Goal: Task Accomplishment & Management: Complete application form

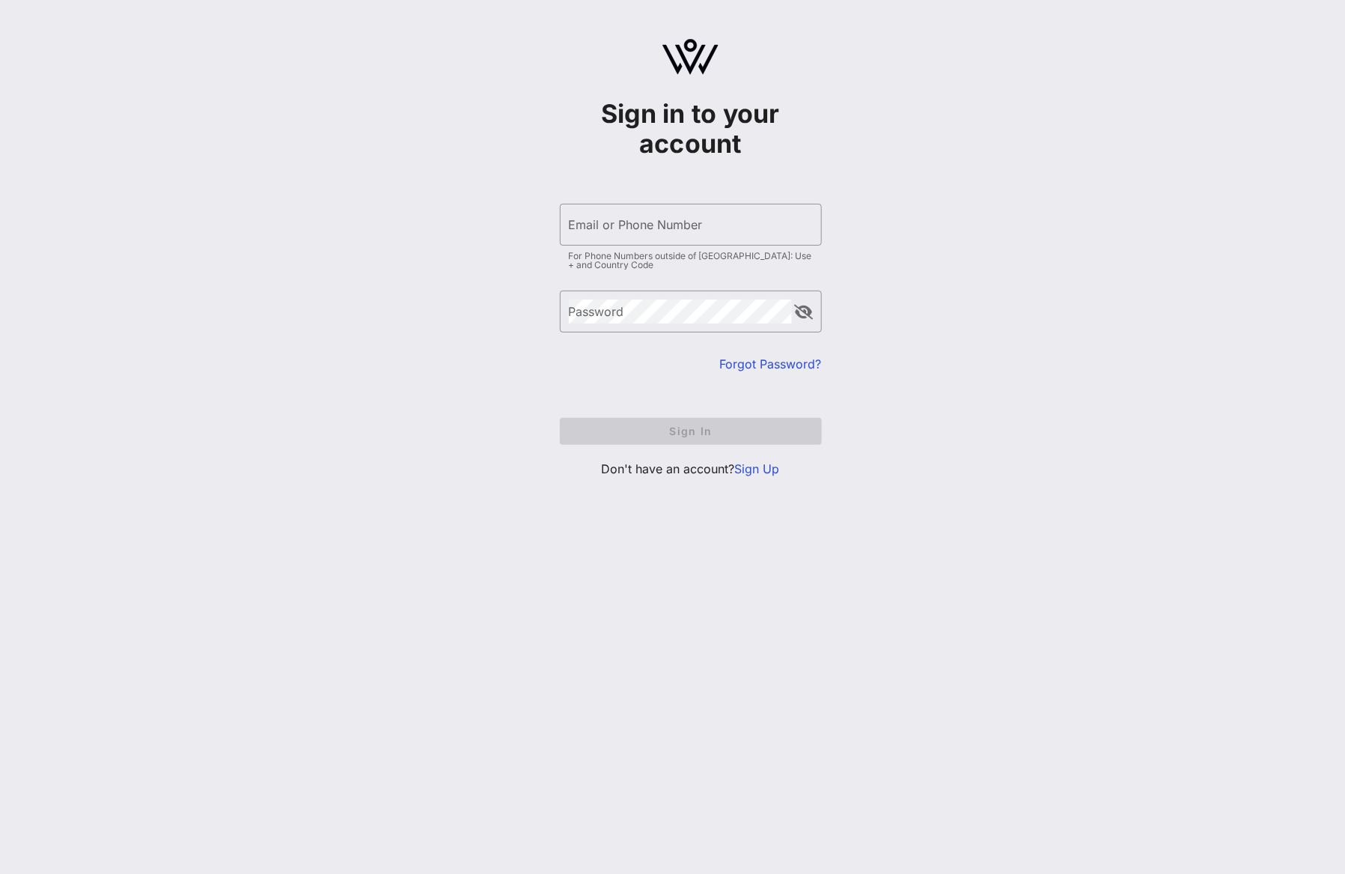
click at [630, 249] on div "​ Email or Phone Number For Phone Numbers outside of [GEOGRAPHIC_DATA]: Use + a…" at bounding box center [691, 240] width 262 height 72
click at [627, 232] on input "Email or Phone Number" at bounding box center [691, 225] width 244 height 24
click at [641, 234] on input "Email or Phone Number" at bounding box center [691, 225] width 244 height 24
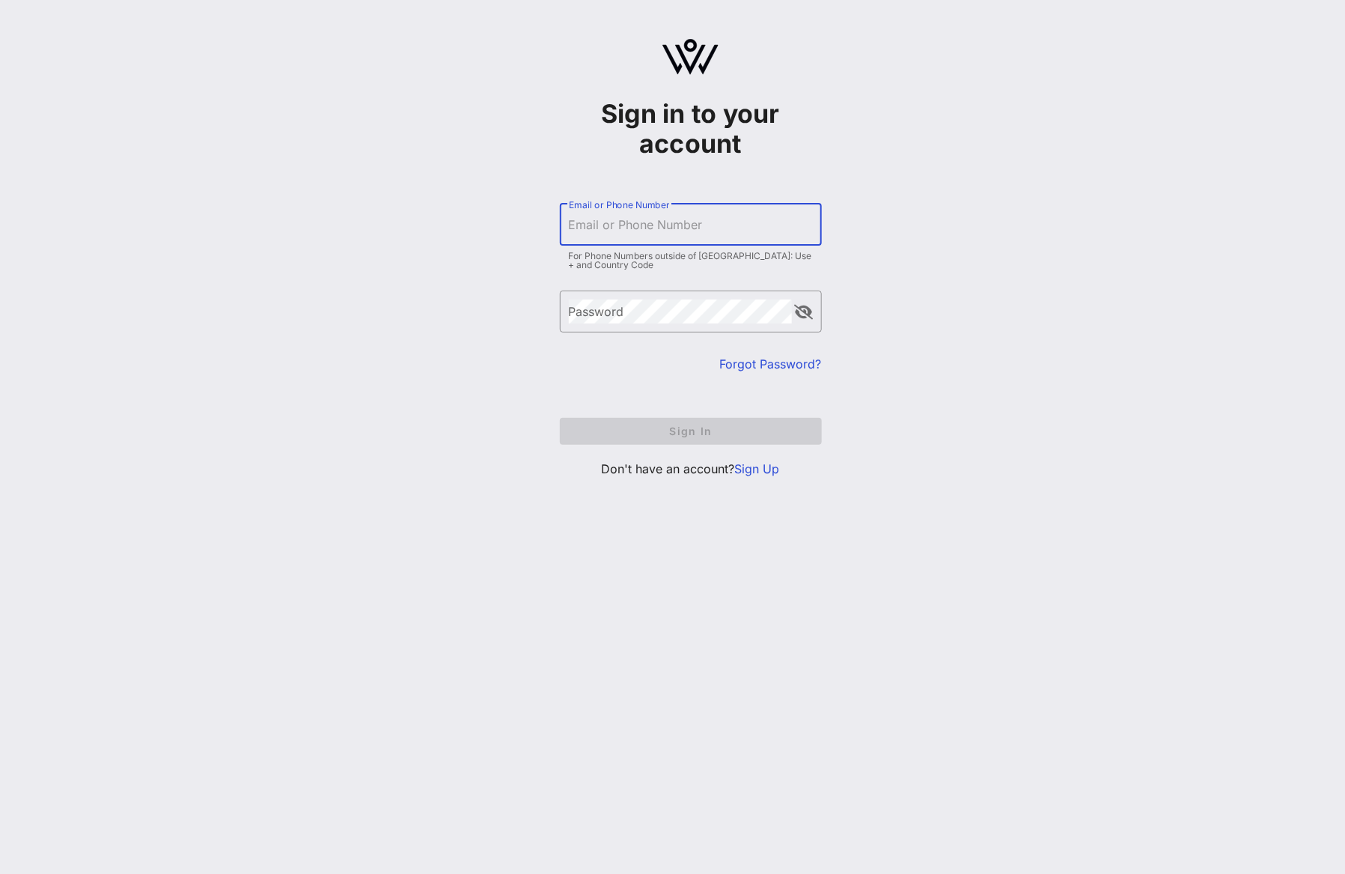
type input "d"
click at [677, 227] on input "Email or Phone Number" at bounding box center [691, 225] width 244 height 24
type input "[EMAIL_ADDRESS][DOMAIN_NAME]"
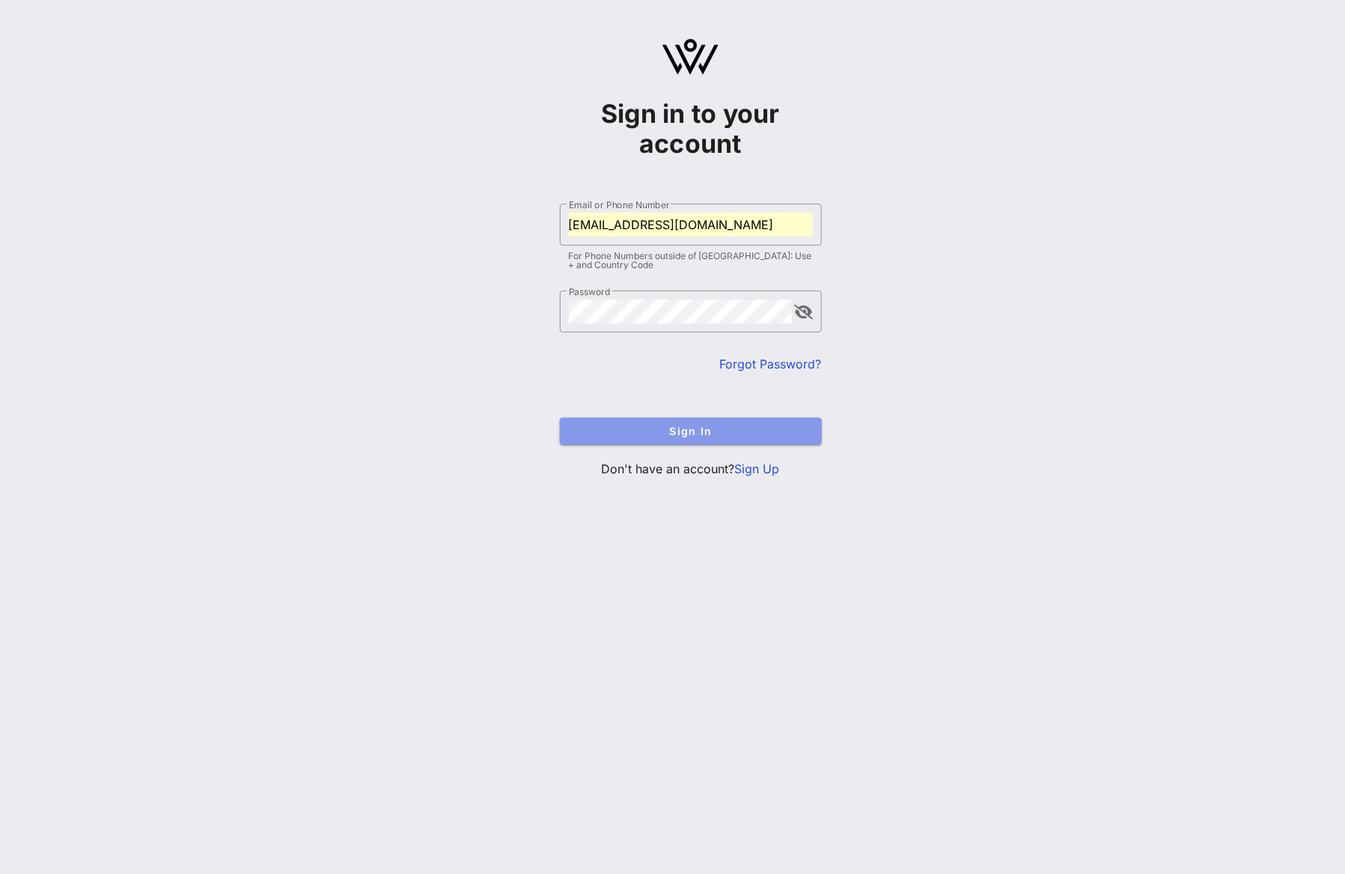
click at [686, 428] on span "Sign In" at bounding box center [691, 430] width 238 height 13
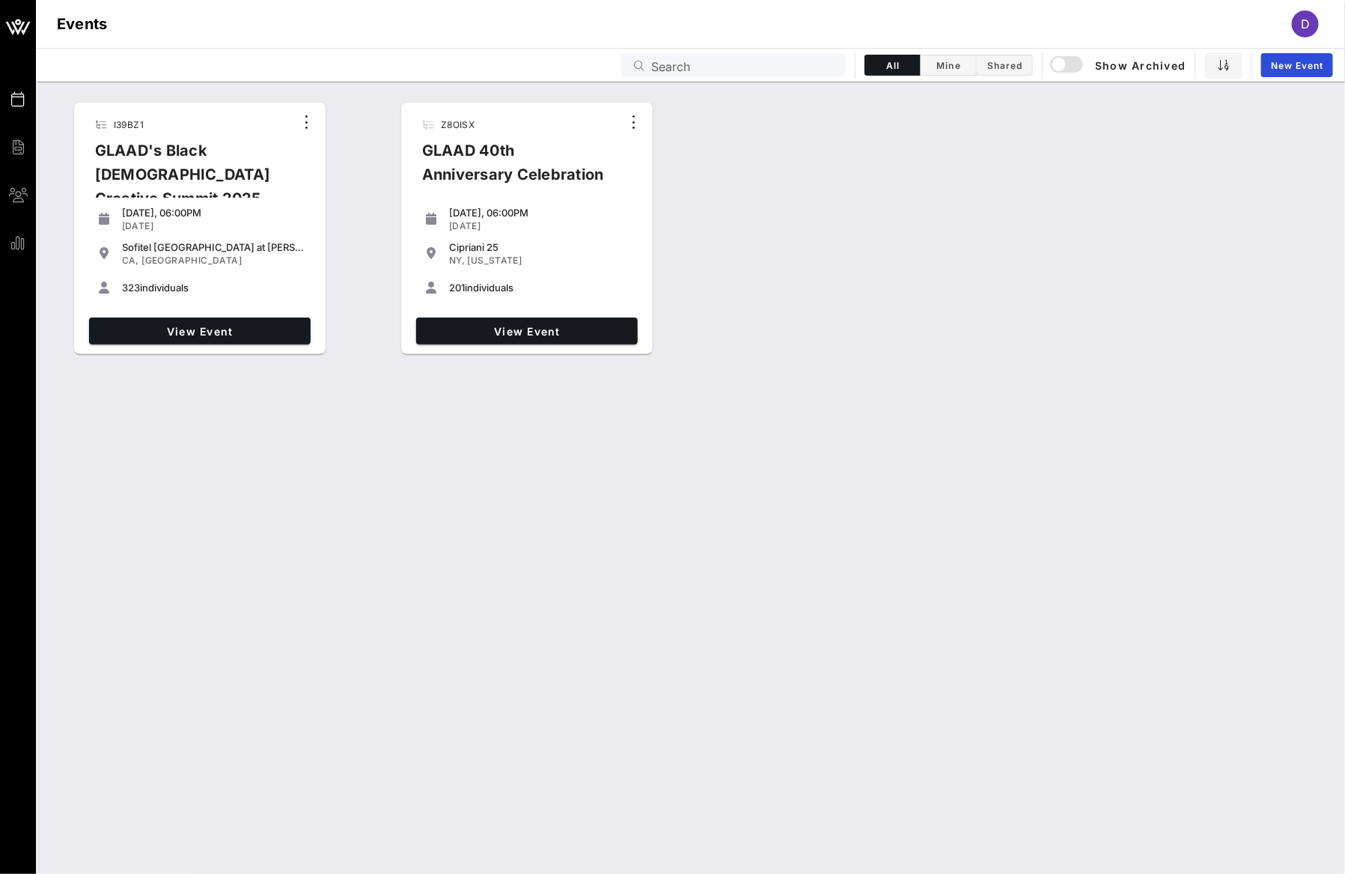
click at [248, 344] on div "View Event" at bounding box center [200, 330] width 234 height 39
click at [241, 323] on link "View Event" at bounding box center [200, 330] width 222 height 27
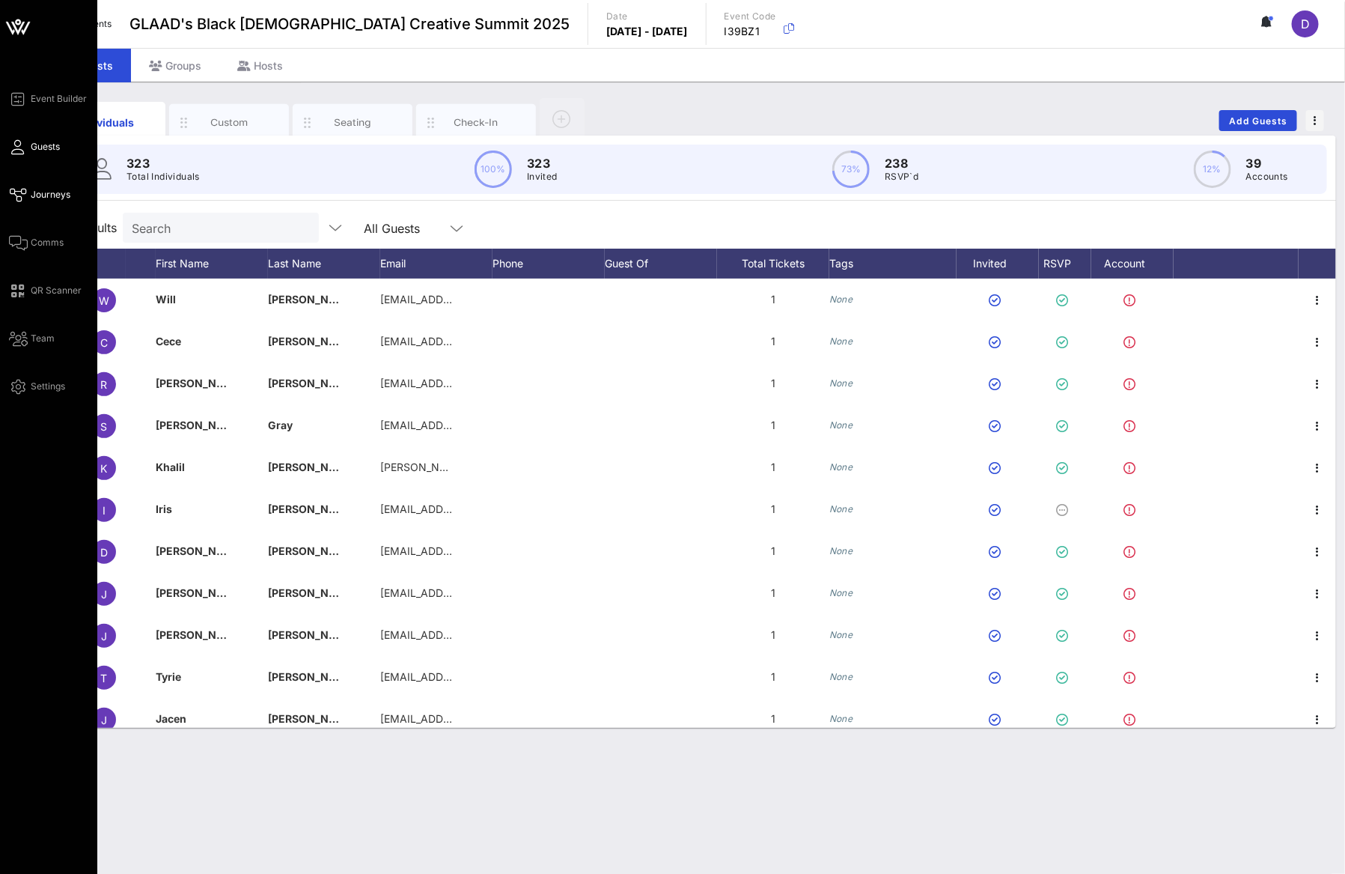
click at [38, 198] on span "Journeys" at bounding box center [51, 194] width 40 height 13
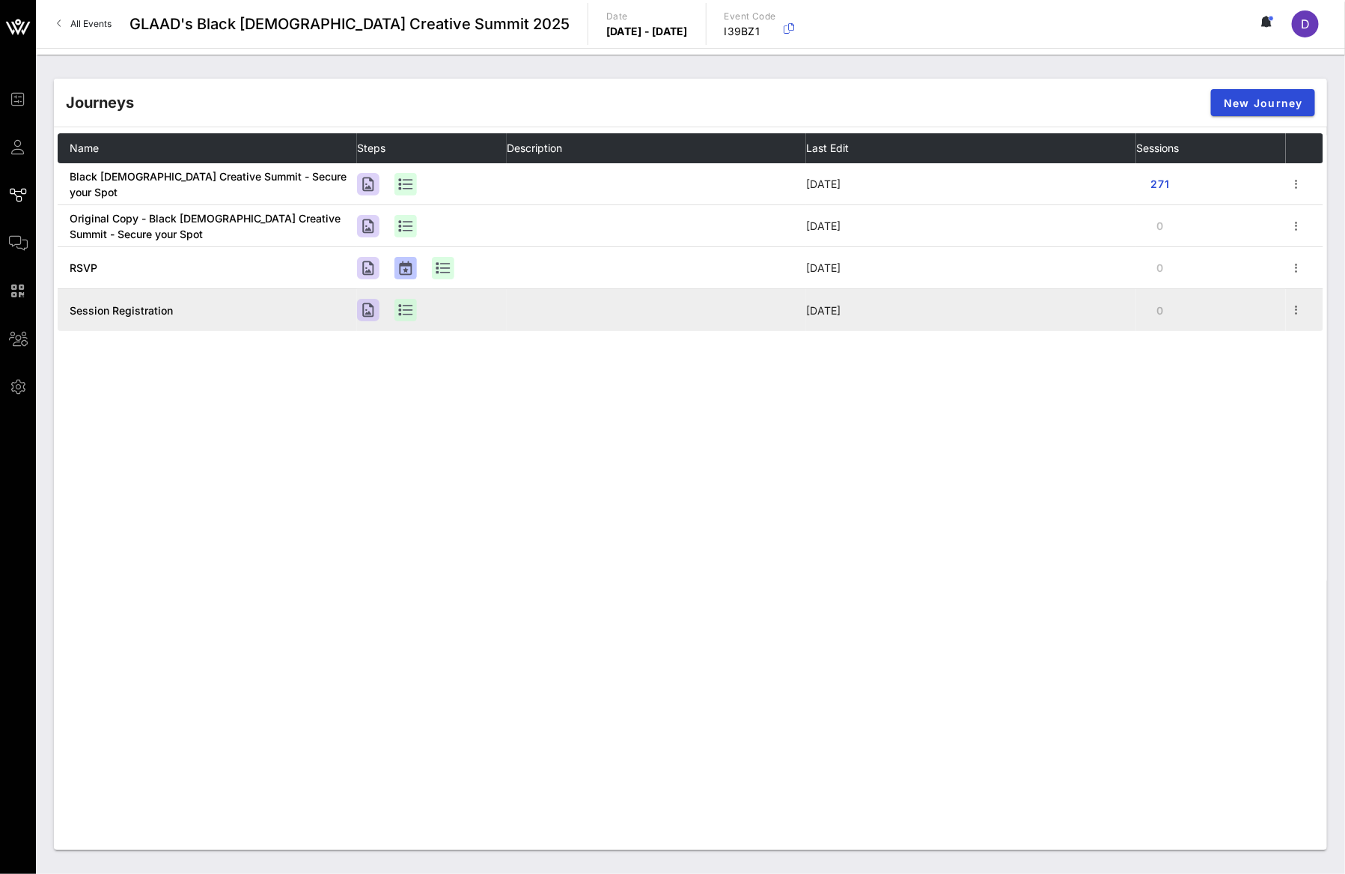
click at [1019, 298] on td "[DATE]" at bounding box center [971, 310] width 330 height 42
click at [1293, 305] on icon "button" at bounding box center [1296, 310] width 18 height 18
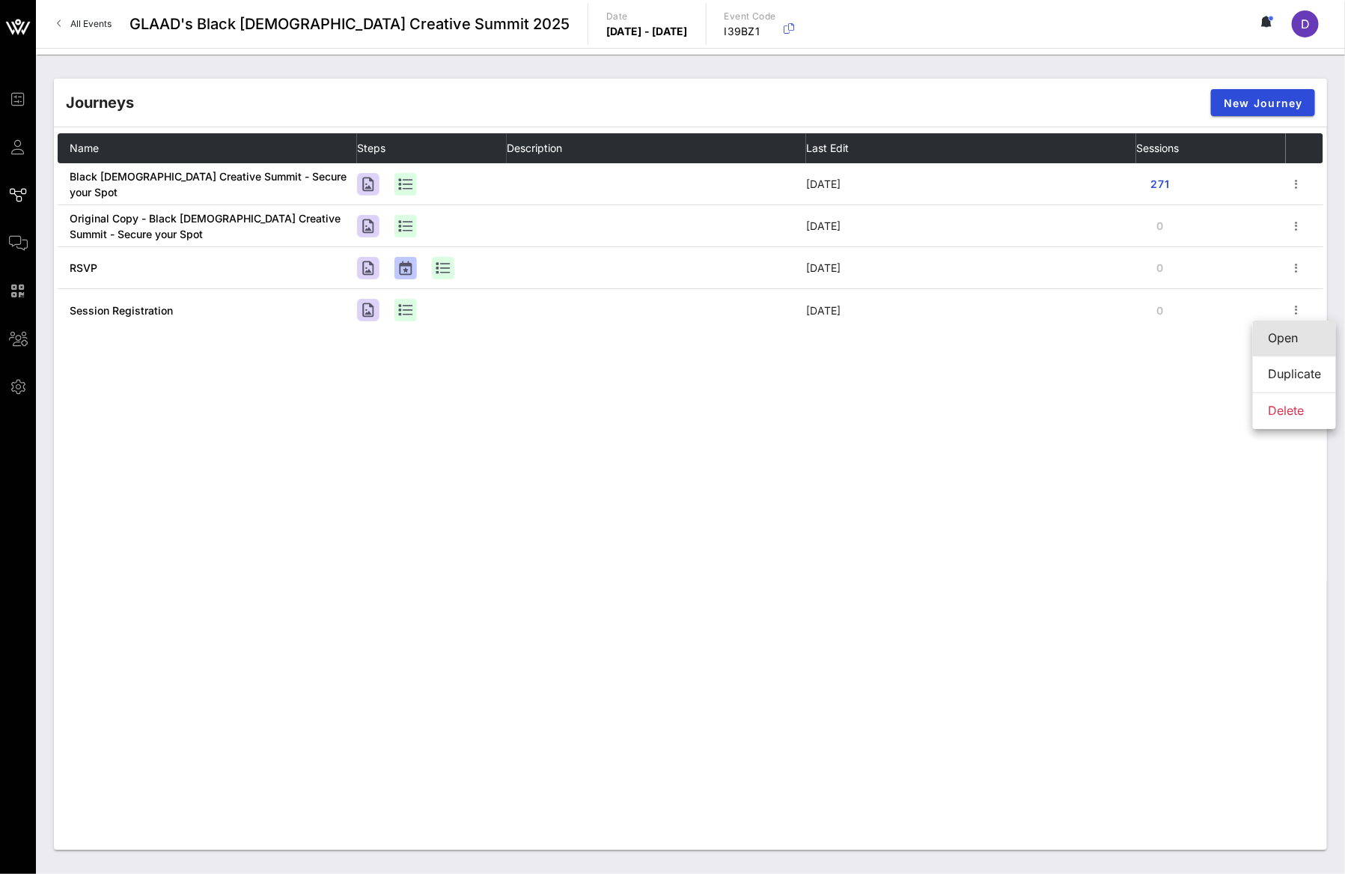
click at [1298, 333] on div "Open" at bounding box center [1294, 338] width 53 height 14
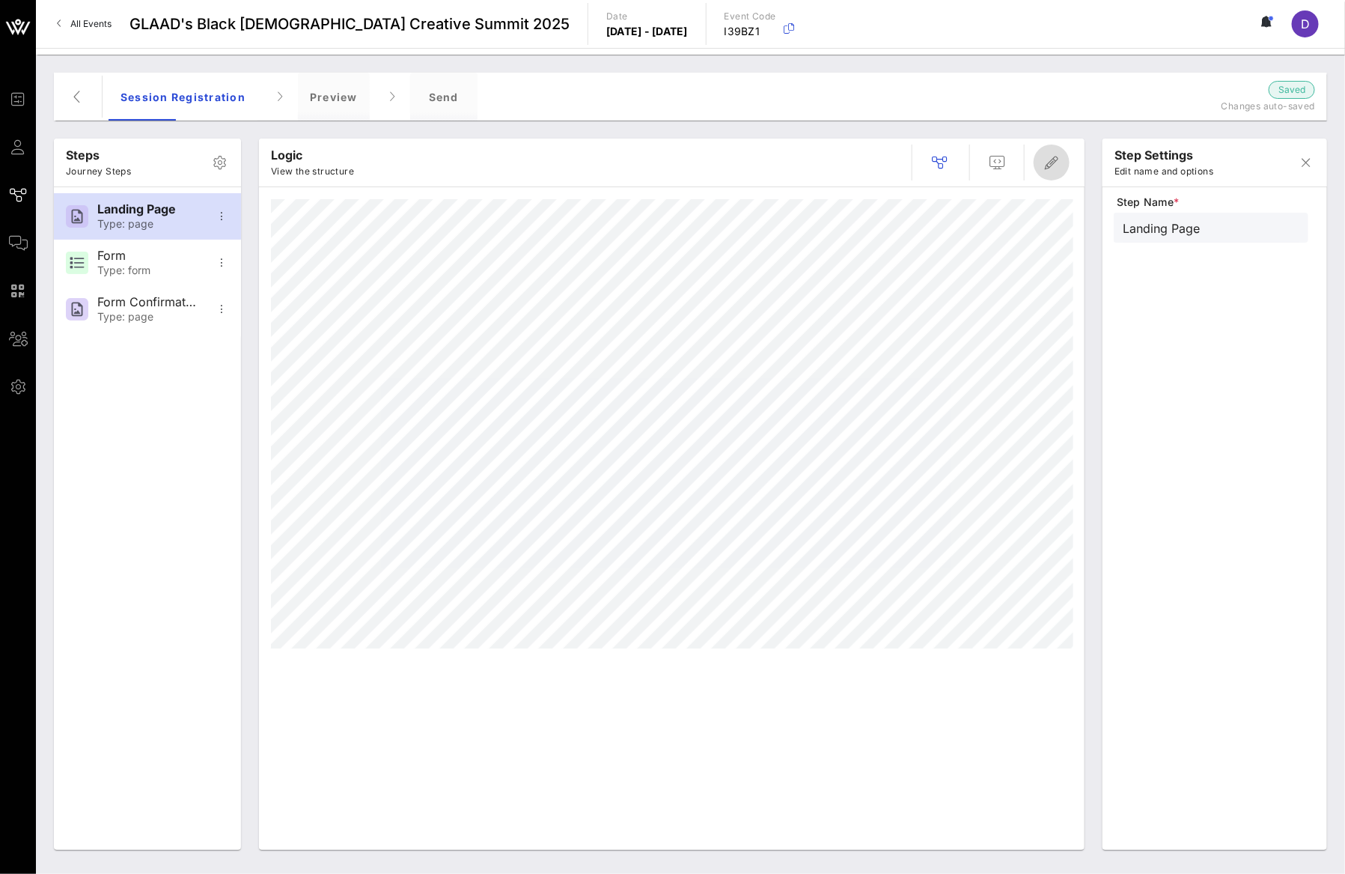
click at [1055, 150] on button "button" at bounding box center [1052, 162] width 36 height 36
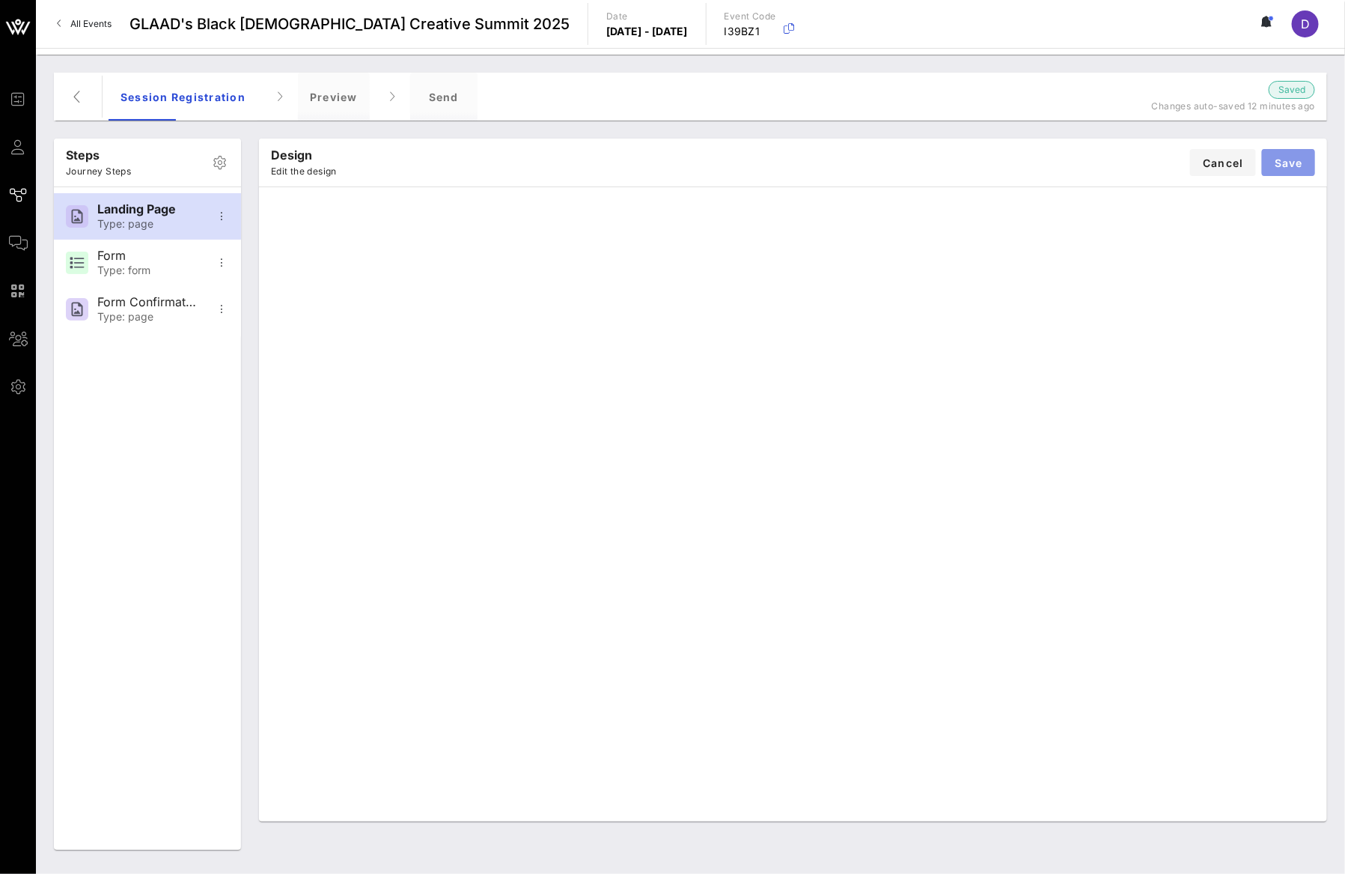
click at [1304, 160] on button "Save" at bounding box center [1288, 162] width 53 height 27
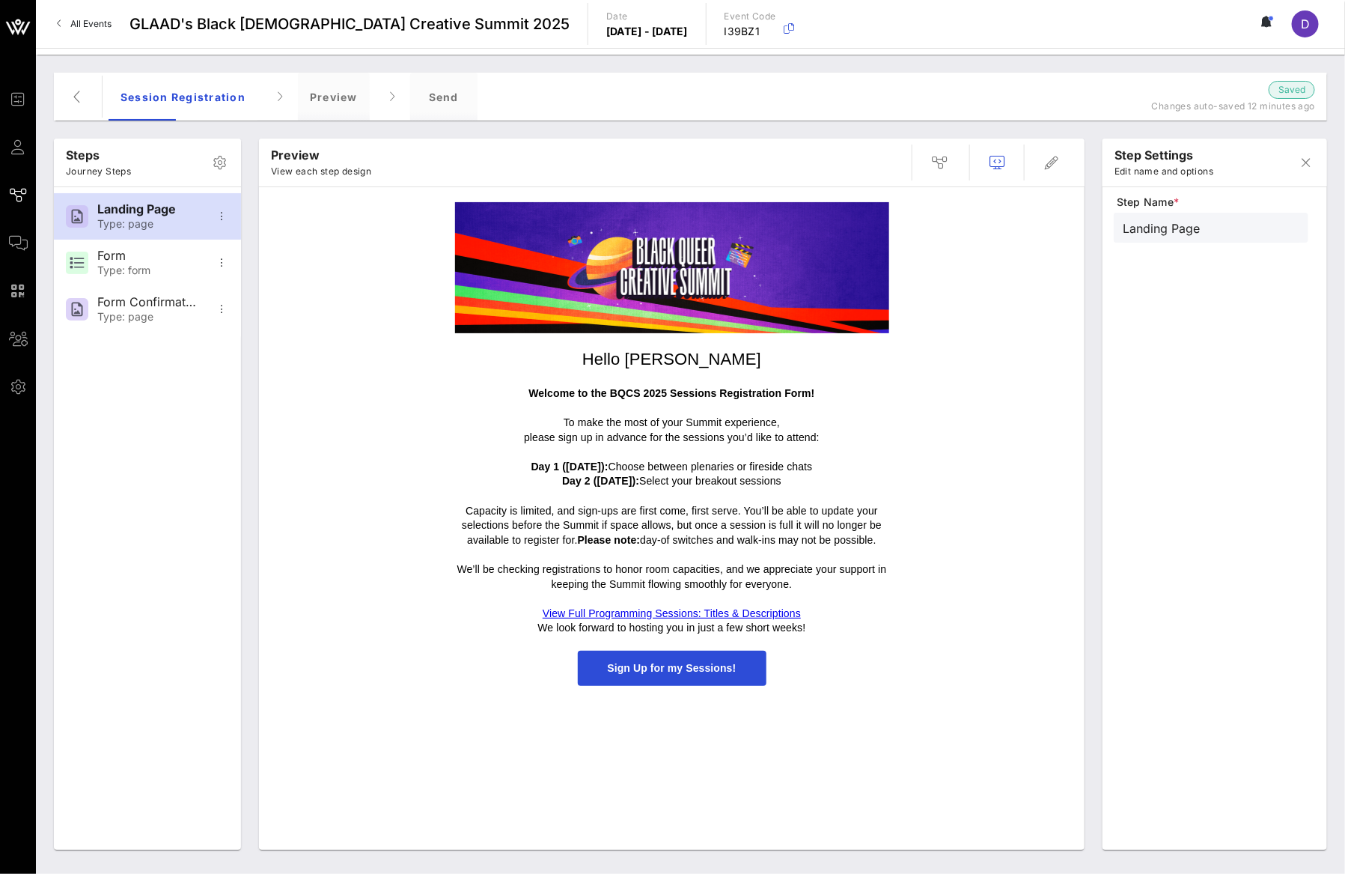
click at [718, 613] on link "View Full Programming Sessions: Titles & Descriptions" at bounding box center [672, 613] width 258 height 12
click at [692, 612] on link "View Full Programming Sessions: Titles & Descriptions" at bounding box center [672, 613] width 258 height 12
click at [150, 260] on div "Form" at bounding box center [146, 256] width 99 height 14
type input "Form"
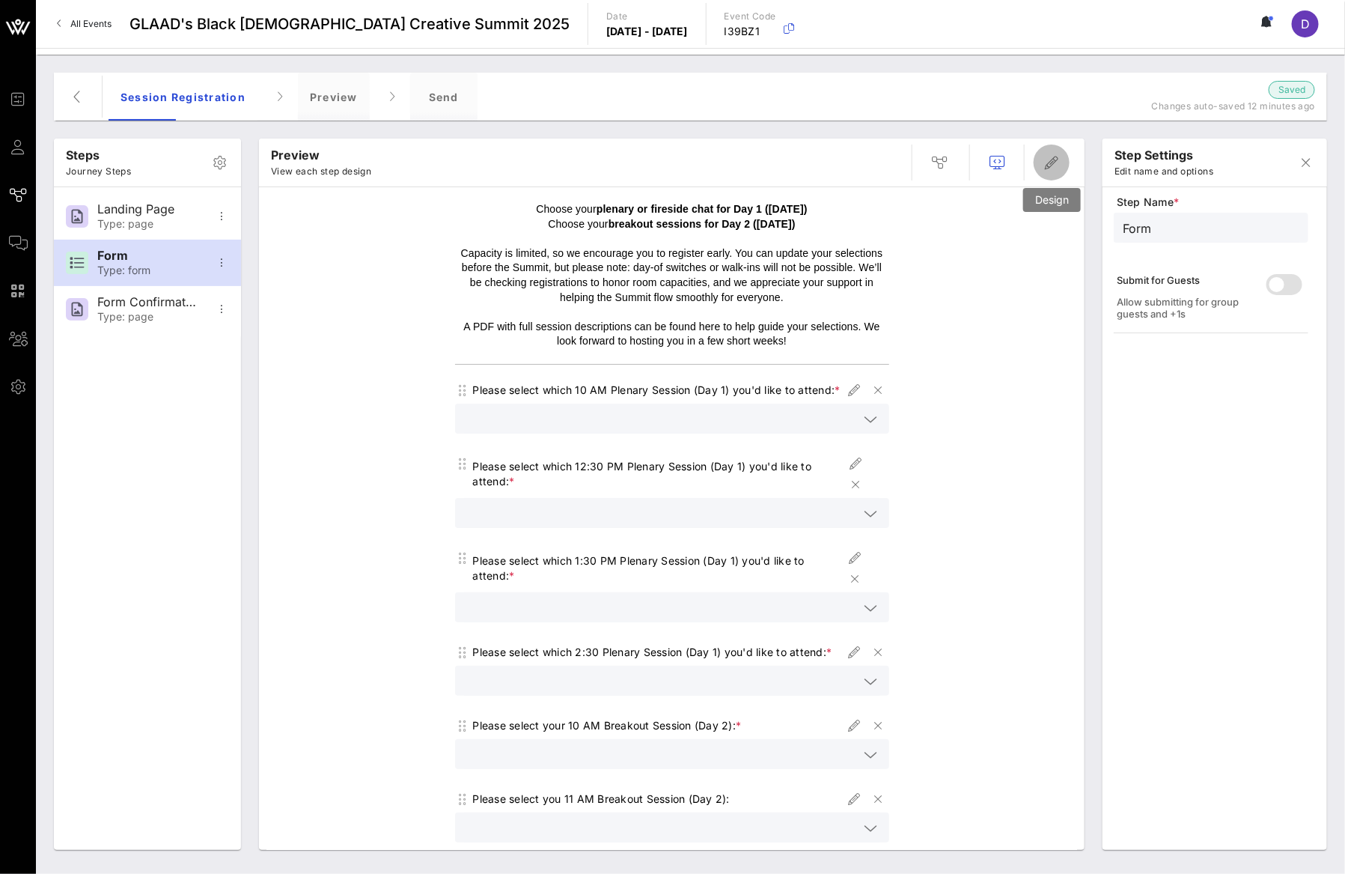
click at [1047, 168] on icon "button" at bounding box center [1052, 162] width 18 height 18
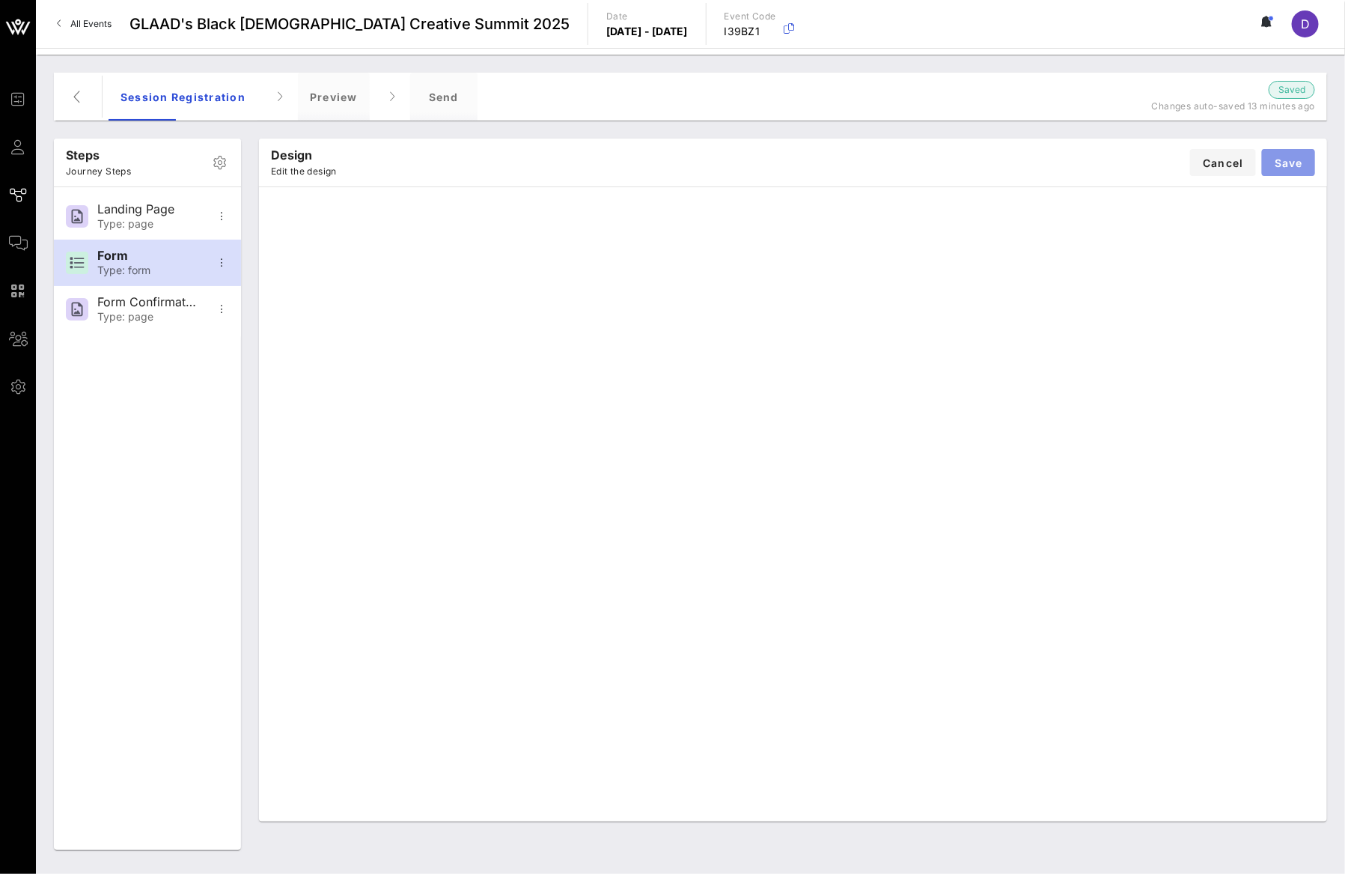
click at [1290, 157] on span "Save" at bounding box center [1288, 162] width 29 height 13
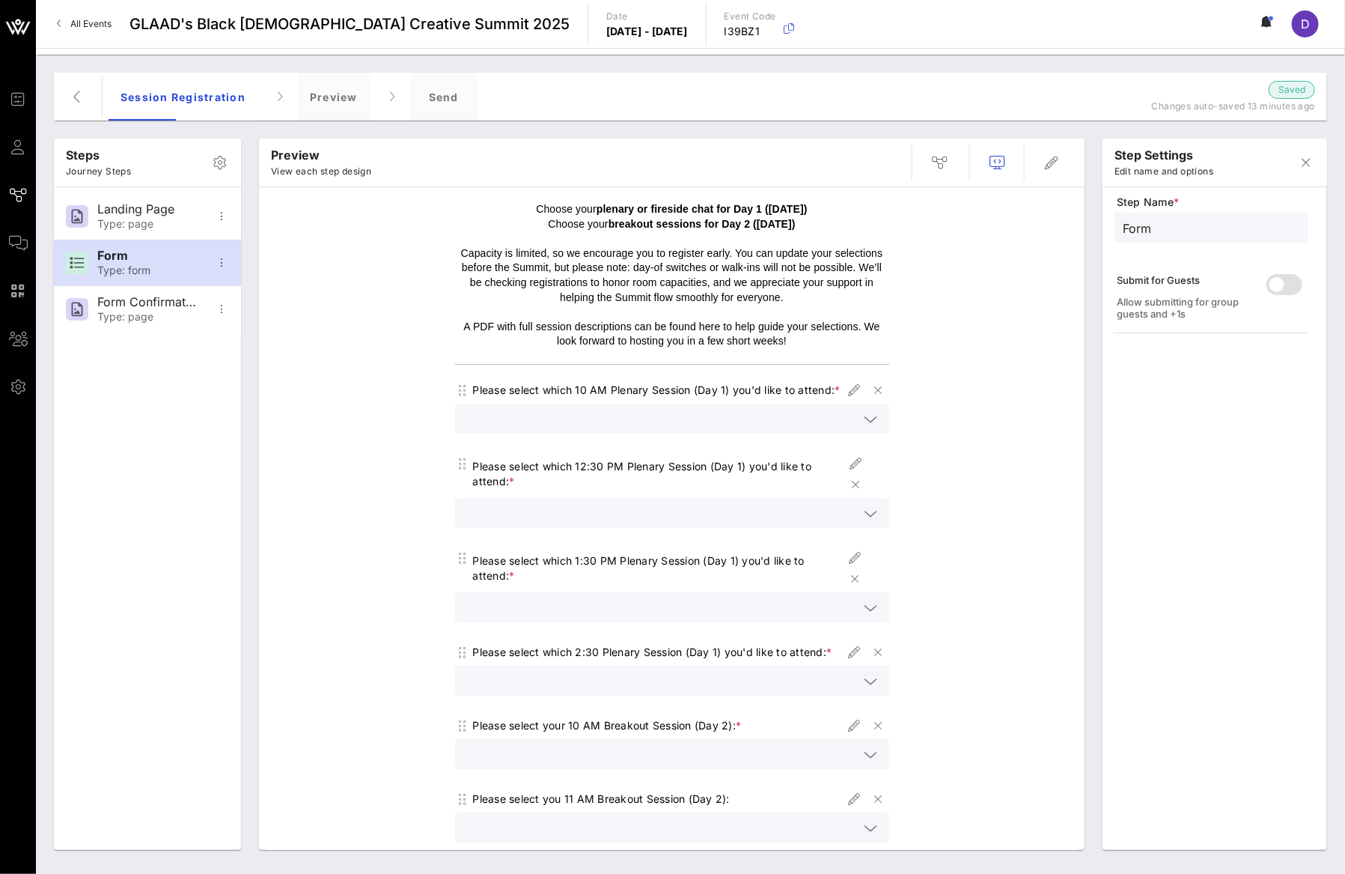
click at [843, 279] on p "Capacity is limited, so we encourage you to register early. You can update your…" at bounding box center [672, 275] width 434 height 58
click at [1045, 155] on icon "button" at bounding box center [1052, 162] width 18 height 18
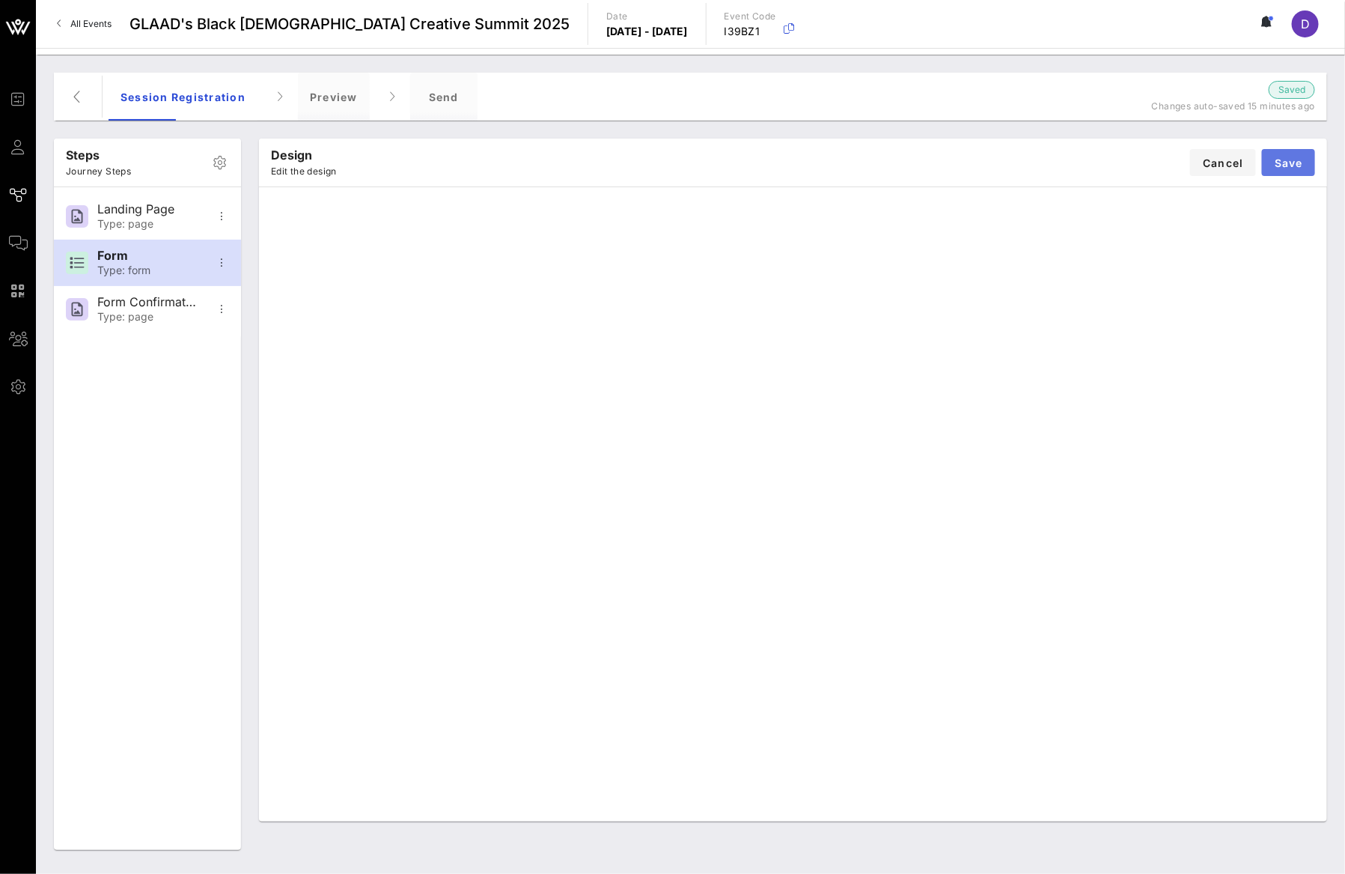
click at [1287, 166] on span "Save" at bounding box center [1288, 162] width 29 height 13
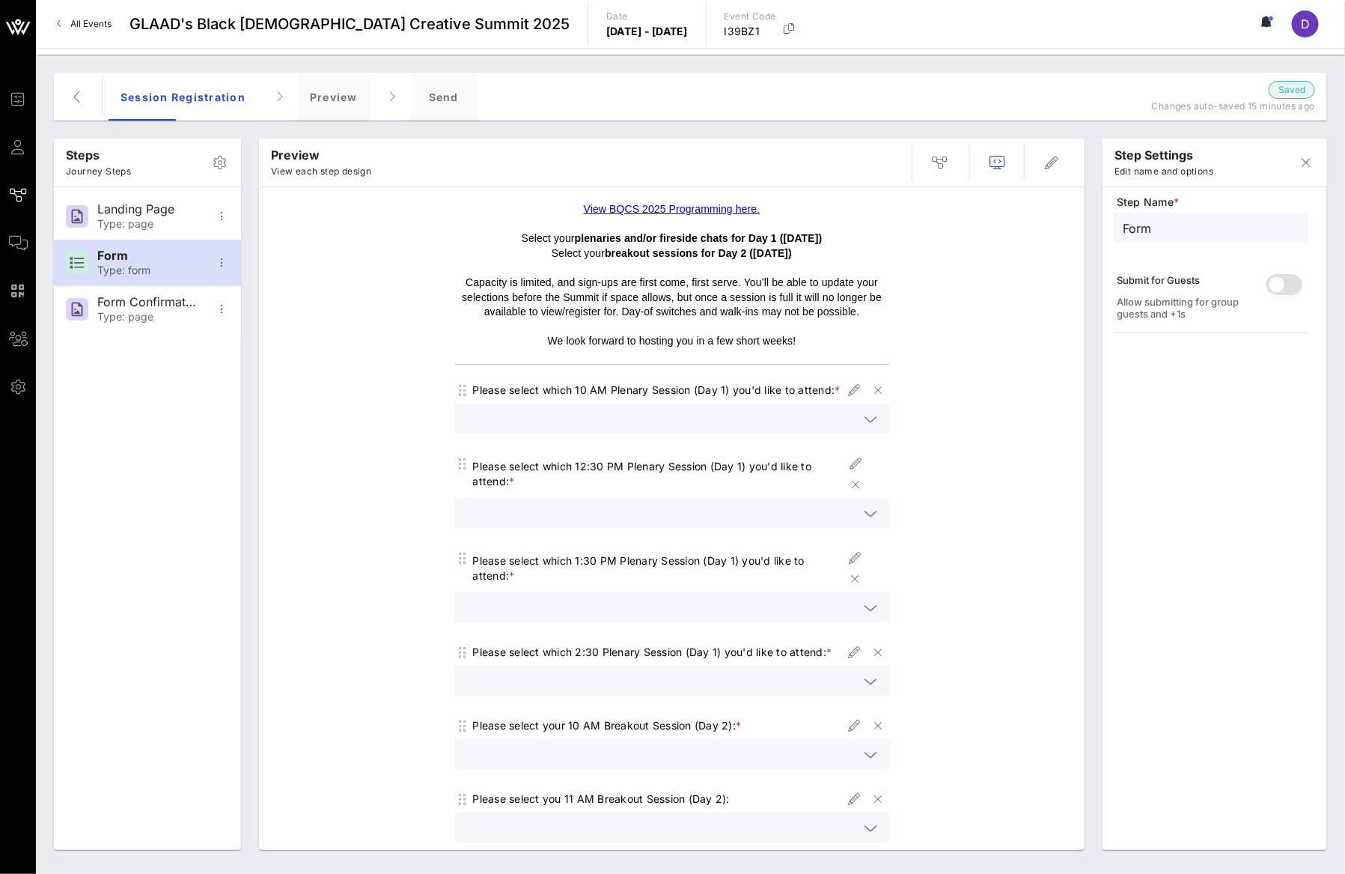
click at [664, 389] on div "Please select which 10 AM Plenary Session (Day 1) you'd like to attend: *" at bounding box center [657, 389] width 368 height 15
click at [865, 428] on icon at bounding box center [871, 419] width 13 height 18
click at [845, 388] on icon "button" at bounding box center [854, 390] width 18 height 18
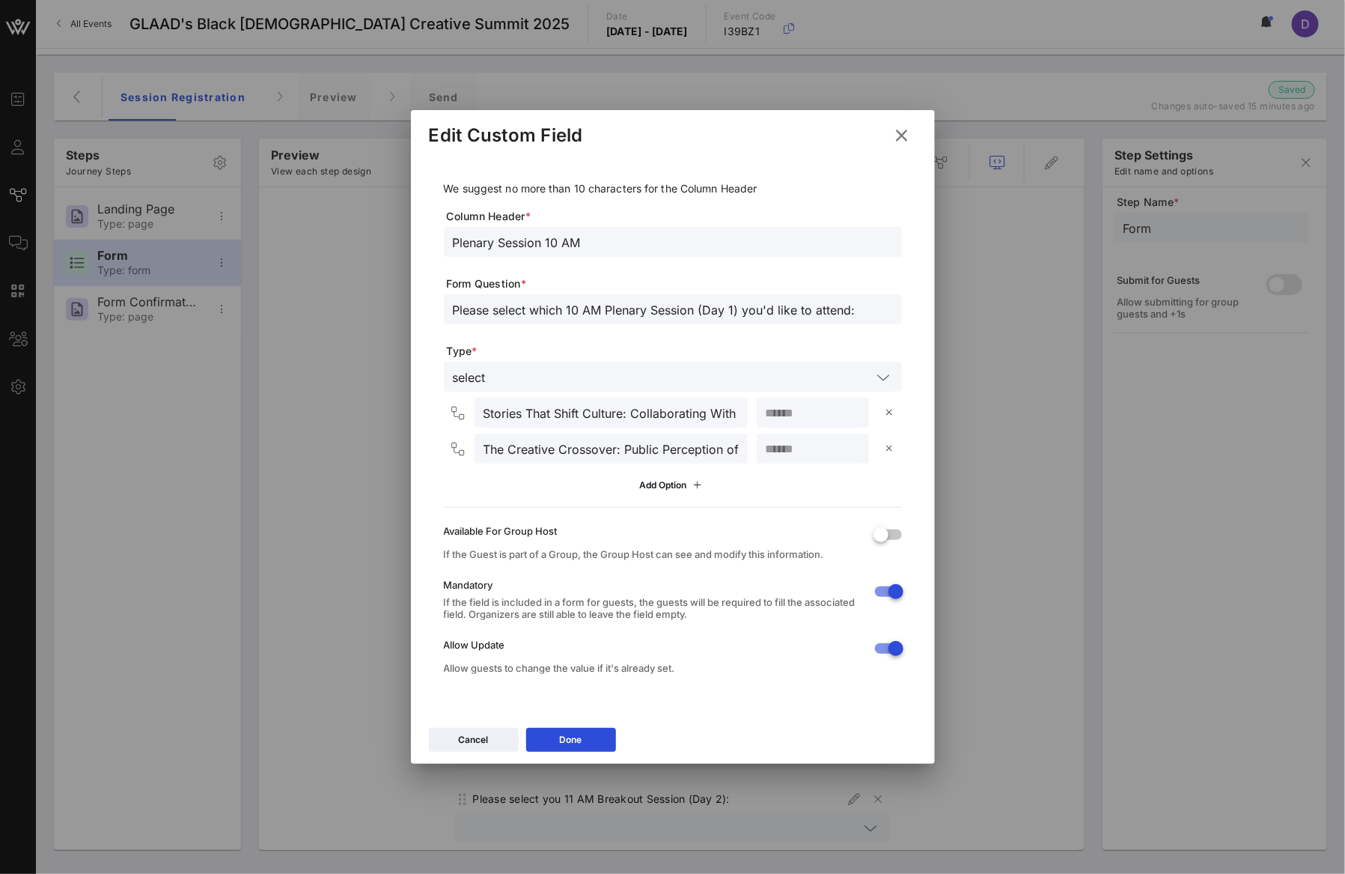
click at [582, 314] on input "Please select which 10 AM Plenary Session (Day 1) you'd like to attend:" at bounding box center [673, 308] width 440 height 19
drag, startPoint x: 606, startPoint y: 309, endPoint x: 697, endPoint y: 311, distance: 91.3
click at [698, 312] on input "Please select which 10 AM Plenary Session (Day 1) you'd like to attend:" at bounding box center [673, 308] width 440 height 19
type input "Please select which 10 AM Session (Day 1) you'd like to attend:"
click at [598, 243] on input "Plenary Session 10 AM" at bounding box center [673, 241] width 440 height 19
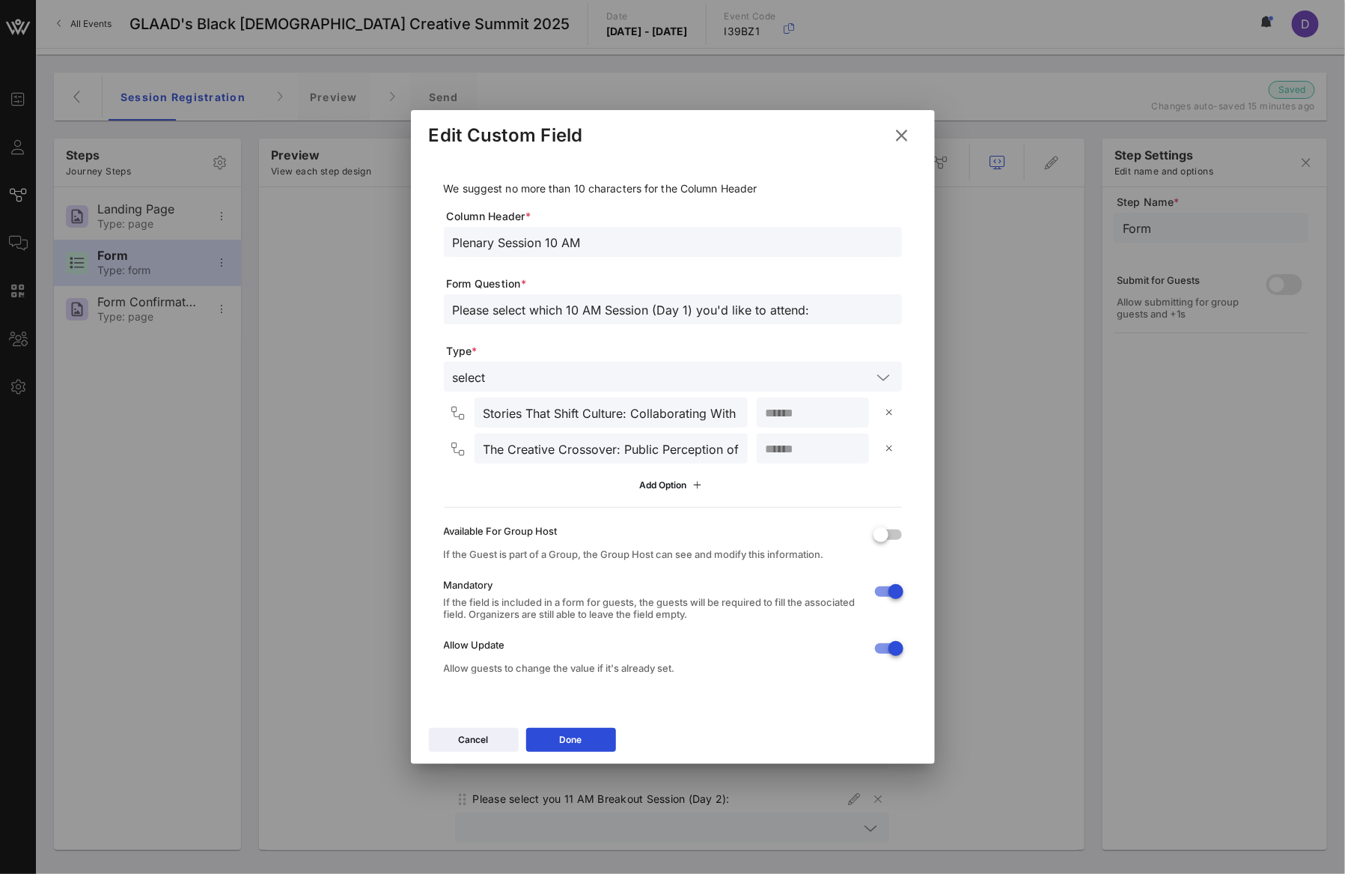
click at [494, 243] on input "Plenary Session 10 AM" at bounding box center [673, 241] width 440 height 19
drag, startPoint x: 501, startPoint y: 240, endPoint x: 415, endPoint y: 240, distance: 85.3
click at [415, 240] on div "We suggest no more than 10 characters for the Column Header Column Header * Ple…" at bounding box center [673, 438] width 524 height 564
click at [657, 239] on input "Session 10 AM" at bounding box center [673, 241] width 440 height 19
type input "Session 10 AM - 11:00 AM"
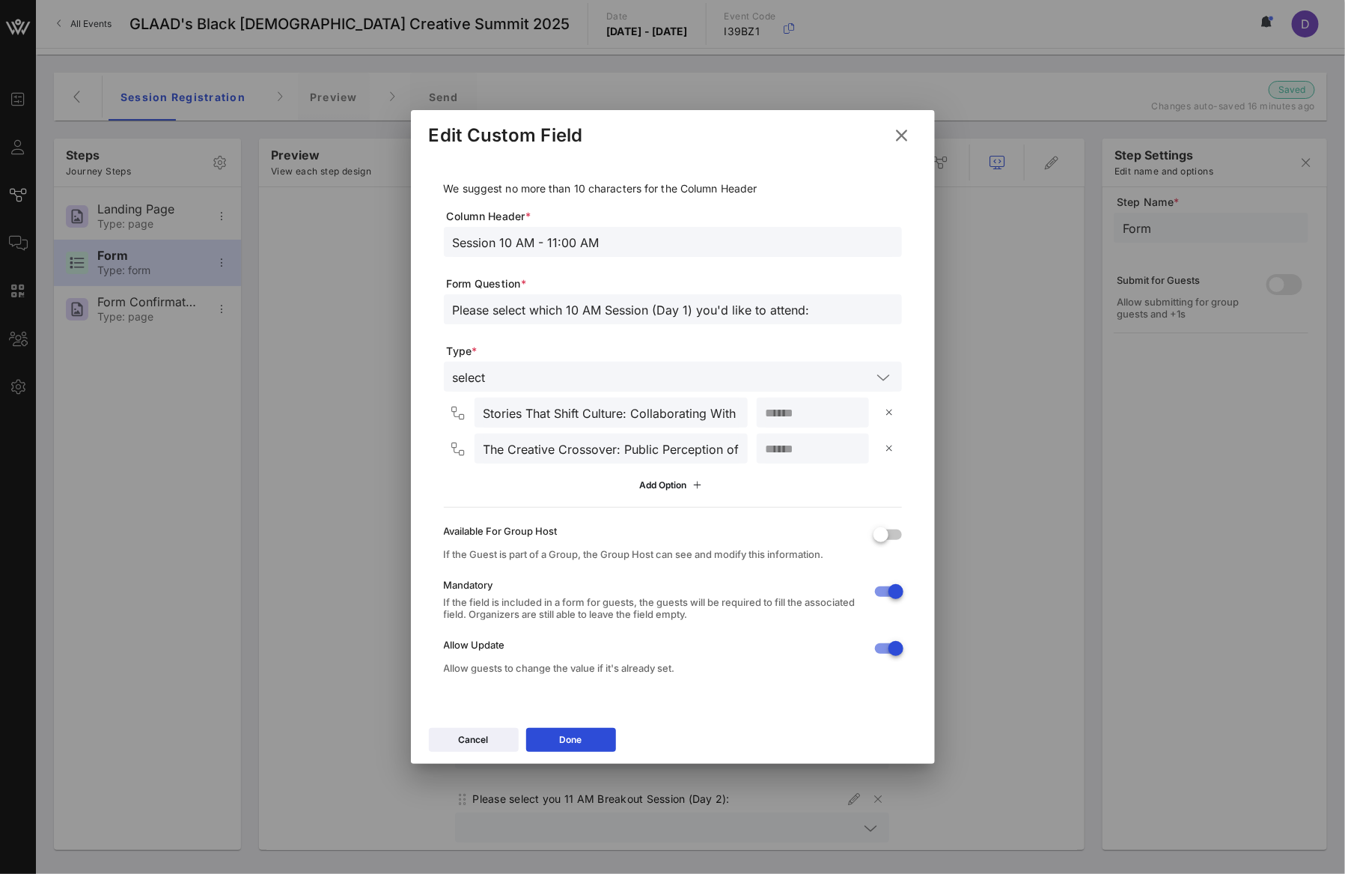
click at [638, 413] on input "Stories That Shift Culture: Collaborating With Purpose" at bounding box center [611, 412] width 255 height 19
paste input "w"
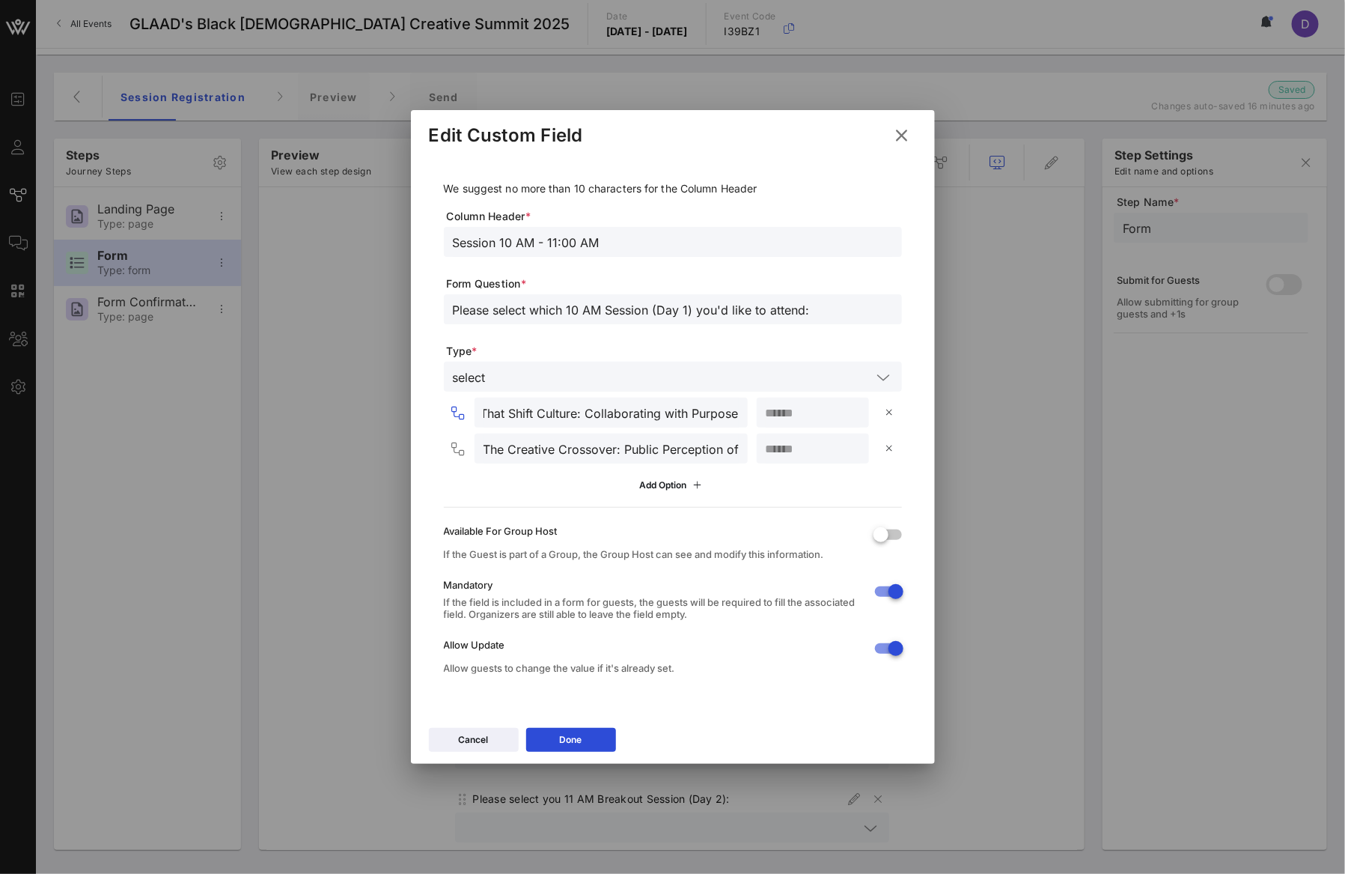
type input "Stories That Shift Culture: Collaborating with Purpose"
click at [645, 451] on input "The Creative Crossover: Public Perception of Your Art" at bounding box center [611, 448] width 255 height 19
click at [570, 445] on input "The Creative Crossover: Public Perception of Your Art" at bounding box center [611, 448] width 255 height 19
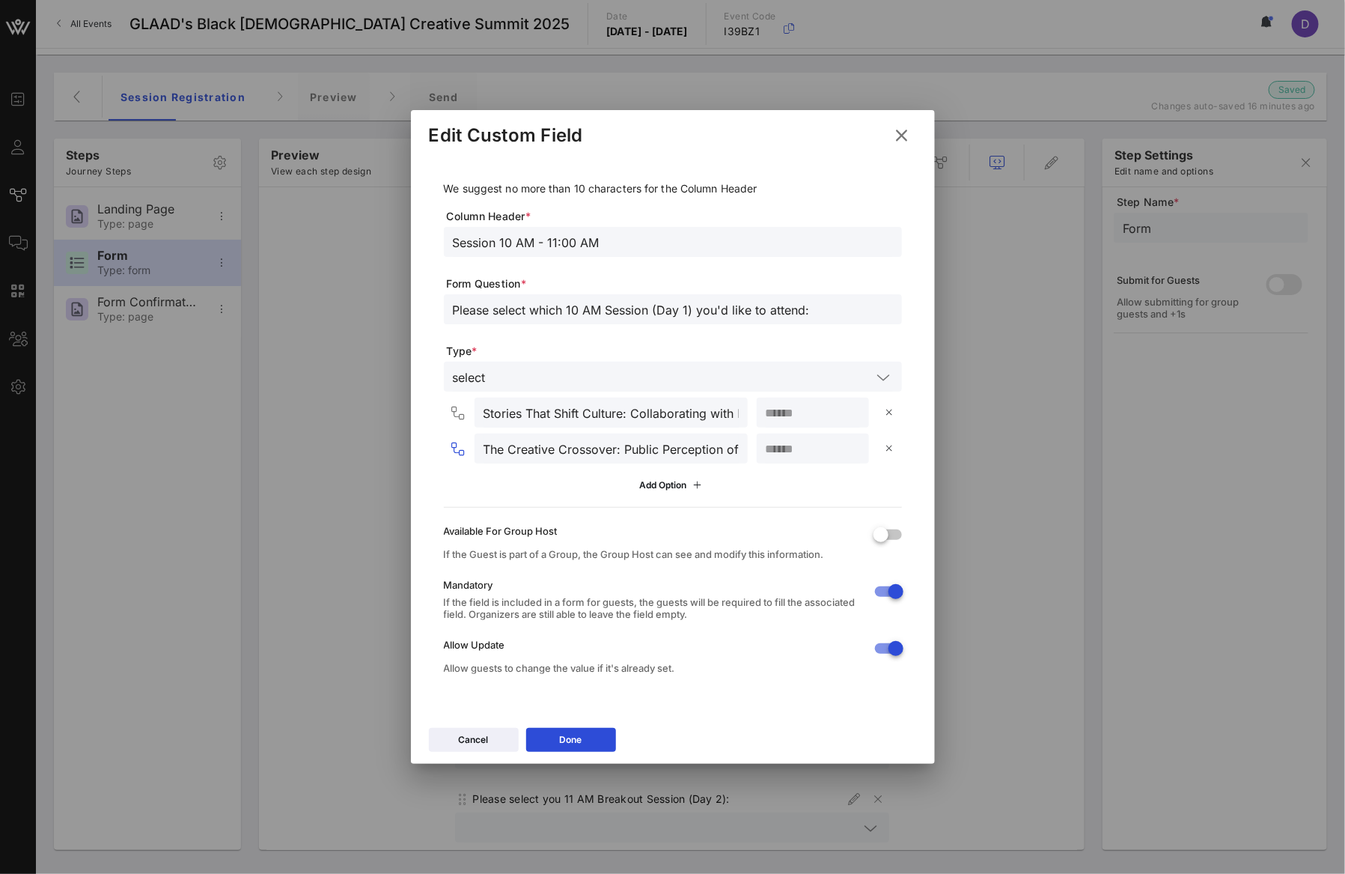
click at [570, 445] on input "The Creative Crossover: Public Perception of Your Art" at bounding box center [611, 448] width 255 height 19
click at [650, 550] on div "If the Guest is part of a Group, the Group Host can see and modify this informa…" at bounding box center [653, 554] width 418 height 12
click at [582, 737] on div "Done" at bounding box center [571, 739] width 22 height 15
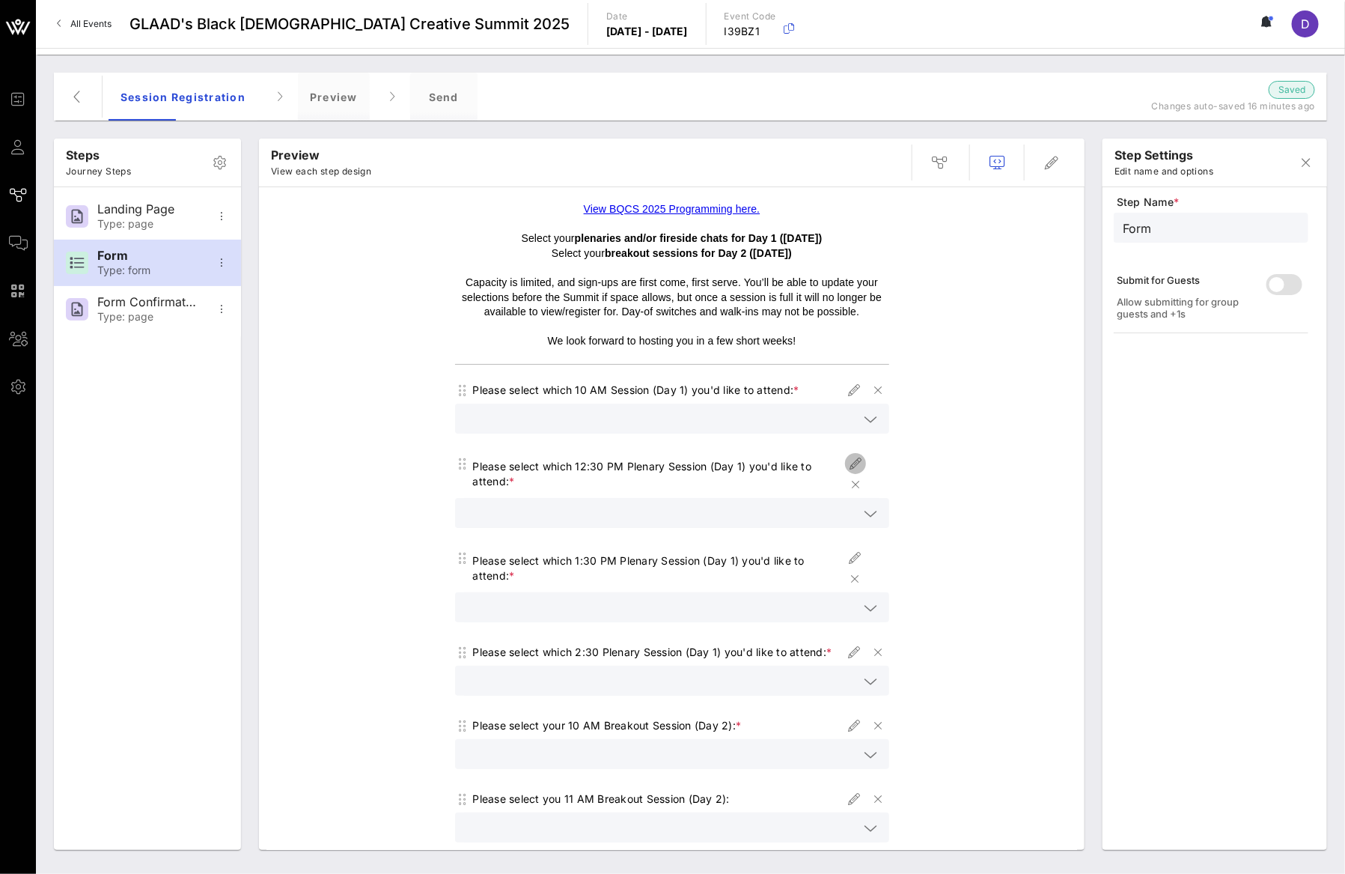
click at [847, 460] on icon "button" at bounding box center [856, 463] width 18 height 18
type input "Plenary Session 12:30 PM"
type input "Please select which 12:30 PM Plenary Session (Day 1) you'd like to attend:"
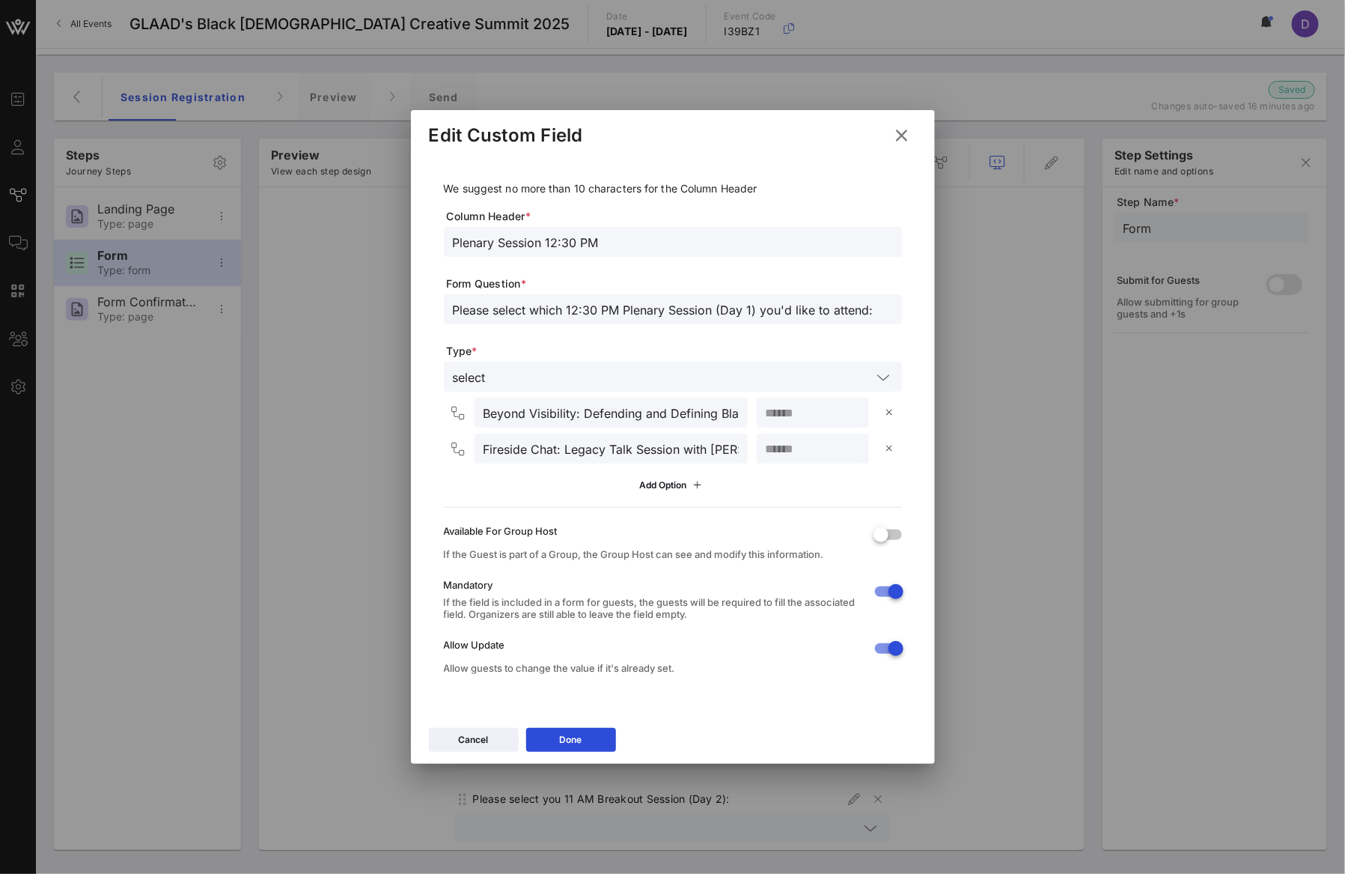
click at [551, 237] on input "Plenary Session 12:30 PM" at bounding box center [673, 241] width 440 height 19
click at [549, 239] on input "Plenary Session 12:30 PM" at bounding box center [673, 241] width 440 height 19
drag, startPoint x: 543, startPoint y: 239, endPoint x: 421, endPoint y: 239, distance: 122.0
click at [421, 239] on div "We suggest no more than 10 characters for the Column Header Column Header * Ple…" at bounding box center [673, 438] width 524 height 564
click at [577, 237] on input "Session 12:30 PM" at bounding box center [673, 241] width 440 height 19
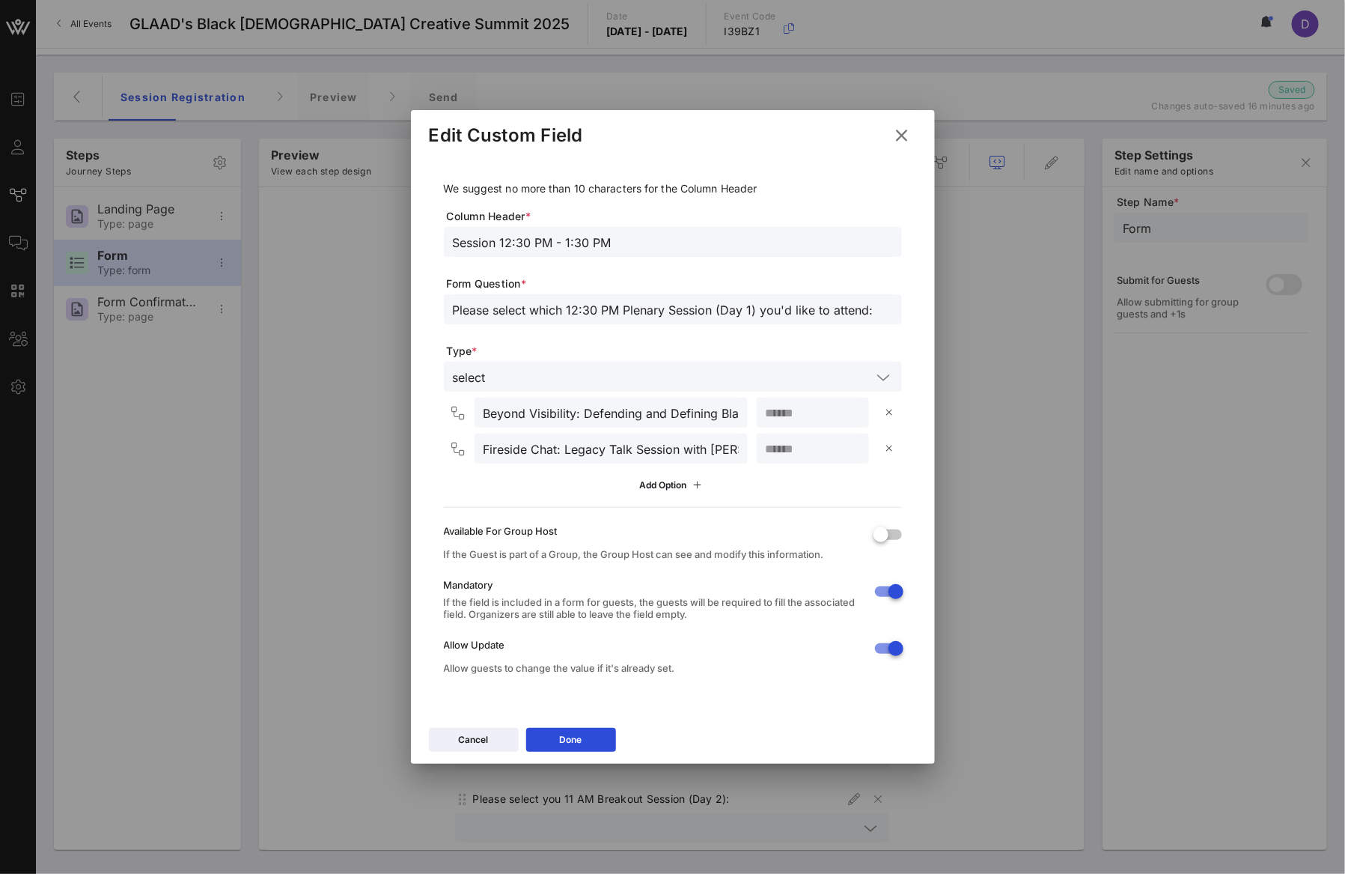
type input "Session 12:30 PM - 1:30 PM"
click at [528, 317] on input "Please select which 12:30 PM Plenary Session (Day 1) you'd like to attend:" at bounding box center [673, 308] width 440 height 19
drag, startPoint x: 624, startPoint y: 305, endPoint x: 665, endPoint y: 306, distance: 40.4
click at [665, 306] on input "Please select which 12:30 PM Plenary Session (Day 1) you'd like to attend:" at bounding box center [673, 308] width 440 height 19
type input "Please select which 12:30 PM Session (Day 1) you'd like to attend:"
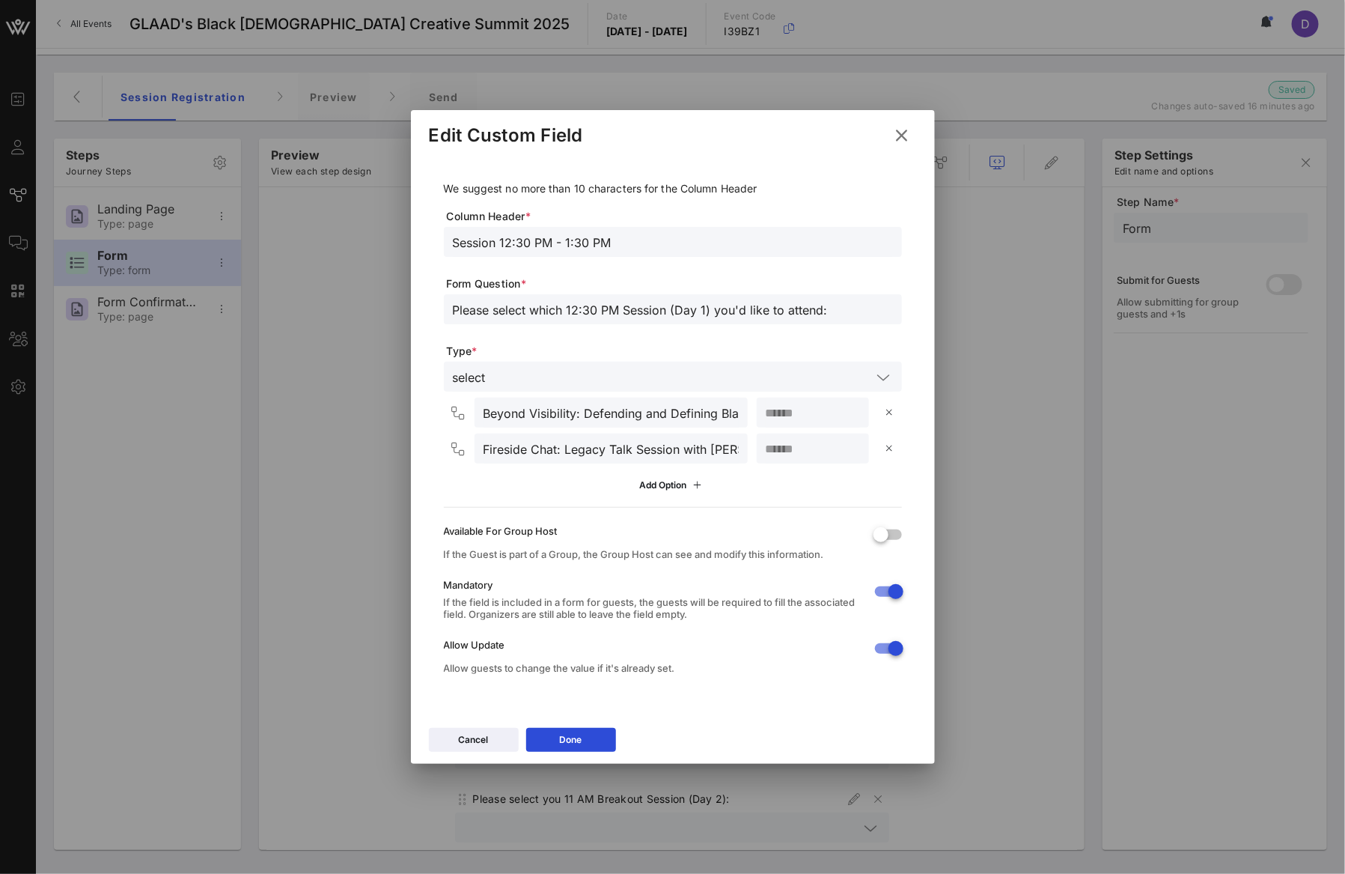
click at [588, 418] on input "Beyond Visibility: Defending and Defining Black Trans Narratives" at bounding box center [611, 412] width 255 height 19
paste input "text"
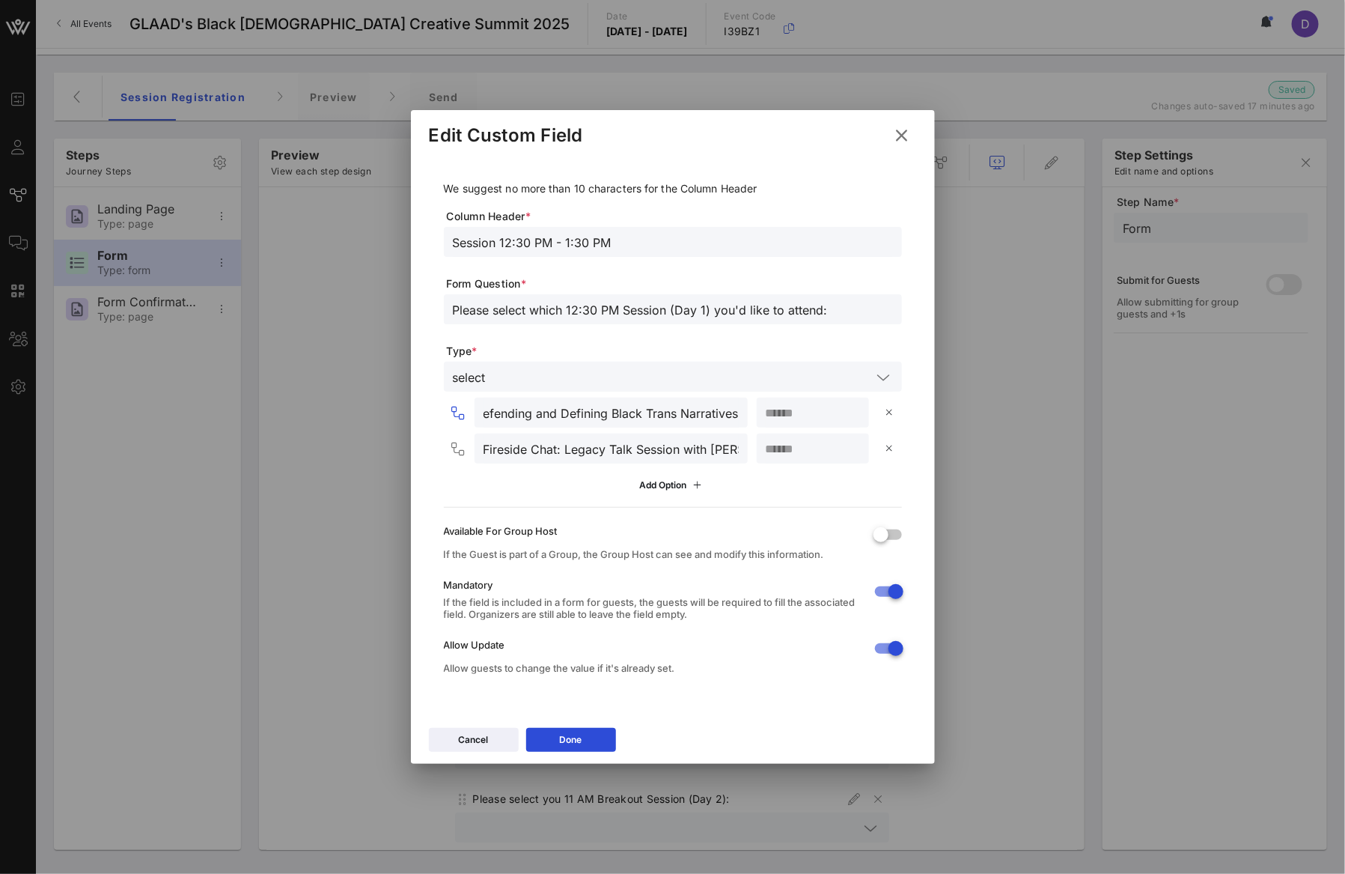
click at [493, 422] on div "Beyond Visibility: Defending and Defining Black Trans Narratives" at bounding box center [611, 412] width 255 height 30
drag, startPoint x: 494, startPoint y: 411, endPoint x: 442, endPoint y: 411, distance: 52.4
click at [442, 411] on div "We suggest no more than 10 characters for the Column Header Column Header * Ses…" at bounding box center [673, 430] width 488 height 549
type input "Plenary > Beyond Visibility: Defending and Defining Black Trans Narratives"
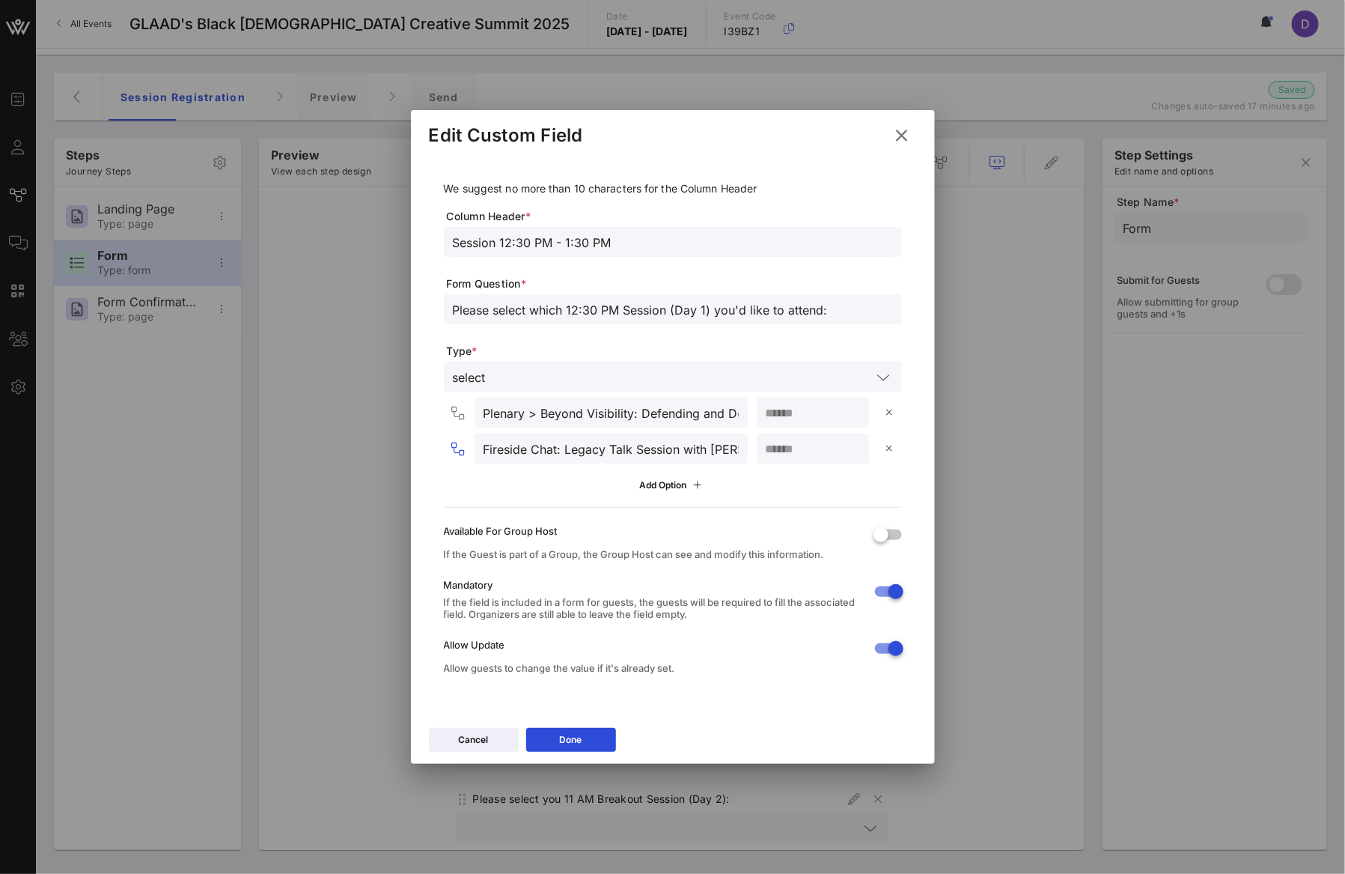
click at [493, 445] on input "Fireside Chat: Legacy Talk Session with [PERSON_NAME]" at bounding box center [611, 448] width 255 height 19
click at [570, 453] on input "Fireside Chat: Legacy Talk Session with [PERSON_NAME]" at bounding box center [611, 448] width 255 height 19
click at [561, 445] on input "Fireside Chat: Legacy Talk Session with [PERSON_NAME]" at bounding box center [611, 448] width 255 height 19
type input "Fireside Chat > Legacy Talk Session with [PERSON_NAME]"
click at [588, 736] on button "Done" at bounding box center [571, 740] width 90 height 24
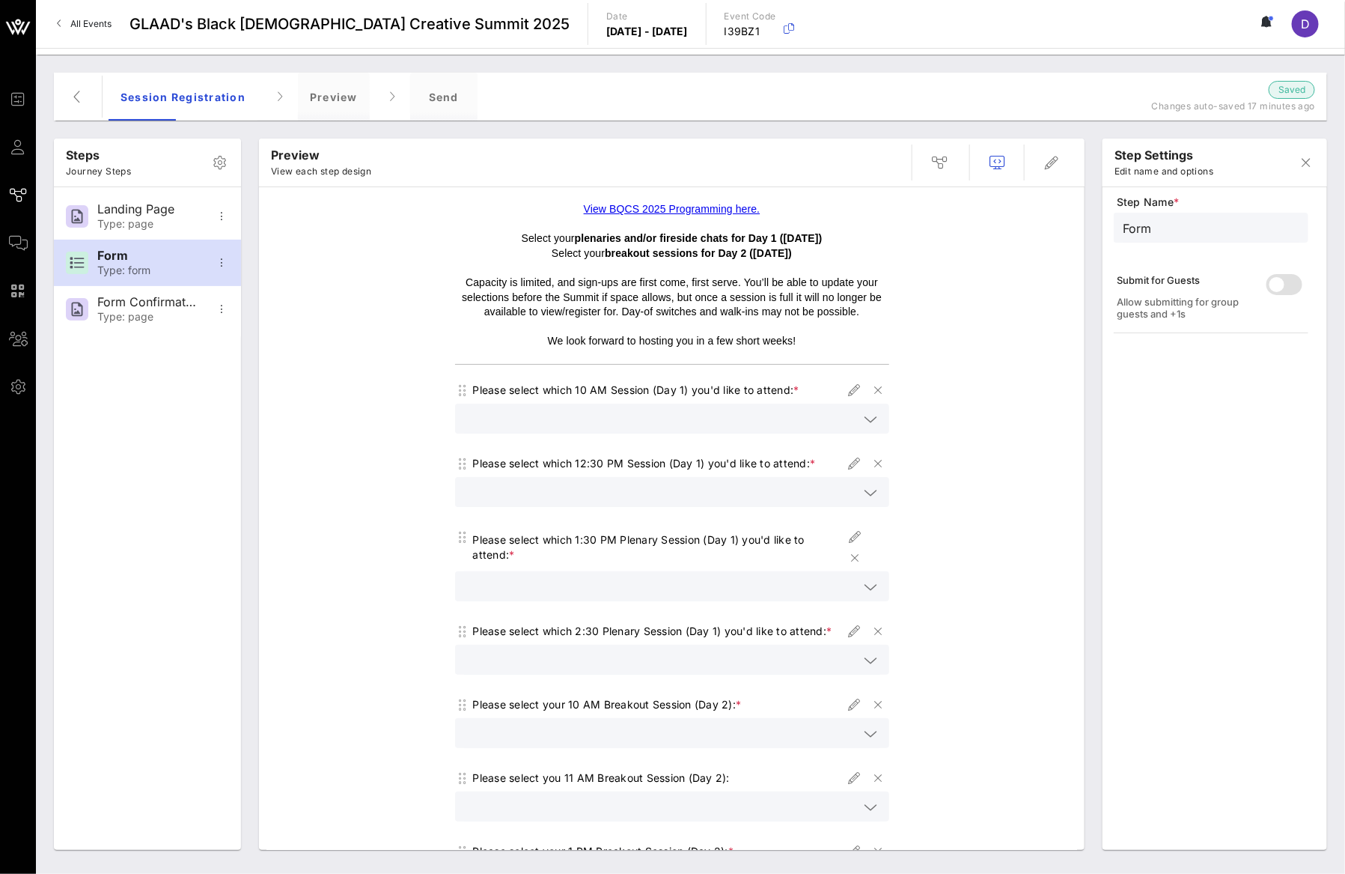
click at [865, 495] on icon at bounding box center [871, 493] width 13 height 18
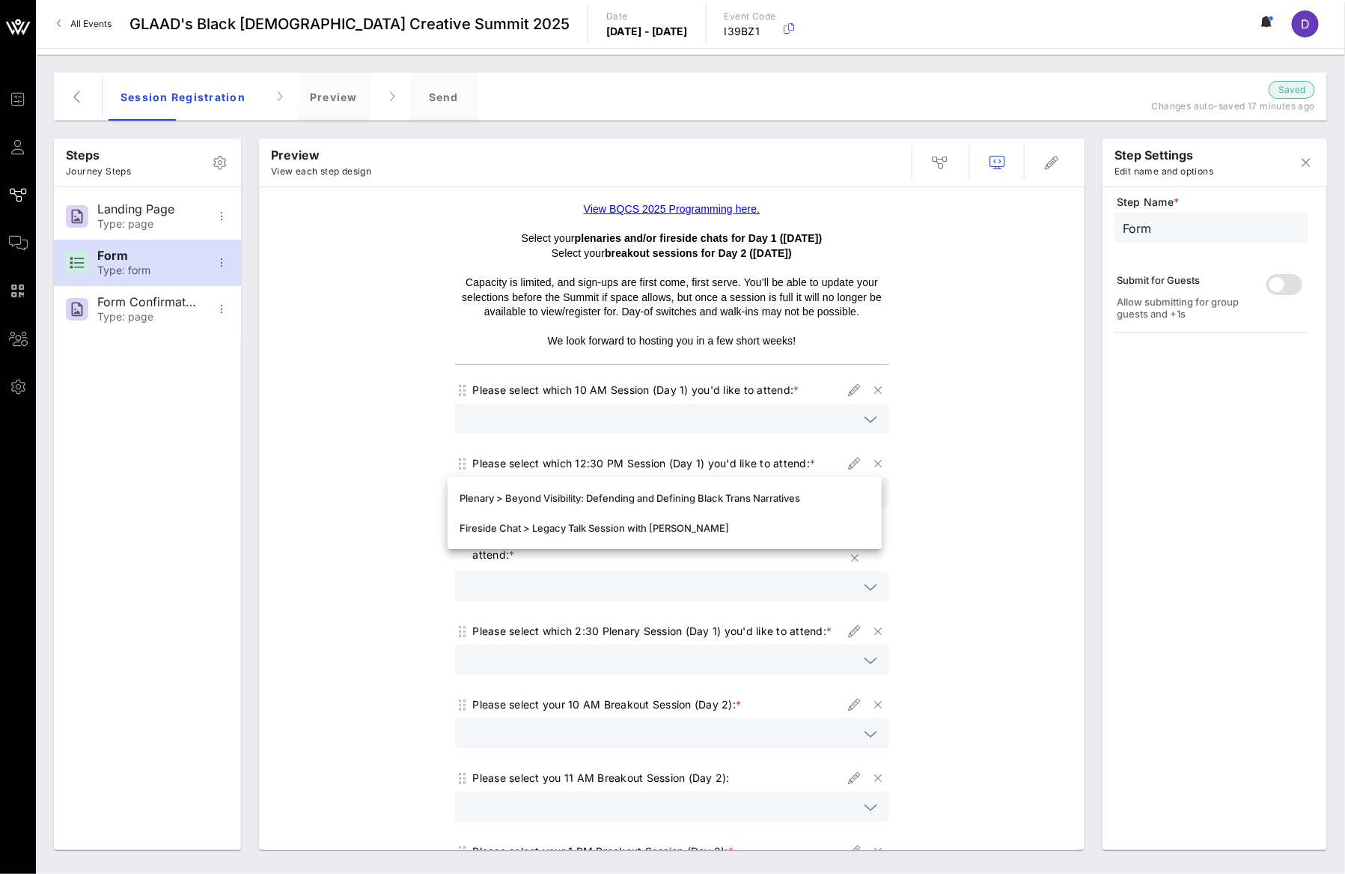
click at [865, 420] on icon at bounding box center [871, 419] width 13 height 18
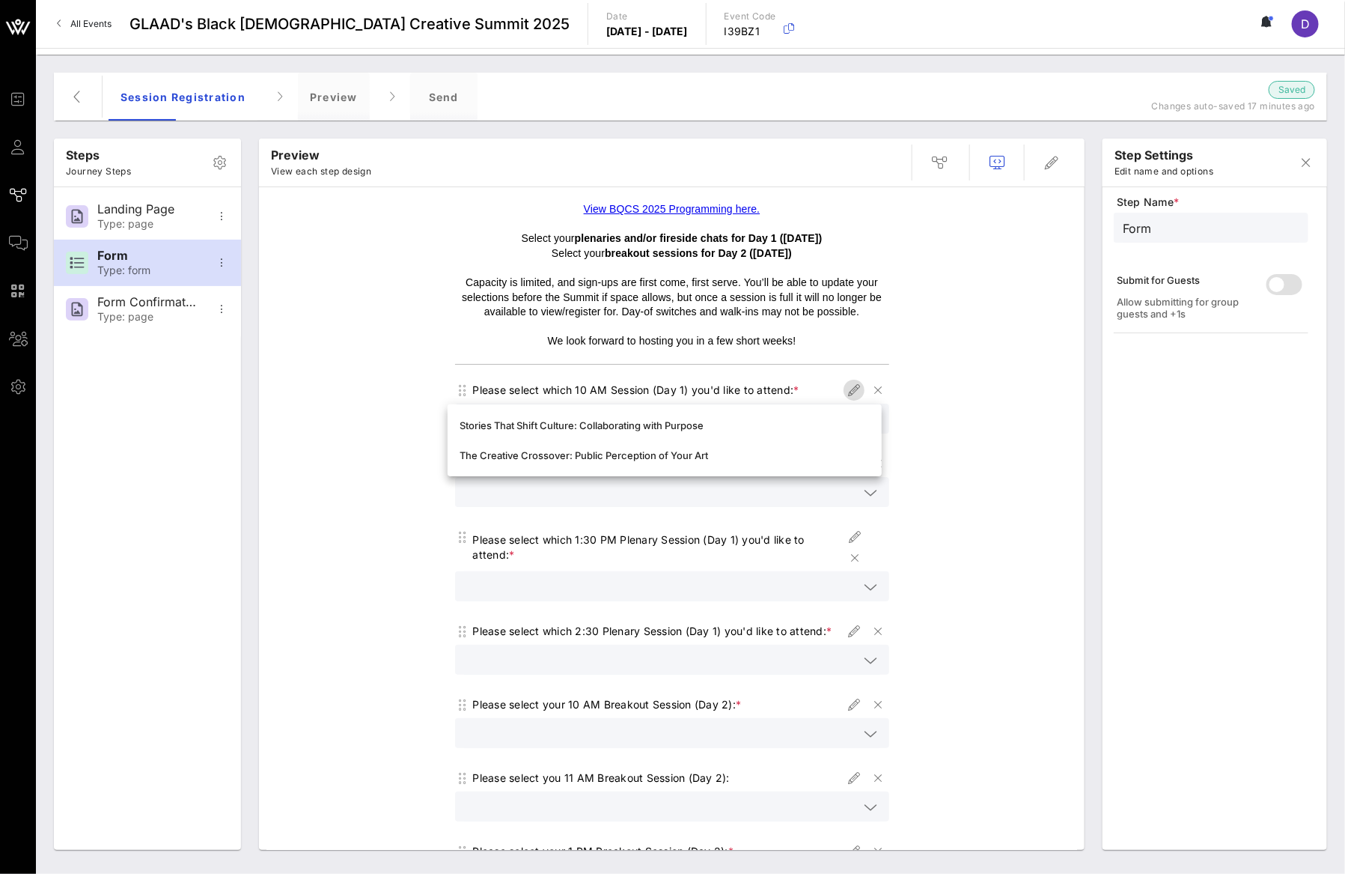
click at [846, 392] on icon "button" at bounding box center [854, 390] width 18 height 18
type input "Session 10 AM - 11:00 AM"
type input "Please select which 10 AM Session (Day 1) you'd like to attend:"
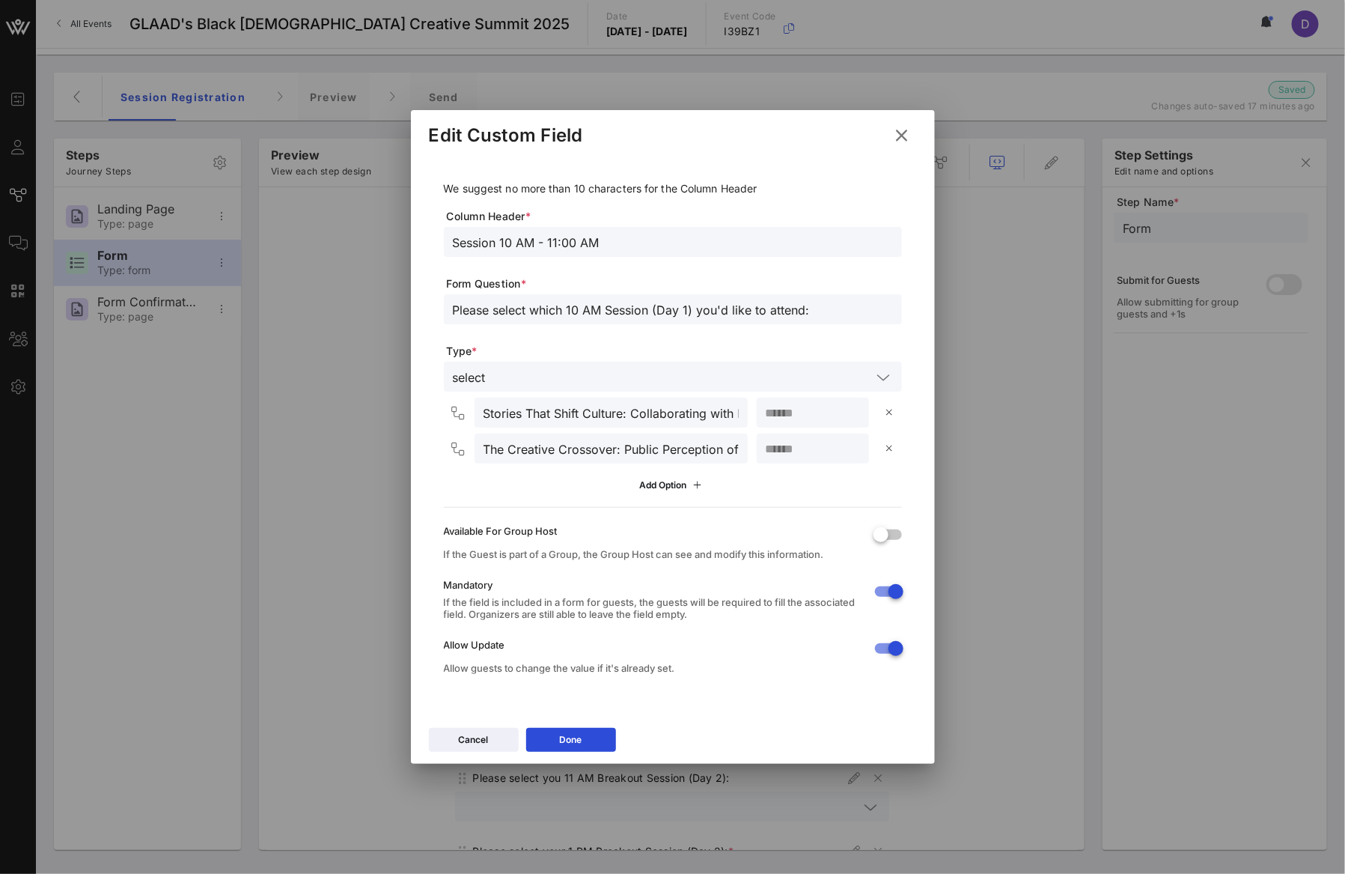
drag, startPoint x: 657, startPoint y: 308, endPoint x: 690, endPoint y: 308, distance: 32.9
click at [690, 308] on input "Please select which 10 AM Session (Day 1) you'd like to attend:" at bounding box center [673, 308] width 440 height 19
click at [691, 325] on div "Please select which 10 AM Session (Day 1) you'd like to attend:" at bounding box center [673, 318] width 458 height 49
click at [485, 415] on input "Stories That Shift Culture: Collaborating with Purpose" at bounding box center [611, 412] width 255 height 19
type input "Plenary > Stories That Shift Culture: Collaborating with Purpose"
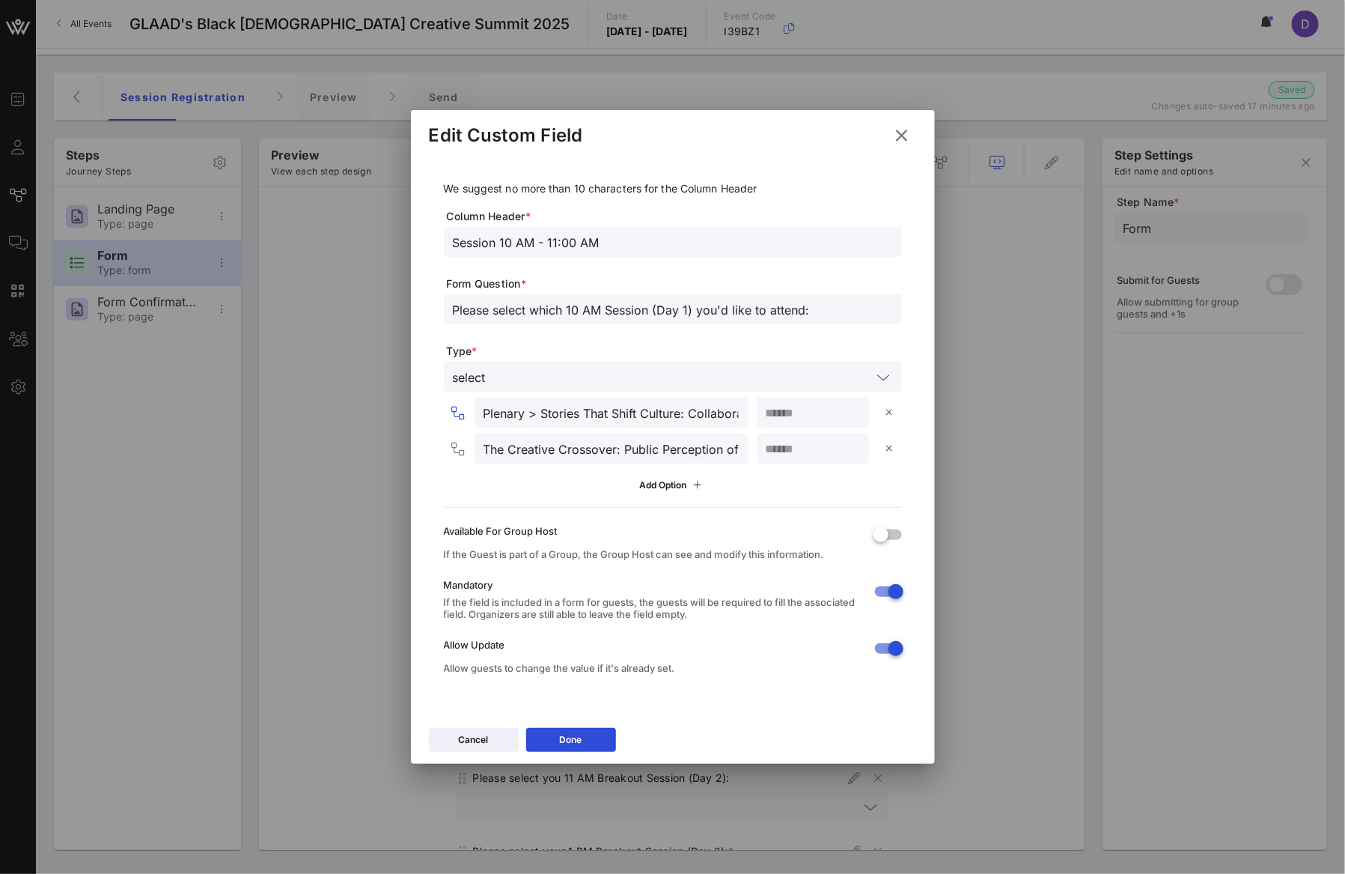
click at [484, 450] on input "The Creative Crossover: Public Perception of Your Art" at bounding box center [611, 448] width 255 height 19
type input "Fireside Chat > The Creative Crossover: Public Perception of Your Art"
click at [579, 736] on div "Done" at bounding box center [571, 739] width 22 height 15
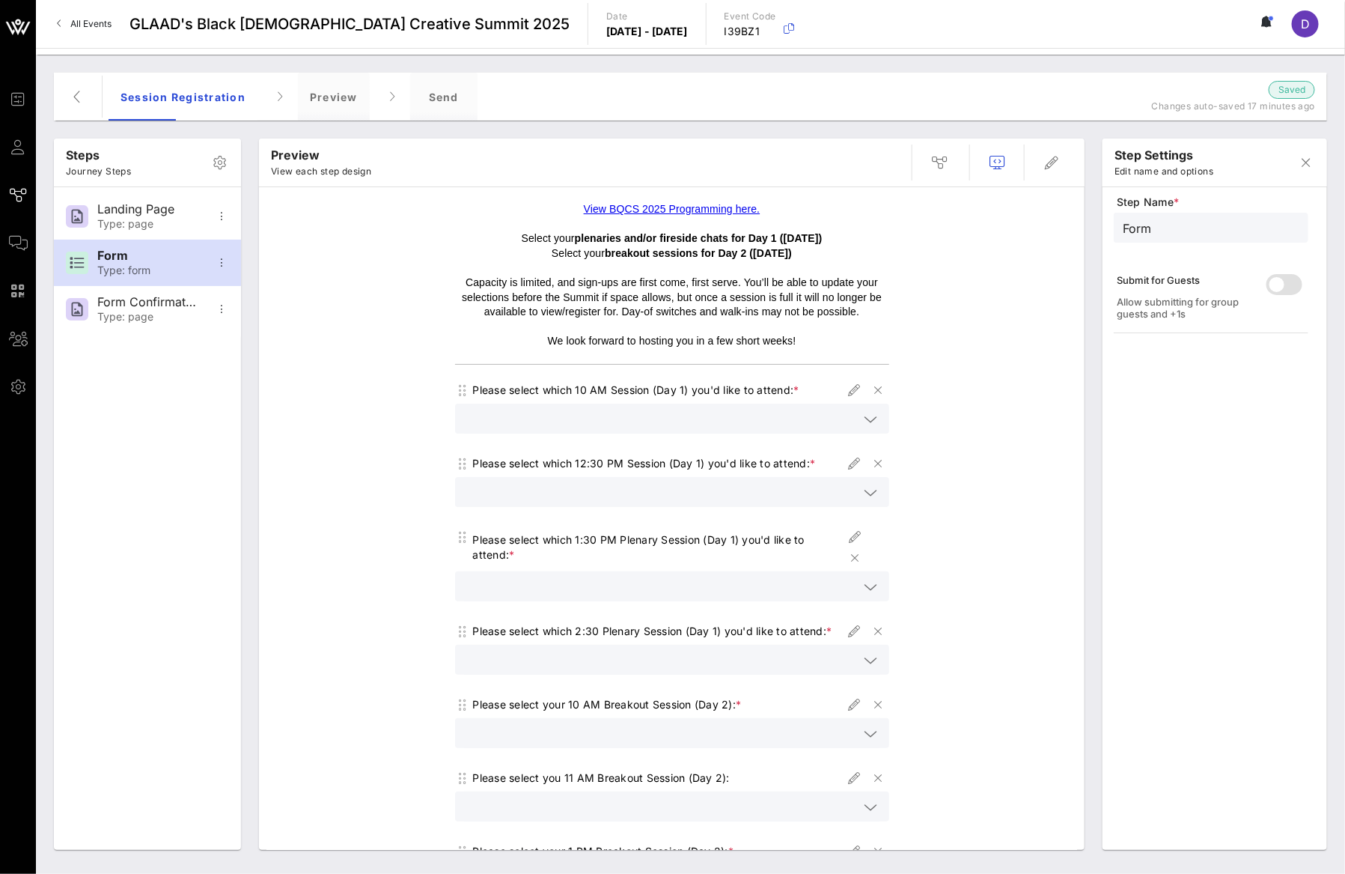
click at [865, 428] on icon at bounding box center [871, 419] width 13 height 18
click at [865, 494] on icon at bounding box center [871, 493] width 13 height 18
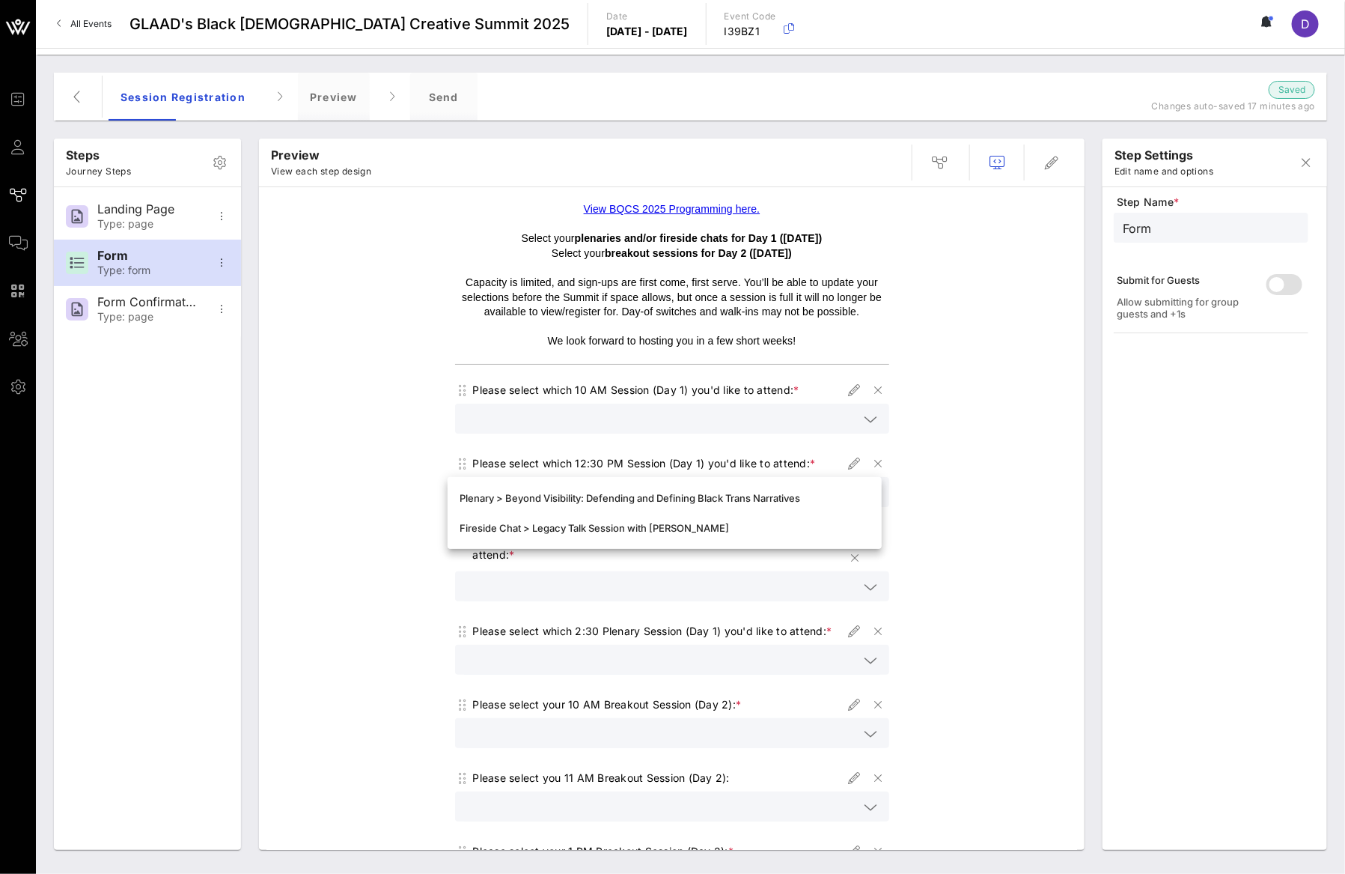
click at [916, 523] on div "View BQCS 2025 Programming here. Select your plenaries and/or fireside chats fo…" at bounding box center [671, 670] width 811 height 951
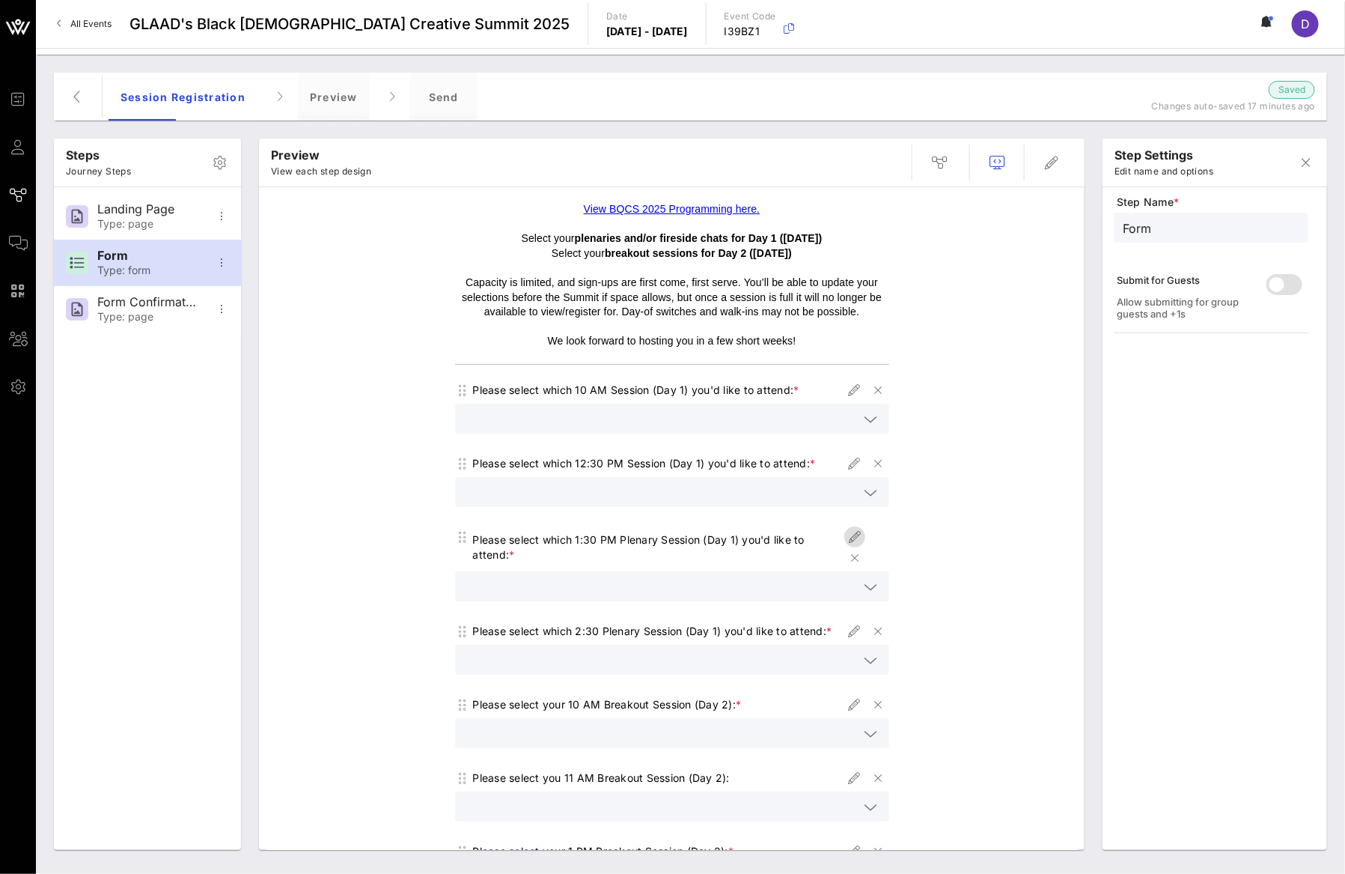
click at [846, 539] on icon "button" at bounding box center [855, 537] width 18 height 18
type input "Plenary Session 1:30 PM"
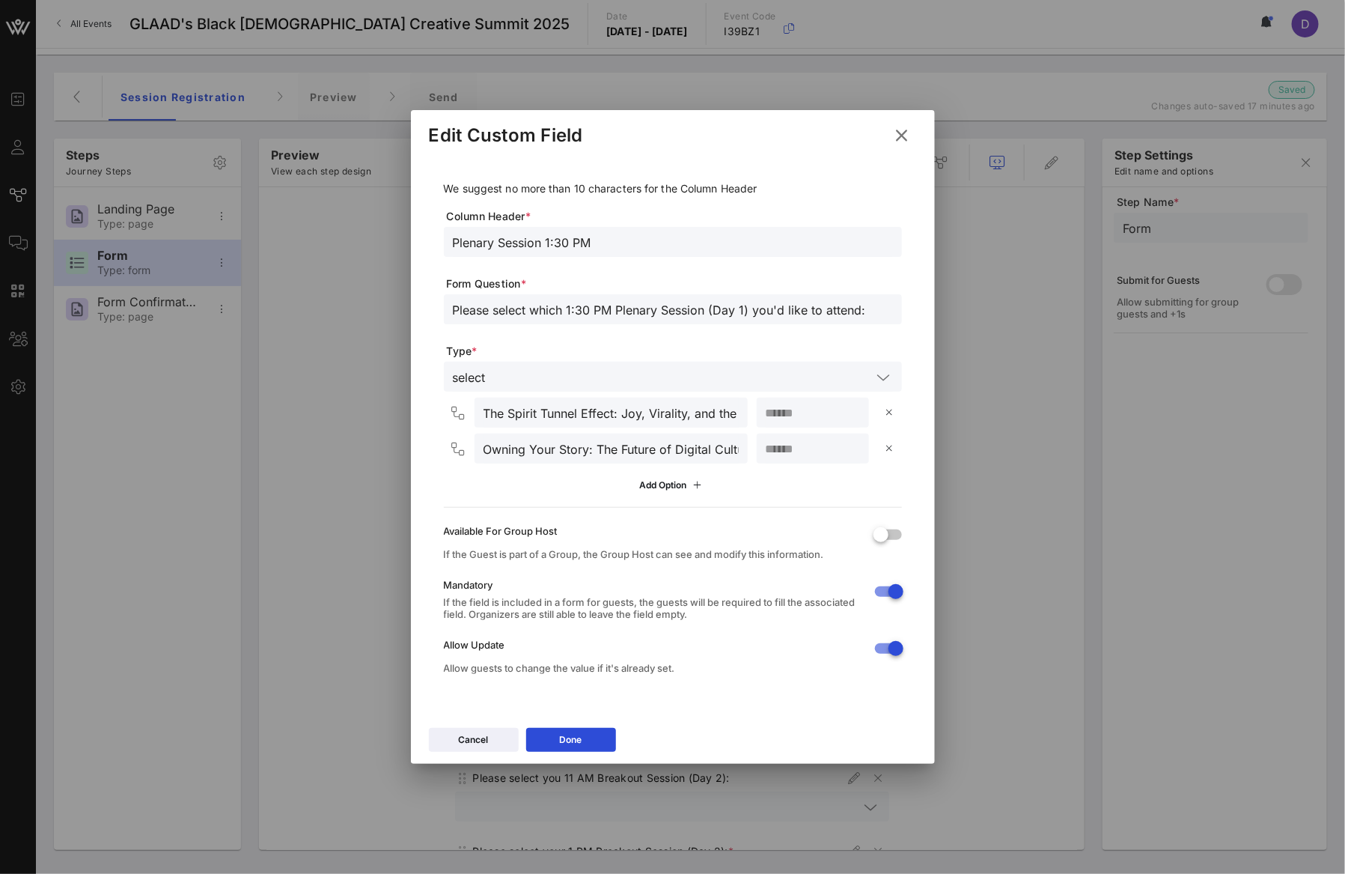
click at [579, 309] on input "Please select which 1:30 PM Plenary Session (Day 1) you'd like to attend:" at bounding box center [673, 308] width 440 height 19
click at [622, 311] on input "Please select which 1:30 PM Plenary Session (Day 1) you'd like to attend:" at bounding box center [673, 308] width 440 height 19
drag, startPoint x: 618, startPoint y: 308, endPoint x: 664, endPoint y: 311, distance: 45.8
click at [664, 311] on input "Please select which 1:30 PM Plenary Session (Day 1) you'd like to attend:" at bounding box center [673, 308] width 440 height 19
type input "Please select which 1:30 PM Session (Day 1) you'd like to attend:"
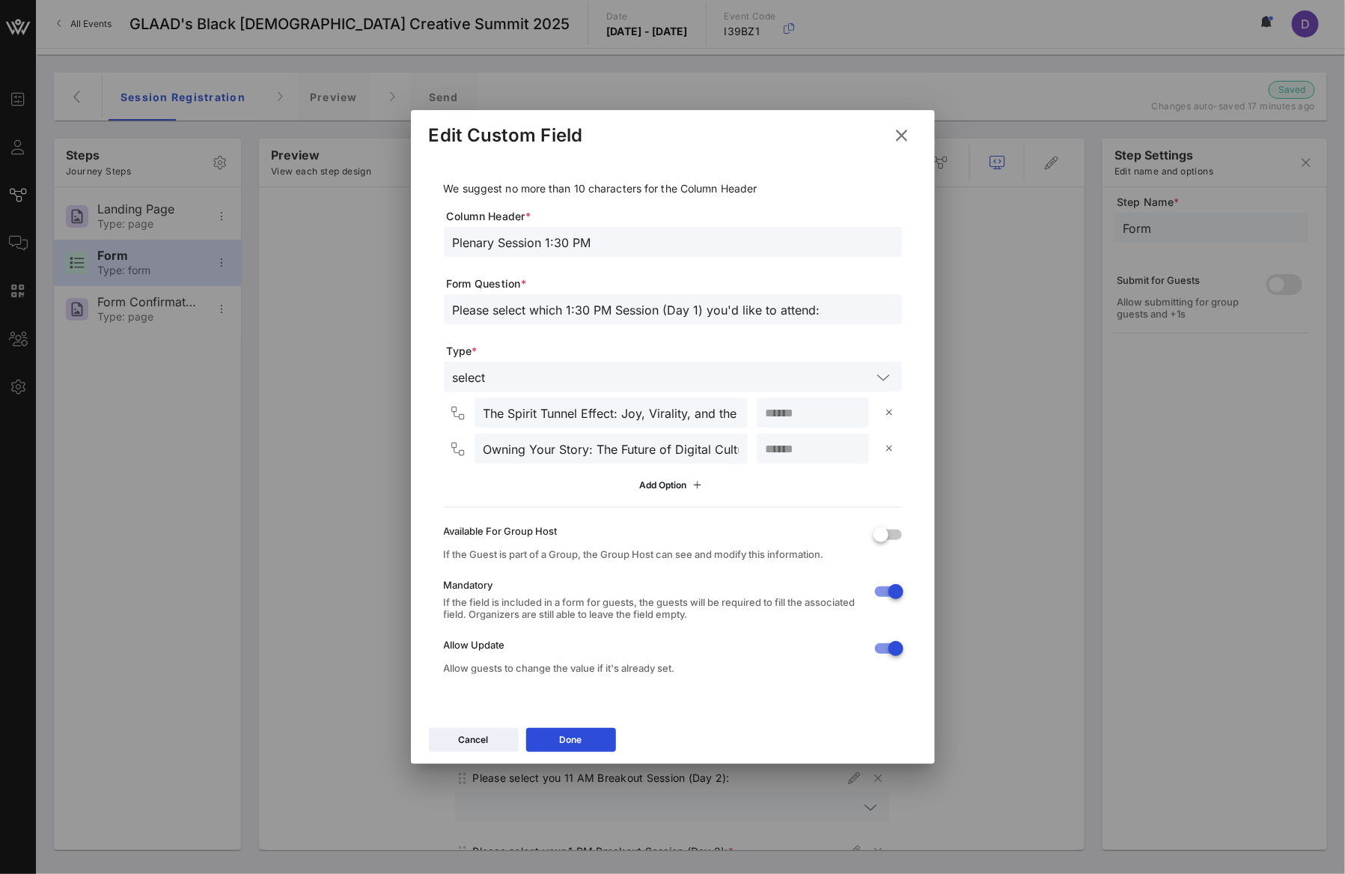
drag, startPoint x: 498, startPoint y: 240, endPoint x: 435, endPoint y: 235, distance: 63.0
click at [435, 235] on div "We suggest no more than 10 characters for the Column Header Column Header * Ple…" at bounding box center [673, 430] width 488 height 549
click at [585, 242] on input "Session 1:30 PM" at bounding box center [673, 241] width 440 height 19
type input "Session 1:30 PM - 2:30 PM"
click at [577, 407] on input "The Spirit Tunnel Effect: Joy, Virality, and the New Daytime TV" at bounding box center [611, 412] width 255 height 19
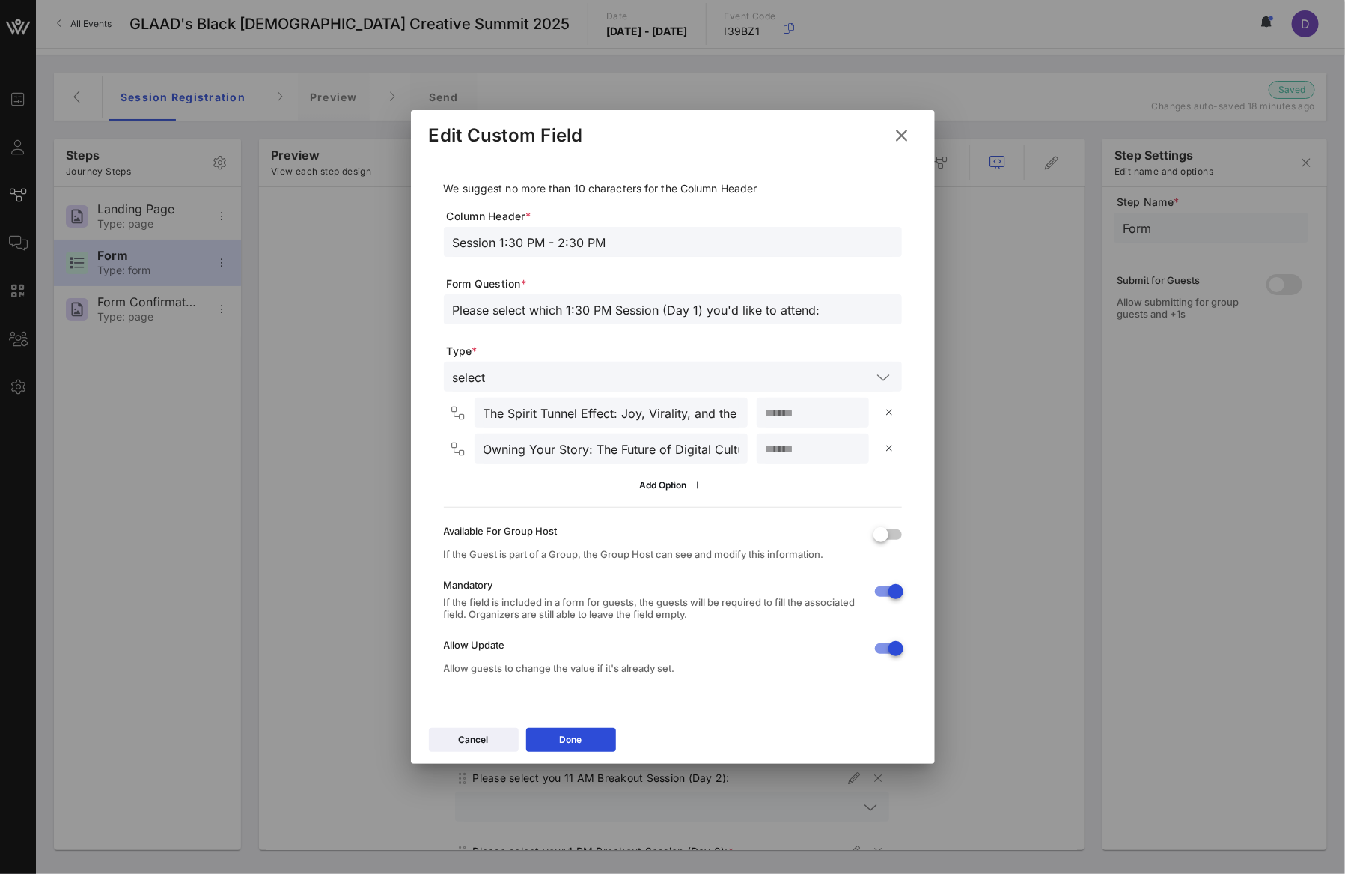
click at [577, 407] on input "The Spirit Tunnel Effect: Joy, Virality, and the New Daytime TV" at bounding box center [611, 412] width 255 height 19
paste input "Legacy, Identity & Living Out Loud"
click at [484, 411] on input "Legacy, Identity & Living Out Loud" at bounding box center [611, 412] width 255 height 19
type input "Plenary > Legacy, Identity & Living Out Loud"
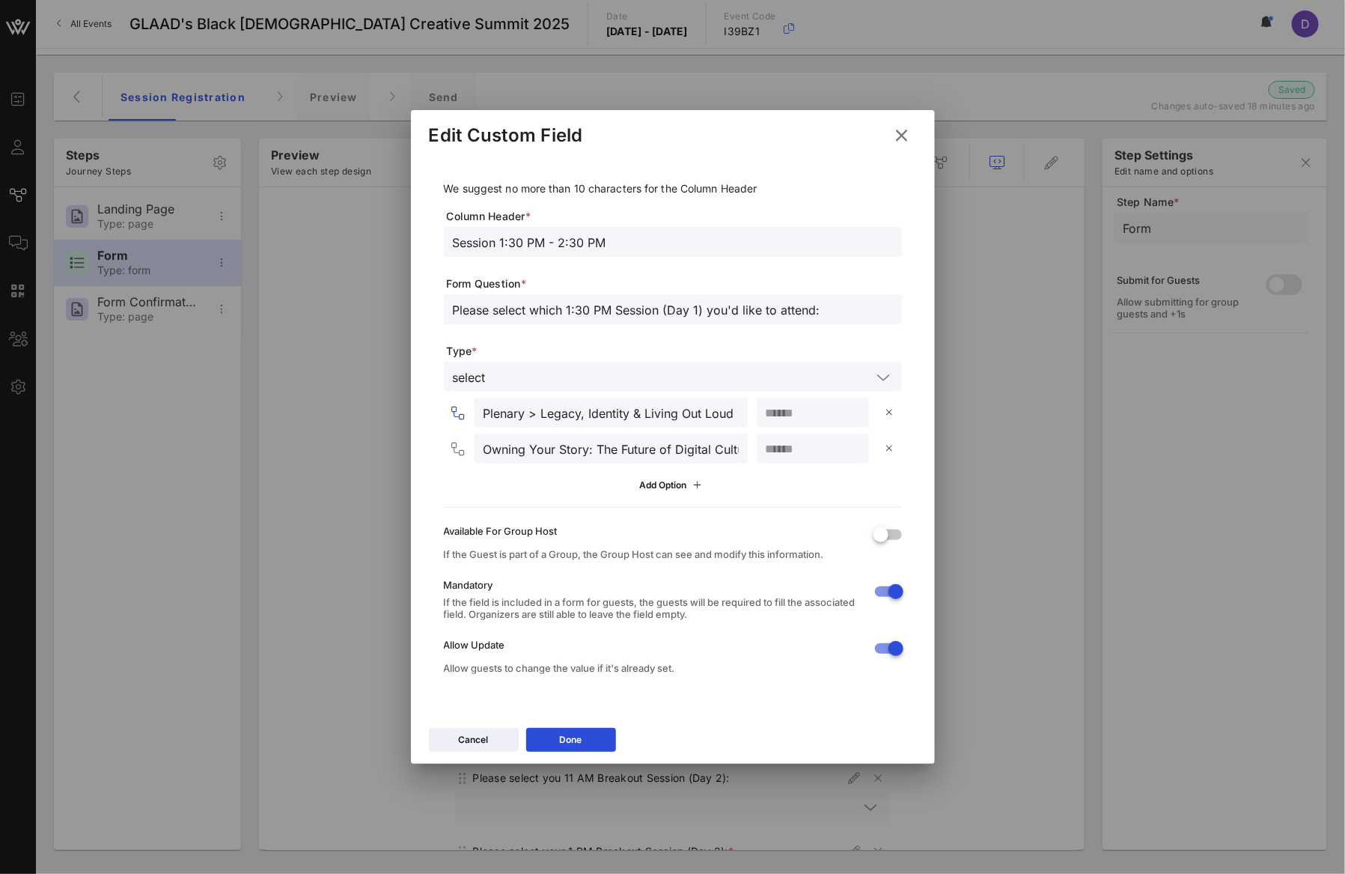
click at [601, 449] on input "Owning Your Story: The Future of Digital Culture" at bounding box center [611, 448] width 255 height 19
paste input "text"
click at [487, 441] on input "Owning Your Story: The Future of Digital Culture" at bounding box center [611, 448] width 255 height 19
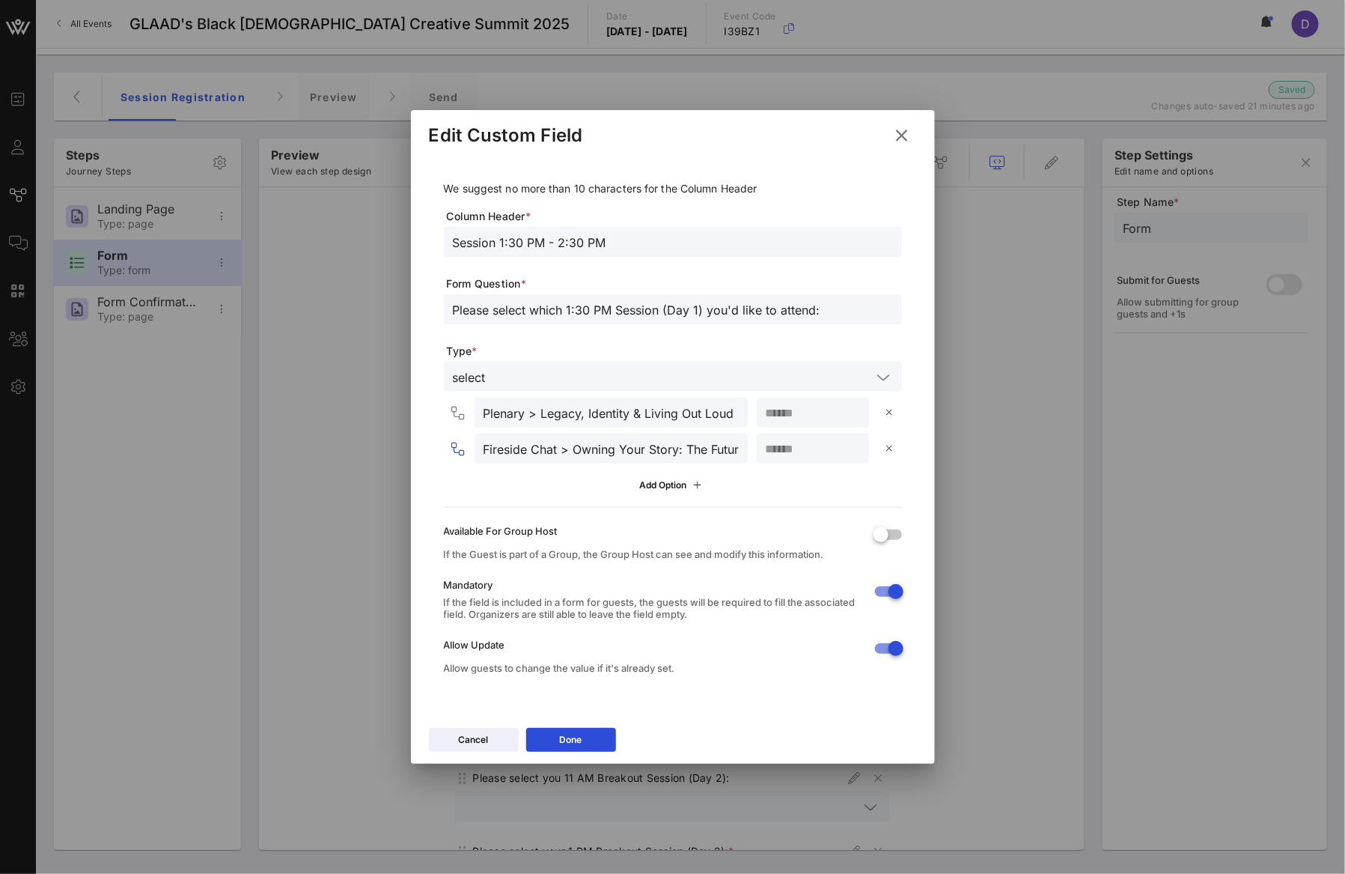
type input "Fireside Chat > Owning Your Story: The Future of Digital Culture"
click at [592, 344] on span "Type *" at bounding box center [674, 351] width 455 height 15
click at [573, 736] on icon at bounding box center [571, 739] width 10 height 9
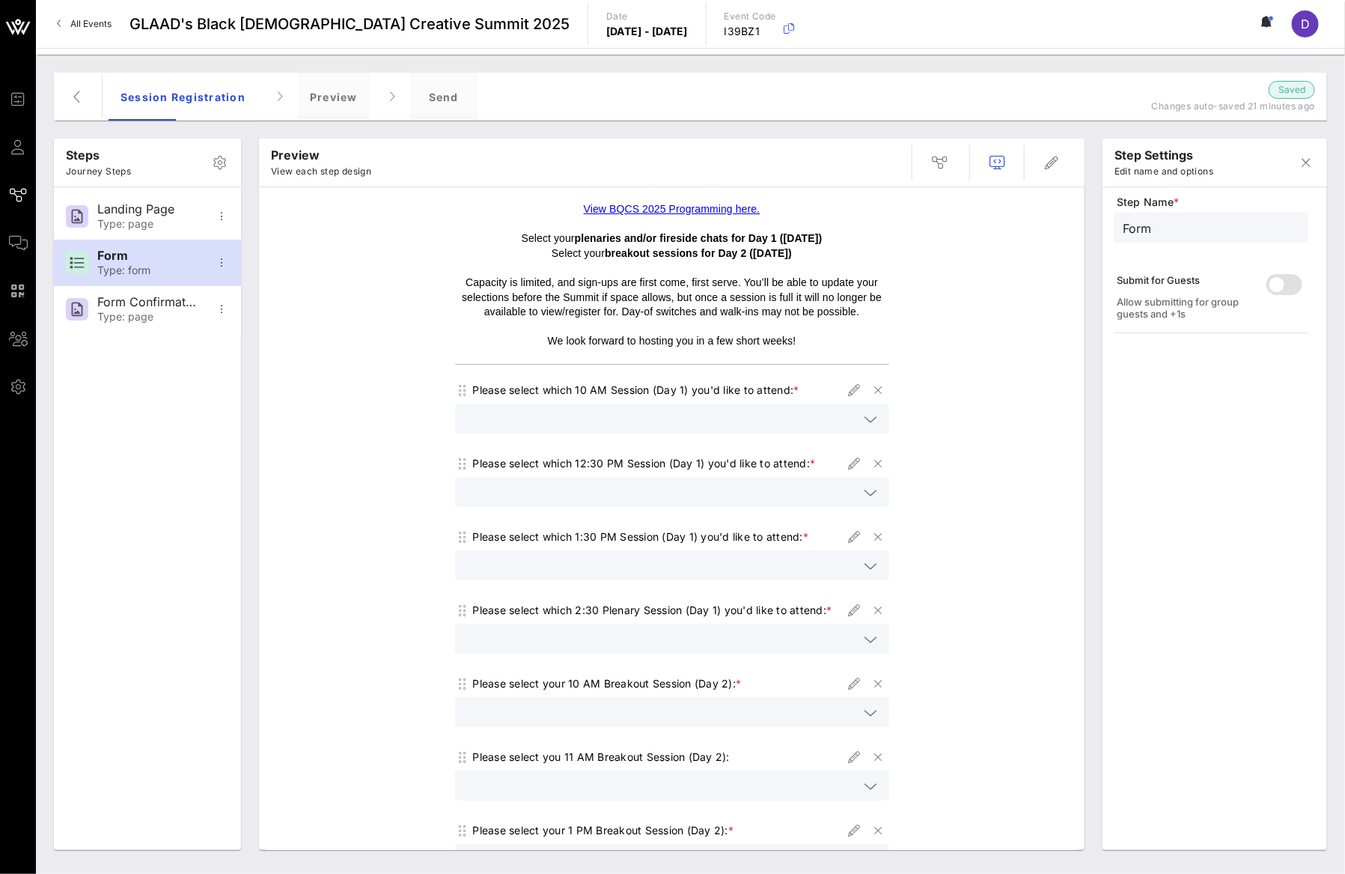
click at [669, 575] on div at bounding box center [672, 565] width 416 height 30
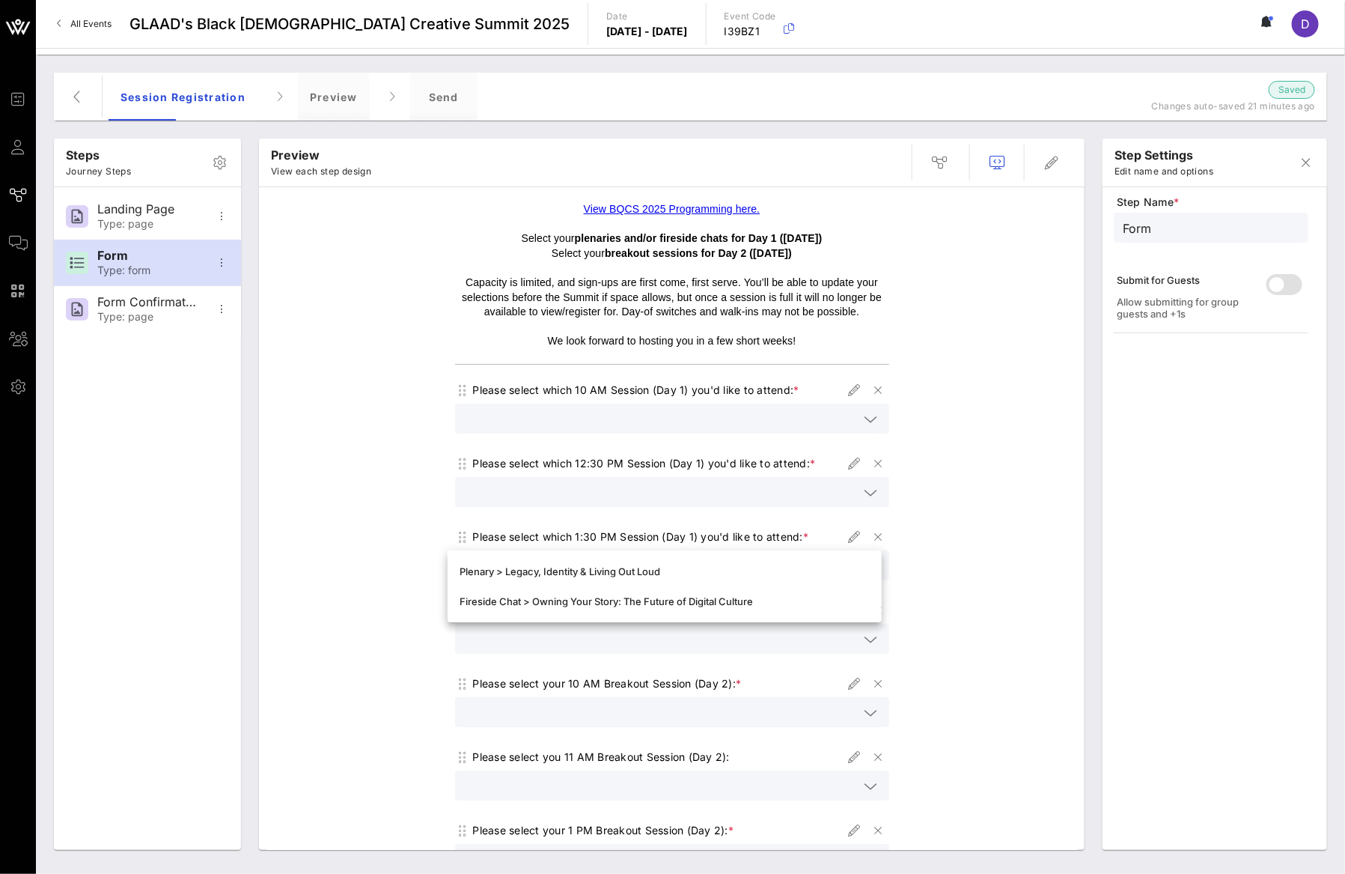
click at [704, 504] on div at bounding box center [672, 492] width 416 height 30
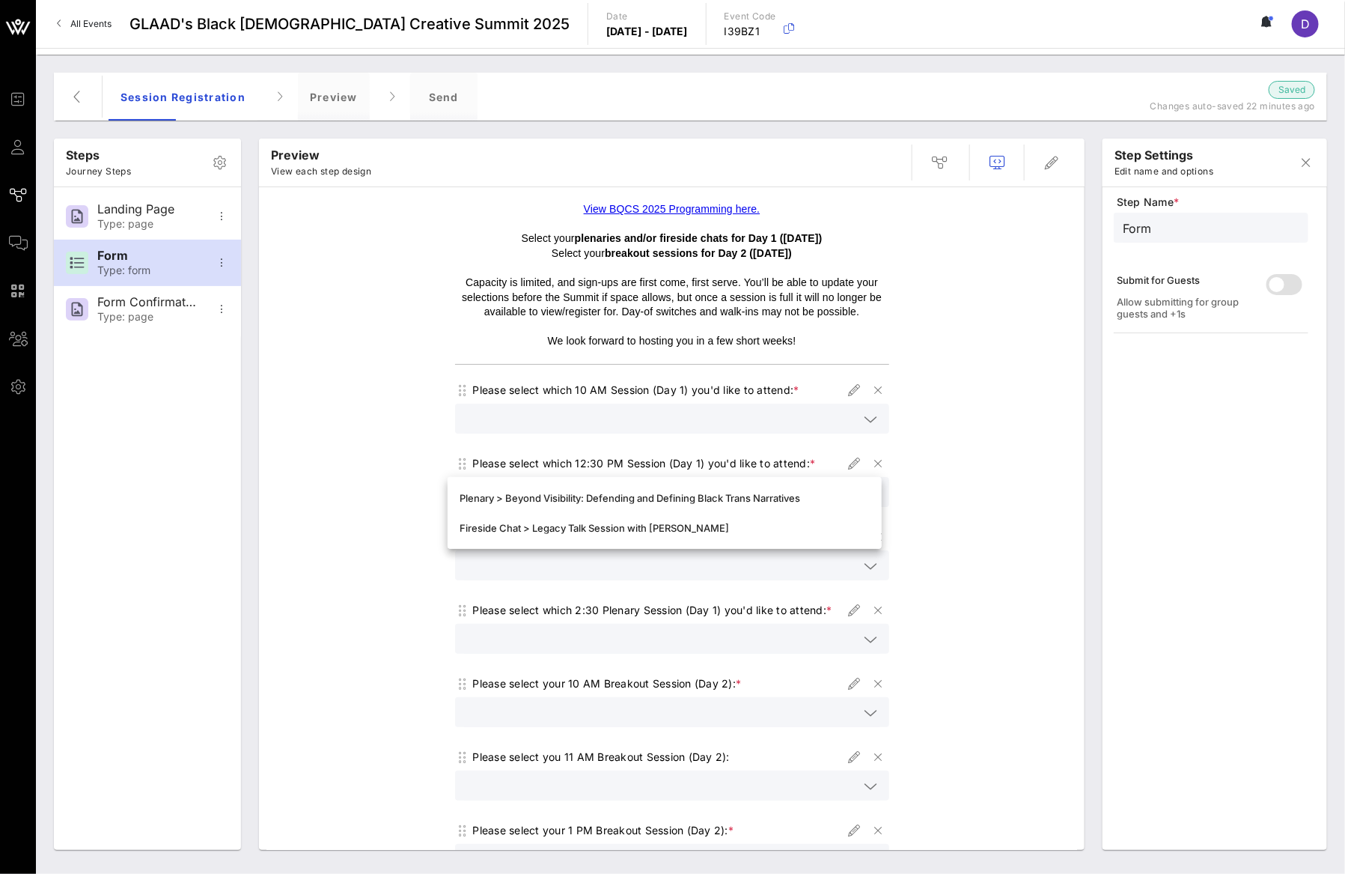
click at [683, 412] on input "text" at bounding box center [661, 418] width 395 height 19
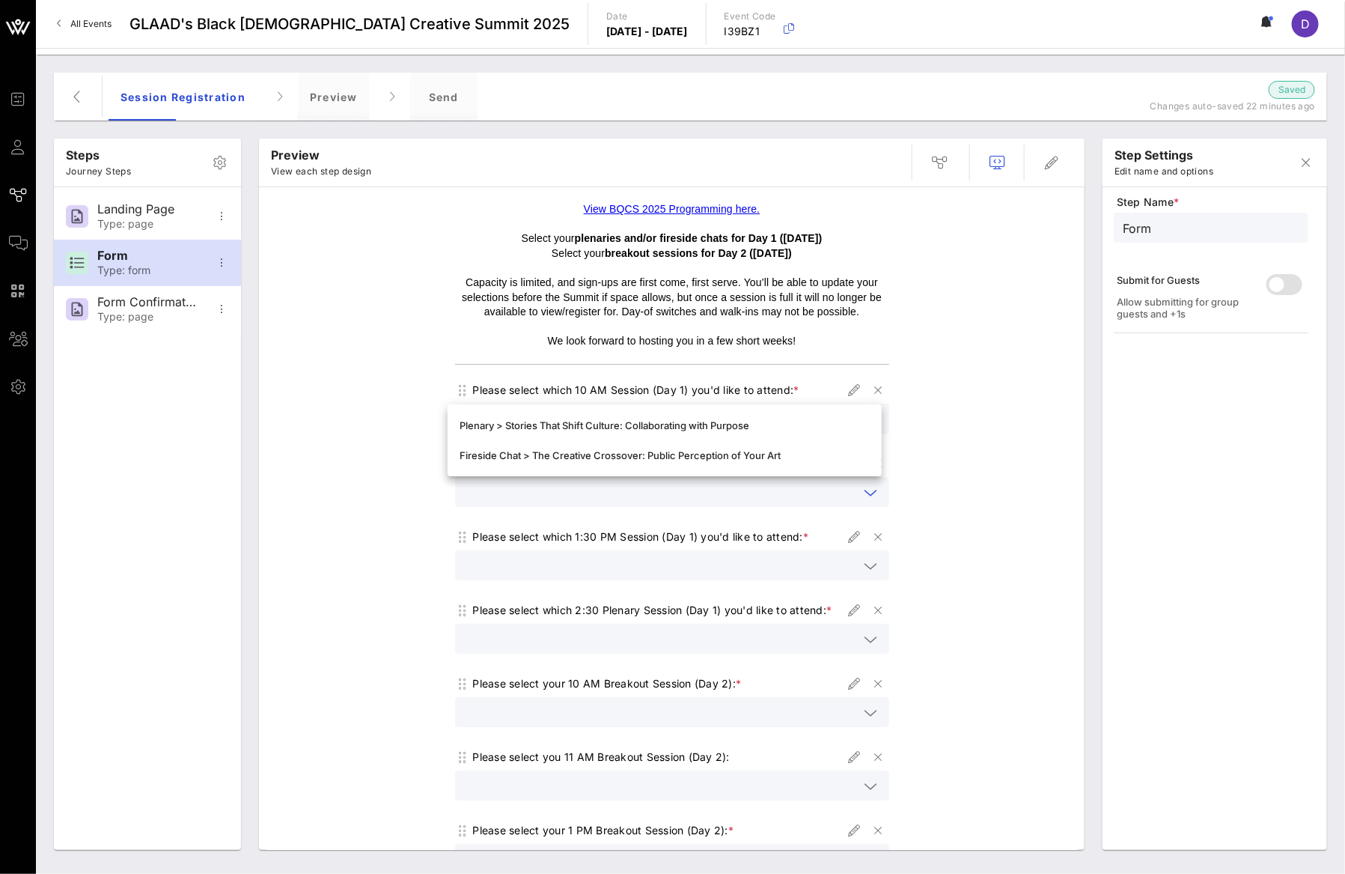
click at [734, 498] on input "text" at bounding box center [661, 491] width 395 height 19
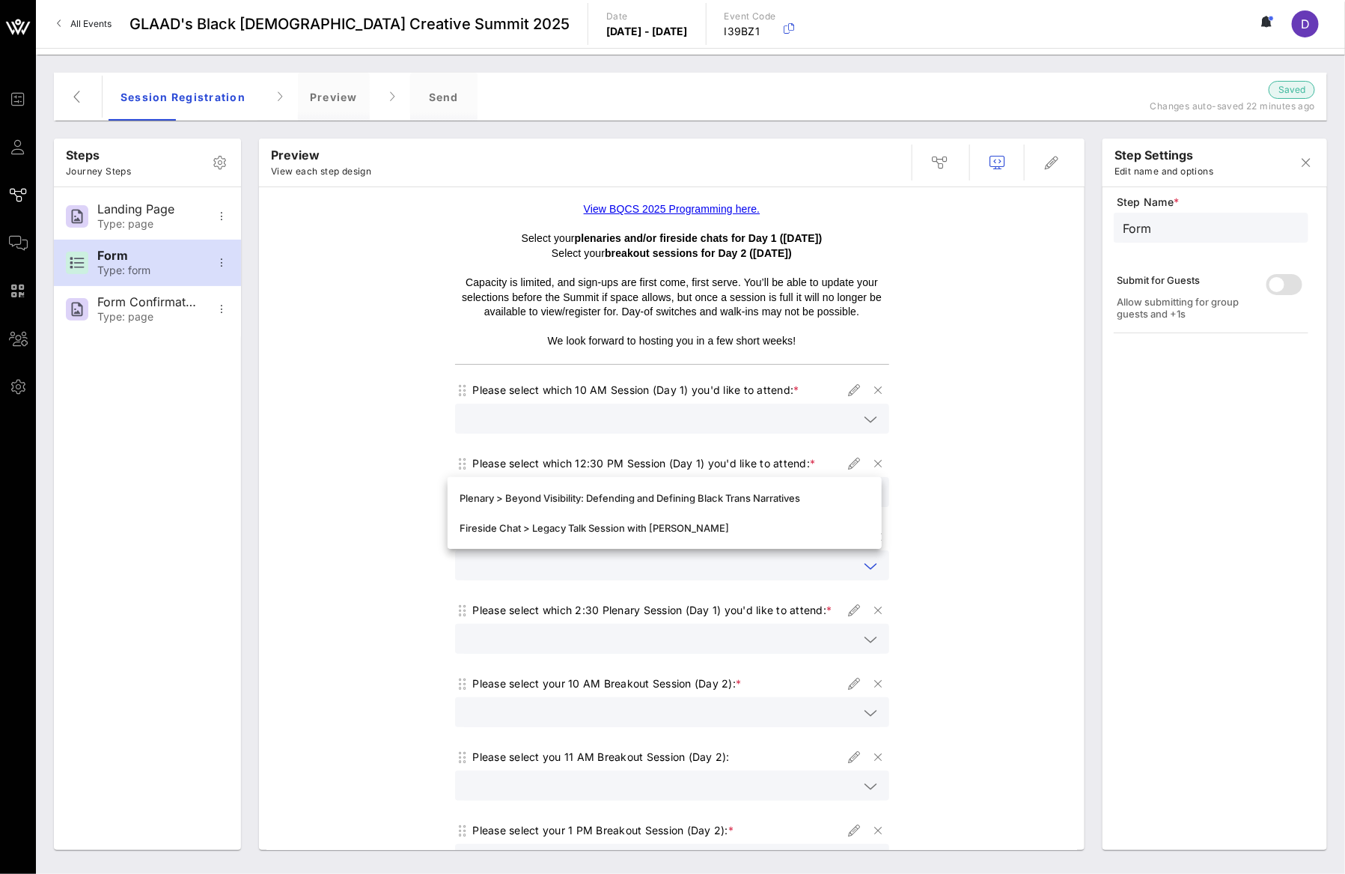
click at [764, 556] on input "text" at bounding box center [661, 564] width 395 height 19
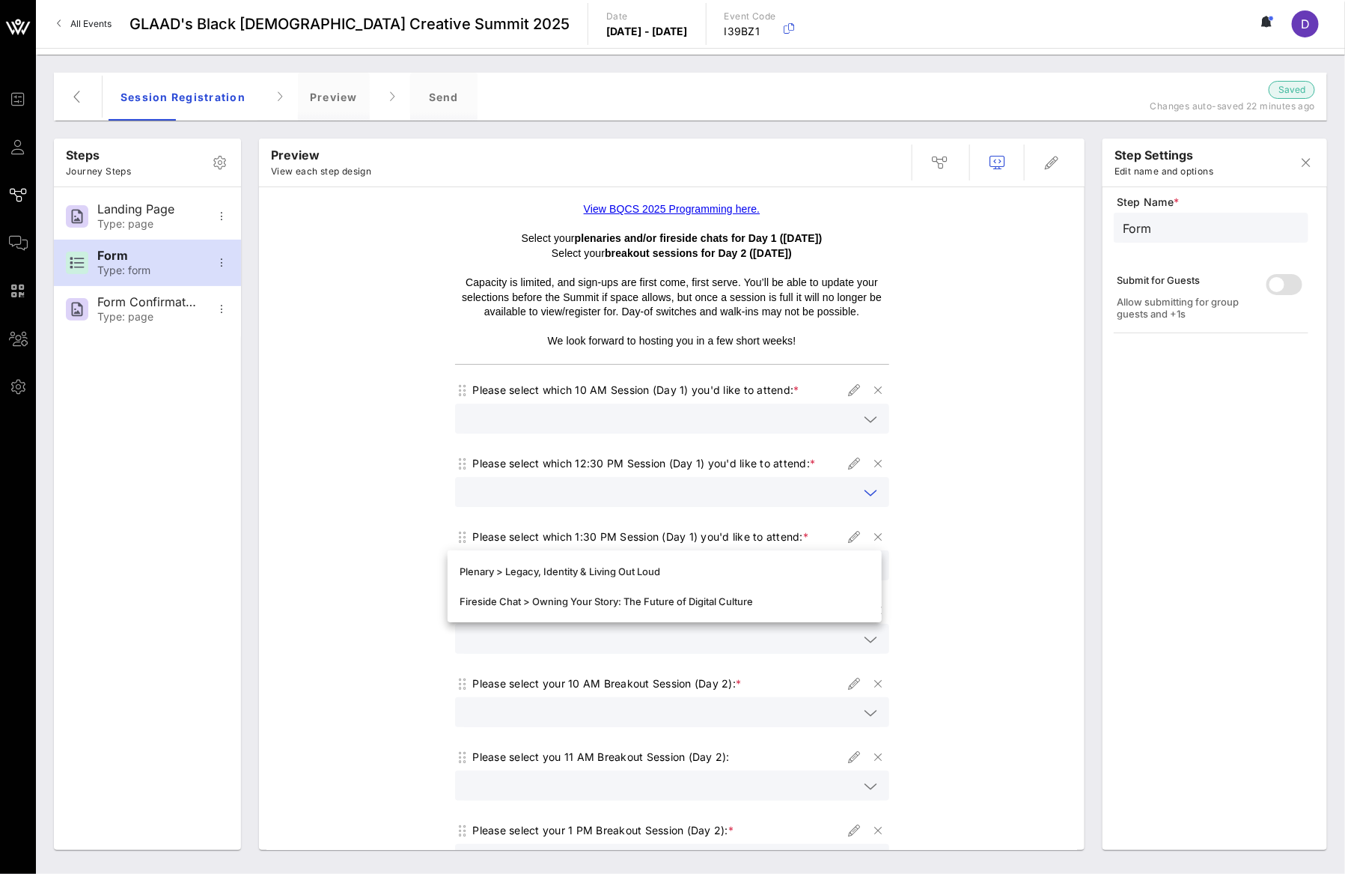
click at [752, 491] on input "text" at bounding box center [661, 491] width 395 height 19
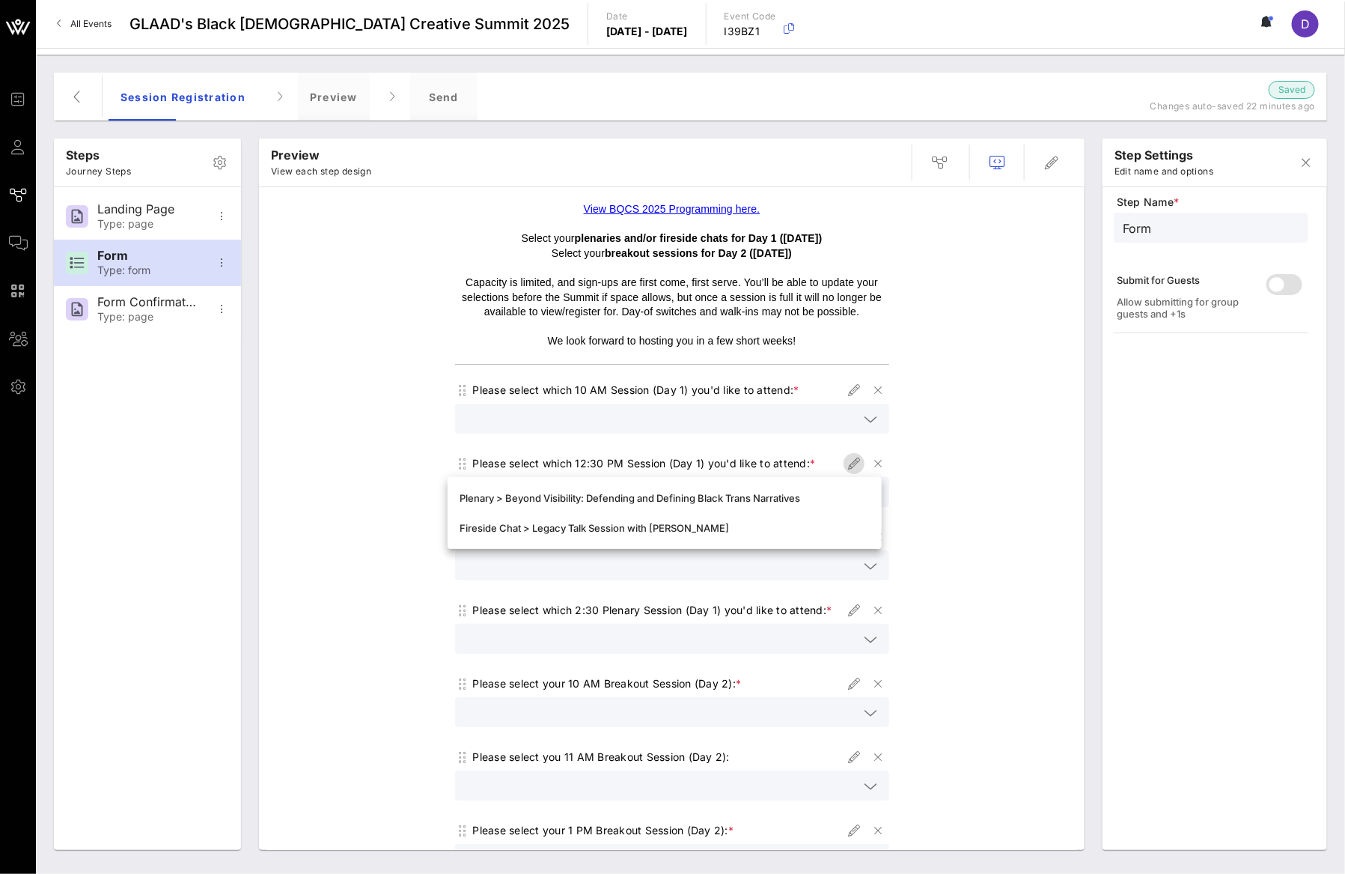
click at [845, 465] on icon "button" at bounding box center [854, 463] width 18 height 18
type input "Session 12:30 PM - 1:30 PM"
type input "Please select which 12:30 PM Session (Day 1) you'd like to attend:"
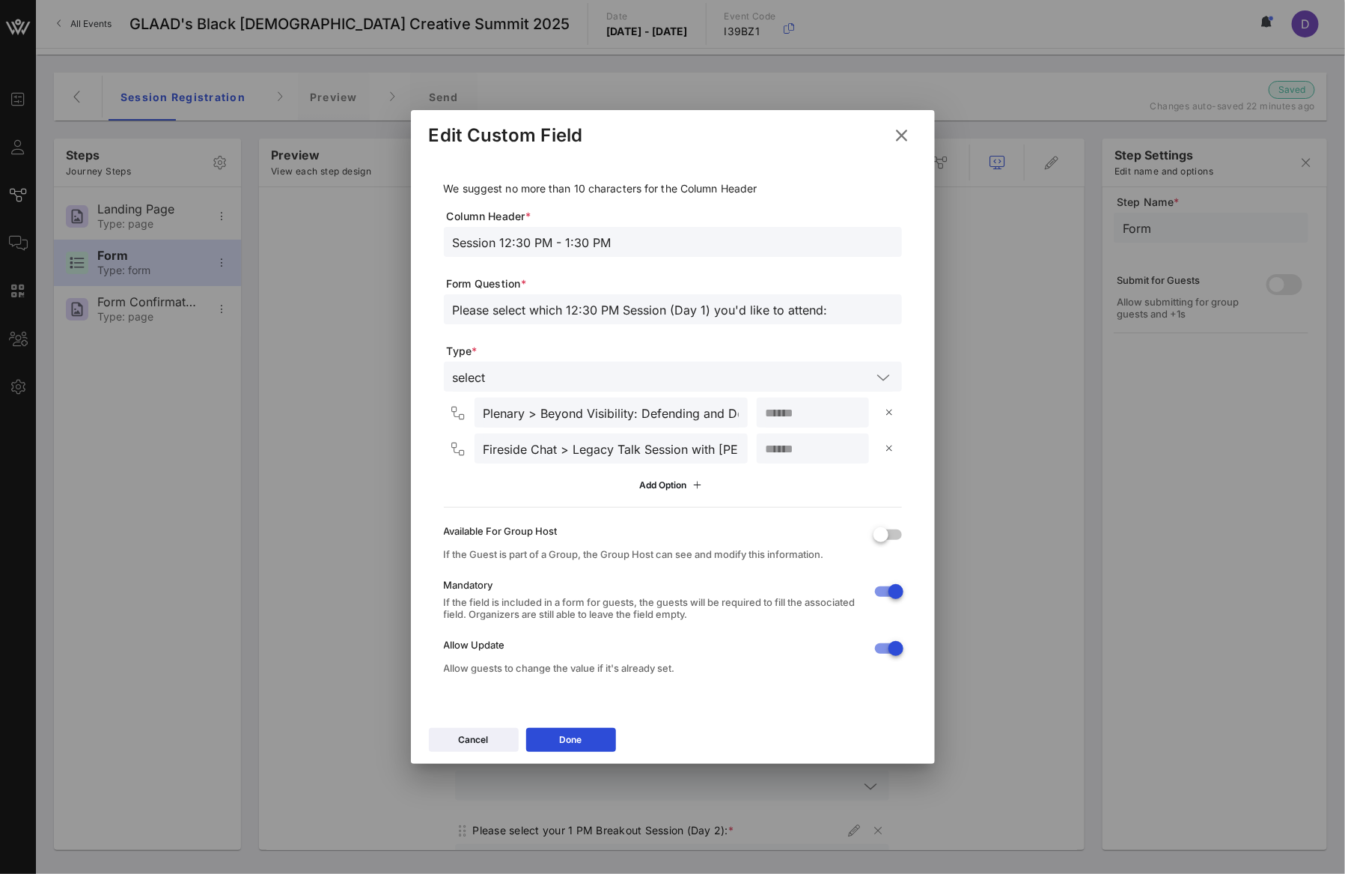
click at [548, 408] on input "Plenary > Beyond Visibility: Defending and Defining Black Trans Narratives" at bounding box center [611, 412] width 255 height 19
paste input "What Is Your Legacy with [PERSON_NAME]"
click at [484, 409] on input "What Is Your Legacy with [PERSON_NAME]" at bounding box center [611, 412] width 255 height 19
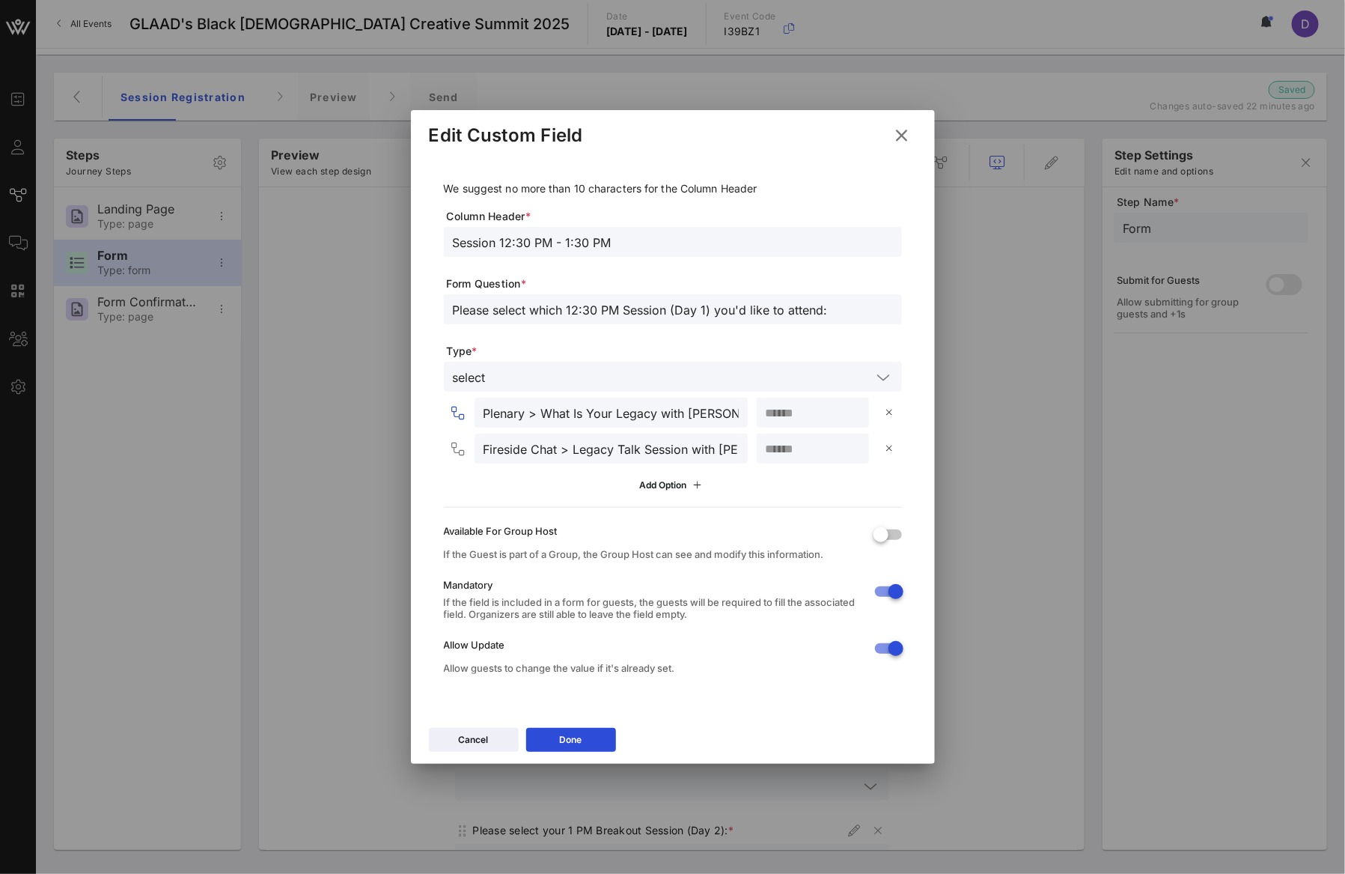
type input "Plenary > What Is Your Legacy with [PERSON_NAME]"
drag, startPoint x: 571, startPoint y: 452, endPoint x: 771, endPoint y: 449, distance: 199.9
click at [771, 449] on div "Fireside Chat > Legacy Talk Session with [PERSON_NAME] **" at bounding box center [676, 448] width 452 height 30
paste input "Beyond Visibility: Defending and Defining Black Trans Narratives"
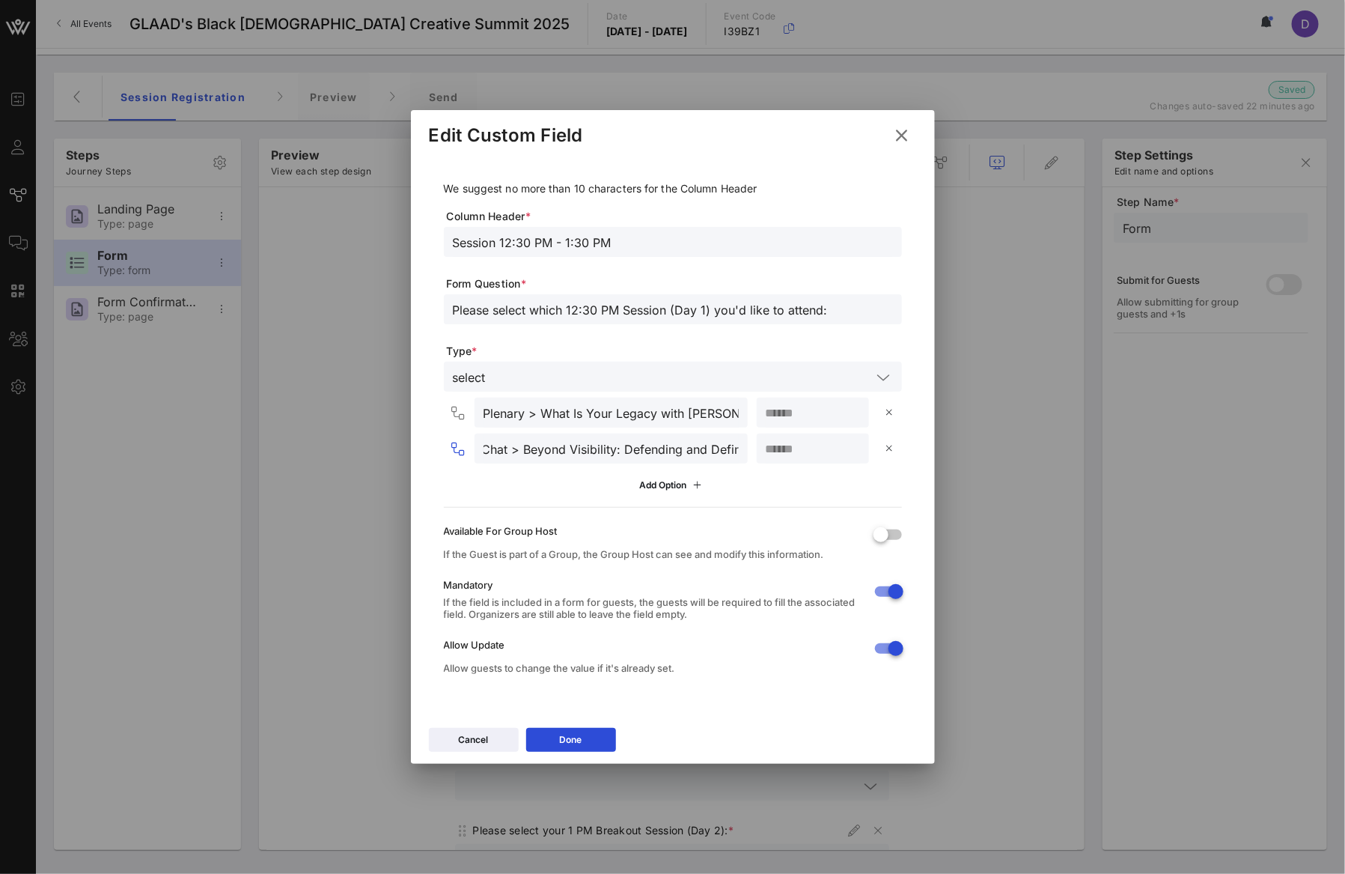
scroll to position [0, 201]
type input "Fireside Chat > Beyond Visibility: Defending and Defining Black Trans Narratives"
click at [573, 742] on icon at bounding box center [571, 739] width 10 height 9
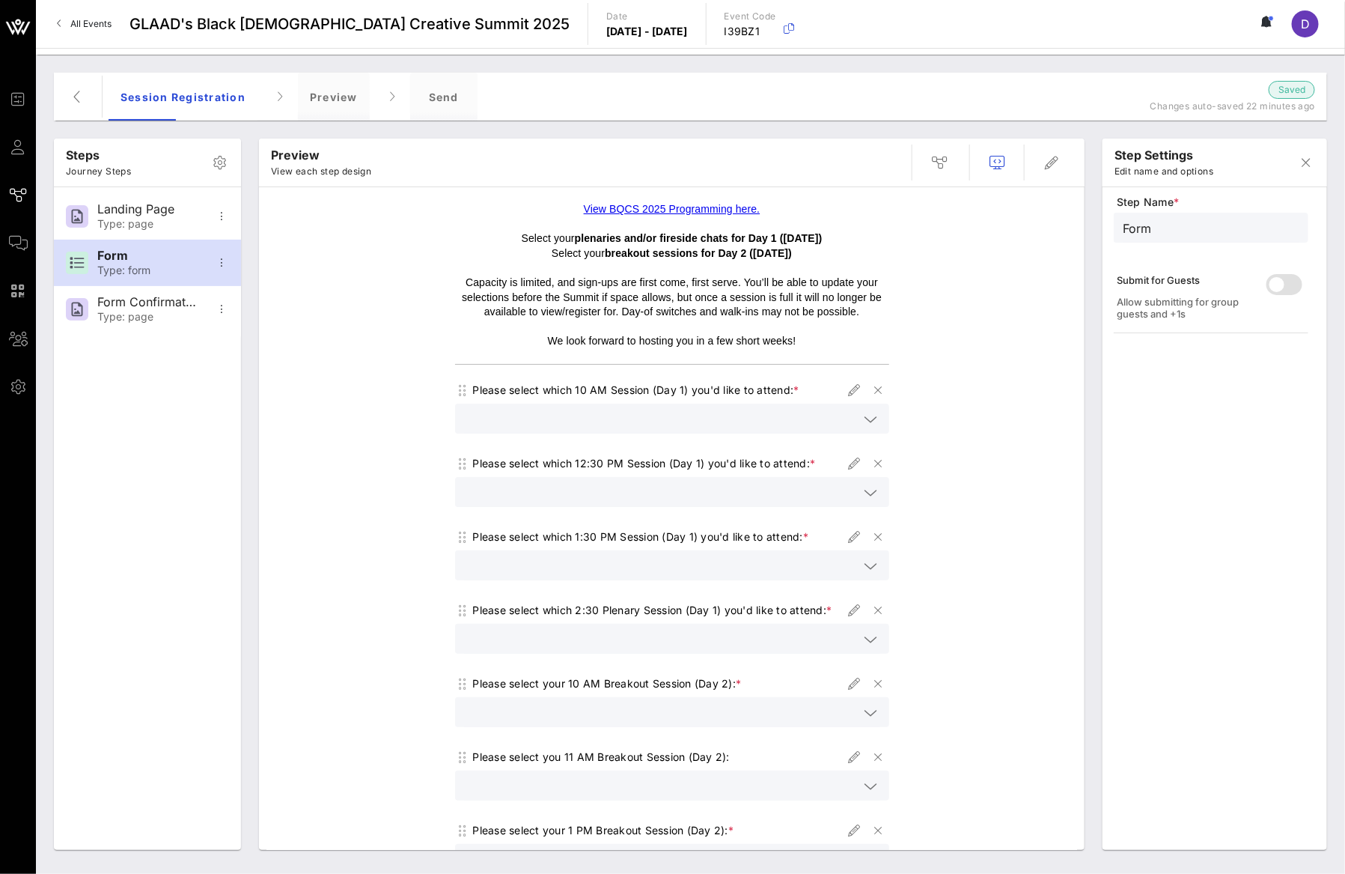
click at [722, 404] on div at bounding box center [672, 418] width 416 height 30
click at [590, 502] on div at bounding box center [672, 492] width 416 height 30
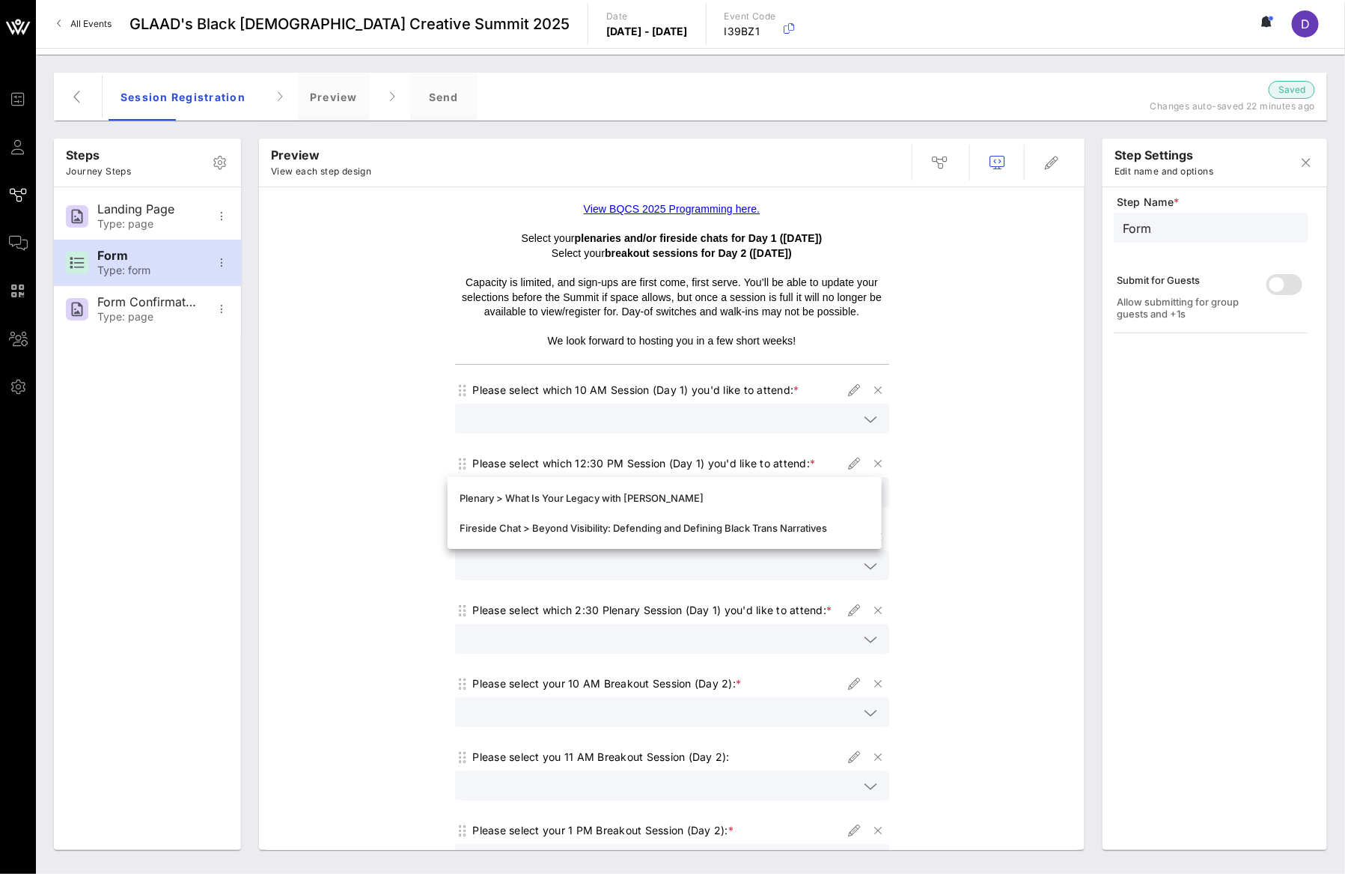
click at [681, 576] on div at bounding box center [672, 565] width 416 height 30
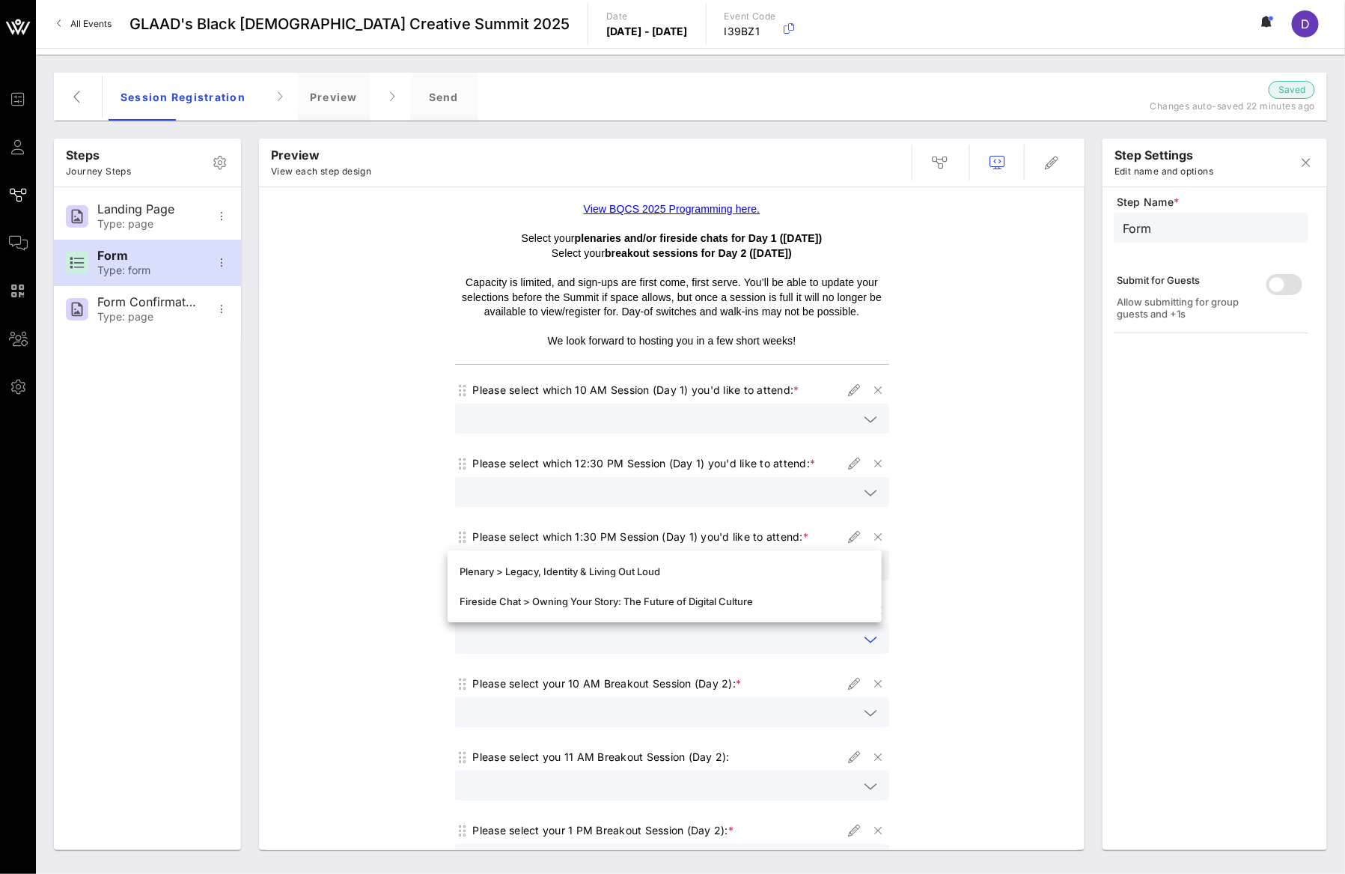
click at [665, 635] on input "text" at bounding box center [661, 638] width 395 height 19
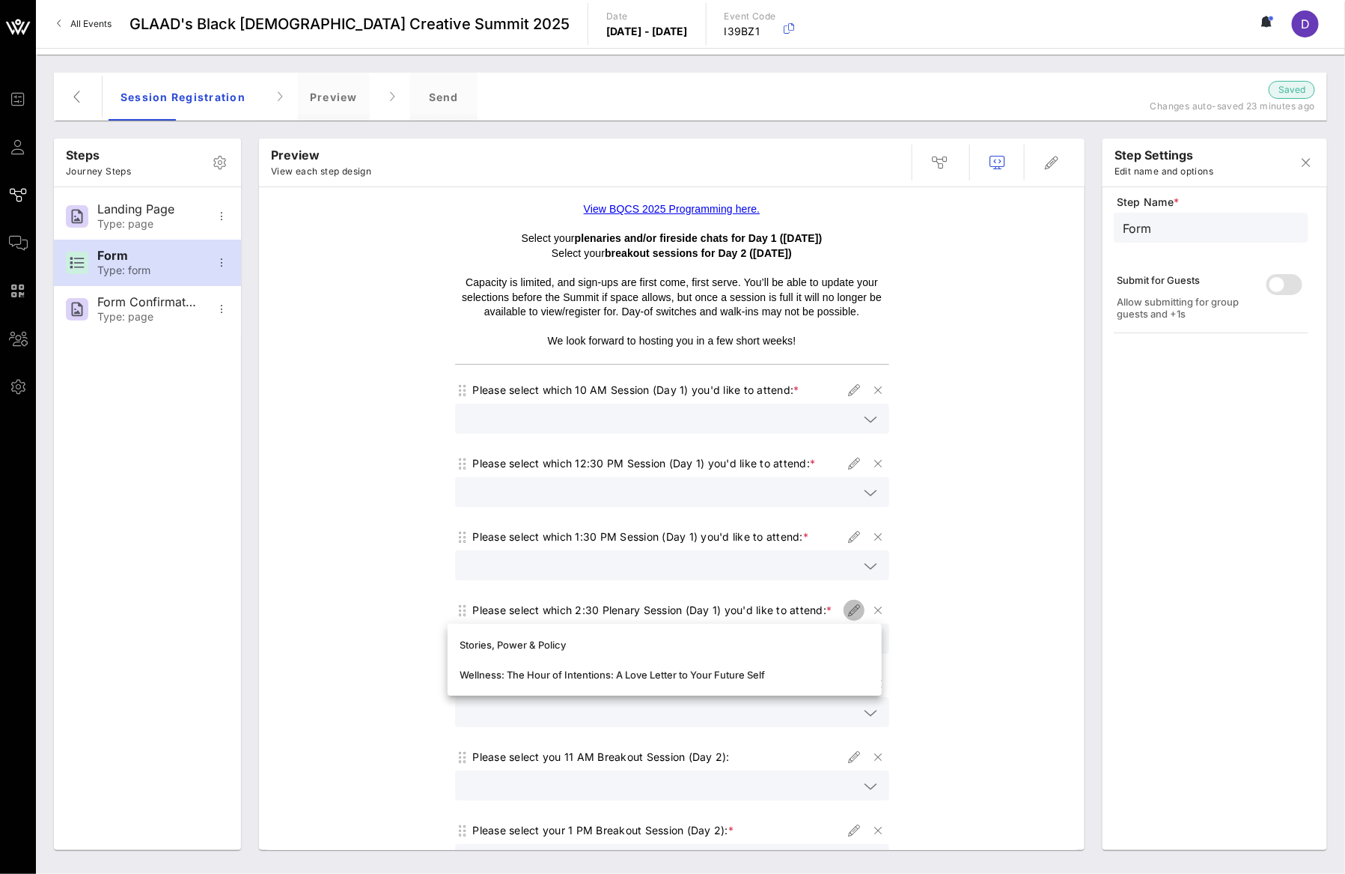
click at [845, 609] on icon "button" at bounding box center [854, 610] width 18 height 18
type input "Plenary Session 2:30 PM"
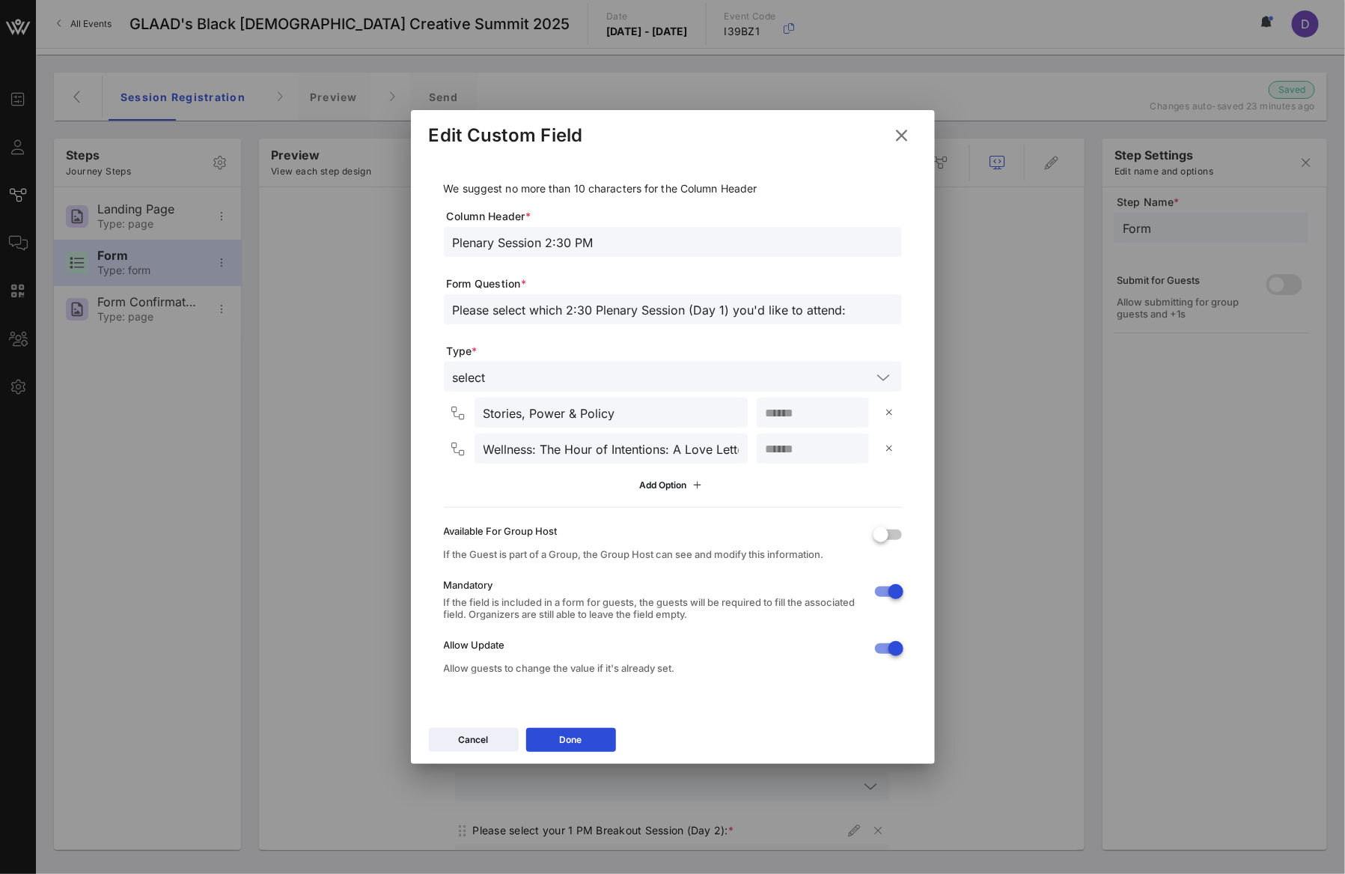
drag, startPoint x: 600, startPoint y: 305, endPoint x: 641, endPoint y: 304, distance: 40.4
click at [641, 305] on input "Please select which 2:30 Plenary Session (Day 1) you'd like to attend:" at bounding box center [673, 308] width 440 height 19
type input "Please select which 2:30 Session (Day 1) you'd like to attend:"
drag, startPoint x: 500, startPoint y: 241, endPoint x: 430, endPoint y: 240, distance: 70.4
click at [430, 240] on div "We suggest no more than 10 characters for the Column Header Column Header * Ple…" at bounding box center [673, 430] width 488 height 549
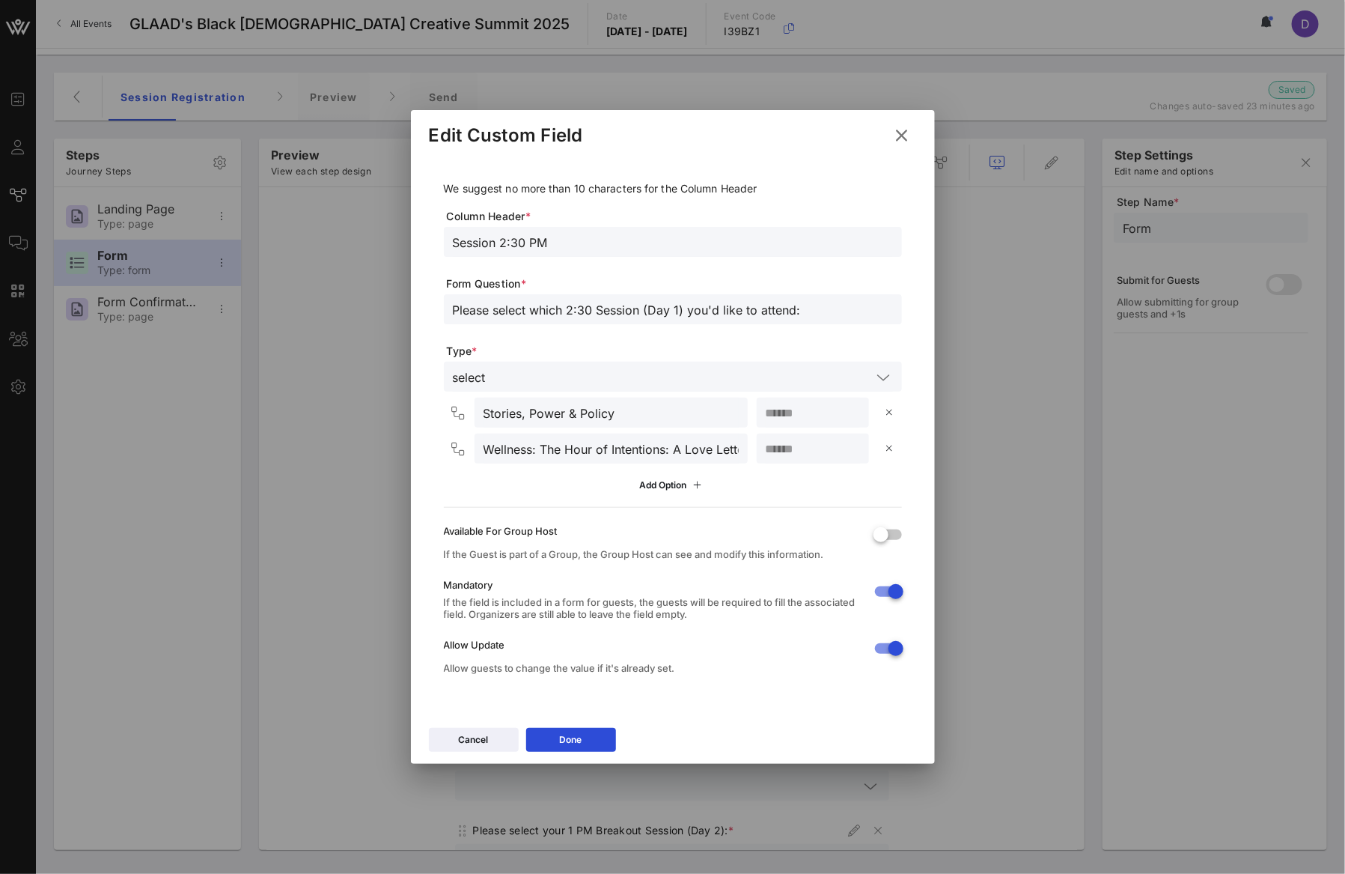
click at [584, 248] on input "Session 2:30 PM" at bounding box center [673, 241] width 440 height 19
type input "Session 2:30 PM - 3:30 PM"
click at [554, 412] on input "Stories, Power & Policy" at bounding box center [611, 412] width 255 height 19
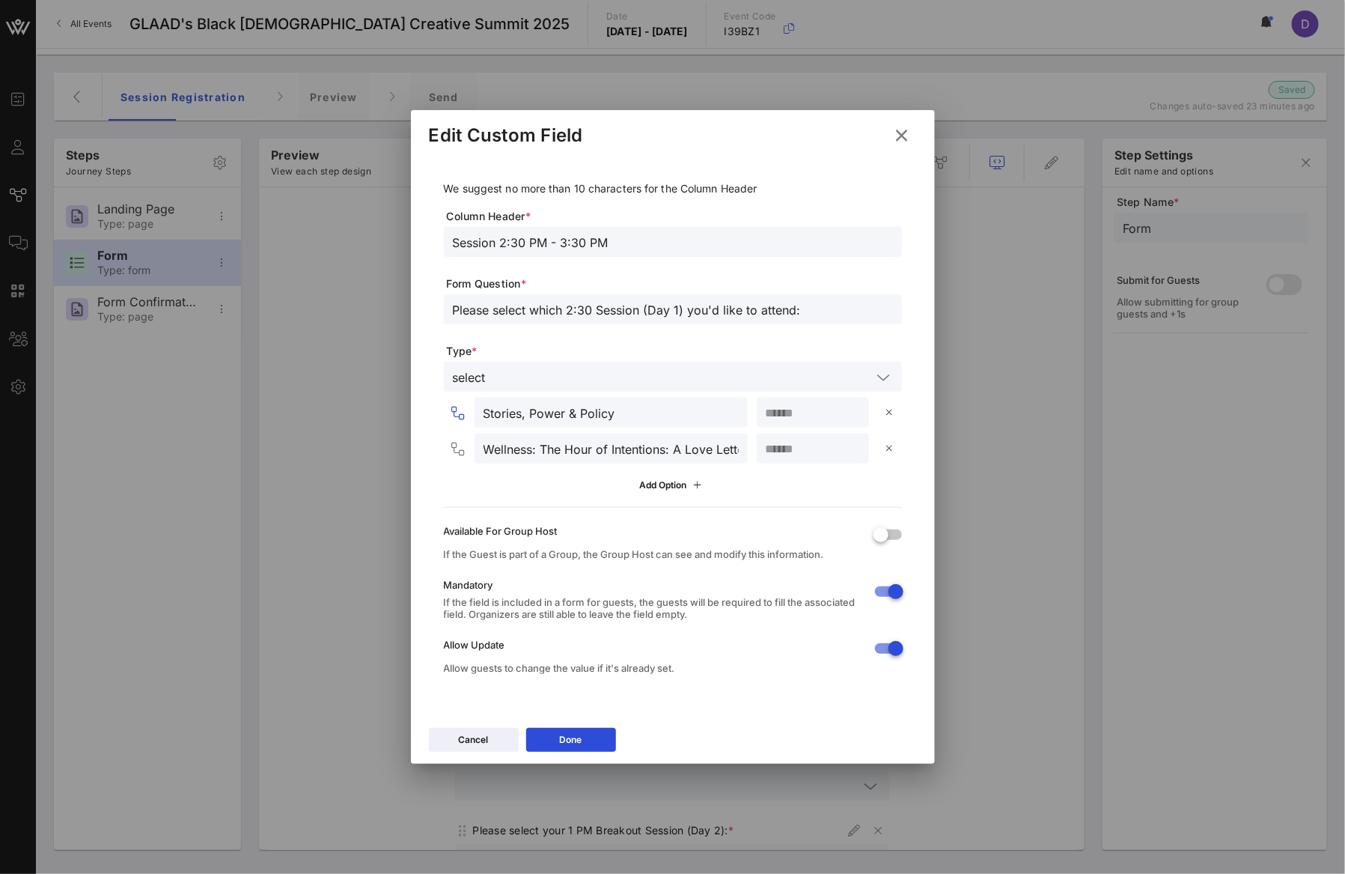
paste input "Wellness: The Hour of Intentions: A Love Letter to Your Future Self"
drag, startPoint x: 525, startPoint y: 411, endPoint x: 446, endPoint y: 410, distance: 79.3
click at [446, 410] on div "Wellness: The Hour of Intentions: A Love Letter to Your Future Self *** Wellnes…" at bounding box center [673, 447] width 458 height 100
type input "Plenary > Wellness: The Hour of Intentions: A Love Letter to Your Future Self"
click at [481, 445] on div "Wellness: The Hour of Intentions: A Love Letter to Your Future Self" at bounding box center [611, 448] width 273 height 30
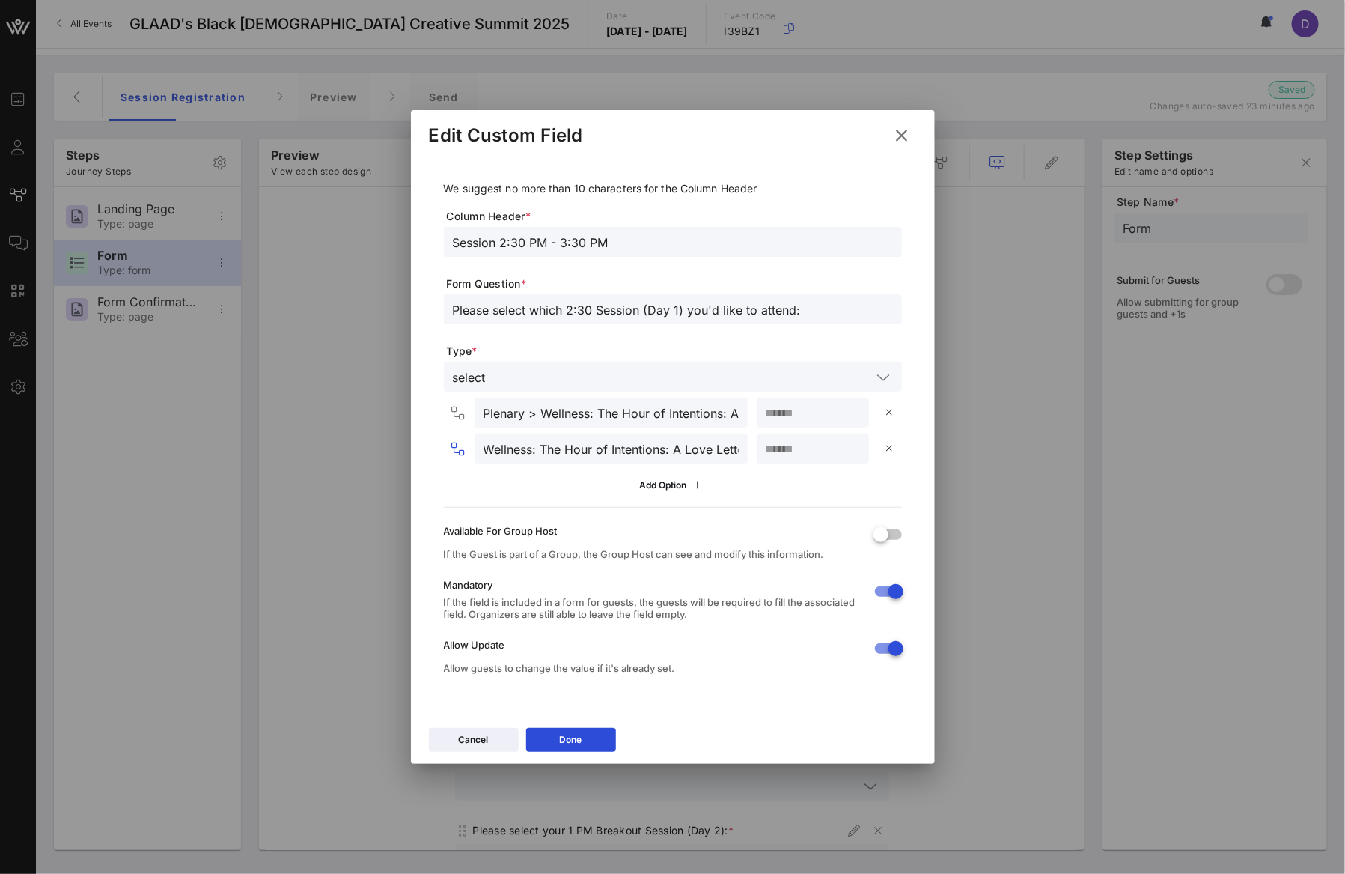
click at [620, 453] on input "Wellness: The Hour of Intentions: A Love Letter to Your Future Self" at bounding box center [611, 448] width 255 height 19
paste input "Creating Boldly, Safely: A Conversation with TikTok"
drag, startPoint x: 509, startPoint y: 445, endPoint x: 452, endPoint y: 445, distance: 56.9
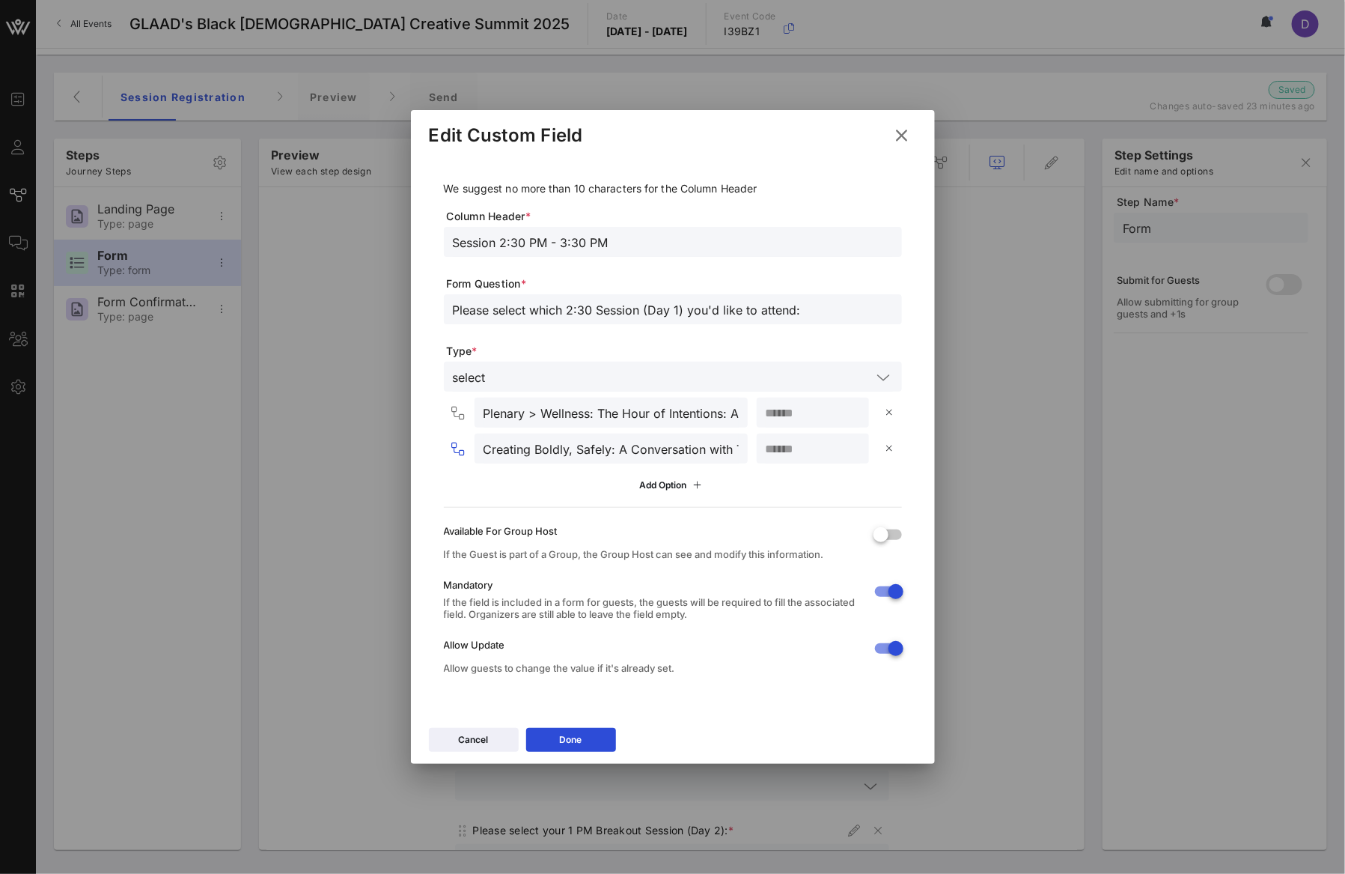
click at [452, 445] on div "Creating Boldly, Safely: A Conversation with TikTok" at bounding box center [599, 448] width 298 height 30
drag, startPoint x: 517, startPoint y: 451, endPoint x: 436, endPoint y: 445, distance: 81.1
click at [436, 445] on div "We suggest no more than 10 characters for the Column Header Column Header * Ses…" at bounding box center [673, 430] width 488 height 549
click at [485, 449] on input "Creating Boldly, Safely: A Conversation with TikTok" at bounding box center [611, 448] width 255 height 19
type input "Fireside Chat > Creating Boldly, Safely: A Conversation with TikTok"
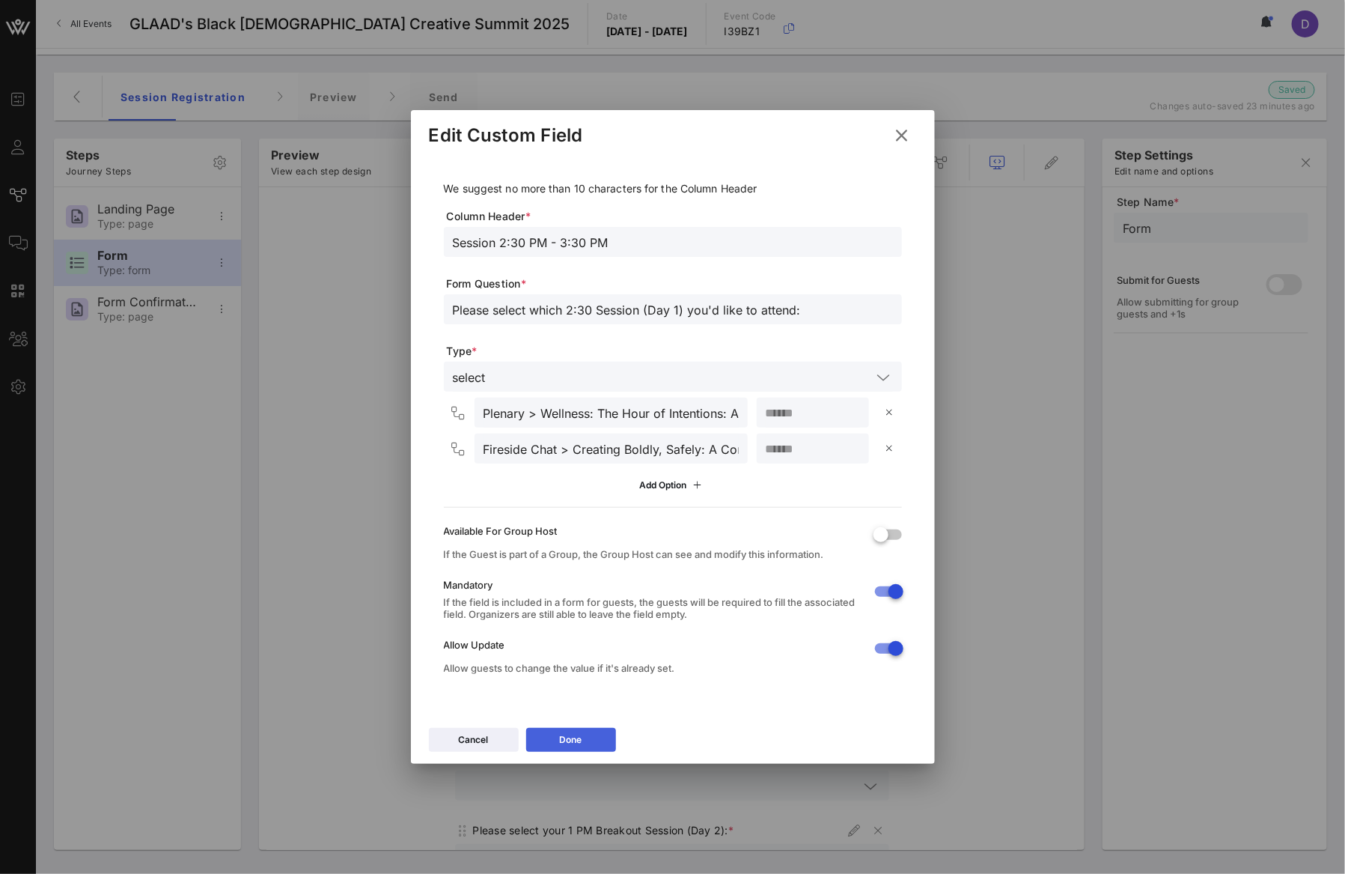
click at [570, 737] on icon at bounding box center [571, 739] width 10 height 9
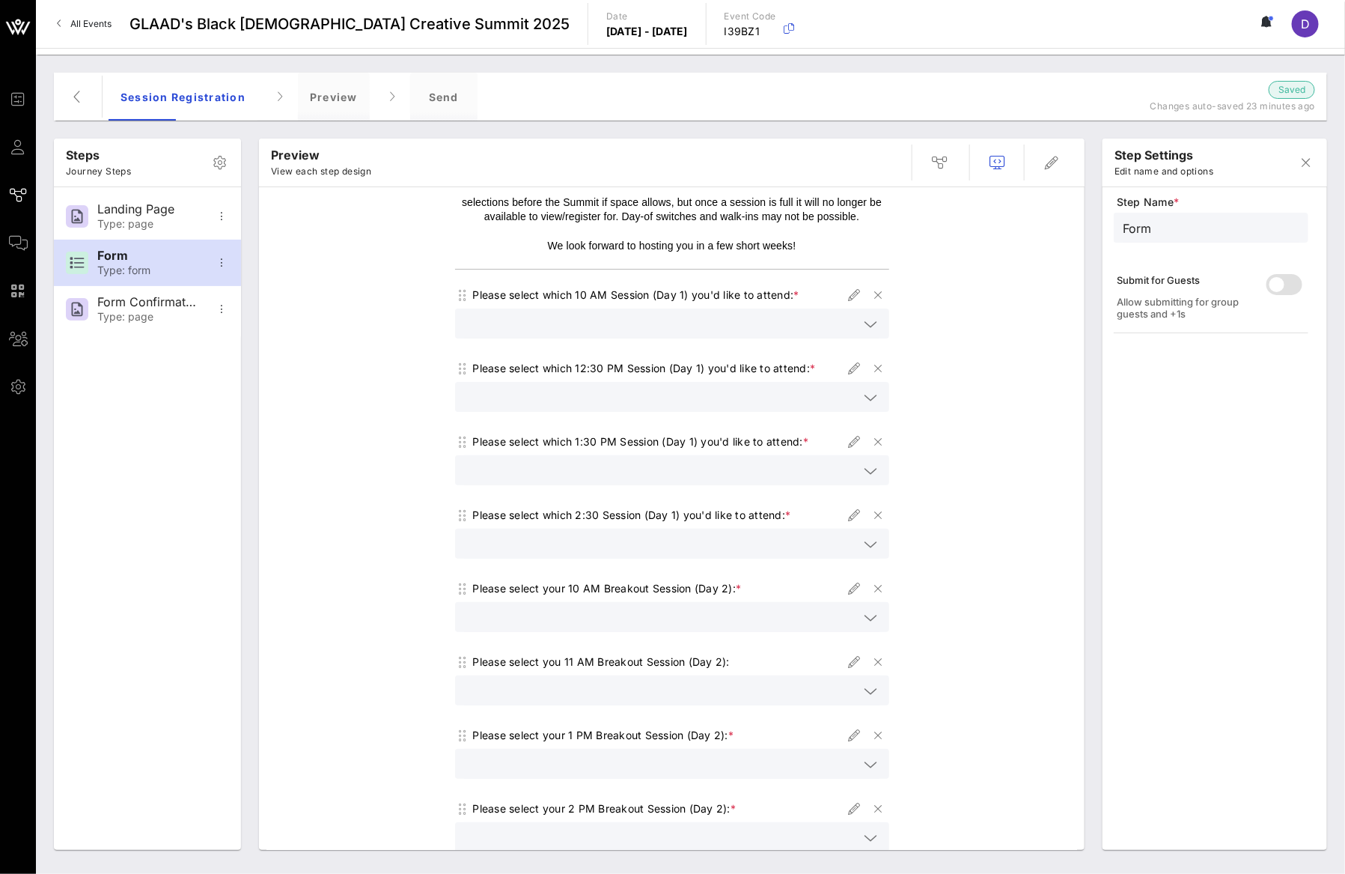
scroll to position [116, 0]
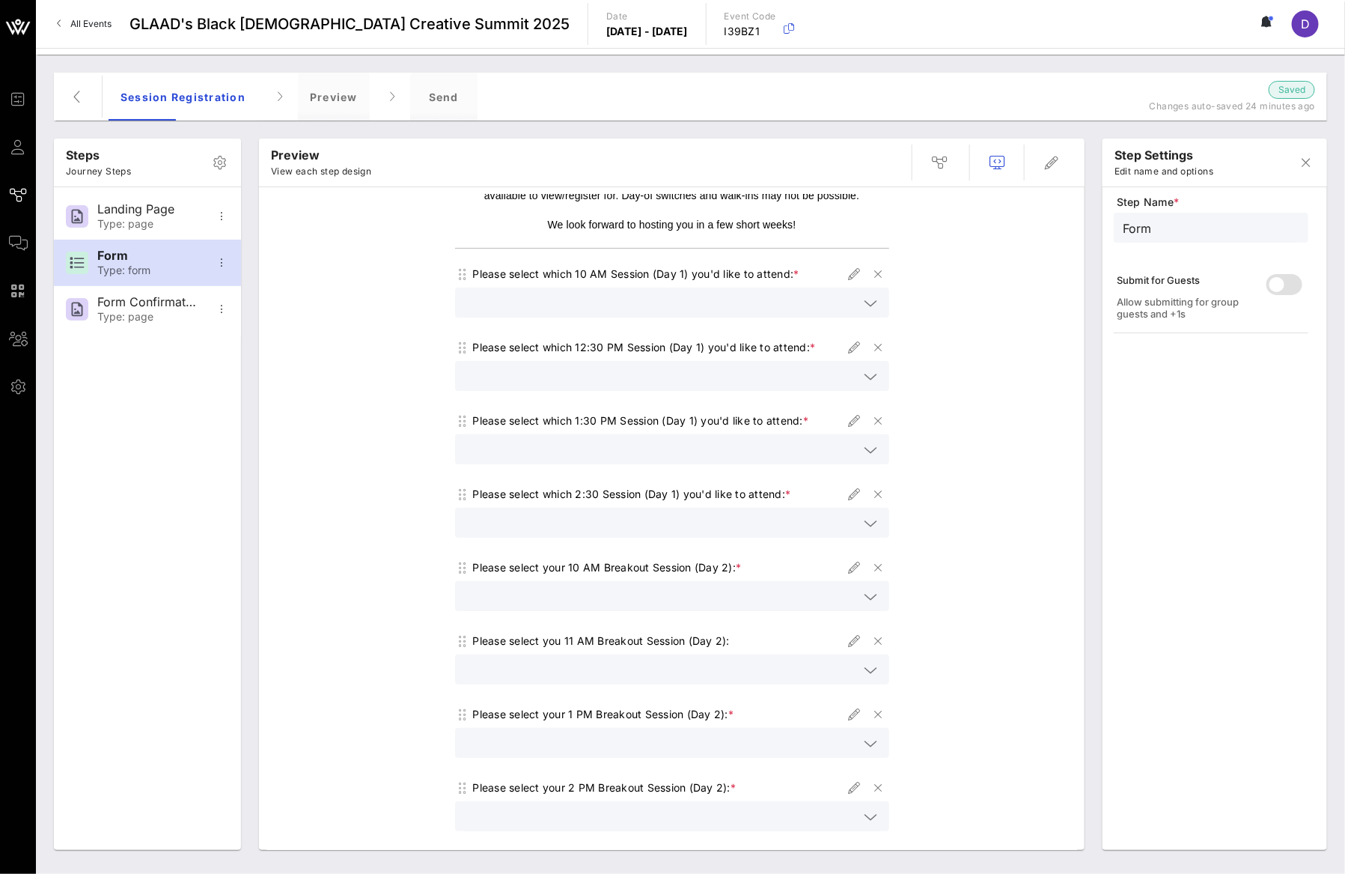
click at [595, 603] on input "text" at bounding box center [661, 595] width 395 height 19
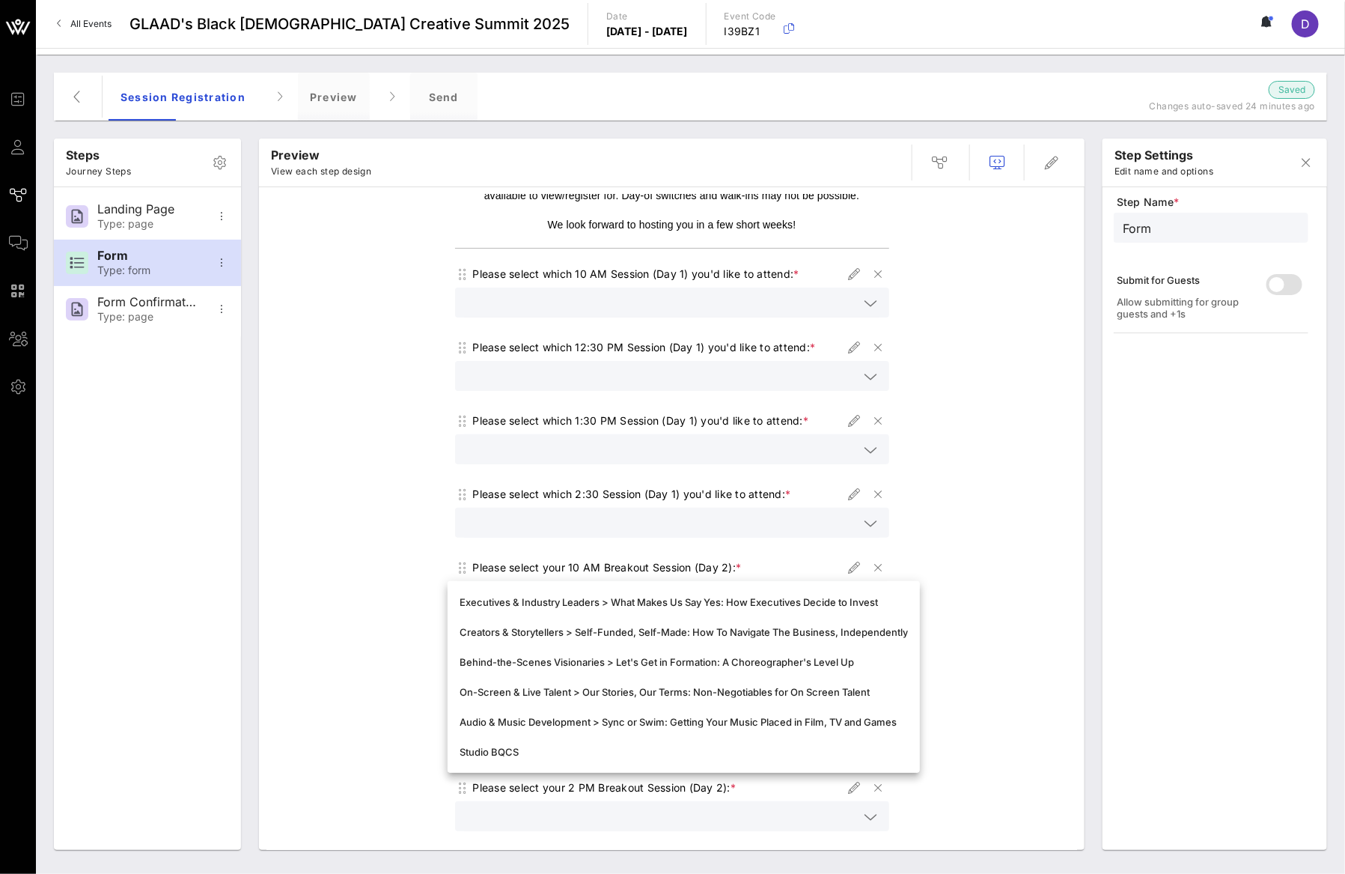
click at [606, 517] on input "text" at bounding box center [661, 522] width 395 height 19
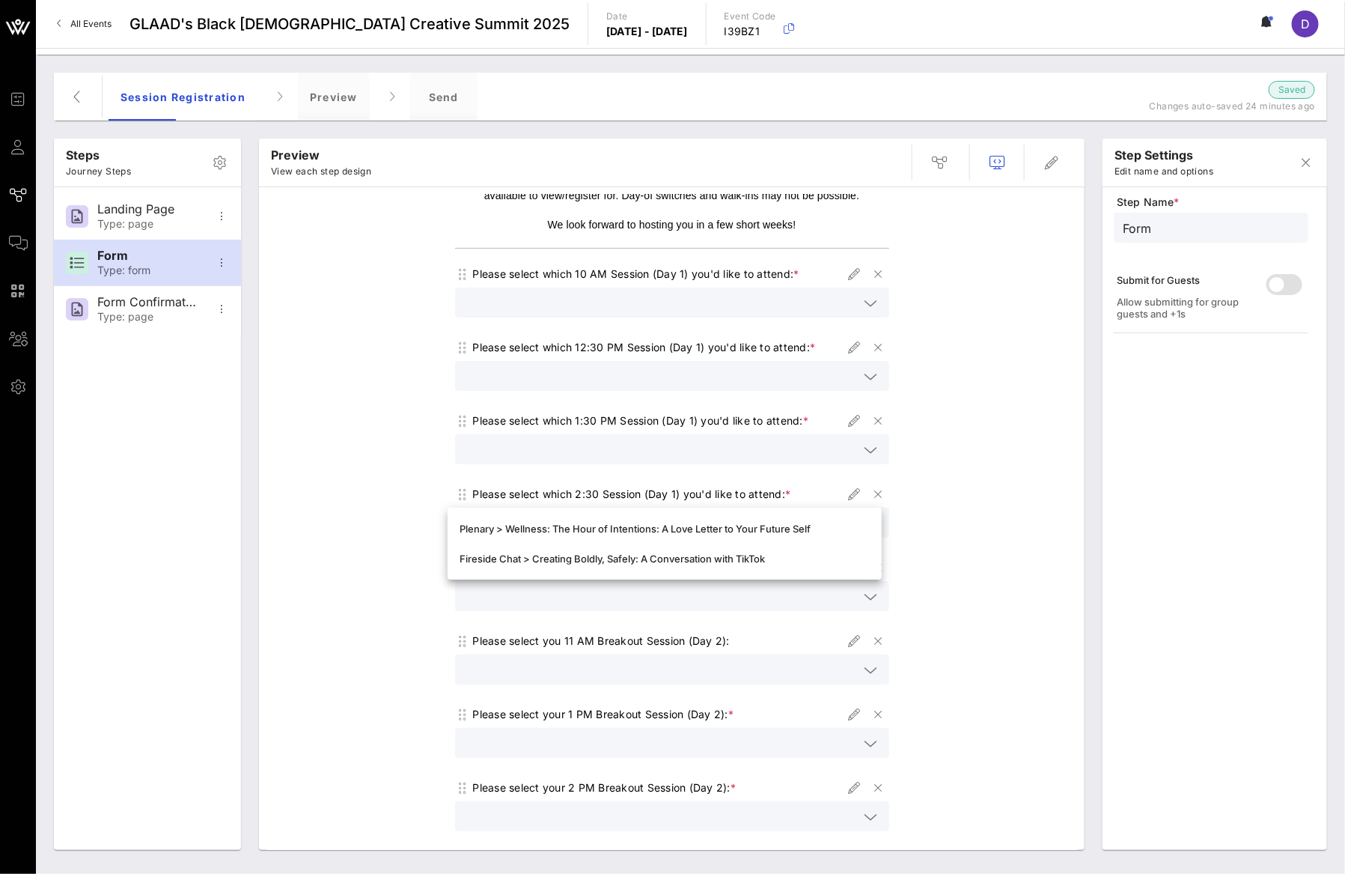
click at [608, 472] on div at bounding box center [672, 472] width 416 height 10
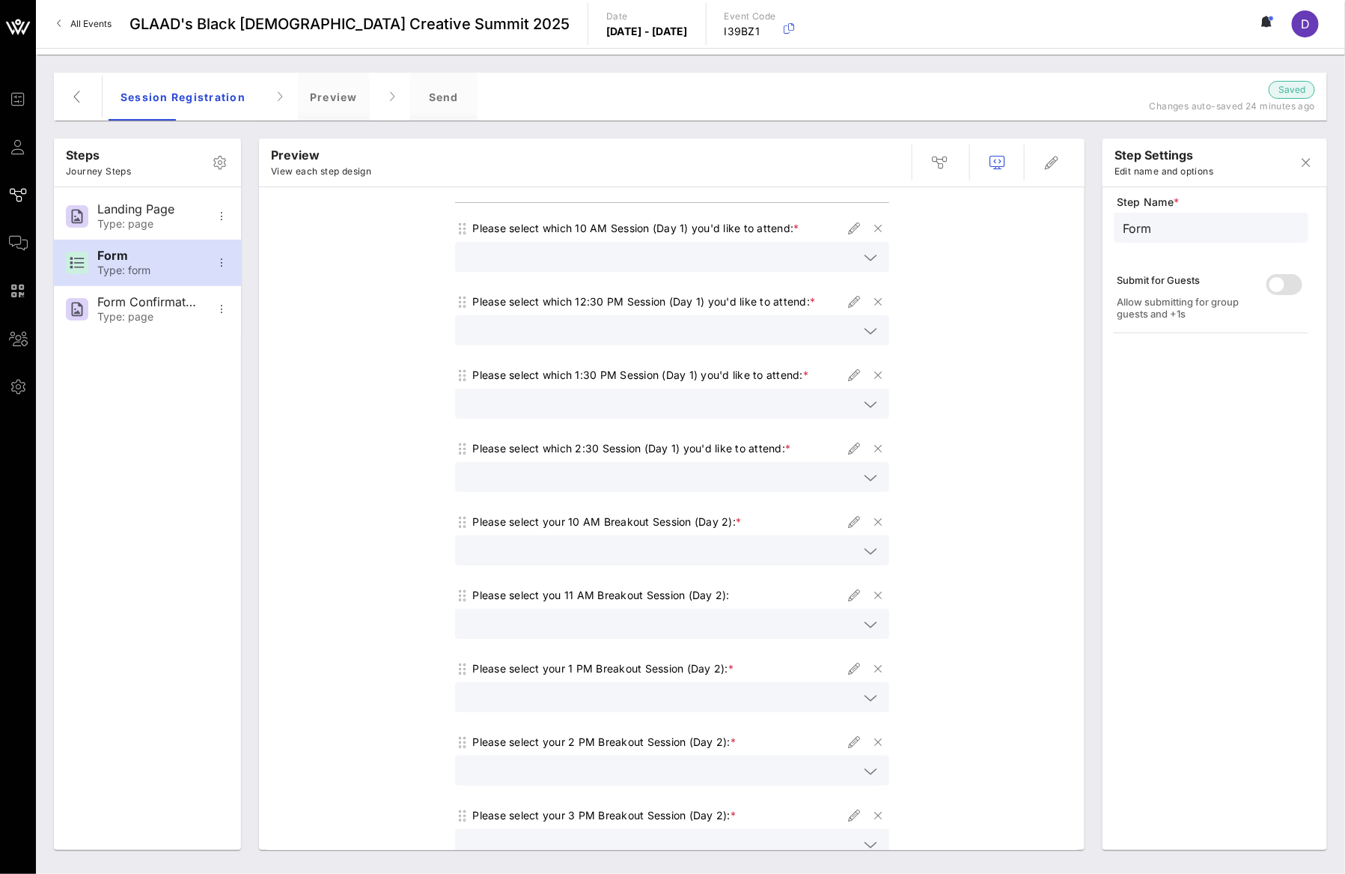
scroll to position [166, 0]
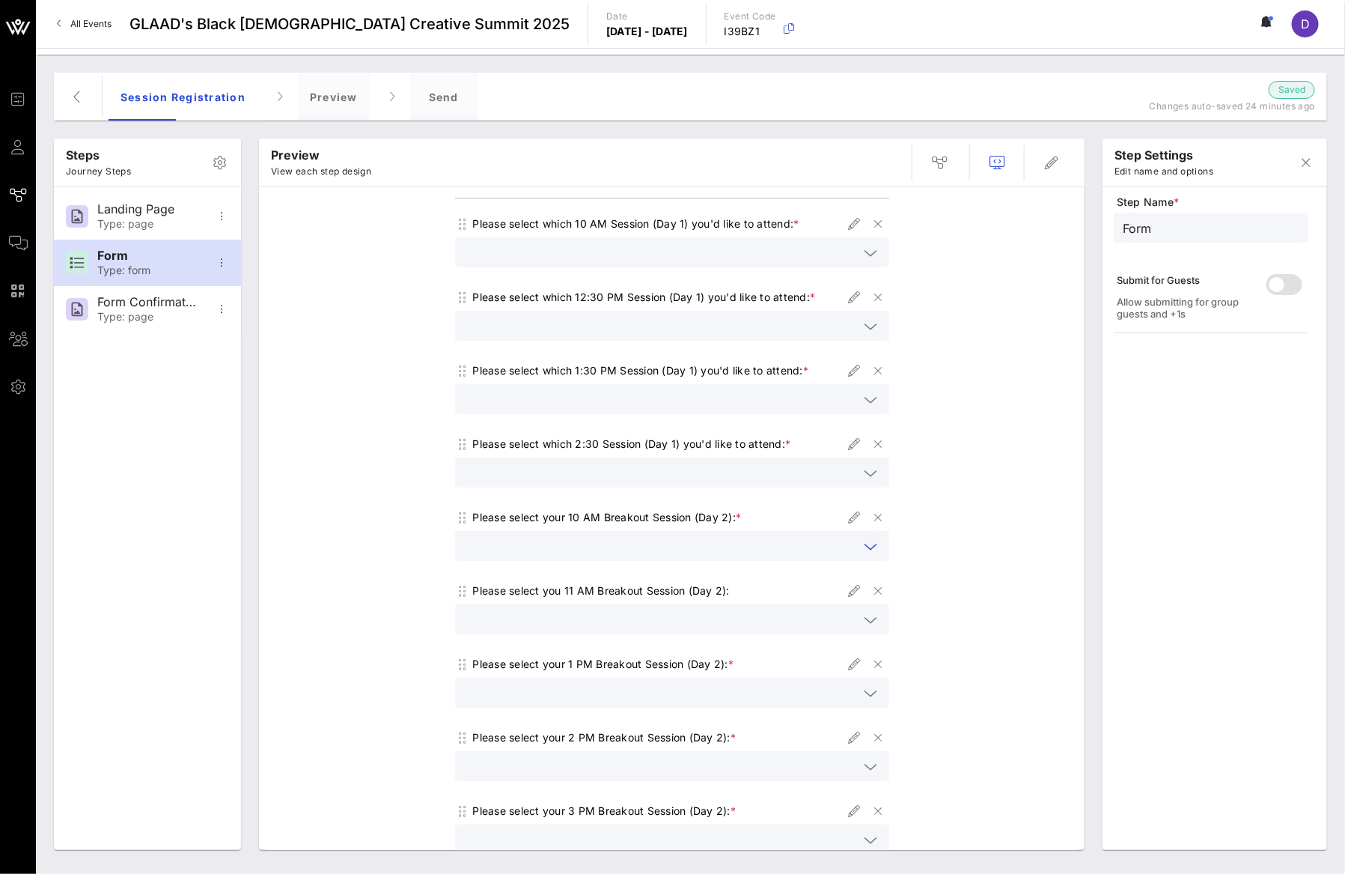
click at [584, 550] on input "text" at bounding box center [661, 545] width 395 height 19
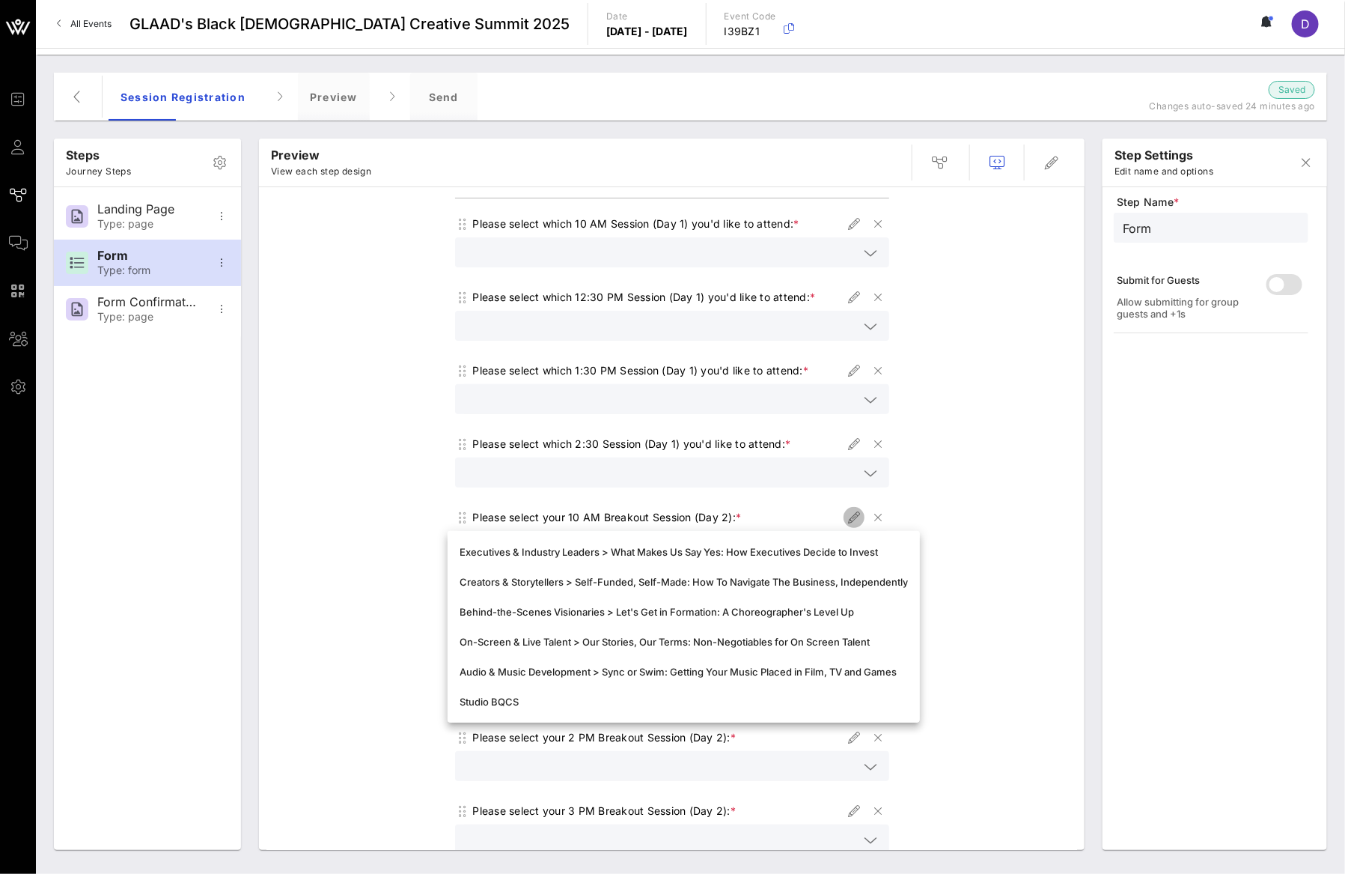
click at [845, 518] on icon "button" at bounding box center [854, 517] width 18 height 18
type input "10 AM Breakouts"
type input "Please select your 10 AM Breakout Session (Day 2):"
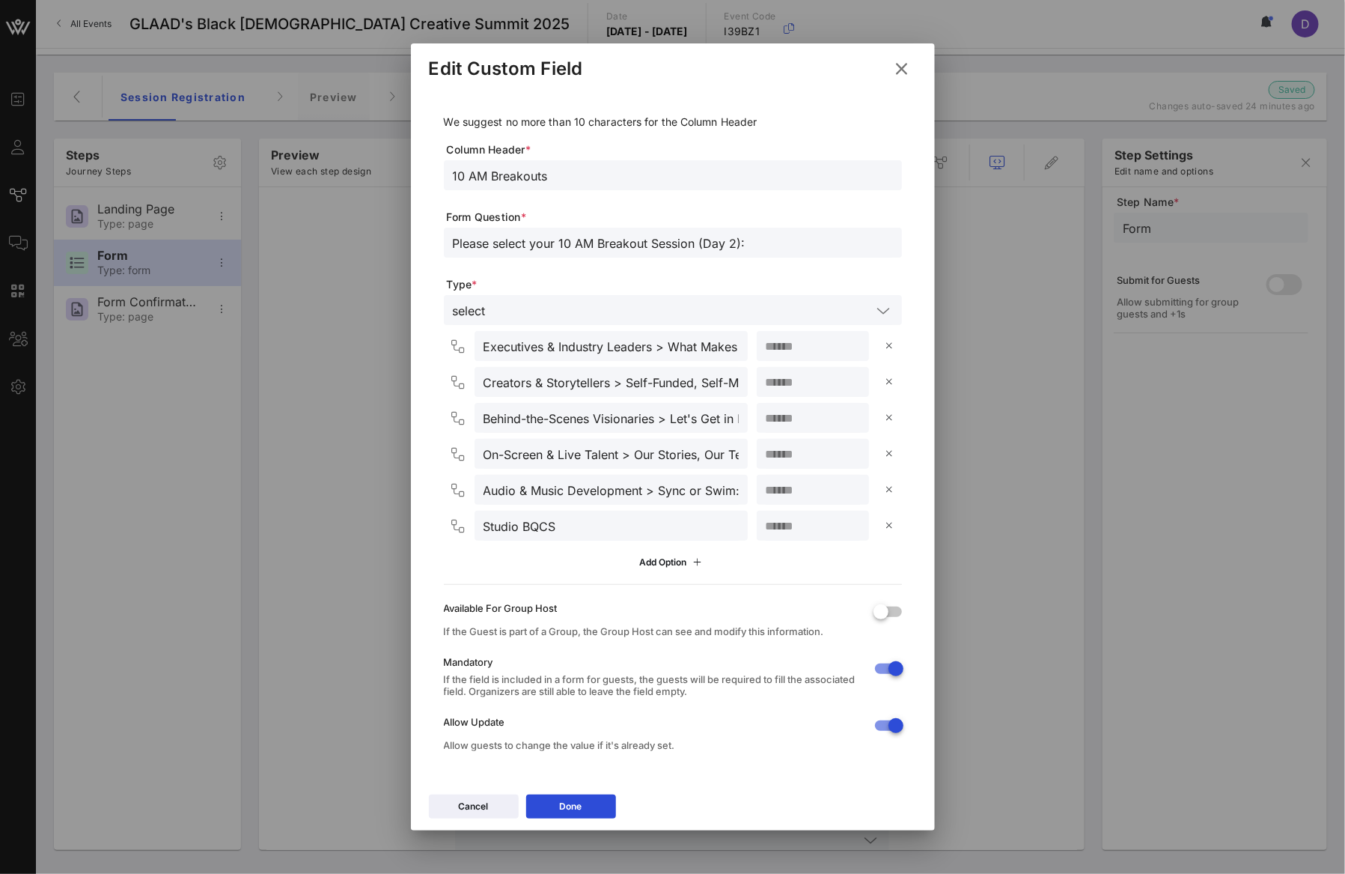
click at [606, 353] on input "Executives & Industry Leaders > What Makes Us Say Yes: How Executives Decide to…" at bounding box center [611, 345] width 255 height 19
click at [691, 349] on input "Executives & Industry Leaders > What Makes Us Say Yes: How Executives Decide to…" at bounding box center [611, 345] width 255 height 19
drag, startPoint x: 668, startPoint y: 345, endPoint x: 763, endPoint y: 345, distance: 95.1
click at [764, 345] on div "Executives & Industry Leaders > What Makes Us Say Yes: How Executives Decide to…" at bounding box center [676, 346] width 452 height 30
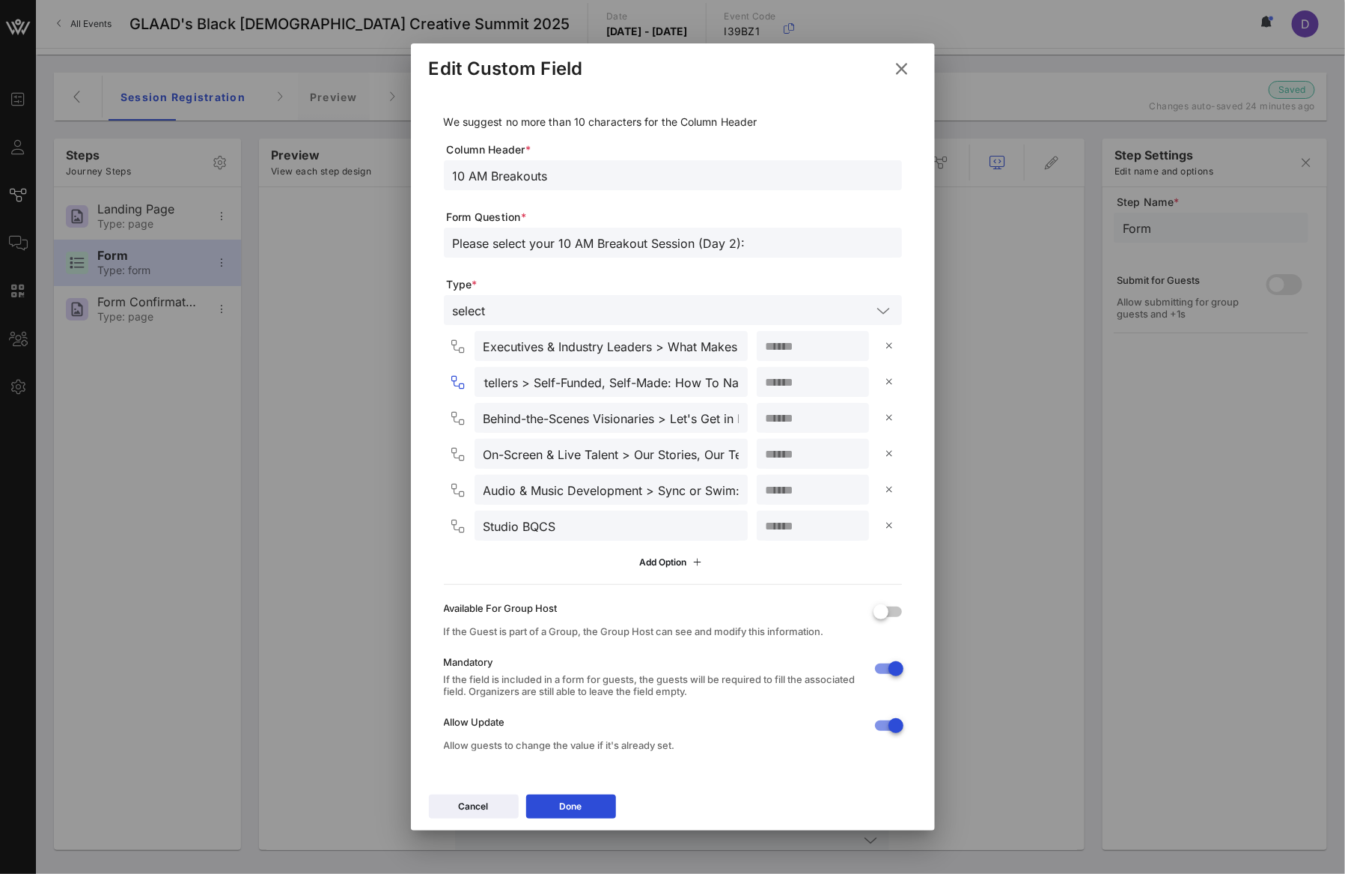
scroll to position [0, 307]
drag, startPoint x: 625, startPoint y: 382, endPoint x: 747, endPoint y: 382, distance: 122.0
click at [747, 382] on div "Creators & Storytellers > Self-Funded, Self-Made: How To Navigate The Business,…" at bounding box center [676, 382] width 452 height 30
paste input "to Navigate t"
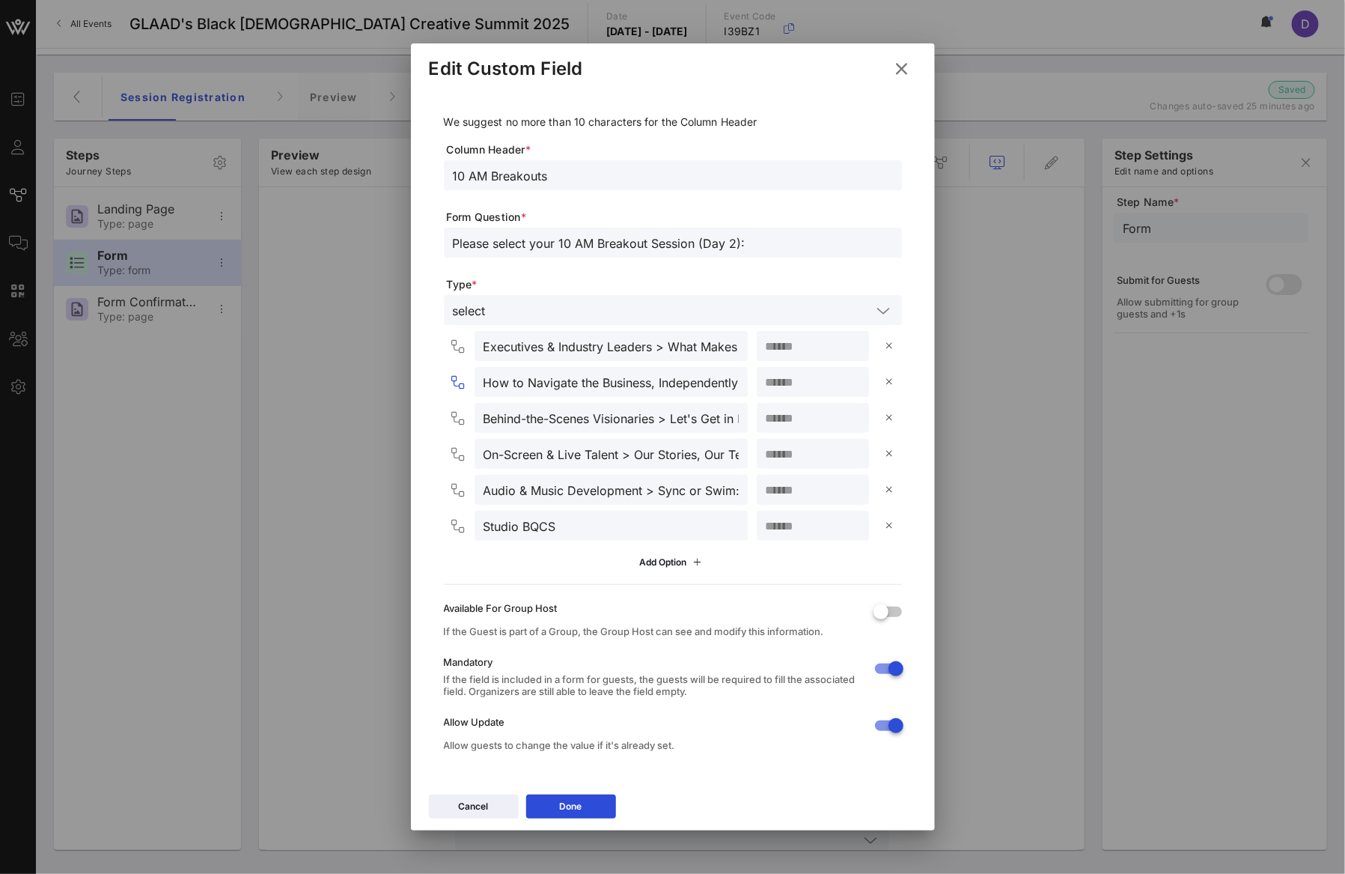
type input "Creators & Storytellers > Self-Funded, Self-Made: How to Navigate the Business,…"
drag, startPoint x: 674, startPoint y: 420, endPoint x: 751, endPoint y: 420, distance: 76.3
click at [752, 420] on div "Behind-the-Scenes Visionaries > Let's Get in Formation: A Choreographer's Level…" at bounding box center [676, 418] width 452 height 30
paste input "ET’S GET IN FORMATION: A Choreographer’"
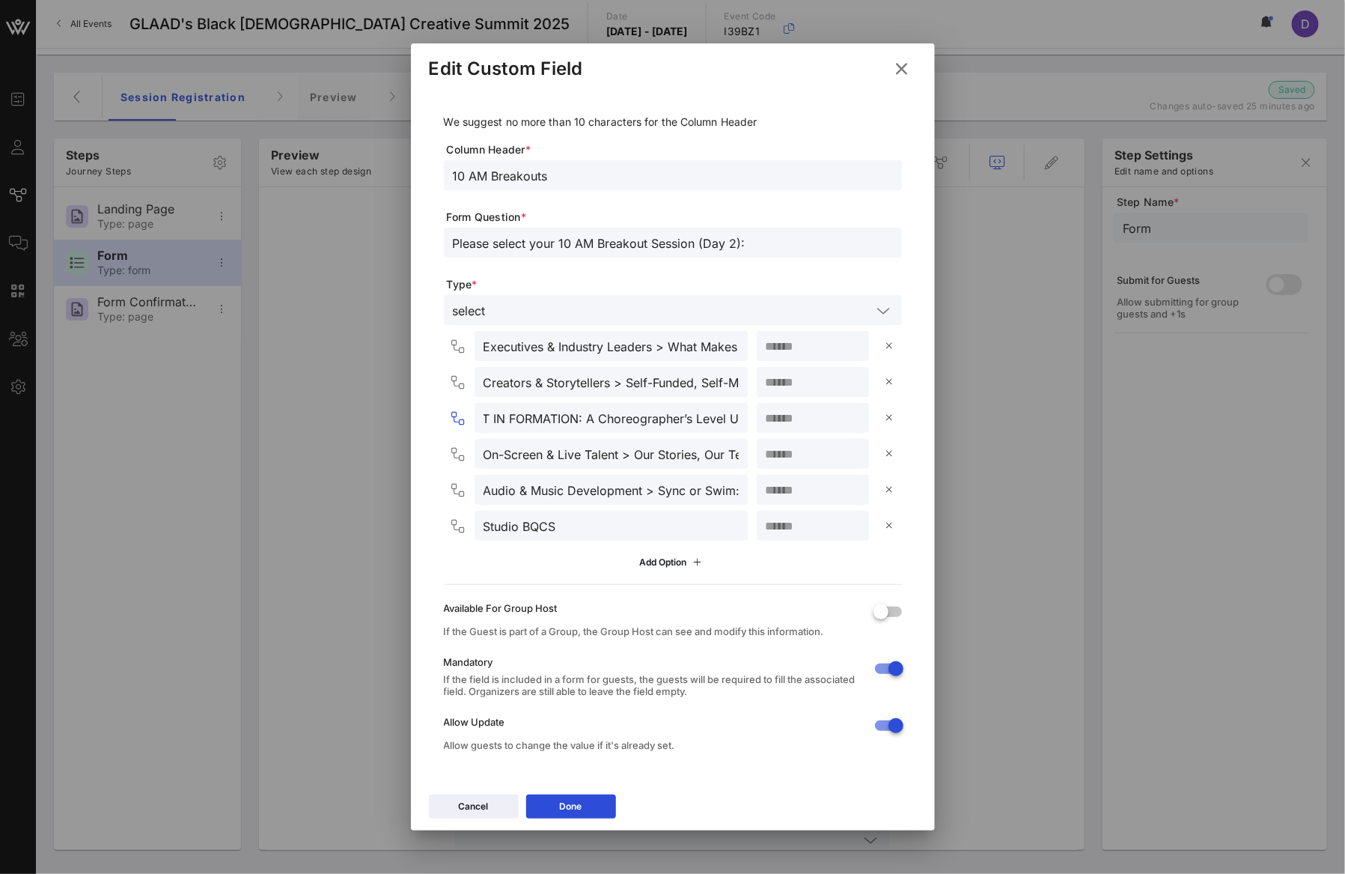
scroll to position [0, 264]
type input "Behind-the-Scenes Visionaries > LET’S GET IN FORMATION: A Choreographer’s Level…"
drag, startPoint x: 632, startPoint y: 452, endPoint x: 775, endPoint y: 451, distance: 142.2
click at [775, 451] on div "On-Screen & Live Talent > Our Stories, Our Terms: Non-Negotiables for On Screen…" at bounding box center [676, 454] width 452 height 30
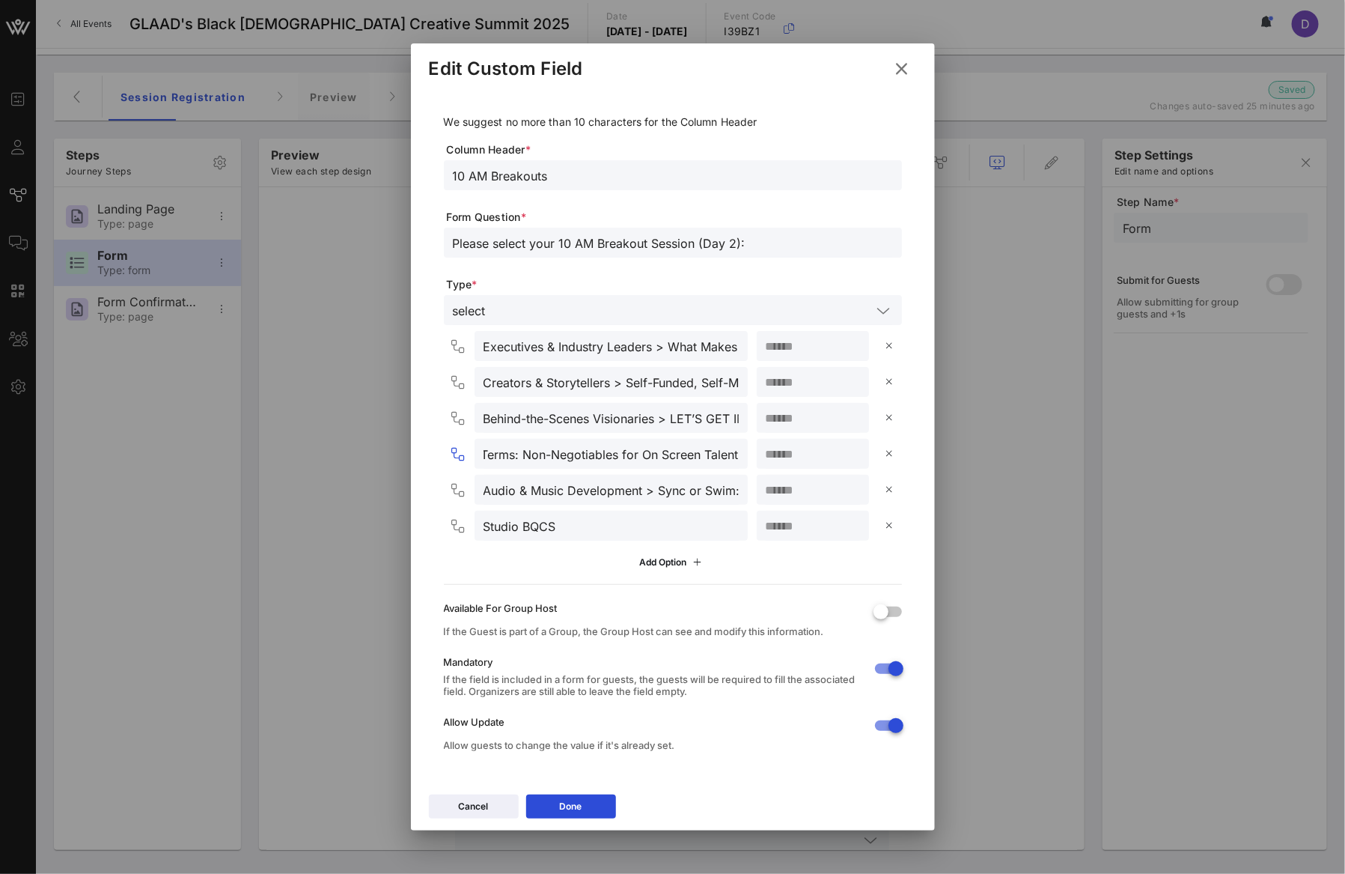
paste input "text"
click at [588, 456] on input "On-Screen & Live Talent >Our Stories, Our Terms: Non-Negotiables for On Screen …" at bounding box center [611, 453] width 255 height 19
type input "On-Screen & Live Talent >Our Stories, Our Terms: Non-Negotiables for On Screen …"
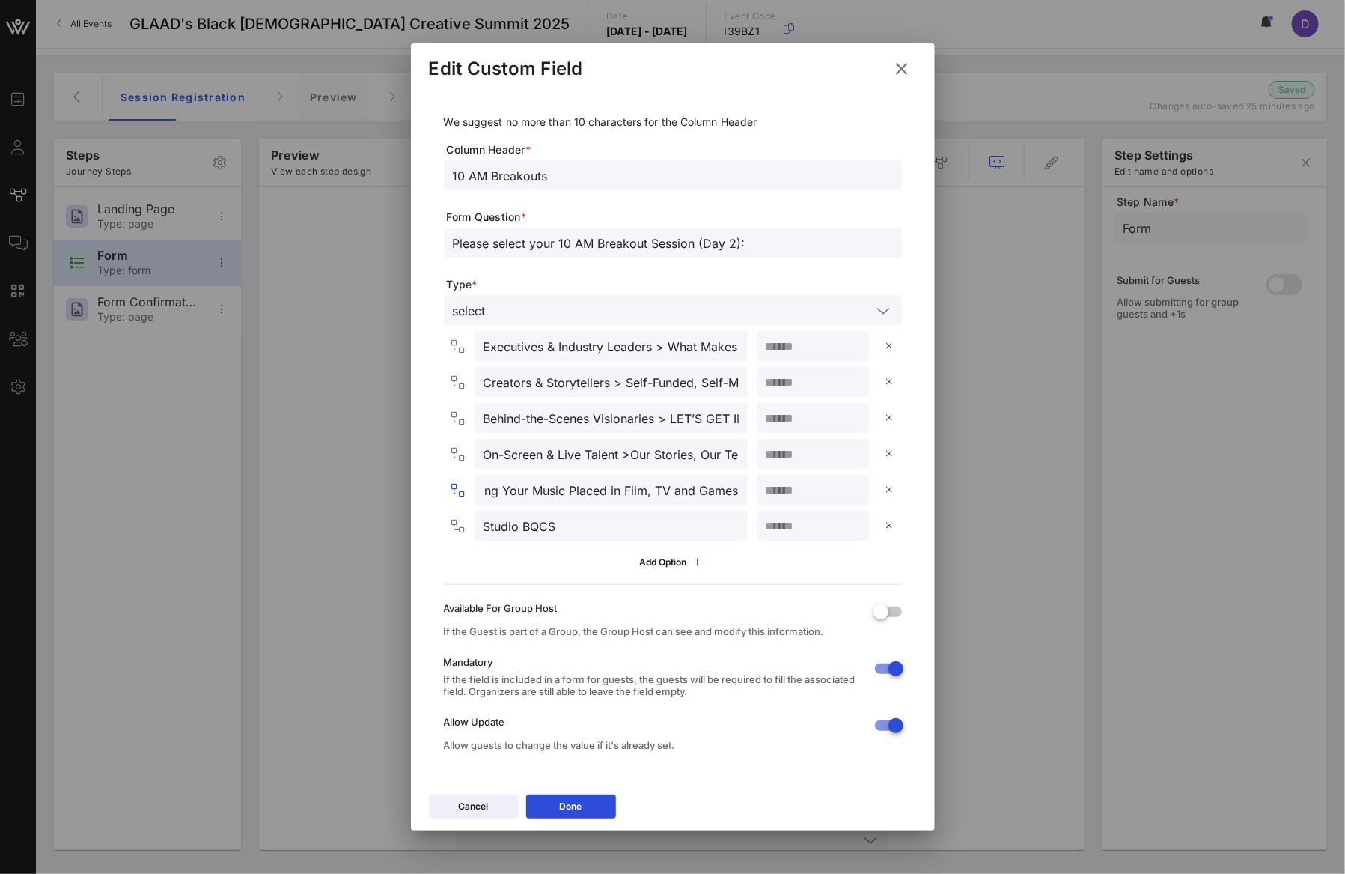
drag, startPoint x: 659, startPoint y: 490, endPoint x: 757, endPoint y: 490, distance: 98.1
click at [757, 490] on div "Audio & Music Development > Sync or Swim: Getting Your Music Placed in Film, TV…" at bounding box center [676, 490] width 452 height 30
paste input "/TV, Games, Ads & Trailer"
type input "Audio & Music Development > Sync or Swim: Getting Your Music Placed in Film/TV,…"
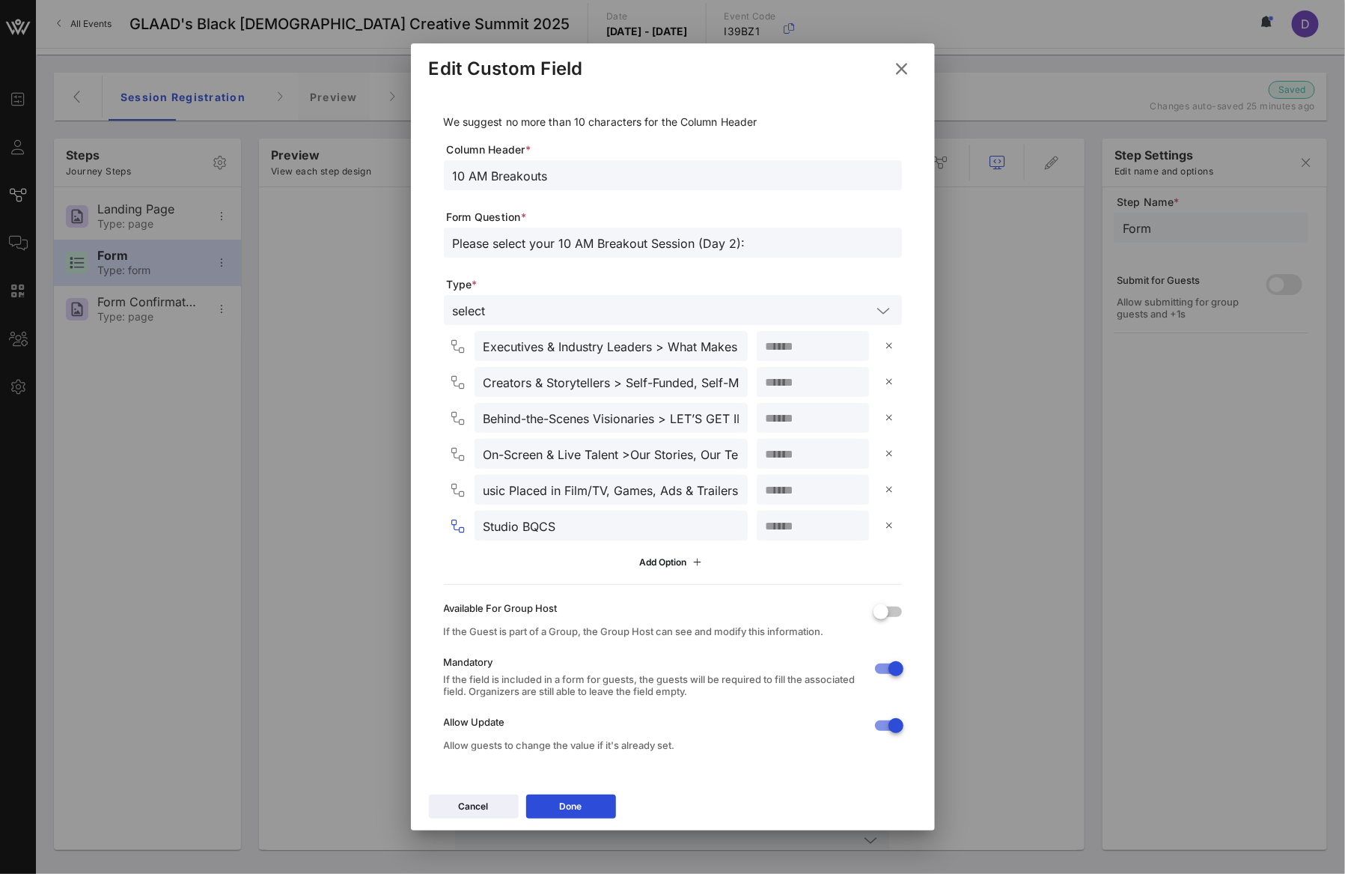
scroll to position [0, 0]
click at [600, 525] on input "Studio BQCS" at bounding box center [611, 525] width 255 height 19
click at [488, 177] on input "10 AM Breakouts" at bounding box center [673, 174] width 440 height 19
click at [536, 310] on input "text" at bounding box center [682, 309] width 380 height 19
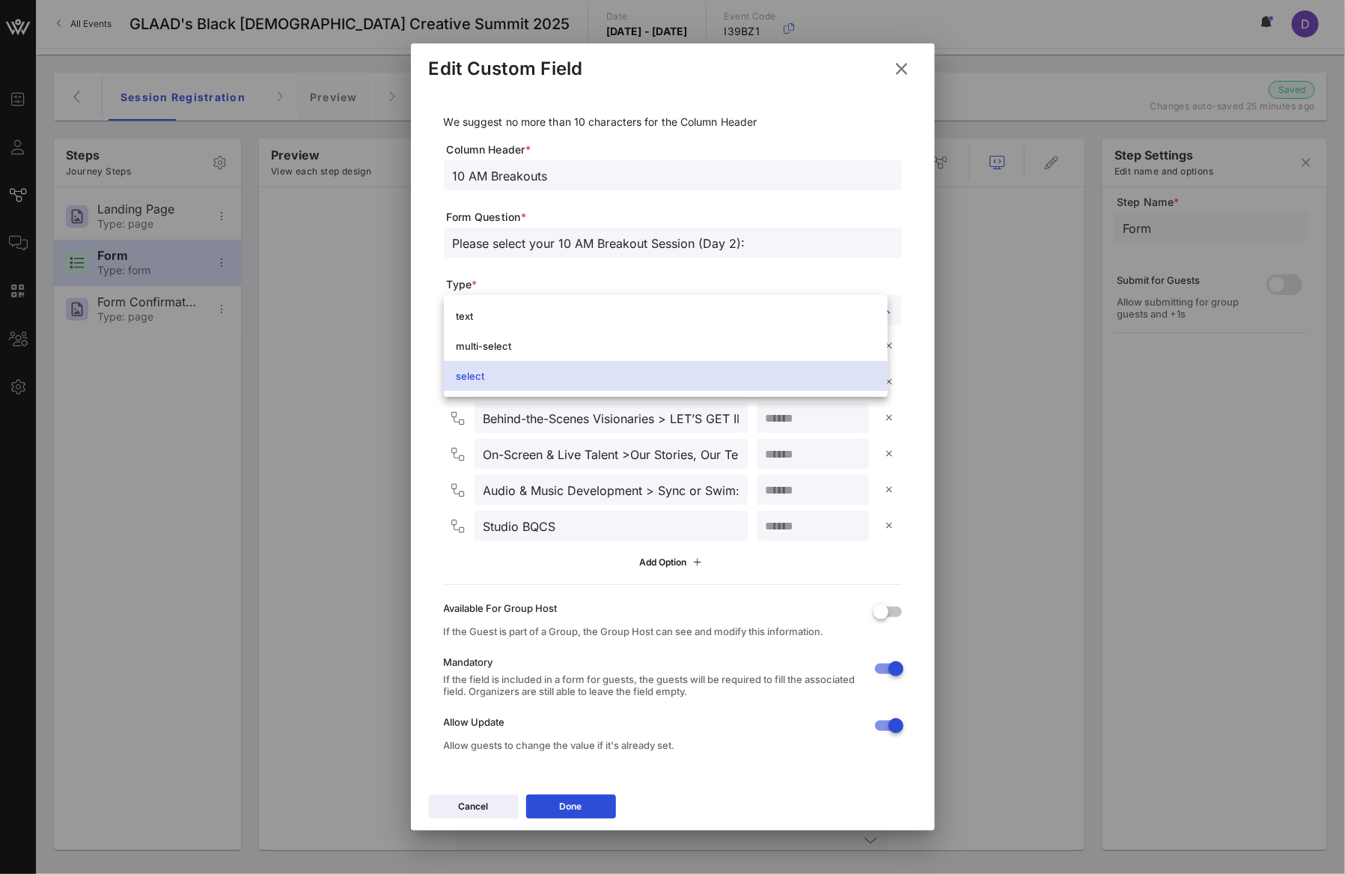
click at [528, 373] on div "select" at bounding box center [666, 376] width 420 height 12
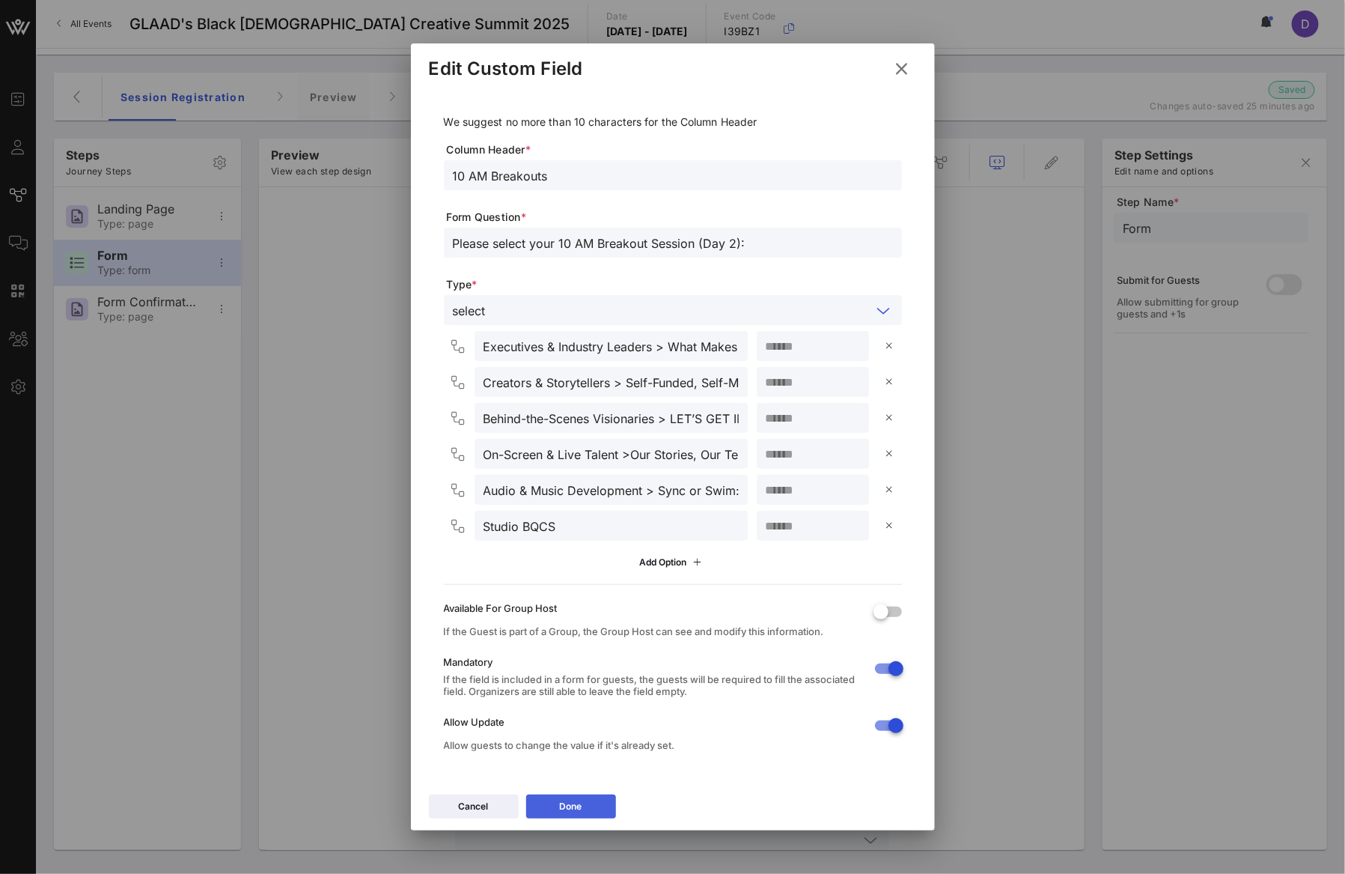
click at [570, 810] on icon at bounding box center [571, 806] width 10 height 9
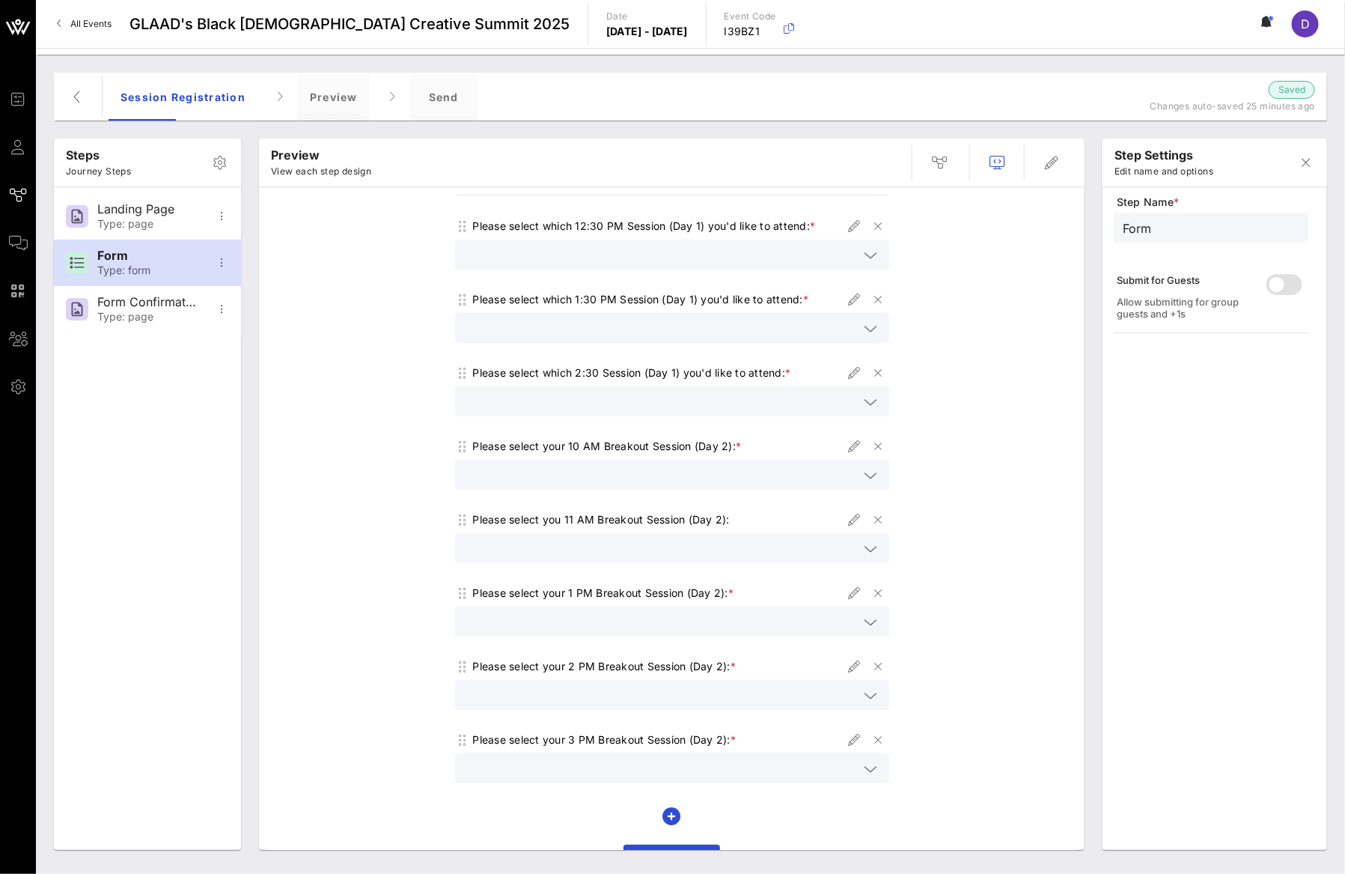
scroll to position [249, 0]
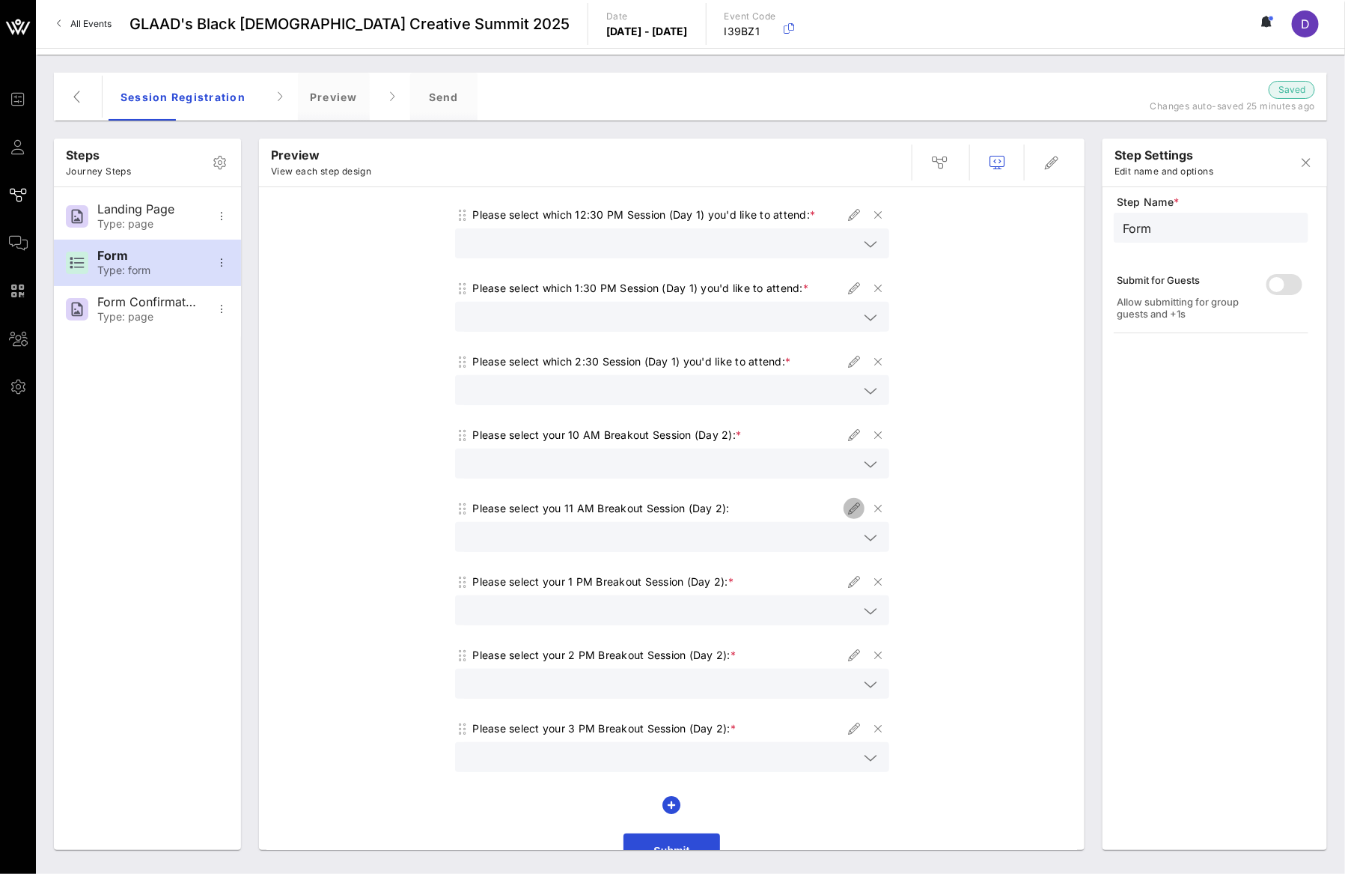
click at [846, 508] on icon "button" at bounding box center [854, 508] width 18 height 18
type input "11 AM Breakouts"
type input "Please select you 11 AM Breakout Session (Day 2):"
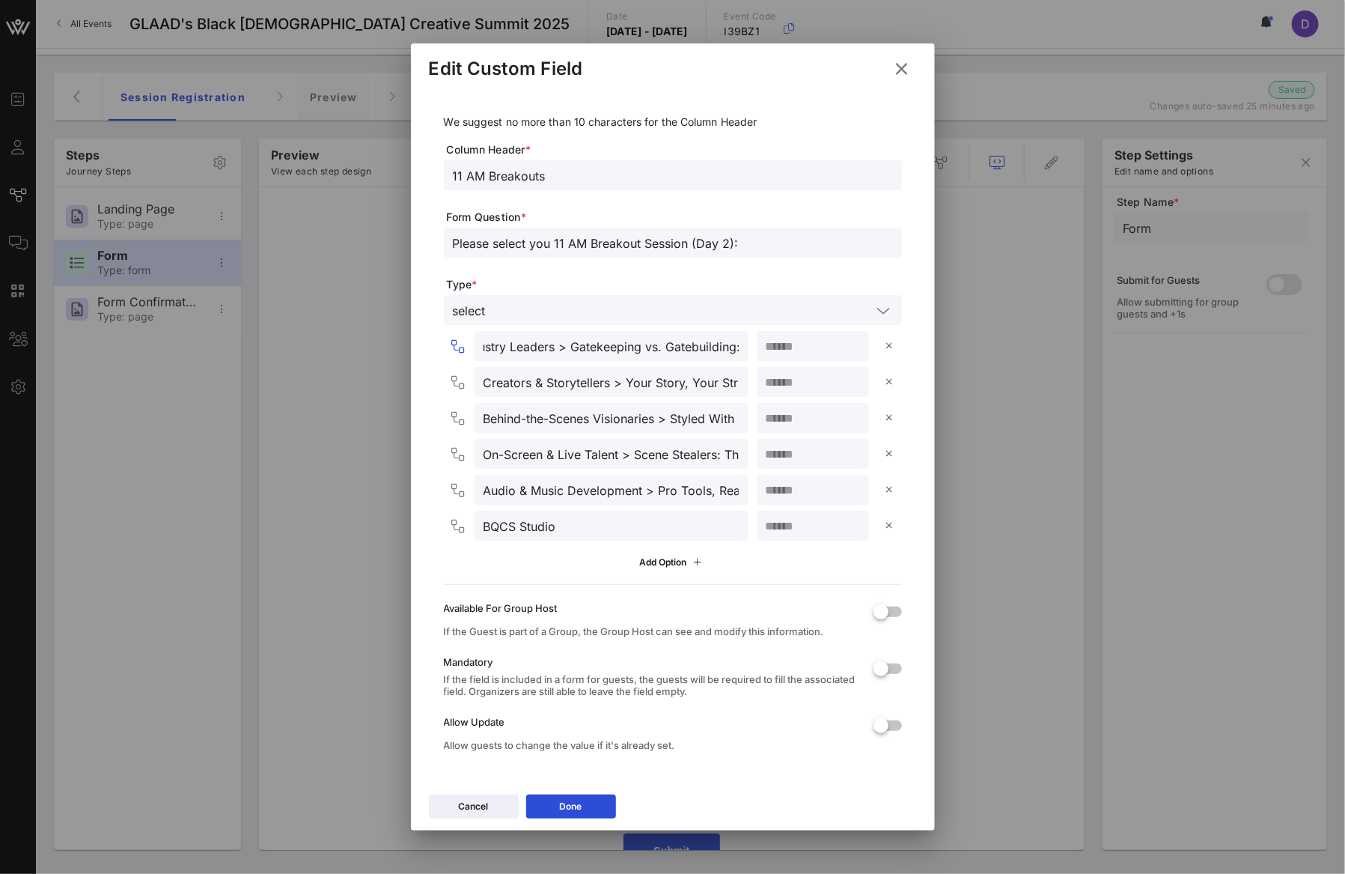
scroll to position [0, 311]
drag, startPoint x: 670, startPoint y: 349, endPoint x: 758, endPoint y: 349, distance: 88.3
click at [758, 349] on div "Executives & Industry Leaders > Gatekeeping vs. Gatebuilding: Designing a Futur…" at bounding box center [676, 346] width 452 height 30
click at [629, 383] on input "Creators & Storytellers > Your Story, Your Structure: A Screenwriting Lab" at bounding box center [611, 381] width 255 height 19
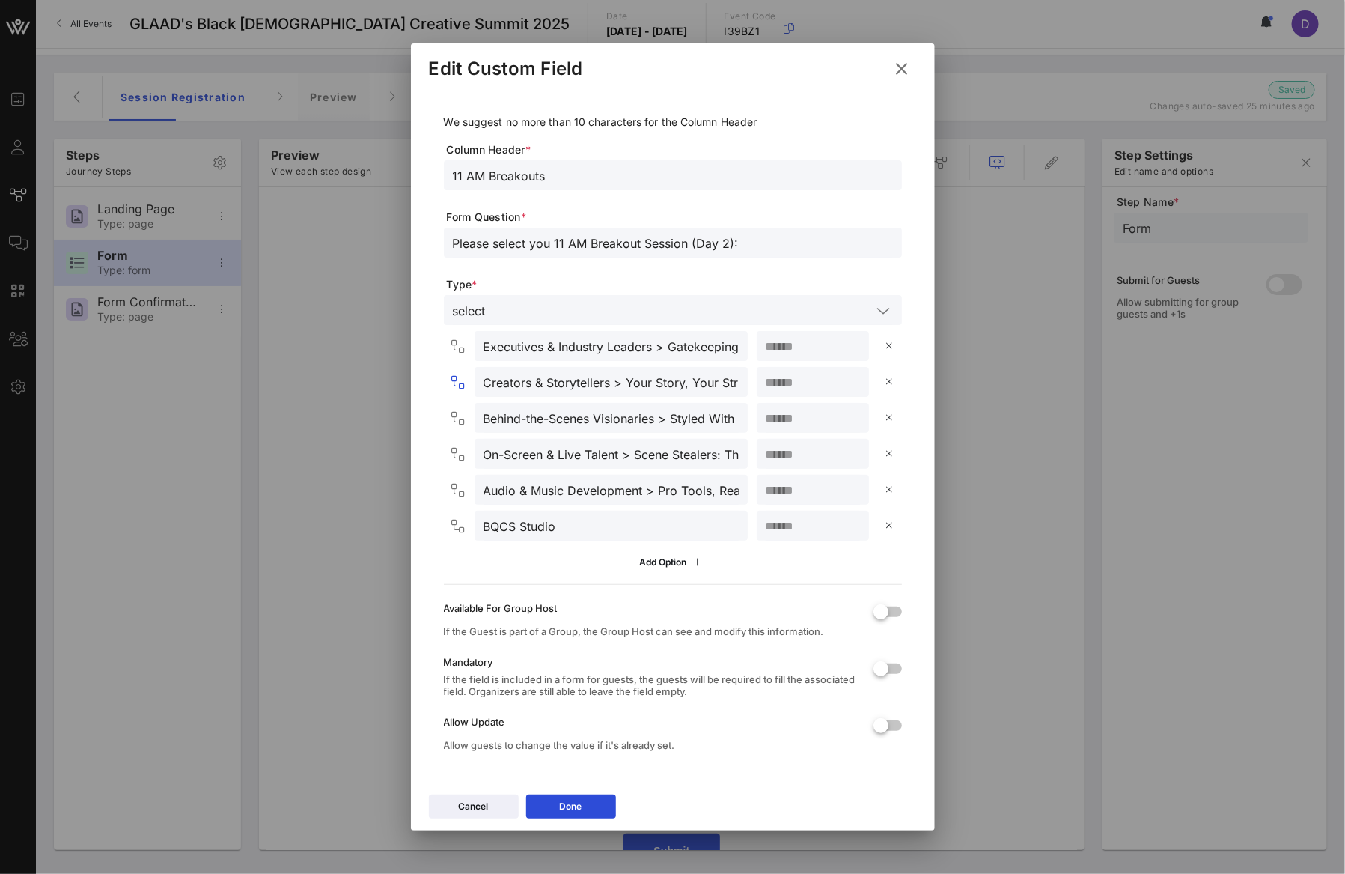
drag, startPoint x: 624, startPoint y: 385, endPoint x: 760, endPoint y: 383, distance: 136.2
click at [760, 383] on div "Creators & Storytellers > Your Story, Your Structure: A Screenwriting Lab **" at bounding box center [676, 382] width 452 height 30
drag, startPoint x: 675, startPoint y: 415, endPoint x: 737, endPoint y: 415, distance: 62.1
click at [737, 415] on div "Behind-the-Scenes Visionaries > Styled With Intention: Image, Influence, and In…" at bounding box center [676, 418] width 452 height 30
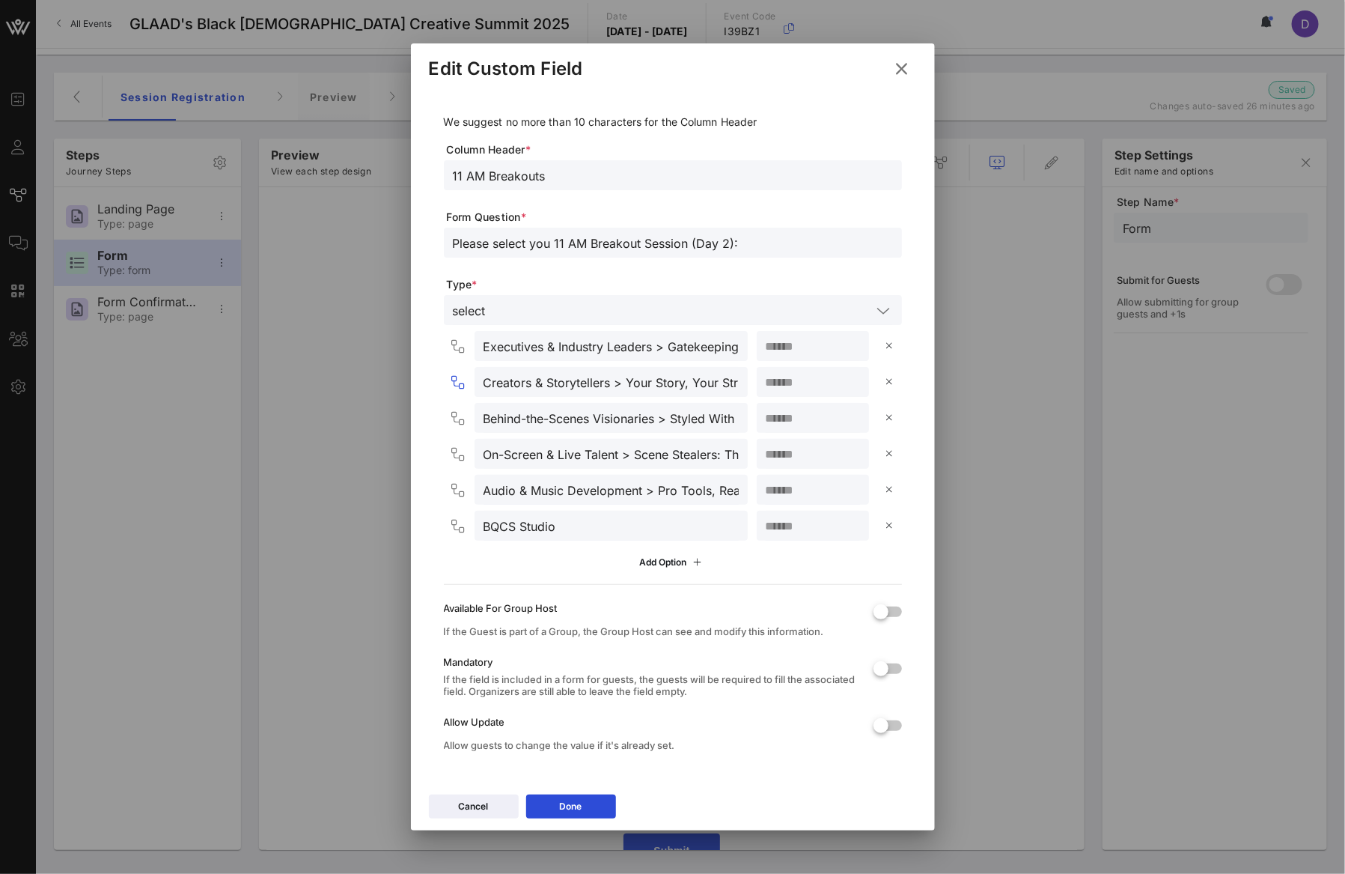
scroll to position [0, 169]
drag, startPoint x: 626, startPoint y: 381, endPoint x: 737, endPoint y: 378, distance: 111.6
click at [737, 378] on div "Creators & Storytellers > Your Story, Your Structure: A Screenwriting Lab **" at bounding box center [676, 382] width 452 height 30
paste input "[Incubator]"
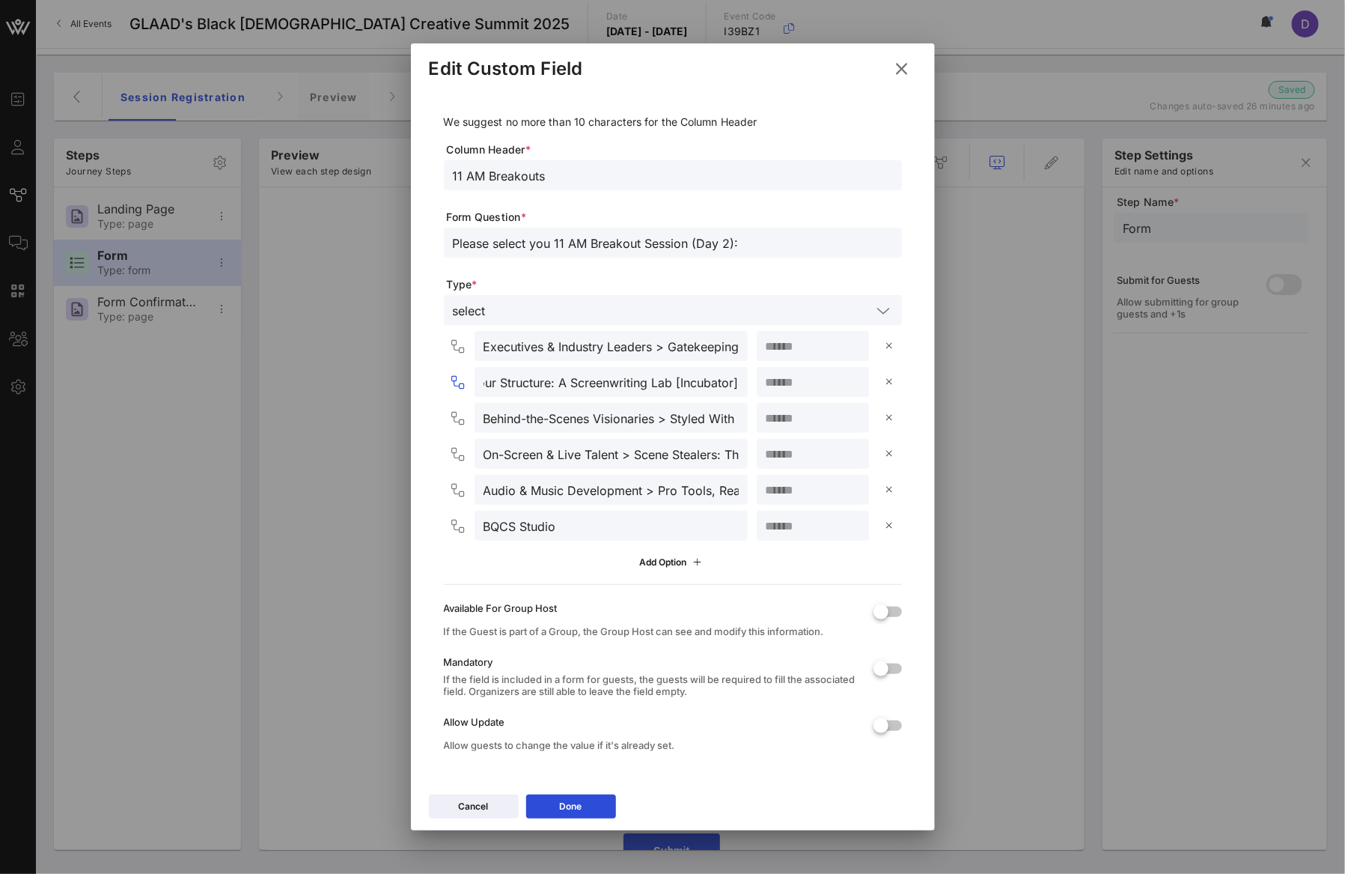
type input "Creators & Storytellers > Your Story, Your Structure: A Screenwriting Lab [Incu…"
drag, startPoint x: 465, startPoint y: 418, endPoint x: 465, endPoint y: 395, distance: 22.5
click at [465, 395] on div "Executives & Industry Leaders > Gatekeeping vs. Gatebuilding: Designing a Futur…" at bounding box center [673, 453] width 458 height 244
click at [534, 377] on input "Creators & Storytellers > Your Story, Your Structure: A Screenwriting Lab [Incu…" at bounding box center [611, 381] width 255 height 19
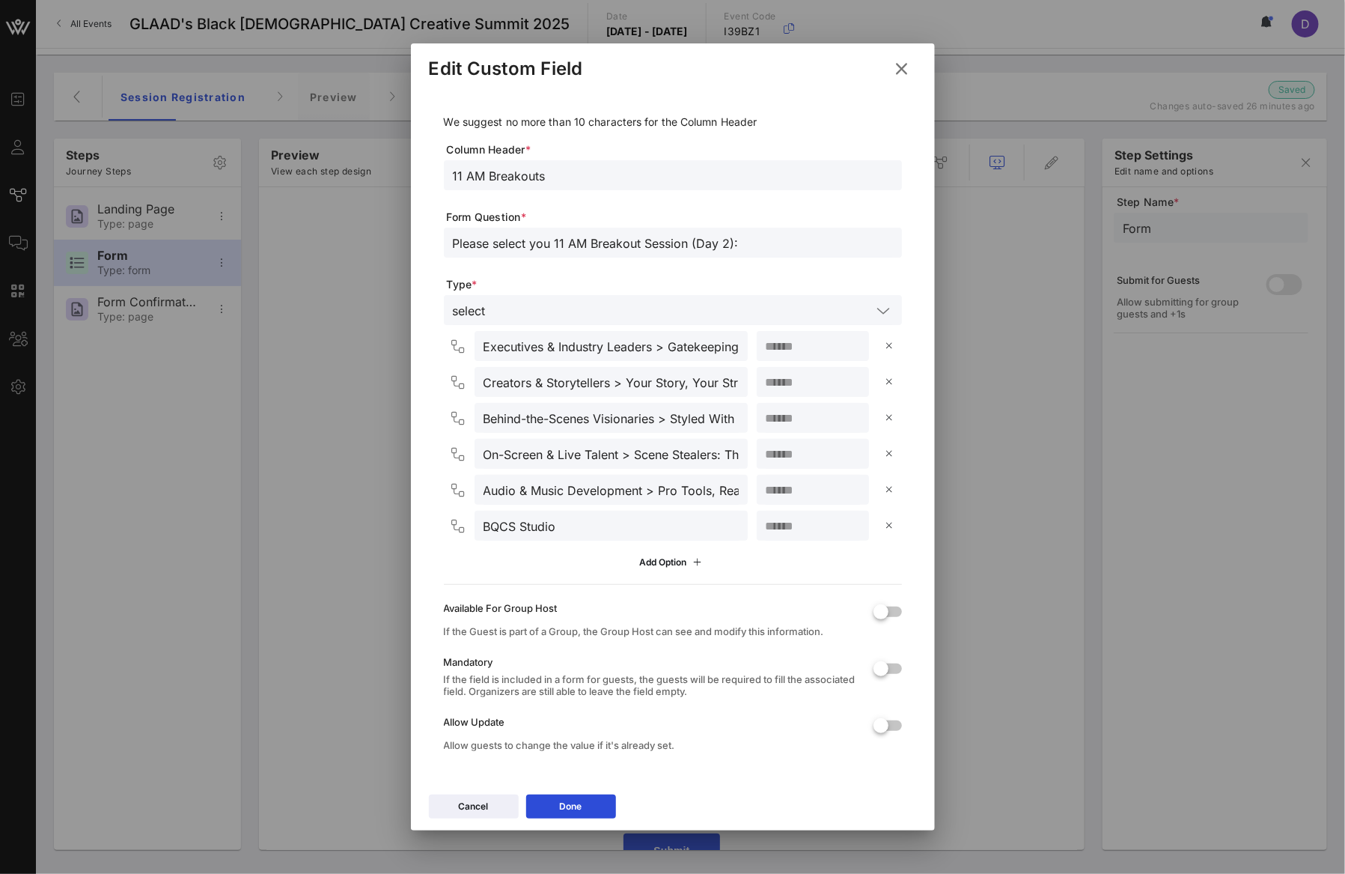
scroll to position [0, 236]
click at [534, 377] on input "Creators & Storytellers > Your Story, Your Structure: A Screenwriting Lab [Incu…" at bounding box center [611, 381] width 255 height 19
click at [534, 414] on input "Behind-the-Scenes Visionaries > Styled With Intention: Image, Influence, and In…" at bounding box center [611, 417] width 255 height 19
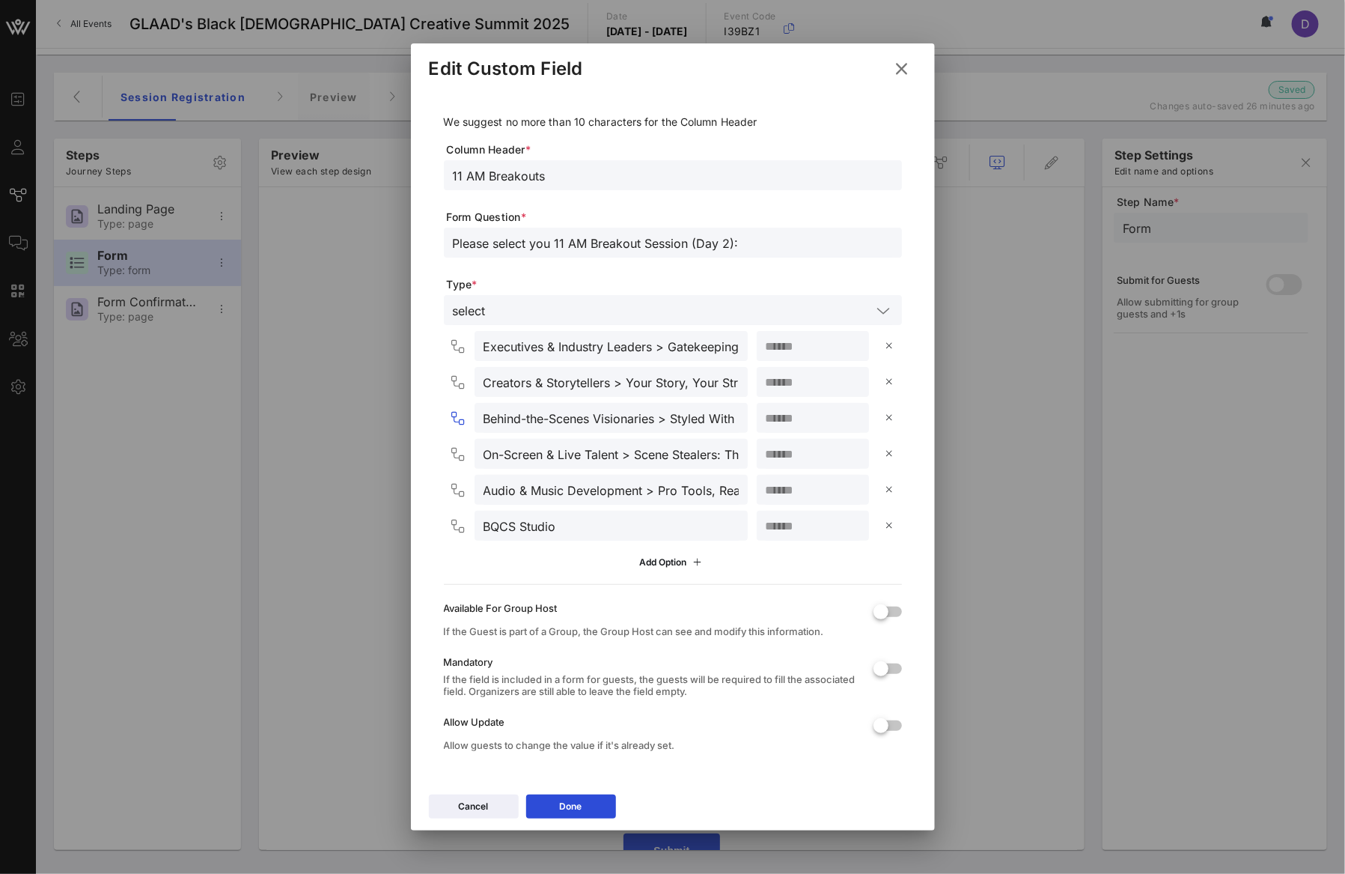
click at [534, 414] on input "Behind-the-Scenes Visionaries > Styled With Intention: Image, Influence, and In…" at bounding box center [611, 417] width 255 height 19
paste input "Creators & Storytellers > Your Story, Your Structure: A Screenwriting Lab [Incu…"
type input "Creators & Storytellers > Your Story, Your Structure: A Screenwriting Lab [Incu…"
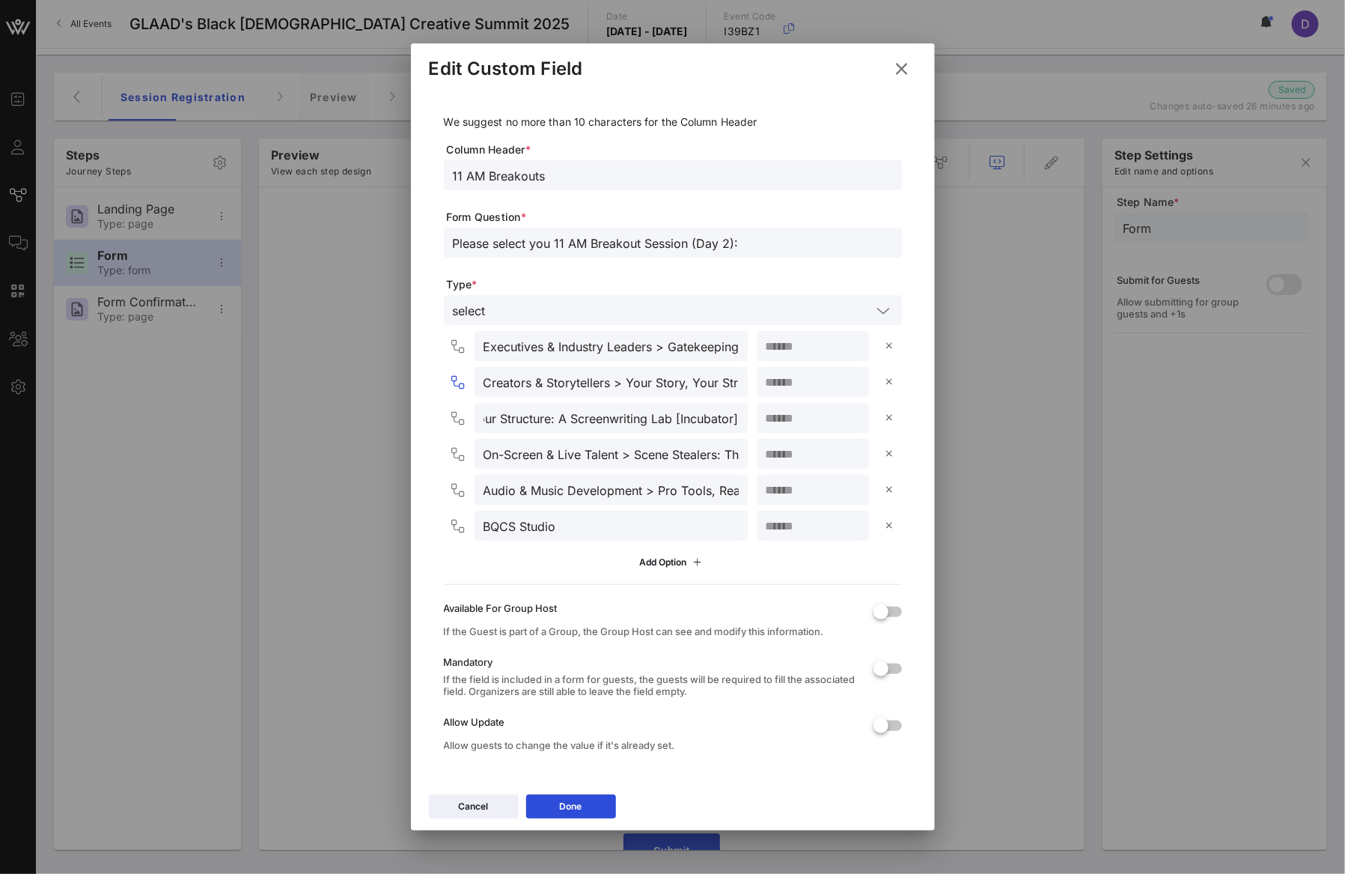
scroll to position [0, 0]
click at [534, 385] on input "Creators & Storytellers > Your Story, Your Structure: A Screenwriting Lab [Incu…" at bounding box center [611, 381] width 255 height 19
paste input "Styled With Intention: Image, Influence, and Industry"
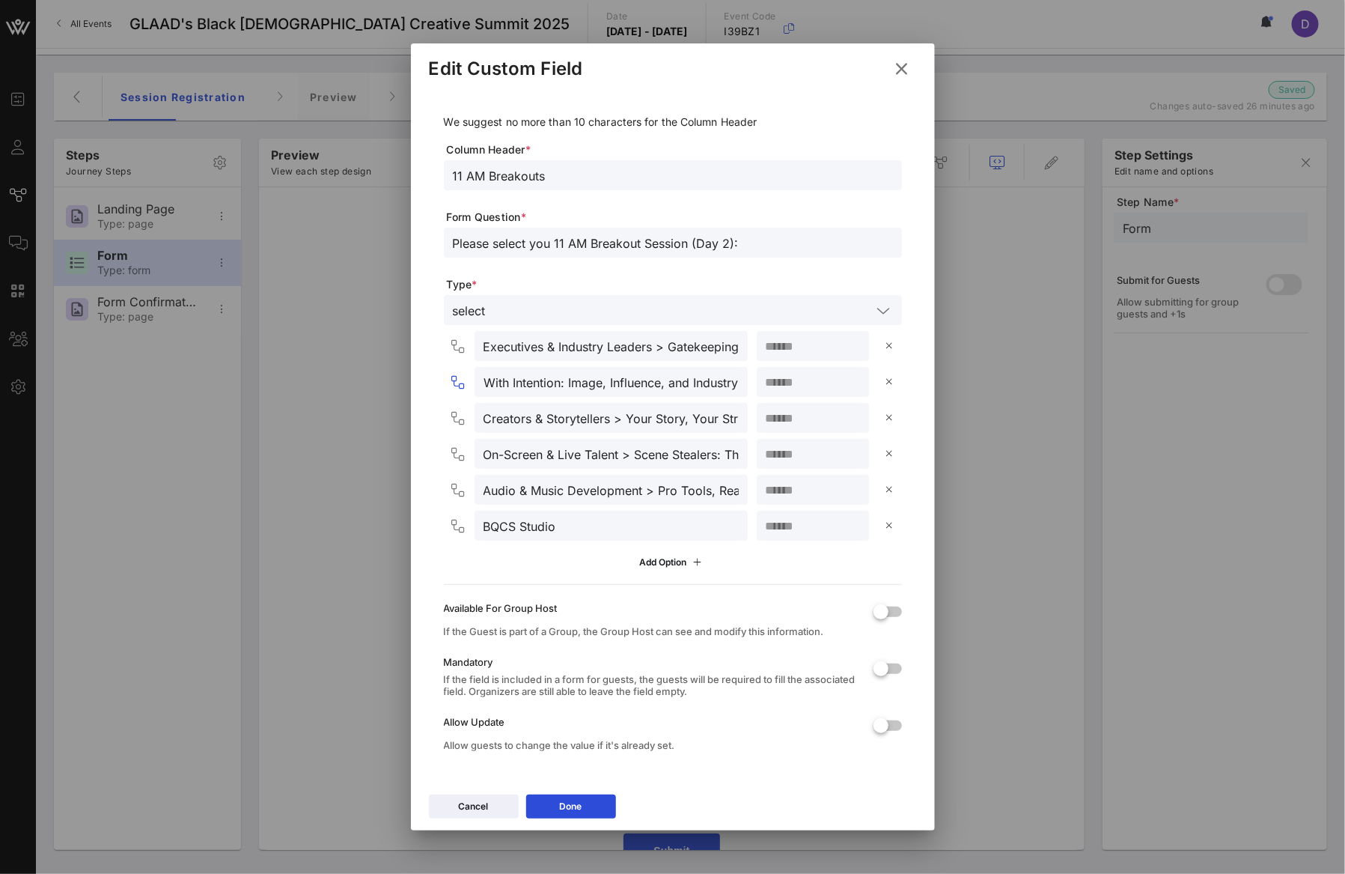
scroll to position [1, 0]
type input "Behind the Scenes Visionaries > Styled With Intention: Image, Influence, and In…"
click at [635, 450] on input "On-Screen & Live Talent > Scene Stealers: The Art of Auditioning & Getting the …" at bounding box center [611, 452] width 255 height 19
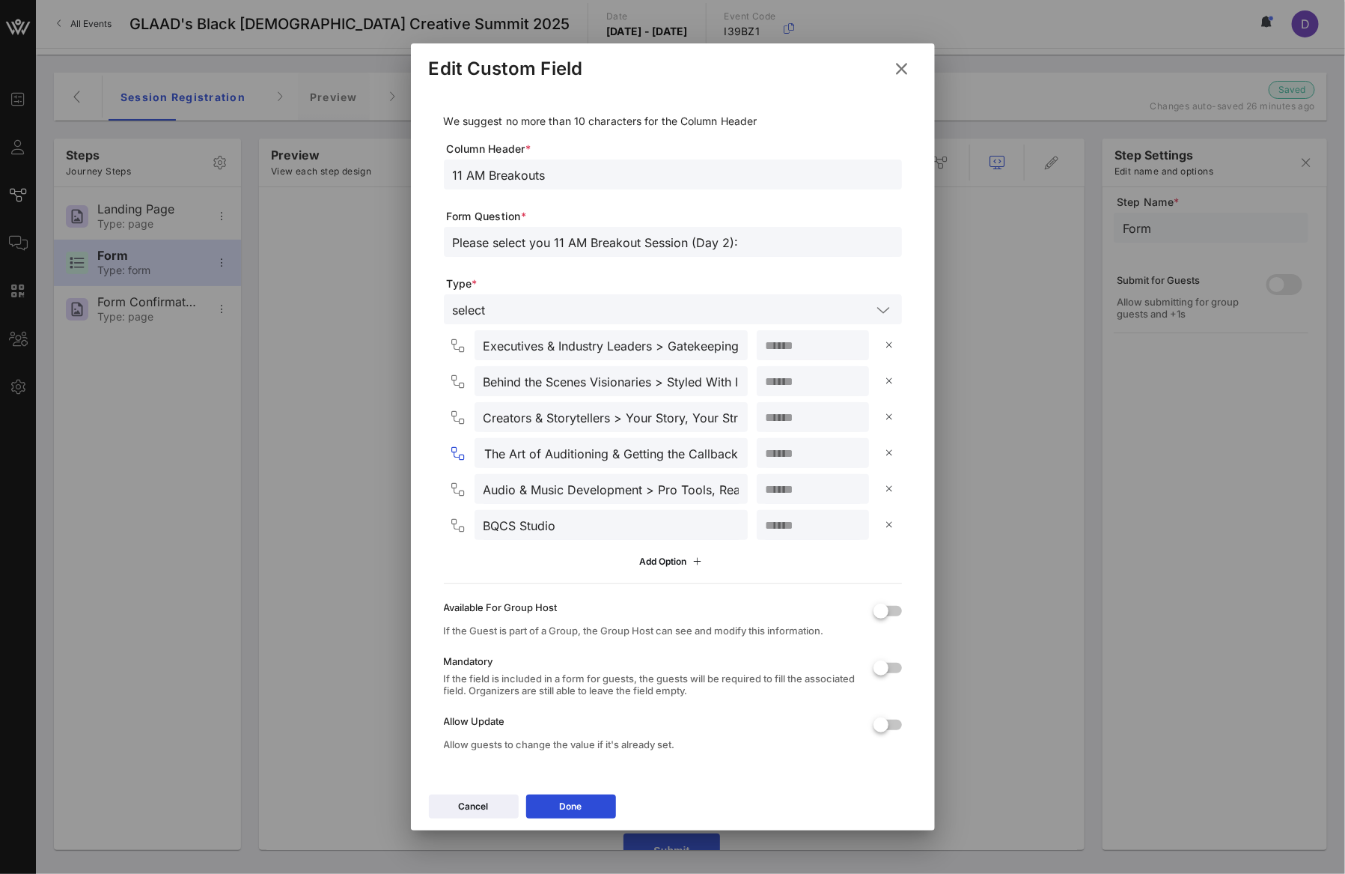
drag, startPoint x: 636, startPoint y: 453, endPoint x: 767, endPoint y: 453, distance: 131.0
click at [767, 453] on div "On-Screen & Live Talent > Scene Stealers: The Art of Auditioning & Getting the …" at bounding box center [676, 453] width 452 height 30
drag, startPoint x: 658, startPoint y: 490, endPoint x: 775, endPoint y: 490, distance: 116.8
click at [775, 490] on div "Audio & Music Development > Pro Tools, Real Talk: Building Your Studio Skills (…" at bounding box center [676, 489] width 452 height 30
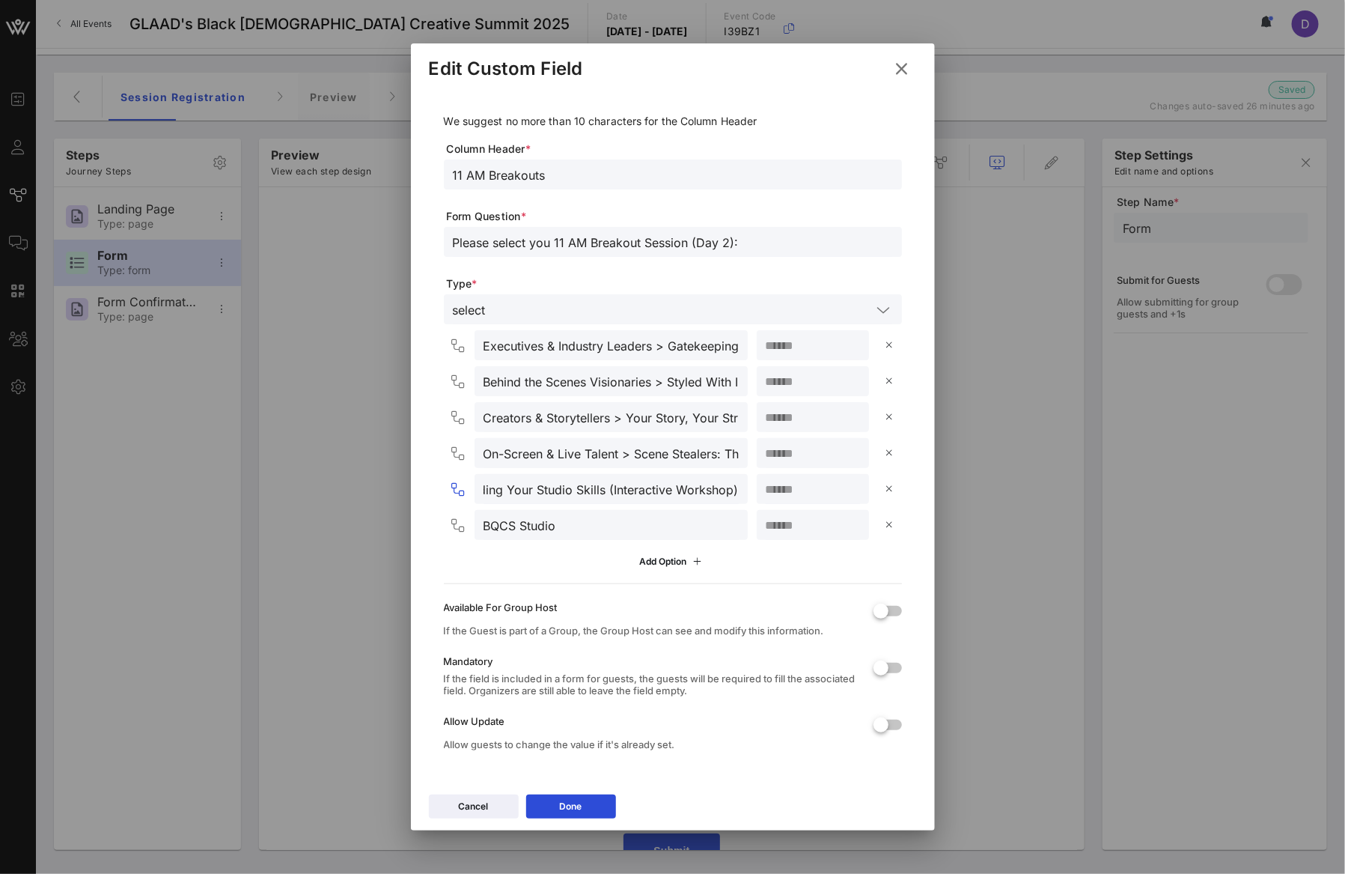
scroll to position [0, 0]
click at [609, 532] on input "BQCS Studio" at bounding box center [611, 524] width 255 height 19
click at [868, 668] on div at bounding box center [880, 668] width 25 height 25
click at [874, 729] on div at bounding box center [880, 725] width 25 height 25
click at [583, 809] on button "Done" at bounding box center [571, 806] width 90 height 24
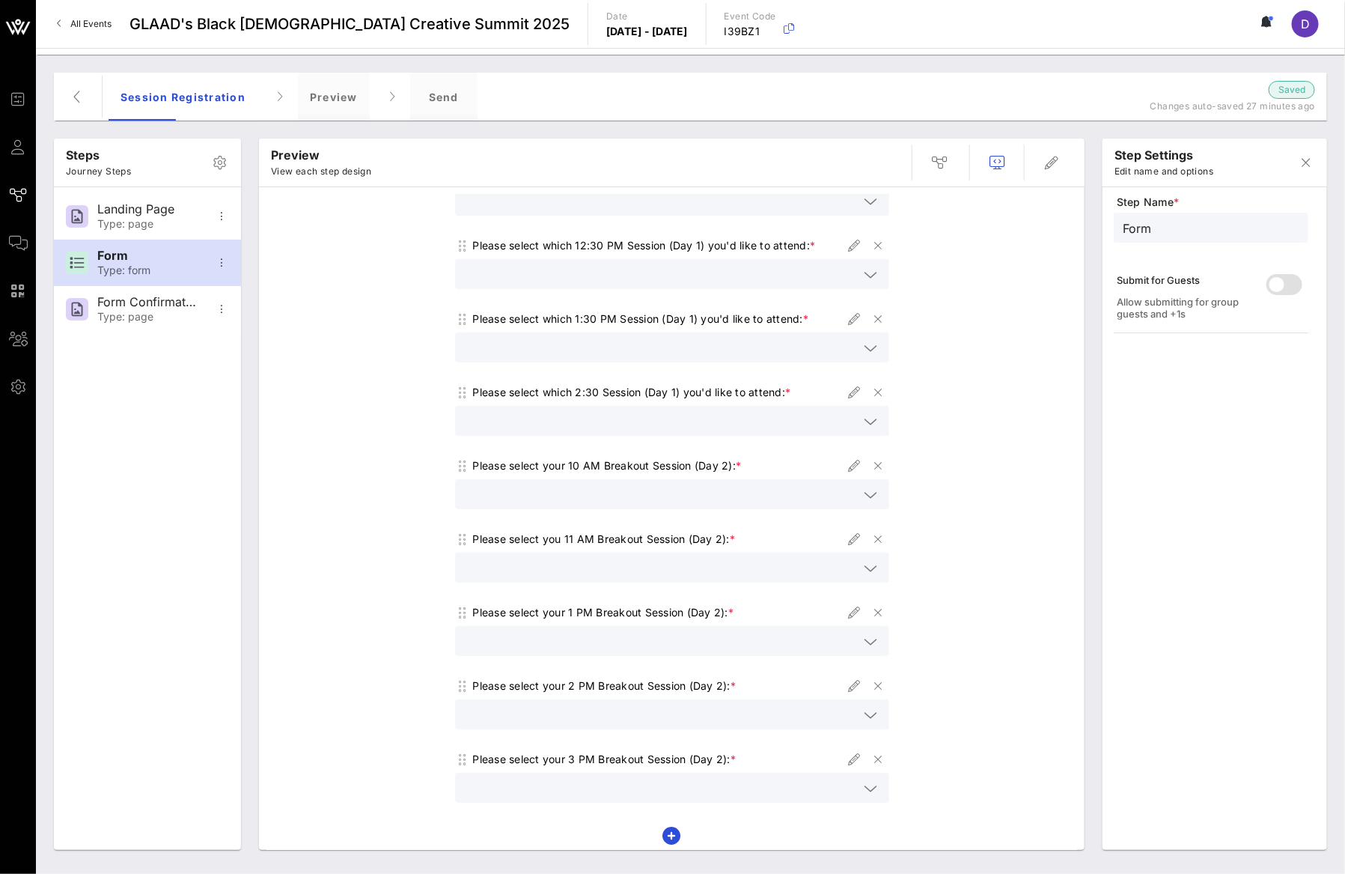
scroll to position [245, 0]
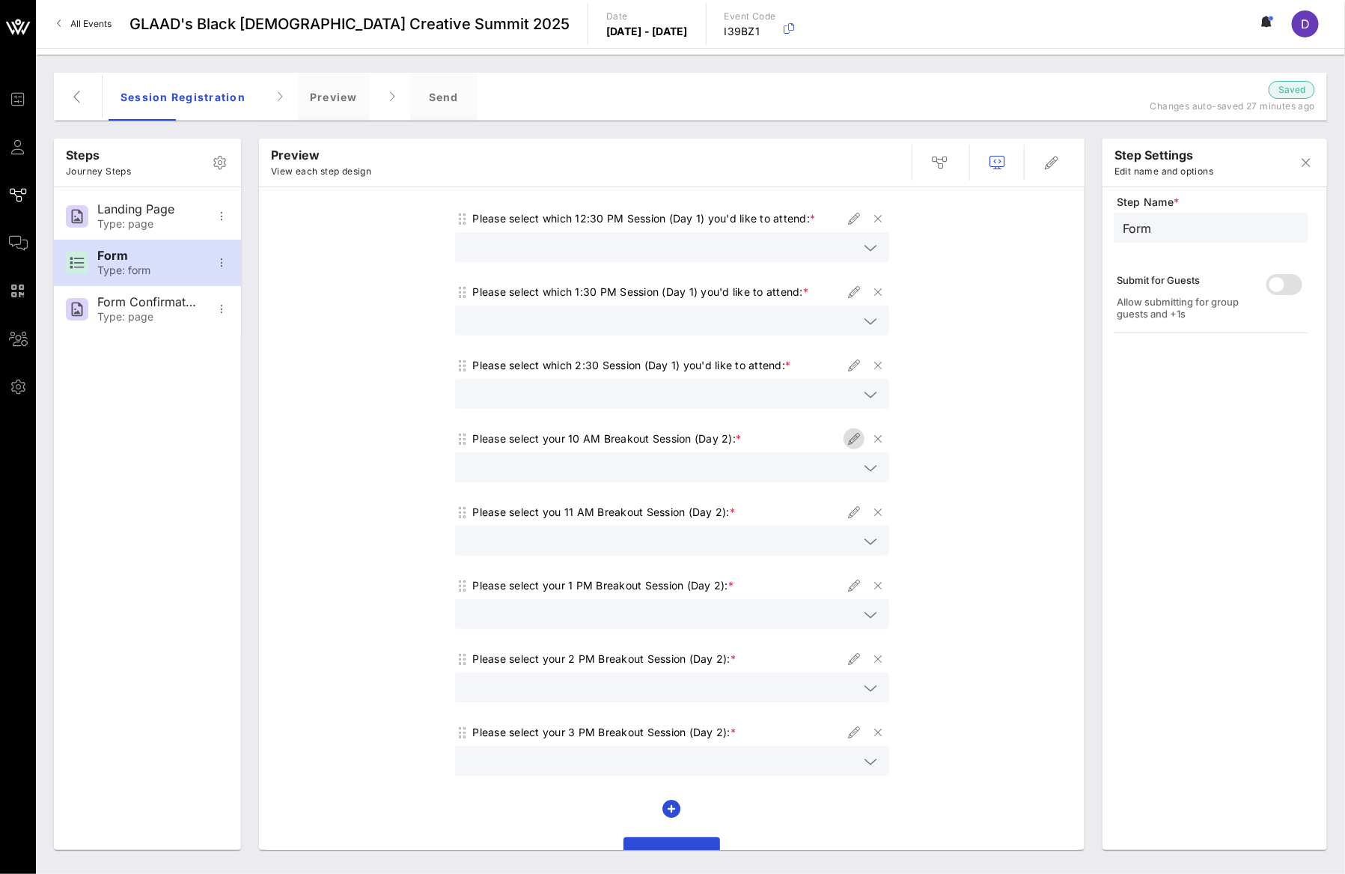
click at [845, 440] on icon "button" at bounding box center [854, 439] width 18 height 18
type input "10 AM Breakouts"
type input "Please select your 10 AM Breakout Session (Day 2):"
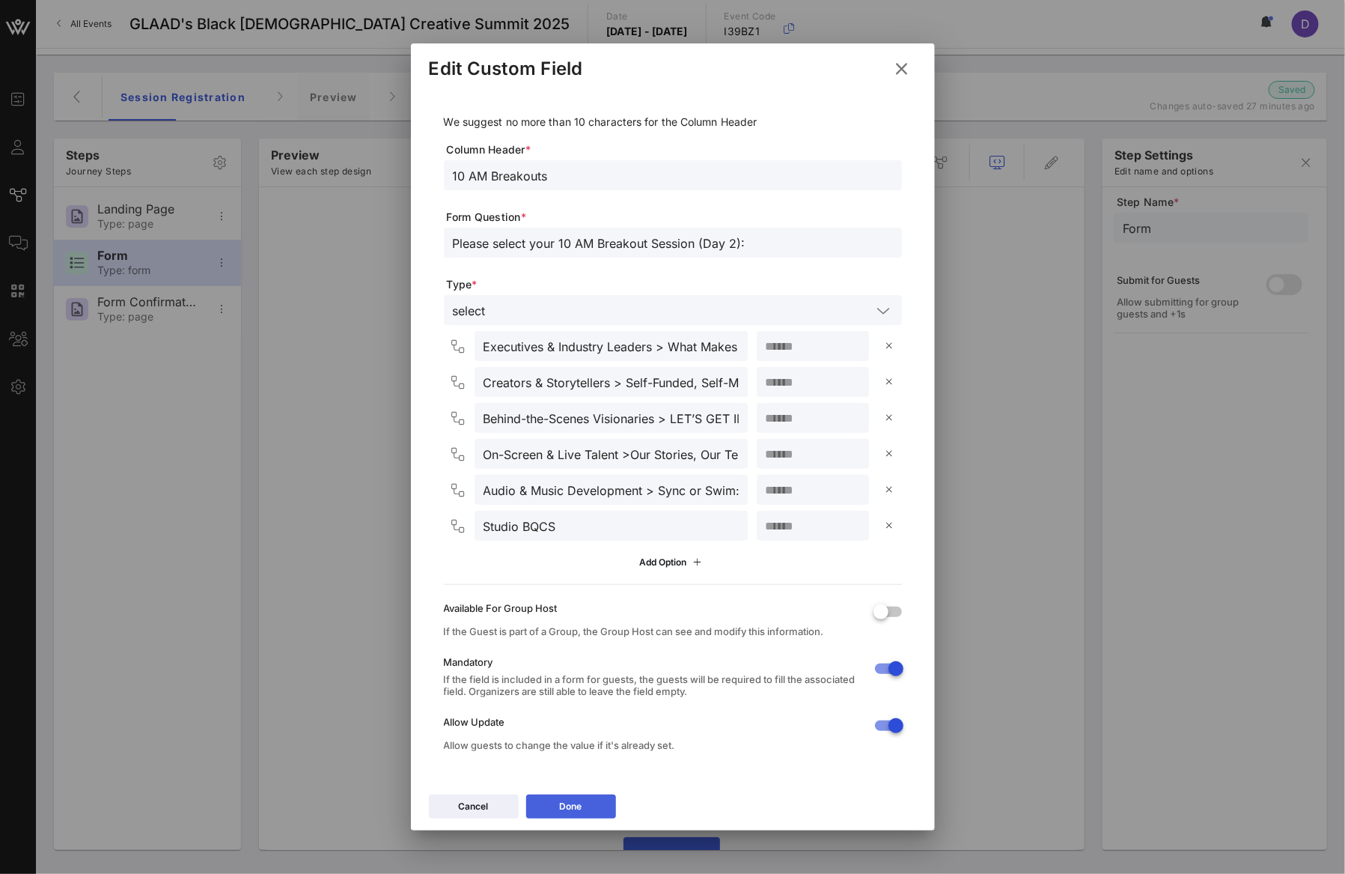
click at [573, 805] on icon at bounding box center [571, 806] width 10 height 9
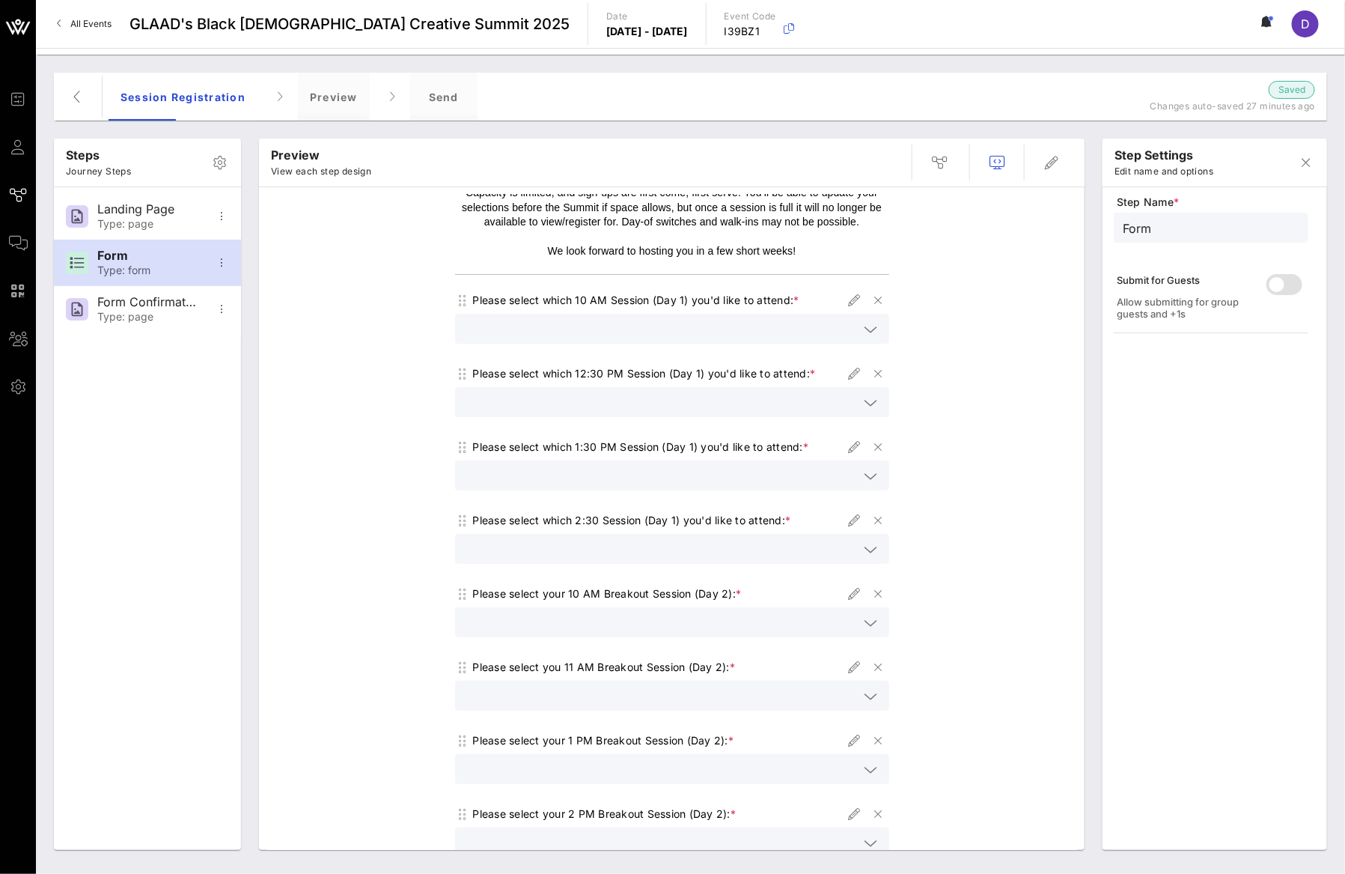
scroll to position [141, 0]
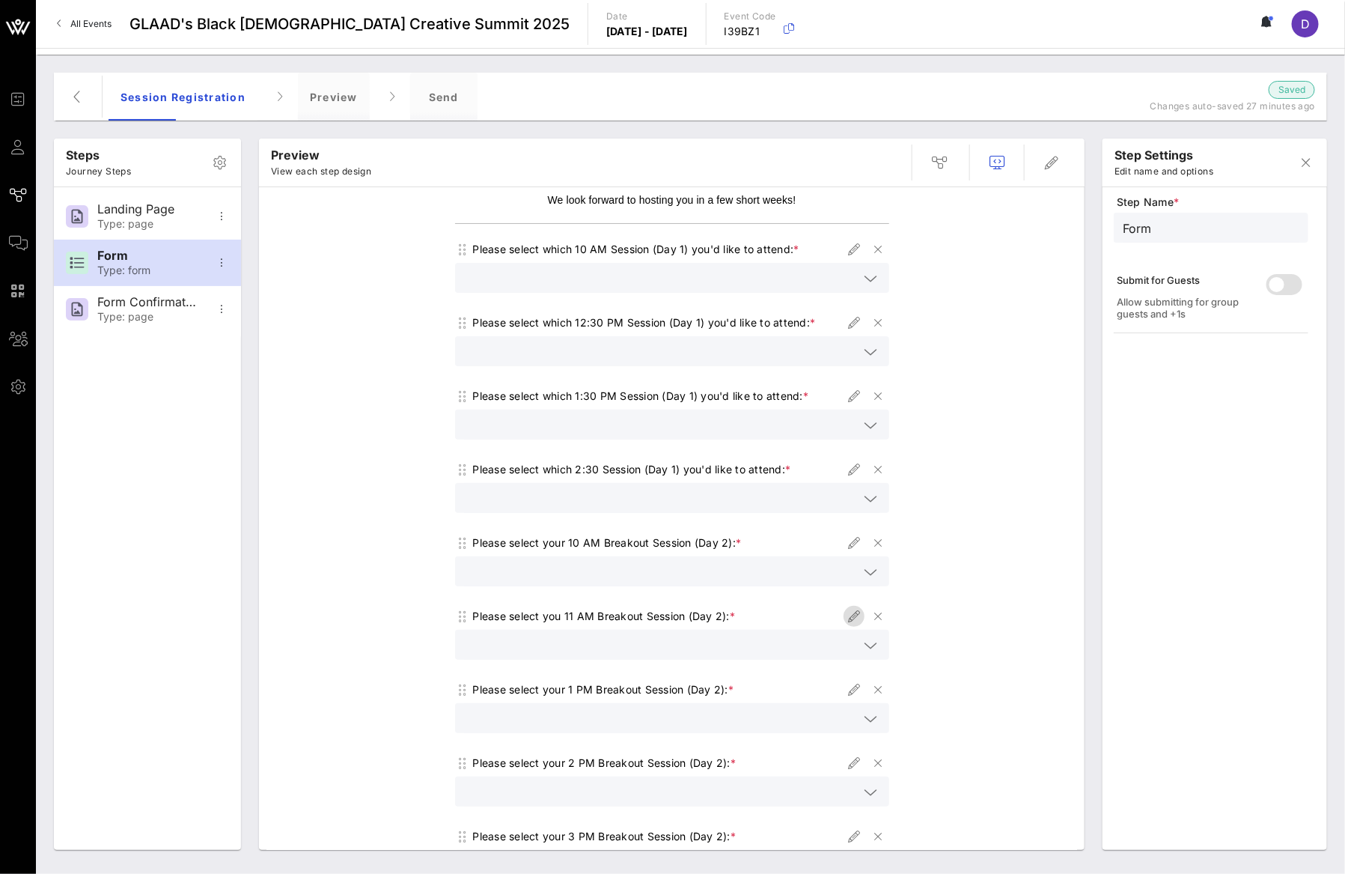
click at [845, 615] on icon "button" at bounding box center [854, 616] width 18 height 18
type input "11 AM Breakouts"
type input "Please select you 11 AM Breakout Session (Day 2):"
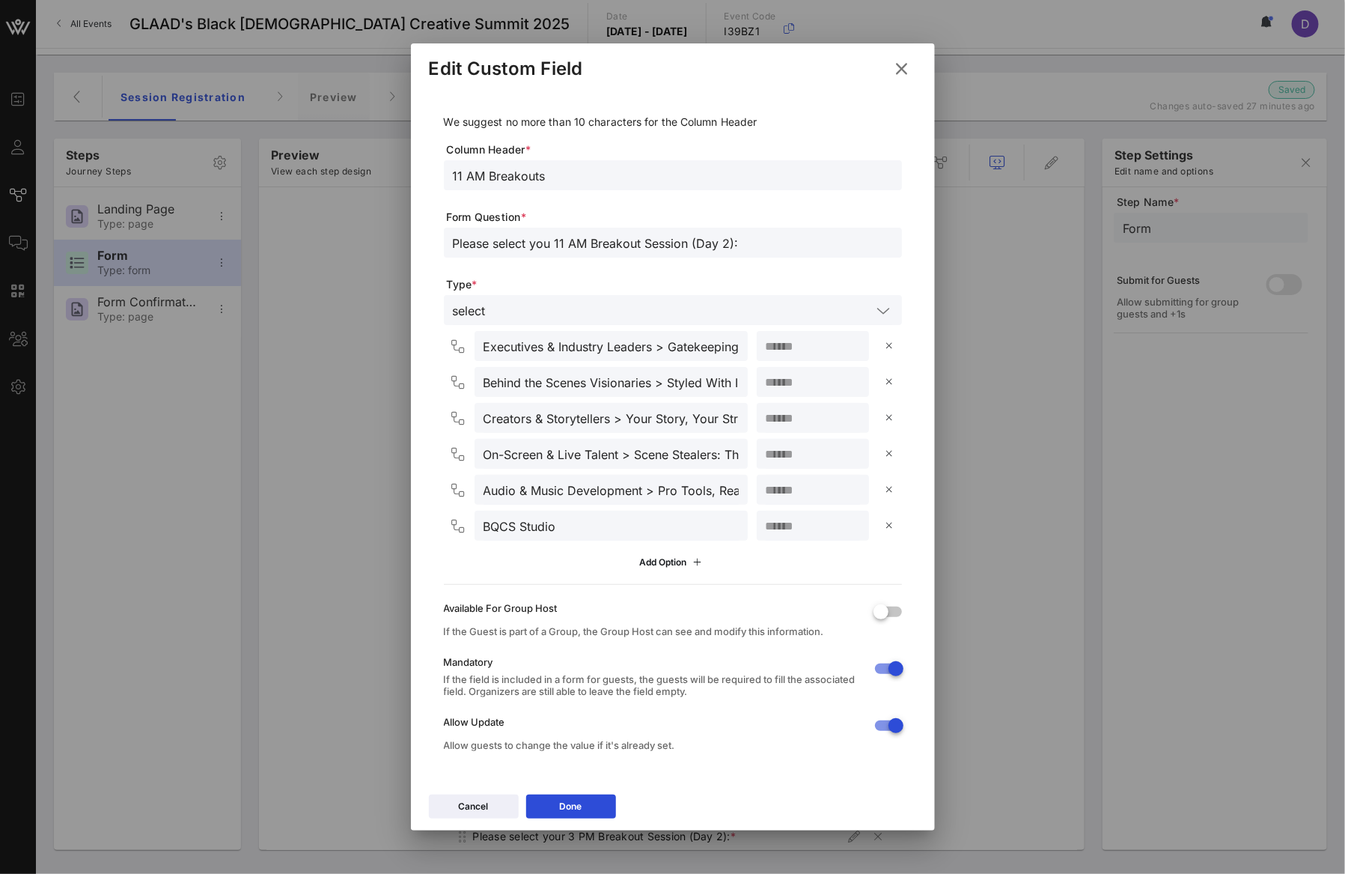
click at [534, 380] on input "Behind the Scenes Visionaries > Styled With Intention: Image, Influence, and In…" at bounding box center [611, 381] width 255 height 19
click at [531, 388] on input "Behind the Scenes Visionaries > Styled With Intention: Image, Influence, and In…" at bounding box center [611, 381] width 255 height 19
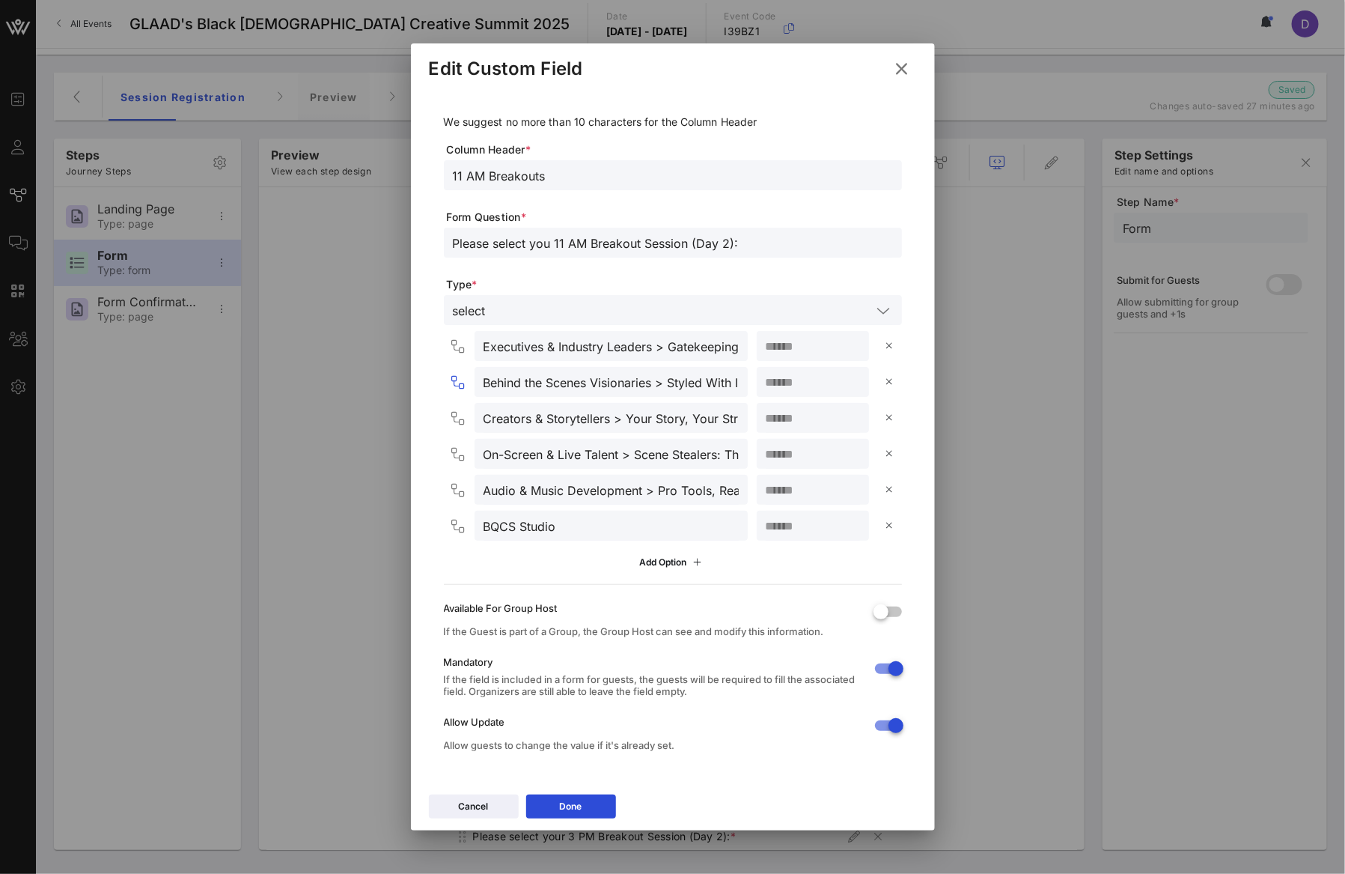
click at [531, 388] on input "Behind the Scenes Visionaries > Styled With Intention: Image, Influence, and In…" at bounding box center [611, 381] width 255 height 19
paste input "Creators & Storytellers, [PERSON_NAME] 2"
drag, startPoint x: 676, startPoint y: 385, endPoint x: 612, endPoint y: 385, distance: 64.4
click at [612, 385] on input "Creators & Storytellers, [PERSON_NAME] 2" at bounding box center [611, 381] width 255 height 19
paste input "Your Story, Your Structure: A Screenwriting Lab [Incubator]"
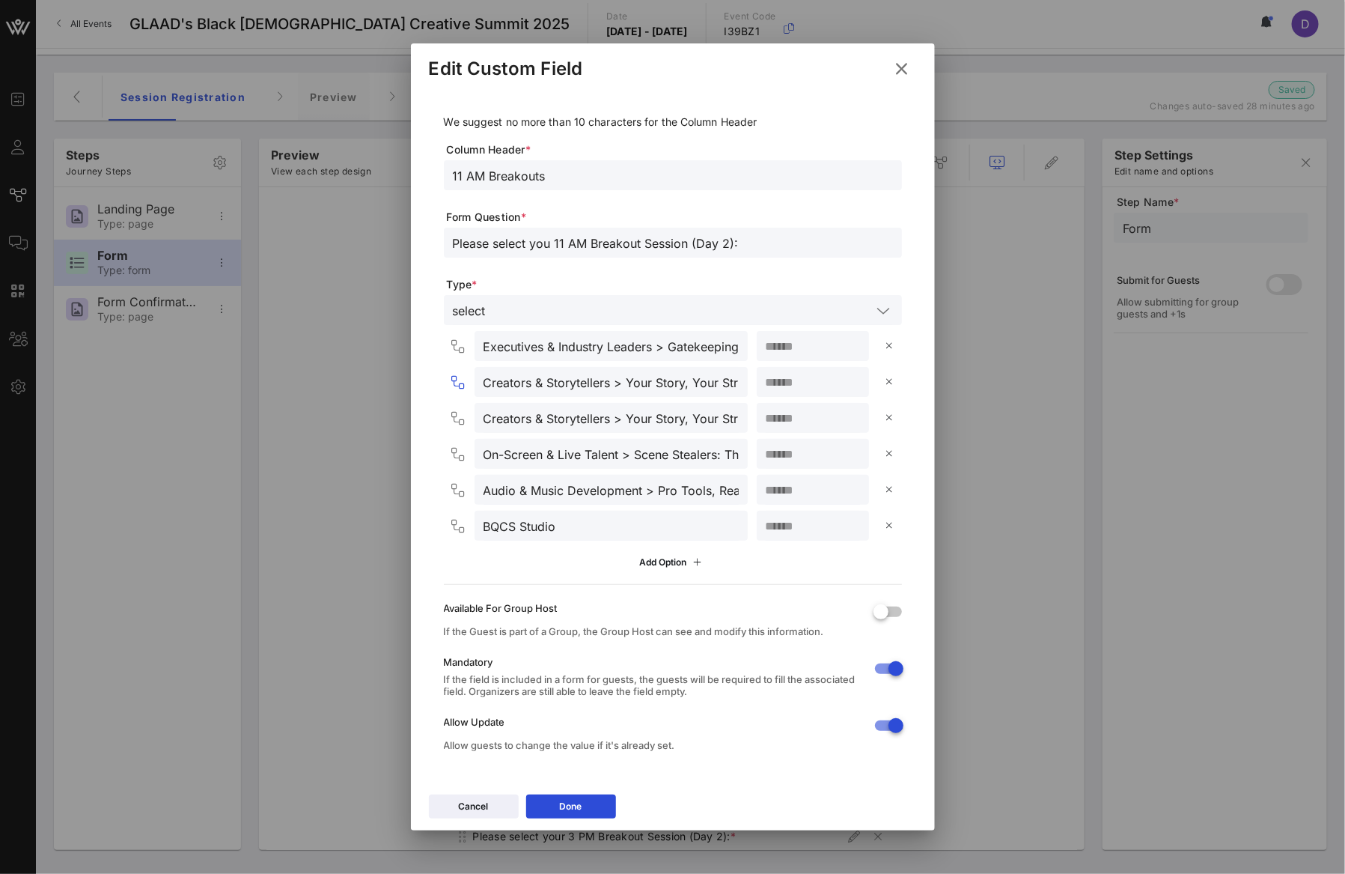
scroll to position [0, 234]
type input "Creators & Storytellers > Your Story, Your Structure: A Screenwriting Lab [Incu…"
click at [560, 421] on input "Creators & Storytellers > Your Story, Your Structure: A Screenwriting Lab [Incu…" at bounding box center [611, 417] width 255 height 19
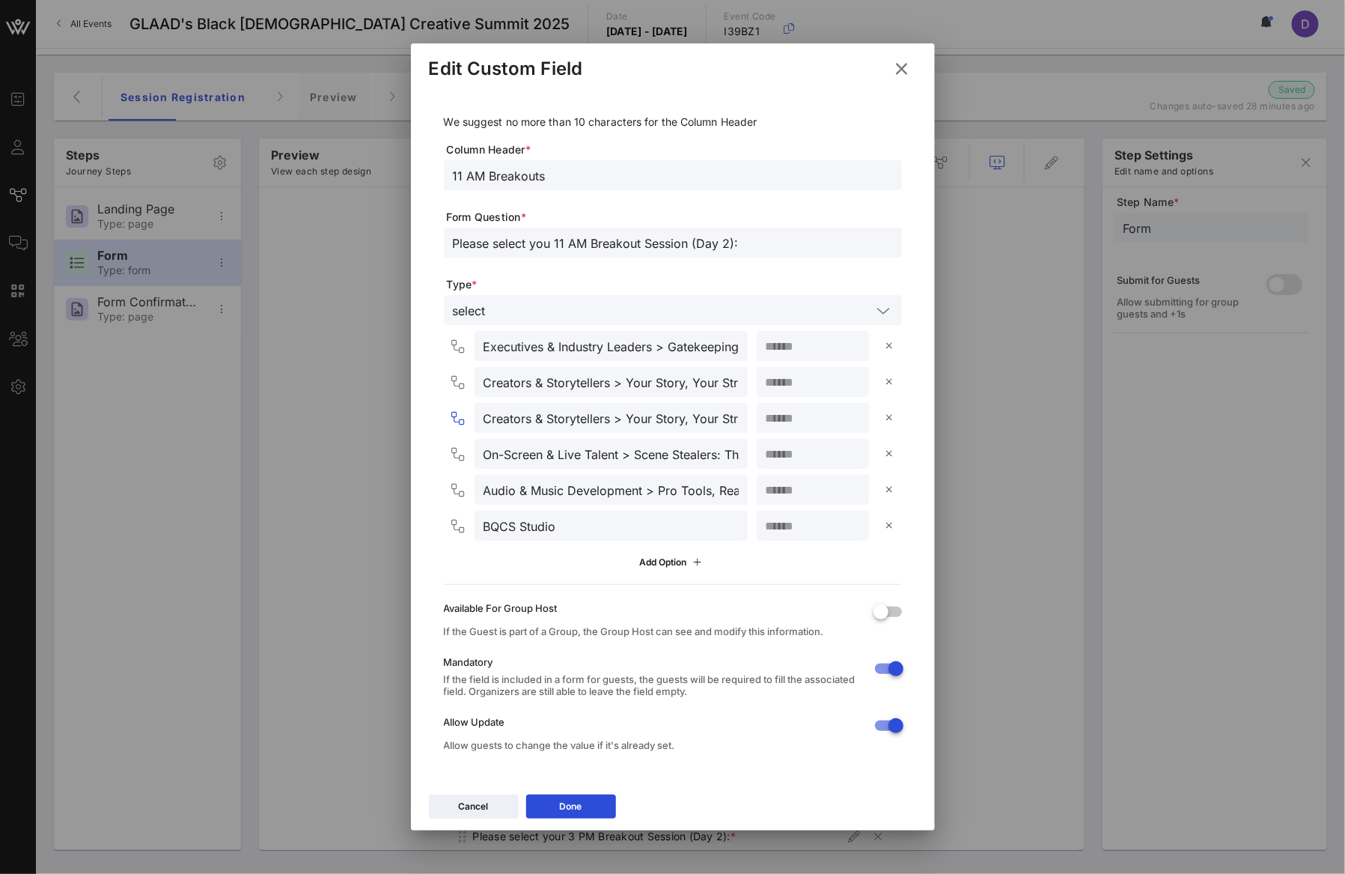
click at [560, 421] on input "Creators & Storytellers > Your Story, Your Structure: A Screenwriting Lab [Incu…" at bounding box center [611, 417] width 255 height 19
paste input "Behind-the-Scenes Visionaries"
paste input "Styled With Intention: Image, Influence, and Industry"
type input "Behind-the-Scenes Visionaries > Styled With Intention: Image, Influence, and In…"
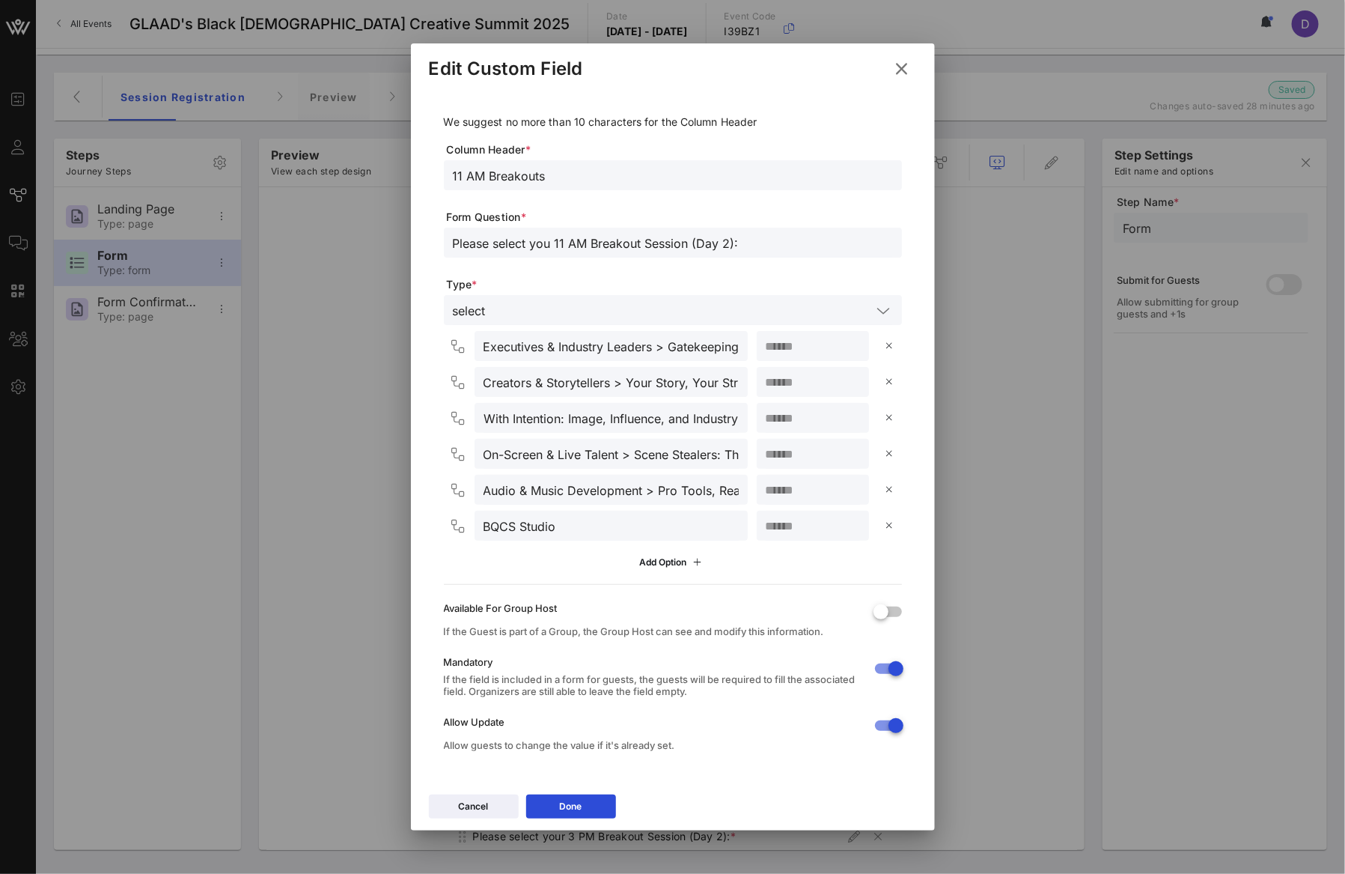
scroll to position [0, 0]
click at [606, 816] on button "Done" at bounding box center [571, 806] width 90 height 24
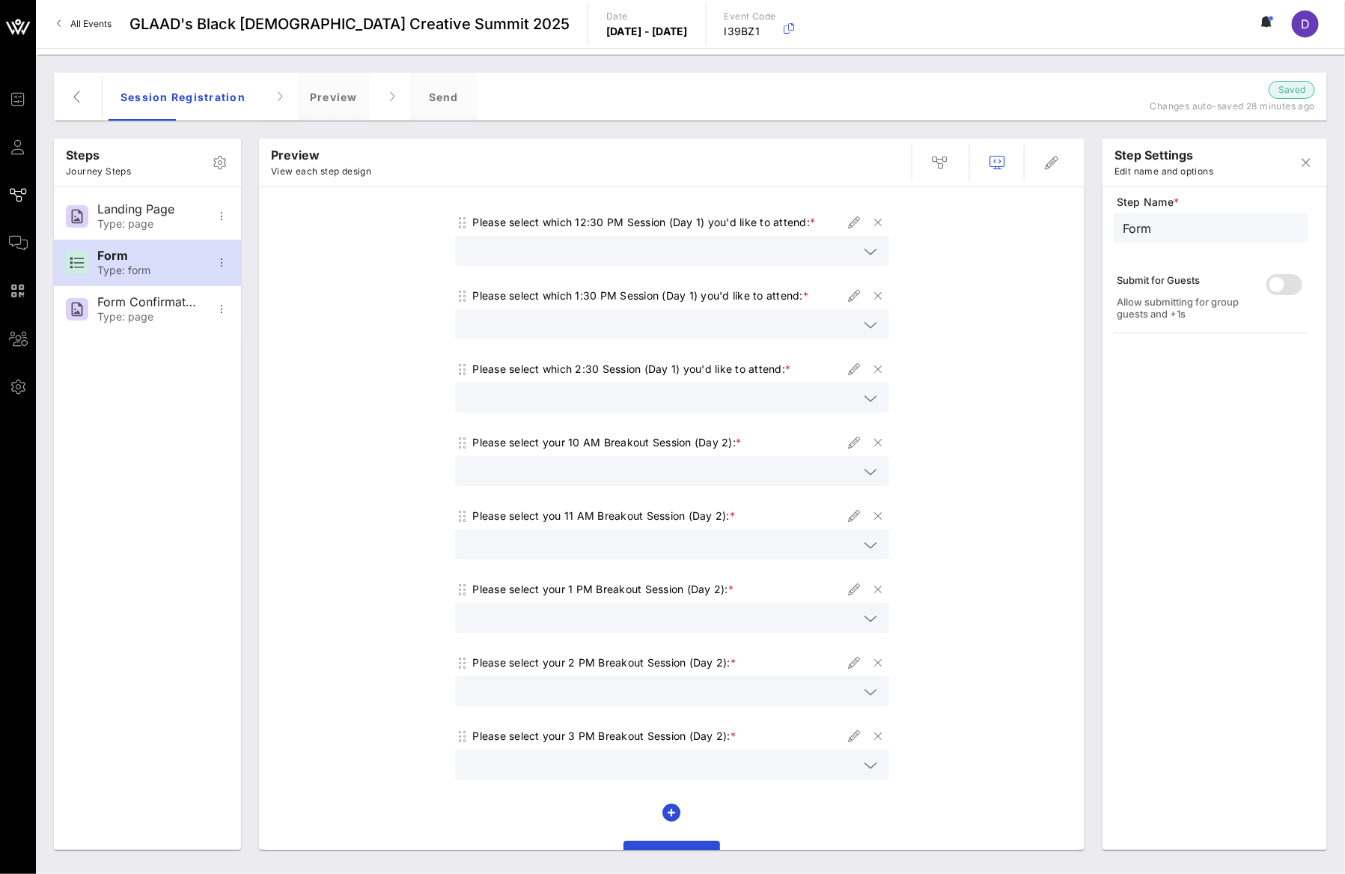
scroll to position [274, 0]
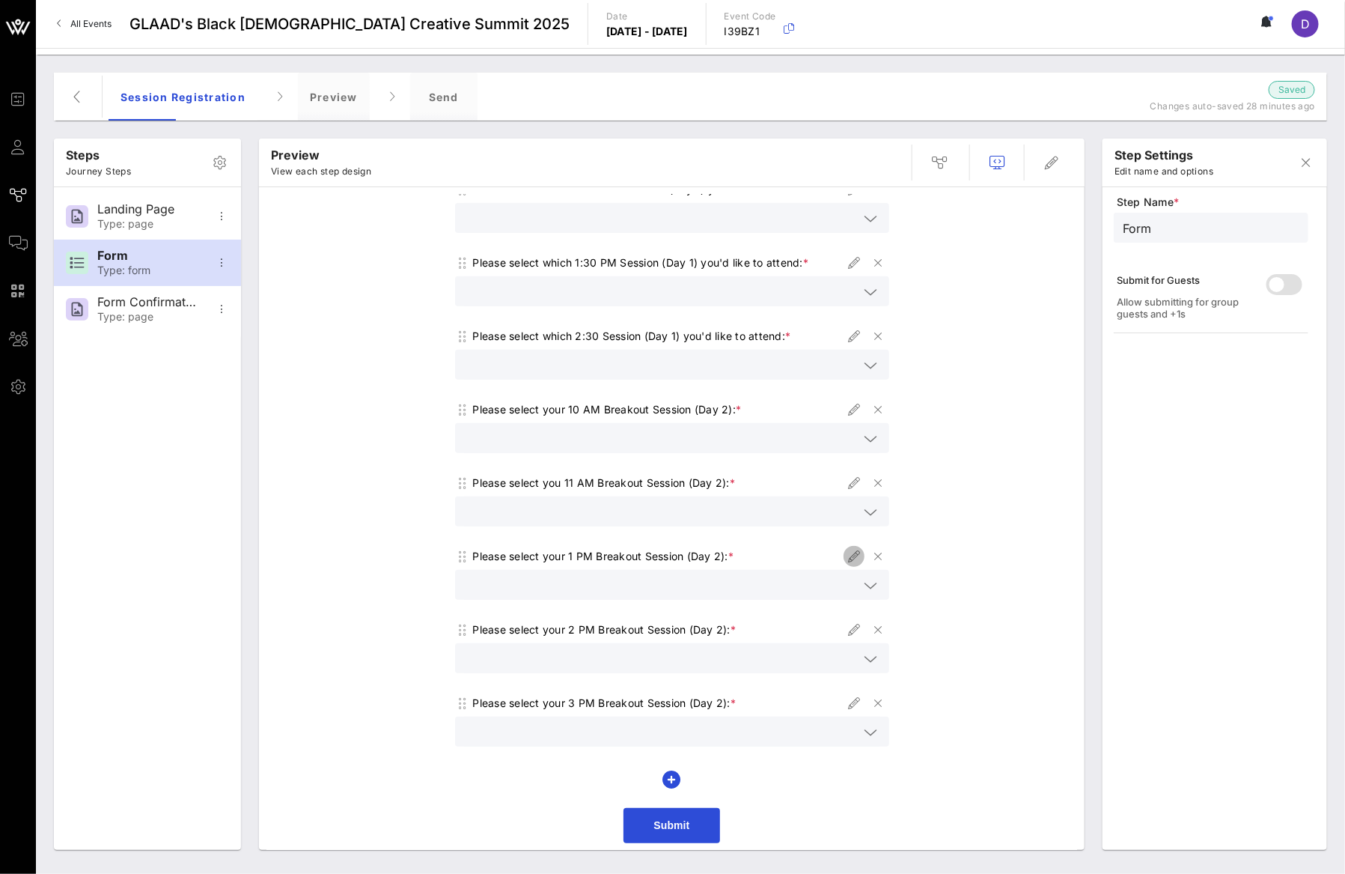
click at [845, 555] on icon "button" at bounding box center [854, 556] width 18 height 18
type input "1 PM Breakouts"
type input "Please select your 1 PM Breakout Session (Day 2):"
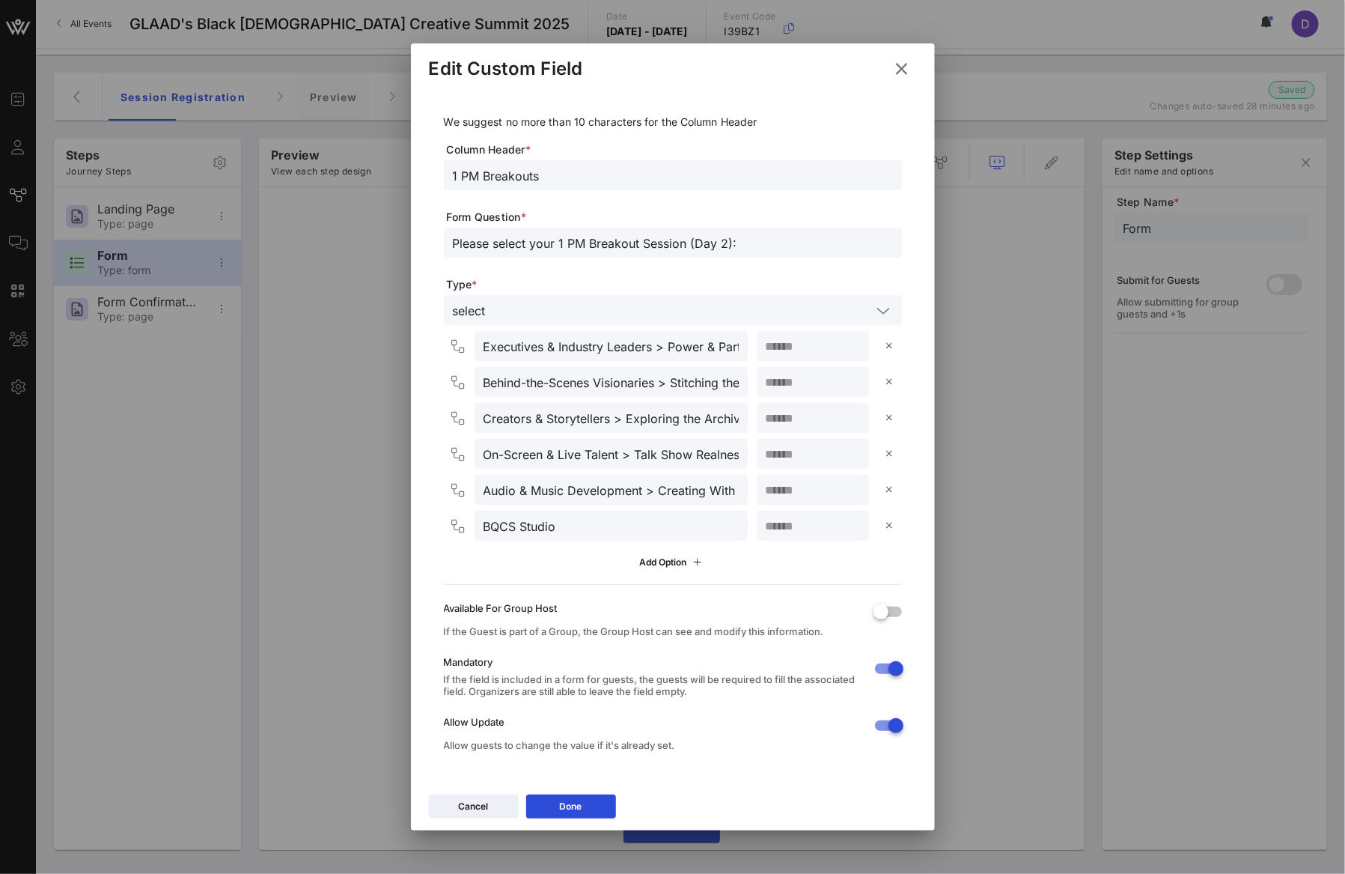
click at [575, 355] on input "Executives & Industry Leaders > Power & Partnership: Cultivating Relationships …" at bounding box center [611, 345] width 255 height 19
drag, startPoint x: 669, startPoint y: 343, endPoint x: 758, endPoint y: 343, distance: 89.1
click at [758, 343] on div "Executives & Industry Leaders > Power & Partnership: Cultivating Relationships …" at bounding box center [676, 346] width 452 height 30
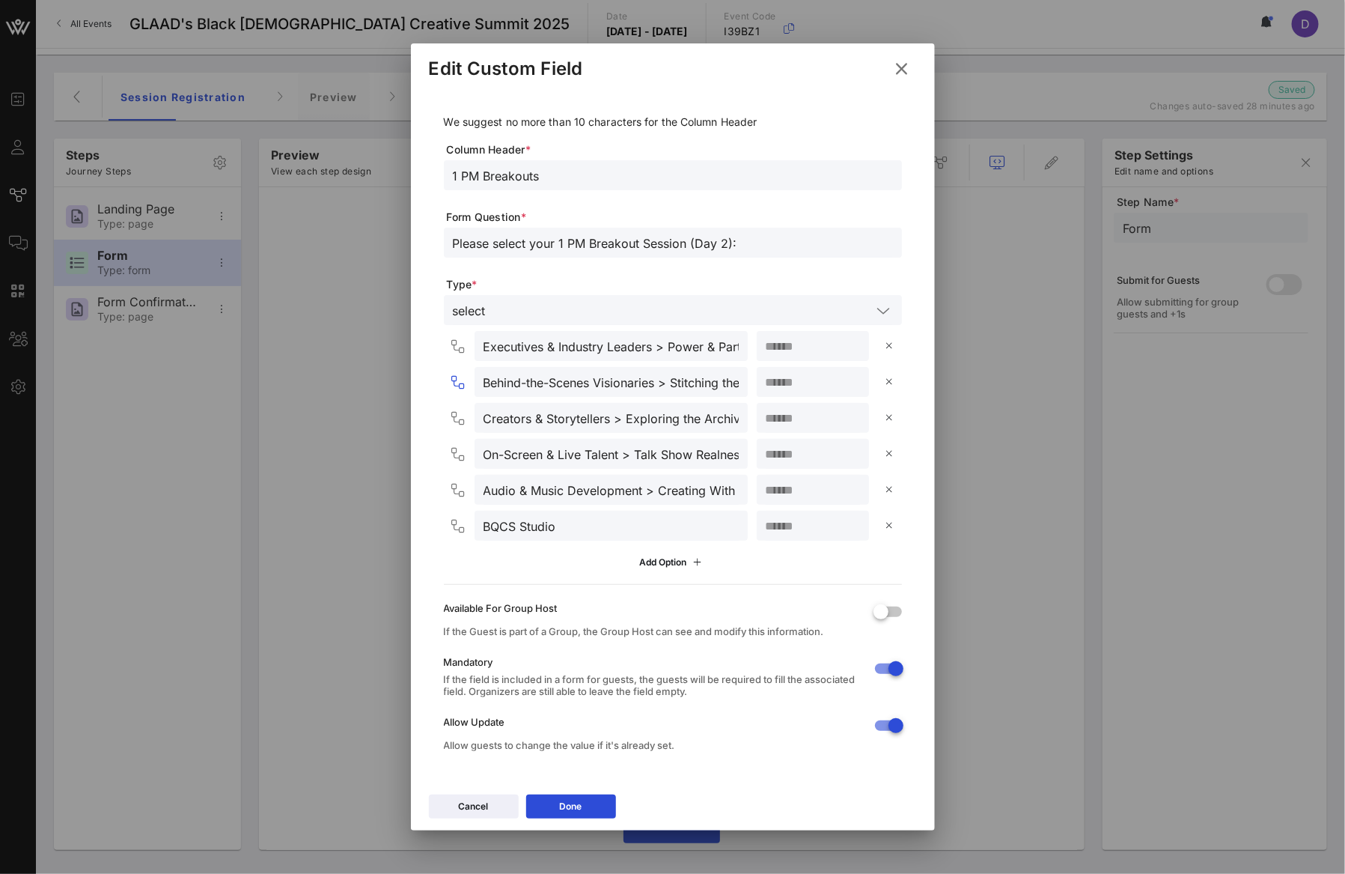
click at [667, 385] on input "Behind-the-Scenes Visionaries > Stitching the Story: A Conversation with [PERSO…" at bounding box center [611, 381] width 255 height 19
drag, startPoint x: 674, startPoint y: 376, endPoint x: 754, endPoint y: 376, distance: 80.1
click at [754, 376] on div "Behind-the-Scenes Visionaries > Stitching the Story: A Conversation with [PERSO…" at bounding box center [676, 382] width 452 height 30
paste input "Frame & Fabric: The Collaboration Between Eye and Design"
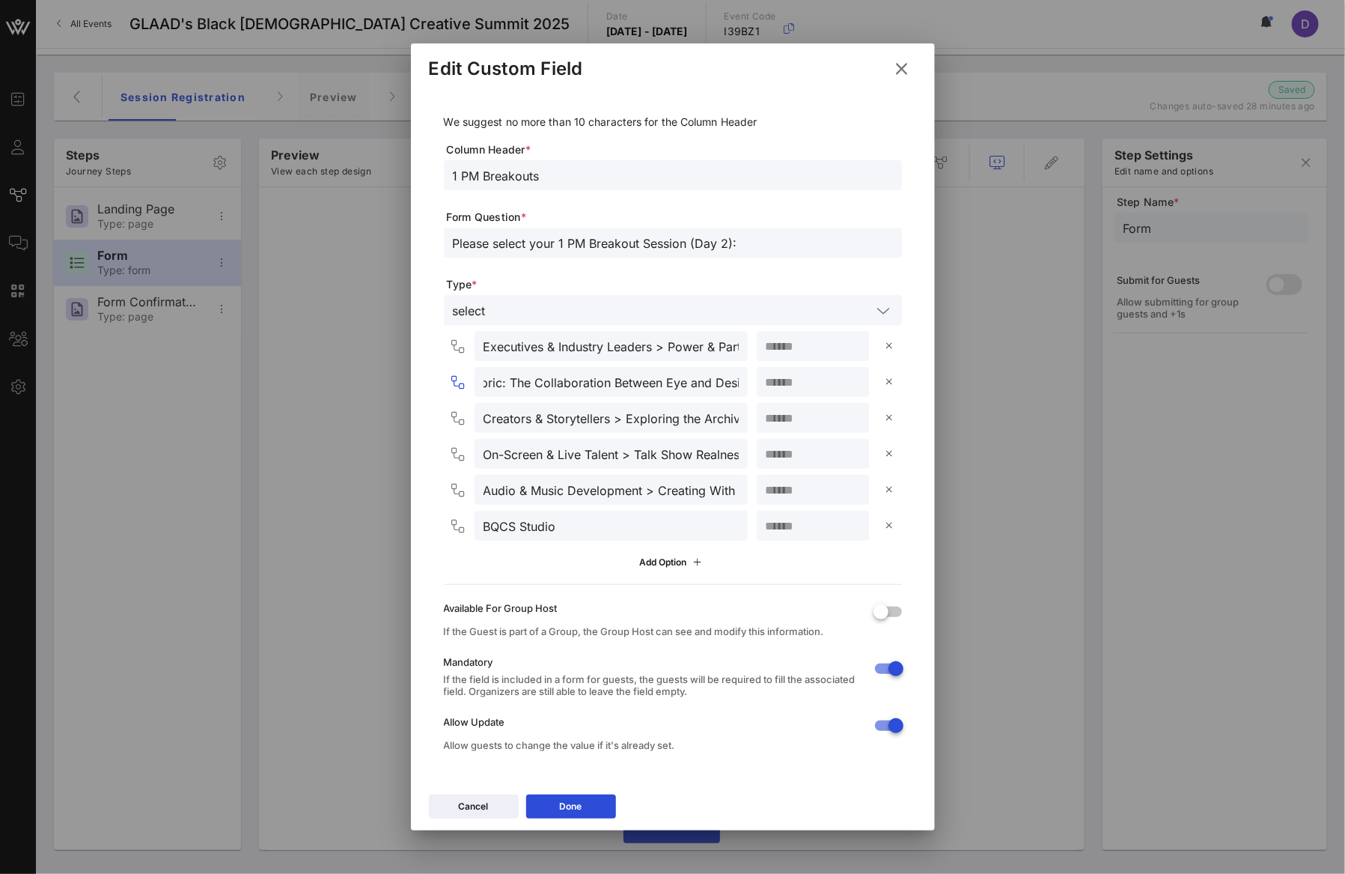
scroll to position [0, 284]
type input "Behind-the-Scenes Visionaries > Frame & Fabric: The Collaboration Between Eye a…"
drag, startPoint x: 624, startPoint y: 412, endPoint x: 737, endPoint y: 416, distance: 113.1
click at [737, 416] on div "Creators & Storytellers > Exploring the Archives: Reclaiming Our Stories Throug…" at bounding box center [676, 418] width 452 height 30
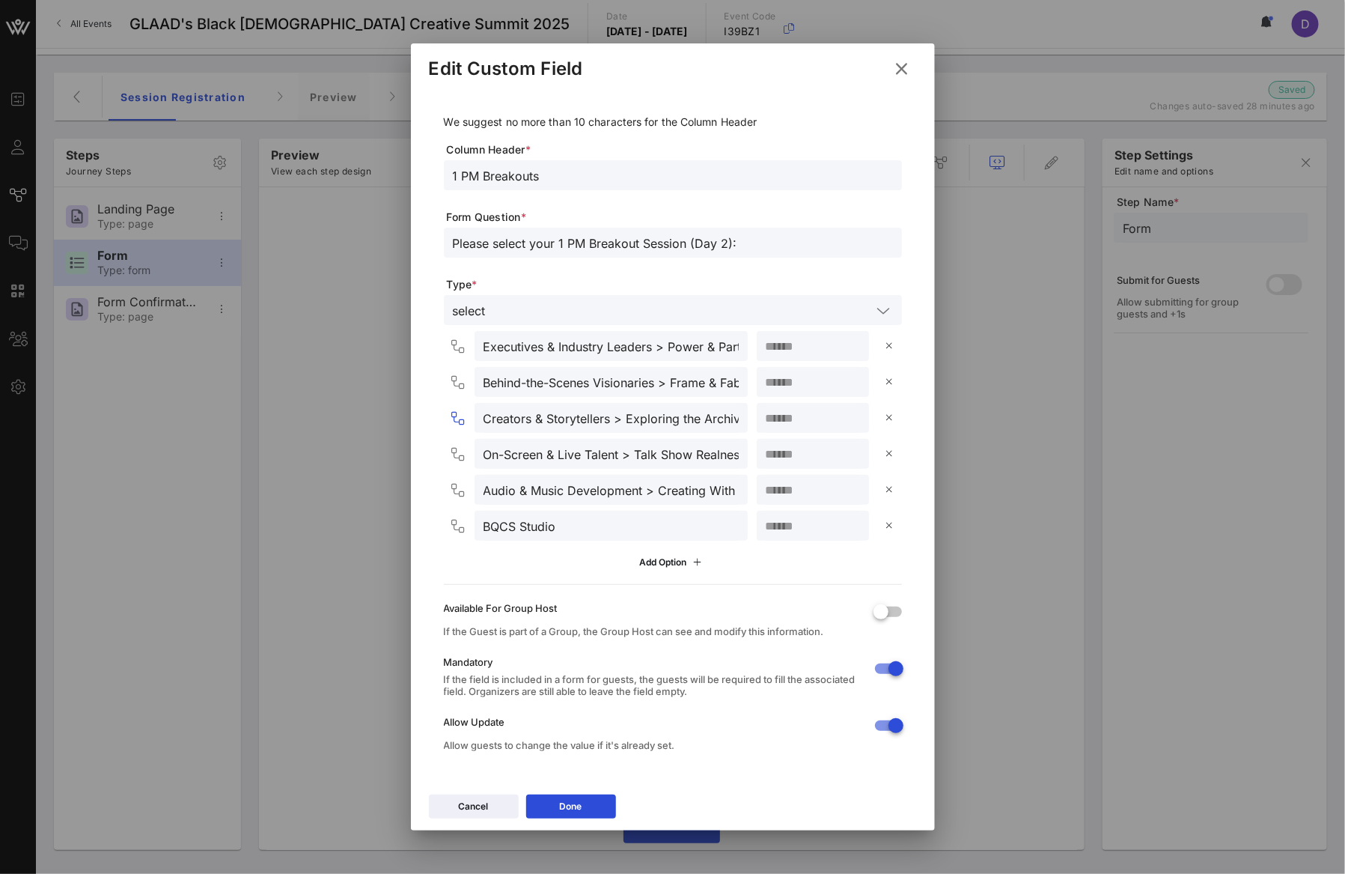
scroll to position [0, 299]
drag, startPoint x: 624, startPoint y: 421, endPoint x: 751, endPoint y: 421, distance: 127.2
click at [752, 421] on div "Creators & Storytellers > Exploring the Archives: Reclaiming Our Stories Throug…" at bounding box center [676, 418] width 452 height 30
paste input "text"
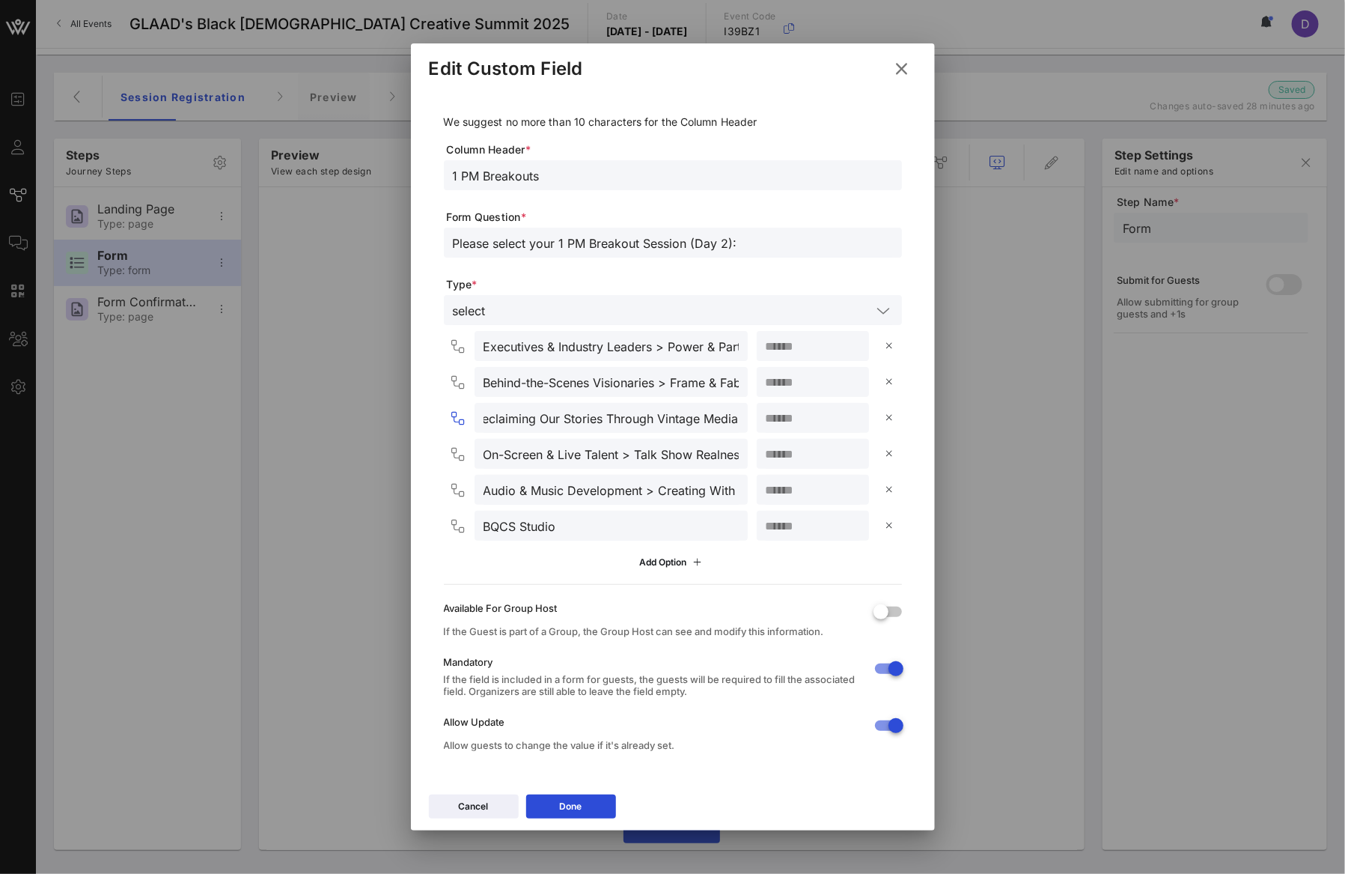
type input "Creators & Storytellers >Exploring the Archives: Reclaiming Our Stories Through…"
drag, startPoint x: 638, startPoint y: 453, endPoint x: 754, endPoint y: 454, distance: 116.0
click at [754, 454] on div "On-Screen & Live Talent > Talk Show Realness: Crafting Your Brand for Screen & …" at bounding box center [676, 454] width 452 height 30
paste input "Screen & Stream: The Evolving Media Landscape"
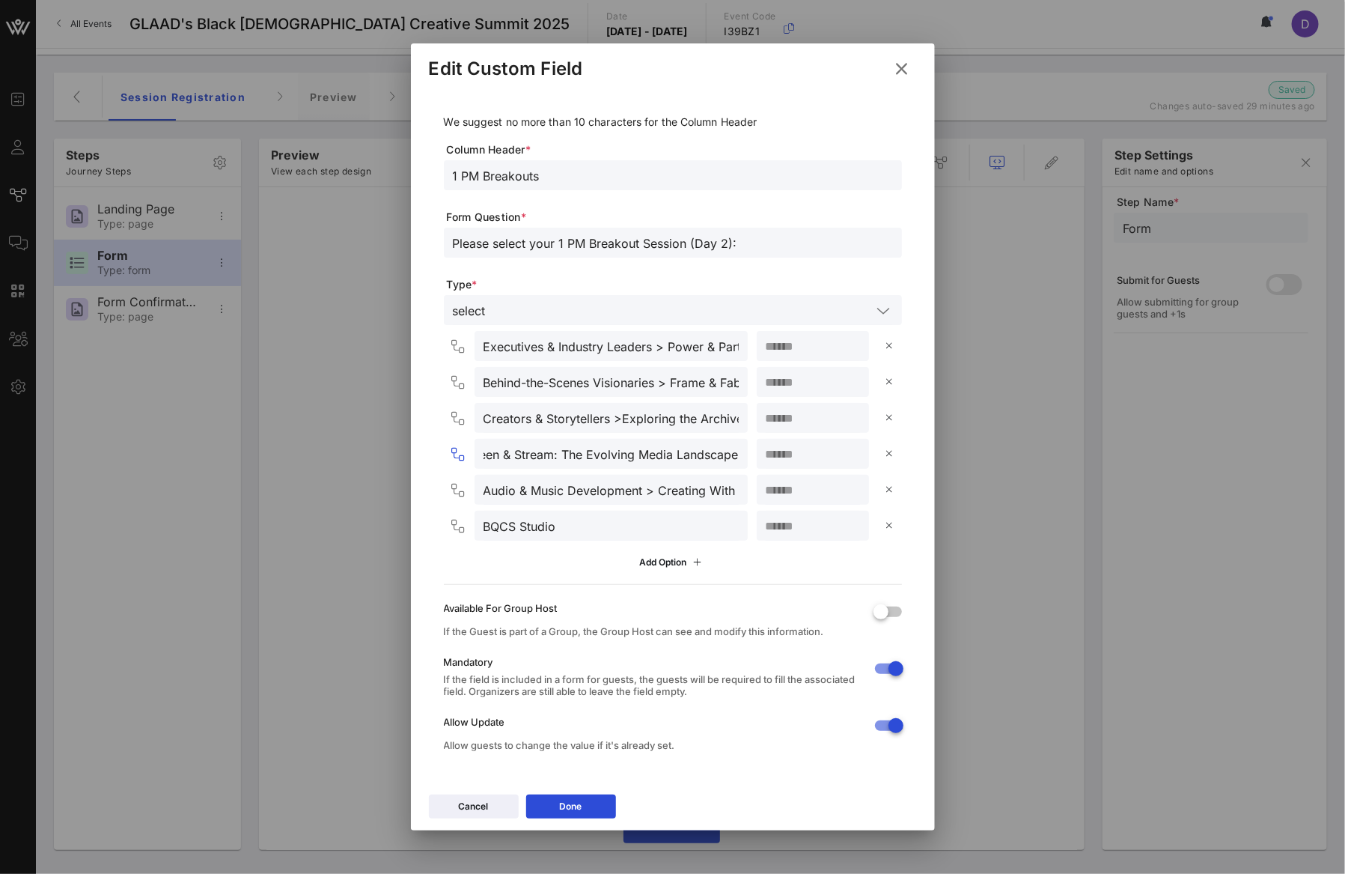
scroll to position [0, 192]
type input "On-Screen & Live Talent > Screen & Stream: The Evolving Media Landscape"
drag, startPoint x: 656, startPoint y: 487, endPoint x: 753, endPoint y: 487, distance: 96.6
click at [753, 487] on div "Audio & Music Development > Creating With Care: Mental Health and Creative Sust…" at bounding box center [676, 490] width 452 height 30
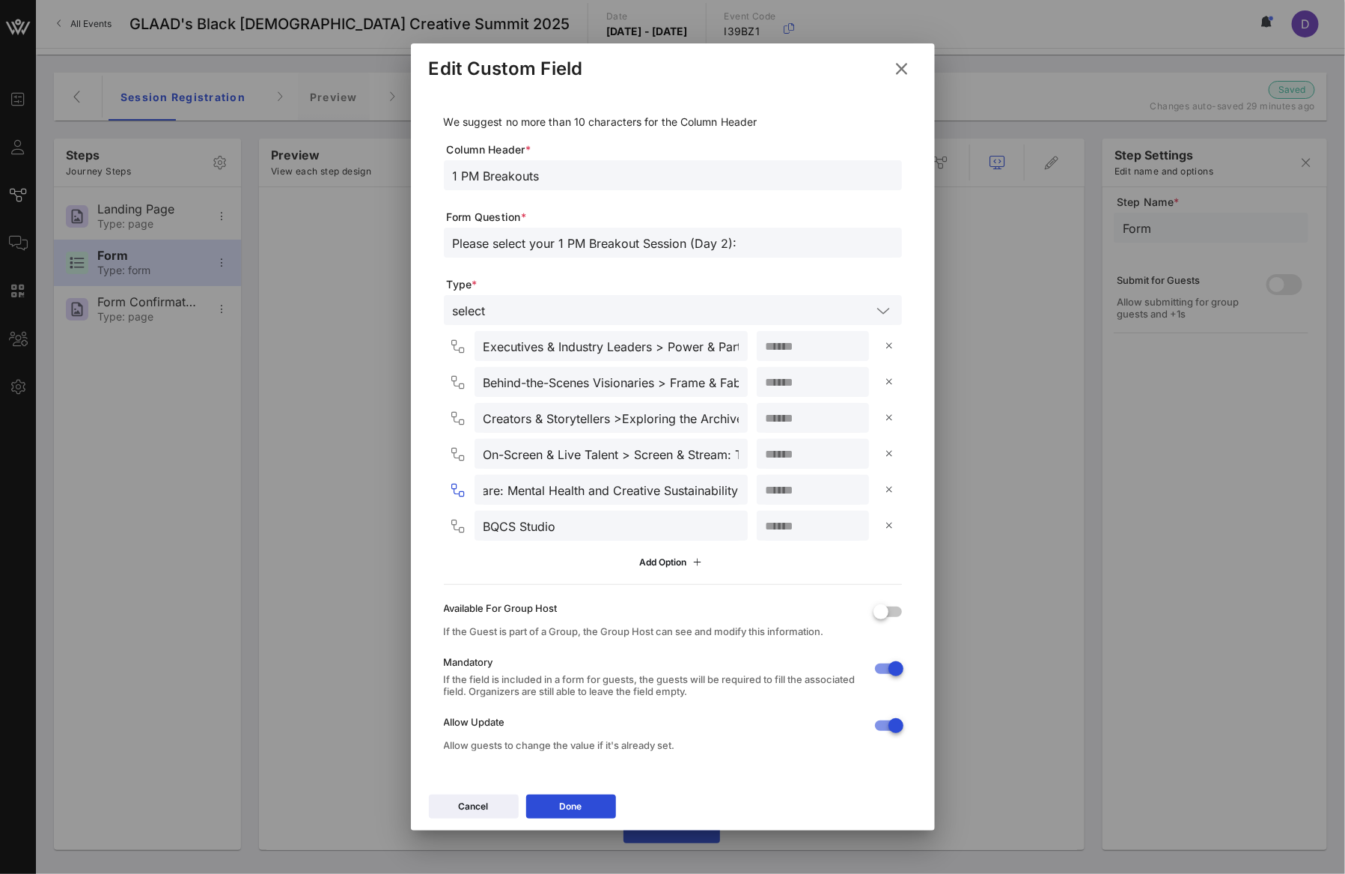
paste input "Sustaining the Self: Building Creative Practices That Last, Presented by Spotify"
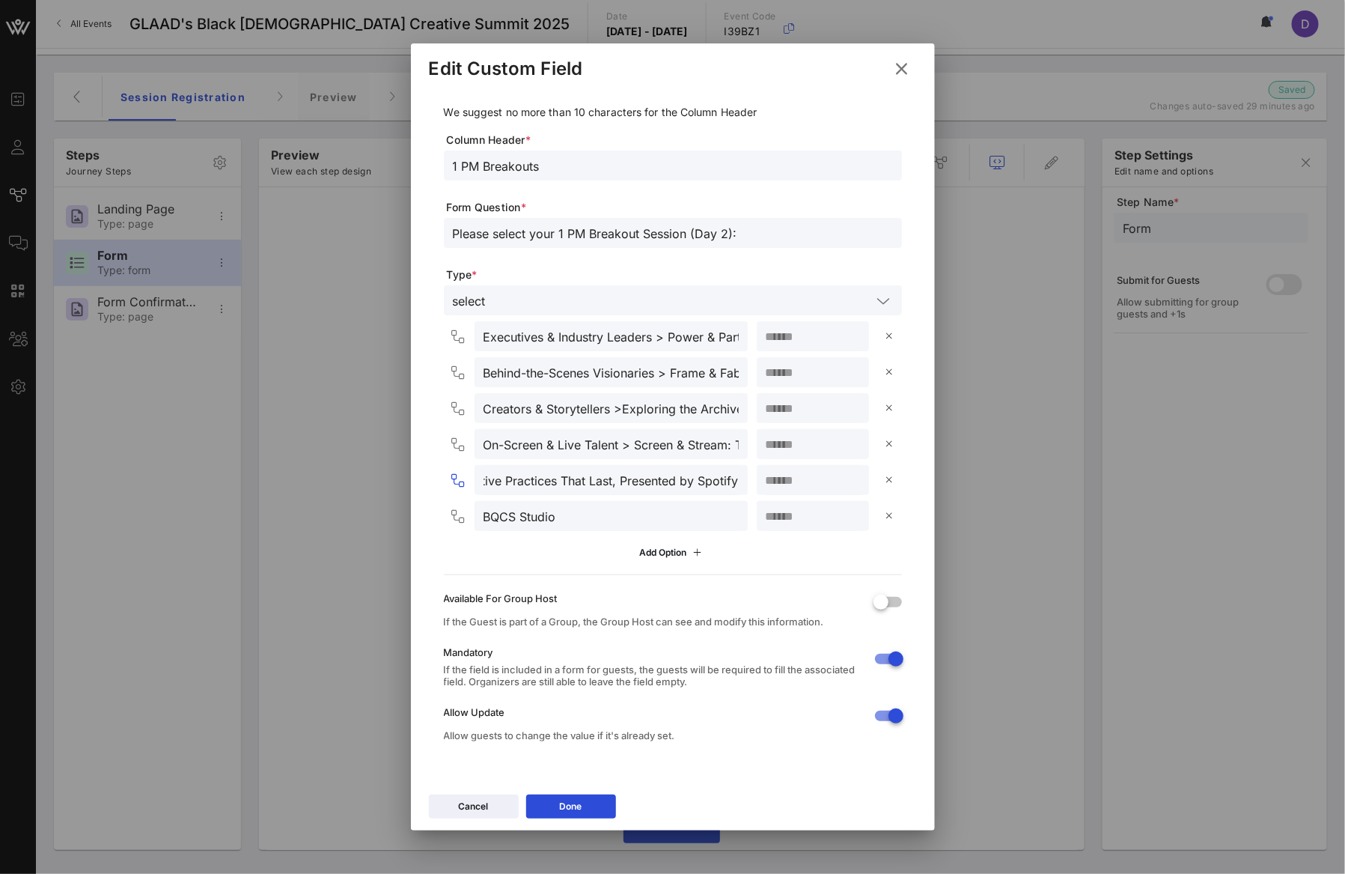
scroll to position [0, 0]
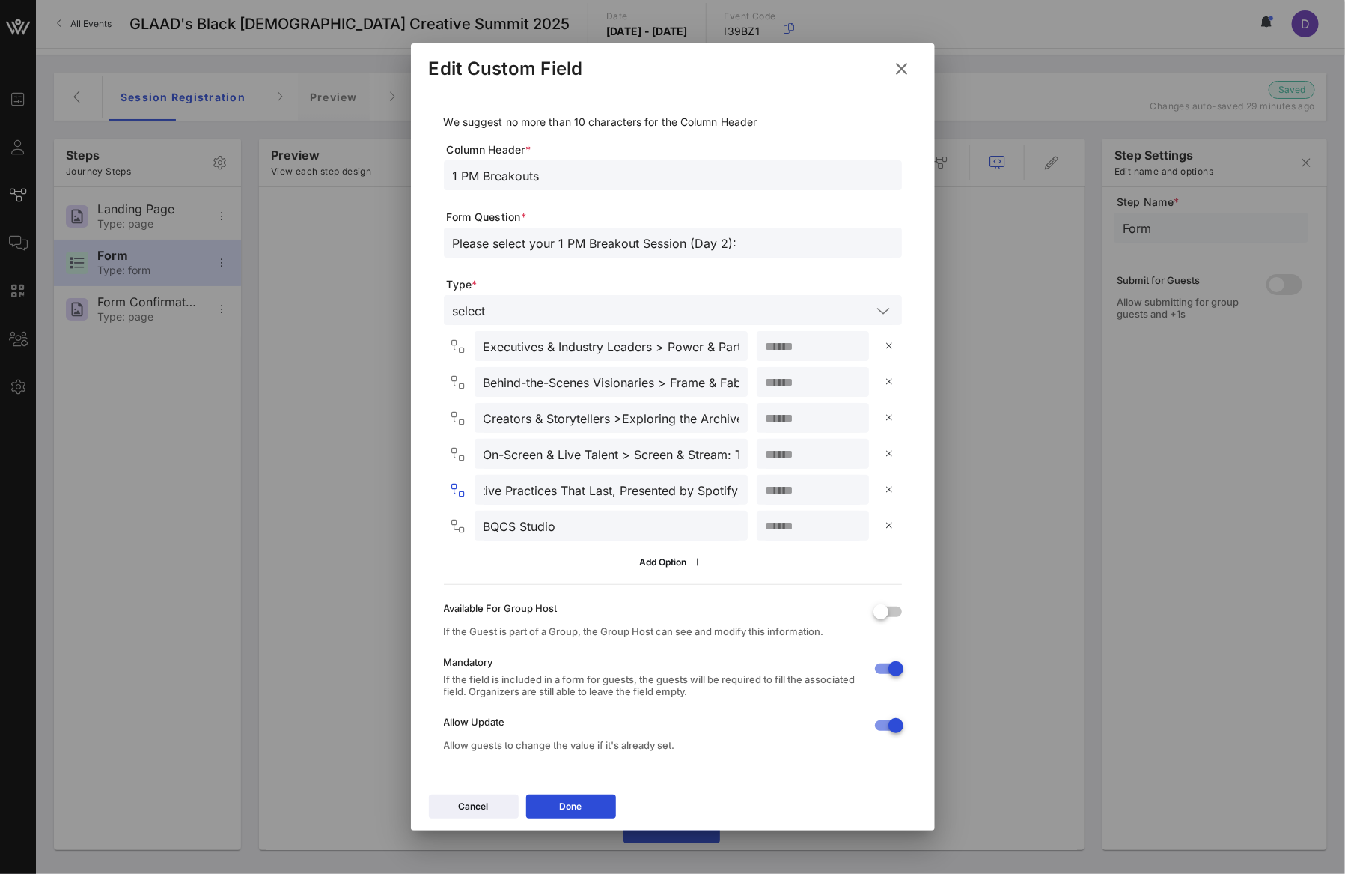
type input "Audio & Music Development > Sustaining the Self: Building Creative Practices Th…"
click at [552, 171] on input "1 PM Breakouts" at bounding box center [673, 174] width 440 height 19
click at [560, 799] on div "Done" at bounding box center [571, 806] width 22 height 15
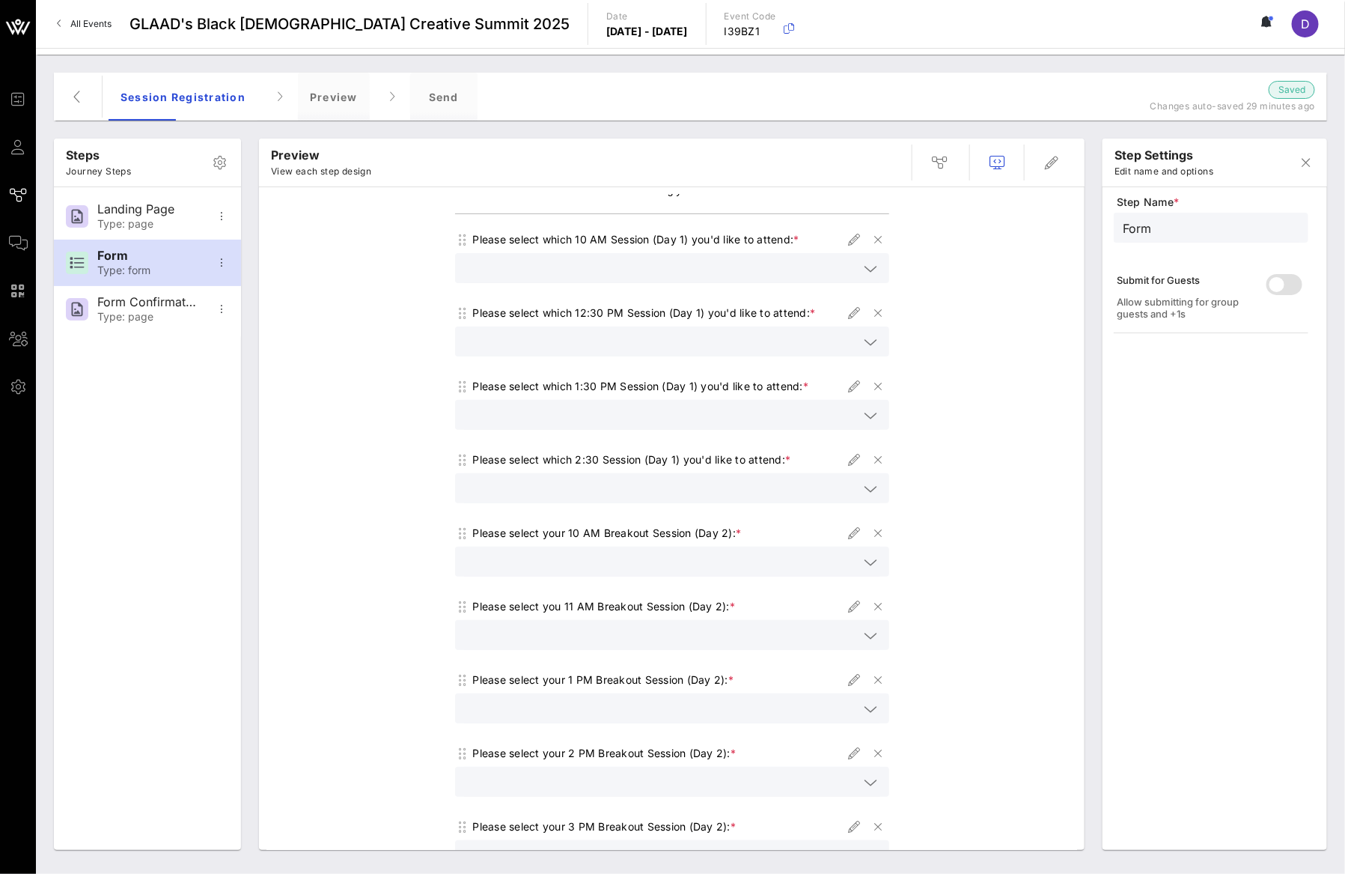
scroll to position [274, 0]
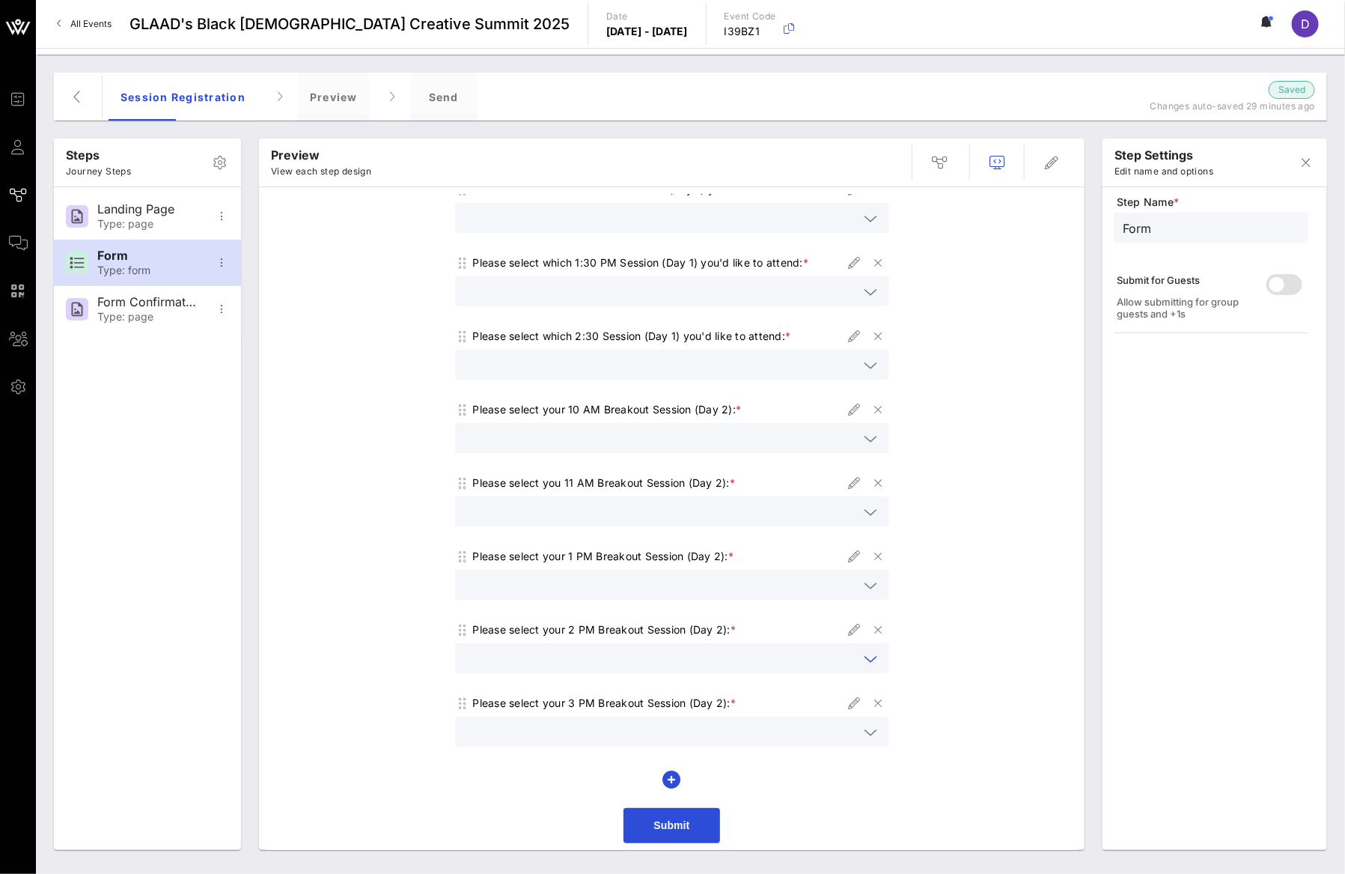
click at [710, 659] on input "text" at bounding box center [661, 657] width 395 height 19
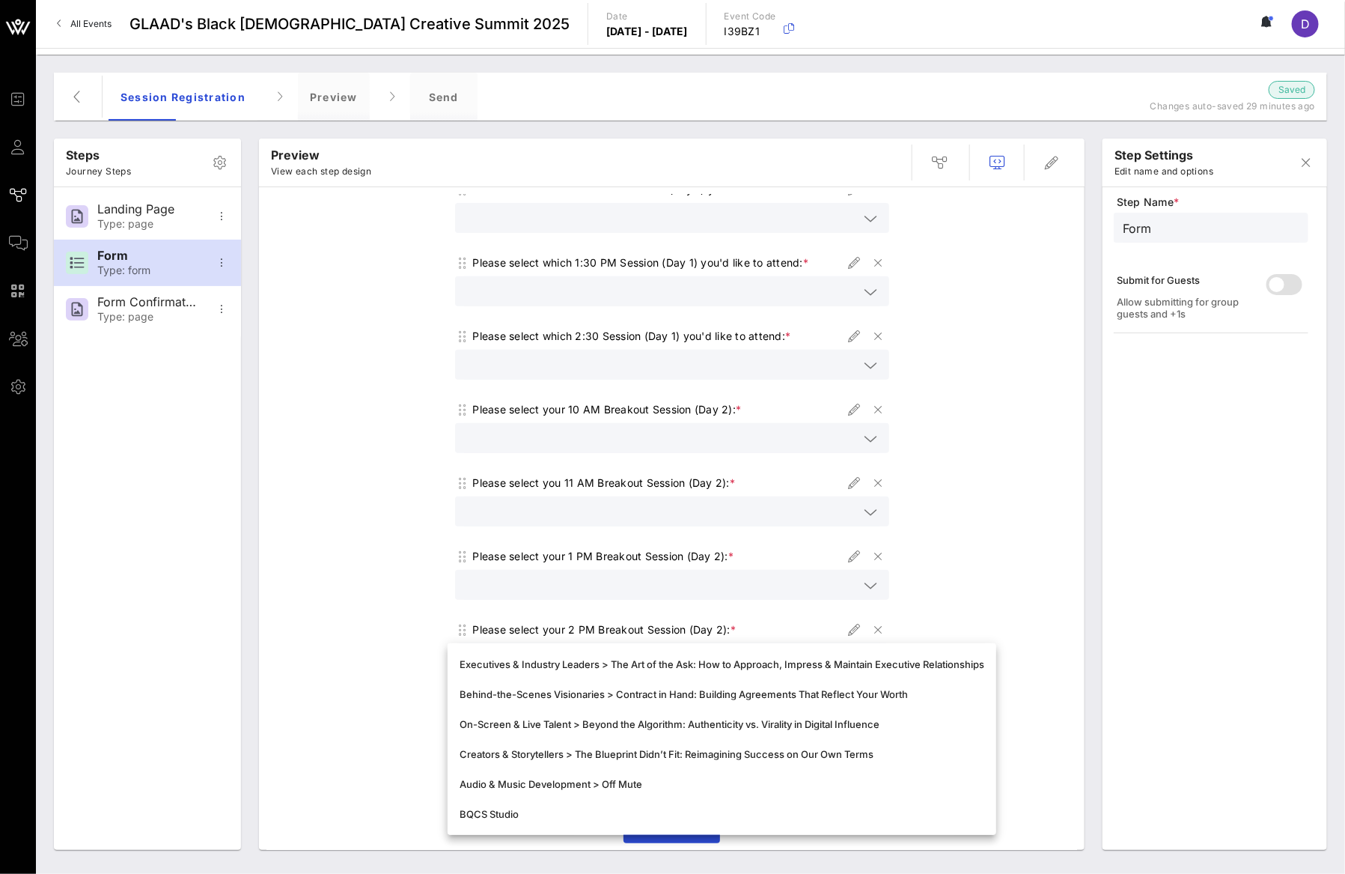
click at [698, 583] on input "text" at bounding box center [661, 584] width 395 height 19
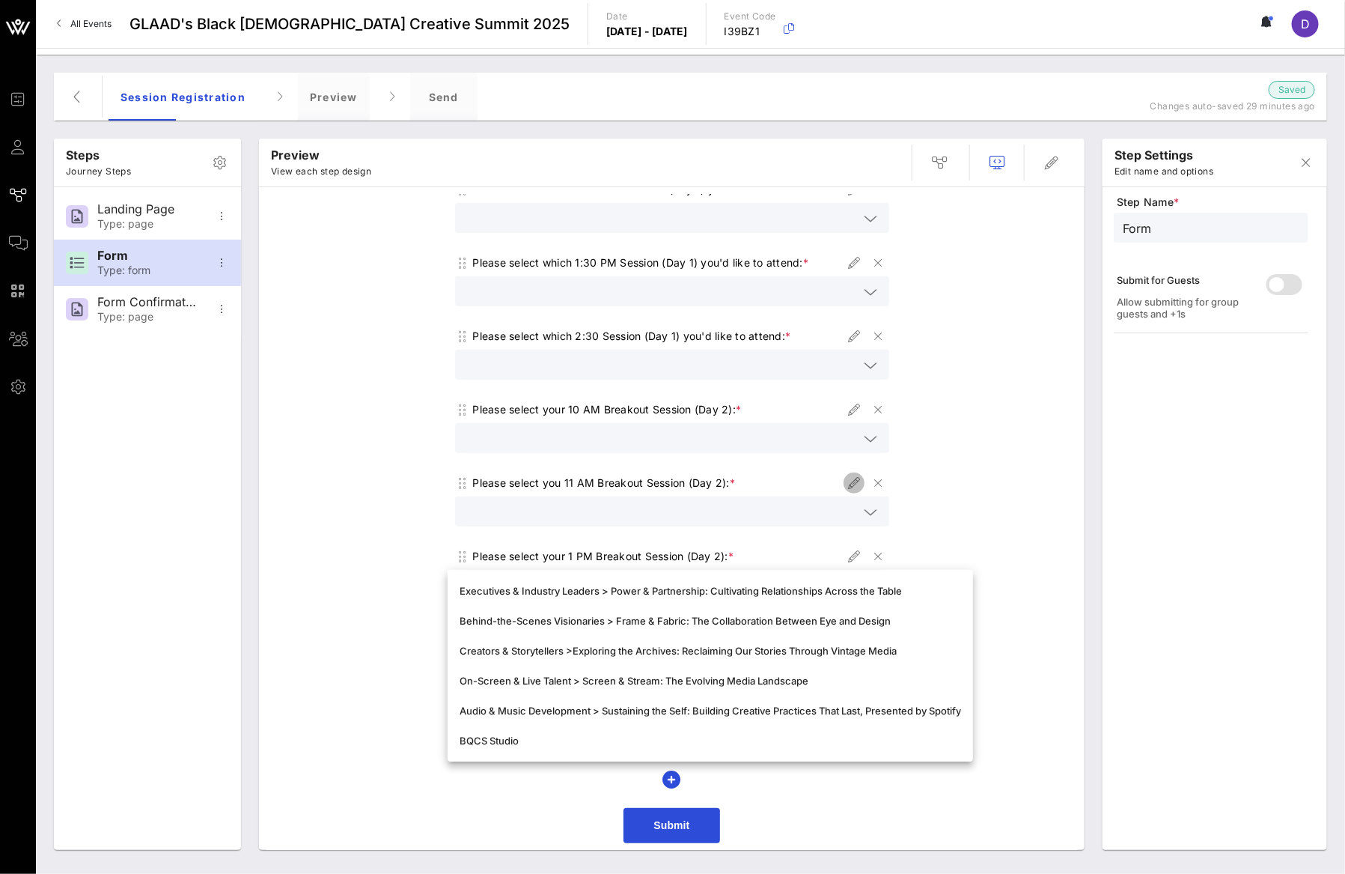
click at [847, 482] on icon "button" at bounding box center [854, 483] width 18 height 18
type input "11 AM Breakouts"
type input "Please select you 11 AM Breakout Session (Day 2):"
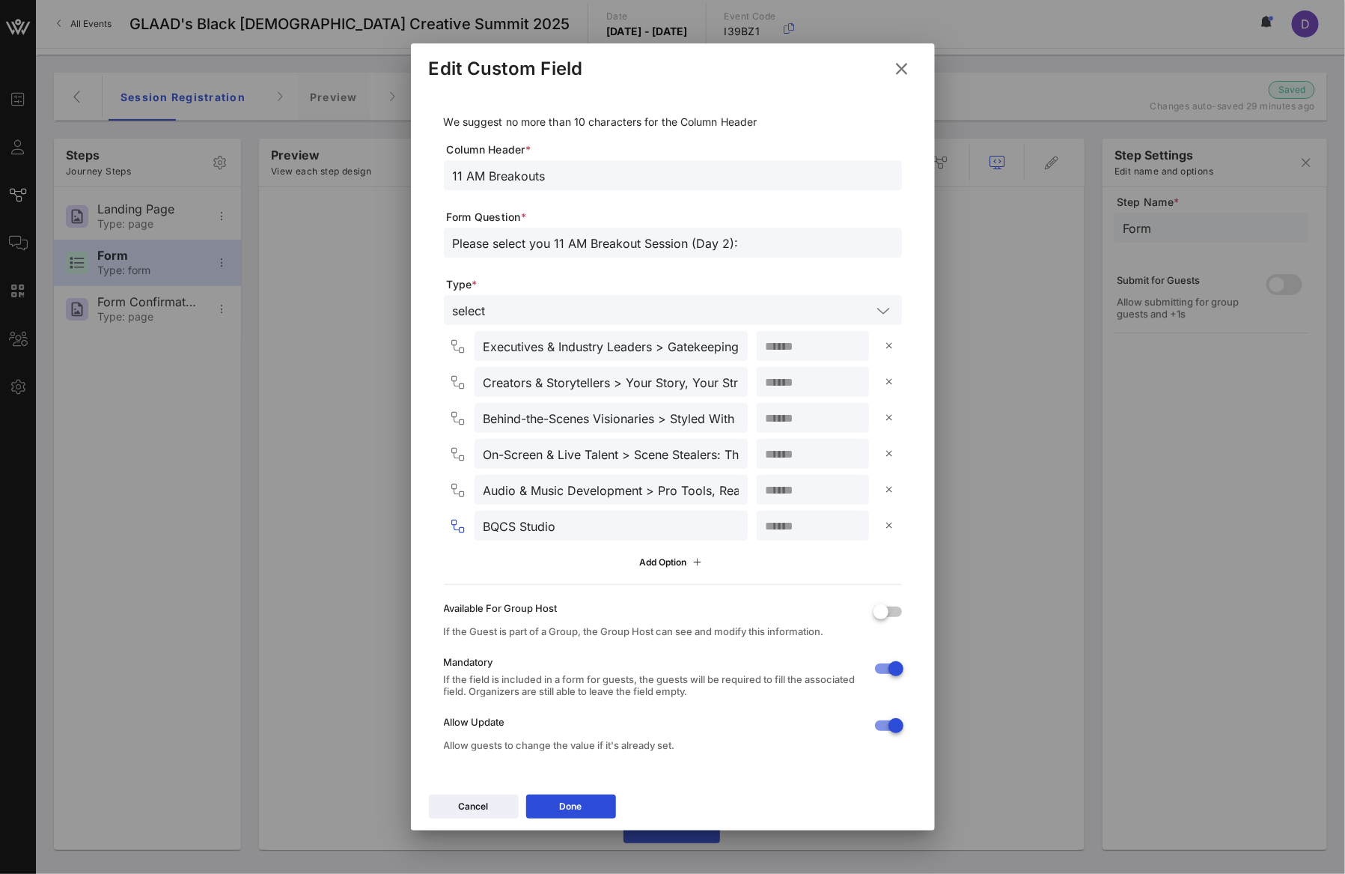
click at [573, 535] on input "BQCS Studio" at bounding box center [611, 525] width 255 height 19
paste input "ViiV: Project Disrupt: Makers of the Movement"
type input "BQCS Studio > ViiV: Project Disrupt: Makers of the Movement"
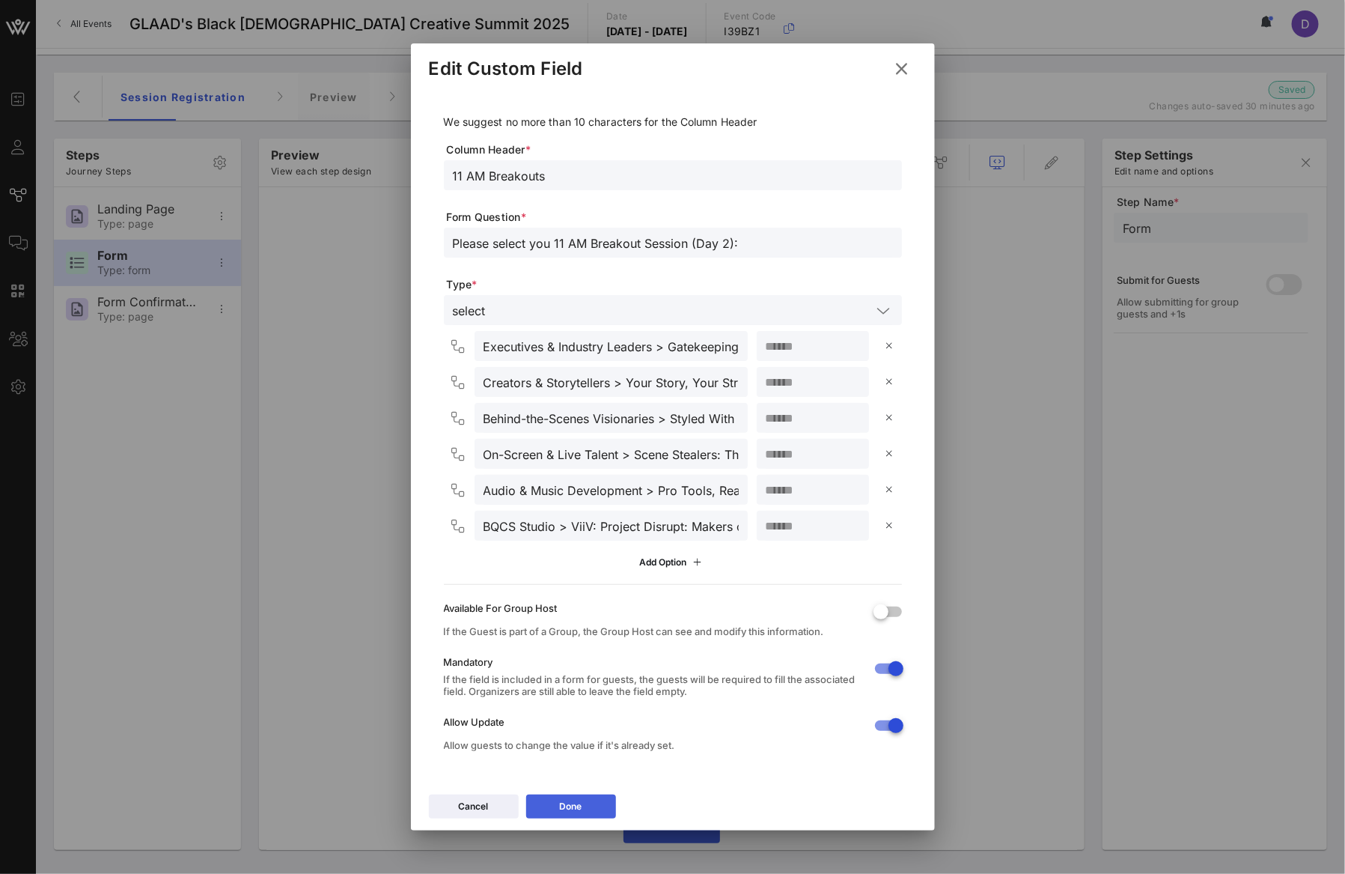
click at [593, 808] on button "Done" at bounding box center [571, 806] width 90 height 24
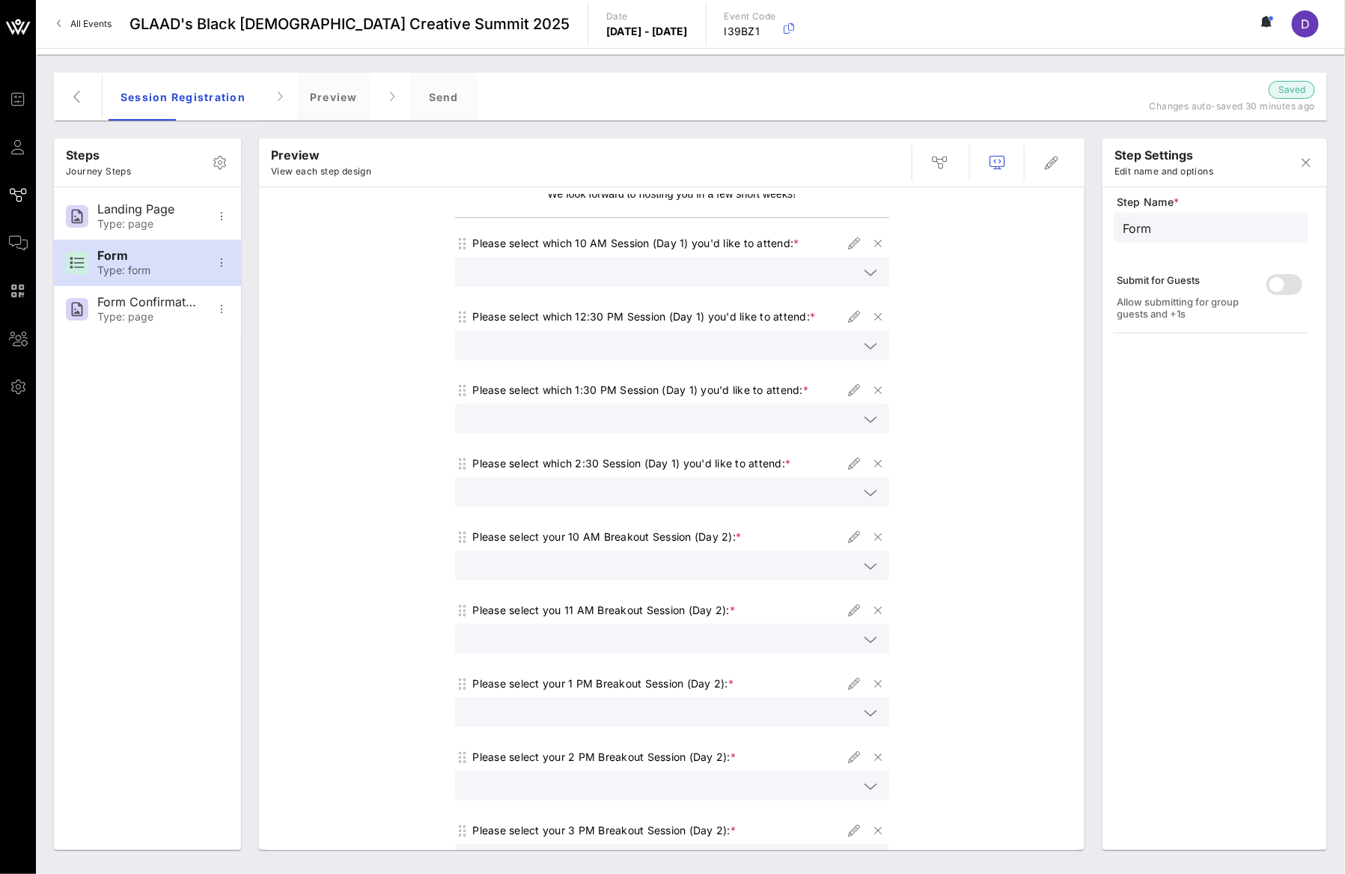
scroll to position [195, 0]
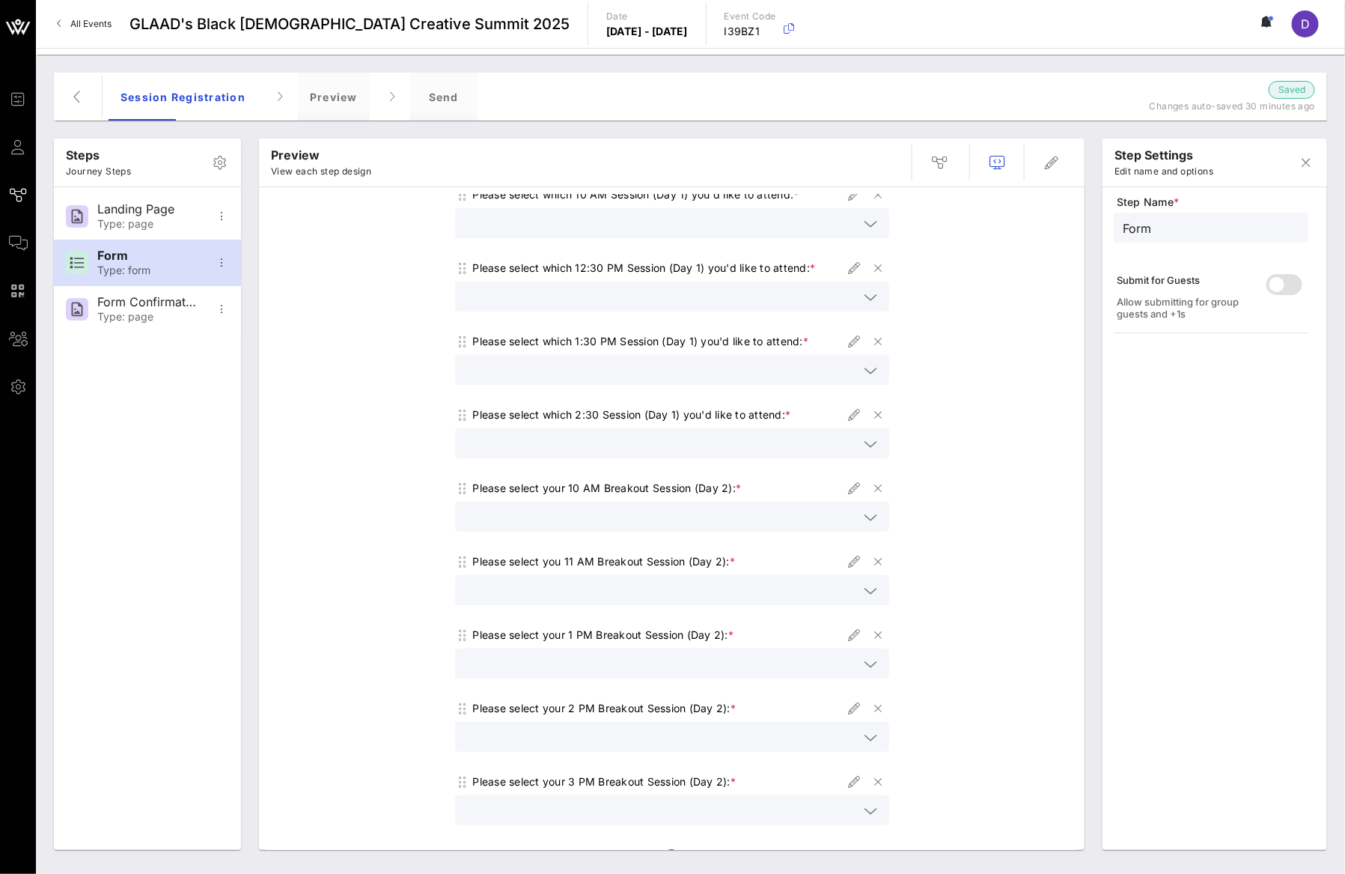
click at [745, 656] on input "text" at bounding box center [661, 662] width 395 height 19
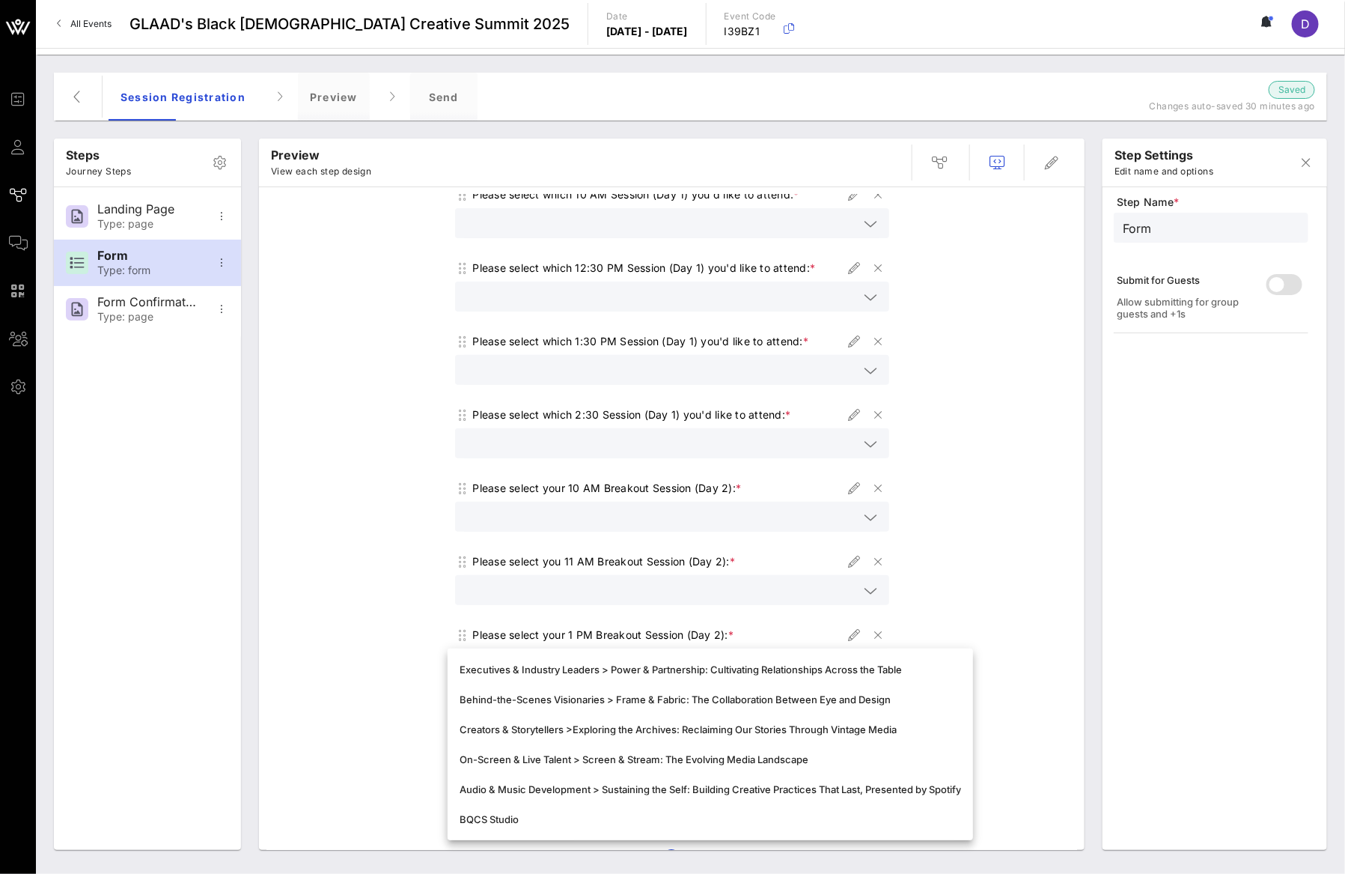
click at [758, 578] on div at bounding box center [672, 590] width 416 height 30
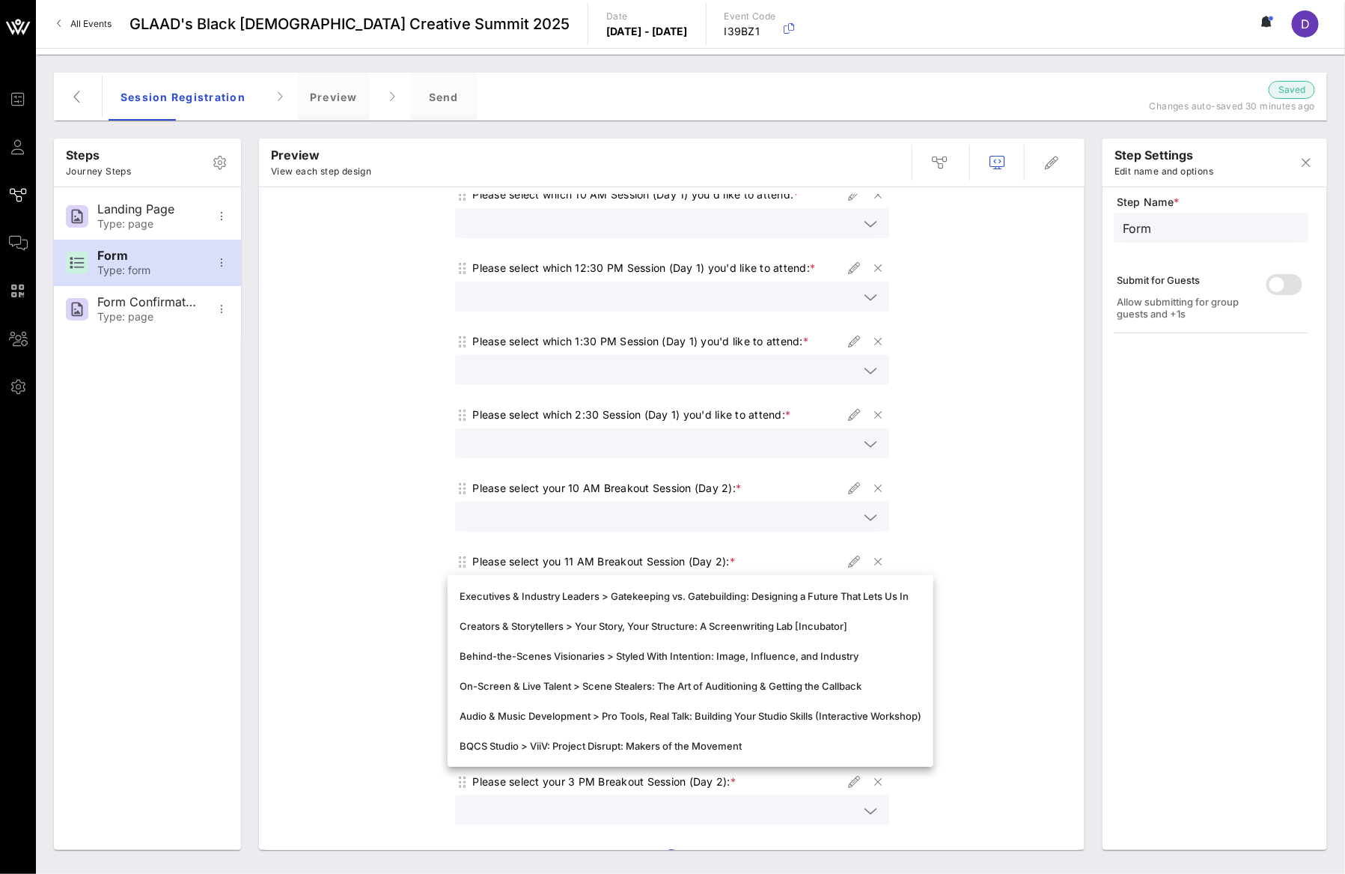
click at [986, 561] on div "View BQCS 2025 Programming here. Select your plenaries and/or fireside chats fo…" at bounding box center [671, 464] width 811 height 930
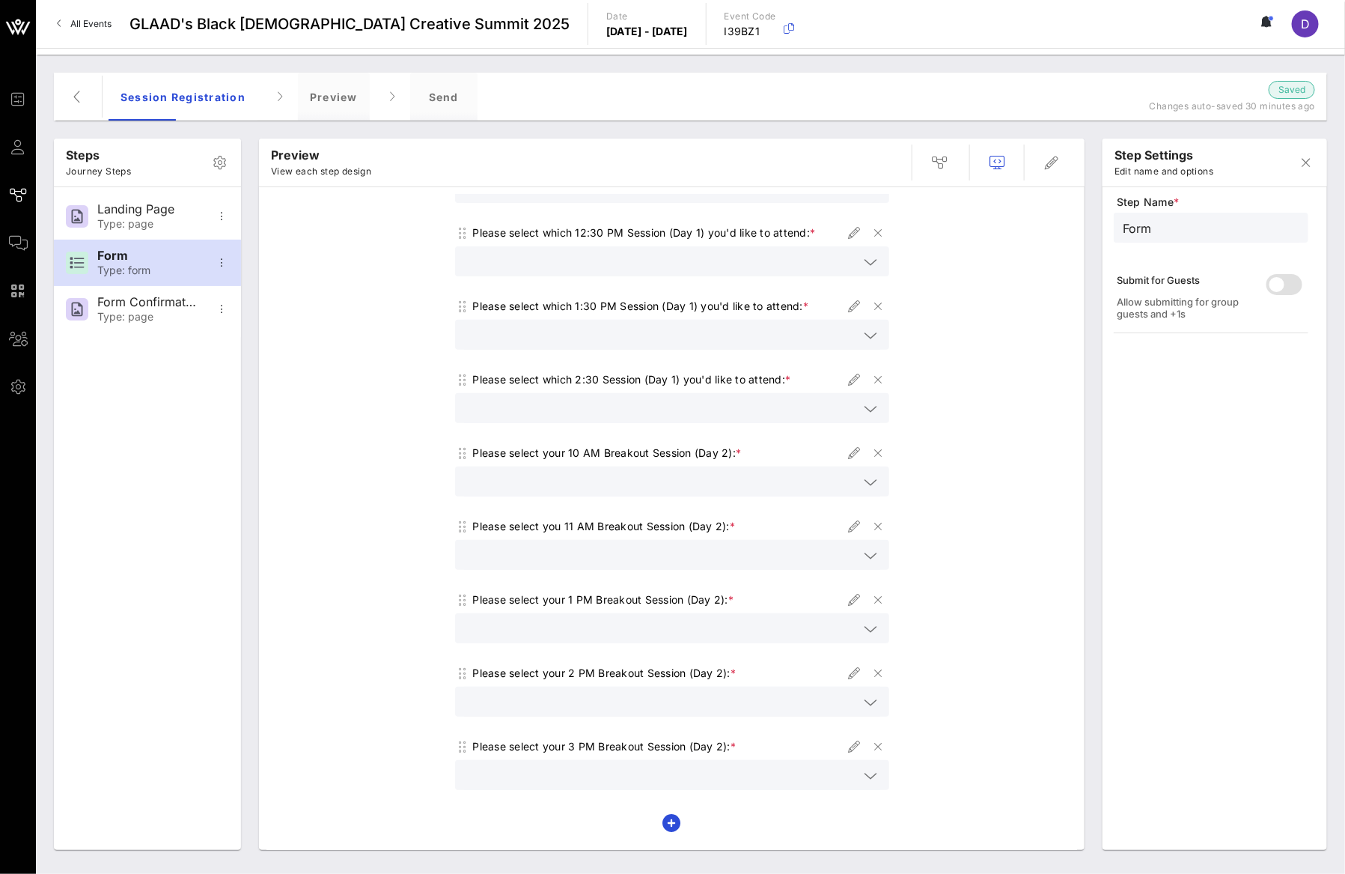
scroll to position [274, 0]
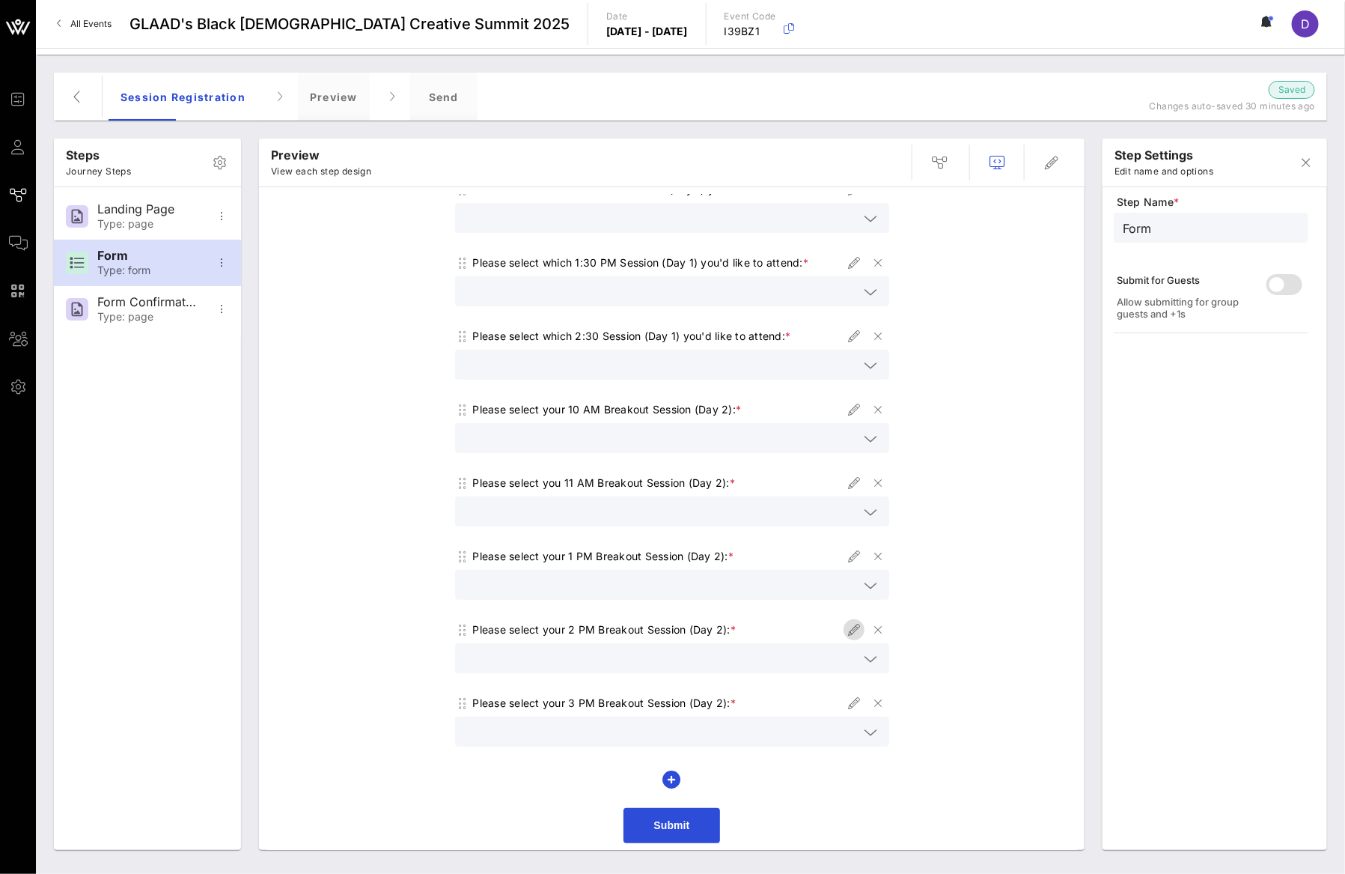
click at [845, 630] on icon "button" at bounding box center [854, 630] width 18 height 18
type input "2 PM Breakouts"
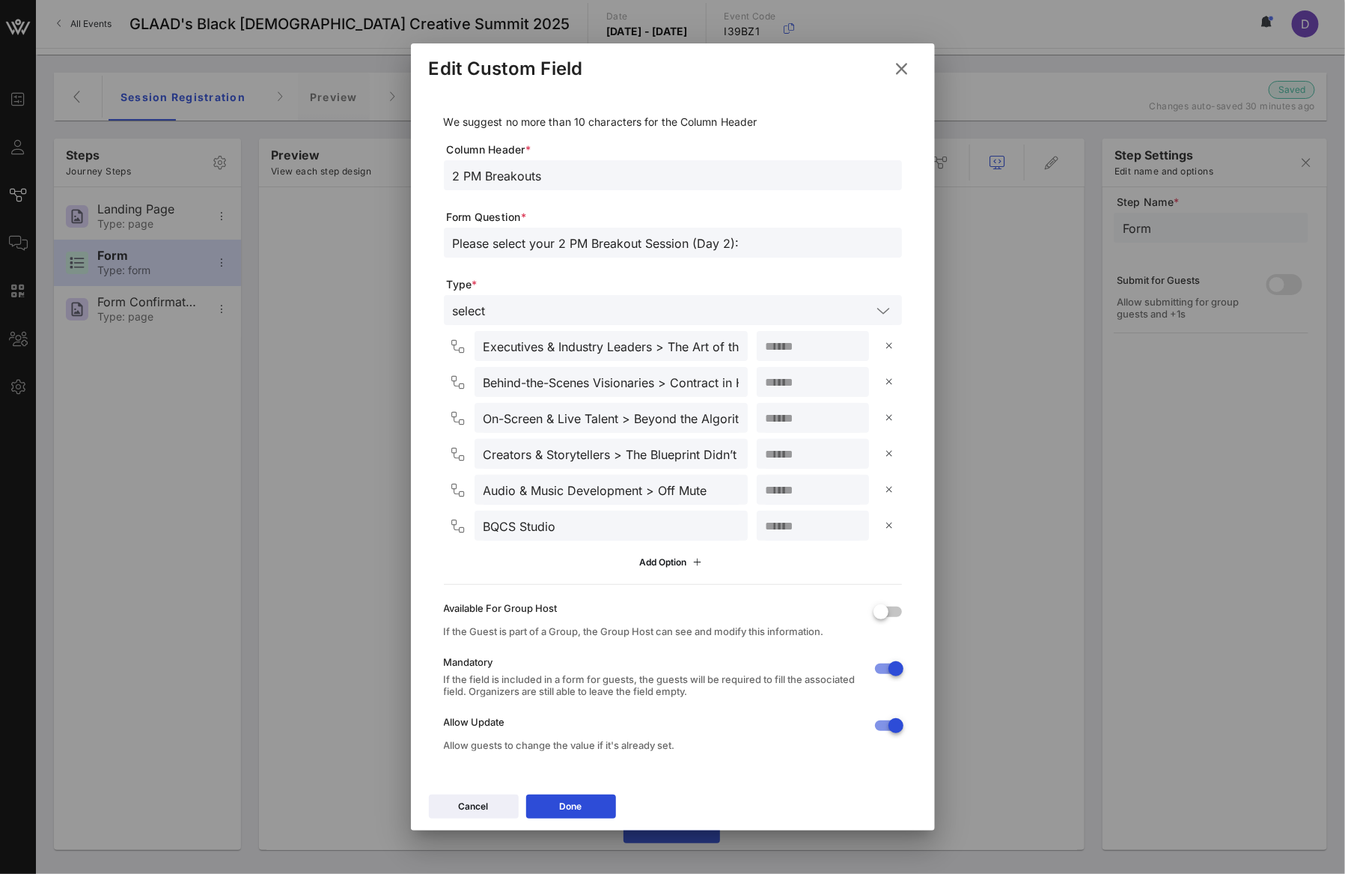
click at [572, 247] on input "Please select your 2 PM Breakout Session (Day 2):" at bounding box center [673, 242] width 440 height 19
click at [730, 246] on input "Please select your 2 PM Breakout Session (Day 2):" at bounding box center [673, 242] width 440 height 19
drag, startPoint x: 698, startPoint y: 240, endPoint x: 729, endPoint y: 244, distance: 31.7
click at [729, 244] on input "Please select your 2 PM Breakout Session (Day 2):" at bounding box center [673, 242] width 440 height 19
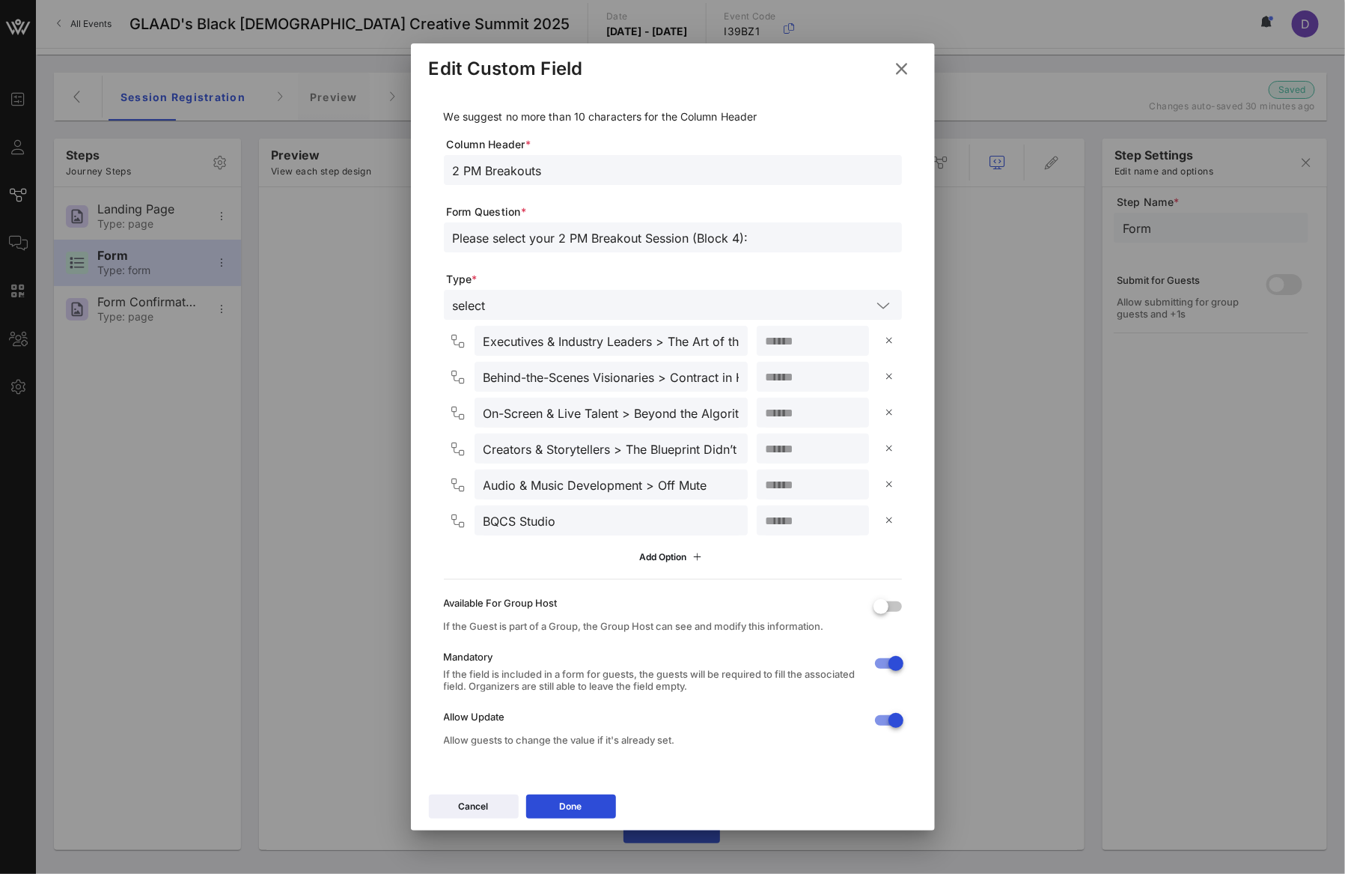
click at [701, 239] on input "Please select your 2 PM Breakout Session (Block 4):" at bounding box center [673, 237] width 440 height 19
type input "Please select your 2 PM Breakout Session (Block 4):"
drag, startPoint x: 671, startPoint y: 340, endPoint x: 766, endPoint y: 340, distance: 95.1
click at [767, 340] on div "Executives & Industry Leaders > The Art of the Ask: How to Approach, Impress & …" at bounding box center [676, 341] width 452 height 30
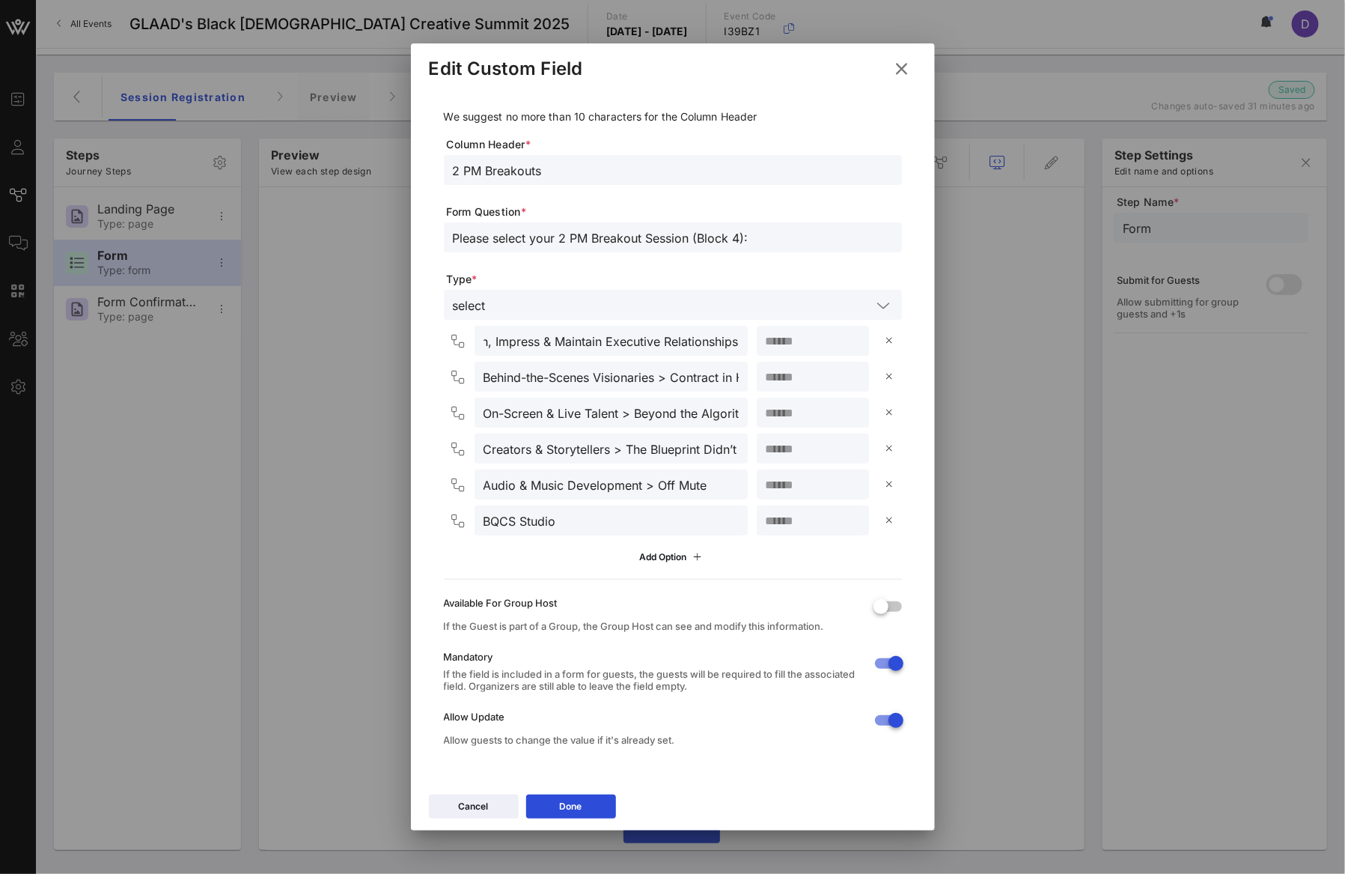
scroll to position [0, 0]
click at [533, 371] on input "Behind-the-Scenes Visionaries > Contract in Hand: Building Agreements That Refl…" at bounding box center [611, 376] width 255 height 19
paste input "Creators & Storytellers"
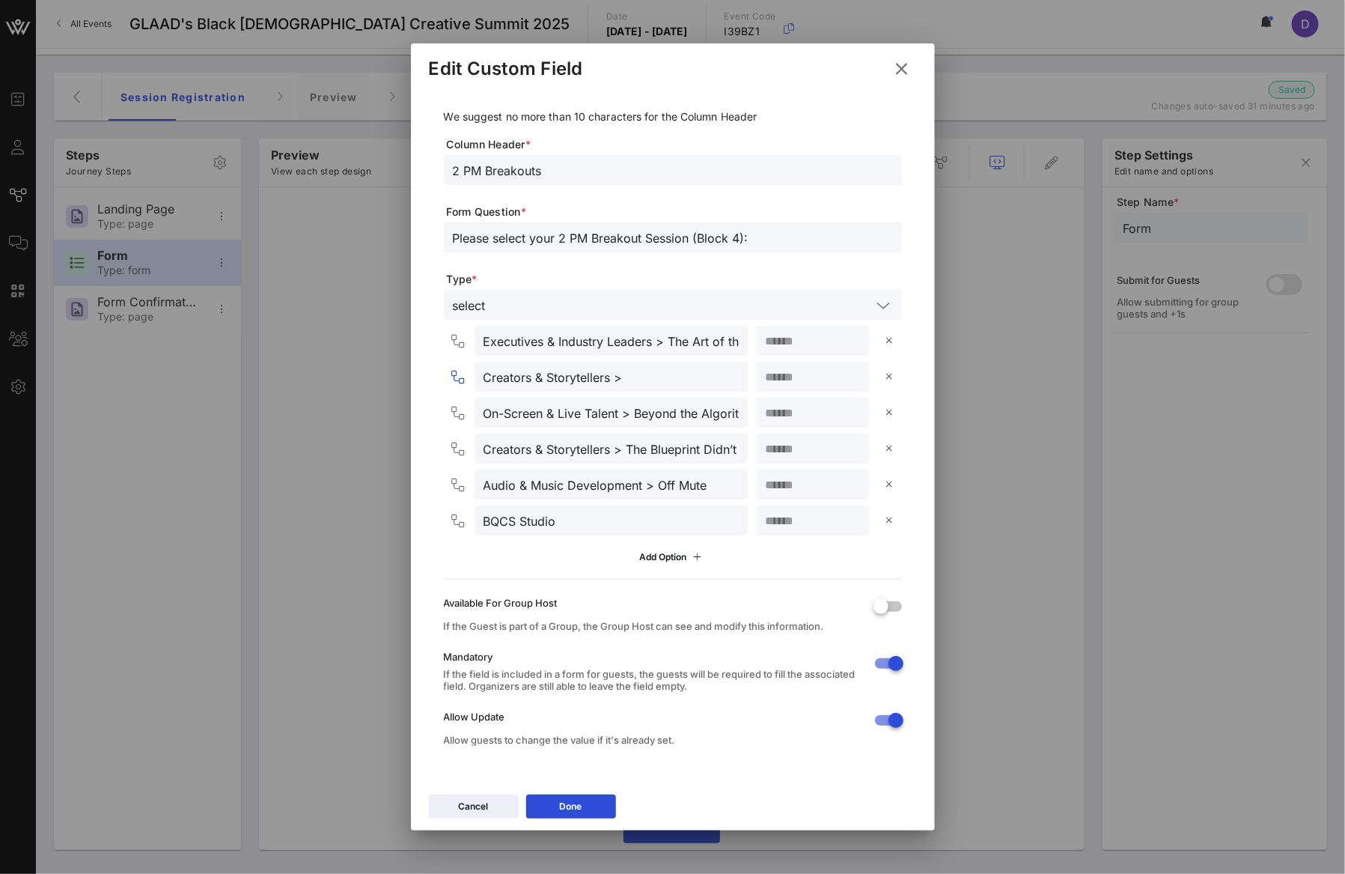
paste input "The Blueprint Didn’t Fit: Reimagining Success on Our Own Terms"
type input "Creators & Storytellers > The Blueprint Didn’t Fit: Reimagining Success on Our …"
click at [784, 373] on input "**" at bounding box center [813, 376] width 94 height 19
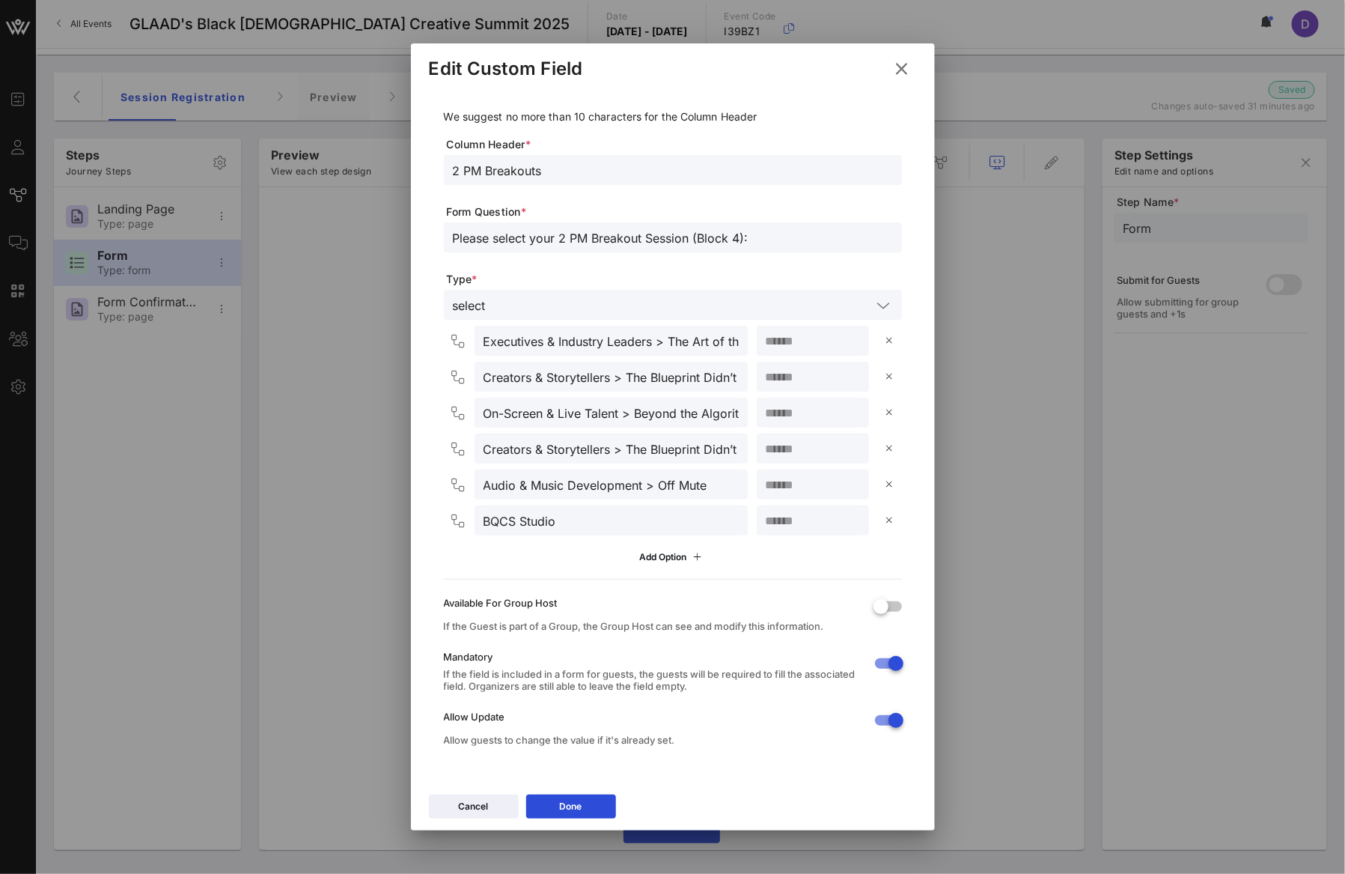
click at [784, 373] on input "**" at bounding box center [813, 376] width 94 height 19
type input "**"
click at [775, 424] on div "**" at bounding box center [813, 412] width 94 height 30
click at [775, 412] on input "**" at bounding box center [813, 412] width 94 height 19
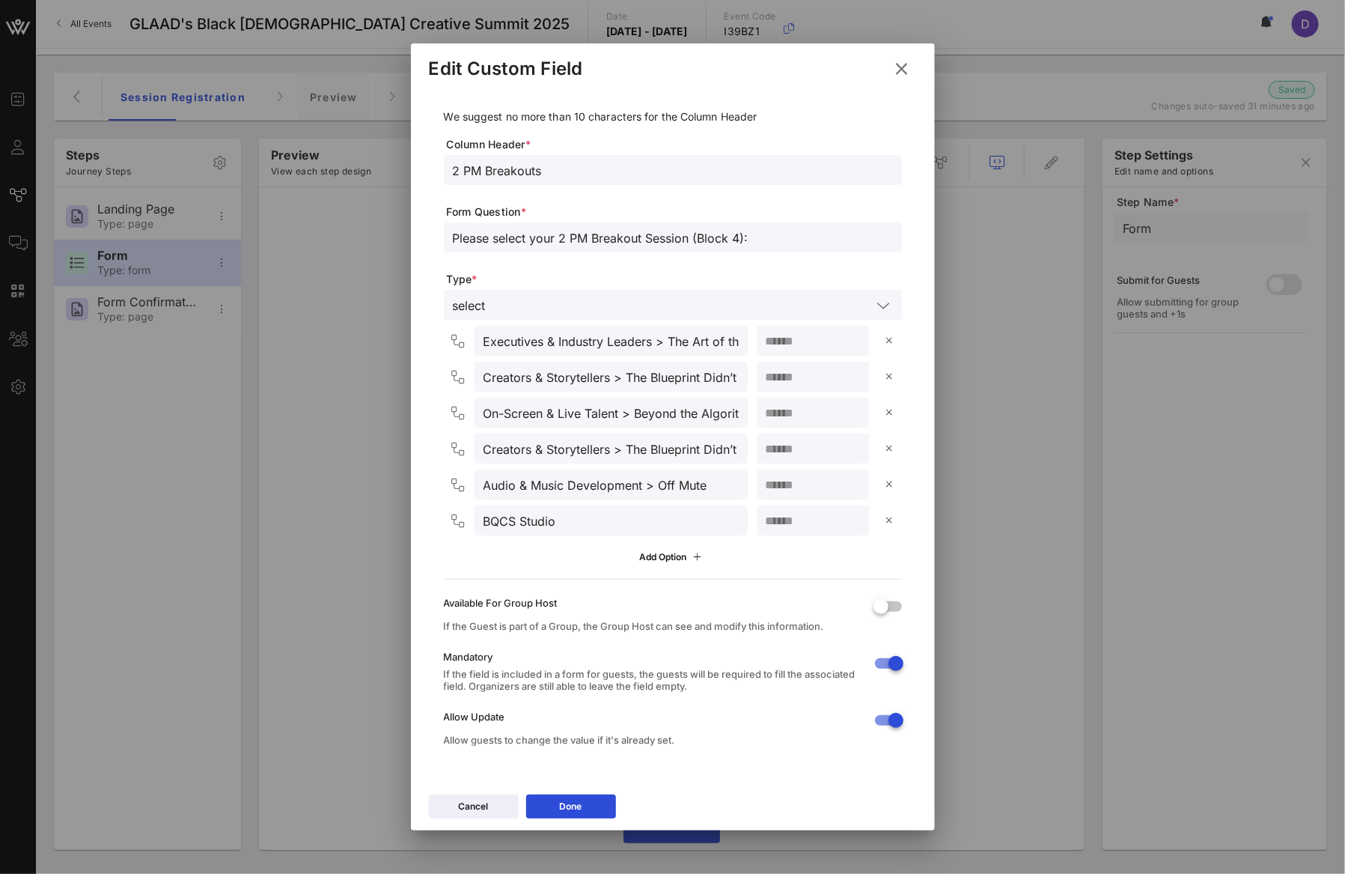
click at [775, 412] on input "**" at bounding box center [813, 412] width 94 height 19
type input "**"
click at [642, 414] on input "On-Screen & Live Talent > Beyond the Algorithm: Authenticity vs. Virality in Di…" at bounding box center [611, 412] width 255 height 19
drag, startPoint x: 635, startPoint y: 412, endPoint x: 756, endPoint y: 412, distance: 121.3
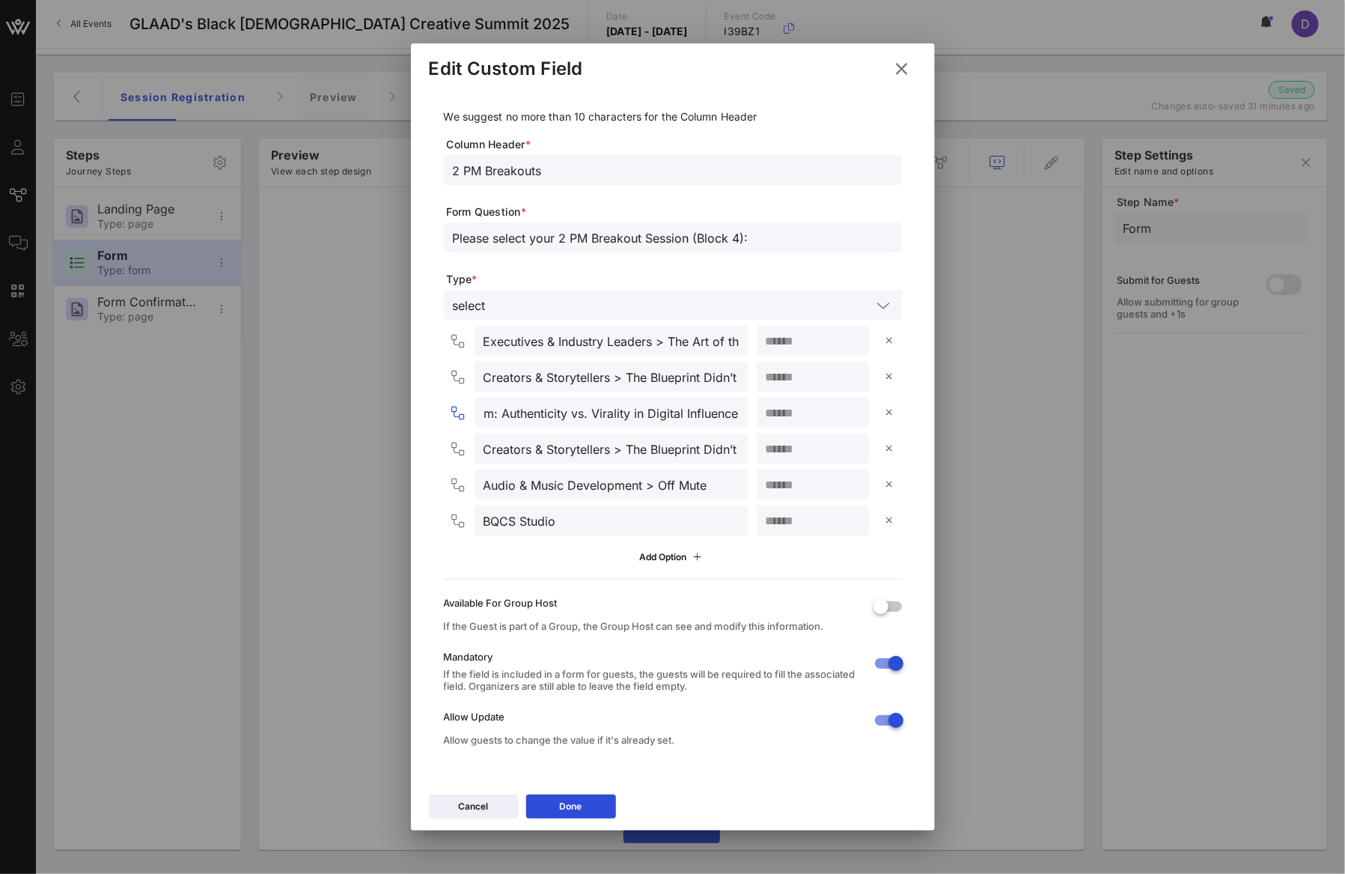
click at [756, 412] on div "On-Screen & Live Talent > Beyond the Algorithm: Authenticity vs. Virality in Di…" at bounding box center [676, 412] width 452 height 30
paste input "All Black Everything: Telling Our Stories, On Set and On Screen"
click at [668, 454] on input "Creators & Storytellers > The Blueprint Didn’t Fit: Reimagining Success on Our …" at bounding box center [611, 448] width 255 height 19
drag, startPoint x: 619, startPoint y: 409, endPoint x: 472, endPoint y: 406, distance: 147.5
click at [472, 406] on div "On-Screen & Live Talent > All Black Everything: Telling Our Stories, On Set and…" at bounding box center [599, 412] width 298 height 30
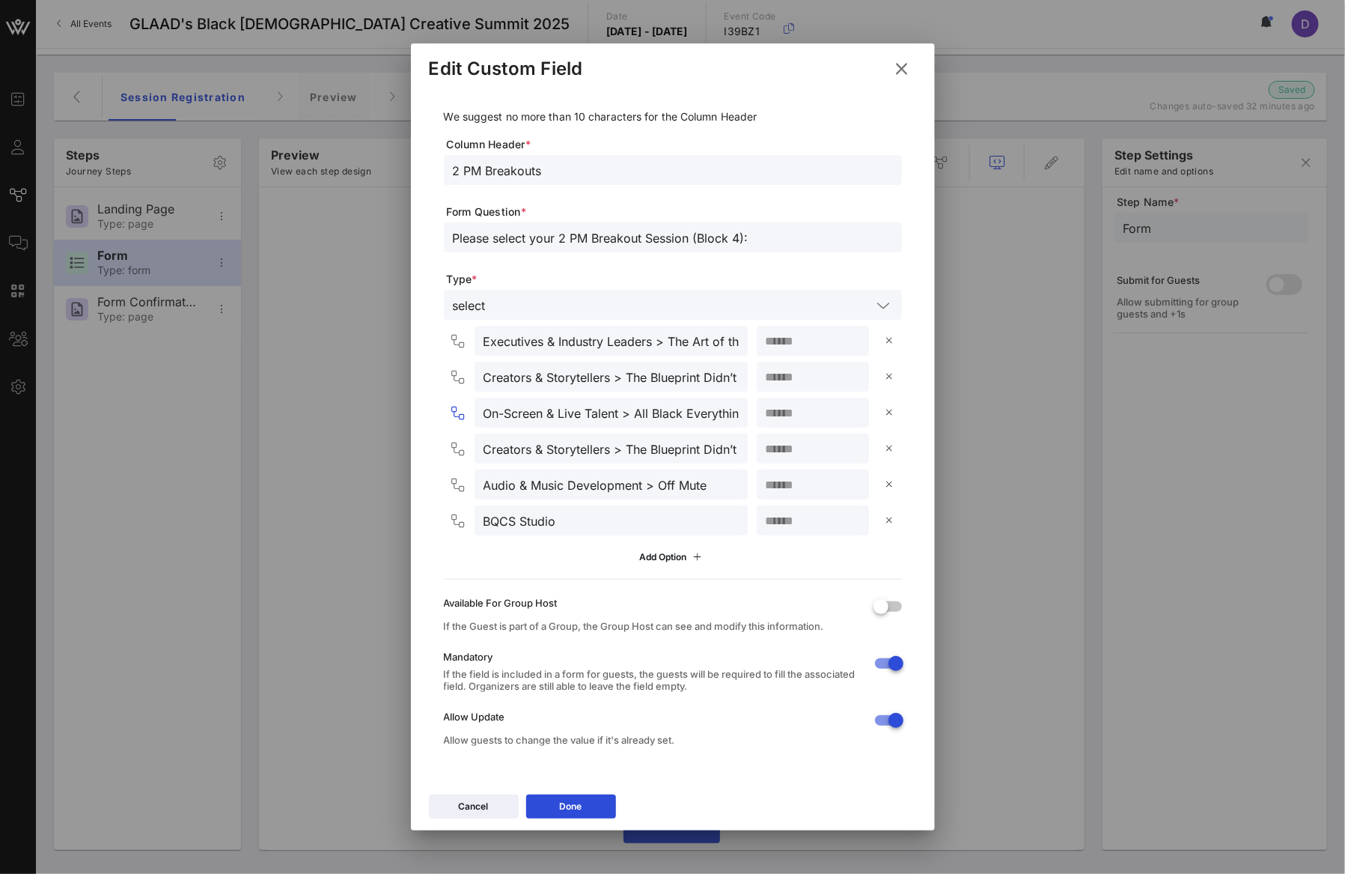
paste input "Behind-the-Scenes Visionaries"
type input "Behind-the-Scenes Visionaries > All Black Everything: Telling Our Stories, On S…"
click at [563, 448] on input "Creators & Storytellers > The Blueprint Didn’t Fit: Reimagining Success on Our …" at bounding box center [611, 448] width 255 height 19
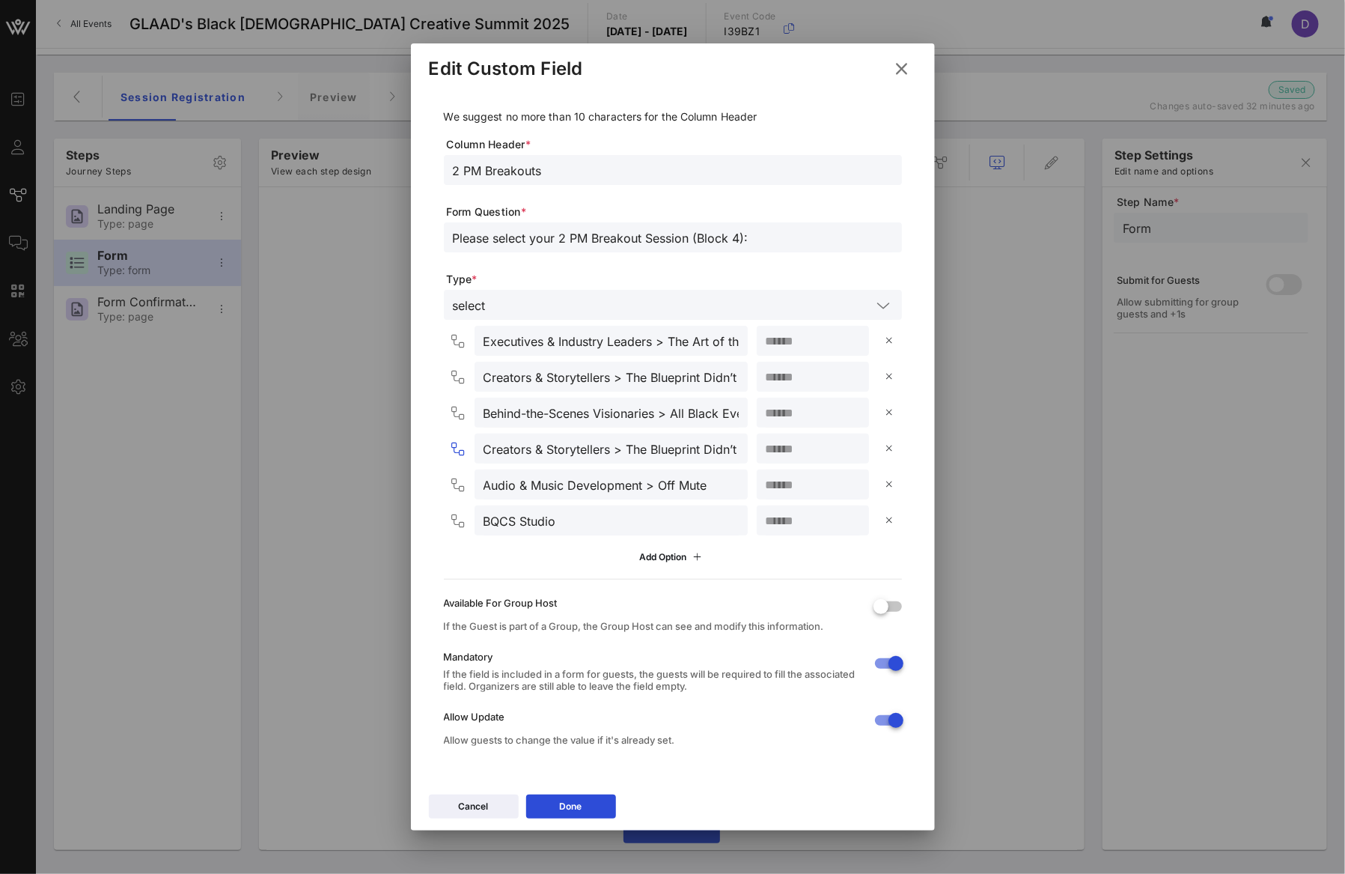
paste input "On-Screen & Live Talent"
paste input "Beyond the Algorithm: Authenticity vs. Virality in Digital Influence"
type input "On-Screen & Live Talent >Beyond the Algorithm: Authenticity vs. Virality in Dig…"
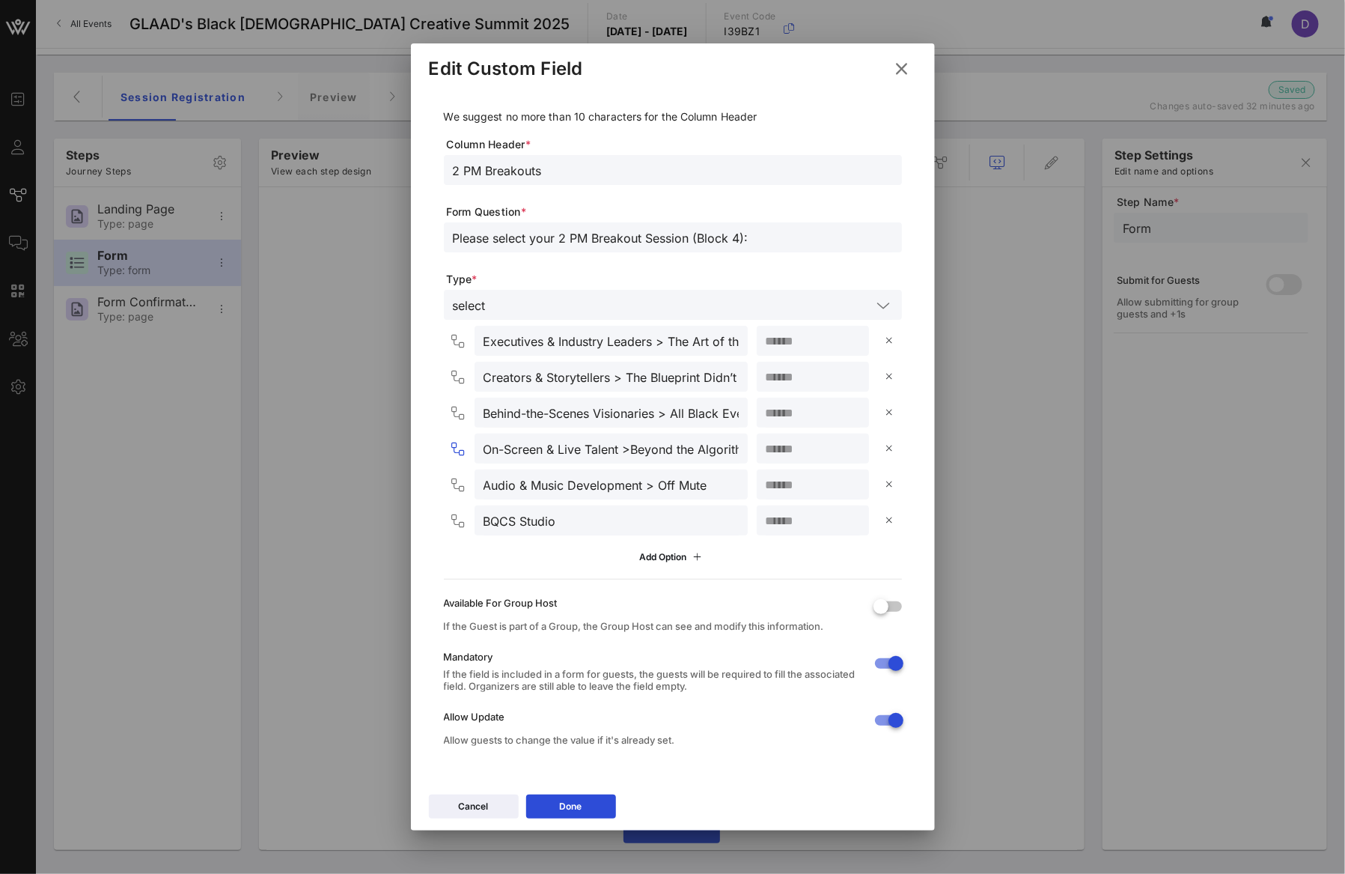
click at [597, 481] on input "Audio & Music Development > Off Mute" at bounding box center [611, 484] width 255 height 19
click at [584, 809] on button "Done" at bounding box center [571, 806] width 90 height 24
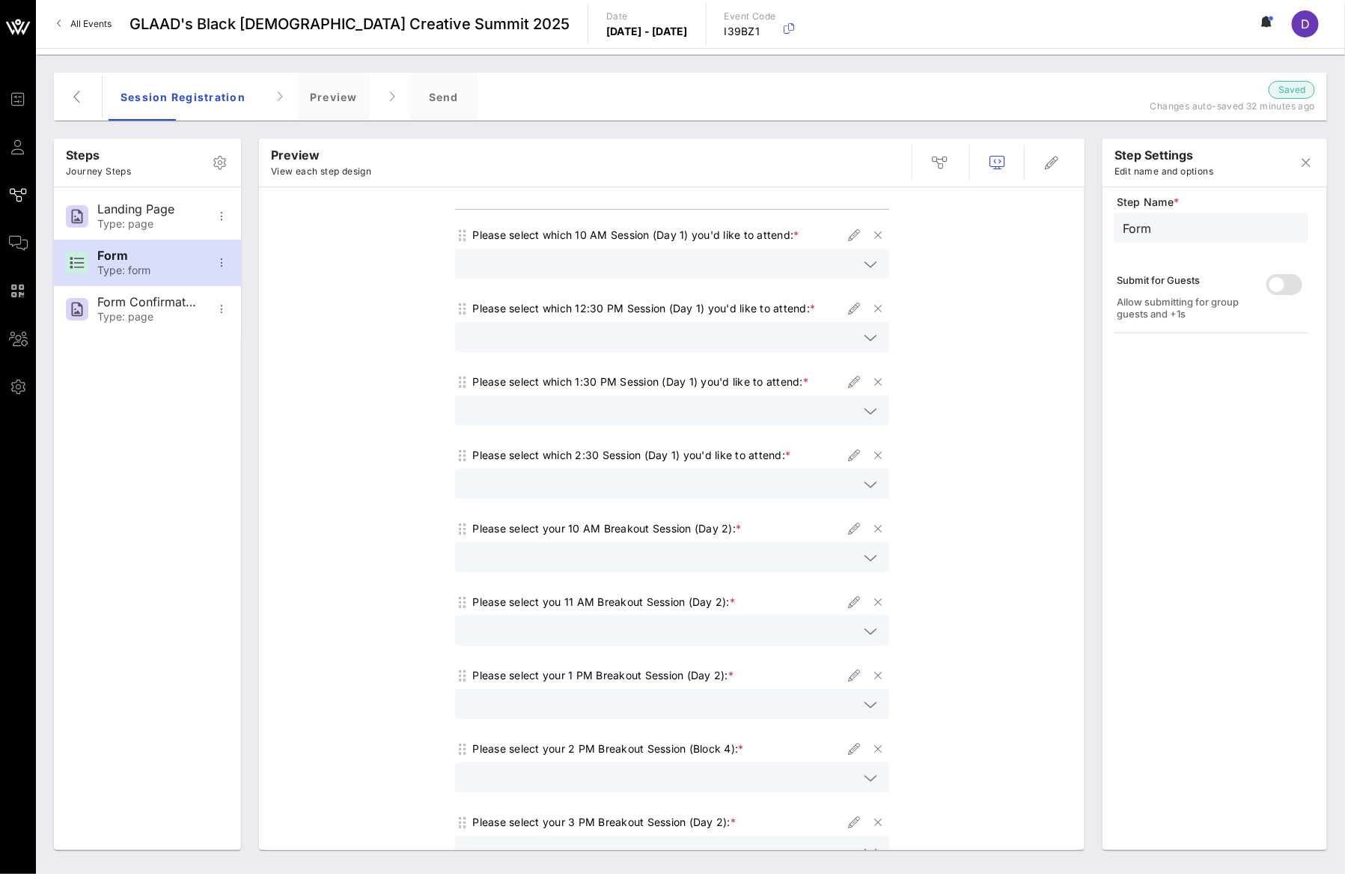
scroll to position [156, 0]
click at [845, 527] on icon "button" at bounding box center [854, 528] width 18 height 18
type input "10 AM Breakouts"
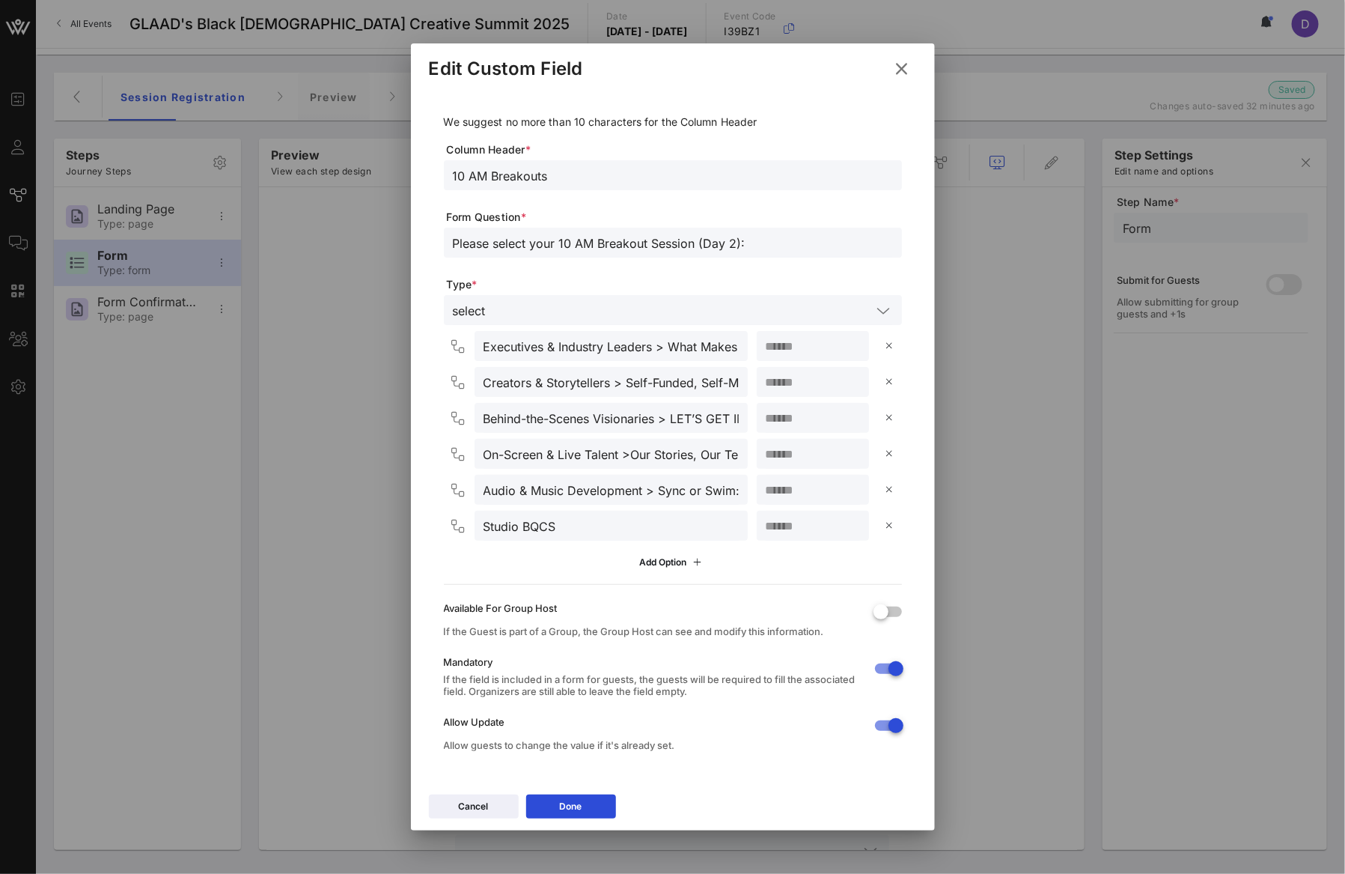
click at [731, 240] on input "Please select your 10 AM Breakout Session (Day 2):" at bounding box center [673, 242] width 440 height 19
type input "Please select your 10 AM Breakout Session (Block 1):"
click at [778, 415] on input "**" at bounding box center [813, 417] width 94 height 19
click at [591, 803] on button "Done" at bounding box center [571, 806] width 90 height 24
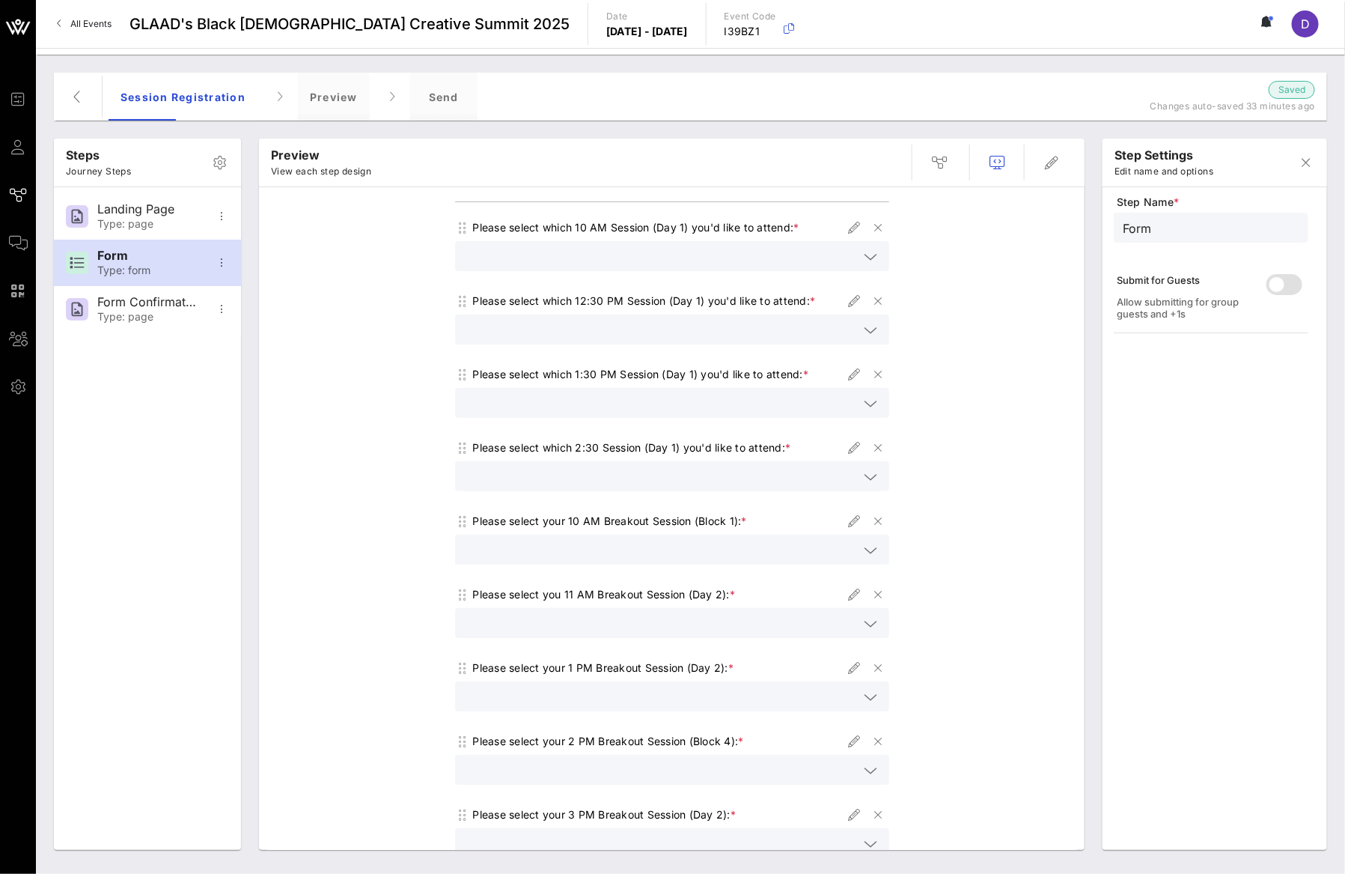
scroll to position [176, 0]
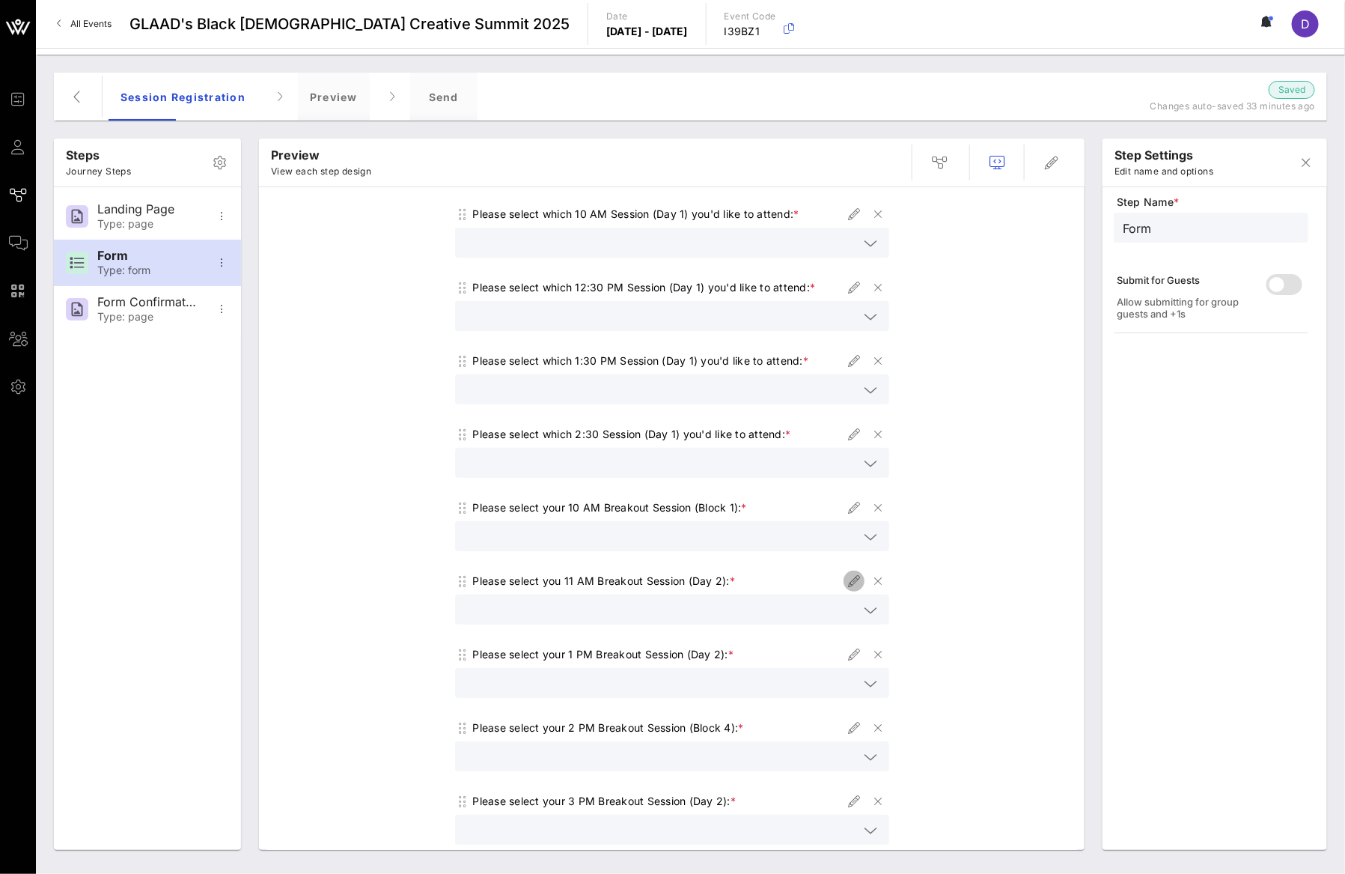
click at [845, 582] on icon "button" at bounding box center [854, 581] width 18 height 18
type input "11 AM Breakouts"
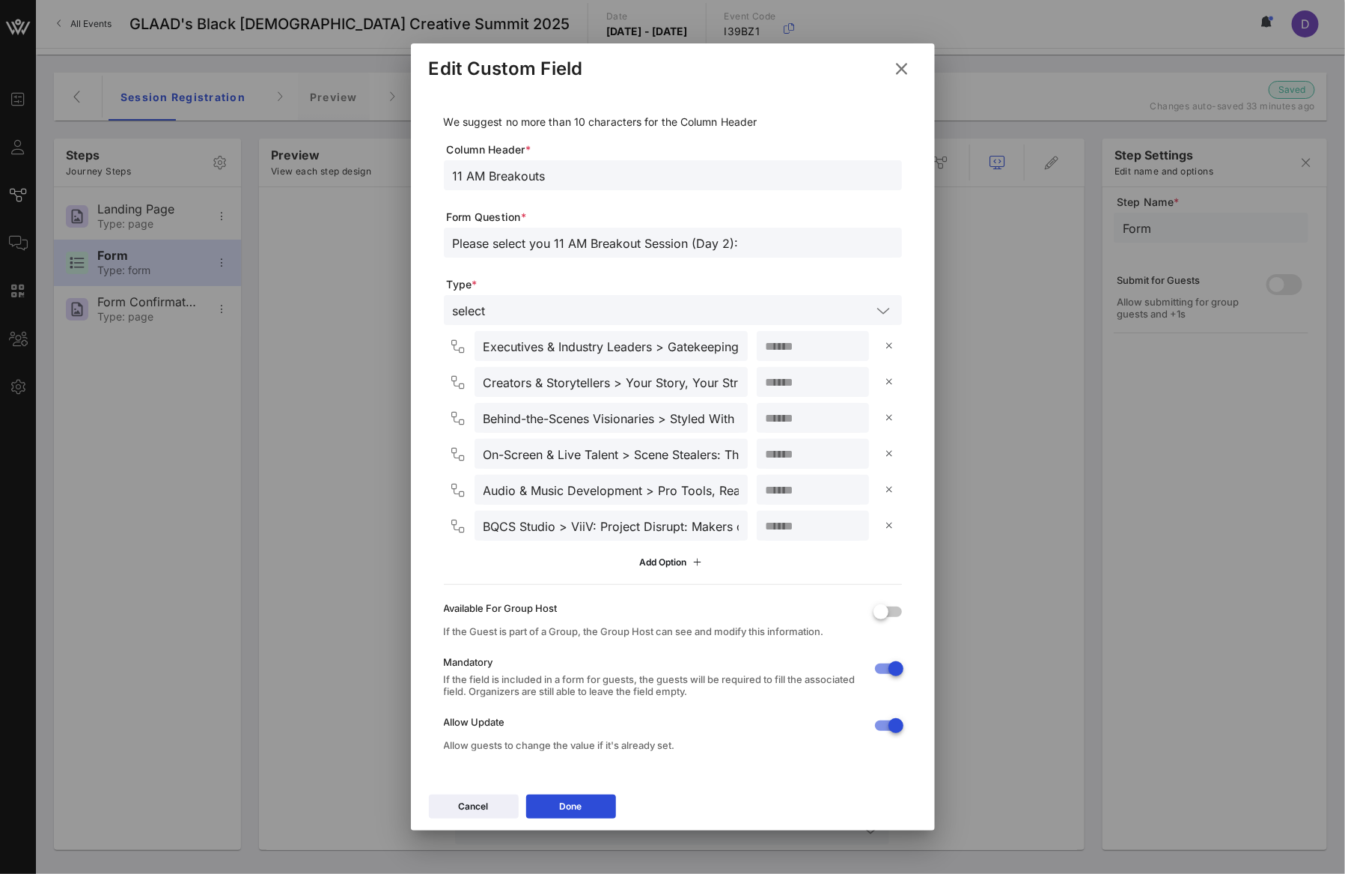
drag, startPoint x: 698, startPoint y: 243, endPoint x: 727, endPoint y: 243, distance: 29.2
click at [727, 243] on input "Please select you 11 AM Breakout Session (Day 2):" at bounding box center [673, 242] width 440 height 19
type input "Please select you 11 AM Breakout Session (Block 2):"
click at [606, 804] on button "Done" at bounding box center [571, 806] width 90 height 24
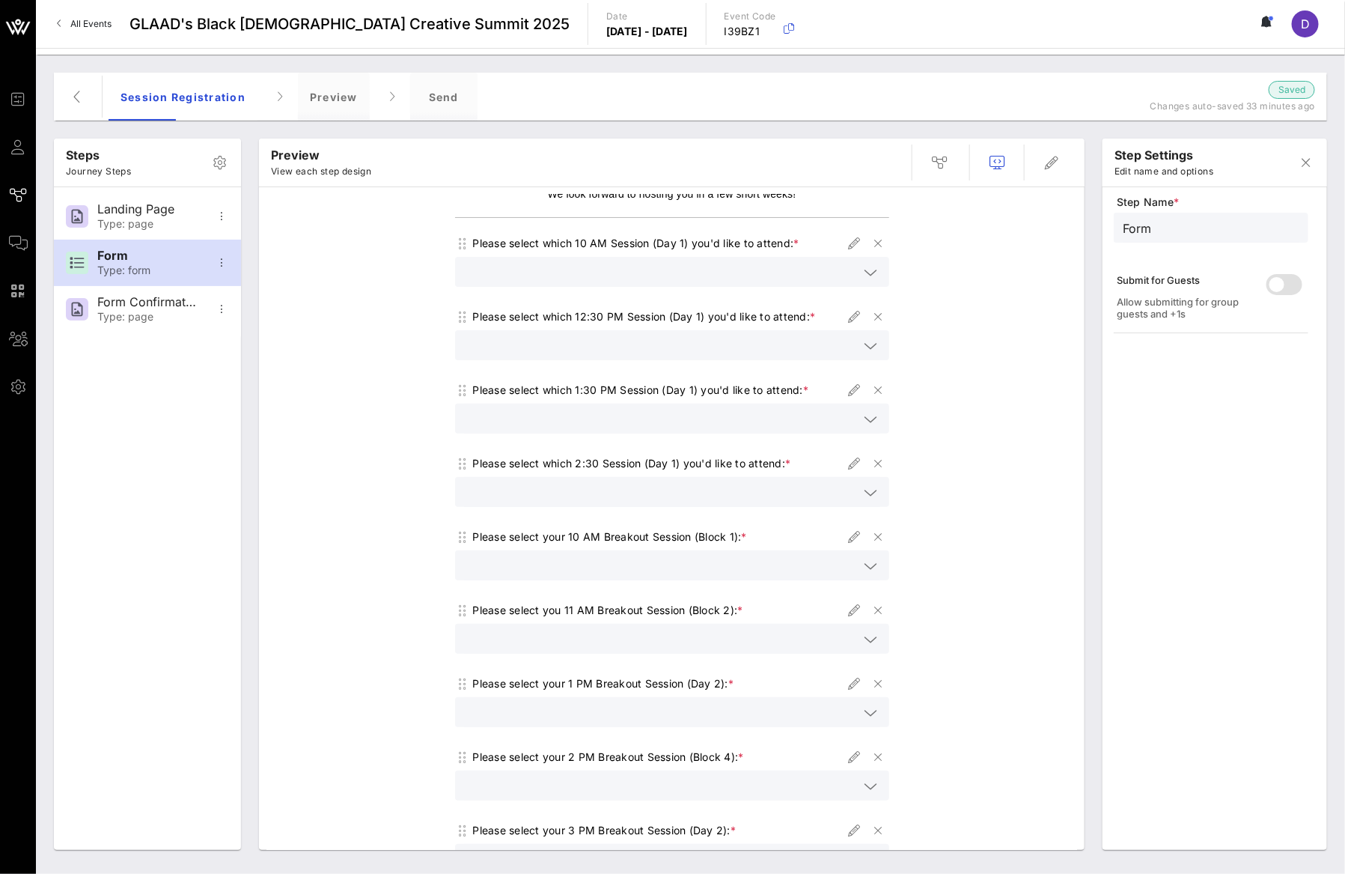
scroll to position [152, 0]
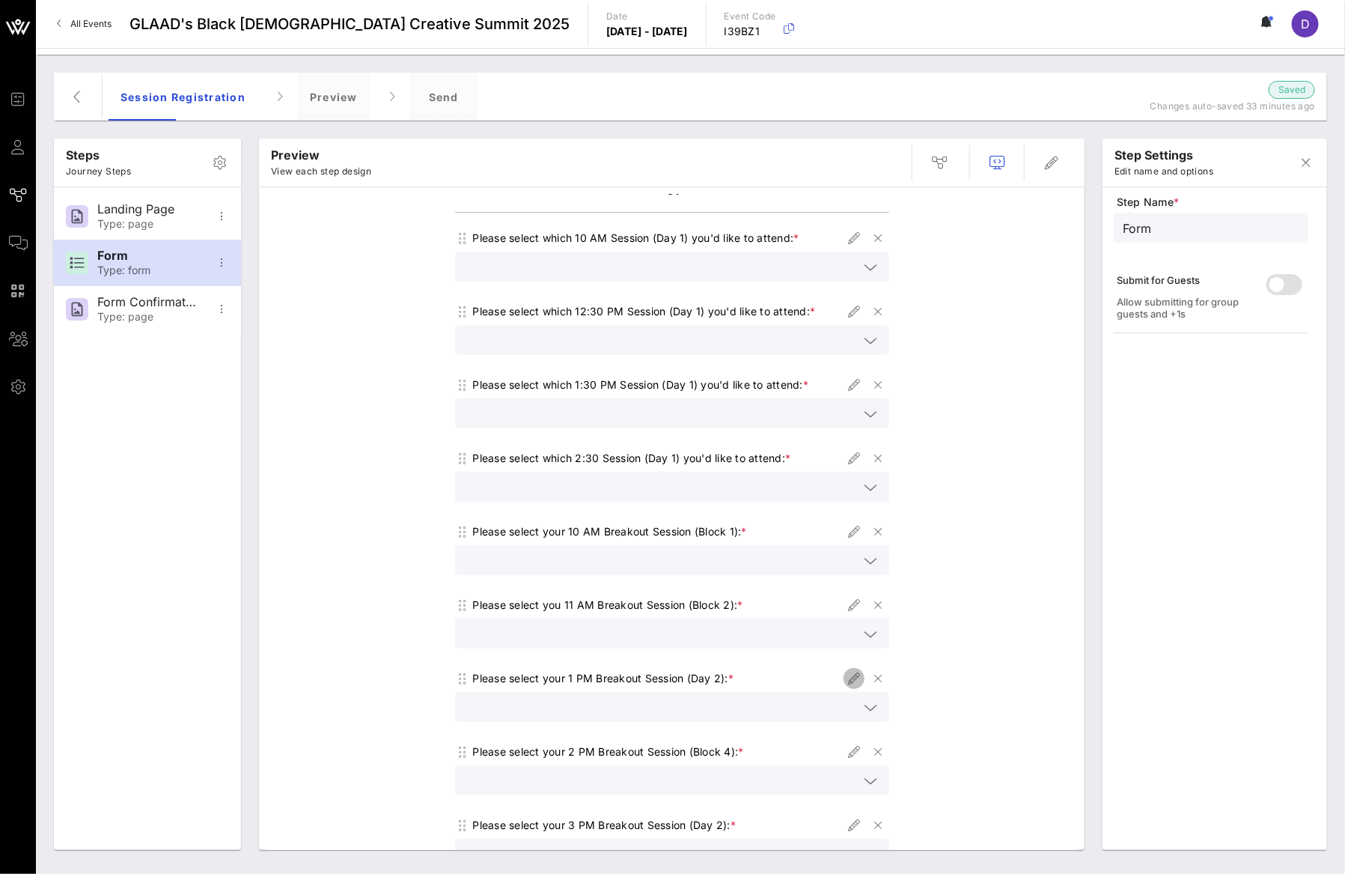
click at [847, 677] on icon "button" at bounding box center [854, 678] width 18 height 18
type input "1 PM Breakouts"
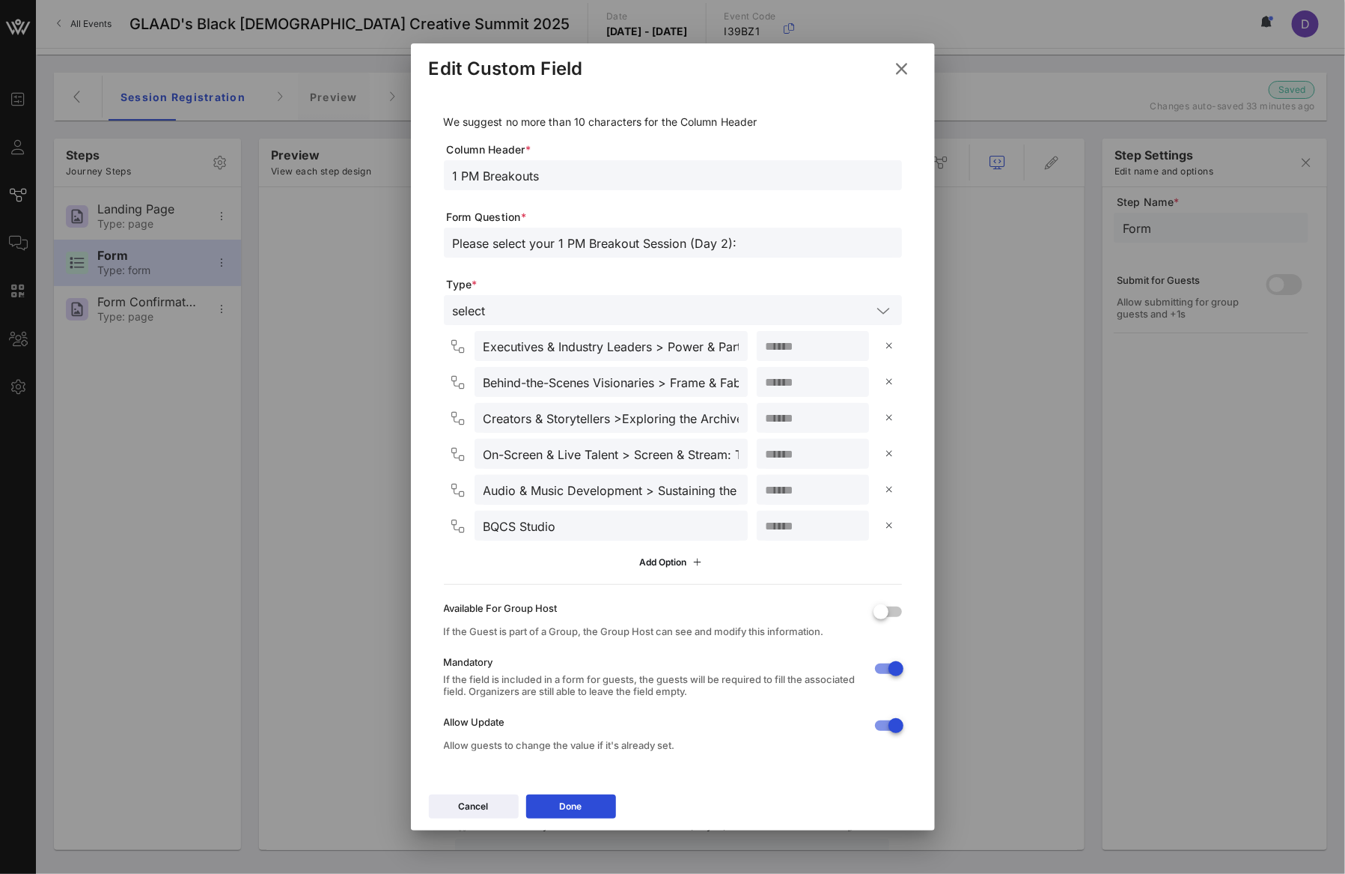
click at [726, 240] on input "Please select your 1 PM Breakout Session (Day 2):" at bounding box center [673, 242] width 440 height 19
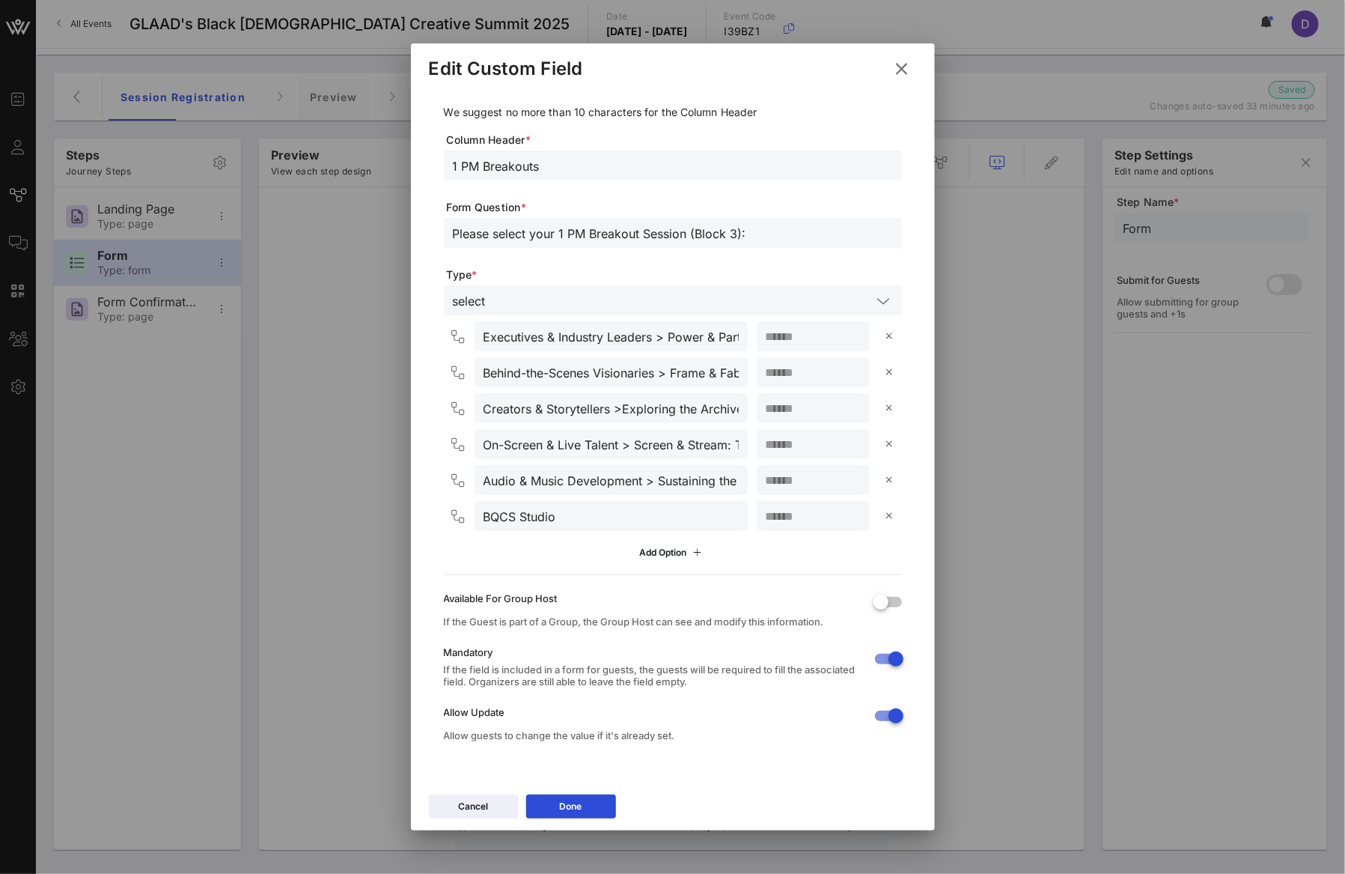
type input "Please select your 1 PM Breakout Session (Block 3):"
click at [574, 165] on input "1 PM Breakouts" at bounding box center [673, 165] width 440 height 19
type input "1 PM Breakouts - Block 3"
click at [554, 798] on button "Done" at bounding box center [571, 806] width 90 height 24
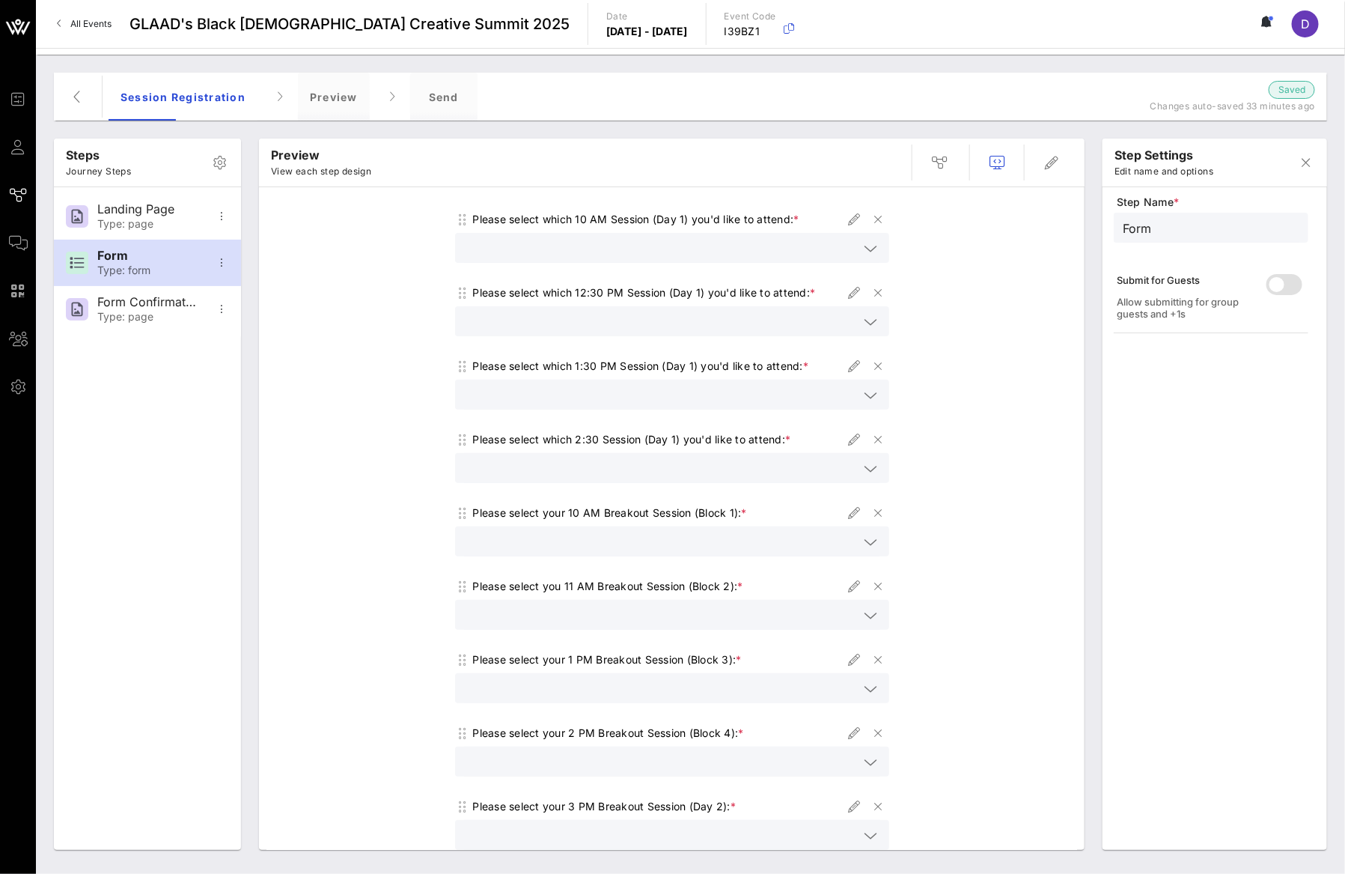
scroll to position [181, 0]
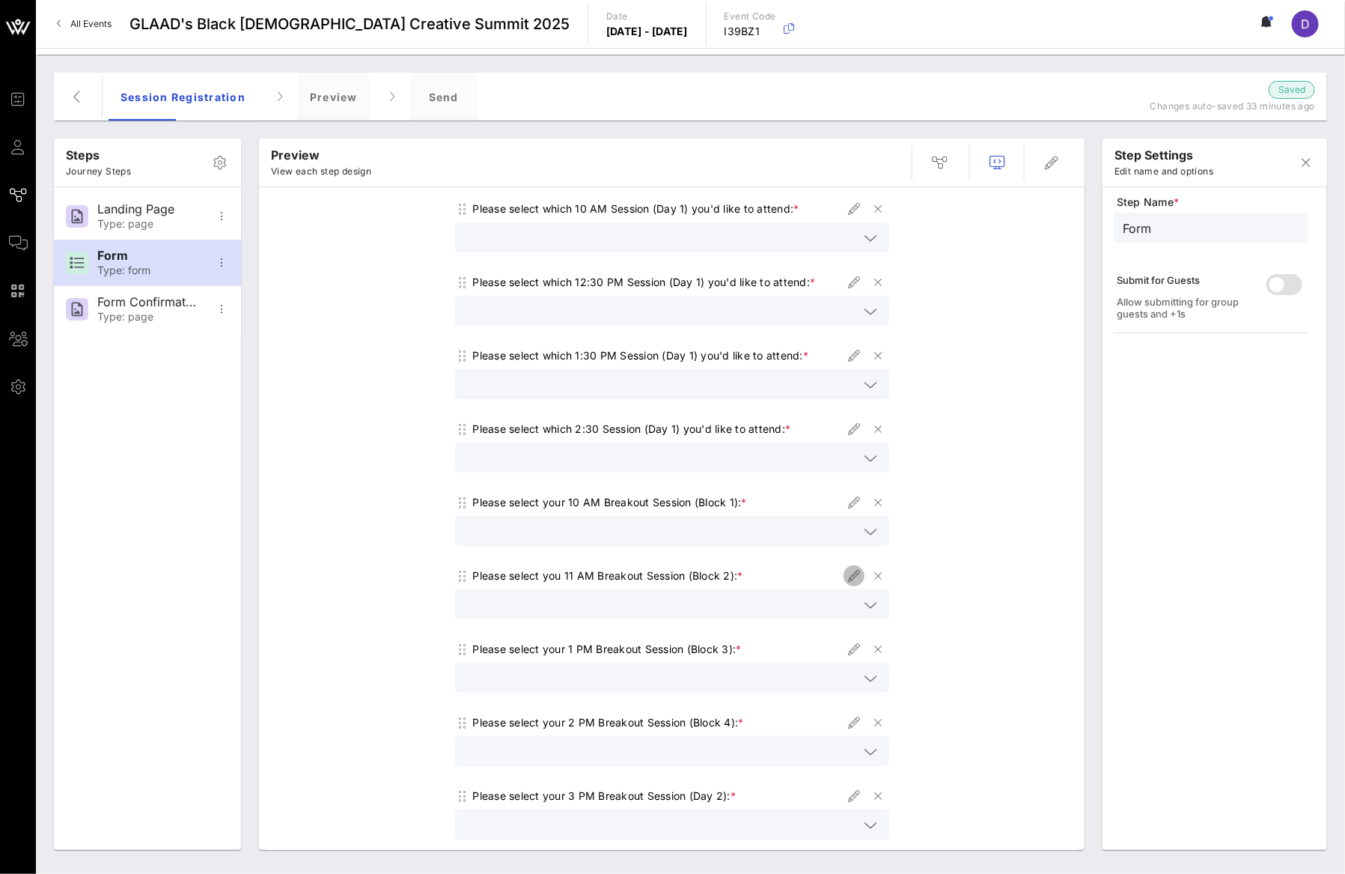
click at [845, 576] on icon "button" at bounding box center [854, 576] width 18 height 18
type input "11 AM Breakouts"
type input "Please select you 11 AM Breakout Session (Block 2):"
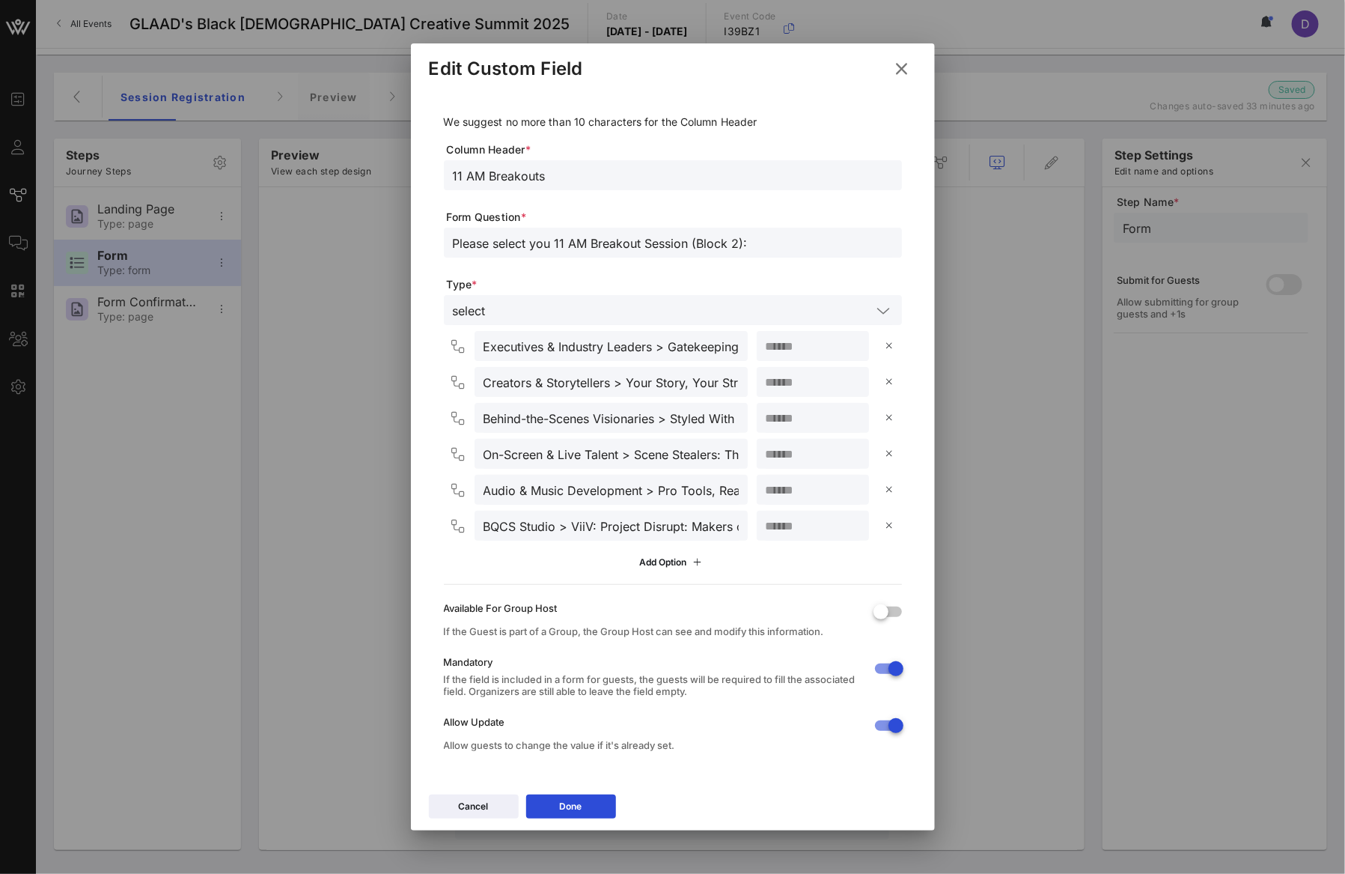
click at [585, 171] on input "11 AM Breakouts" at bounding box center [673, 174] width 440 height 19
type input "11 AM Breakouts - Block 2"
click at [569, 808] on icon at bounding box center [571, 806] width 10 height 9
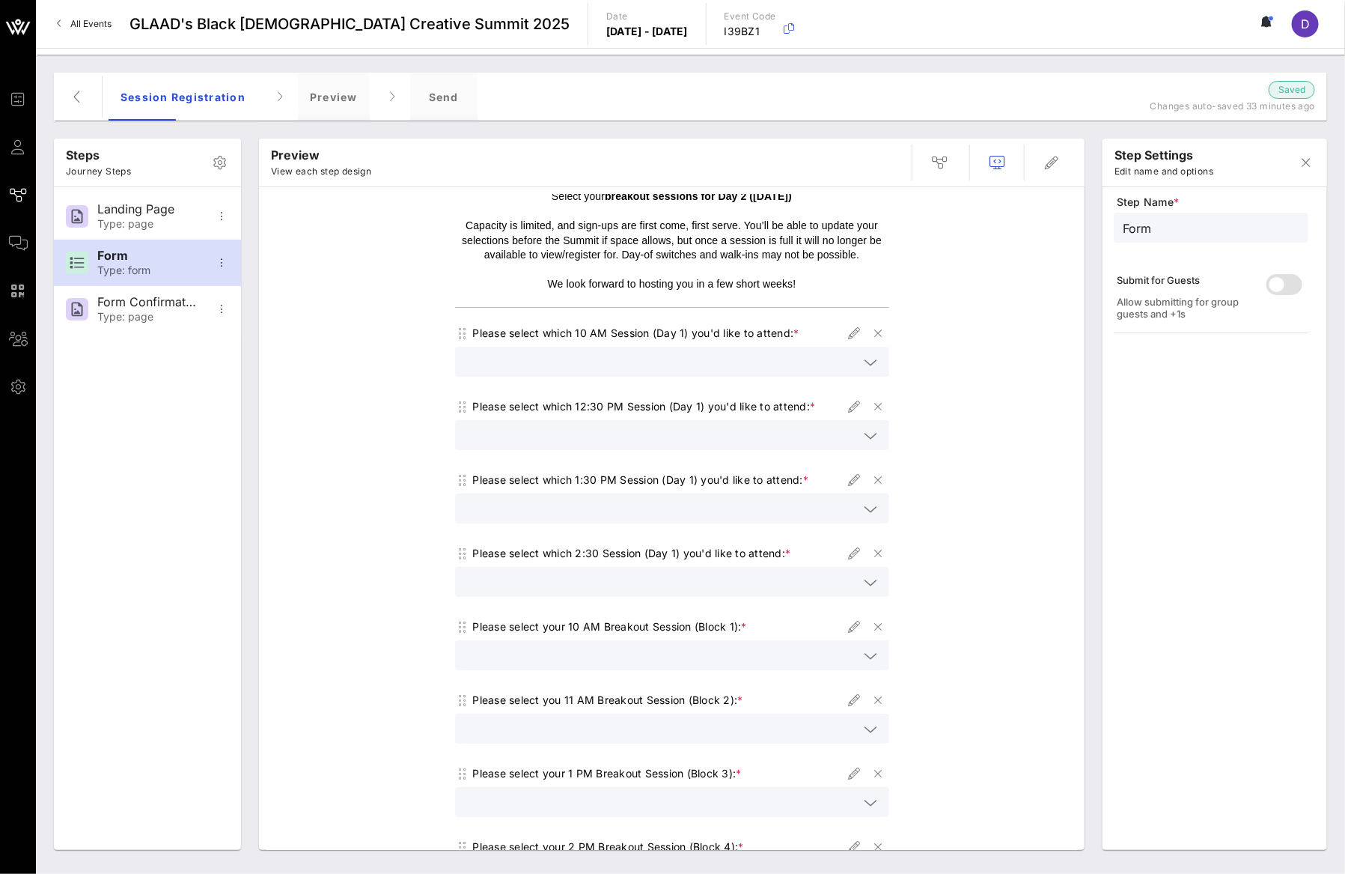
scroll to position [60, 0]
click at [845, 615] on icon "button" at bounding box center [854, 624] width 18 height 18
type input "10 AM Breakouts"
type input "Please select your 10 AM Breakout Session (Block 1):"
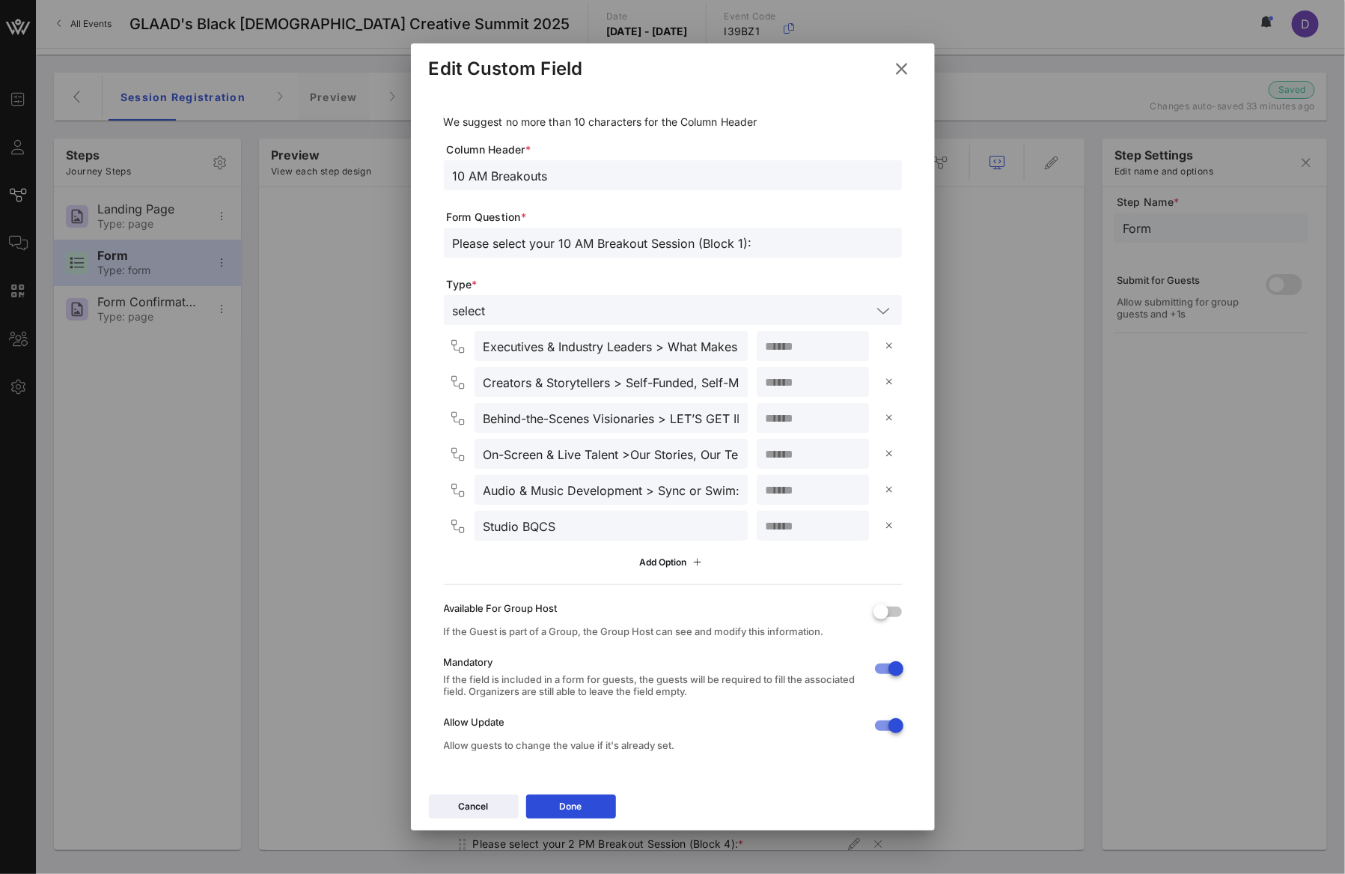
click at [614, 185] on div "10 AM Breakouts" at bounding box center [673, 175] width 440 height 30
click at [611, 166] on input "10 AM Breakouts" at bounding box center [673, 174] width 440 height 19
click at [610, 181] on input "10 AM Breakouts" at bounding box center [673, 174] width 440 height 19
click at [453, 177] on input "10 AM Breakouts" at bounding box center [673, 174] width 440 height 19
type input "Block 1 - 10 AM Breakouts"
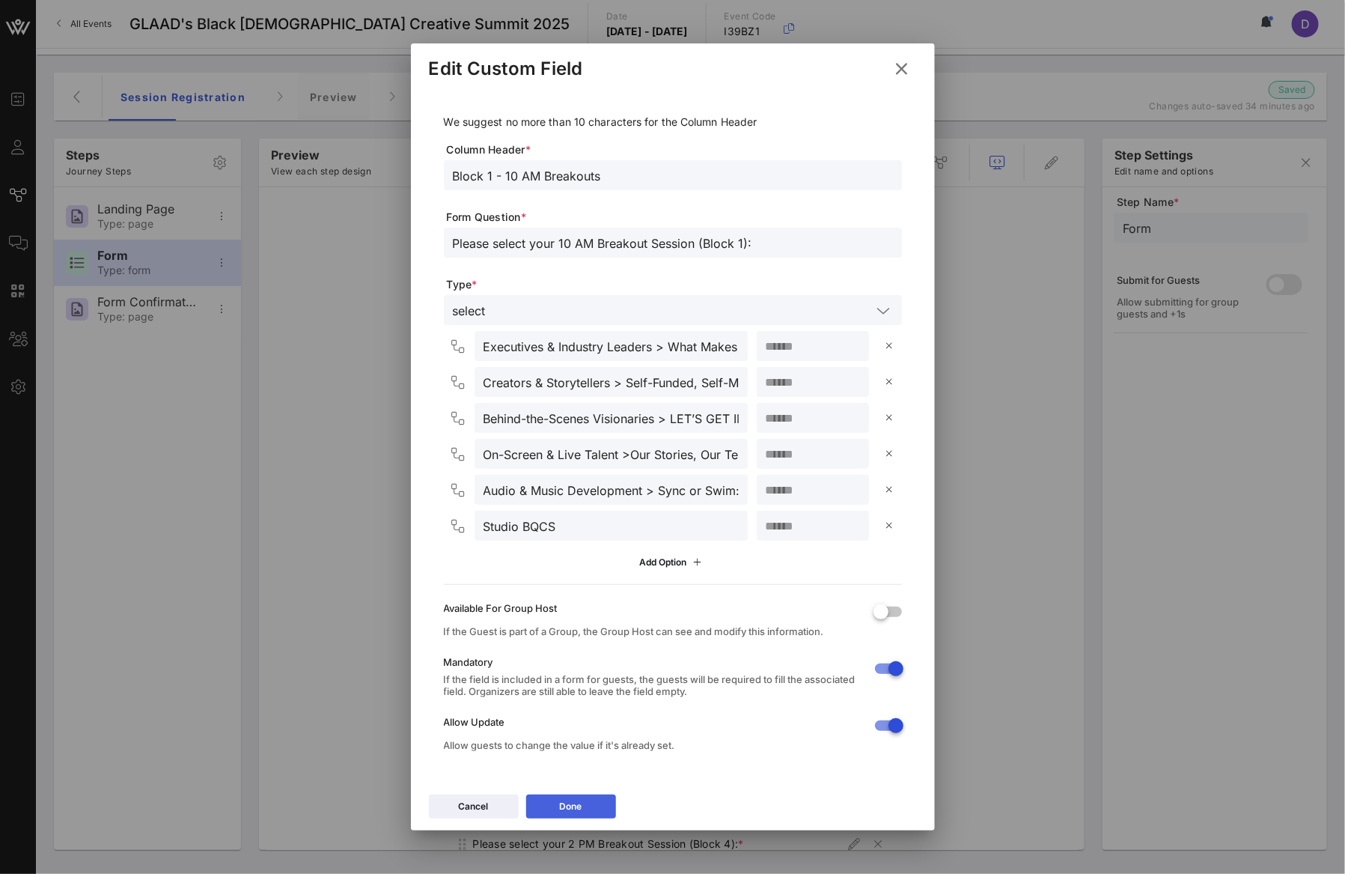
click at [589, 813] on button "Done" at bounding box center [571, 806] width 90 height 24
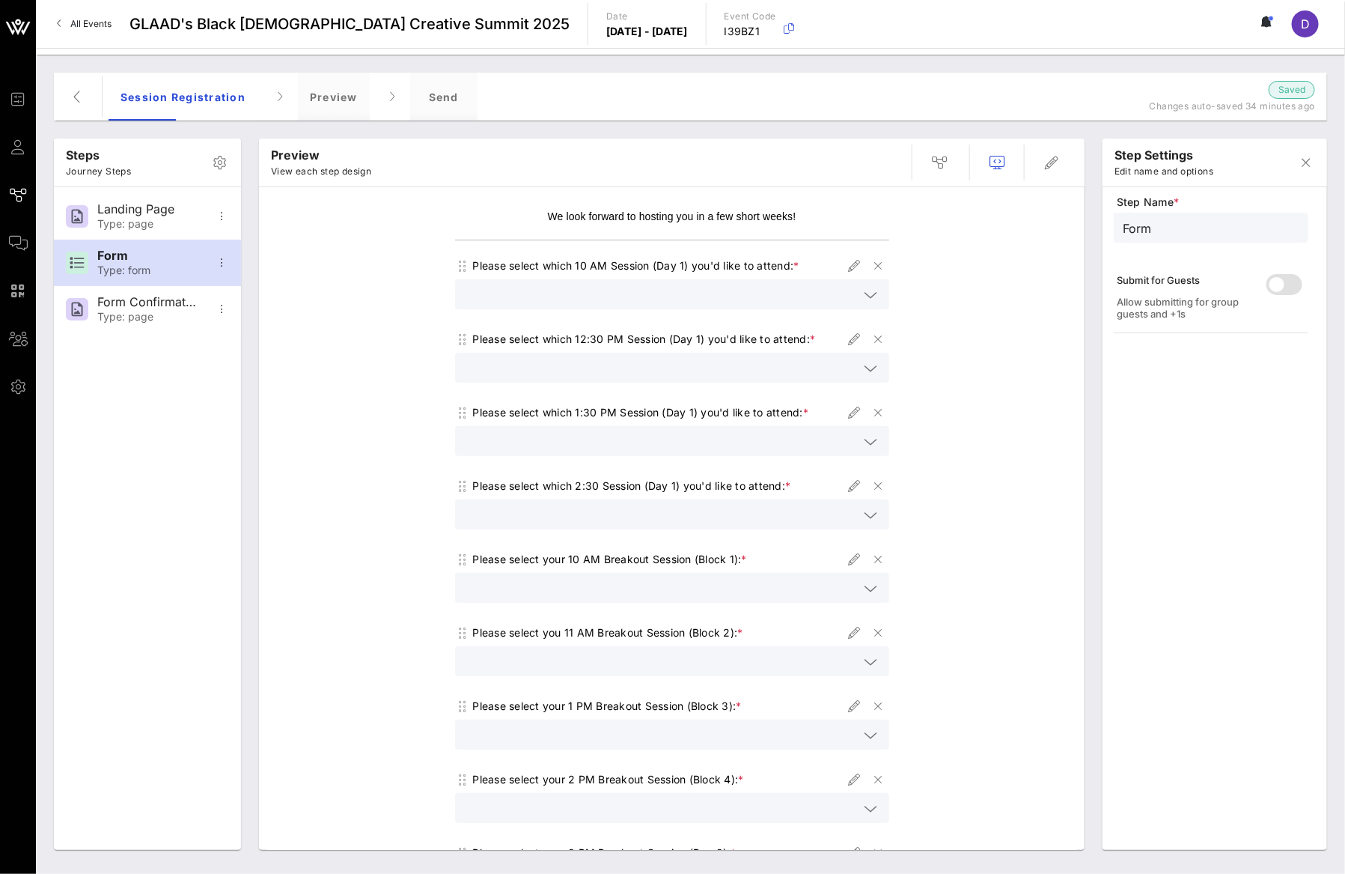
scroll to position [141, 0]
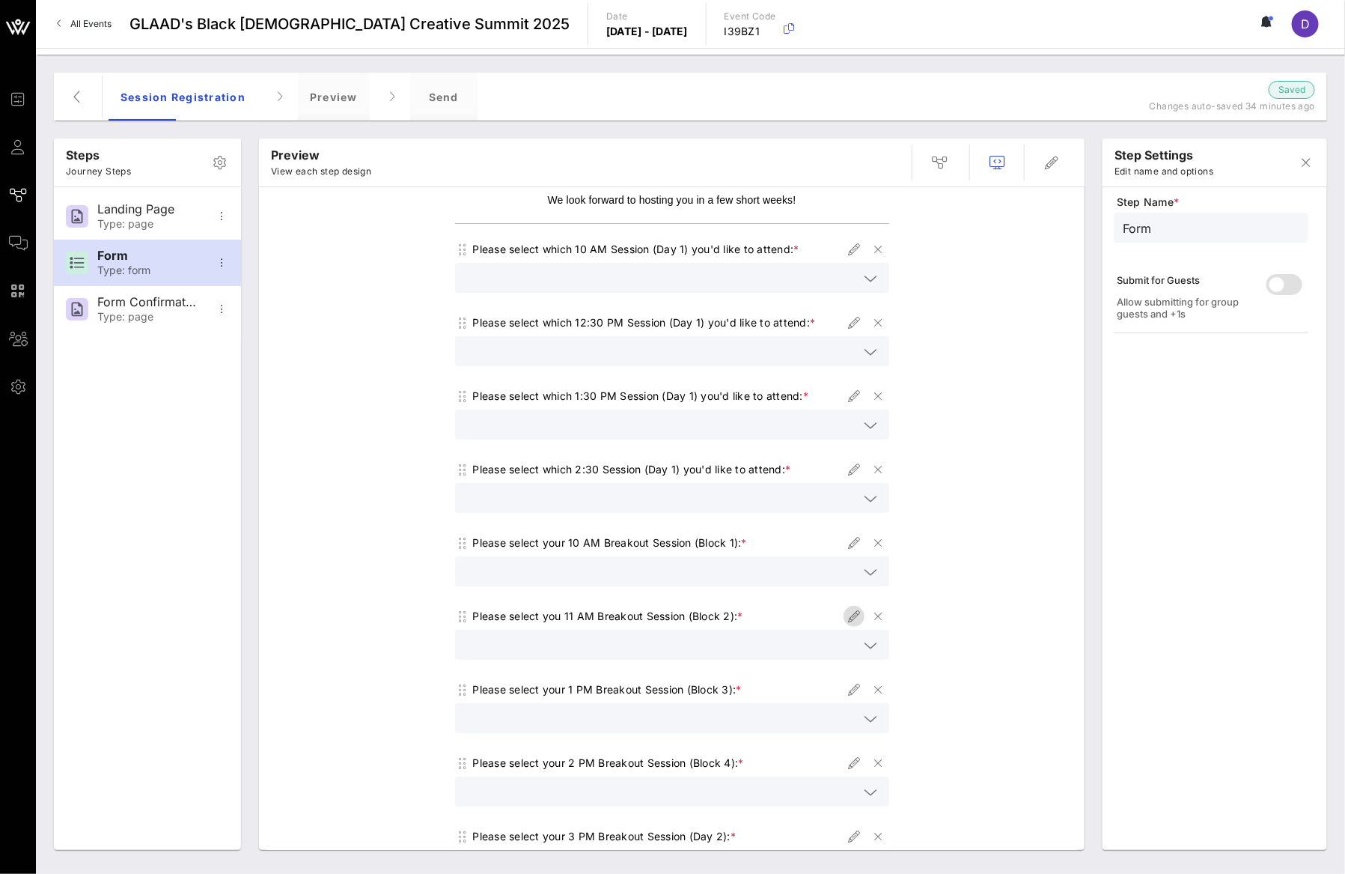
click at [845, 622] on icon "button" at bounding box center [854, 616] width 18 height 18
type input "11 AM Breakouts - Block 2"
type input "Please select you 11 AM Breakout Session (Block 2):"
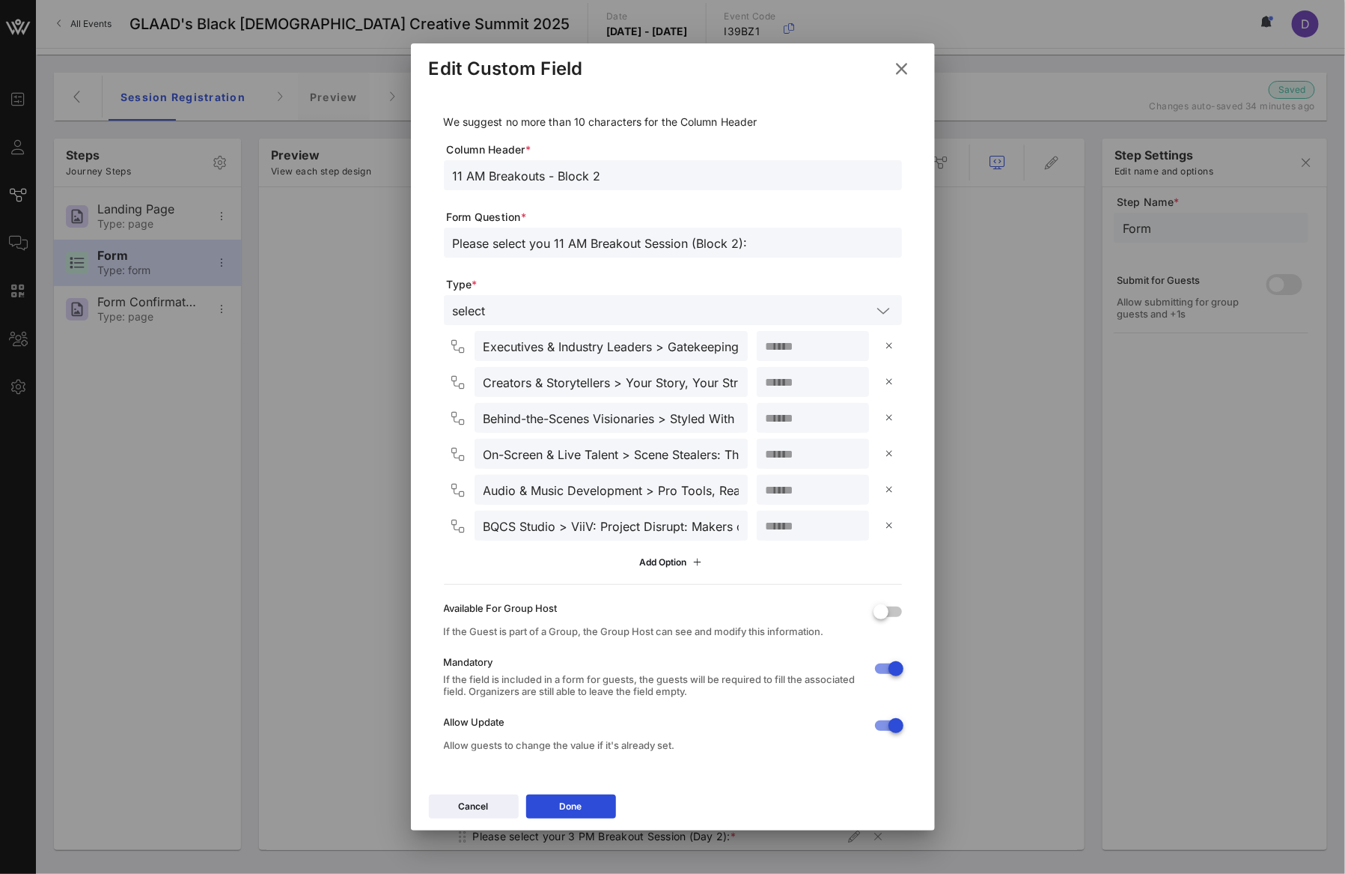
click at [453, 169] on input "11 AM Breakouts - Block 2" at bounding box center [673, 174] width 440 height 19
drag, startPoint x: 592, startPoint y: 174, endPoint x: 704, endPoint y: 177, distance: 112.3
click at [704, 177] on input "Block 2 11 AM Breakouts - Block 2" at bounding box center [673, 174] width 440 height 19
click at [496, 172] on input "Block 2 11 AM Breakouts" at bounding box center [673, 174] width 440 height 19
type input "Block 2- 11 AM Breakouts"
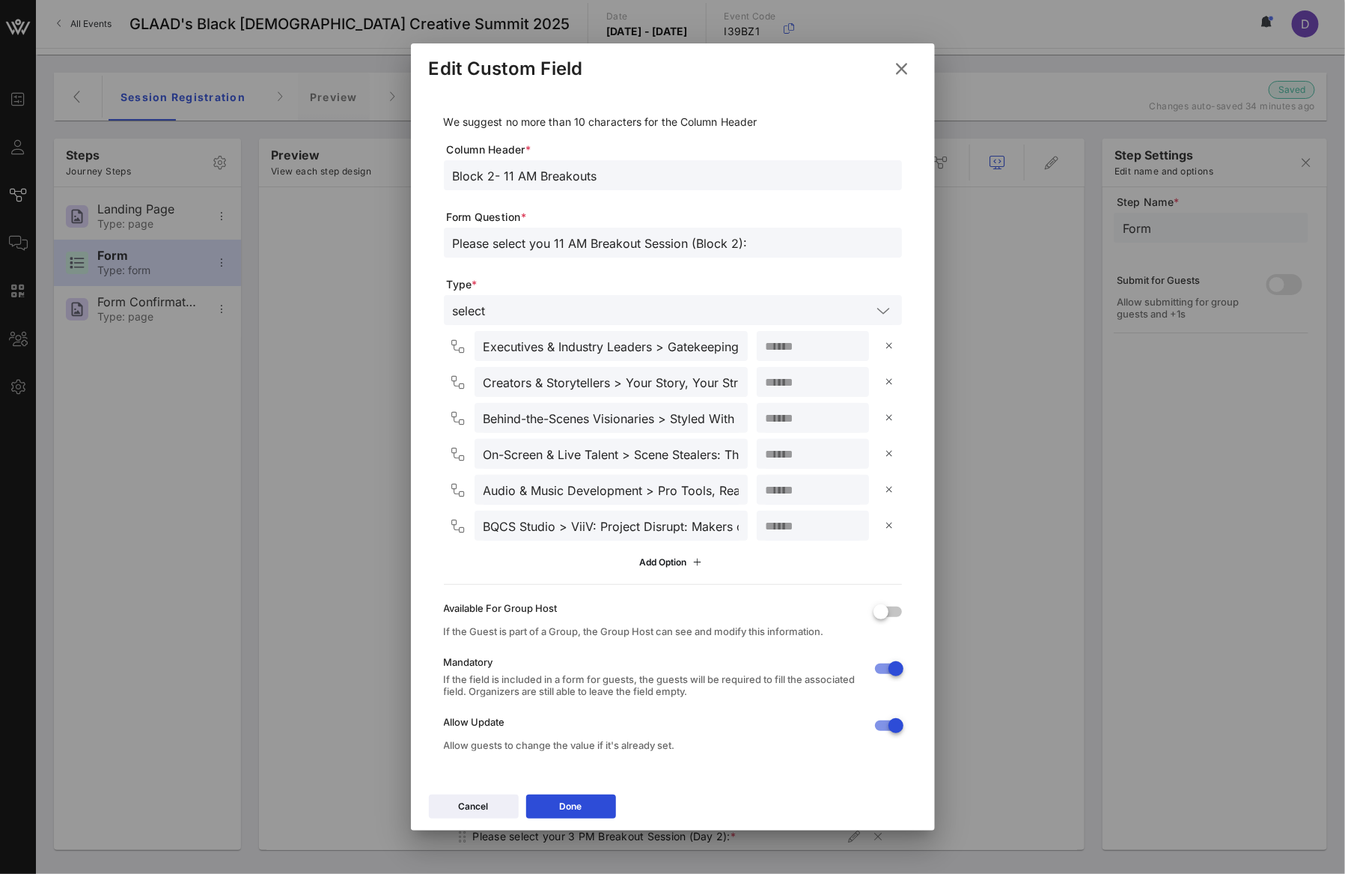
click at [588, 820] on div "Cancel Done" at bounding box center [673, 808] width 524 height 43
click at [588, 803] on button "Done" at bounding box center [571, 806] width 90 height 24
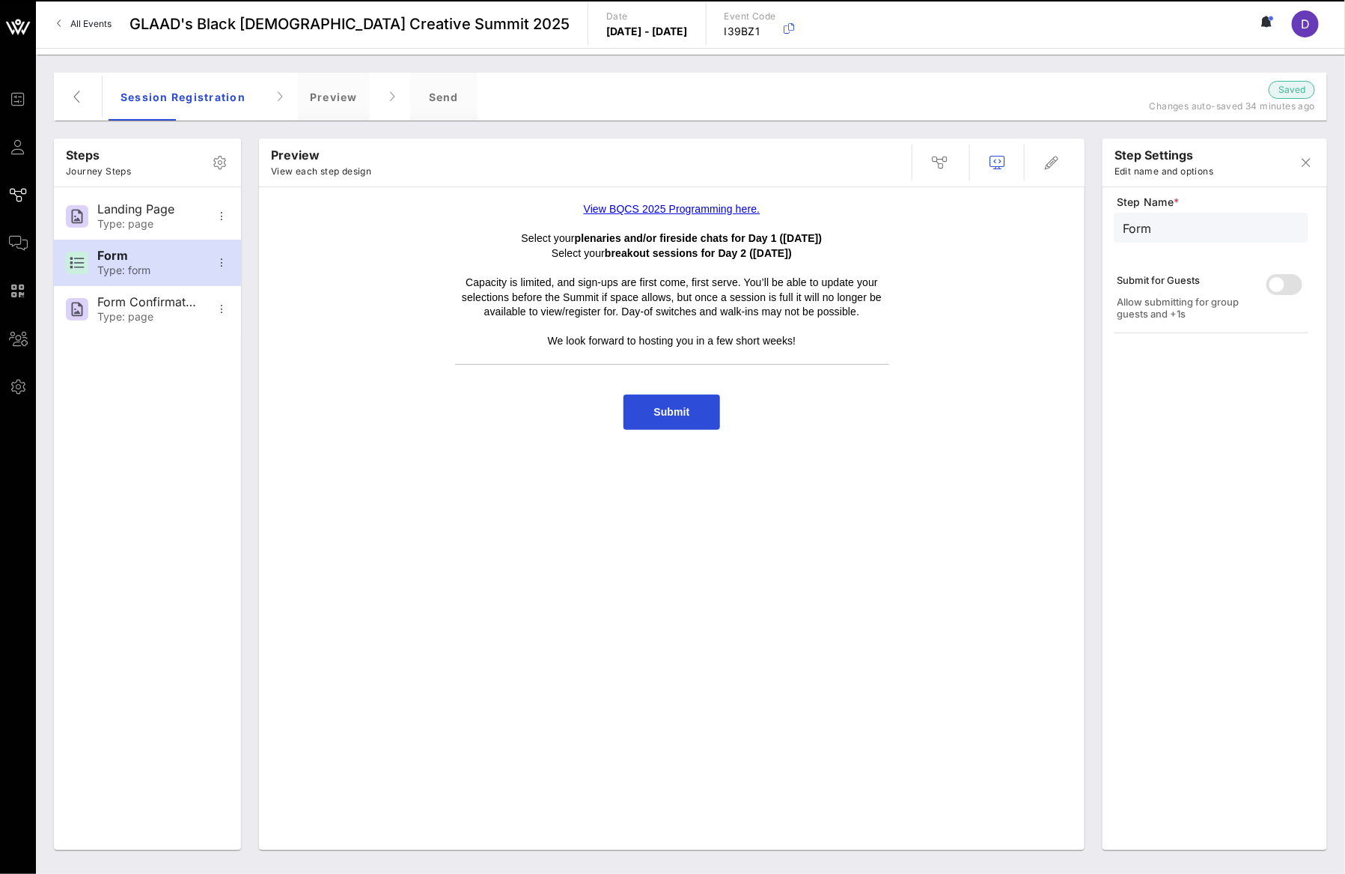
scroll to position [0, 0]
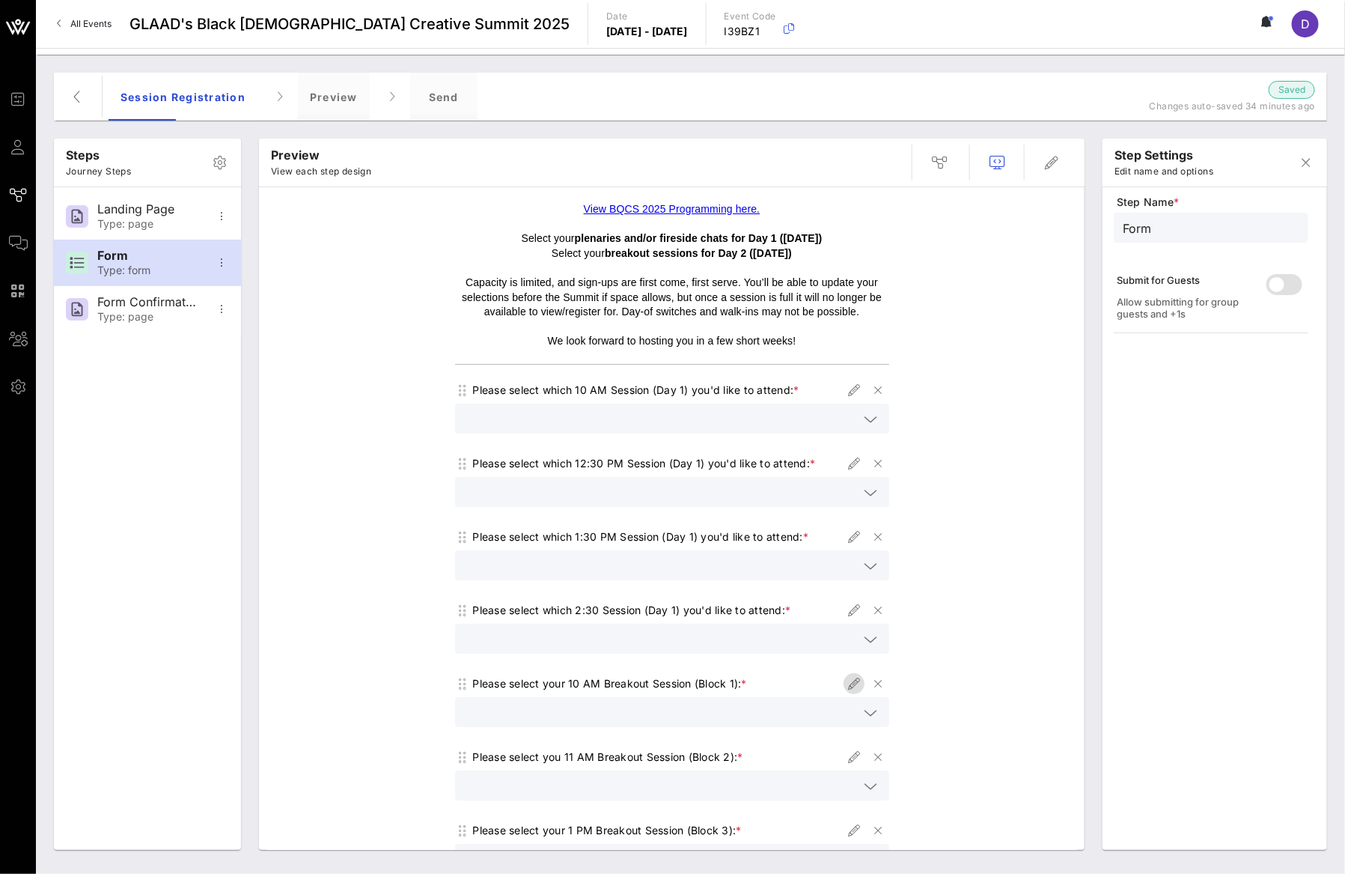
click at [850, 674] on icon "button" at bounding box center [854, 683] width 18 height 18
type input "Block 1 - 10 AM Breakouts"
type input "Please select your 10 AM Breakout Session (Block 1):"
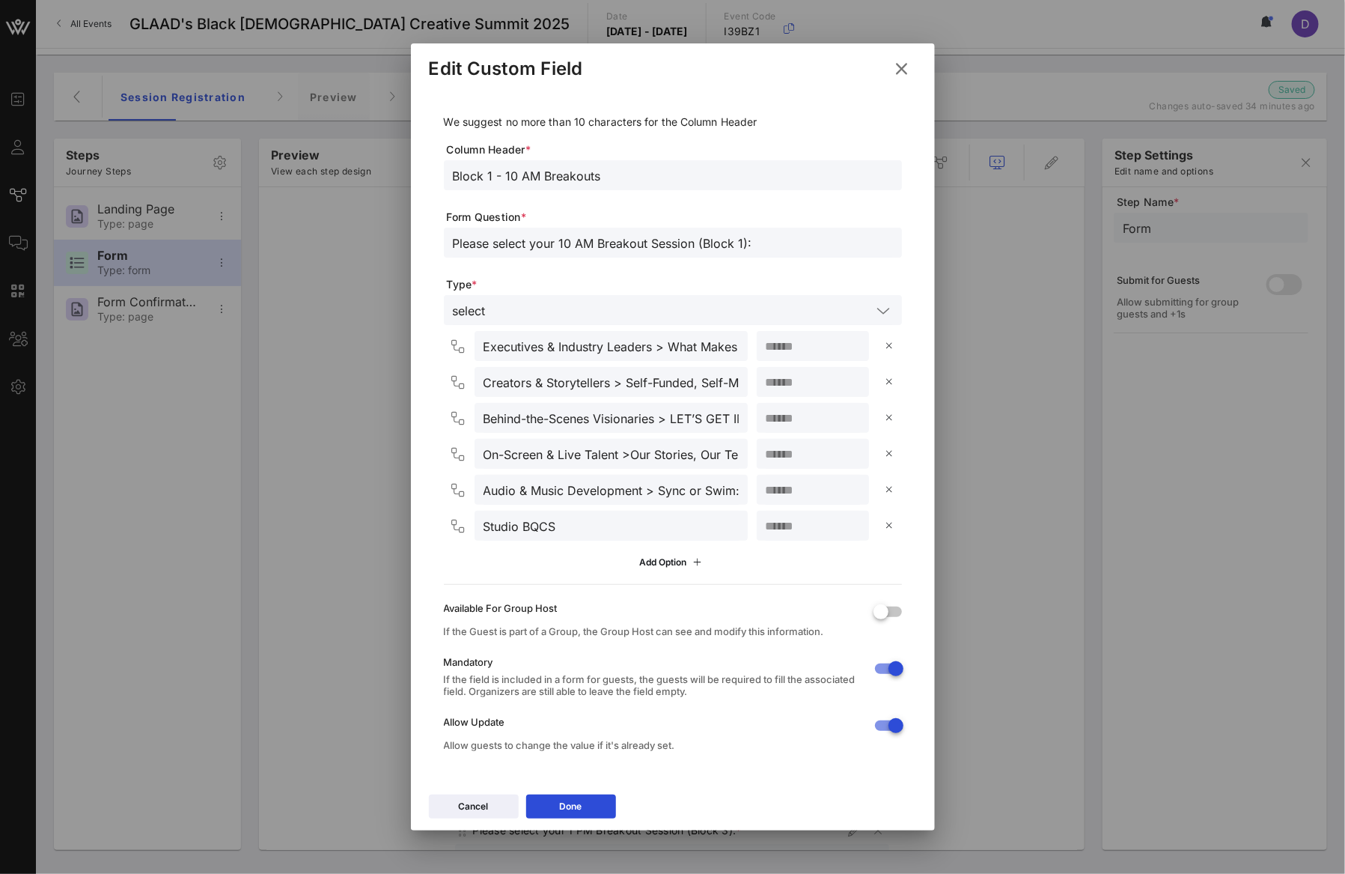
click at [898, 64] on icon at bounding box center [902, 69] width 20 height 18
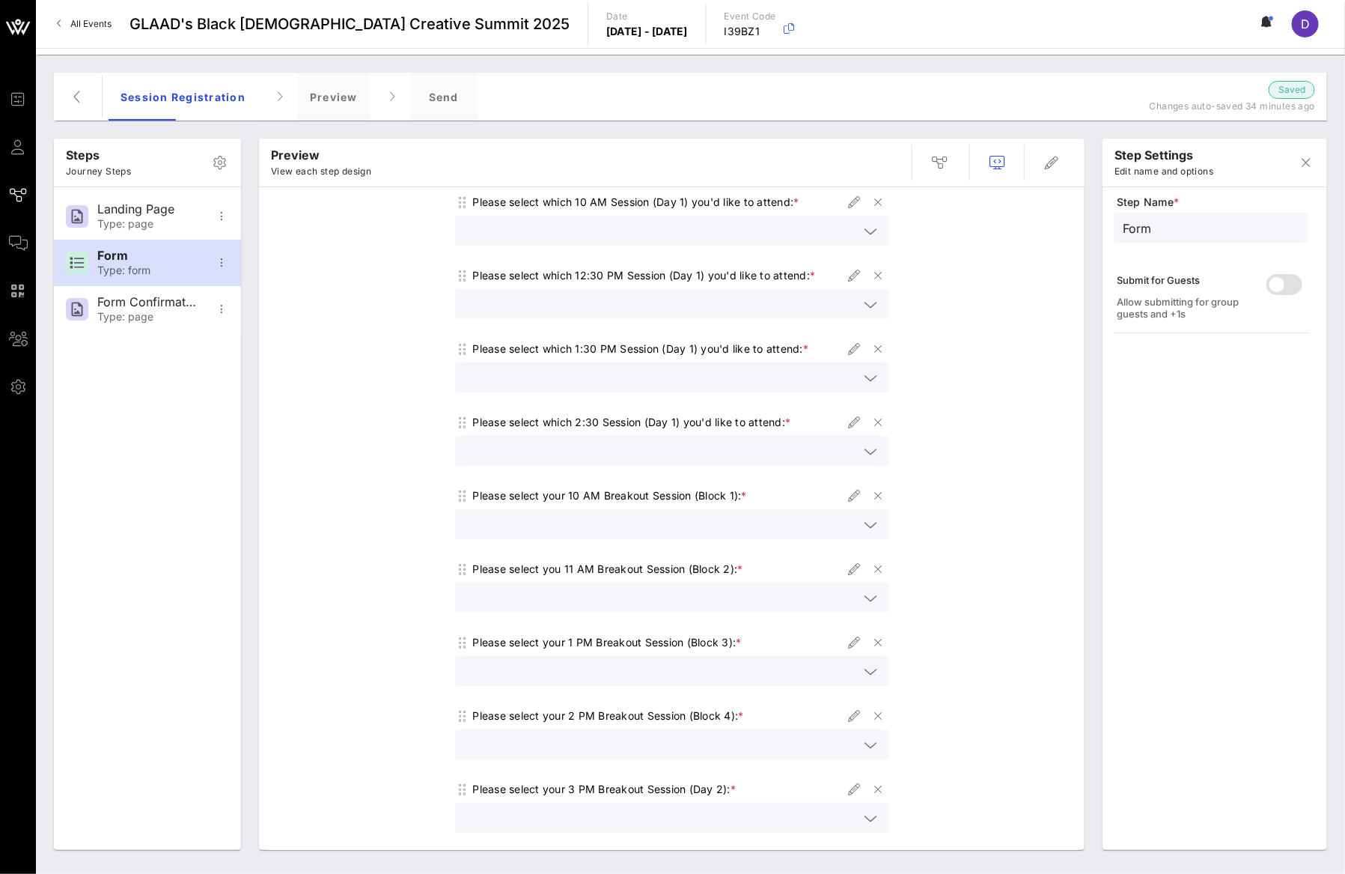
scroll to position [222, 0]
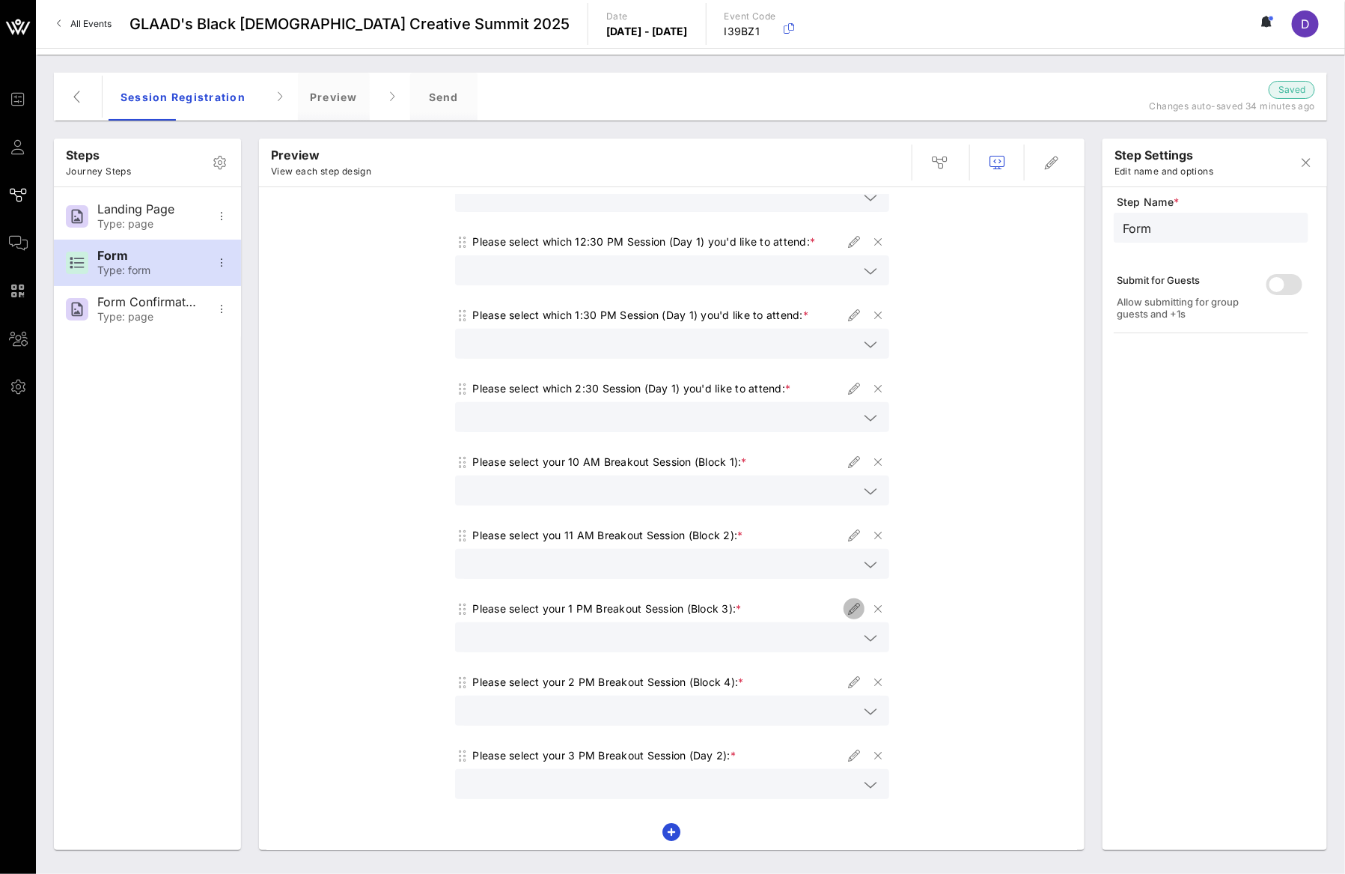
click at [853, 611] on icon "button" at bounding box center [854, 609] width 18 height 18
type input "1 PM Breakouts - Block 3"
type input "Please select your 1 PM Breakout Session (Block 3):"
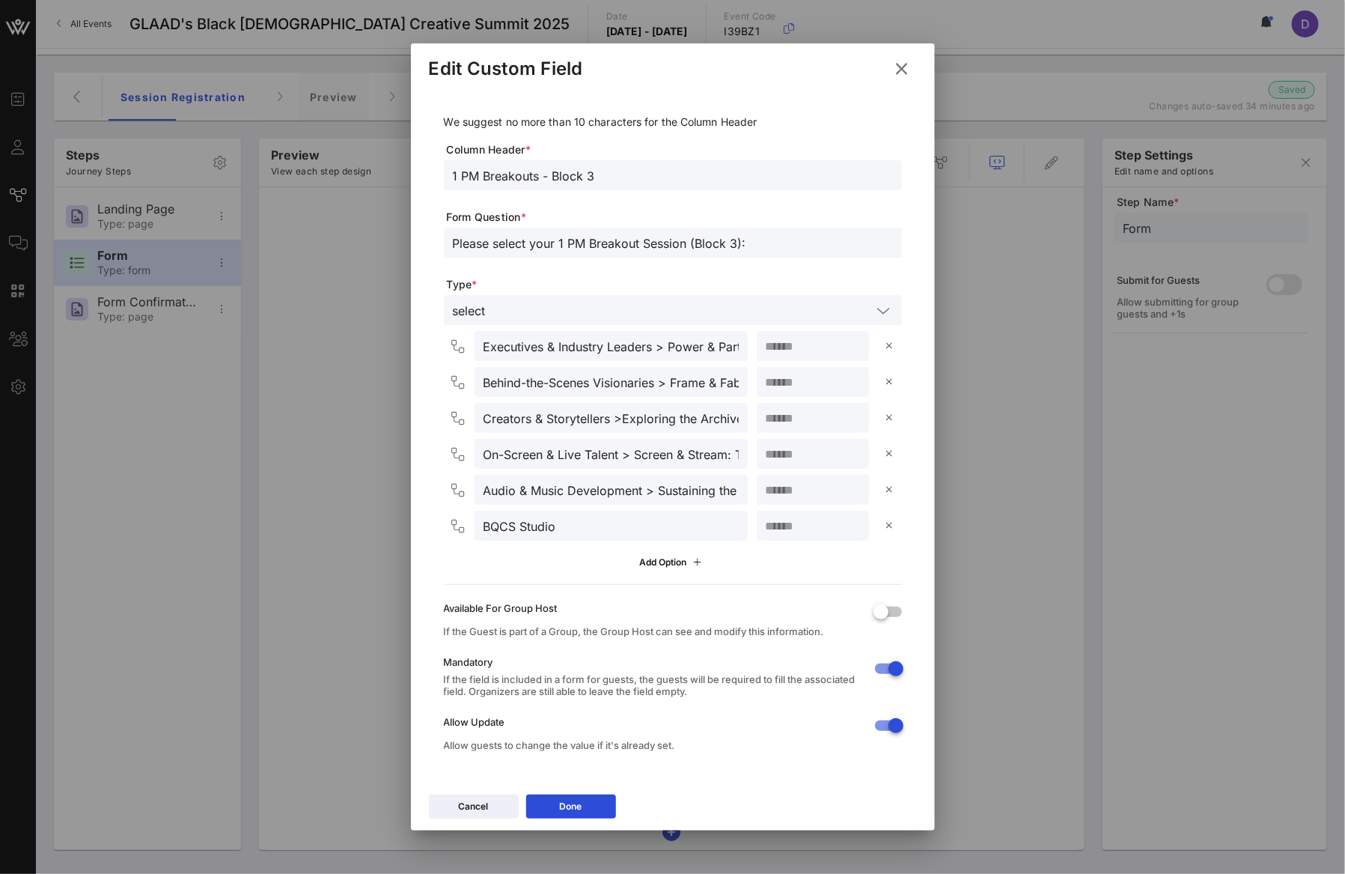
click at [451, 178] on div "1 PM Breakouts - Block 3" at bounding box center [673, 175] width 458 height 30
drag, startPoint x: 548, startPoint y: 173, endPoint x: 631, endPoint y: 168, distance: 83.2
click at [631, 168] on input "1 PM Breakouts - Block 3" at bounding box center [673, 174] width 440 height 19
click at [556, 177] on input "1 PM Breakouts - Block 3" at bounding box center [673, 174] width 440 height 19
drag, startPoint x: 543, startPoint y: 174, endPoint x: 622, endPoint y: 174, distance: 79.3
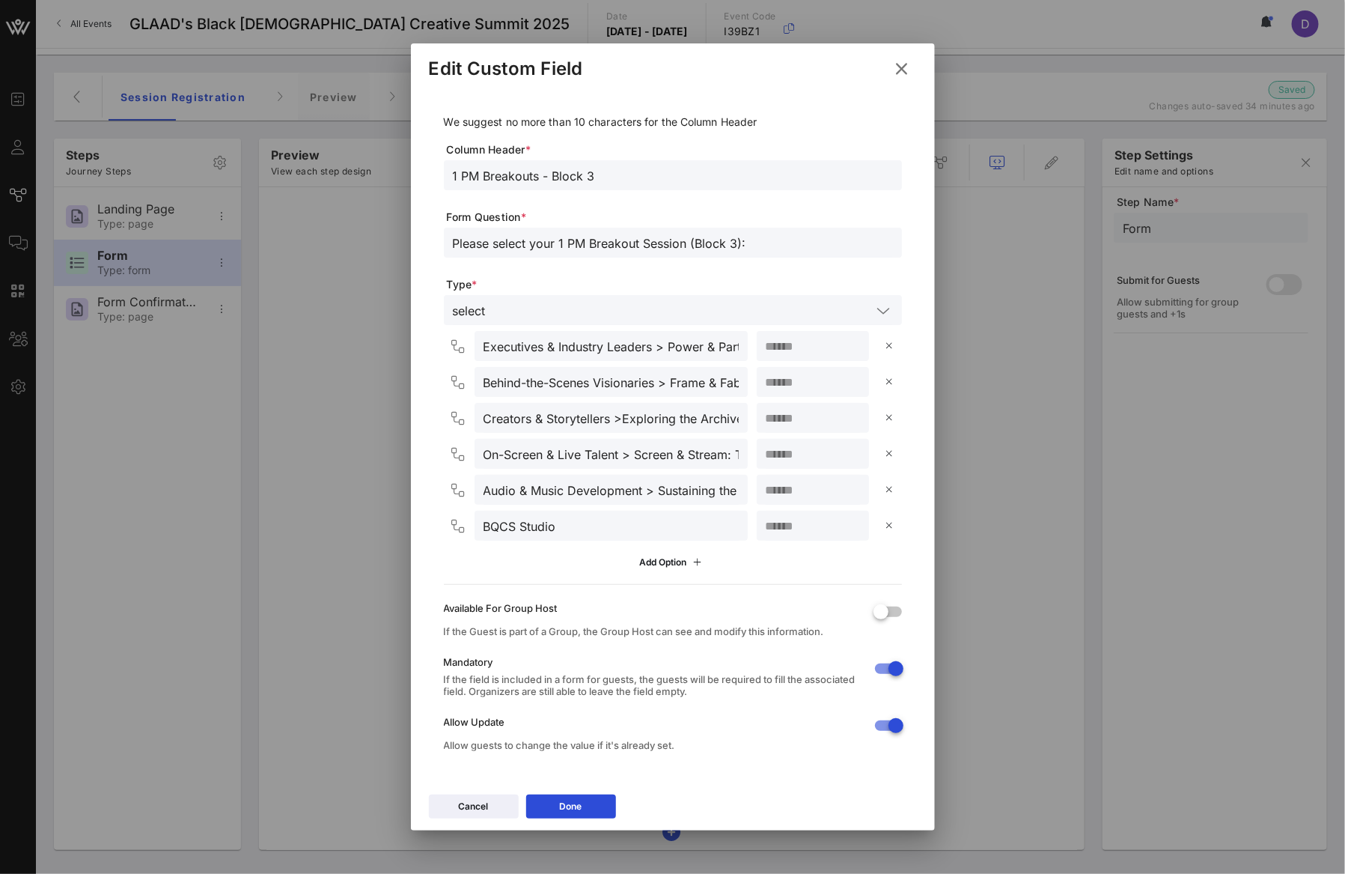
click at [622, 174] on input "1 PM Breakouts - Block 3" at bounding box center [673, 174] width 440 height 19
click at [451, 168] on div "1 PM Breakouts" at bounding box center [673, 175] width 458 height 30
click at [453, 174] on input "1 PM Breakouts" at bounding box center [673, 174] width 440 height 19
type input "Block 3 - 1 PM Breakouts"
click at [598, 812] on button "Done" at bounding box center [571, 806] width 90 height 24
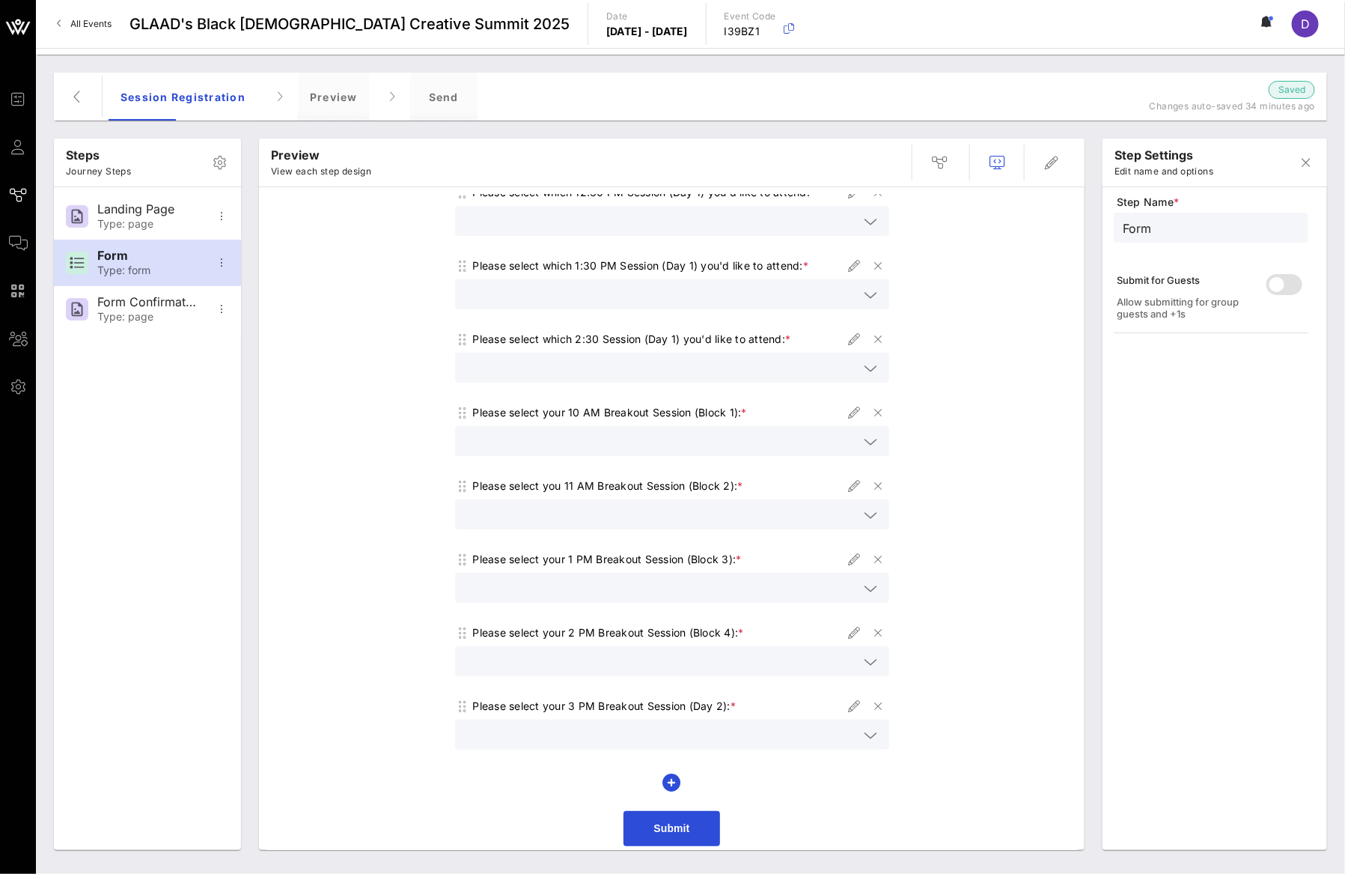
scroll to position [274, 0]
click at [845, 630] on icon "button" at bounding box center [854, 630] width 18 height 18
type input "2 PM Breakouts"
type input "Please select your 2 PM Breakout Session (Block 4):"
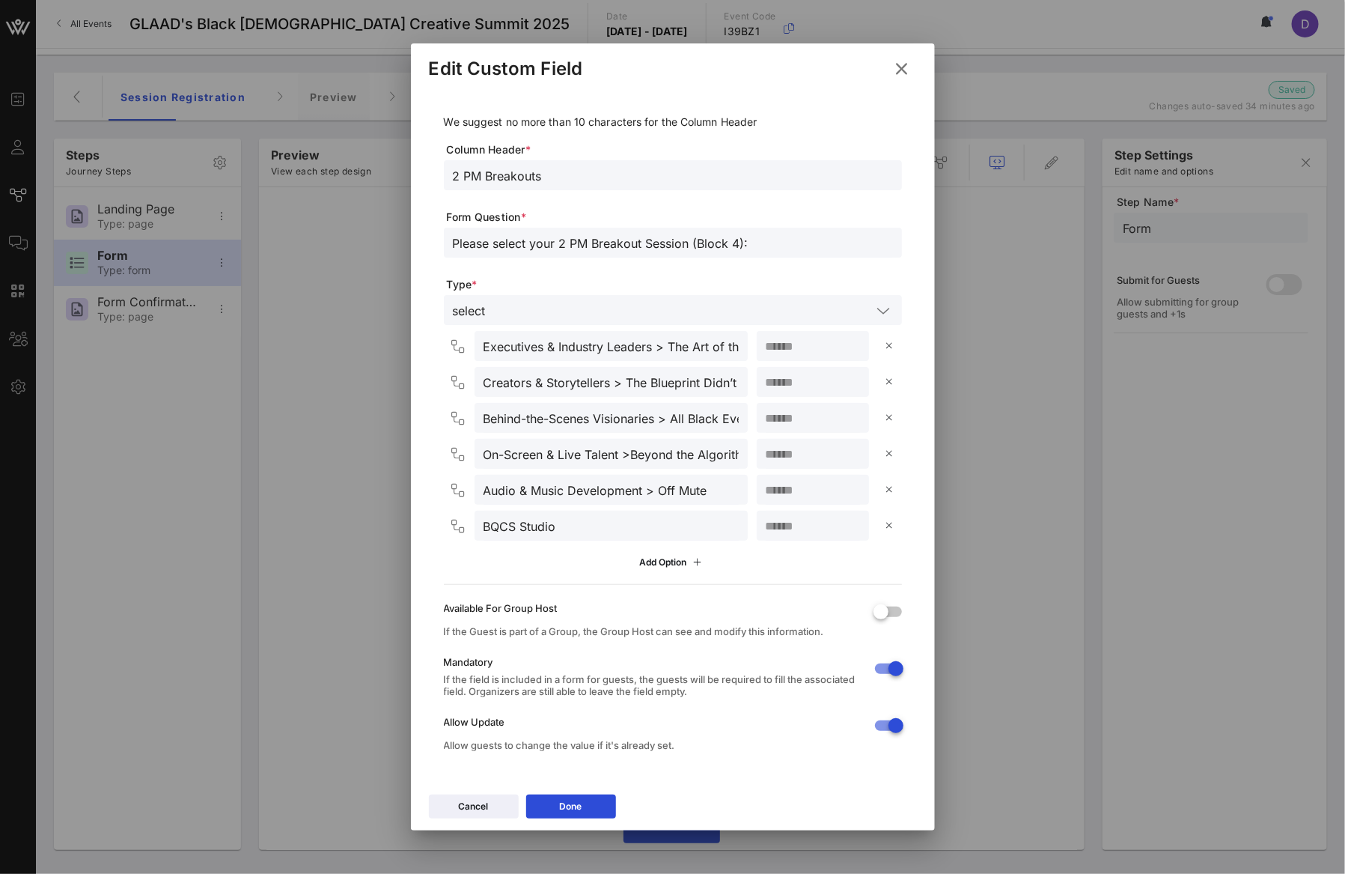
click at [457, 173] on input "2 PM Breakouts" at bounding box center [673, 174] width 440 height 19
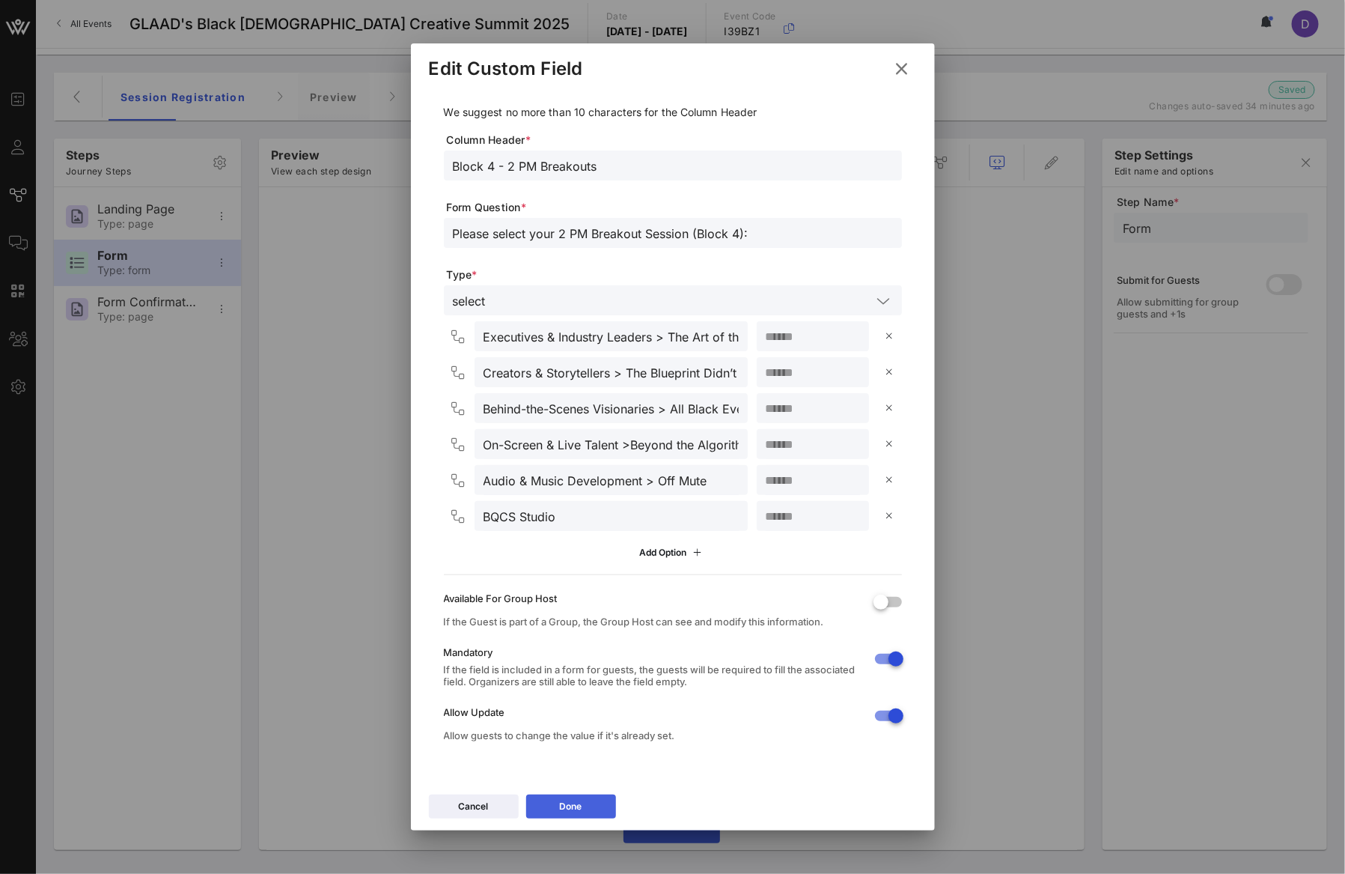
type input "Block 4 - 2 PM Breakouts"
click at [583, 808] on button "Done" at bounding box center [571, 806] width 90 height 24
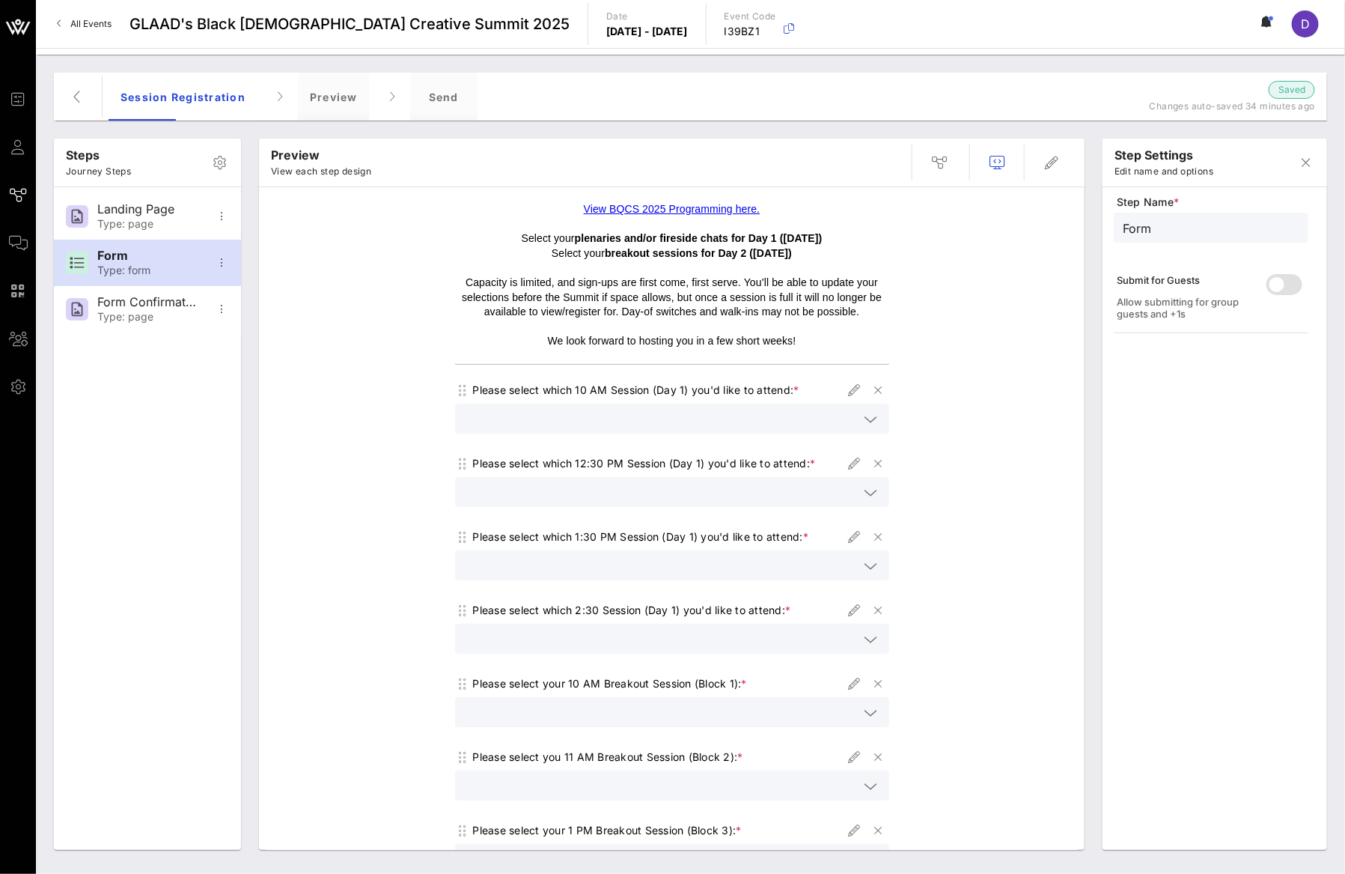
scroll to position [274, 0]
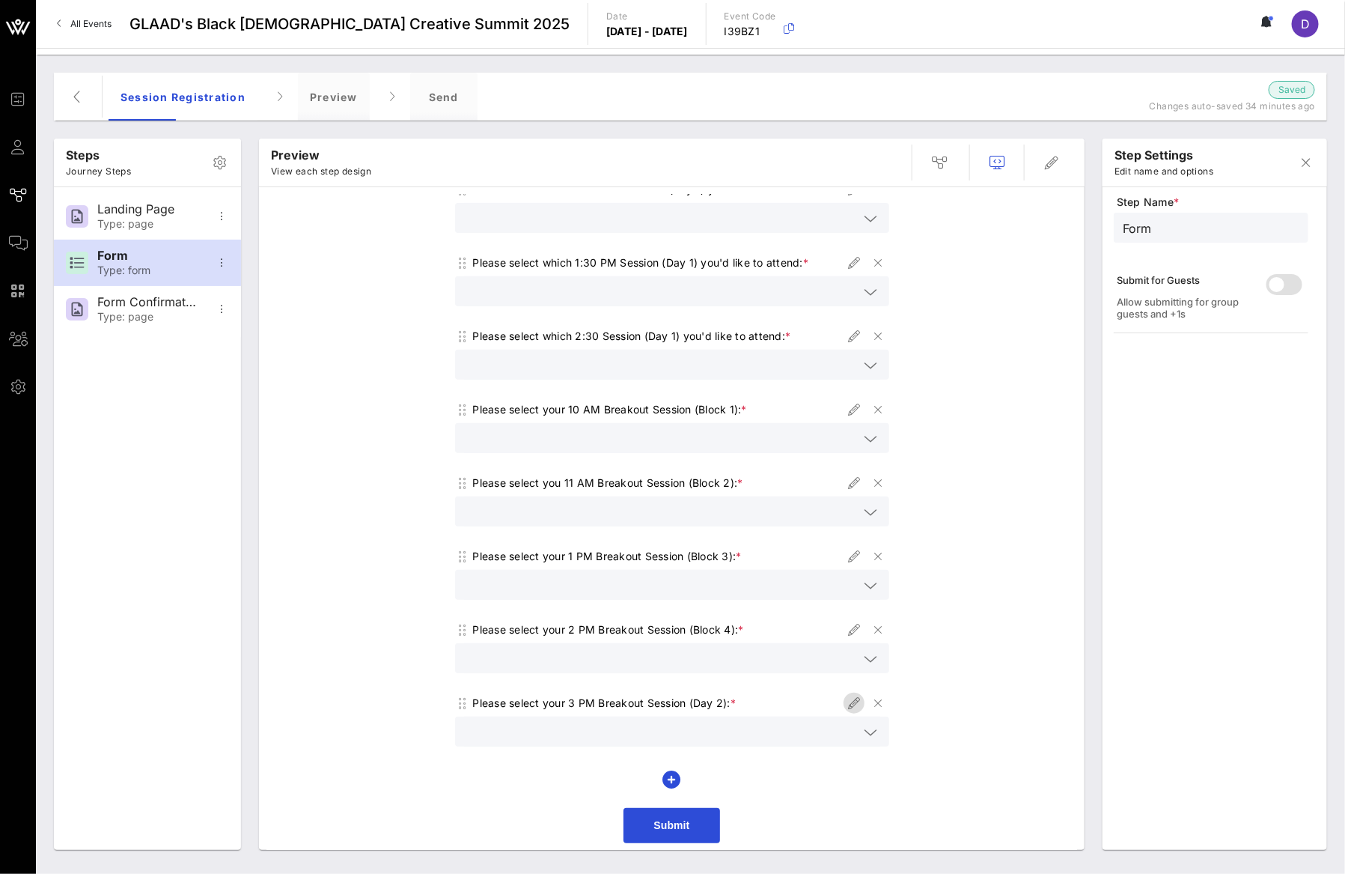
click at [845, 695] on icon "button" at bounding box center [854, 703] width 18 height 18
type input "3 PM Breakouts"
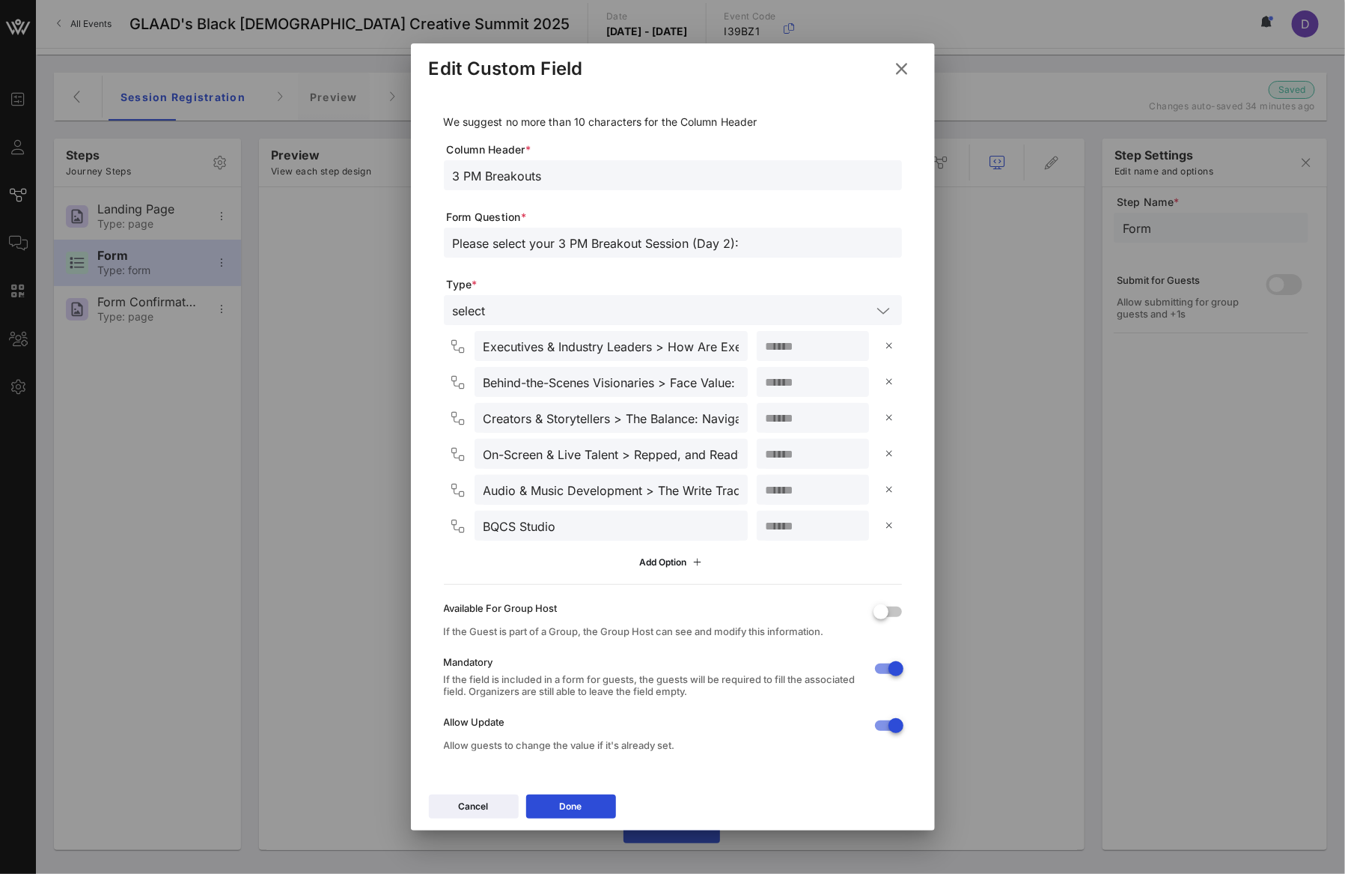
click at [730, 244] on input "Please select your 3 PM Breakout Session (Day 2):" at bounding box center [673, 242] width 440 height 19
type input "Please select your 3 PM Breakout Session (Block 5):"
drag, startPoint x: 452, startPoint y: 171, endPoint x: 460, endPoint y: 195, distance: 25.1
click at [453, 171] on input "3 PM Breakouts" at bounding box center [673, 174] width 440 height 19
type input "Block 5 - 3 PM Breakouts"
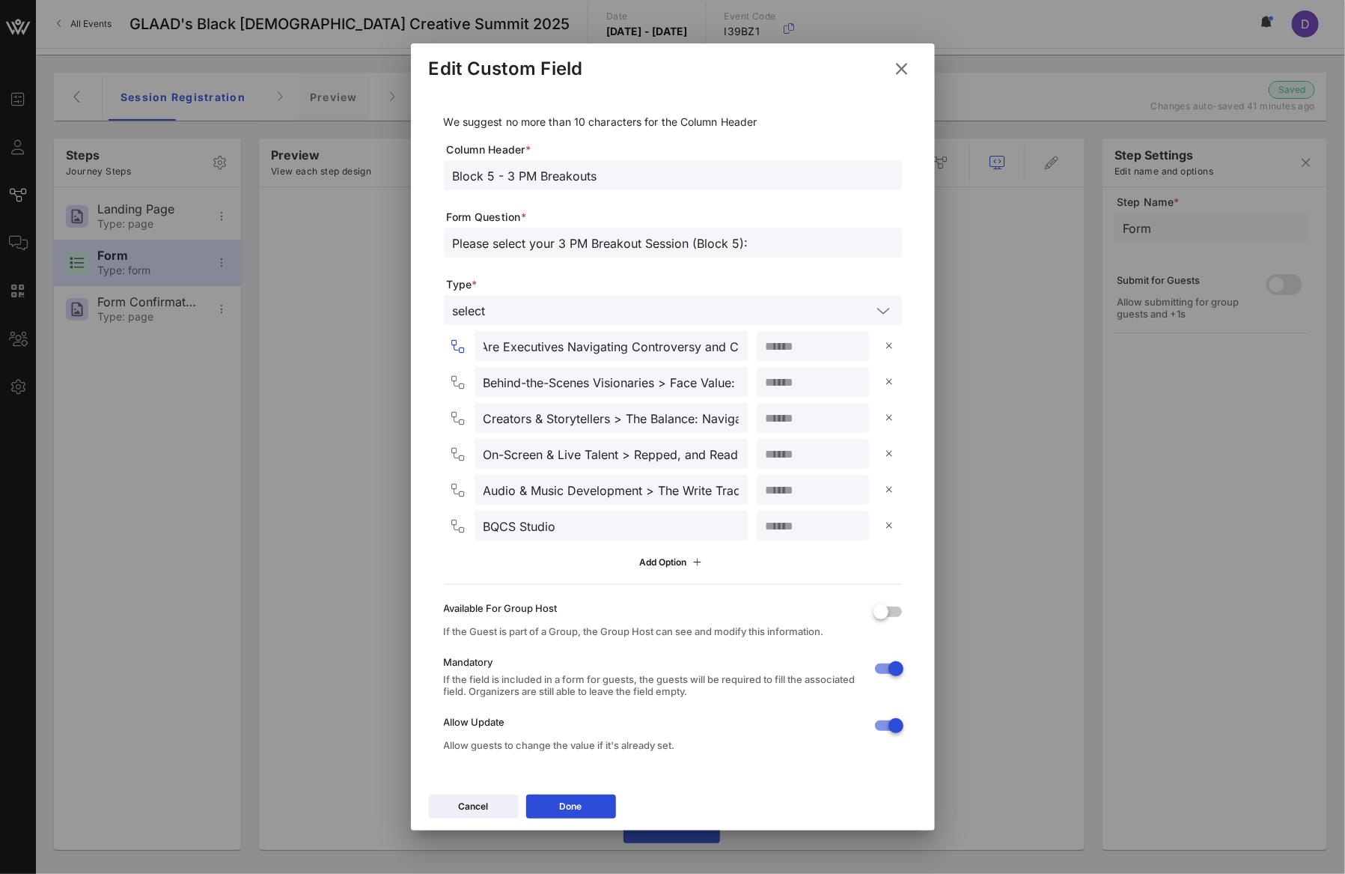
scroll to position [0, 374]
drag, startPoint x: 665, startPoint y: 344, endPoint x: 778, endPoint y: 345, distance: 112.3
click at [778, 345] on div "Executives & Industry Leaders > How Are Executives Navigating Controversy and C…" at bounding box center [676, 346] width 452 height 30
paste input "High Stakes, Higher Ground: Leading Through Crisis Without Compromise"
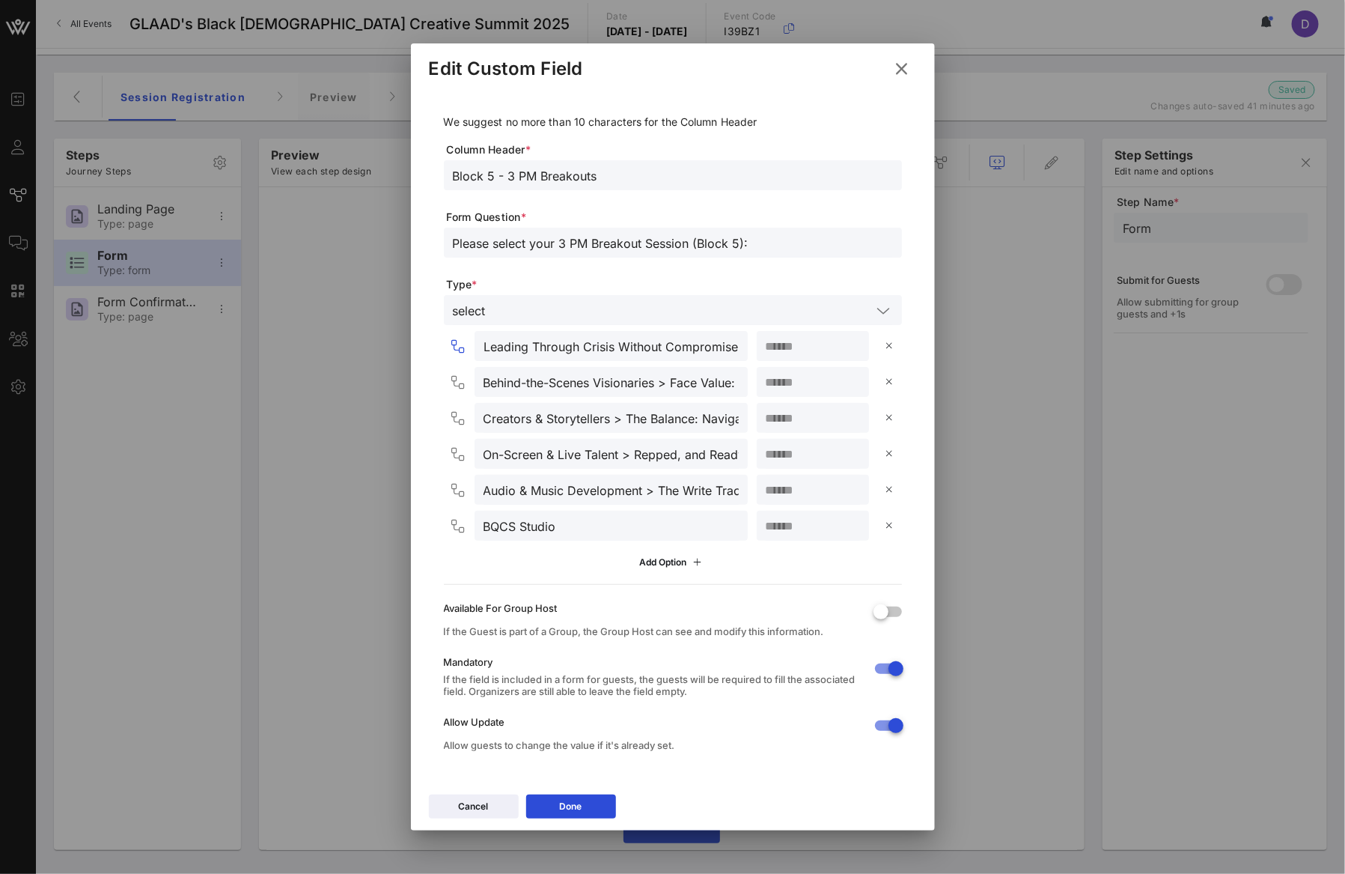
type input "Executives & Industry Leaders >High Stakes, Higher Ground: Leading Through Cris…"
click at [543, 374] on input "Behind-the-Scenes Visionaries > Face Value: The Art of the Day-to-Night Transfo…" at bounding box center [611, 381] width 255 height 19
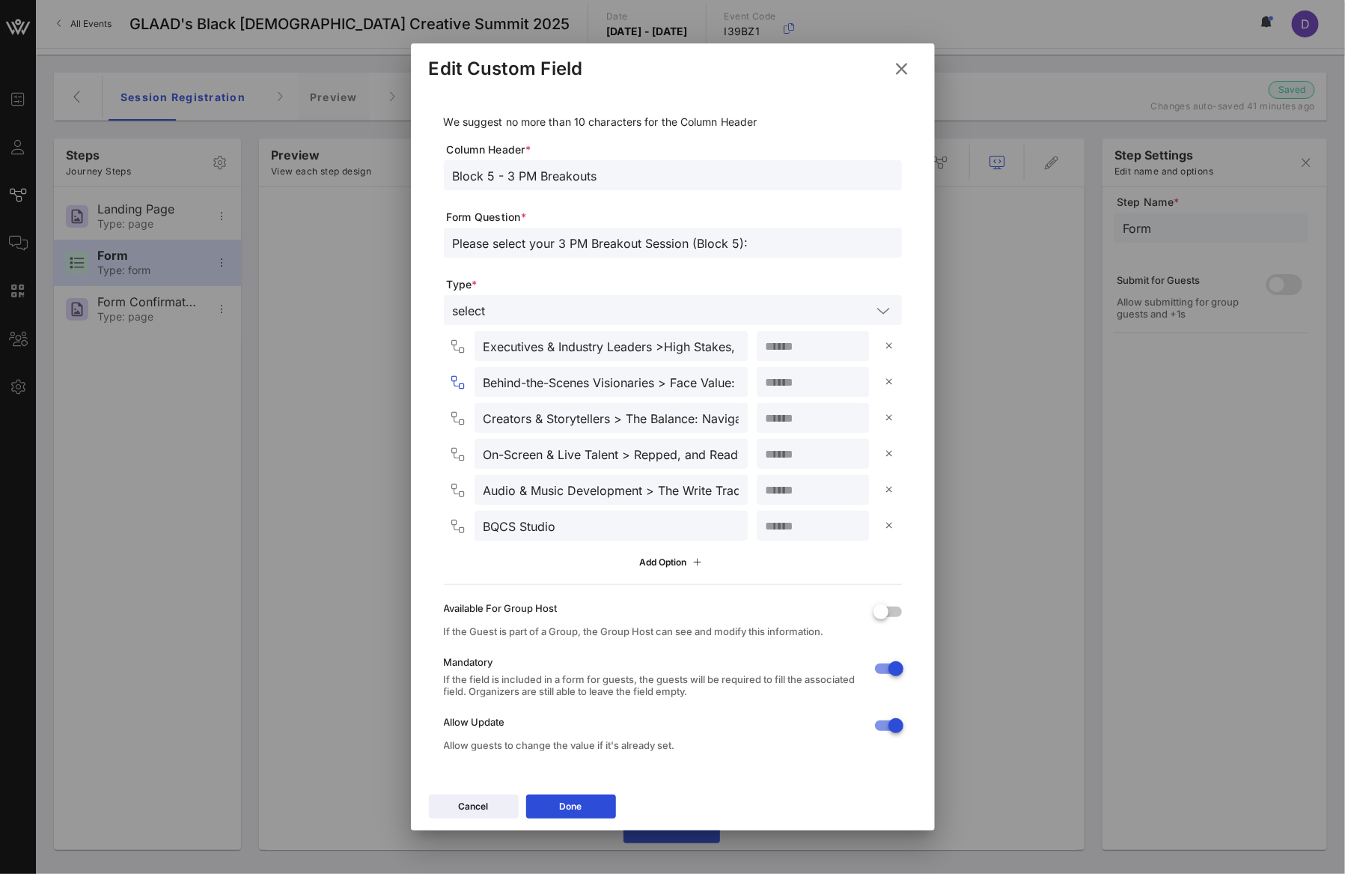
click at [543, 374] on input "Behind-the-Scenes Visionaries > Face Value: The Art of the Day-to-Night Transfo…" at bounding box center [611, 381] width 255 height 19
paste input "Creators & Storytellers"
paste input "The Balance: Navigating Mental Health and Entertainment"
type input "Creators & Storytellers > The Balance: Navigating Mental Health and Entertainme…"
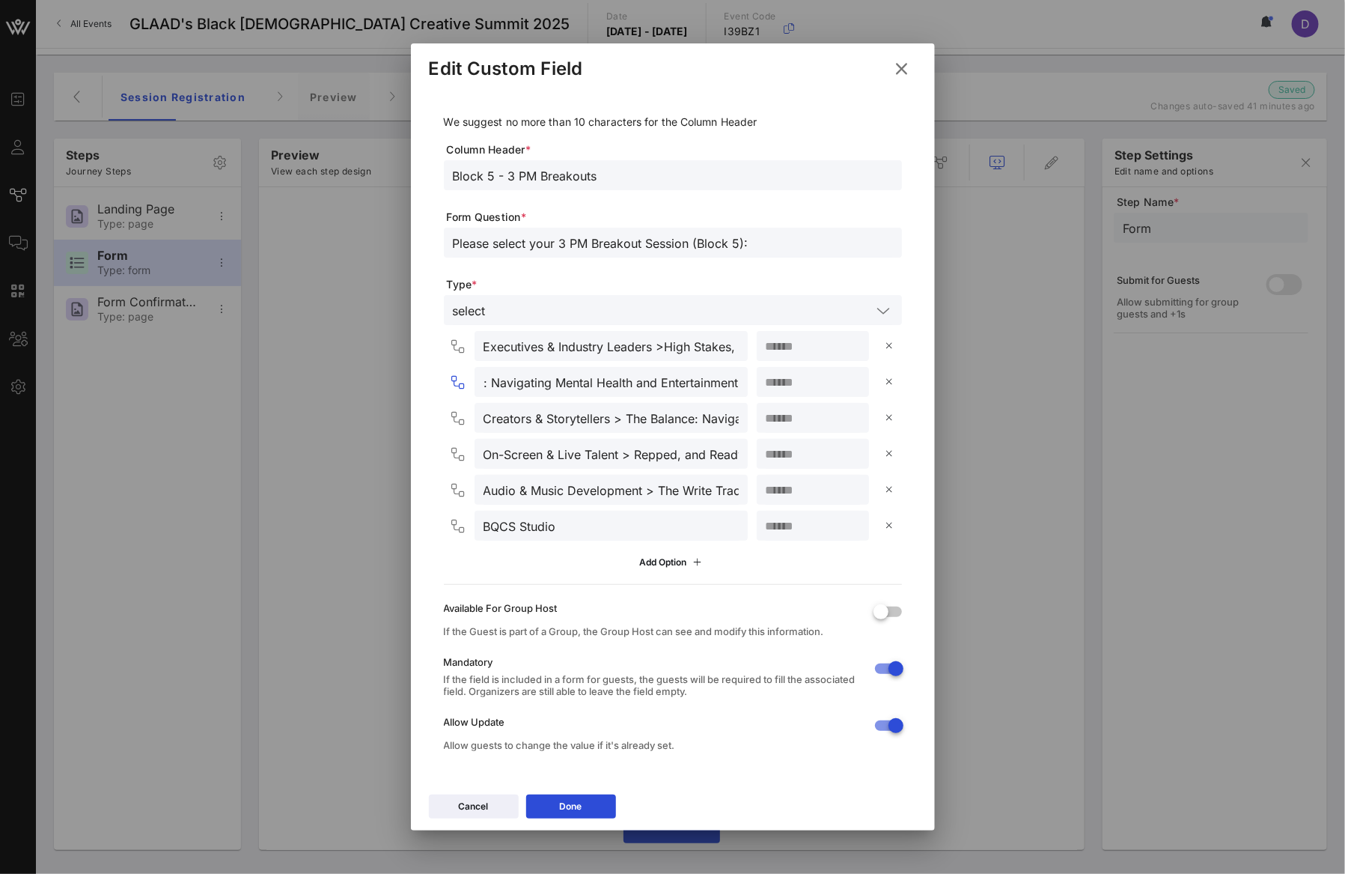
scroll to position [0, 0]
click at [650, 419] on input "Creators & Storytellers > The Balance: Navigating Mental Health and Entertainme…" at bounding box center [611, 417] width 255 height 19
click at [602, 415] on input "Creators & Storytellers > The Balance: Navigating Mental Health and Entertainme…" at bounding box center [611, 417] width 255 height 19
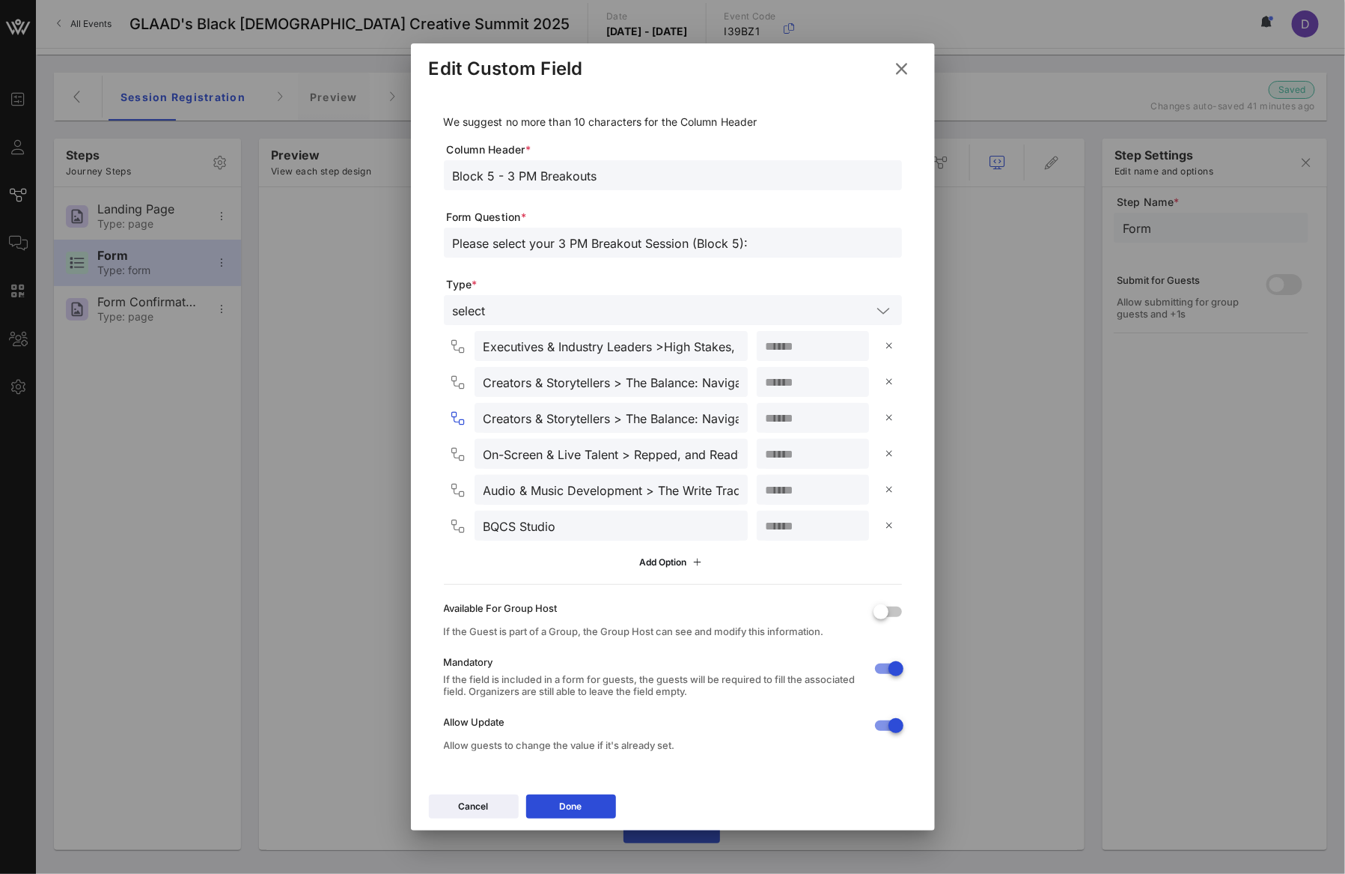
paste input "On-Screen & Live Tal"
paste input "This Is the Moment: Breaking in and Owning Your Spotlight"
type input "On-Screen & Live Talent > This Is the Moment: Breaking in and Owning Your Spotl…"
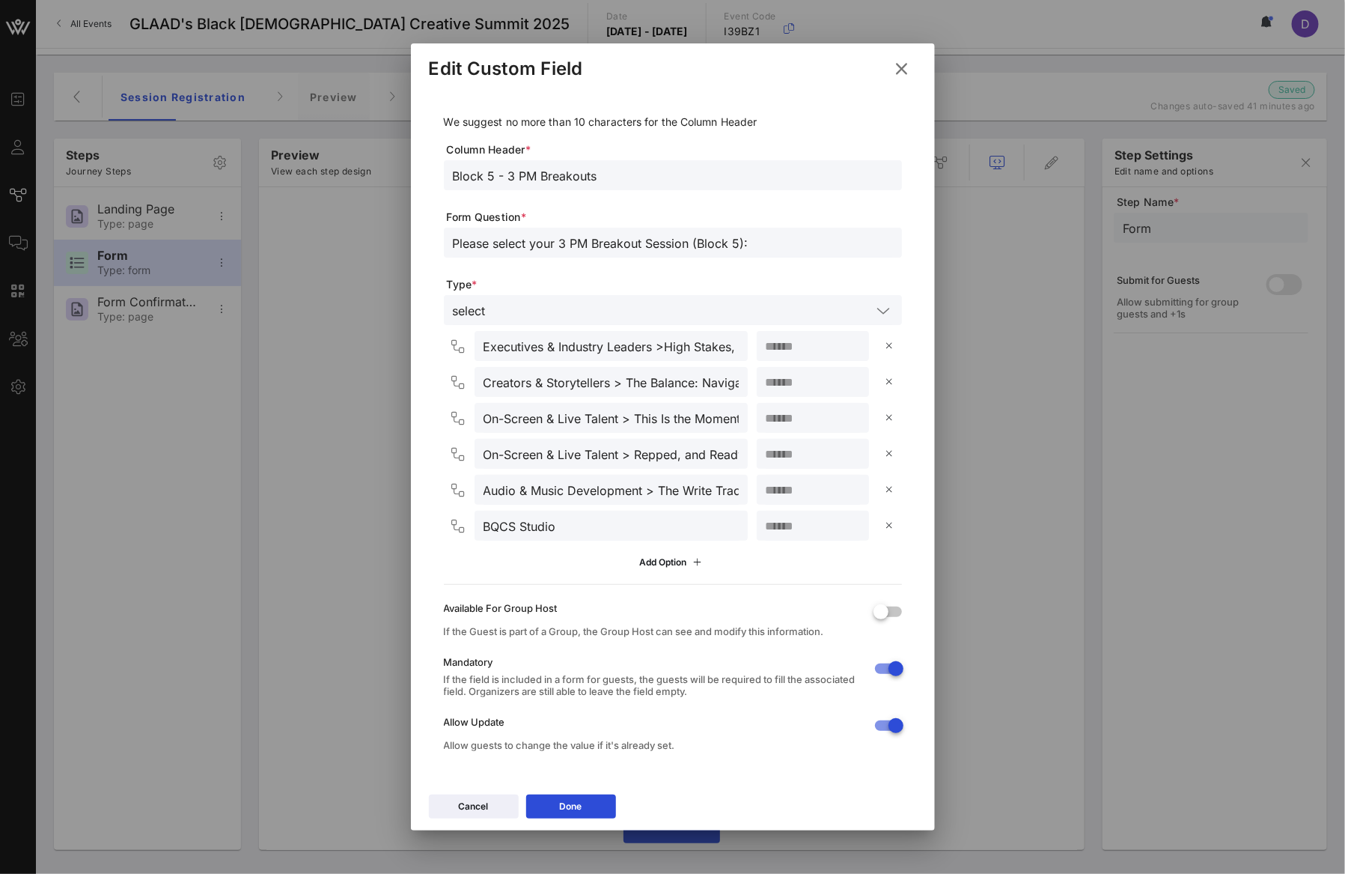
click at [775, 375] on input "**" at bounding box center [813, 381] width 94 height 19
type input "*"
type input "**"
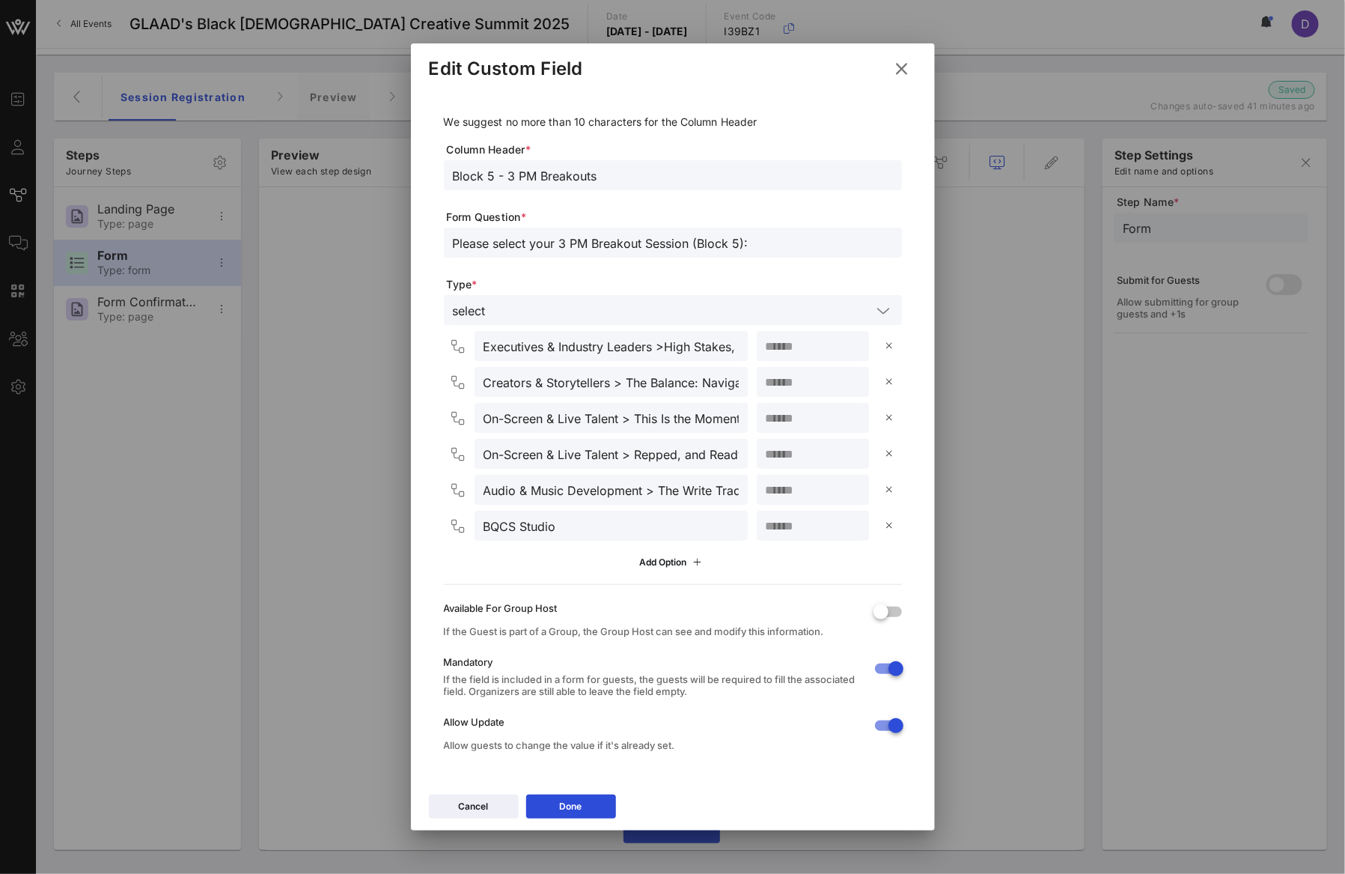
click at [788, 427] on input "**" at bounding box center [813, 417] width 94 height 19
type input "**"
click at [671, 451] on input "On-Screen & Live Talent > Repped, and Ready: Building Your Team and getting Sig…" at bounding box center [611, 453] width 255 height 19
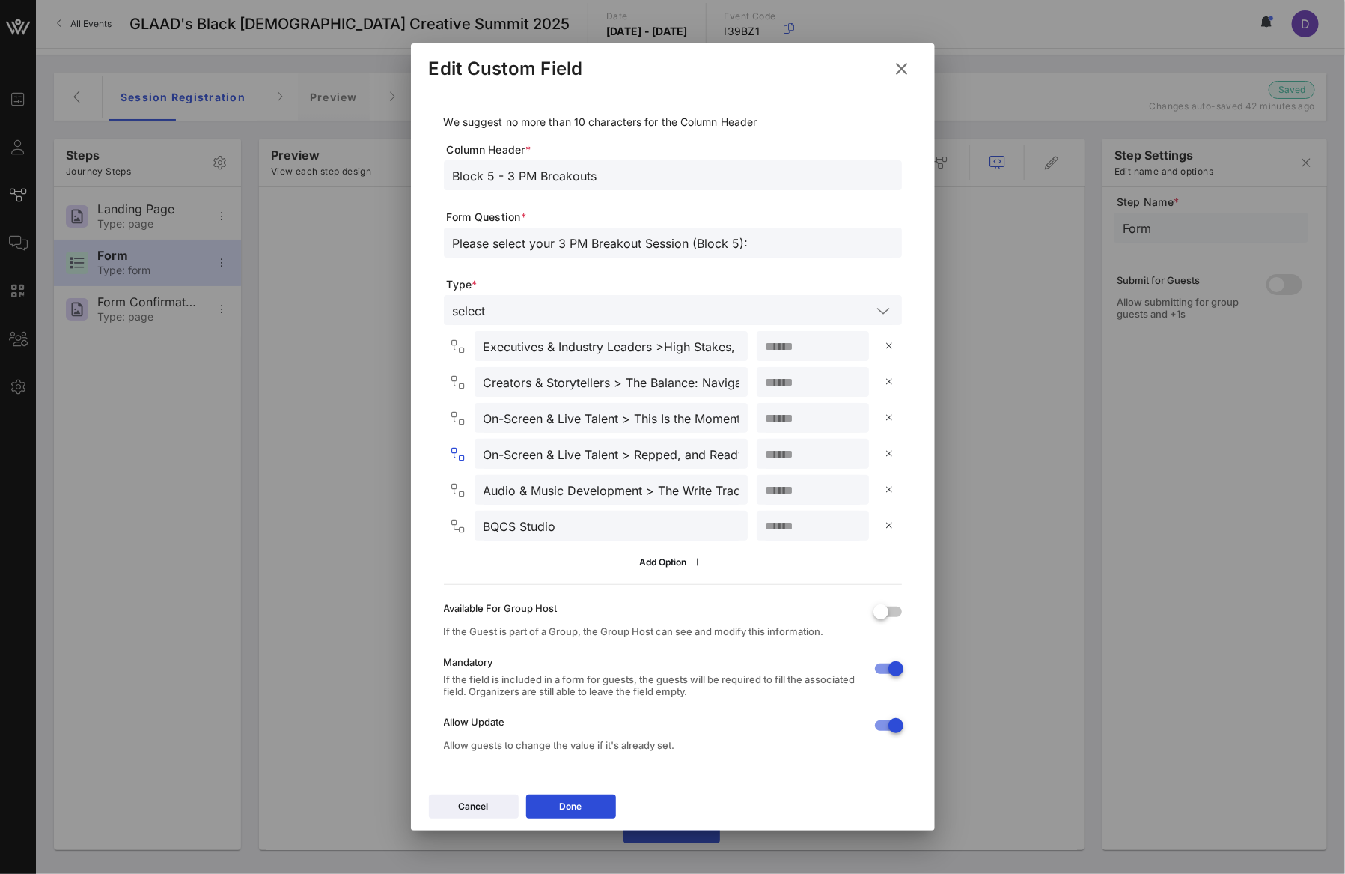
click at [552, 451] on input "On-Screen & Live Talent > Repped, and Ready: Building Your Team and getting Sig…" at bounding box center [611, 453] width 255 height 19
paste input "Audio & Music Development"
paste input "The Write Track: Verse & Vision"
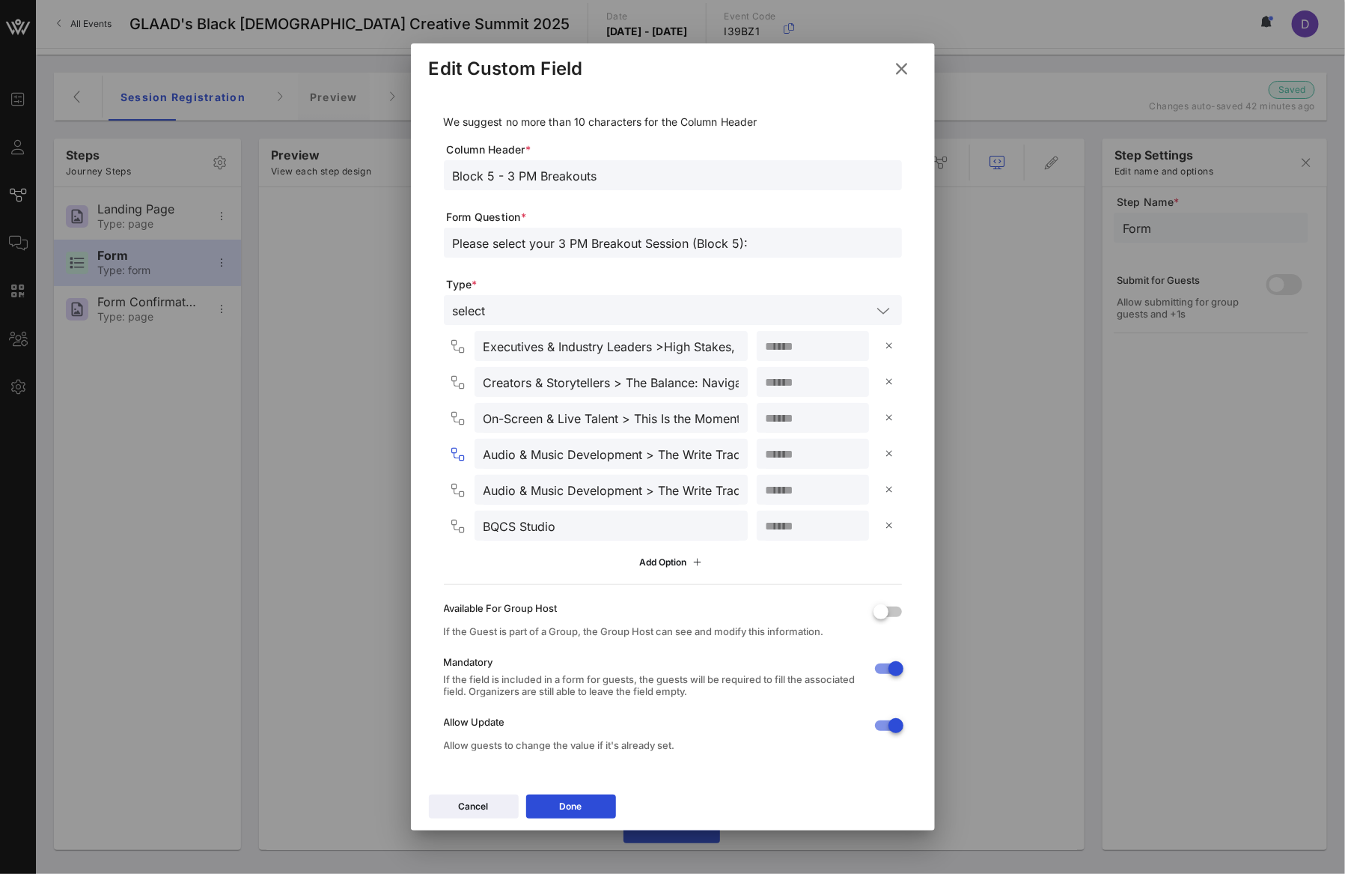
click at [528, 419] on input "On-Screen & Live Talent > This Is the Moment: Breaking in and Owning Your Spotl…" at bounding box center [611, 417] width 255 height 19
click at [531, 463] on input "Audio & Music Development > The Write Track: Verse & Vision" at bounding box center [611, 453] width 255 height 19
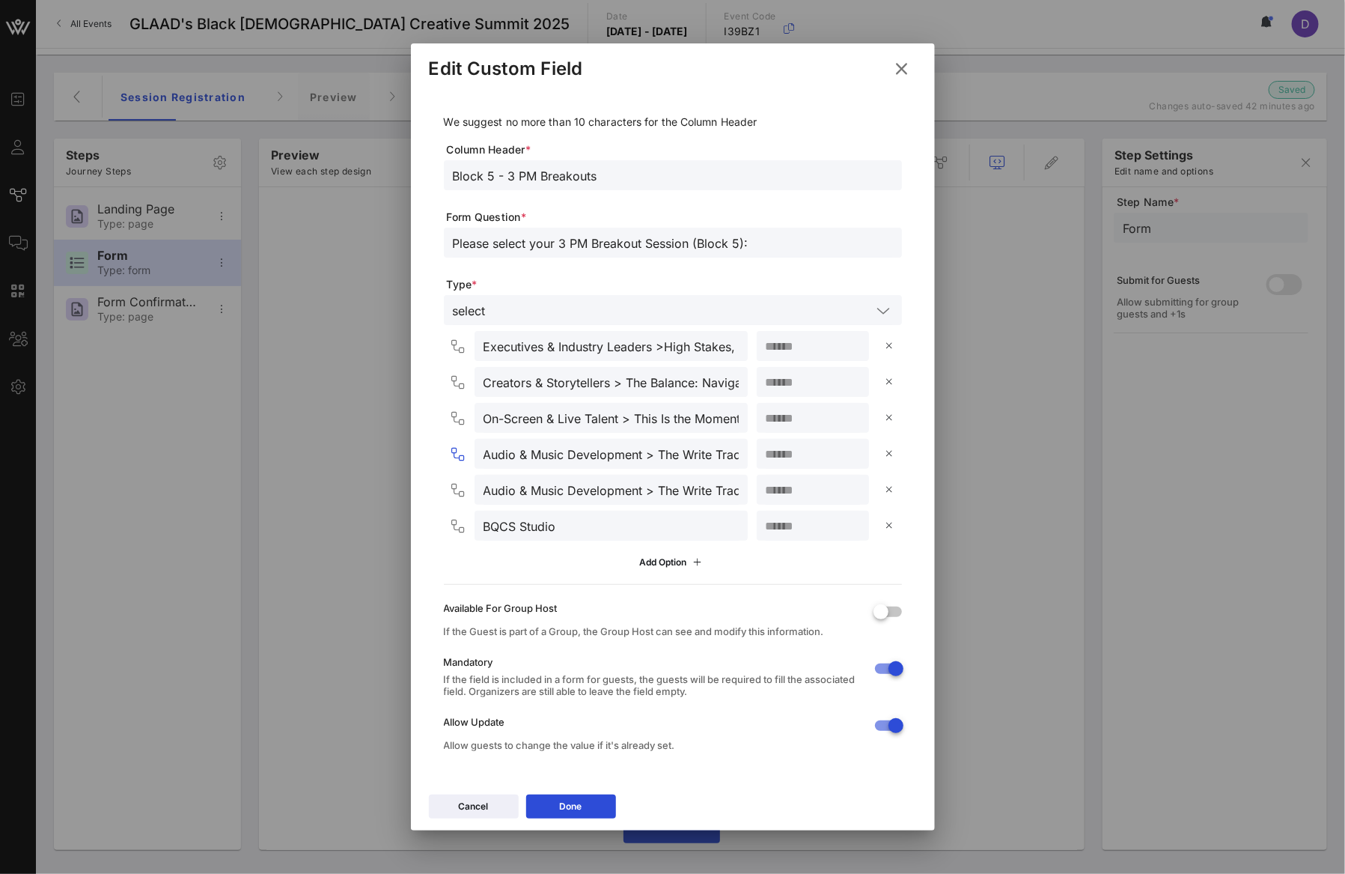
click at [531, 463] on input "Audio & Music Development > The Write Track: Verse & Vision" at bounding box center [611, 453] width 255 height 19
paste input "Behind-the-Scenes Visionaries"
paste input "Face Value: The Art of the Day-to-Night Transformation [BEAUTY / STYLE MASTERCL…"
type input "Behind-the-Scenes Visionaries > Face Value: The Art of the Day-to-Night Transfo…"
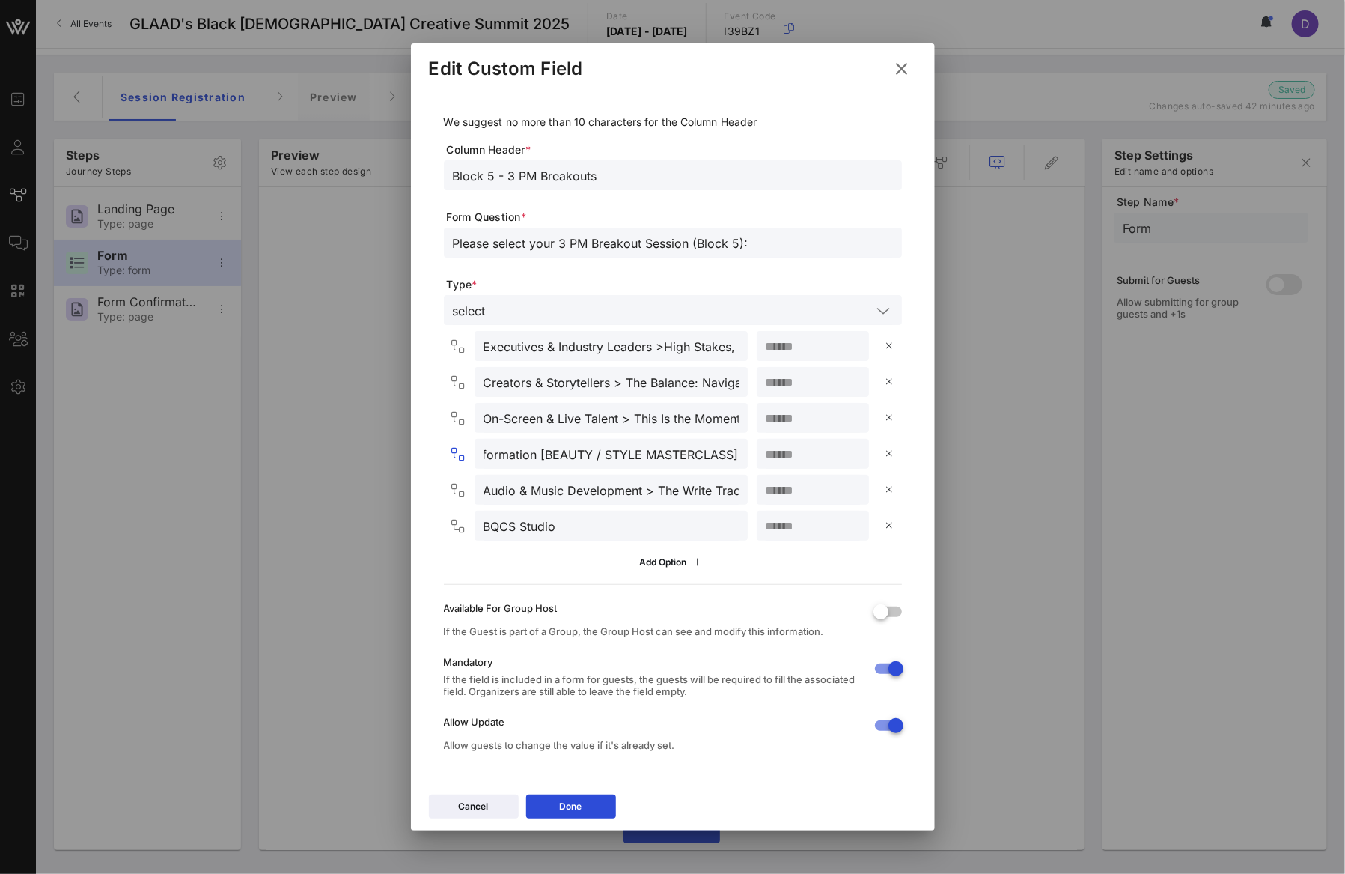
scroll to position [0, 0]
click at [769, 416] on input "**" at bounding box center [813, 417] width 94 height 19
click at [769, 386] on input "**" at bounding box center [813, 381] width 94 height 19
click at [769, 408] on input "**" at bounding box center [813, 417] width 94 height 19
click at [671, 412] on input "On-Screen & Live Talent > This Is the Moment: Breaking in and Owning Your Spotl…" at bounding box center [611, 417] width 255 height 19
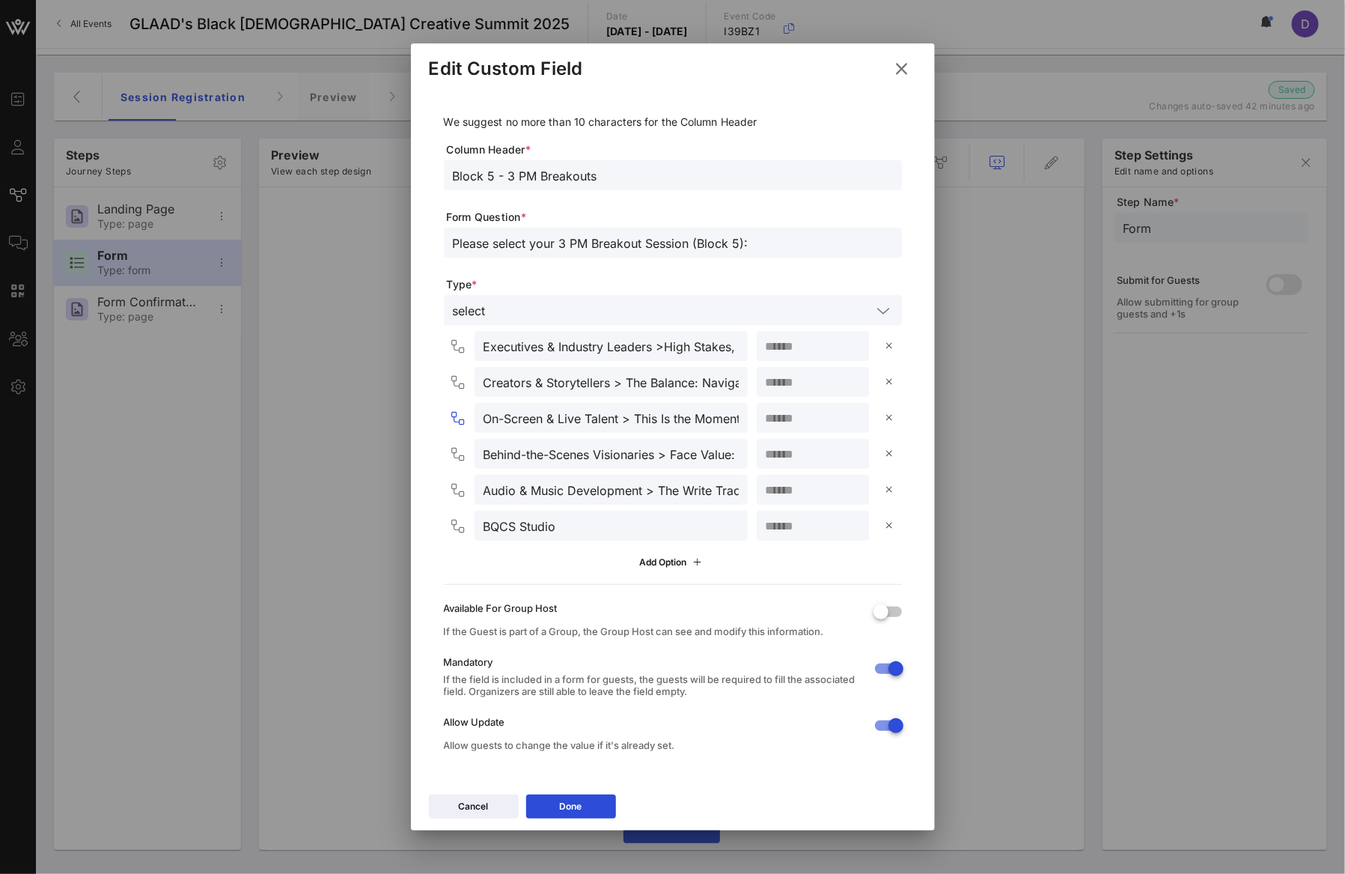
click at [671, 412] on input "On-Screen & Live Talent > This Is the Moment: Breaking in and Owning Your Spotl…" at bounding box center [611, 417] width 255 height 19
click at [641, 461] on input "Behind-the-Scenes Visionaries > Face Value: The Art of the Day-to-Night Transfo…" at bounding box center [611, 453] width 255 height 19
click at [766, 414] on input "**" at bounding box center [813, 417] width 94 height 19
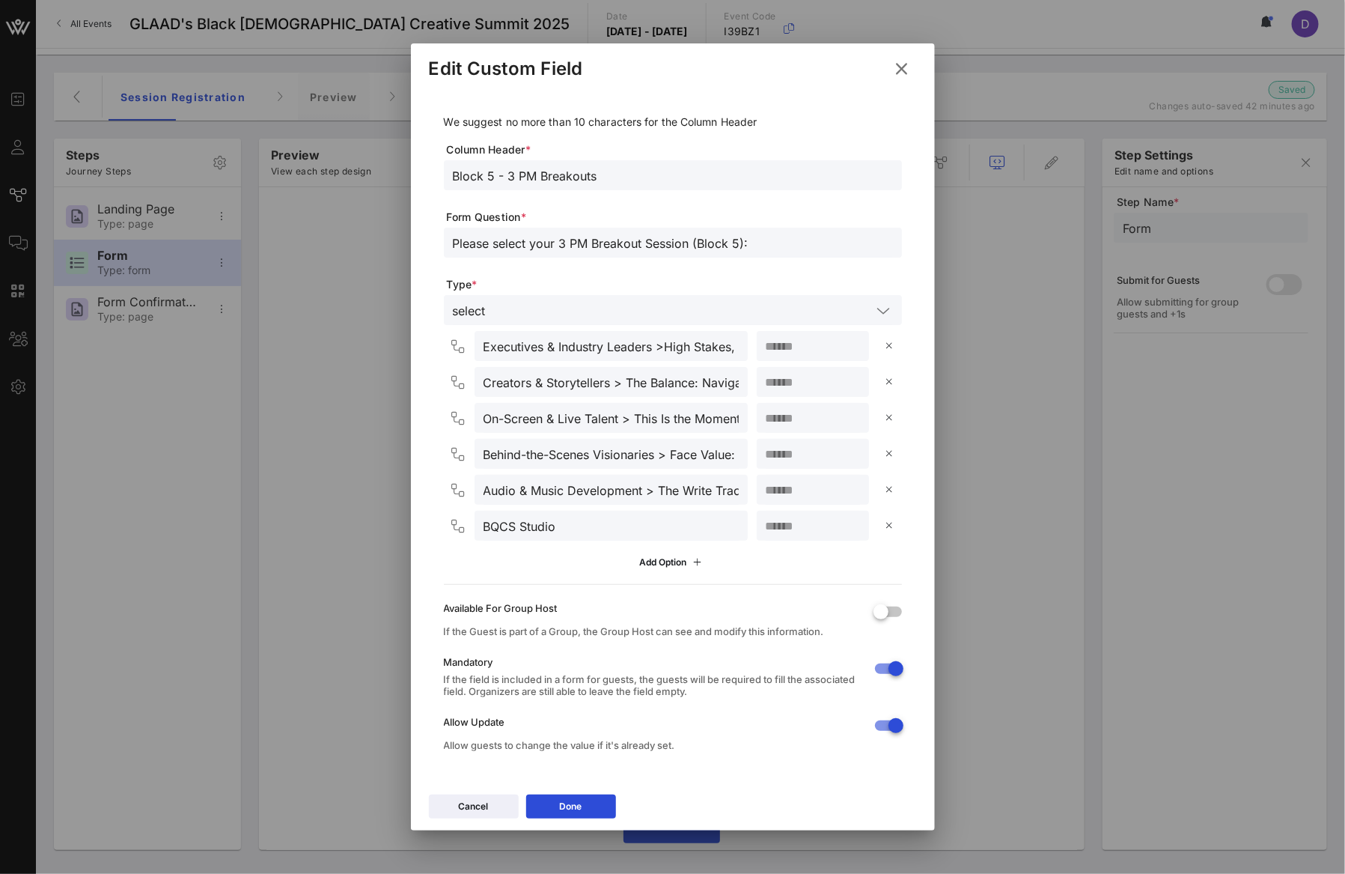
click at [766, 414] on input "**" at bounding box center [813, 417] width 94 height 19
type input "**"
click at [571, 428] on div "On-Screen & Live Talent > This Is the Moment: Breaking in and Owning Your Spotl…" at bounding box center [611, 418] width 255 height 30
click at [576, 457] on input "Behind-the-Scenes Visionaries > Face Value: The Art of the Day-to-Night Transfo…" at bounding box center [611, 453] width 255 height 19
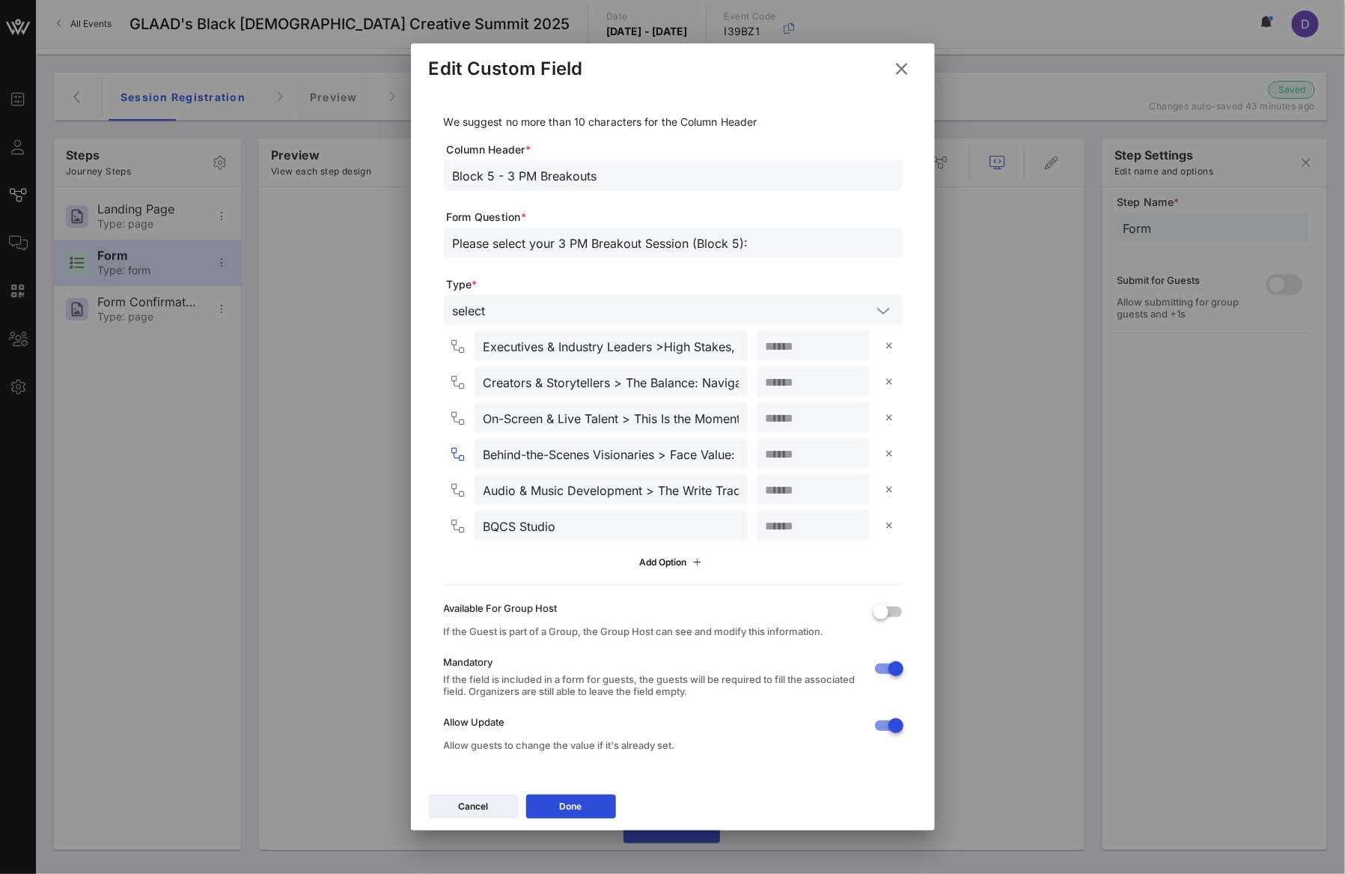
click at [576, 457] on input "Behind-the-Scenes Visionaries > Face Value: The Art of the Day-to-Night Transfo…" at bounding box center [611, 453] width 255 height 19
click at [577, 412] on input "On-Screen & Live Talent > This Is the Moment: Breaking in and Owning Your Spotl…" at bounding box center [611, 417] width 255 height 19
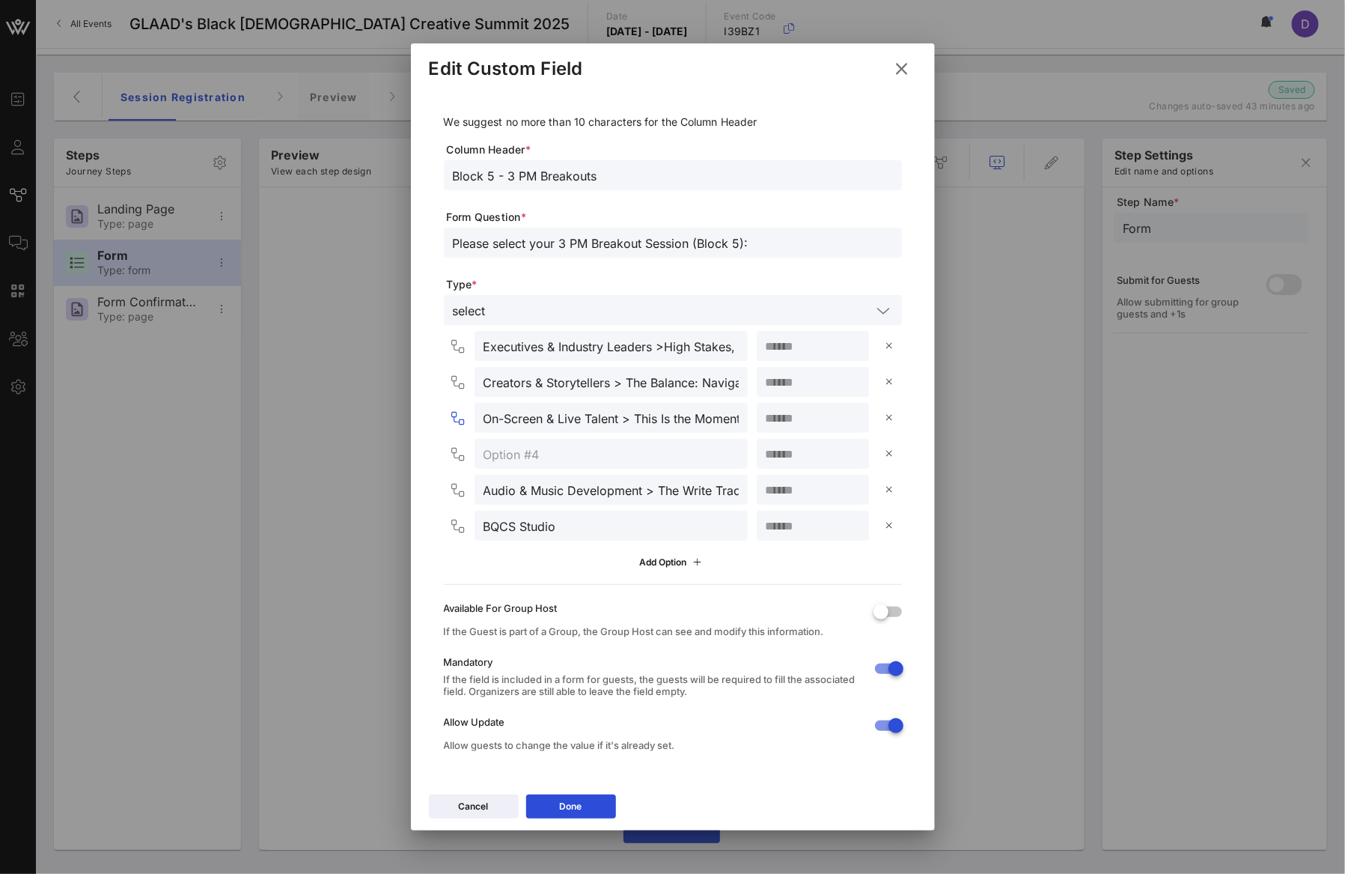
paste input "Behind-the-Scenes Visionaries > Face Value: The Art of the Day-to-Night Transfo…"
type input "Behind-the-Scenes Visionaries > Face Value: The Art of the Day-to-Night Transfo…"
click at [800, 415] on input "**" at bounding box center [813, 417] width 94 height 19
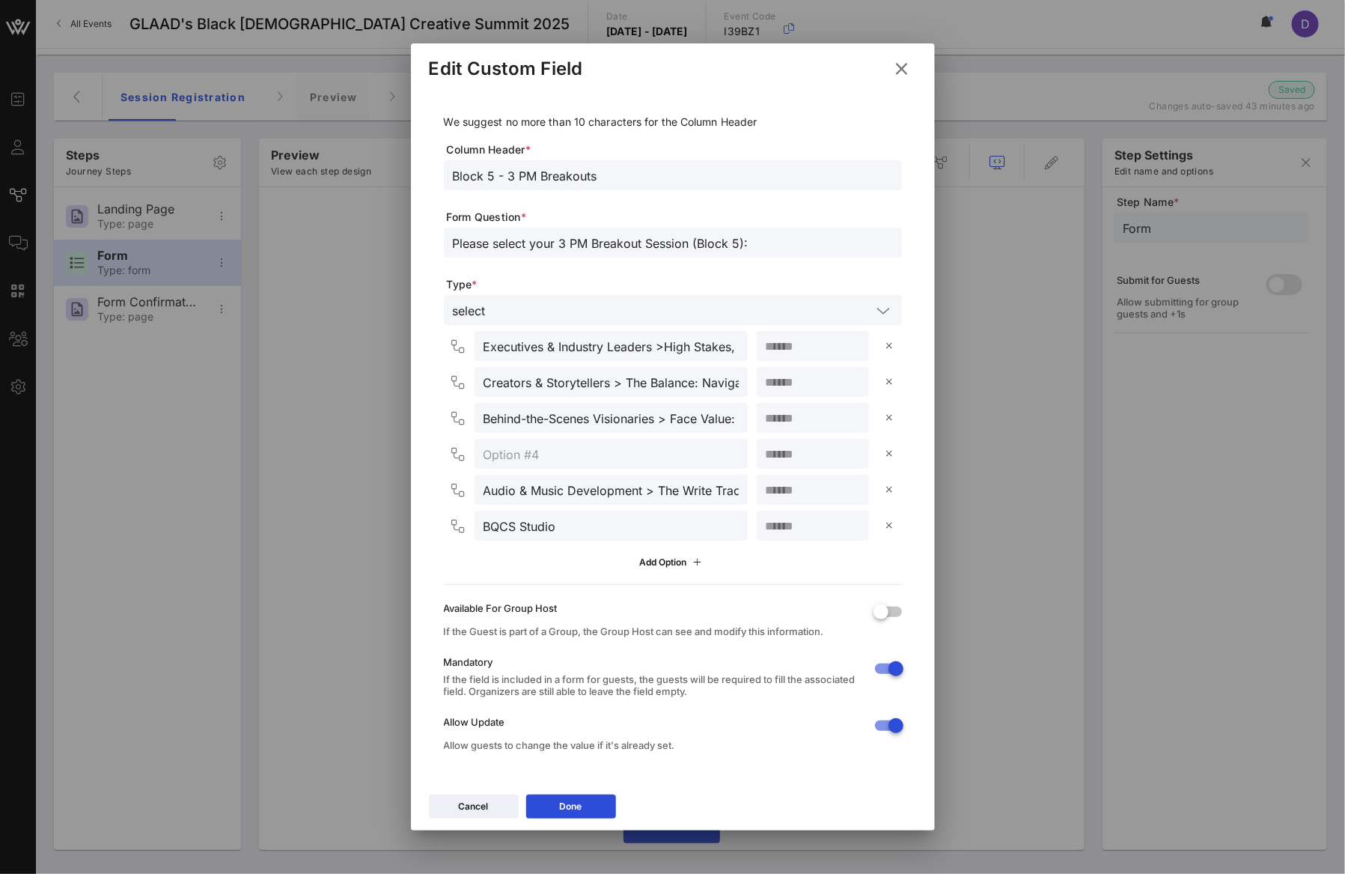
click at [800, 415] on input "**" at bounding box center [813, 417] width 94 height 19
type input "**"
click at [529, 458] on input "text" at bounding box center [611, 453] width 255 height 19
paste input "On-Screen & Live Talent"
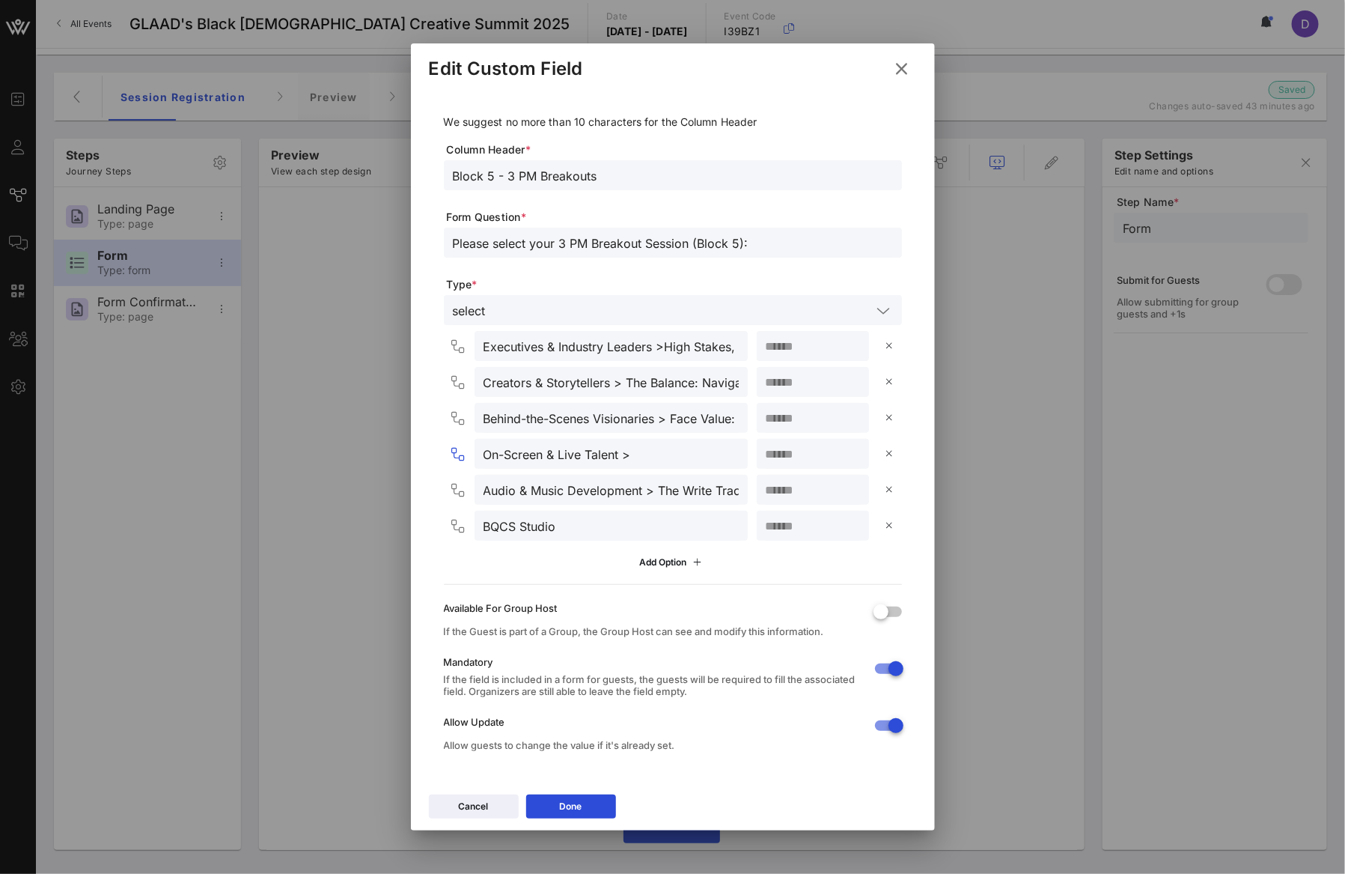
paste input "This Is the Moment: Breaking in and Owning Your Spotlight"
type input "On-Screen & Live Talent > This Is the Moment: Breaking in and Owning Your Spotl…"
click at [576, 814] on button "Done" at bounding box center [571, 806] width 90 height 24
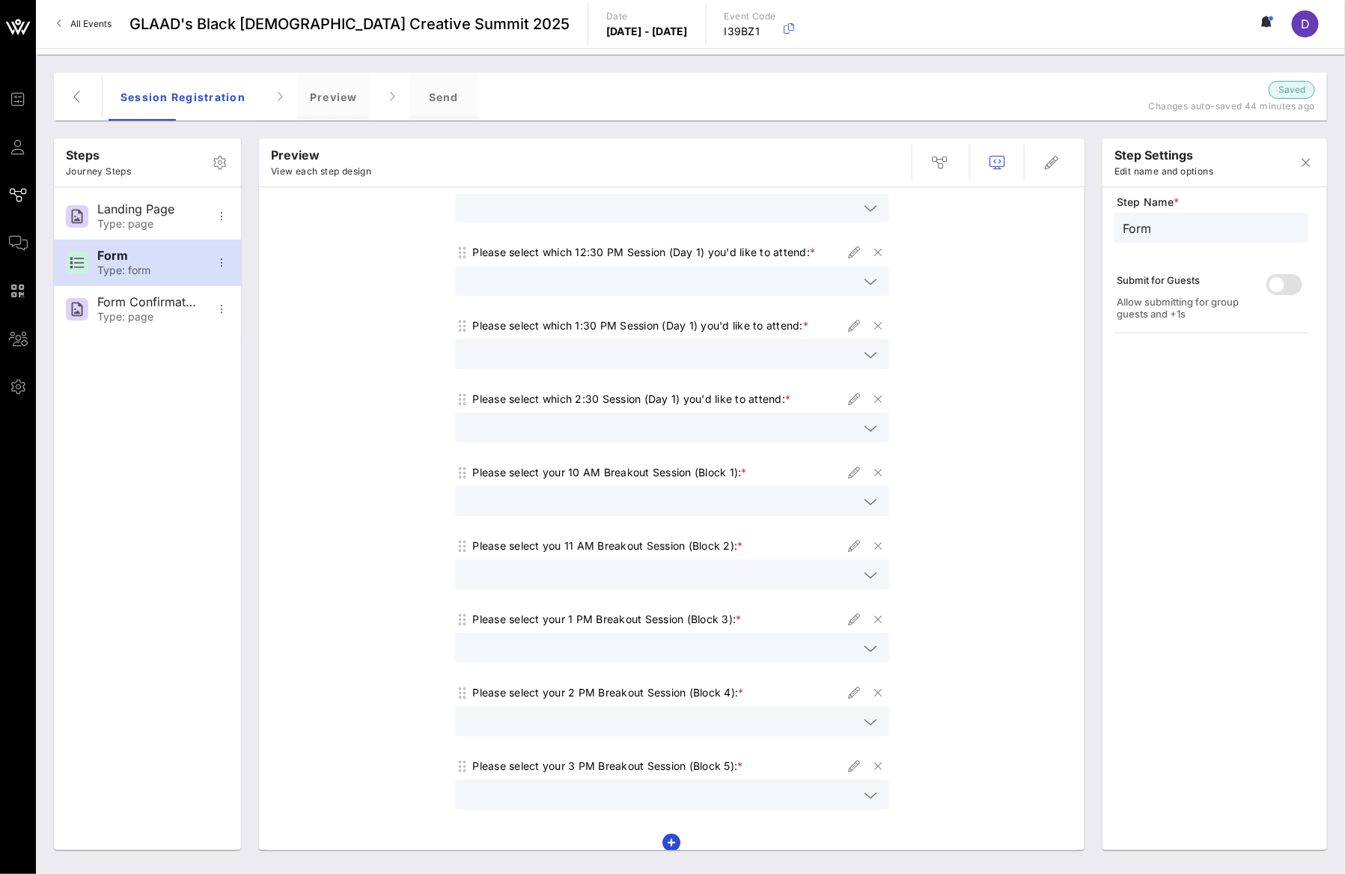
scroll to position [274, 0]
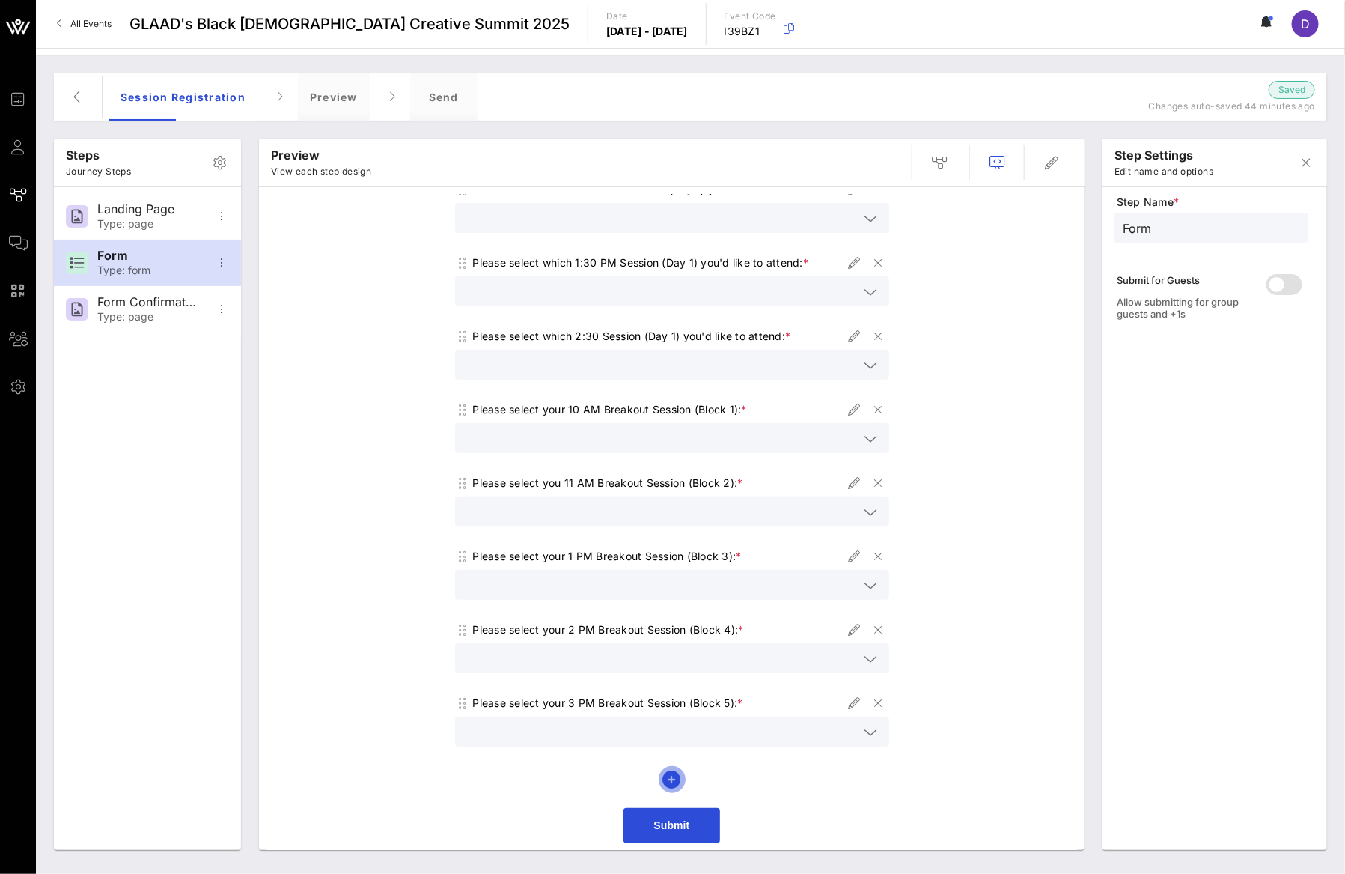
click at [664, 776] on icon "button" at bounding box center [672, 779] width 18 height 18
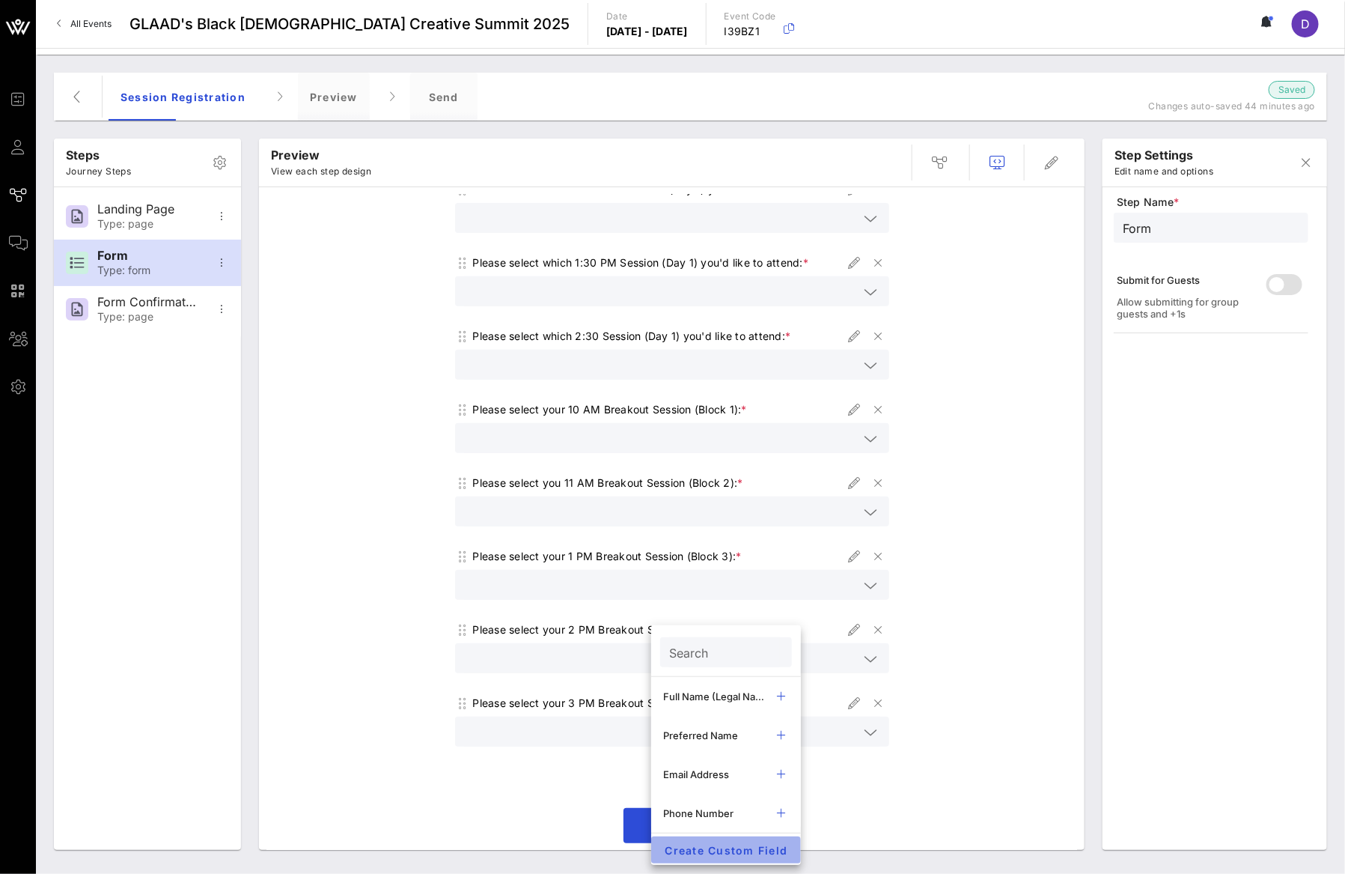
click at [744, 841] on button "Create Custom Field" at bounding box center [726, 849] width 150 height 27
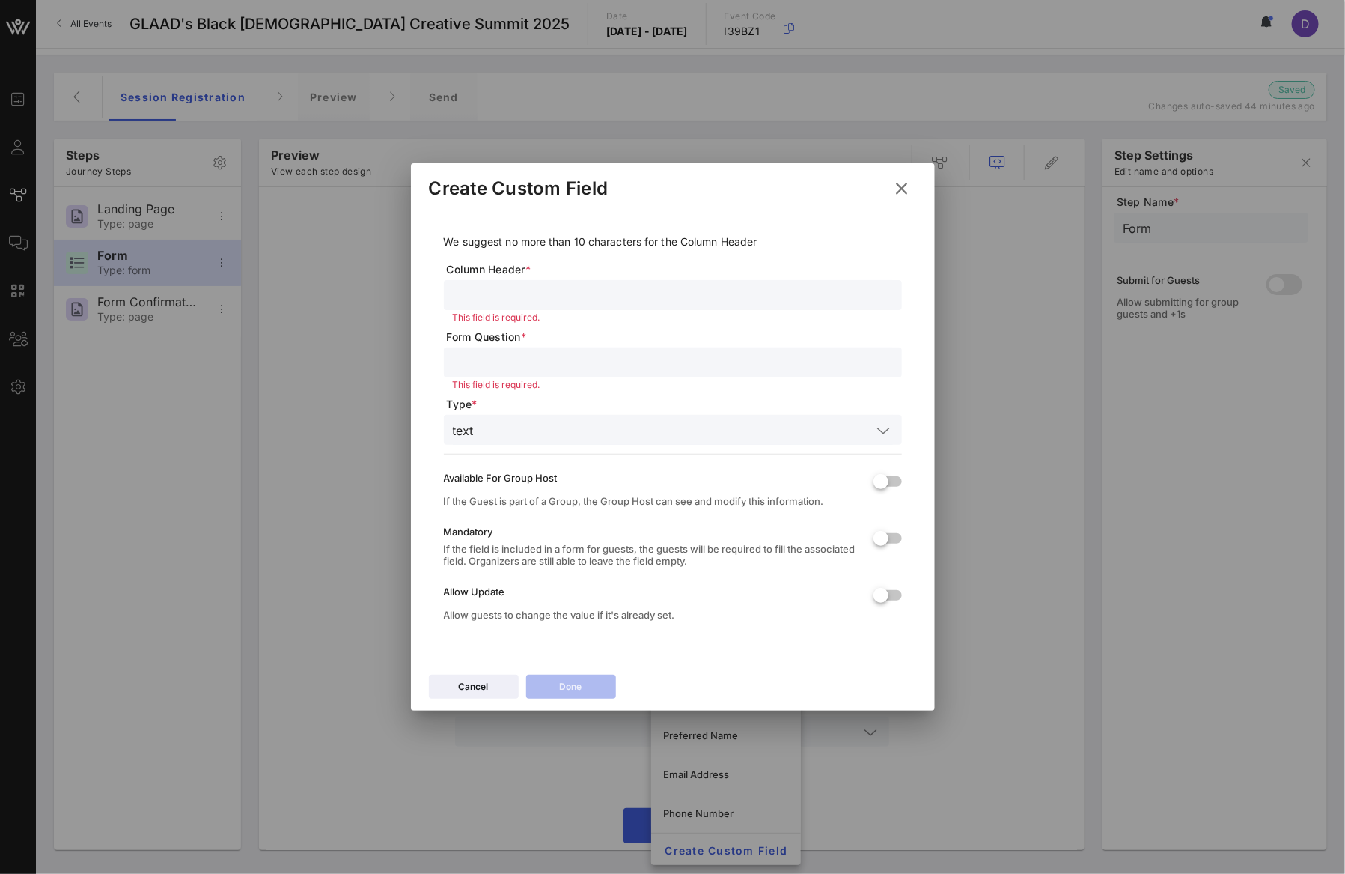
click at [566, 288] on input "text" at bounding box center [673, 294] width 440 height 19
type input "P"
type input "I"
type input "W"
type input "I"
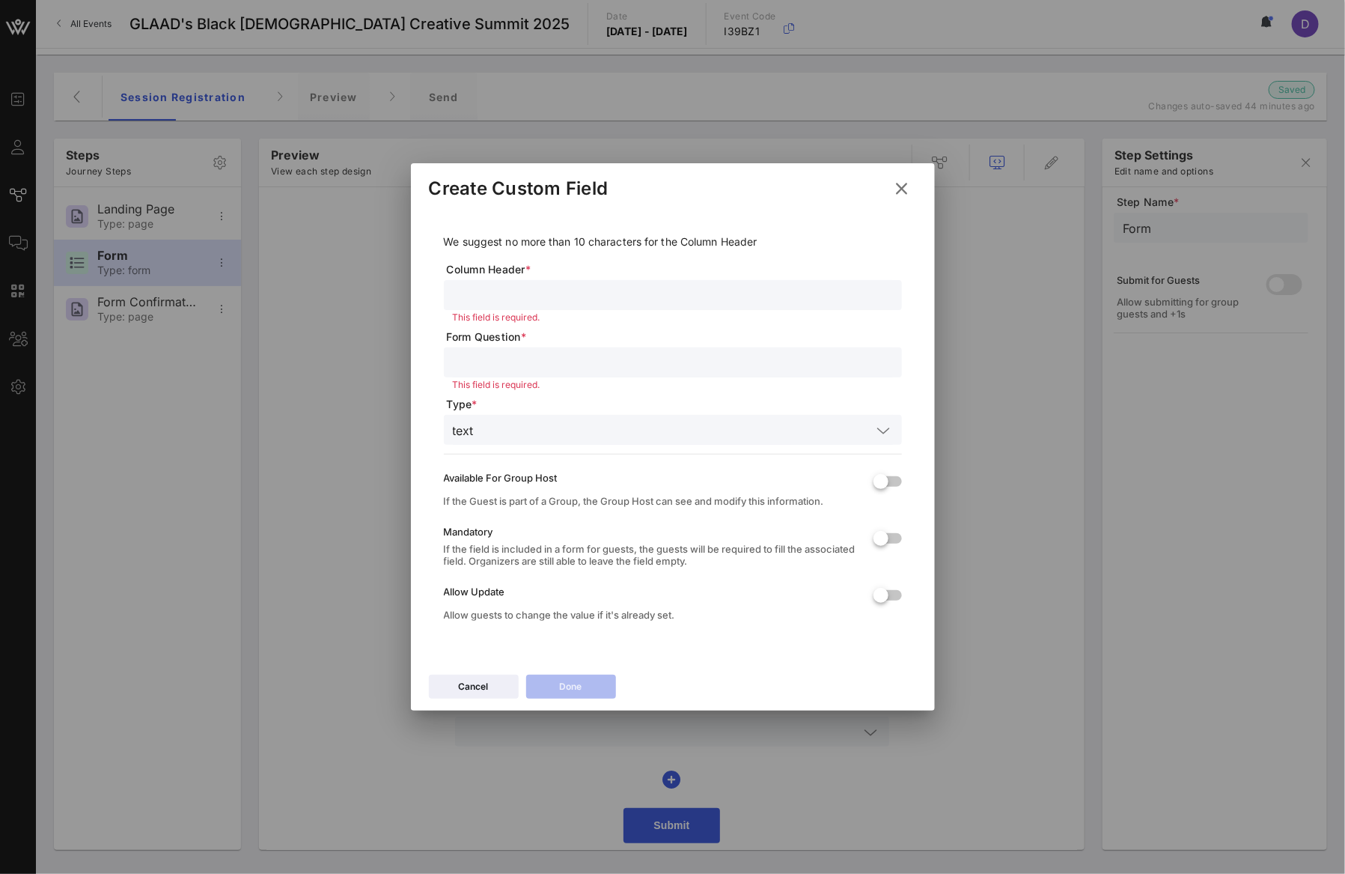
click at [906, 190] on icon at bounding box center [902, 189] width 20 height 18
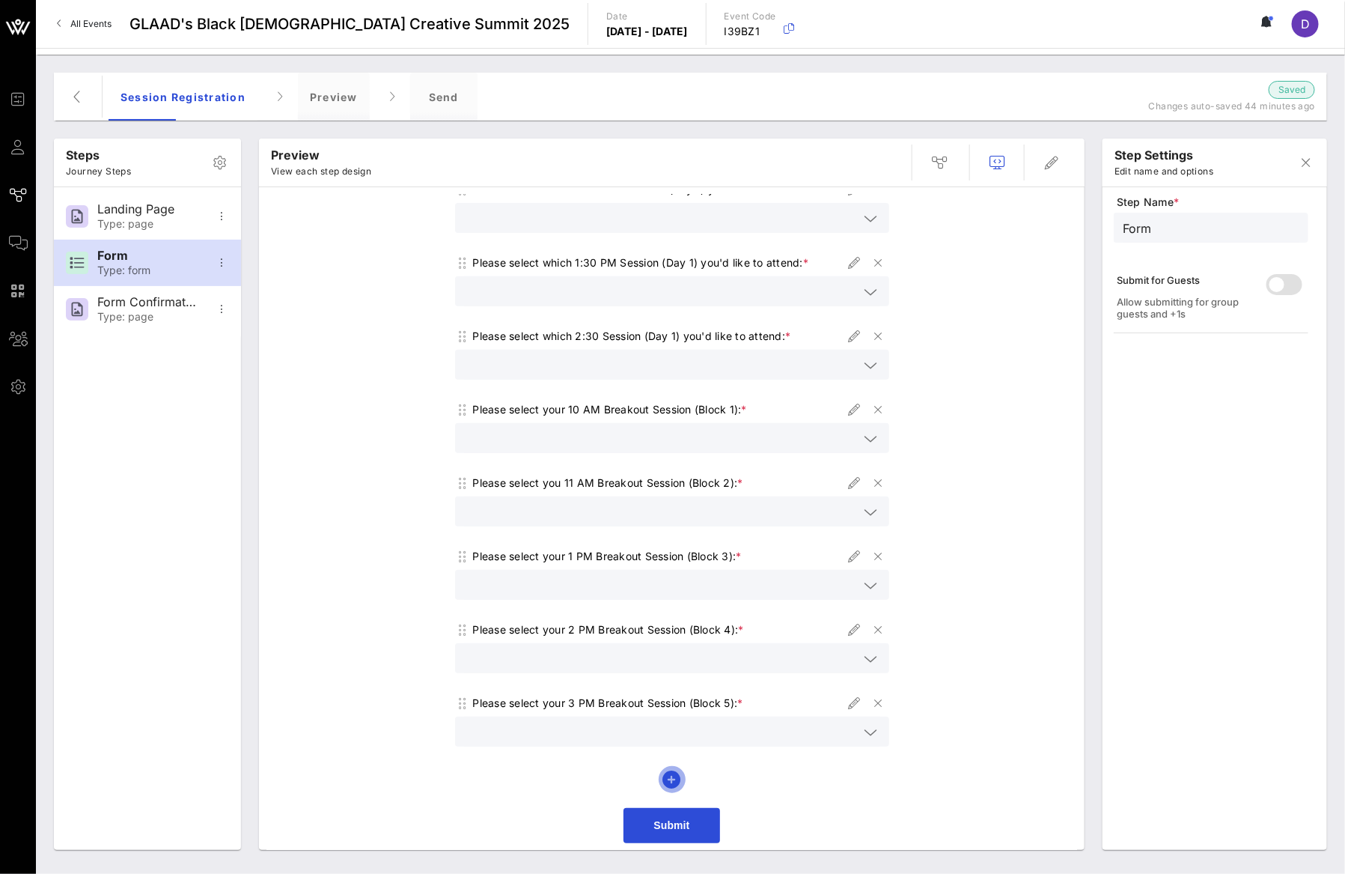
click at [665, 776] on icon "button" at bounding box center [672, 779] width 18 height 18
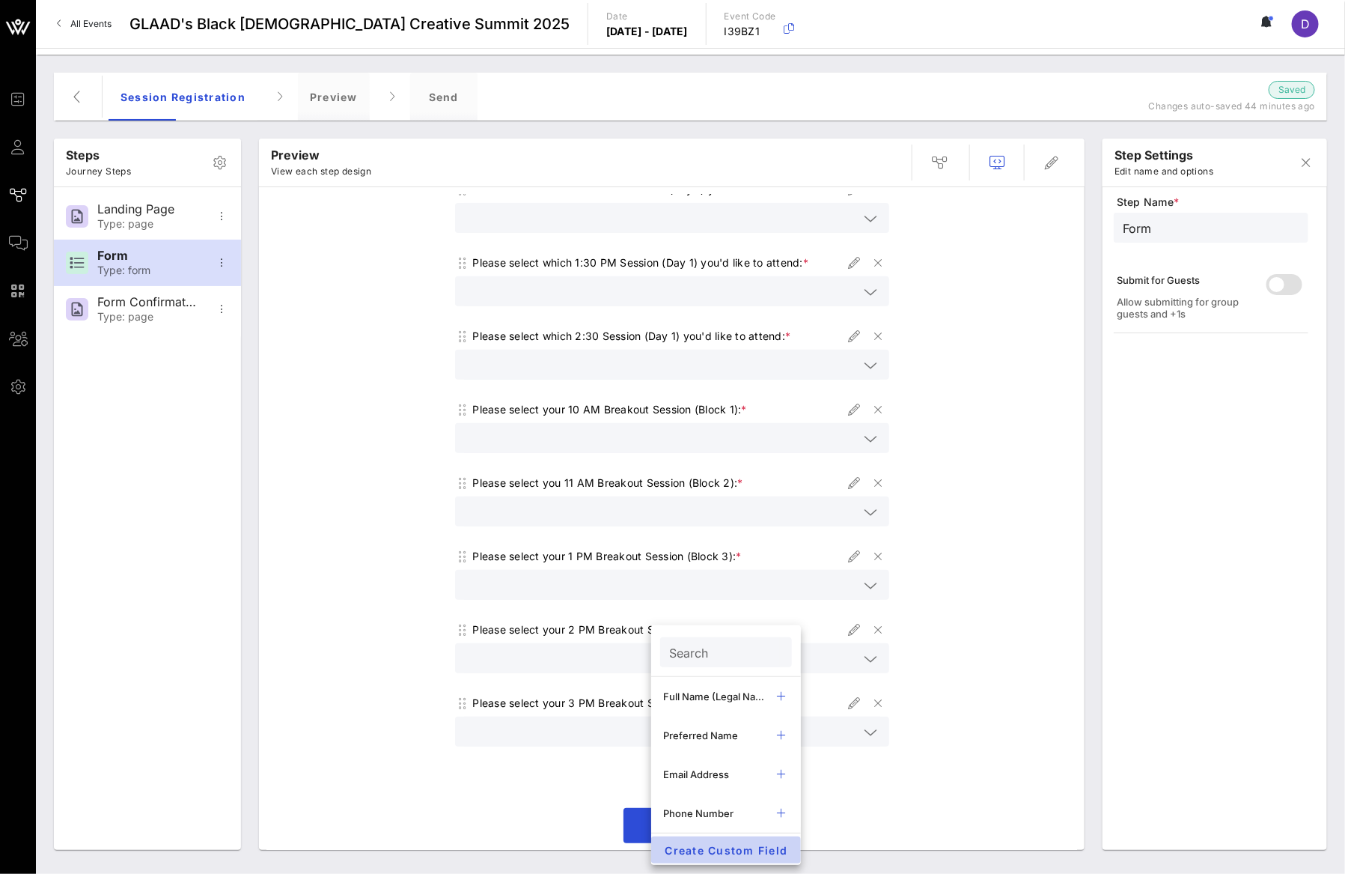
click at [690, 844] on span "Create Custom Field" at bounding box center [726, 850] width 126 height 13
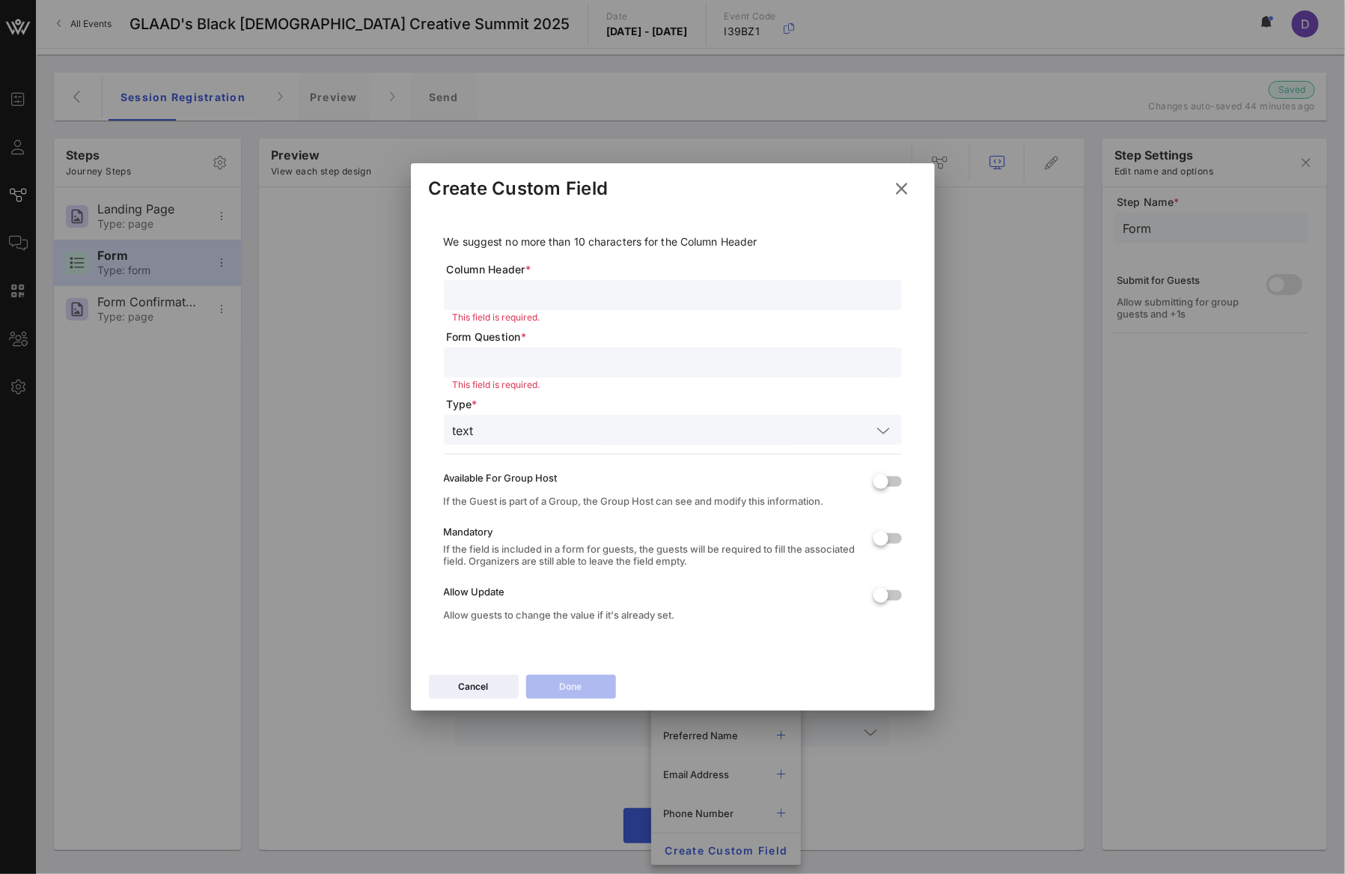
click at [543, 417] on div "text" at bounding box center [673, 430] width 440 height 30
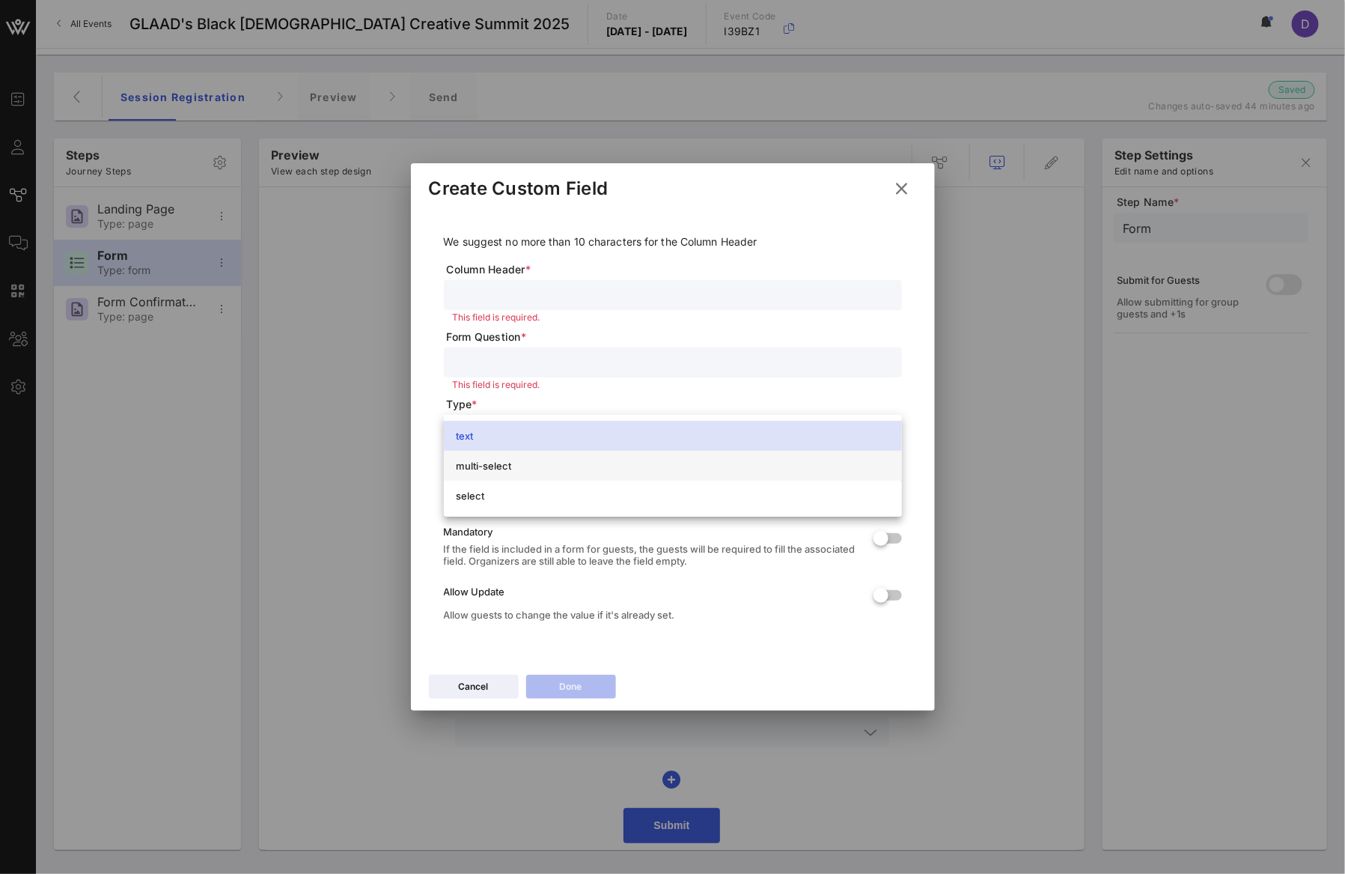
click at [543, 463] on div "multi-select" at bounding box center [673, 466] width 434 height 12
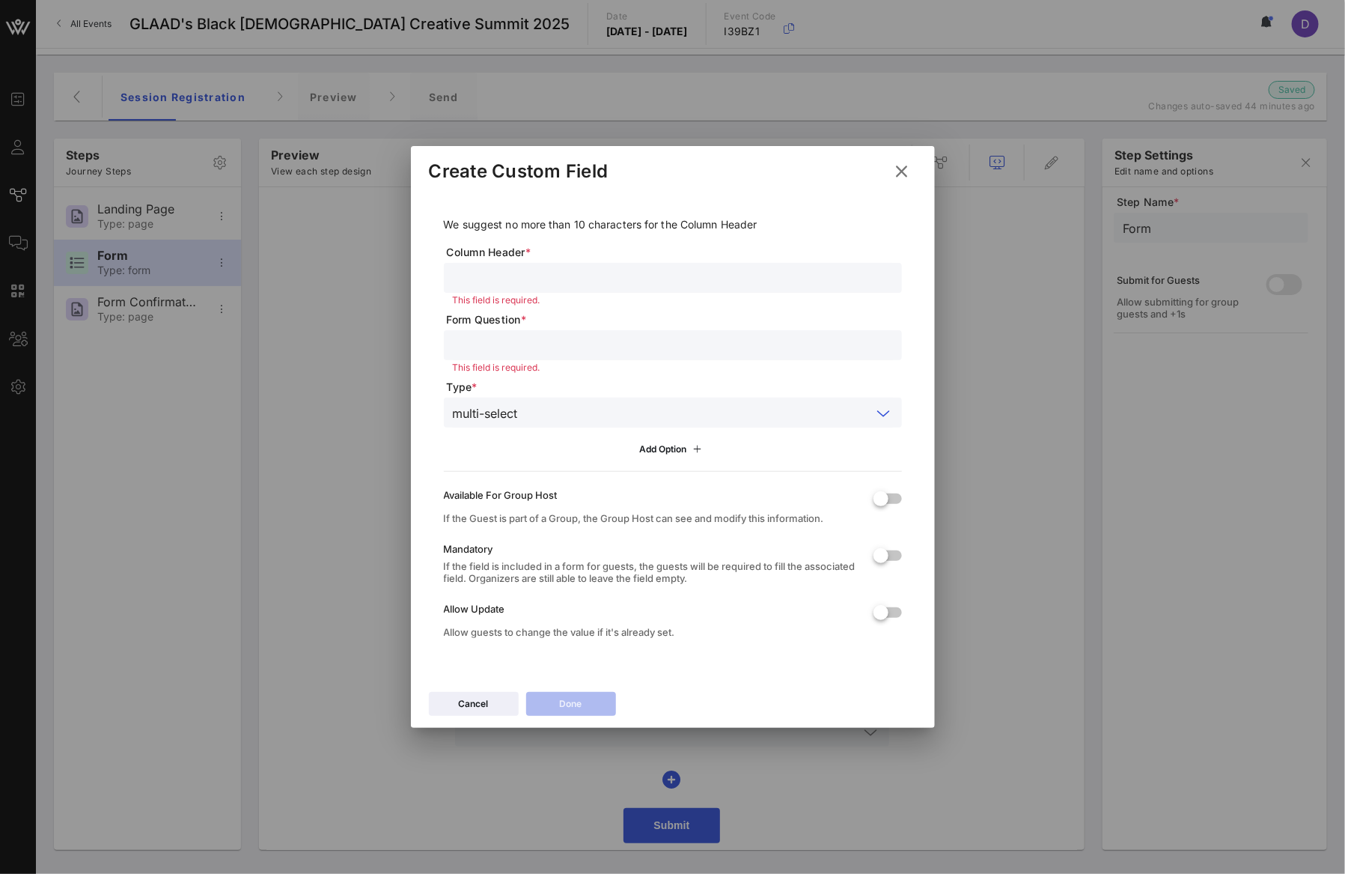
click at [540, 418] on input "text" at bounding box center [698, 412] width 348 height 19
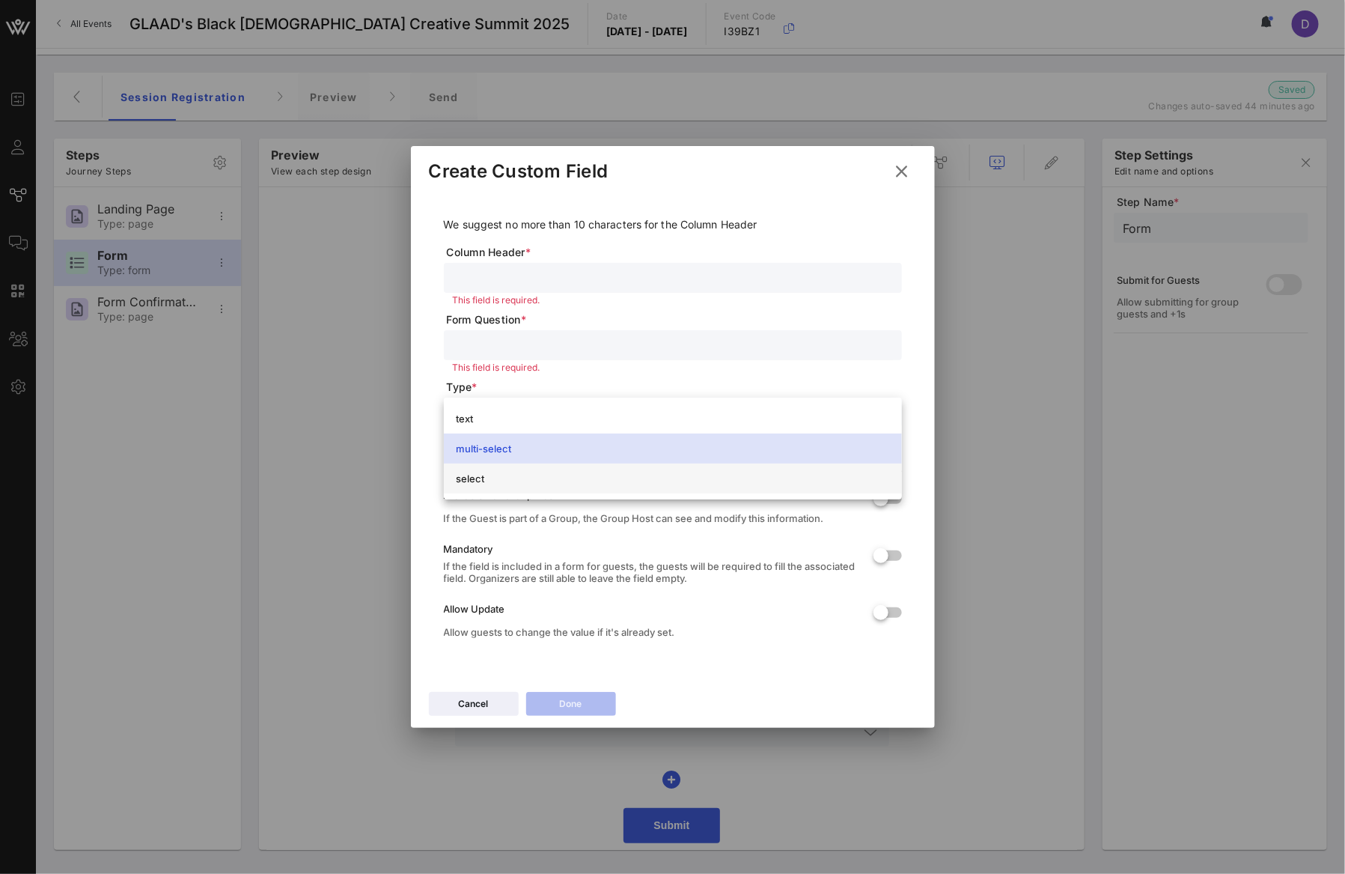
click at [535, 480] on div "select" at bounding box center [673, 478] width 434 height 12
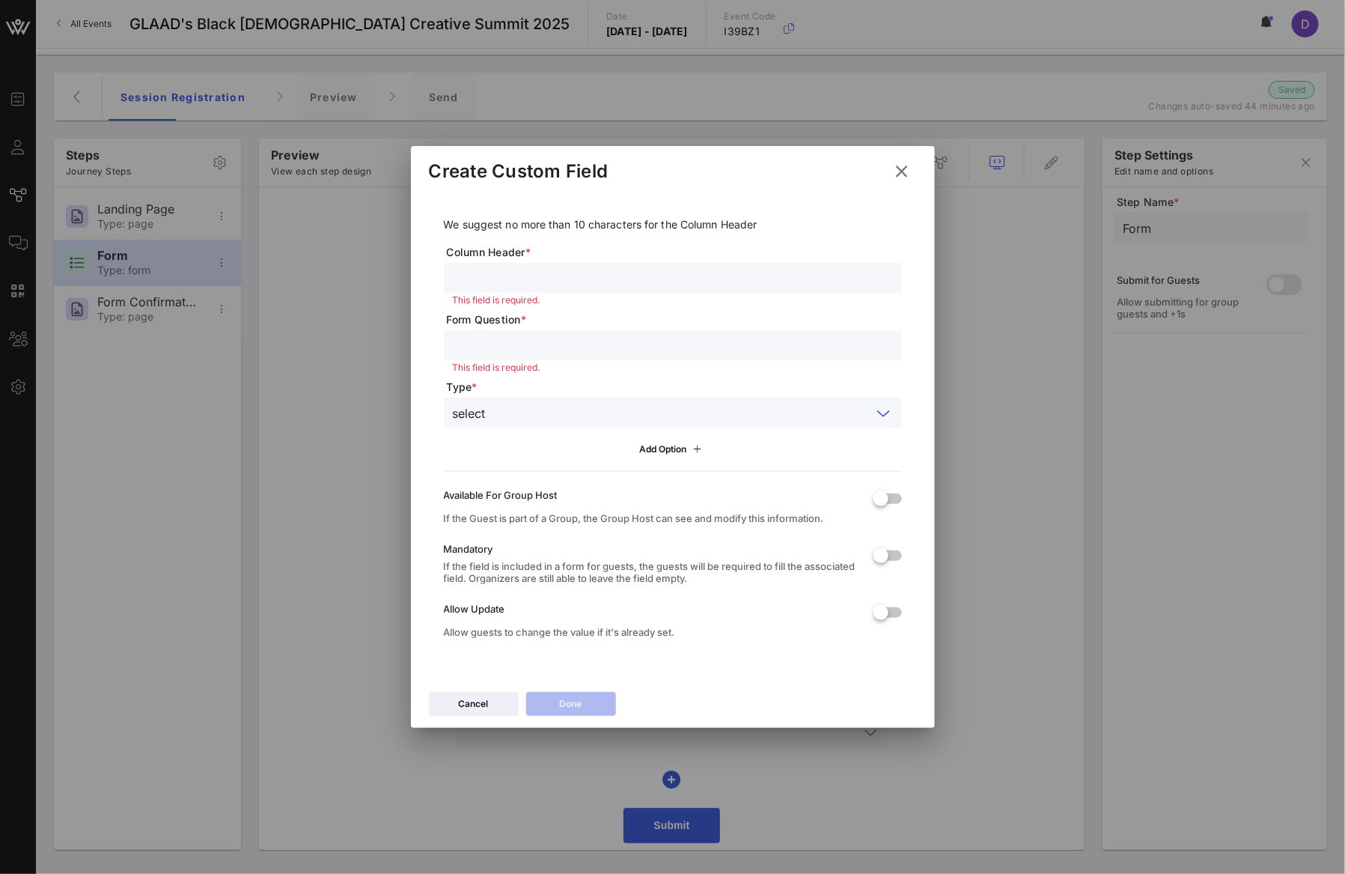
click at [502, 272] on input "text" at bounding box center [673, 277] width 440 height 19
type input "I"
type input "W"
click at [498, 282] on input "If you are interested in pur" at bounding box center [673, 277] width 440 height 19
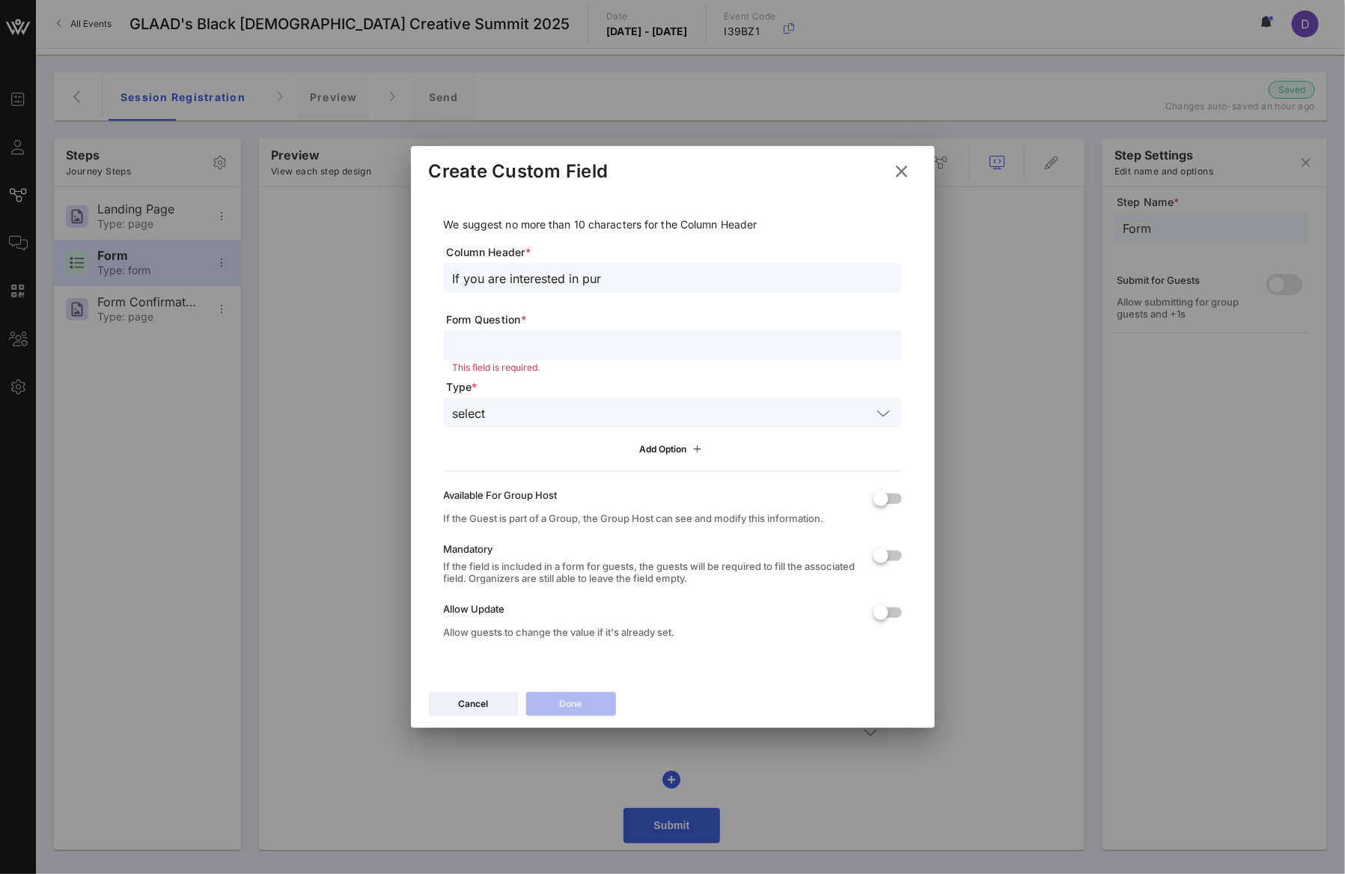
click at [498, 282] on input "If you are interested in pur" at bounding box center [673, 277] width 440 height 19
type input "T-Shirt Sizes"
click at [506, 344] on input "text" at bounding box center [673, 344] width 440 height 19
drag, startPoint x: 710, startPoint y: 344, endPoint x: 710, endPoint y: 404, distance: 60.6
click at [710, 347] on input "If you'd like to purchase a BQCS 2025 T-Shirt, Select Your Size:" at bounding box center [673, 344] width 440 height 19
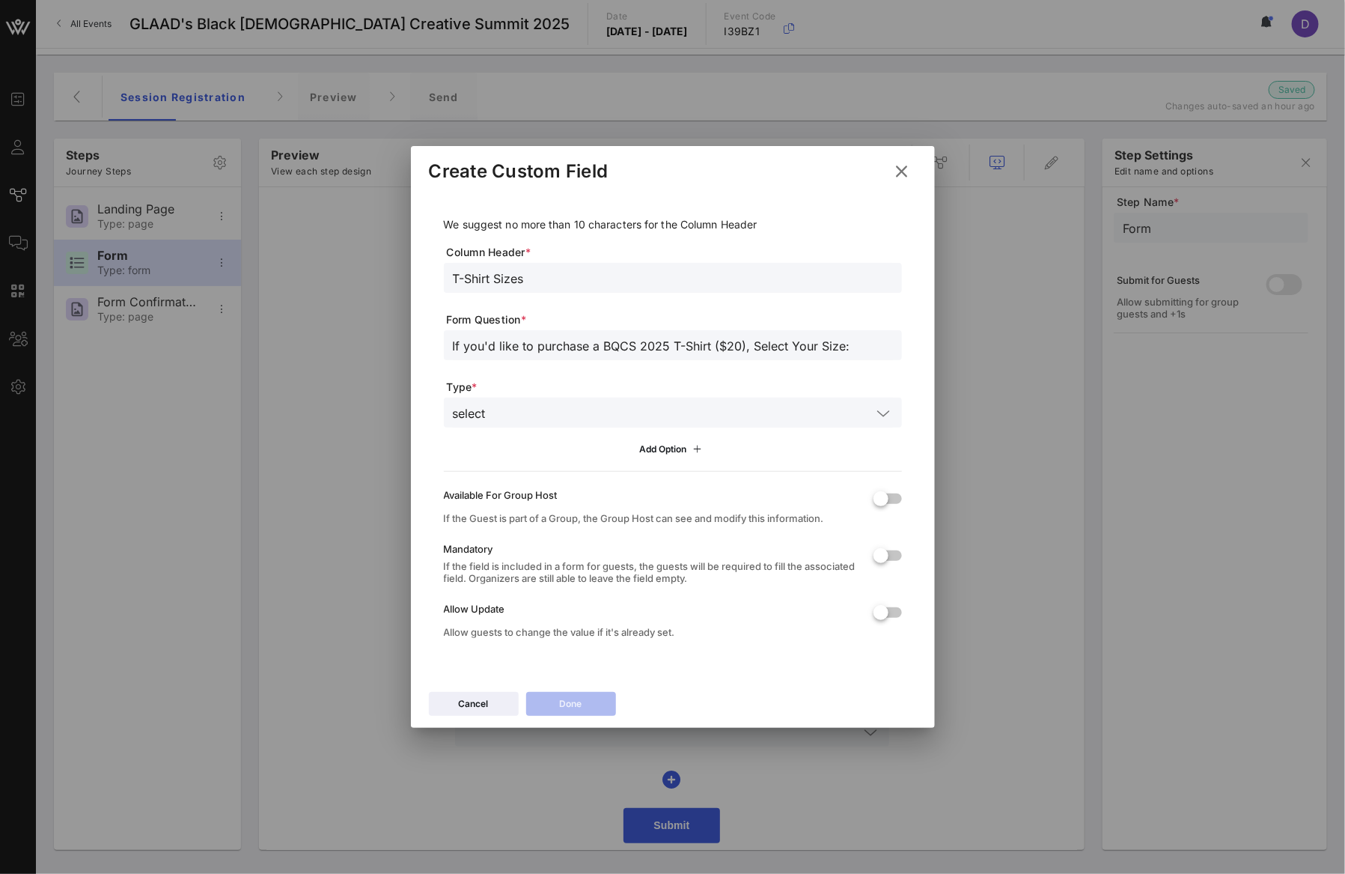
type input "If you'd like to purchase a BQCS 2025 T-Shirt ($20), Select Your Size:"
click at [731, 404] on input "text" at bounding box center [682, 412] width 380 height 19
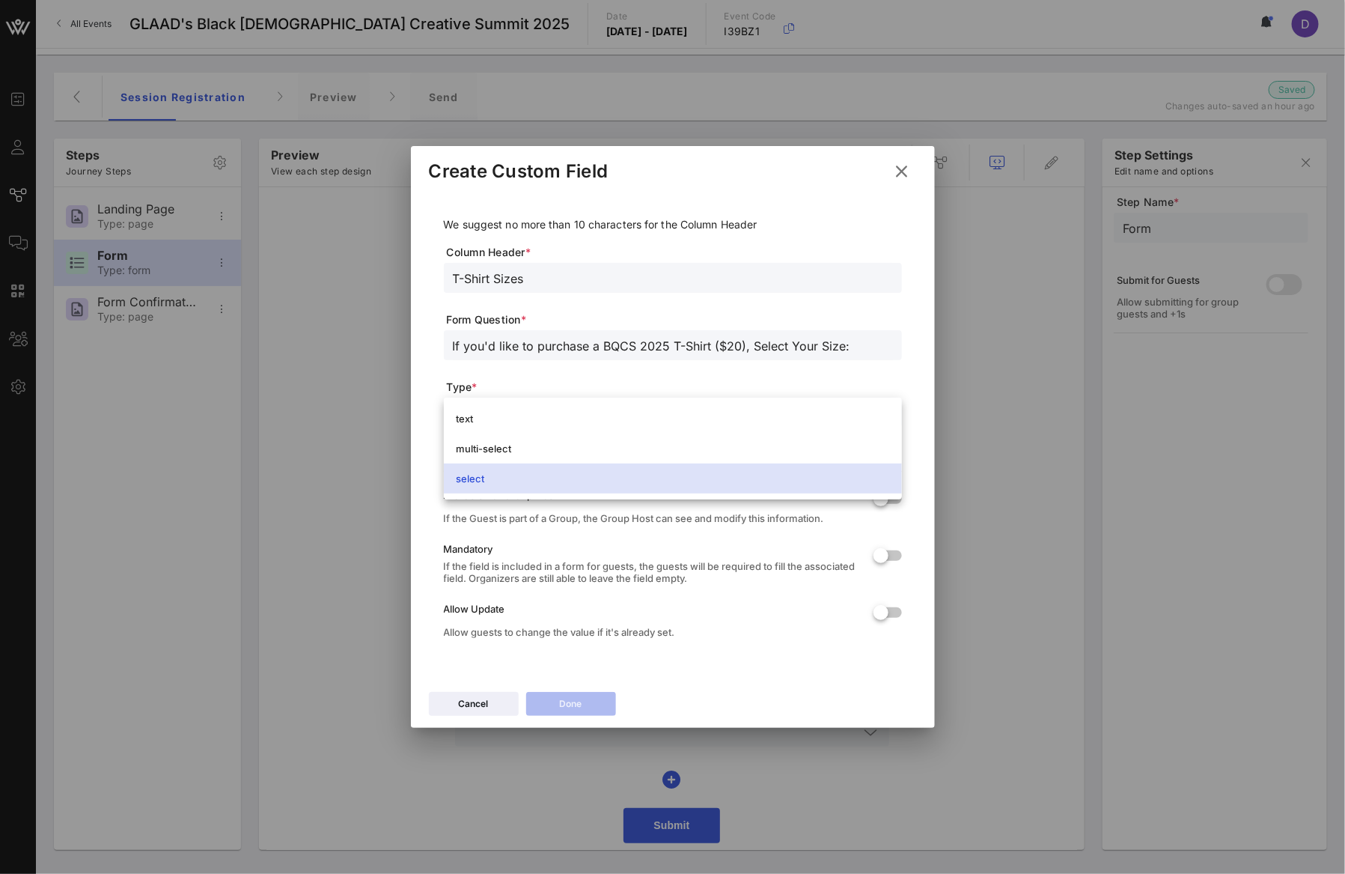
click at [656, 469] on div "select" at bounding box center [673, 478] width 434 height 24
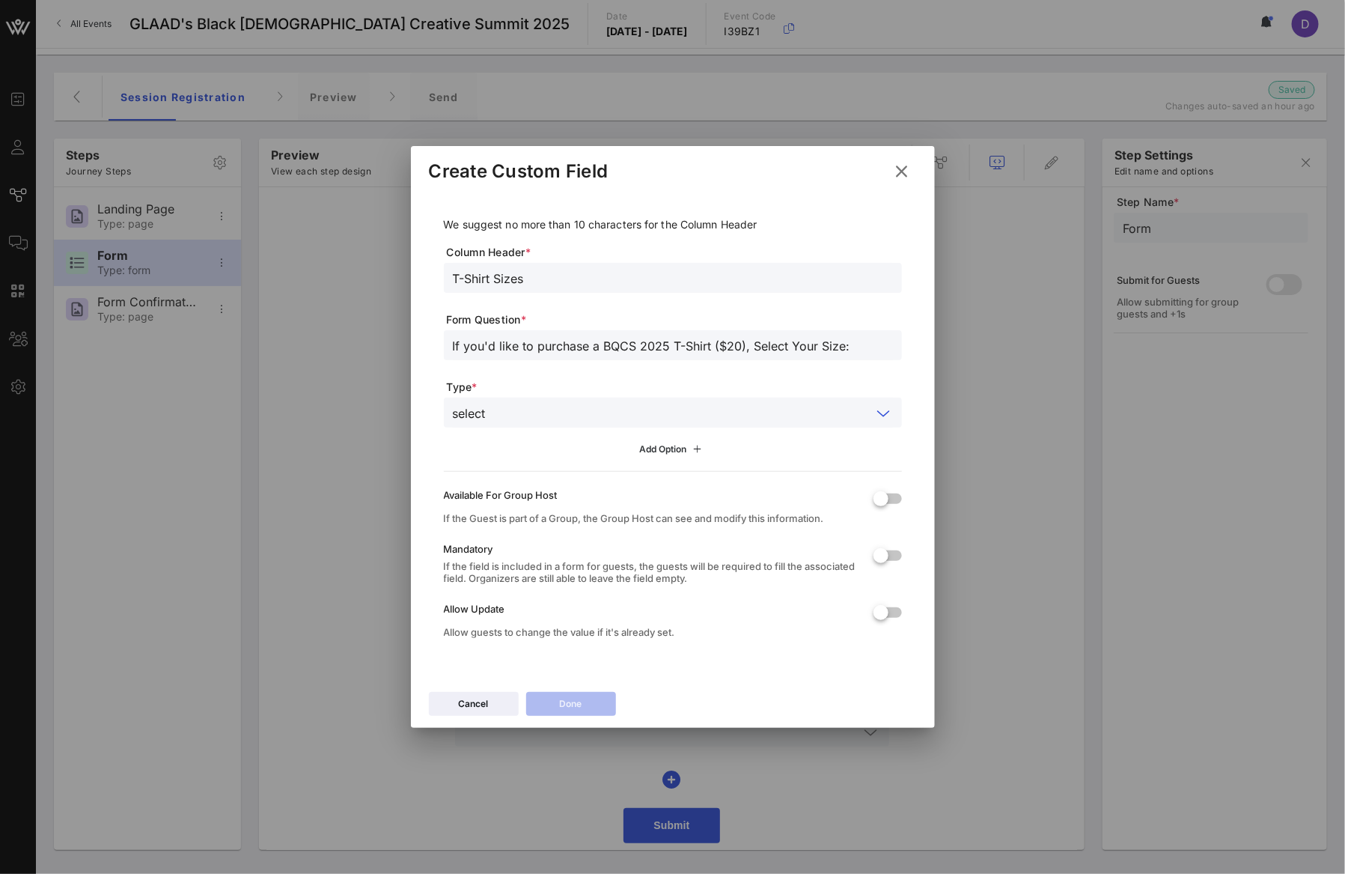
click at [669, 438] on button "Add Option" at bounding box center [672, 448] width 85 height 25
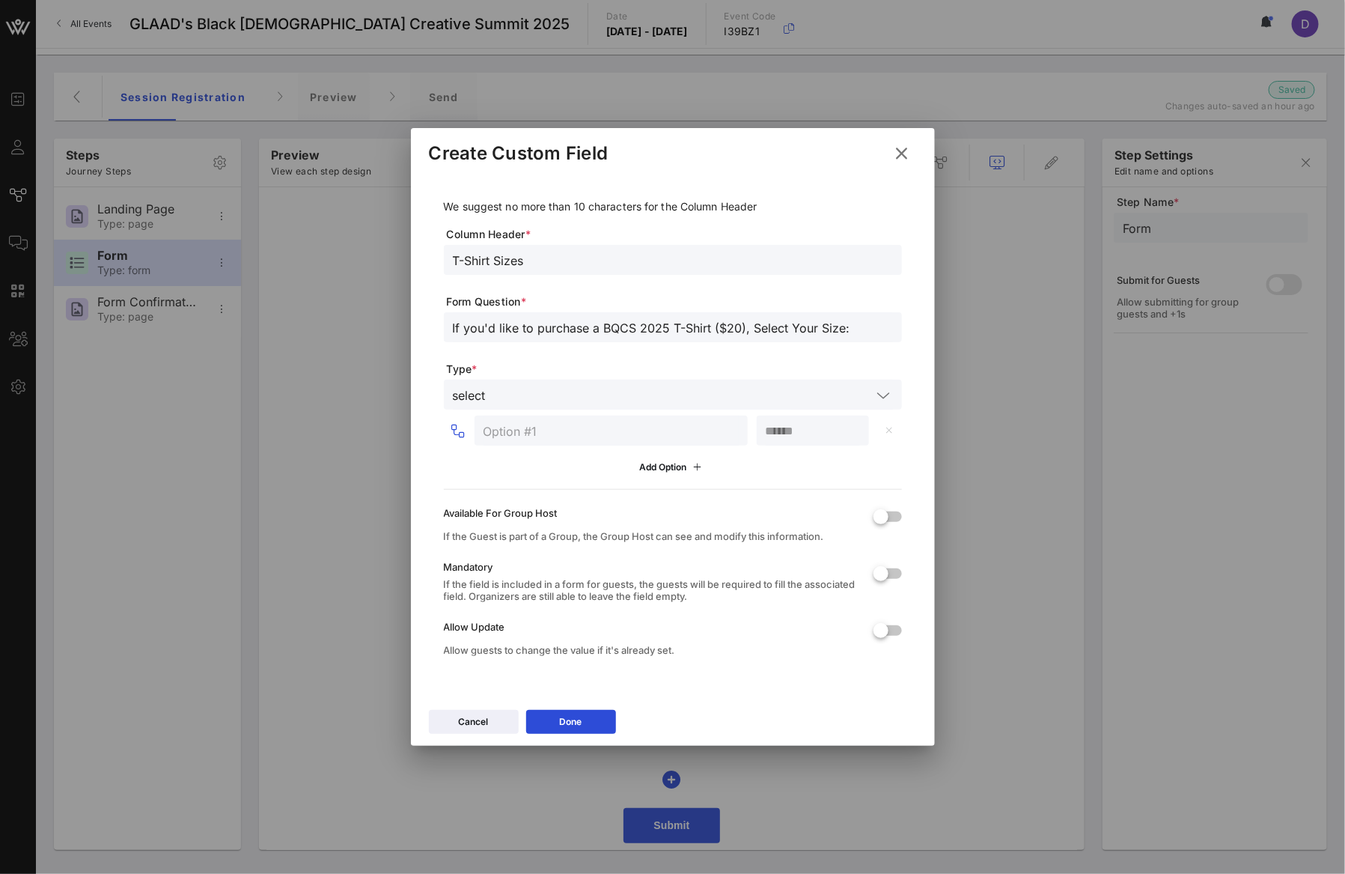
click at [627, 425] on input "text" at bounding box center [611, 430] width 255 height 19
type input "Small"
click at [691, 468] on icon at bounding box center [697, 467] width 17 height 16
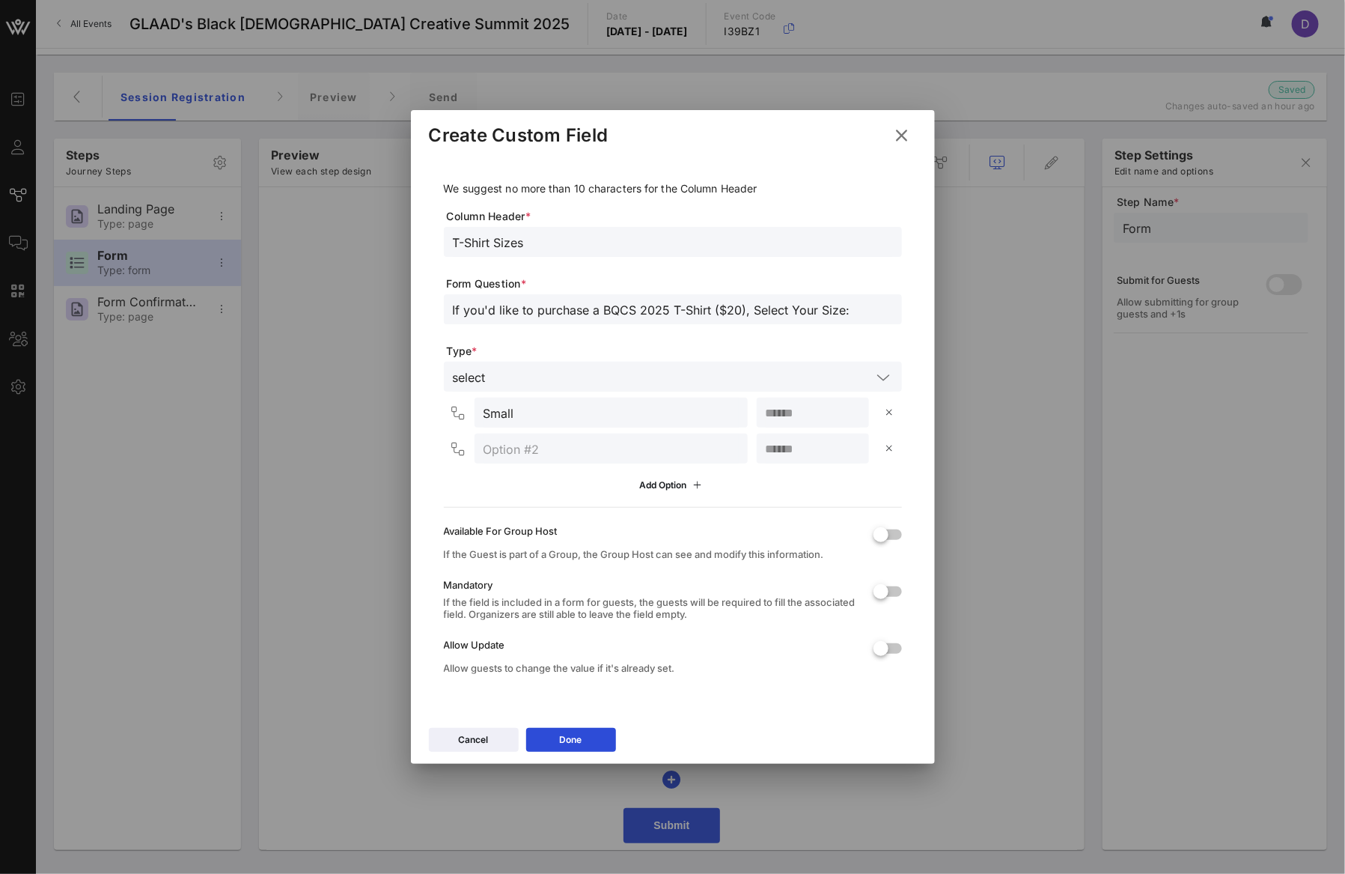
click at [656, 454] on input "text" at bounding box center [611, 448] width 255 height 19
type input "Medium"
click at [659, 478] on div "Add Option" at bounding box center [672, 485] width 67 height 16
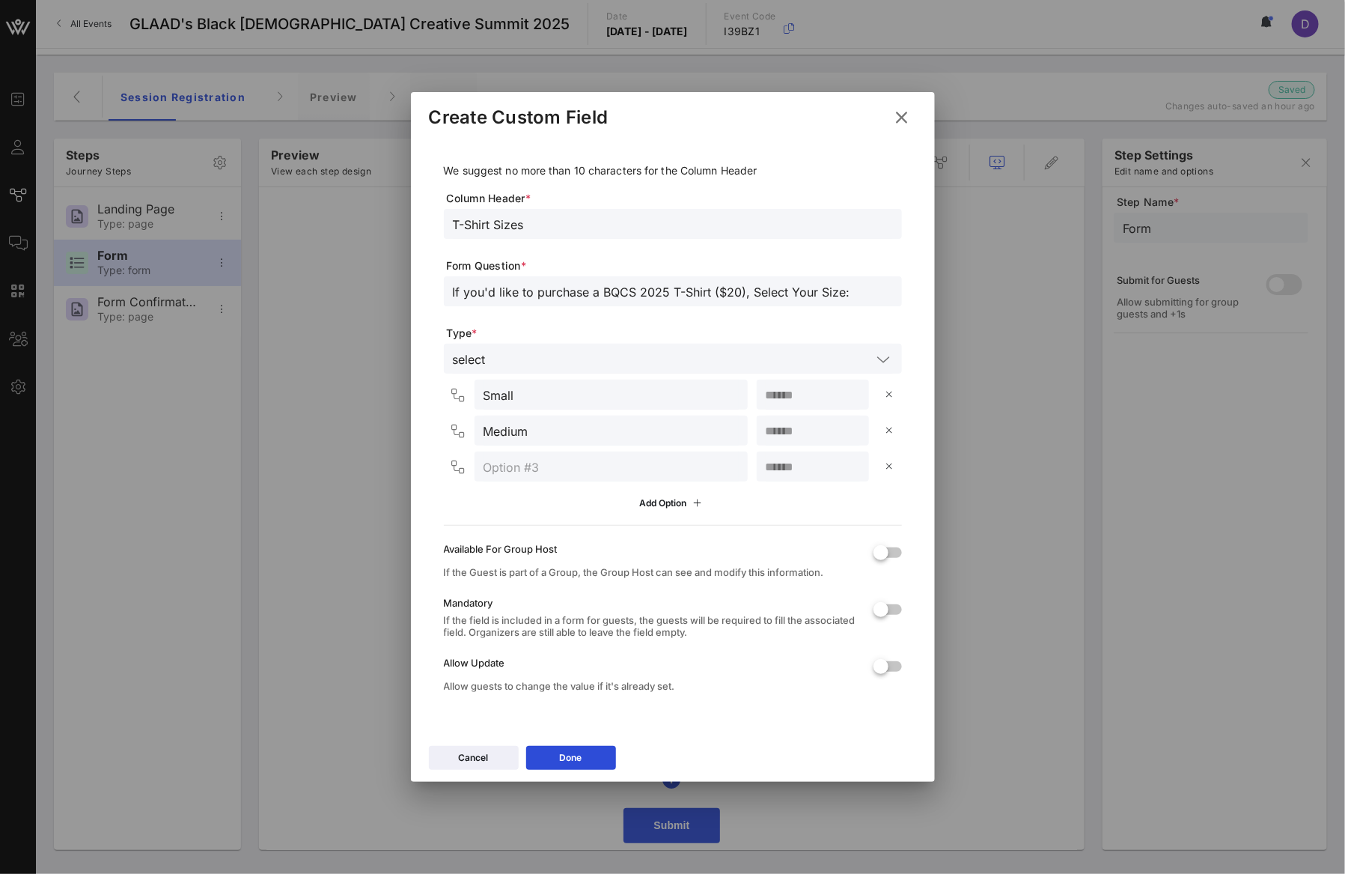
click at [634, 466] on input "text" at bounding box center [611, 466] width 255 height 19
type input "Large"
click at [639, 497] on div "Add Option" at bounding box center [672, 503] width 67 height 16
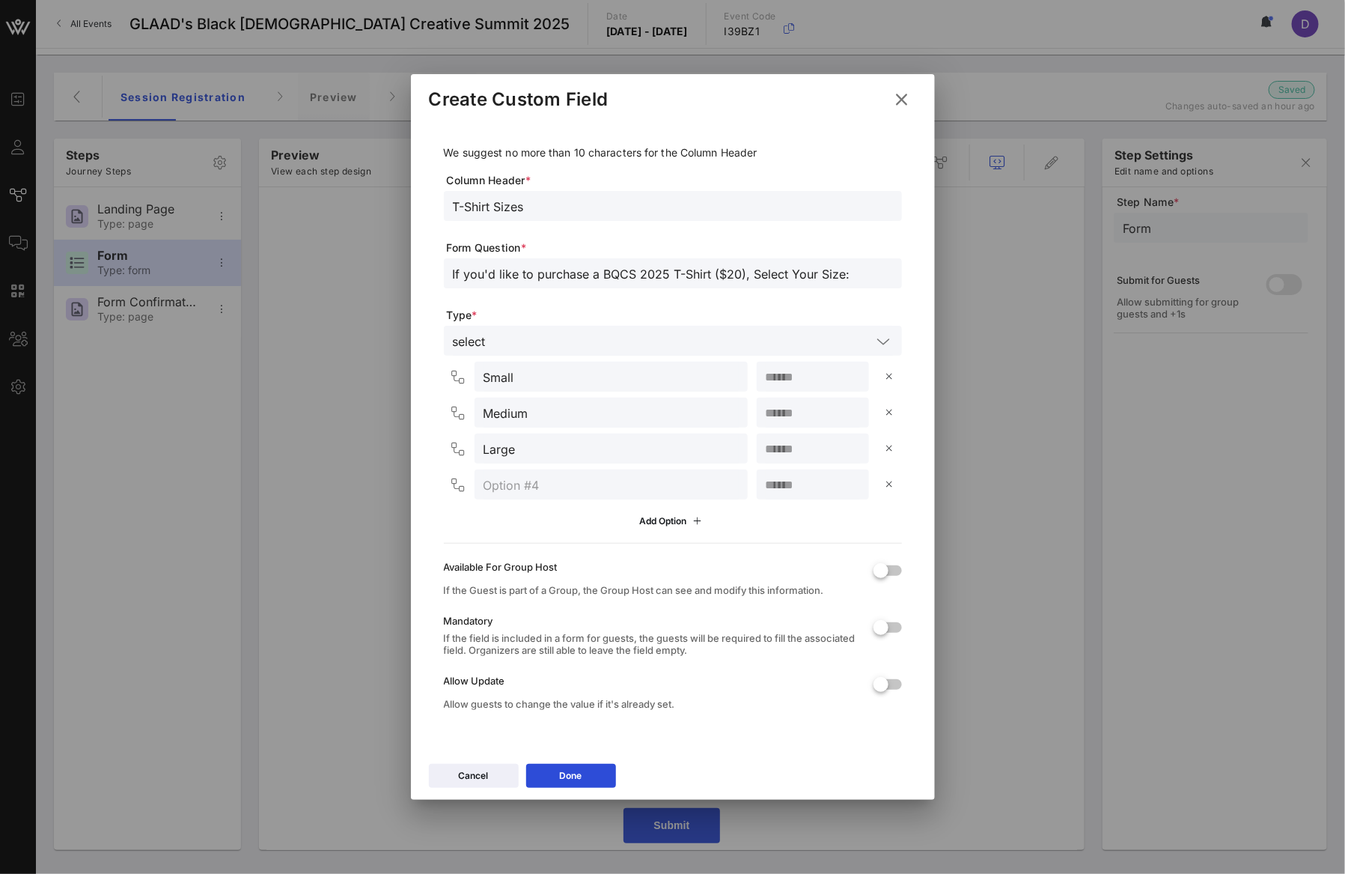
click at [637, 496] on div at bounding box center [611, 484] width 255 height 30
type input "X-Large"
click at [649, 518] on div "Add Option" at bounding box center [672, 521] width 67 height 16
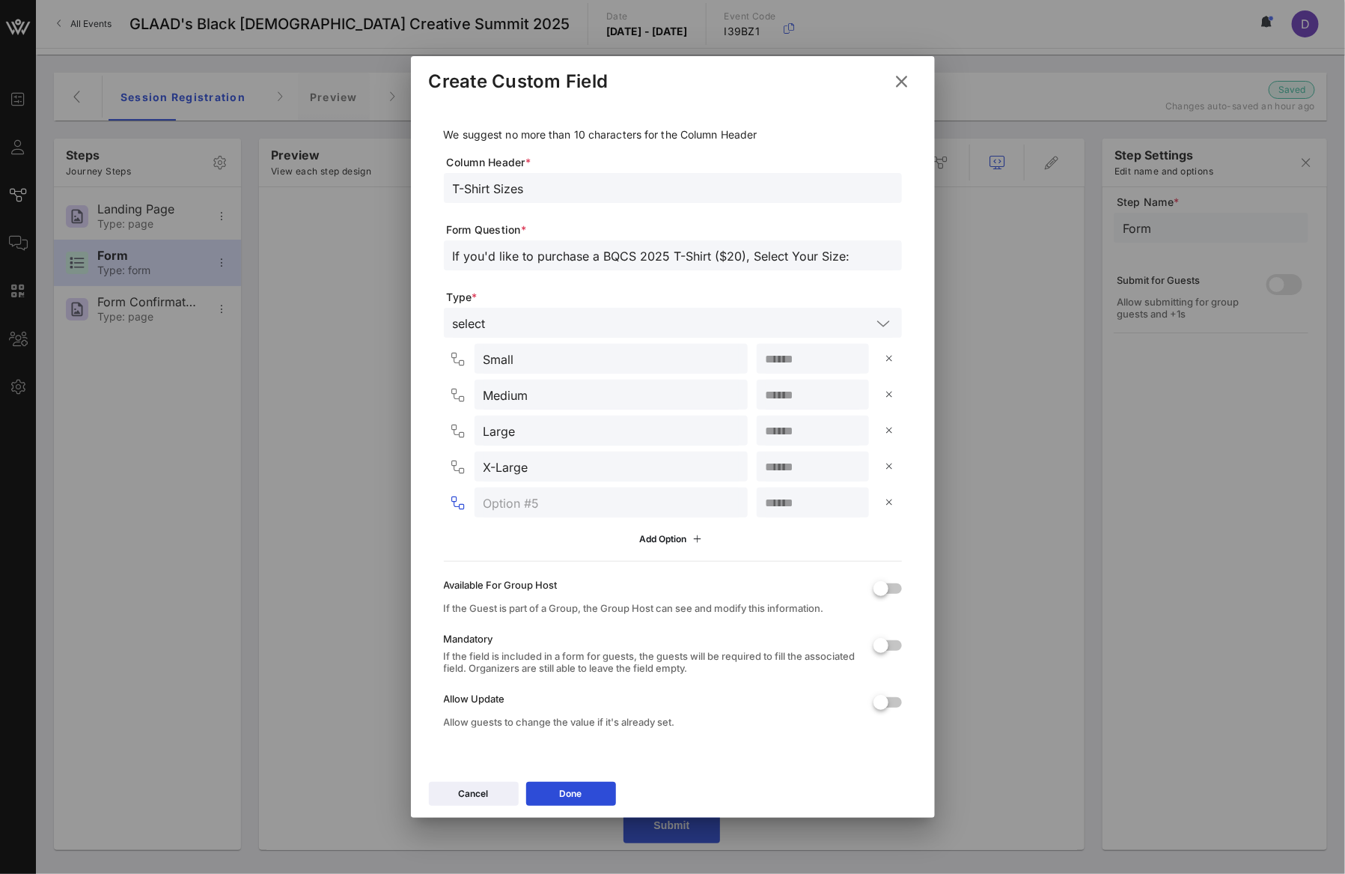
click at [635, 507] on input "text" at bounding box center [611, 502] width 255 height 19
type input "2XL"
click at [671, 537] on icon at bounding box center [672, 539] width 11 height 10
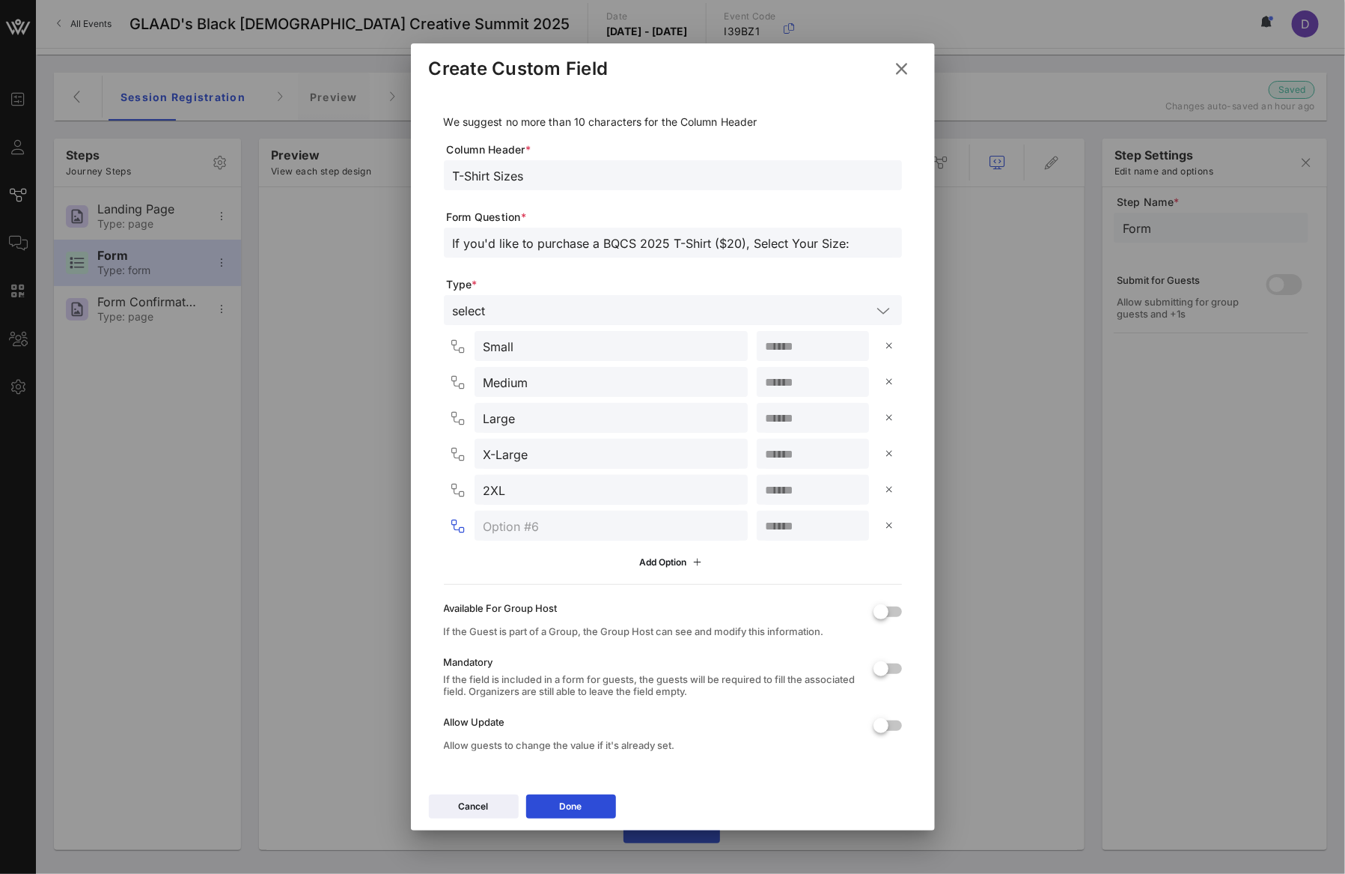
click at [645, 531] on input "text" at bounding box center [611, 525] width 255 height 19
type input "3XL"
click at [778, 353] on input "number" at bounding box center [813, 345] width 94 height 19
type input "**"
click at [773, 376] on input "number" at bounding box center [813, 381] width 94 height 19
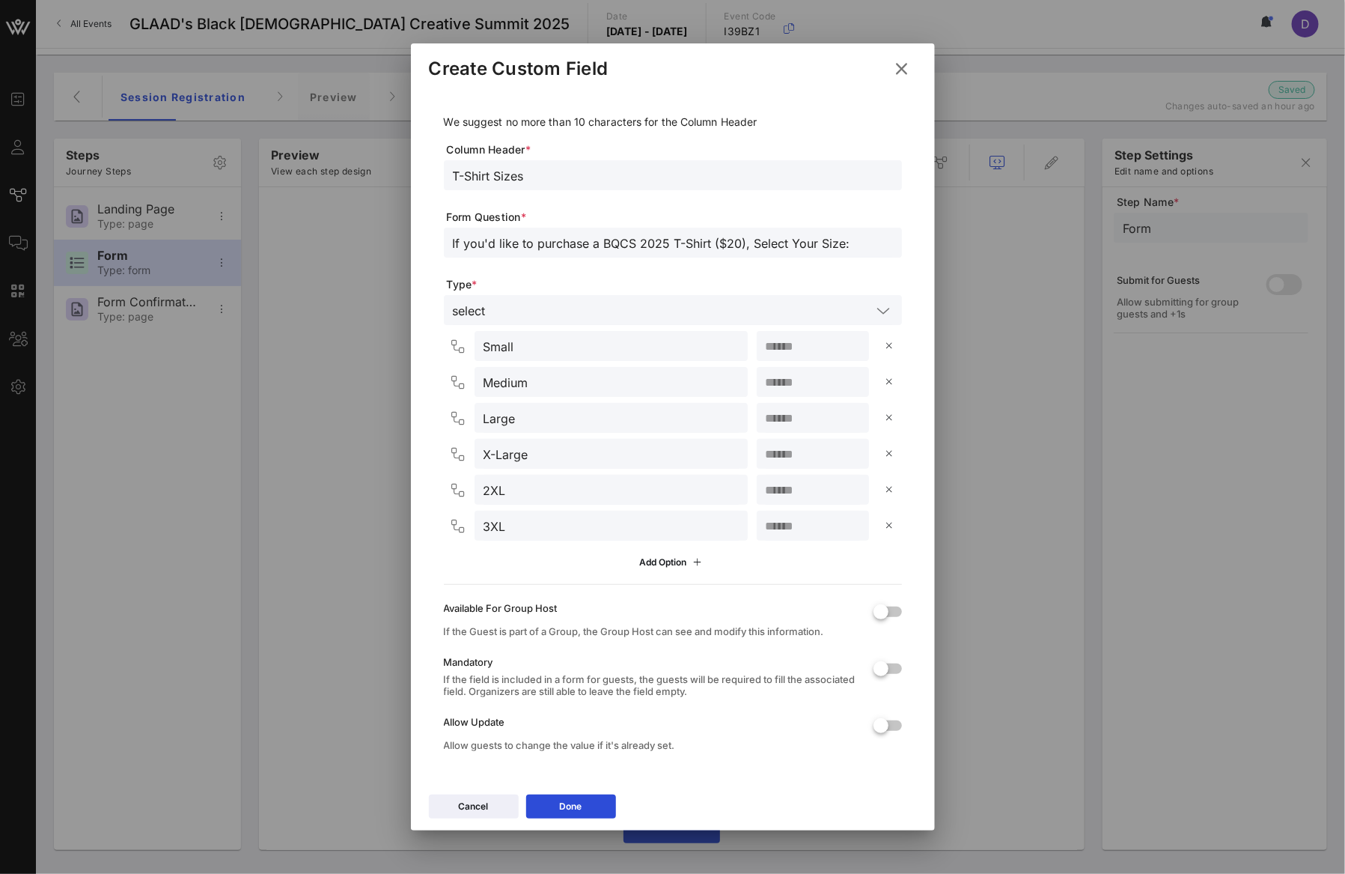
type input "**"
click at [778, 408] on input "number" at bounding box center [813, 417] width 94 height 19
type input "**"
click at [781, 456] on input "number" at bounding box center [813, 453] width 94 height 19
type input "**"
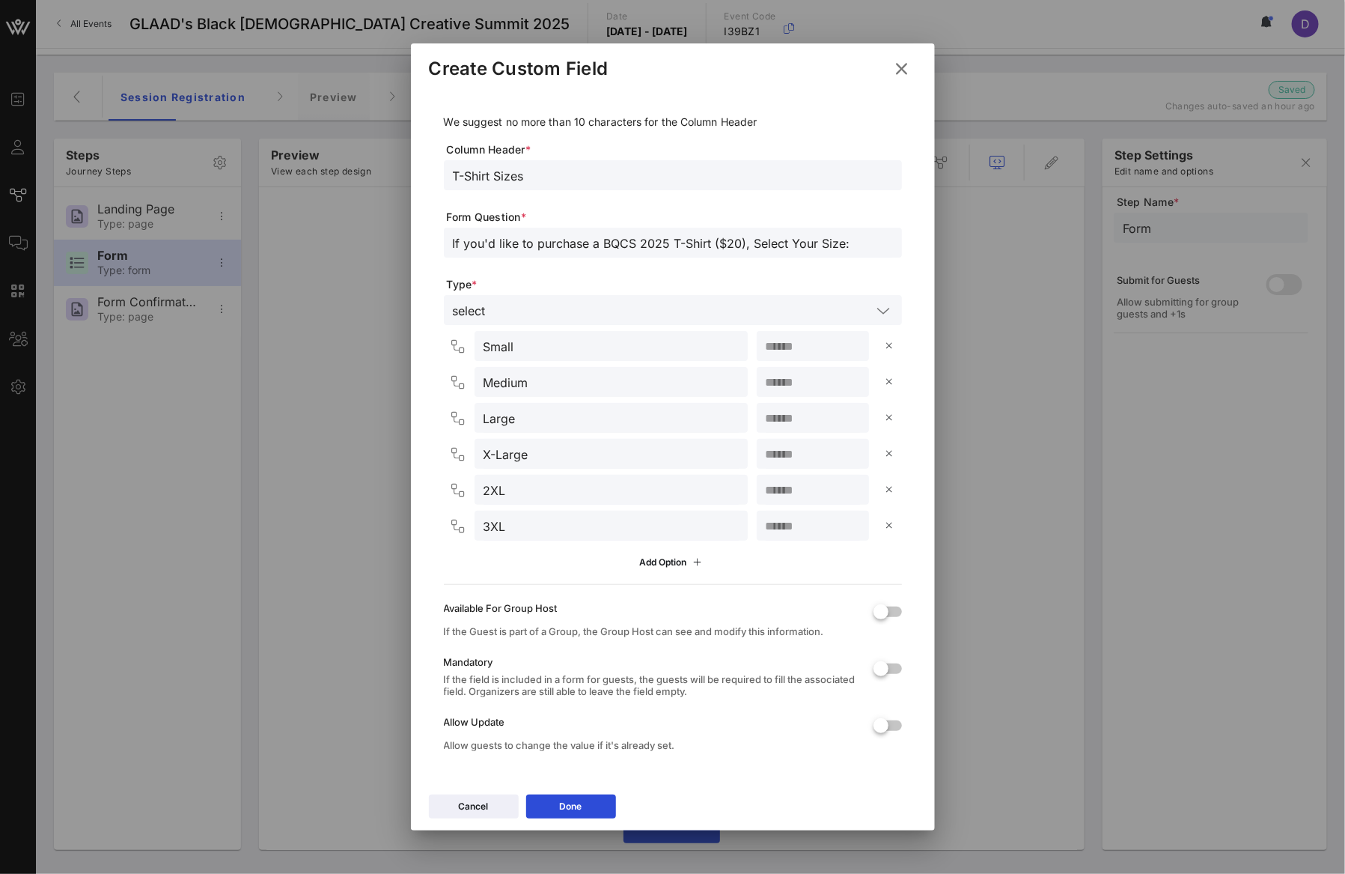
click at [760, 507] on div "Small ** Medium ** Large ** X-Large ** 2XL 3XL Add Option" at bounding box center [673, 453] width 458 height 244
click at [766, 492] on input "number" at bounding box center [813, 489] width 94 height 19
type input "*"
type input "**"
click at [773, 534] on div at bounding box center [813, 525] width 94 height 30
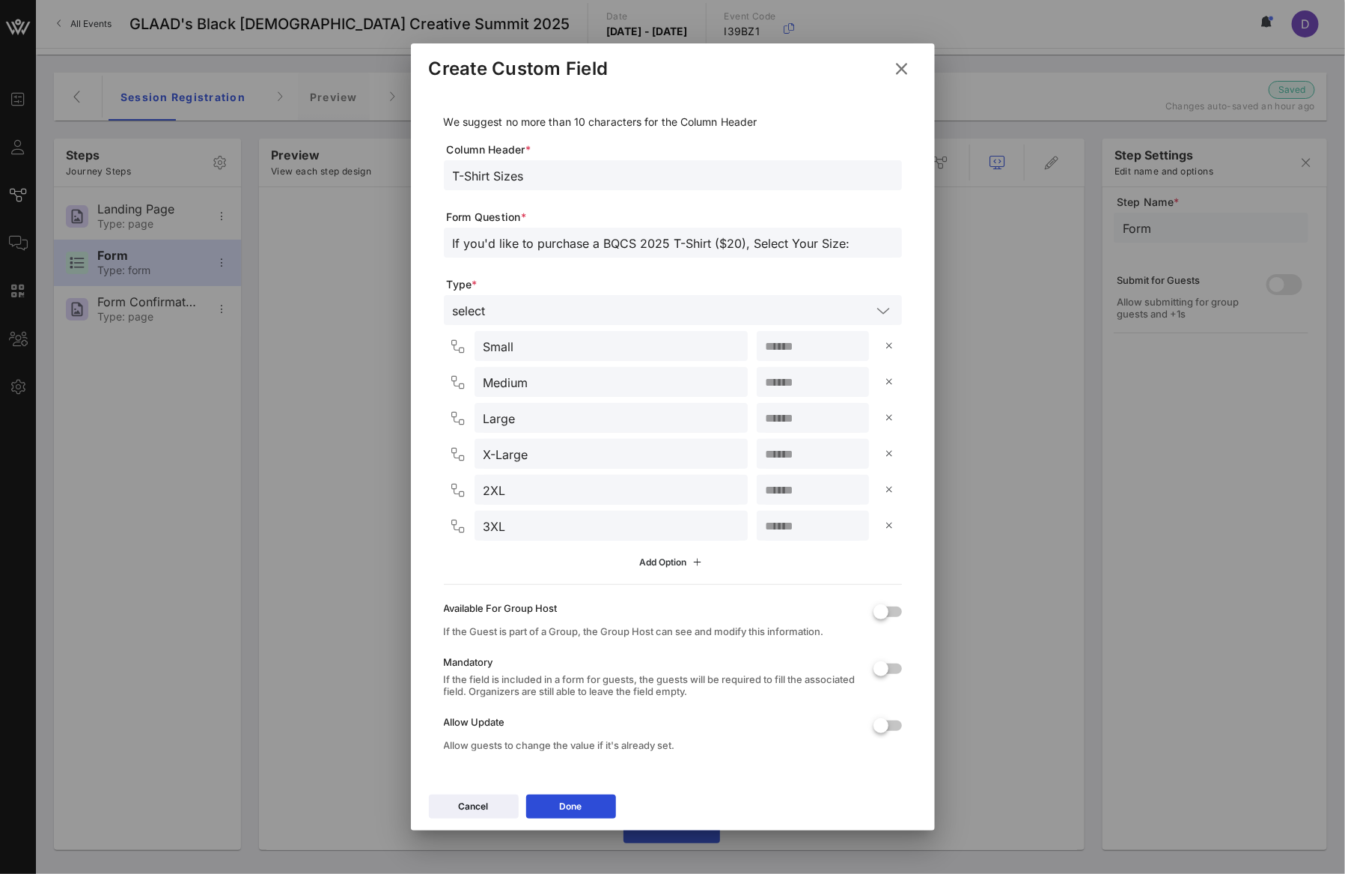
type input "**"
click at [675, 562] on div "Add Option" at bounding box center [672, 562] width 67 height 16
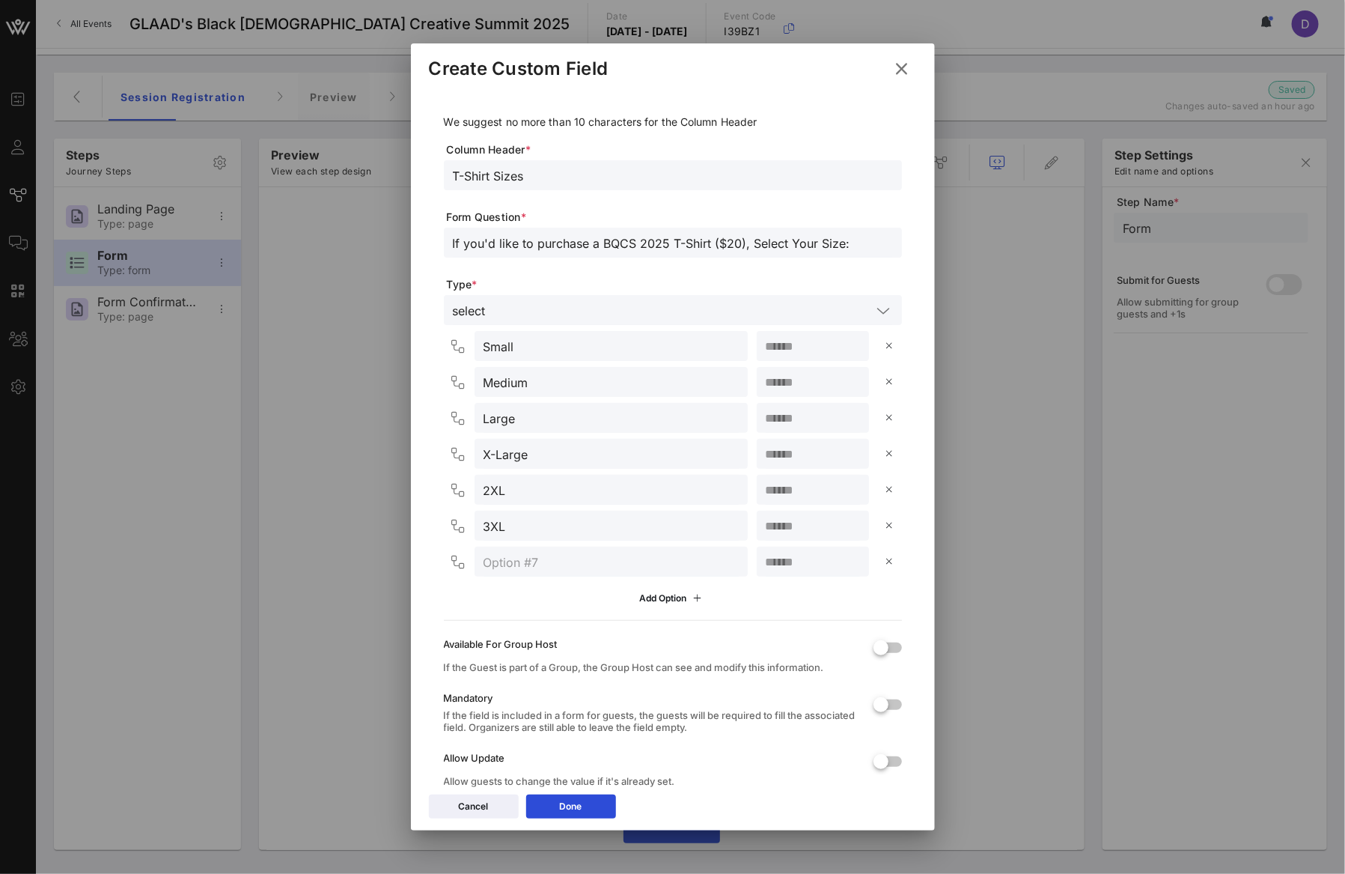
click at [602, 552] on input "text" at bounding box center [611, 561] width 255 height 19
type input "4XL"
click at [771, 558] on input "number" at bounding box center [813, 561] width 94 height 19
type input "**"
click at [796, 597] on div "Add Option" at bounding box center [673, 597] width 458 height 25
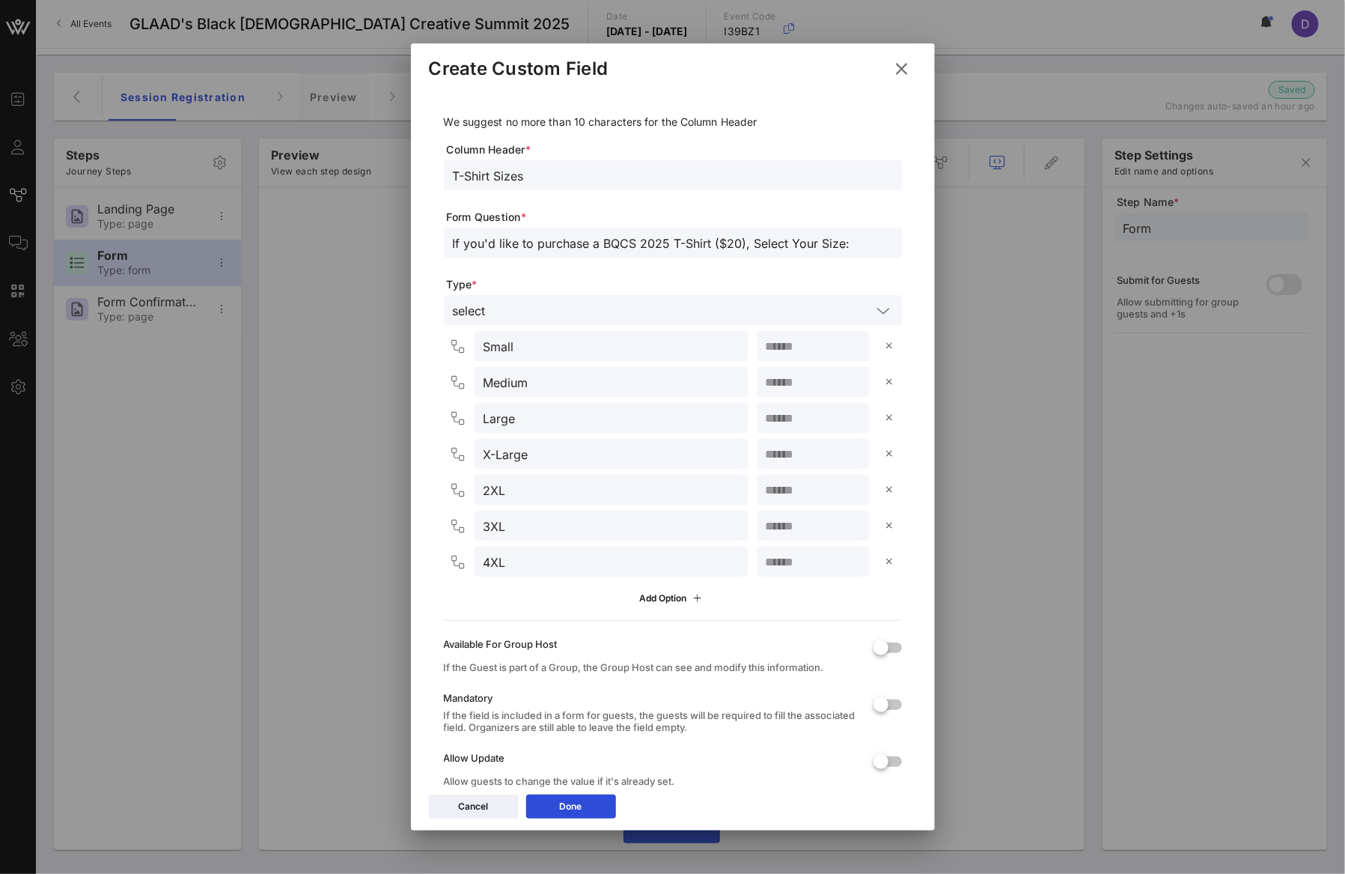
scroll to position [46, 0]
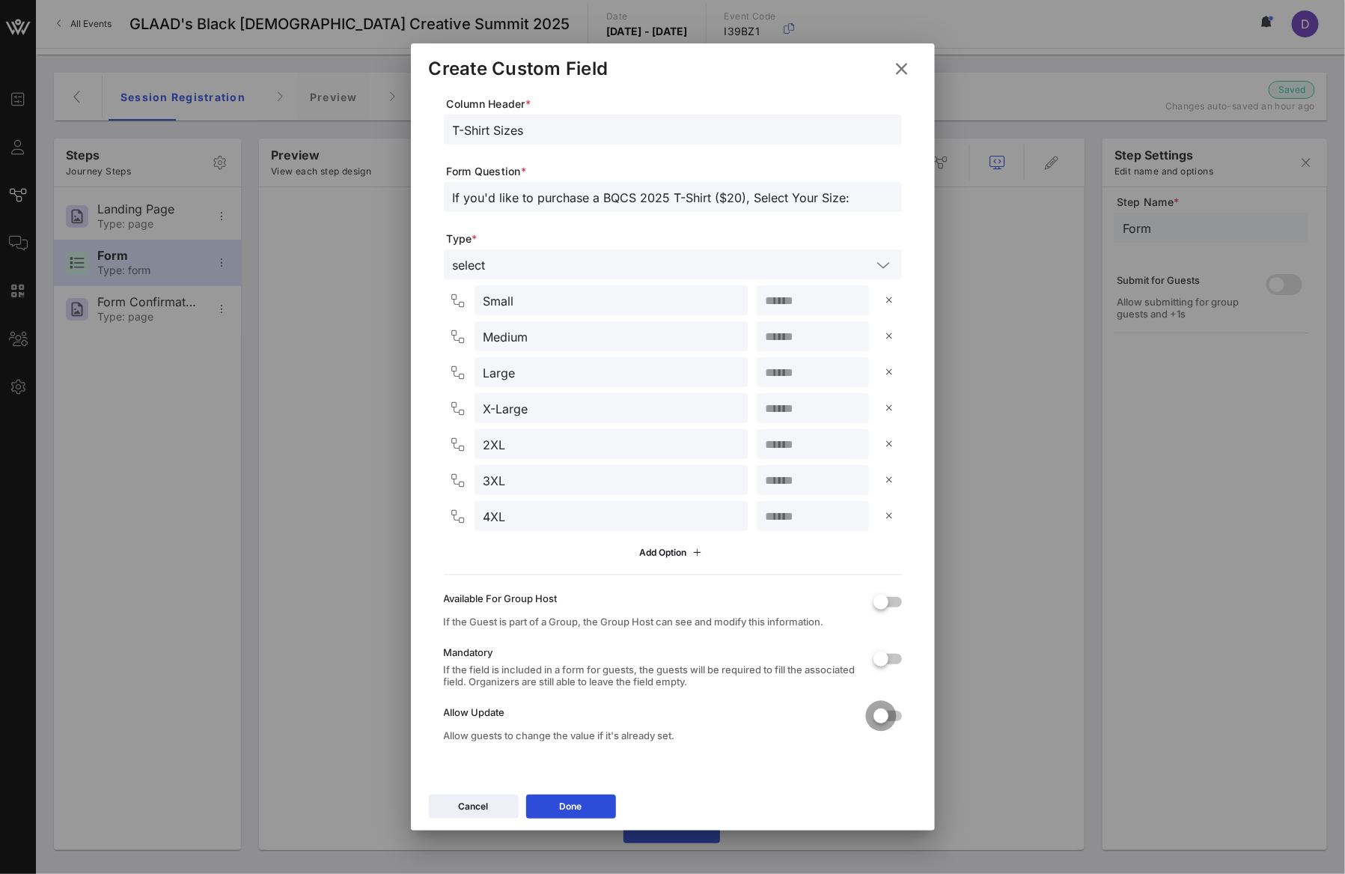
click at [868, 715] on div at bounding box center [880, 715] width 25 height 25
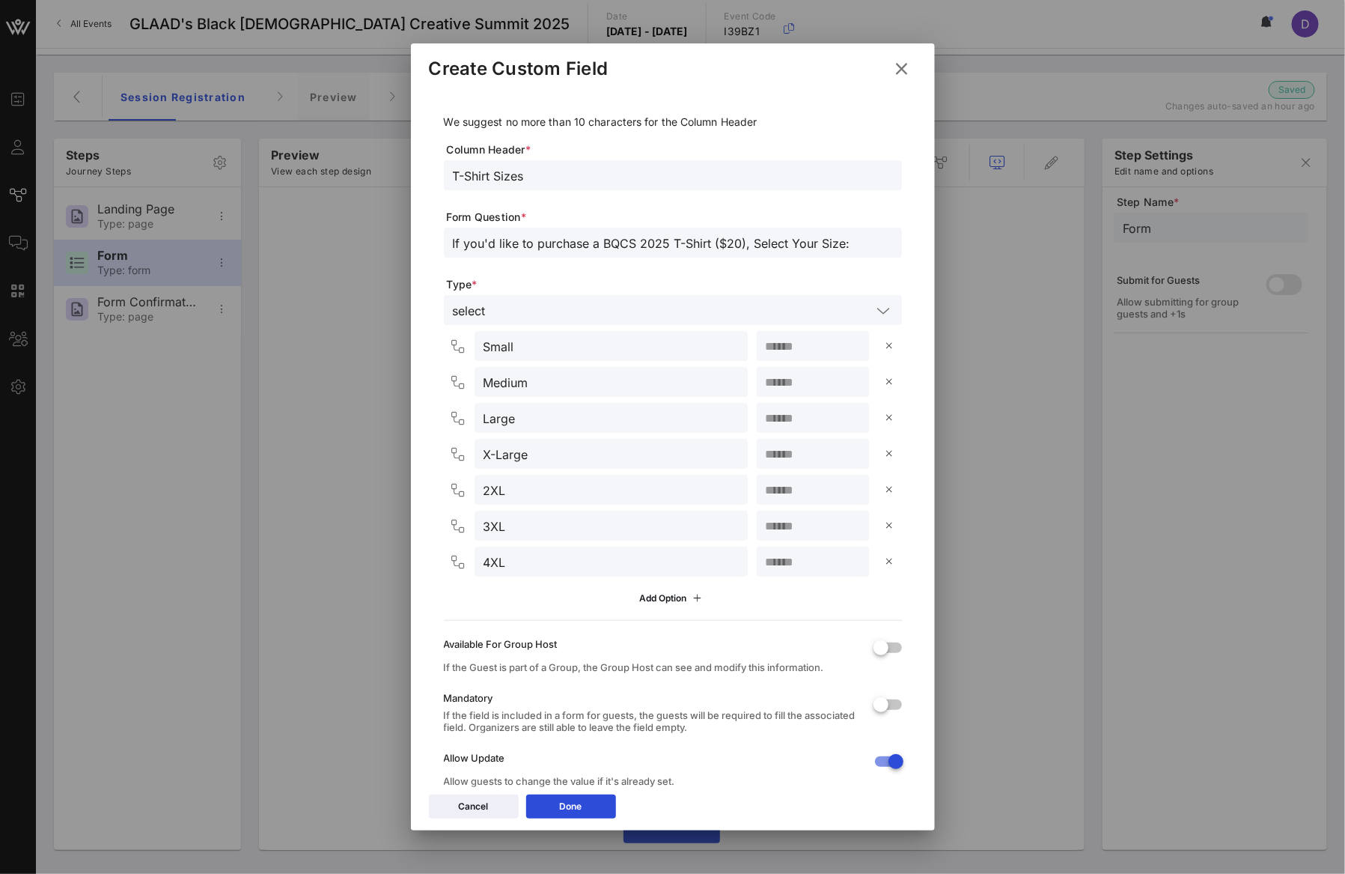
click at [629, 236] on input "If you'd like to purchase a BQCS 2025 T-Shirt ($20), Select Your Size:" at bounding box center [673, 242] width 440 height 19
click at [586, 810] on button "Done" at bounding box center [571, 806] width 90 height 24
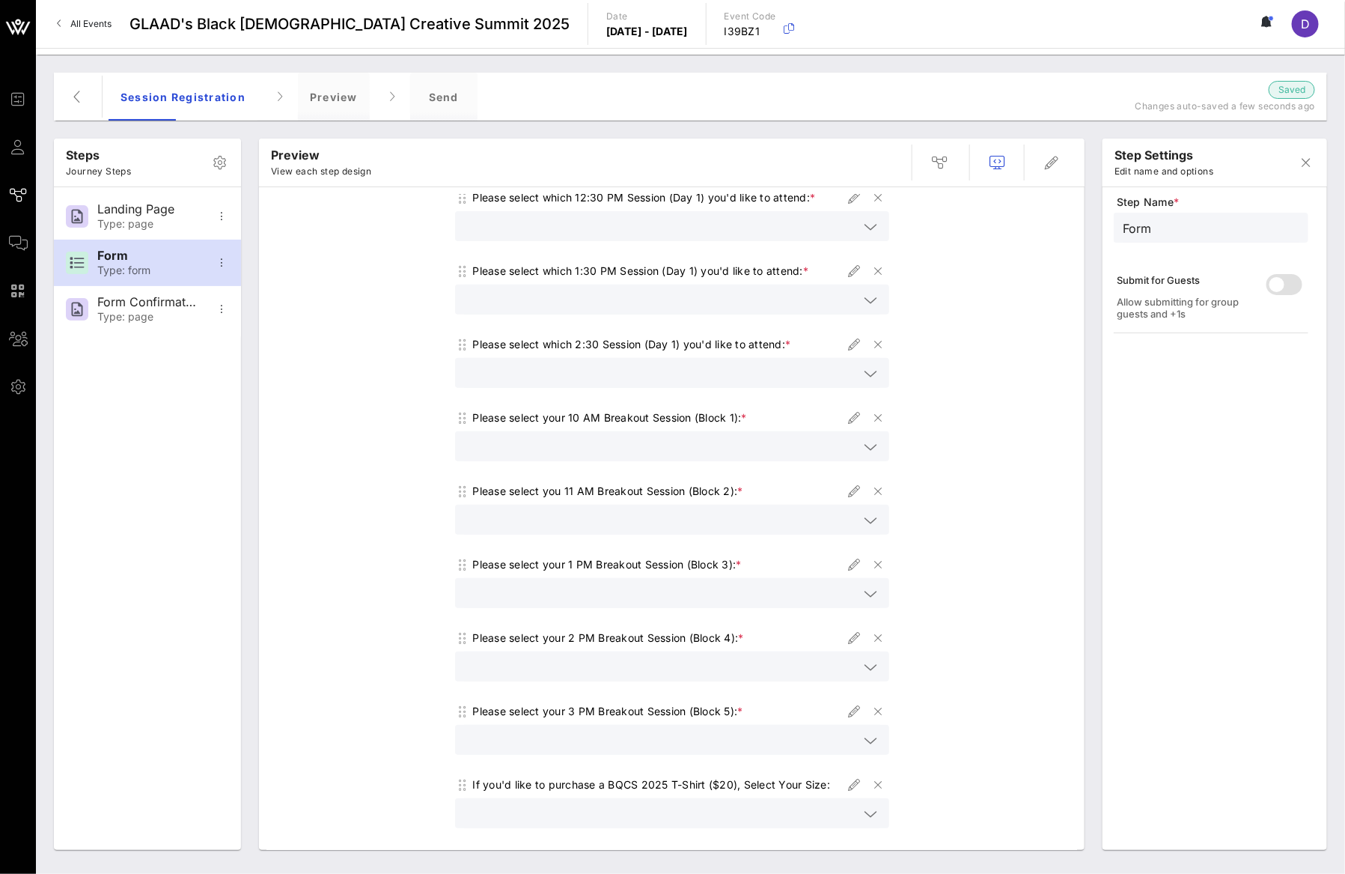
scroll to position [348, 0]
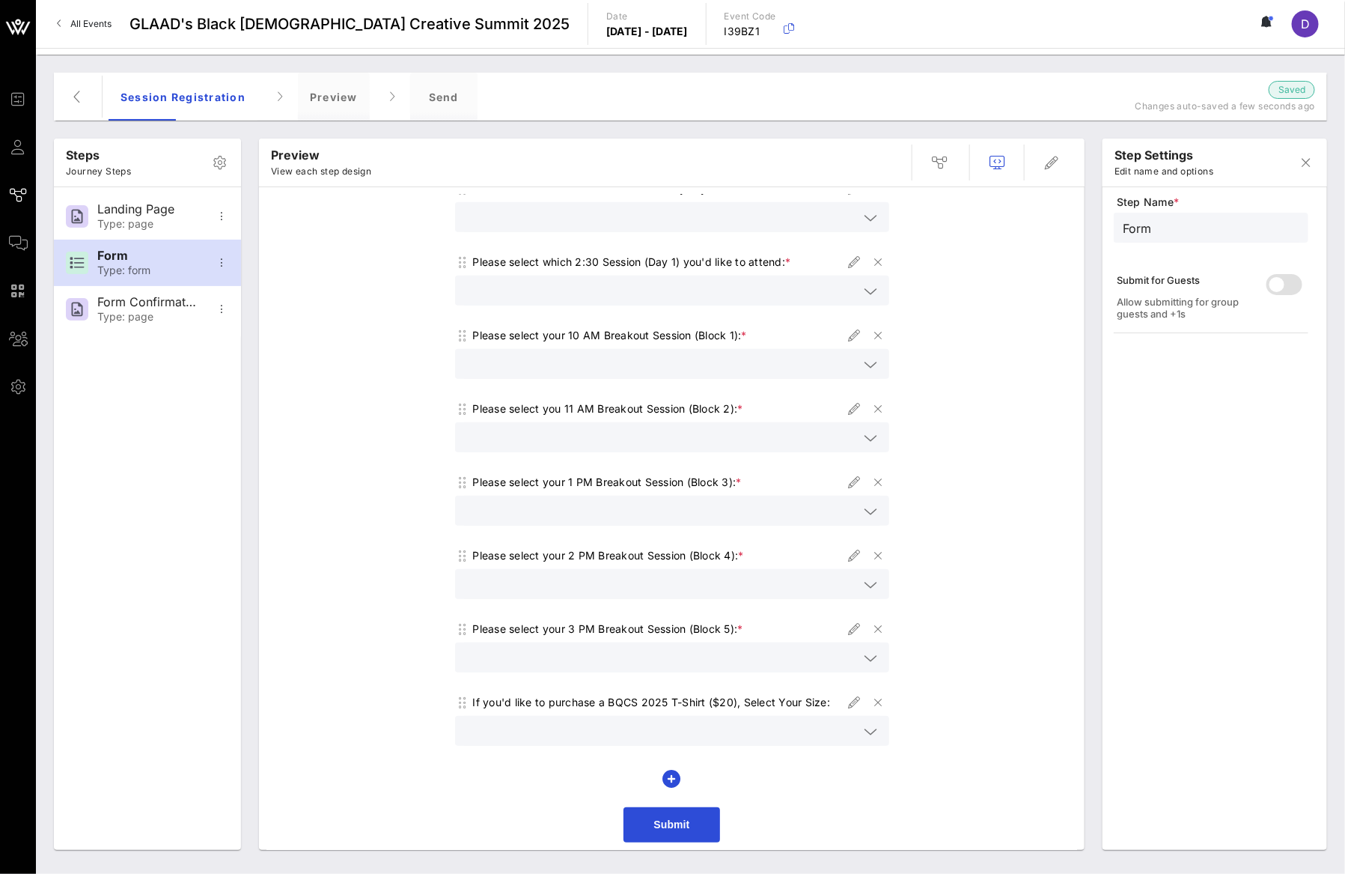
click at [869, 732] on icon at bounding box center [871, 731] width 13 height 18
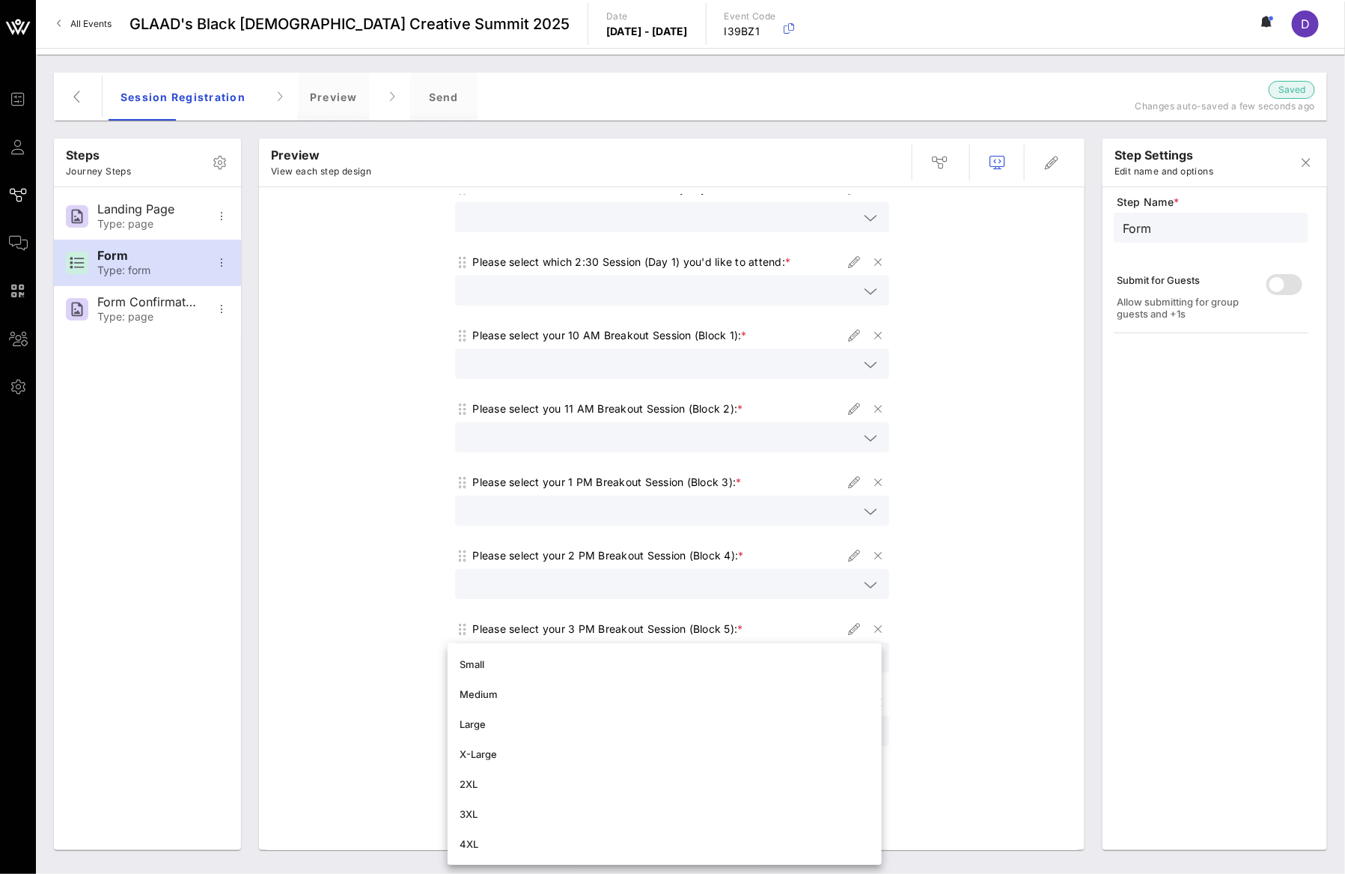
click at [963, 668] on div "View BQCS 2025 Programming here. Select your plenaries and/or fireside chats fo…" at bounding box center [671, 348] width 811 height 1003
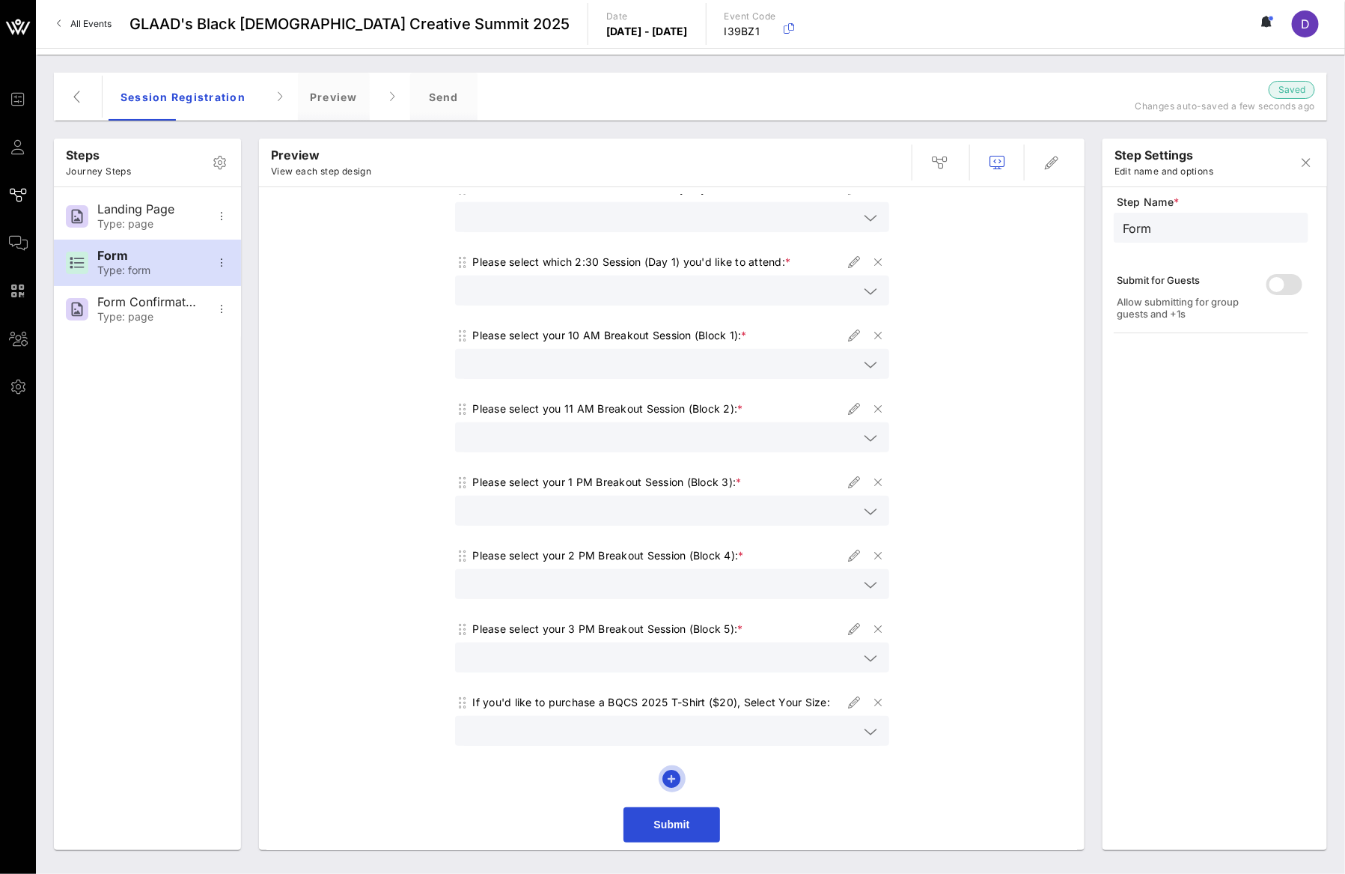
click at [668, 772] on icon "button" at bounding box center [672, 778] width 18 height 18
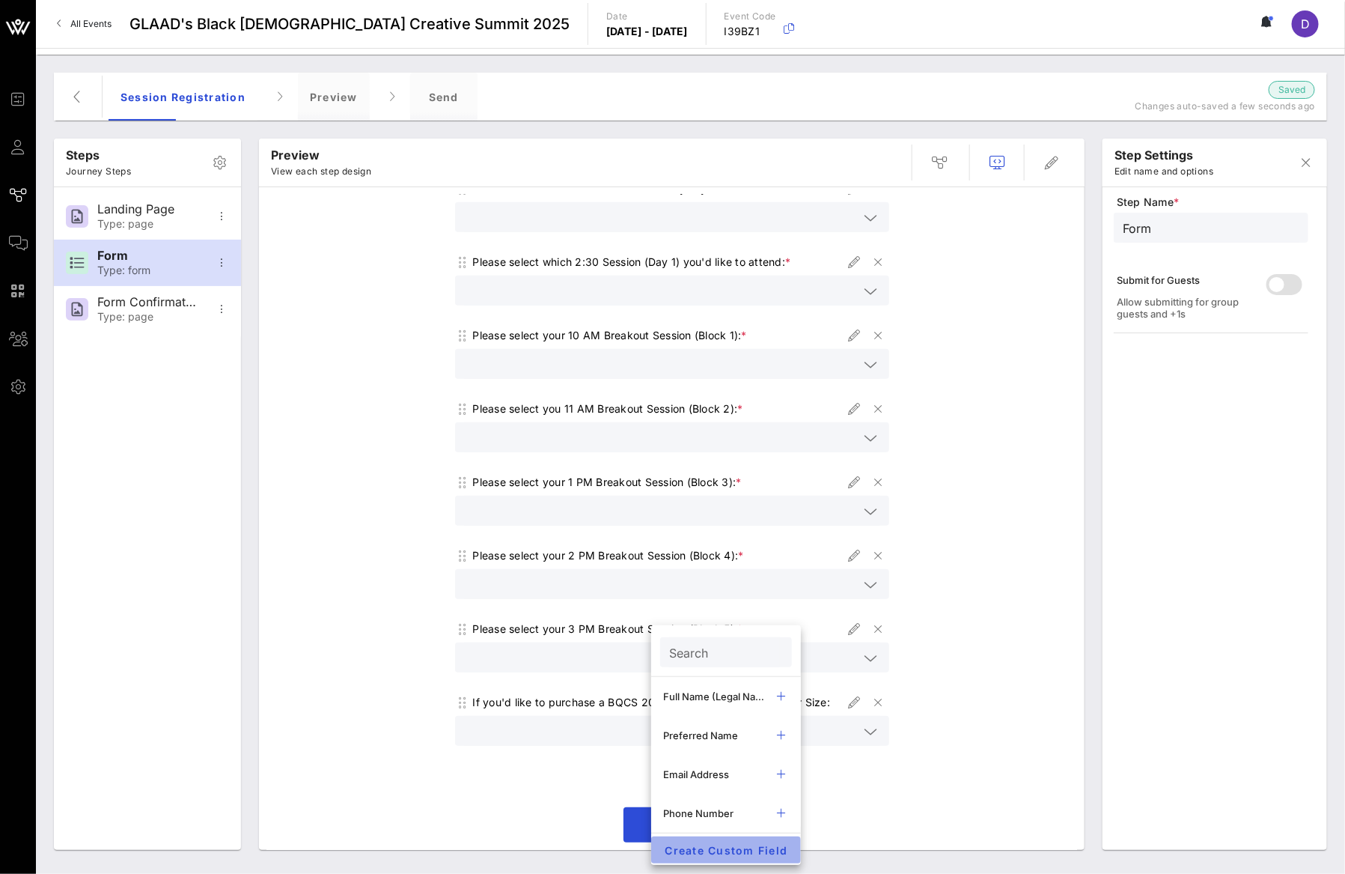
click at [714, 848] on span "Create Custom Field" at bounding box center [726, 850] width 126 height 13
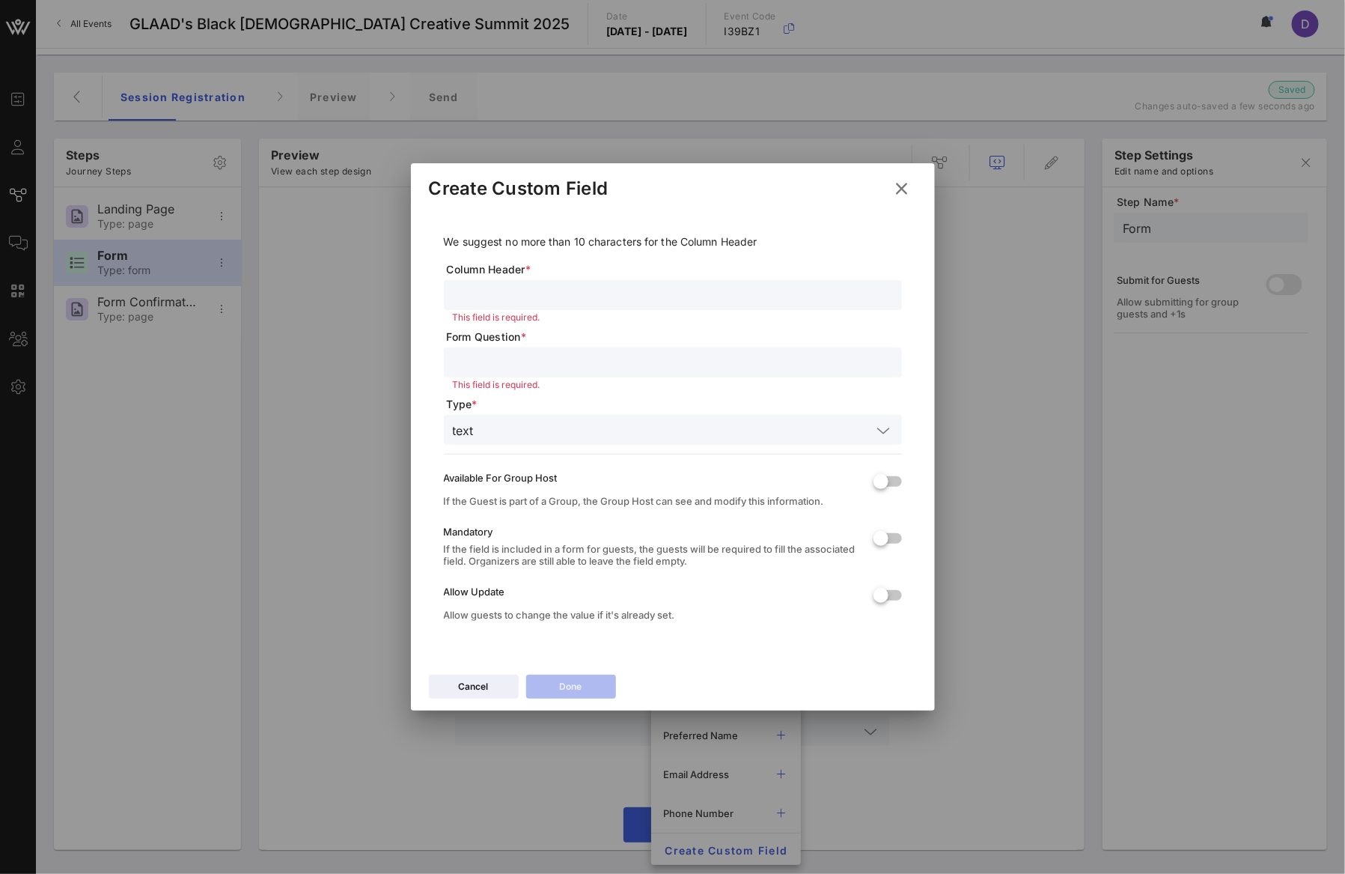
click at [540, 305] on div at bounding box center [673, 295] width 440 height 30
type input "Pitch Perfect - Send Google Form"
click at [519, 353] on input "text" at bounding box center [673, 362] width 440 height 19
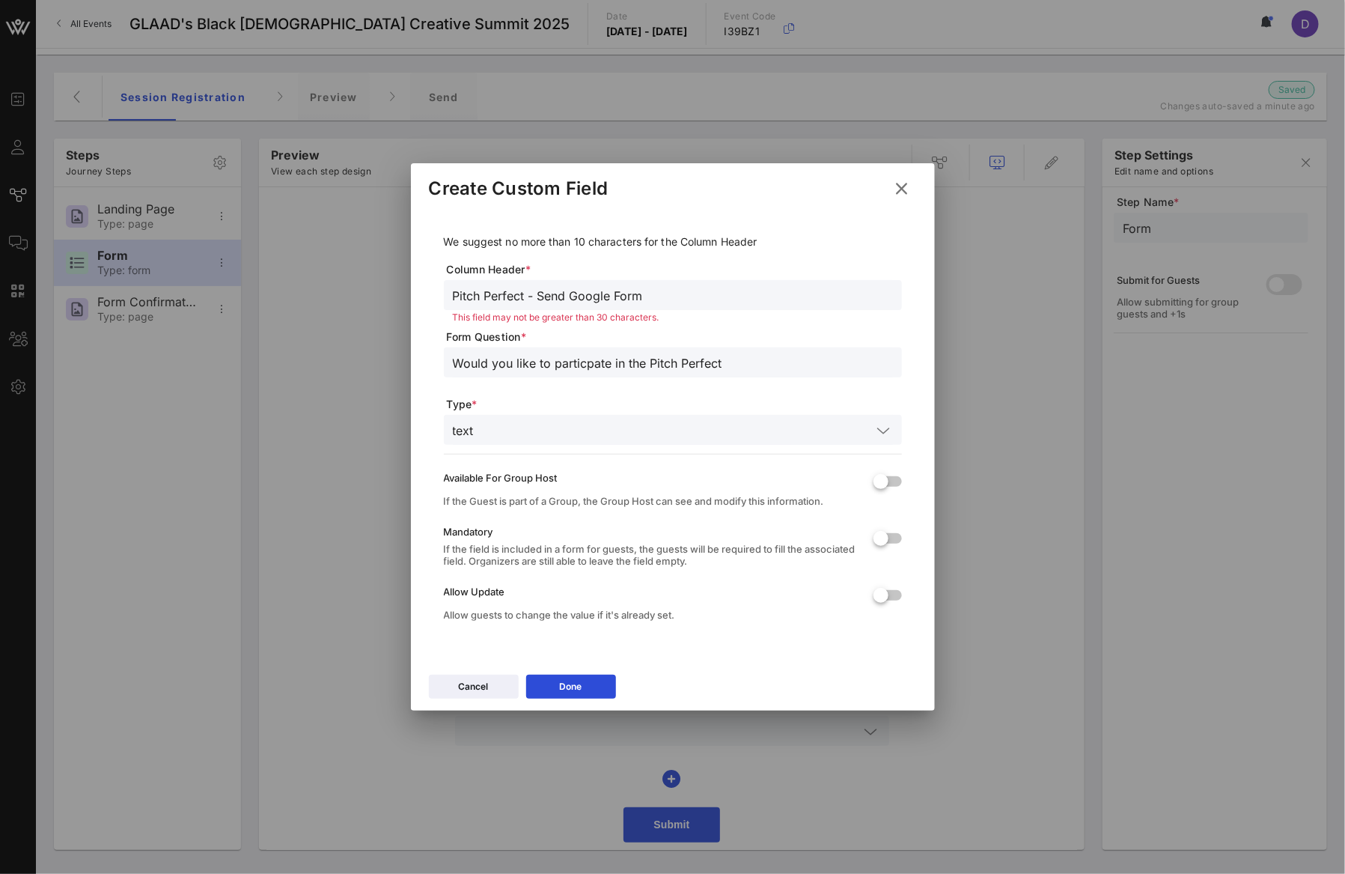
click at [749, 353] on input "Would you like to particpate in the Pitch Perfect" at bounding box center [673, 362] width 440 height 19
click at [731, 362] on input "Would you like to participate in the Pitch Perfect" at bounding box center [673, 362] width 440 height 19
type input "Would you like to participate in the Pitch Perfect Showcase?"
click at [506, 430] on input "text" at bounding box center [676, 429] width 392 height 19
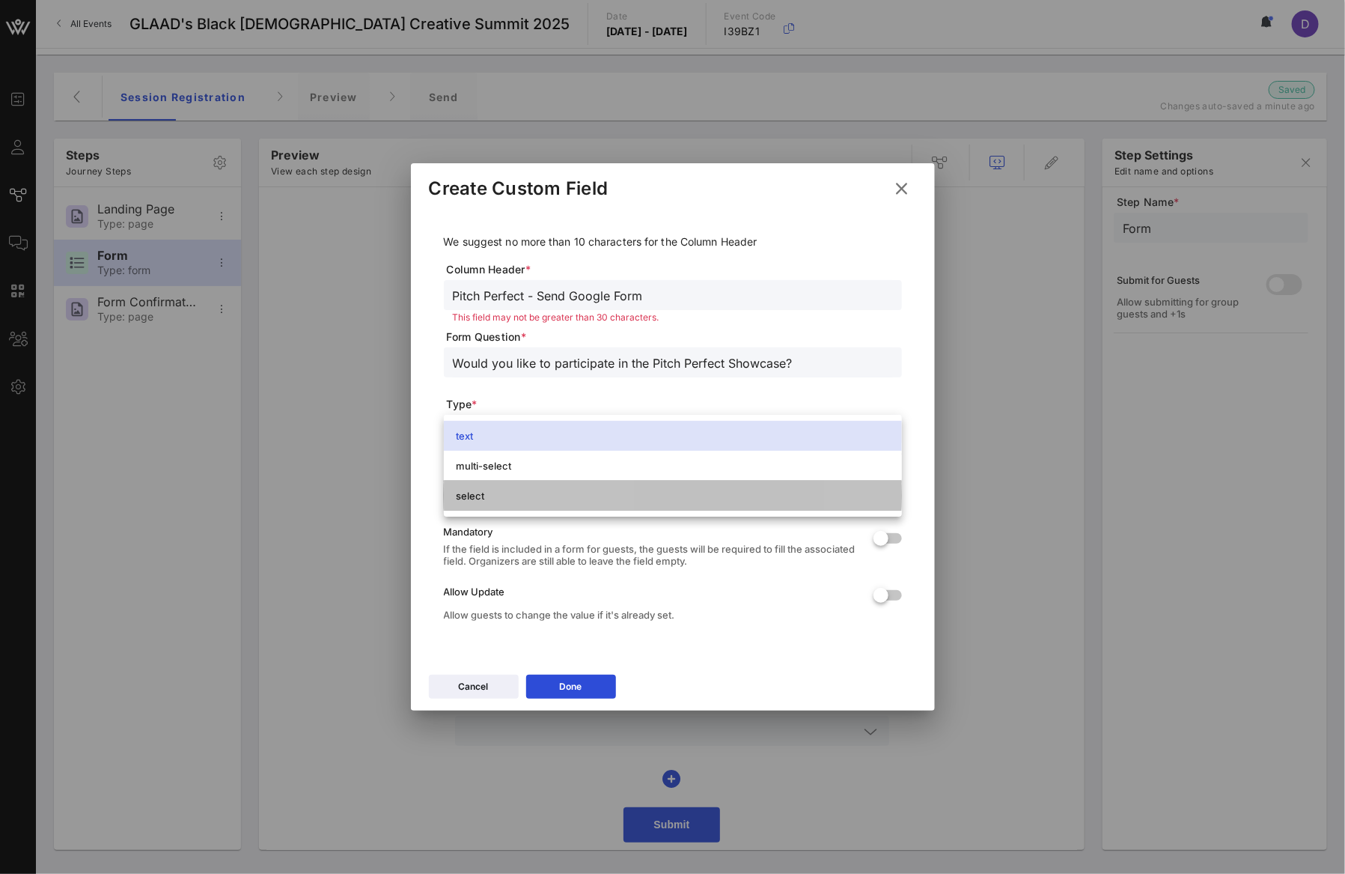
click at [583, 490] on div "select" at bounding box center [673, 496] width 434 height 12
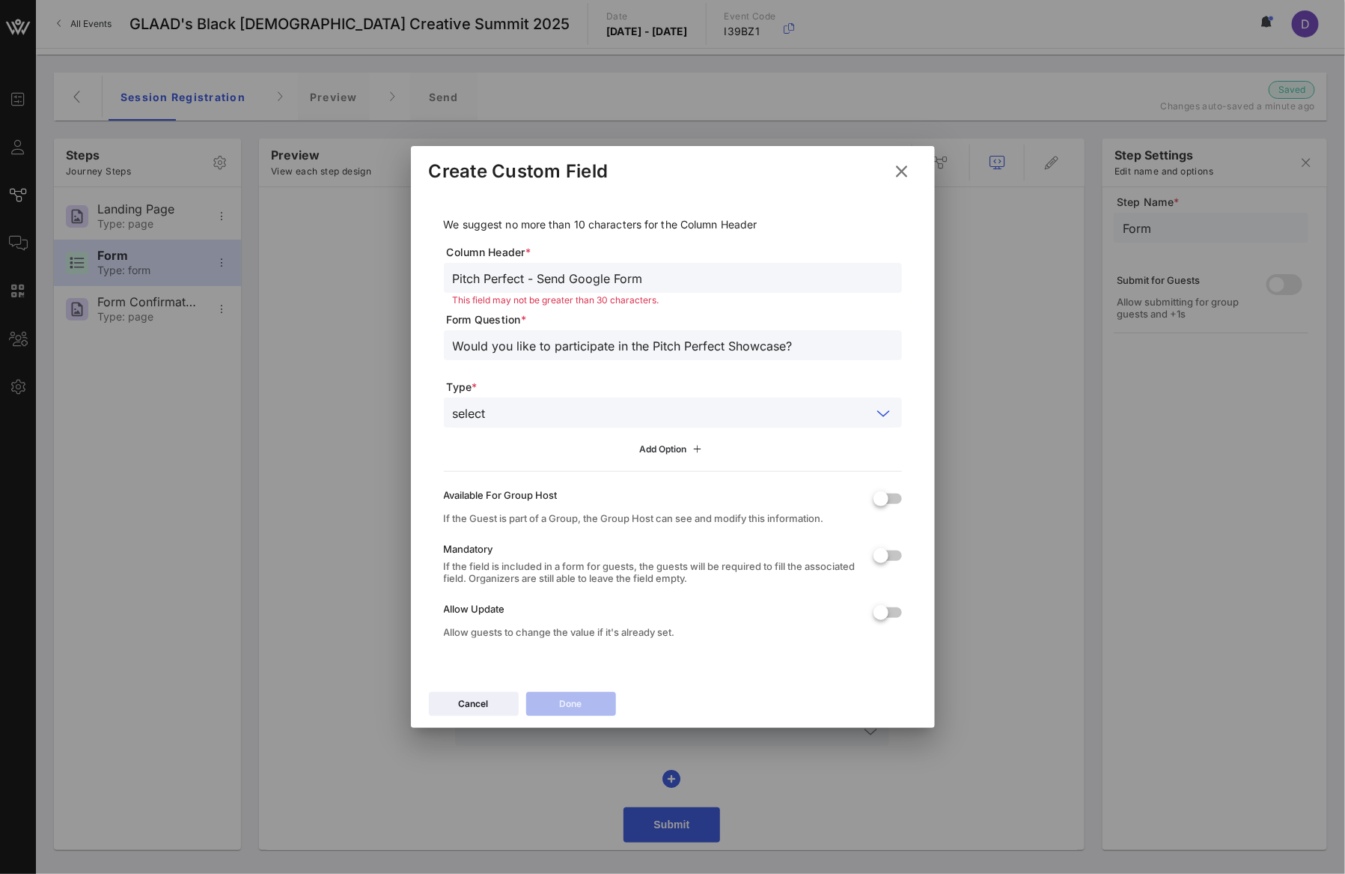
click at [656, 455] on div "Add Option" at bounding box center [672, 449] width 67 height 16
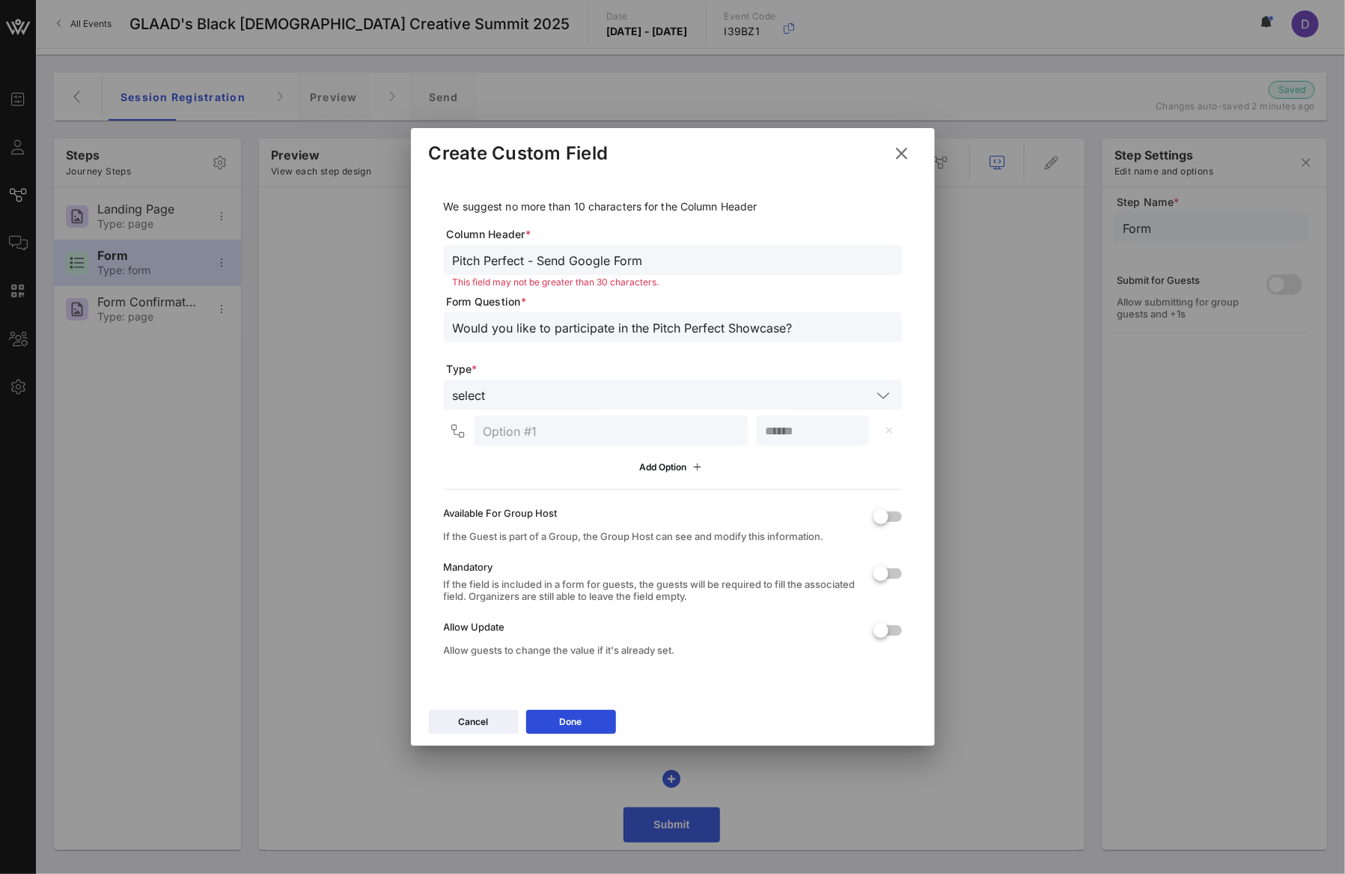
click at [606, 418] on div at bounding box center [611, 430] width 255 height 30
type input "Yes, I would like to submit a pitch for consideration."
click at [558, 366] on span "Type *" at bounding box center [674, 369] width 455 height 15
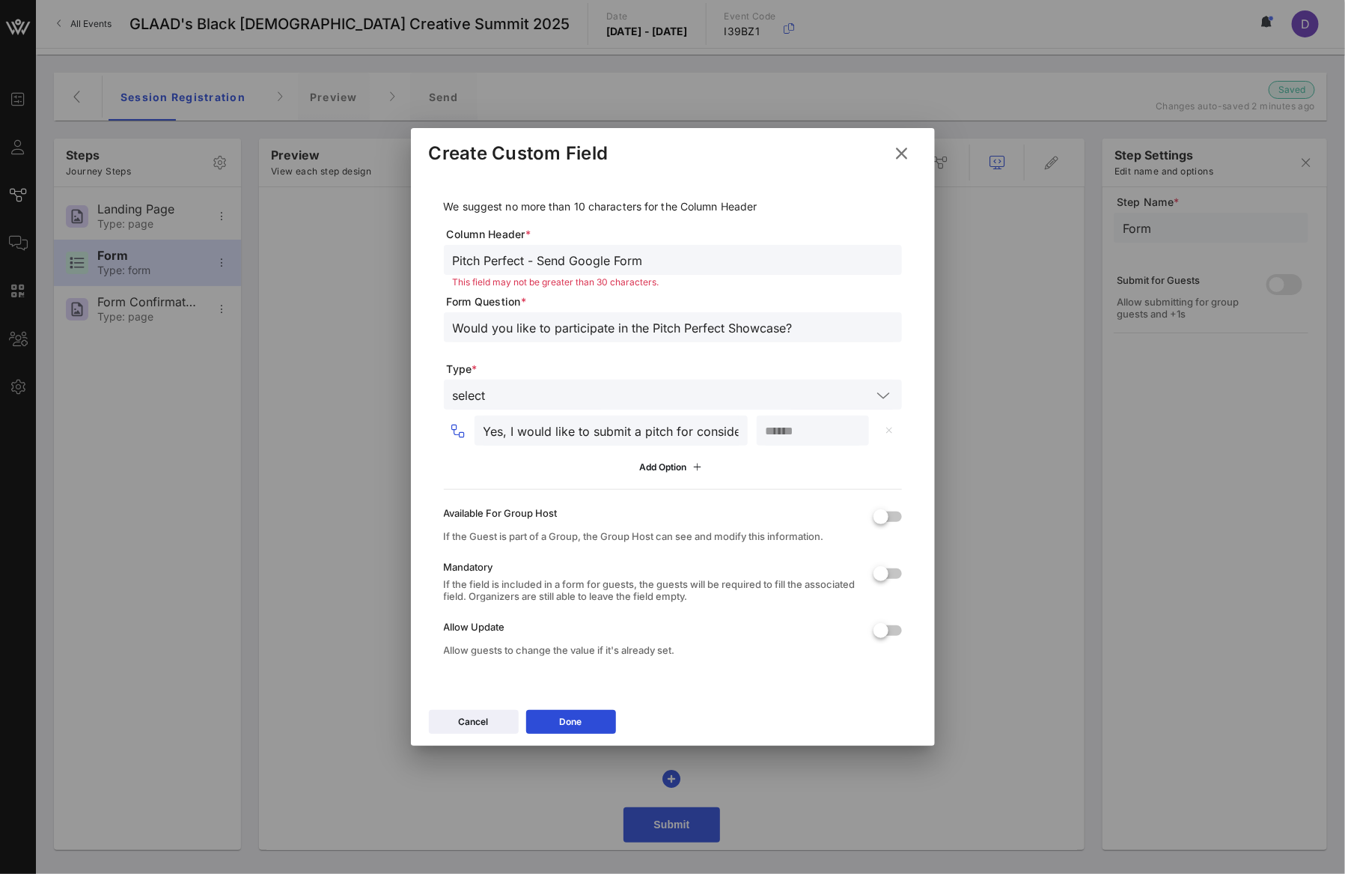
click at [562, 436] on input "Yes, I would like to submit a pitch for consideration." at bounding box center [611, 430] width 255 height 19
click at [537, 326] on input "Would you like to participate in the Pitch Perfect Showcase?" at bounding box center [673, 326] width 440 height 19
click at [508, 327] on input "Would you like to participate in the Pitch Perfect Showcase?" at bounding box center [673, 326] width 440 height 19
click at [523, 329] on input "Would you like to participate in the Pitch Perfect Showcase?" at bounding box center [673, 326] width 440 height 19
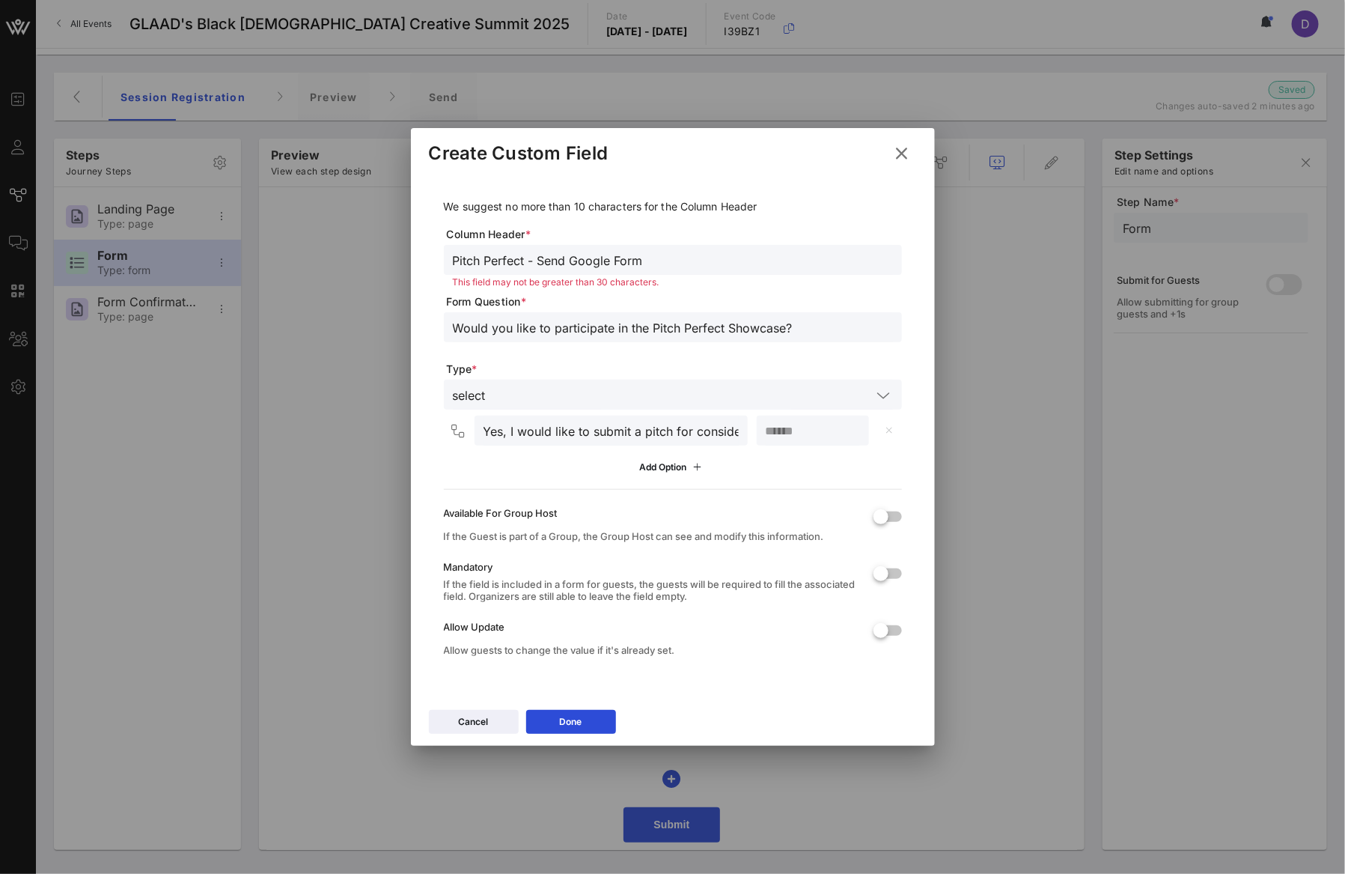
click at [524, 333] on input "Would you like to participate in the Pitch Perfect Showcase?" at bounding box center [673, 326] width 440 height 19
click at [493, 328] on input "Would you like to participate in the Pitch Perfect Showcase?" at bounding box center [673, 326] width 440 height 19
click at [501, 332] on input "Would you like to participate in the Pitch Perfect Showcase?" at bounding box center [673, 326] width 440 height 19
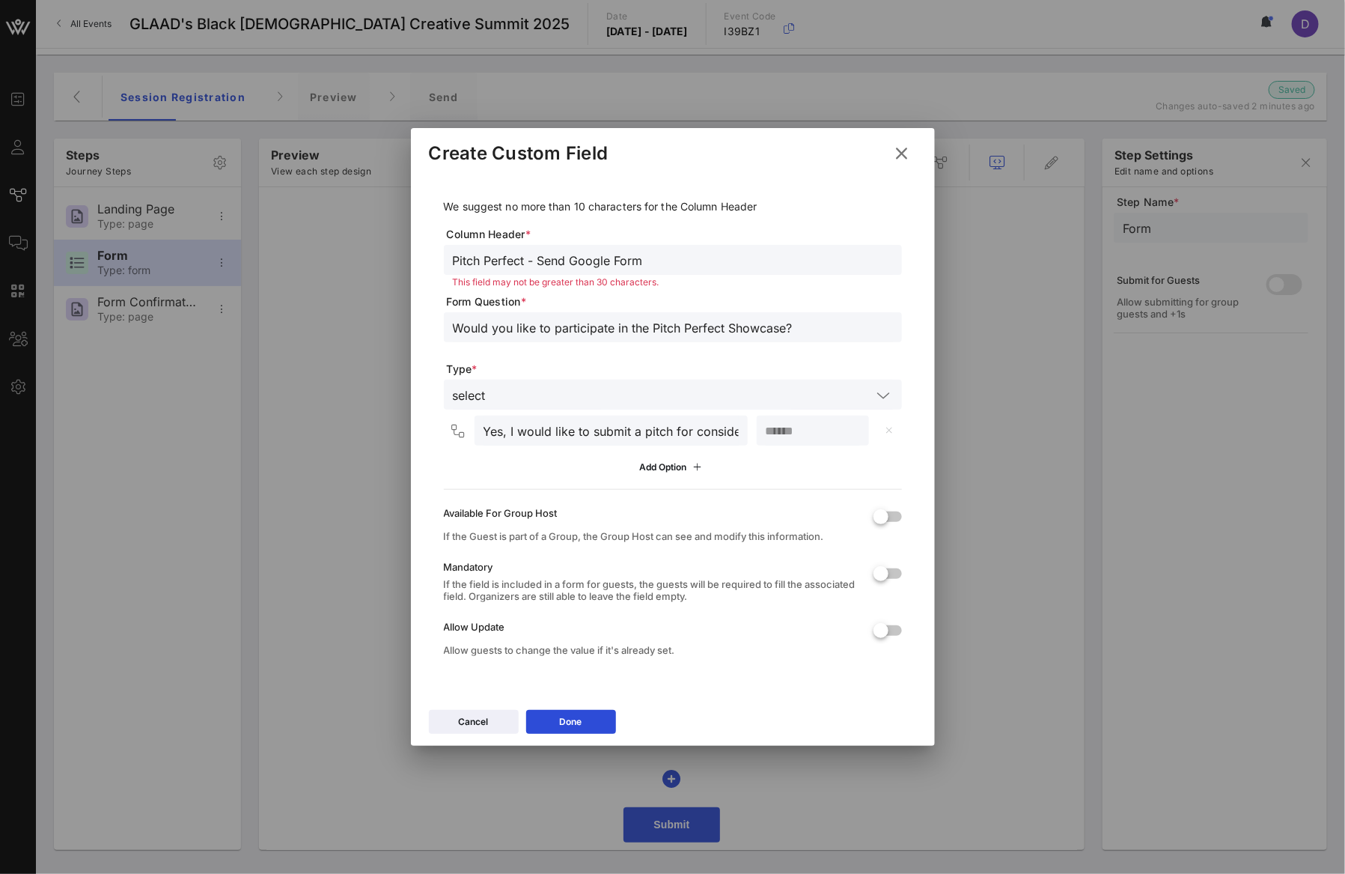
click at [522, 330] on input "Would you like to participate in the Pitch Perfect Showcase?" at bounding box center [673, 326] width 440 height 19
click at [529, 341] on div "Would you like to participate in the Pitch Perfect Showcase?" at bounding box center [673, 327] width 440 height 30
click at [525, 326] on input "Would you like to participate in the Pitch Perfect Showcase?" at bounding box center [673, 326] width 440 height 19
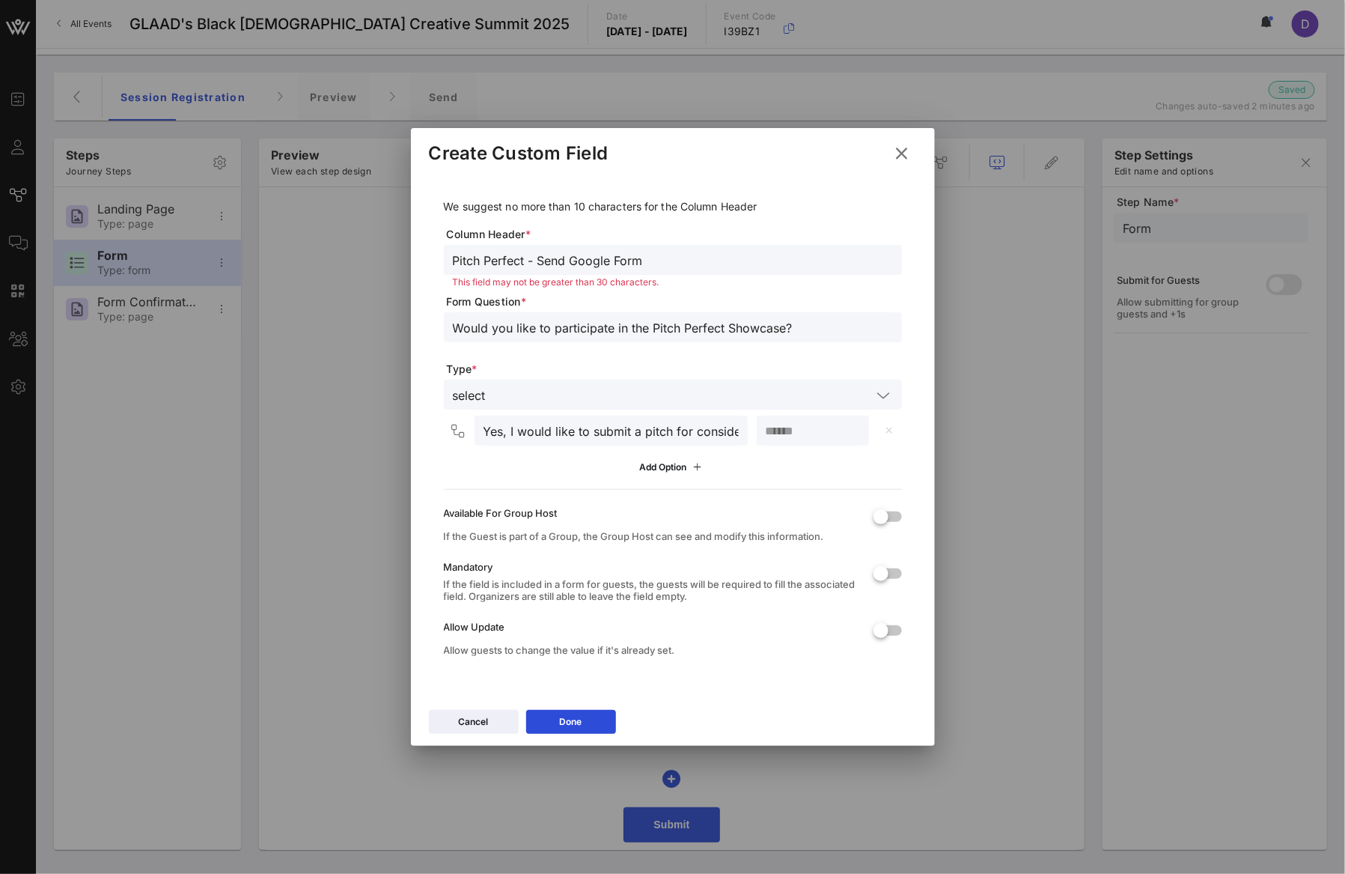
click at [804, 447] on div "Yes, I would like to submit a pitch for consideration. Add Option" at bounding box center [673, 447] width 458 height 64
click at [801, 427] on input "number" at bounding box center [813, 430] width 94 height 19
type input "**"
click at [886, 633] on div at bounding box center [880, 630] width 25 height 25
click at [556, 725] on button "Done" at bounding box center [571, 722] width 90 height 24
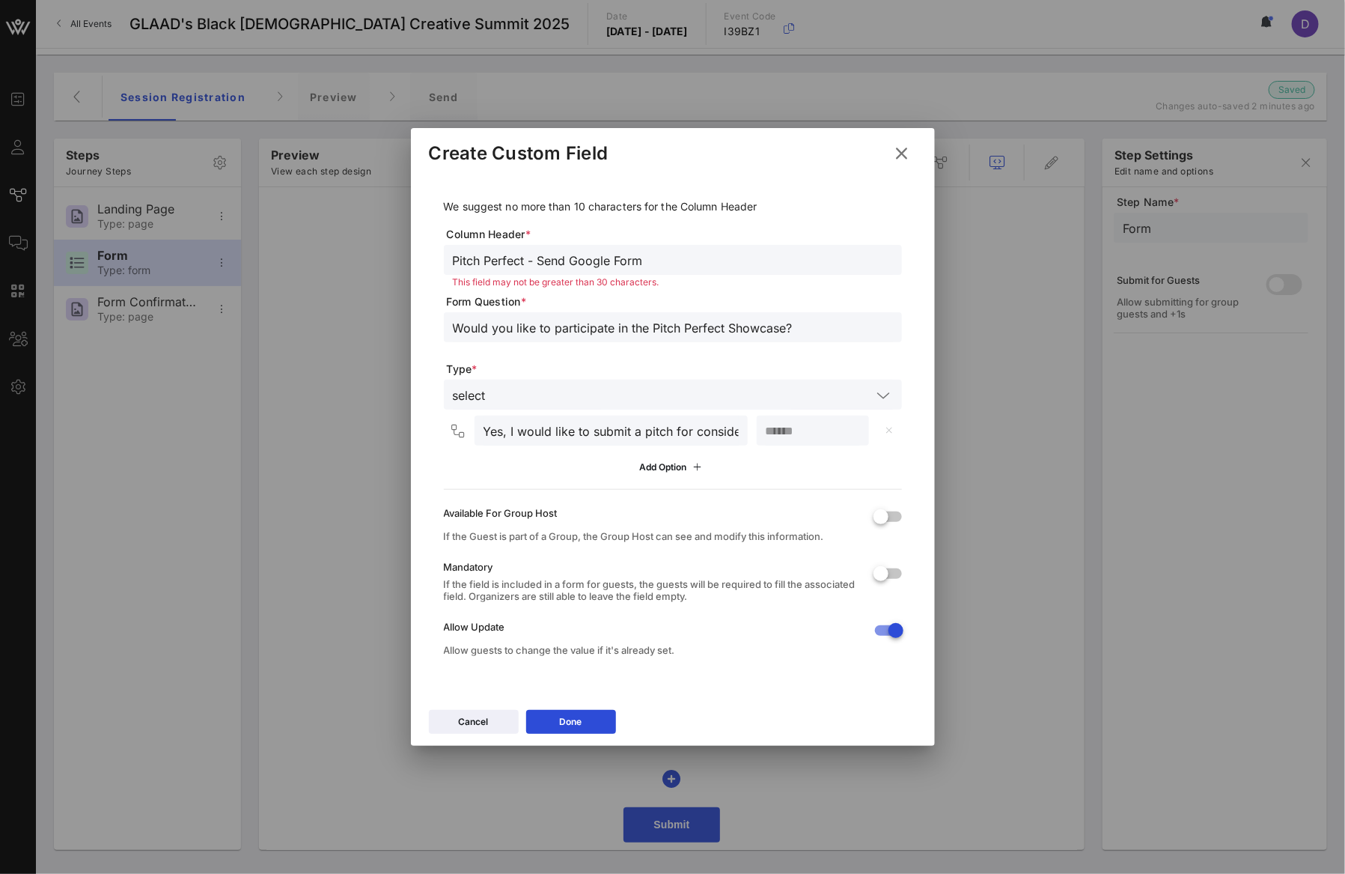
click at [589, 240] on span "Column Header *" at bounding box center [674, 234] width 455 height 15
click at [552, 254] on input "Pitch Perfect - Send Google Form" at bounding box center [673, 259] width 440 height 19
drag, startPoint x: 534, startPoint y: 258, endPoint x: 646, endPoint y: 258, distance: 111.5
click at [646, 258] on input "Pitch Perfect - Send Google Form" at bounding box center [673, 259] width 440 height 19
type input "Pitch Perfect Showcase"
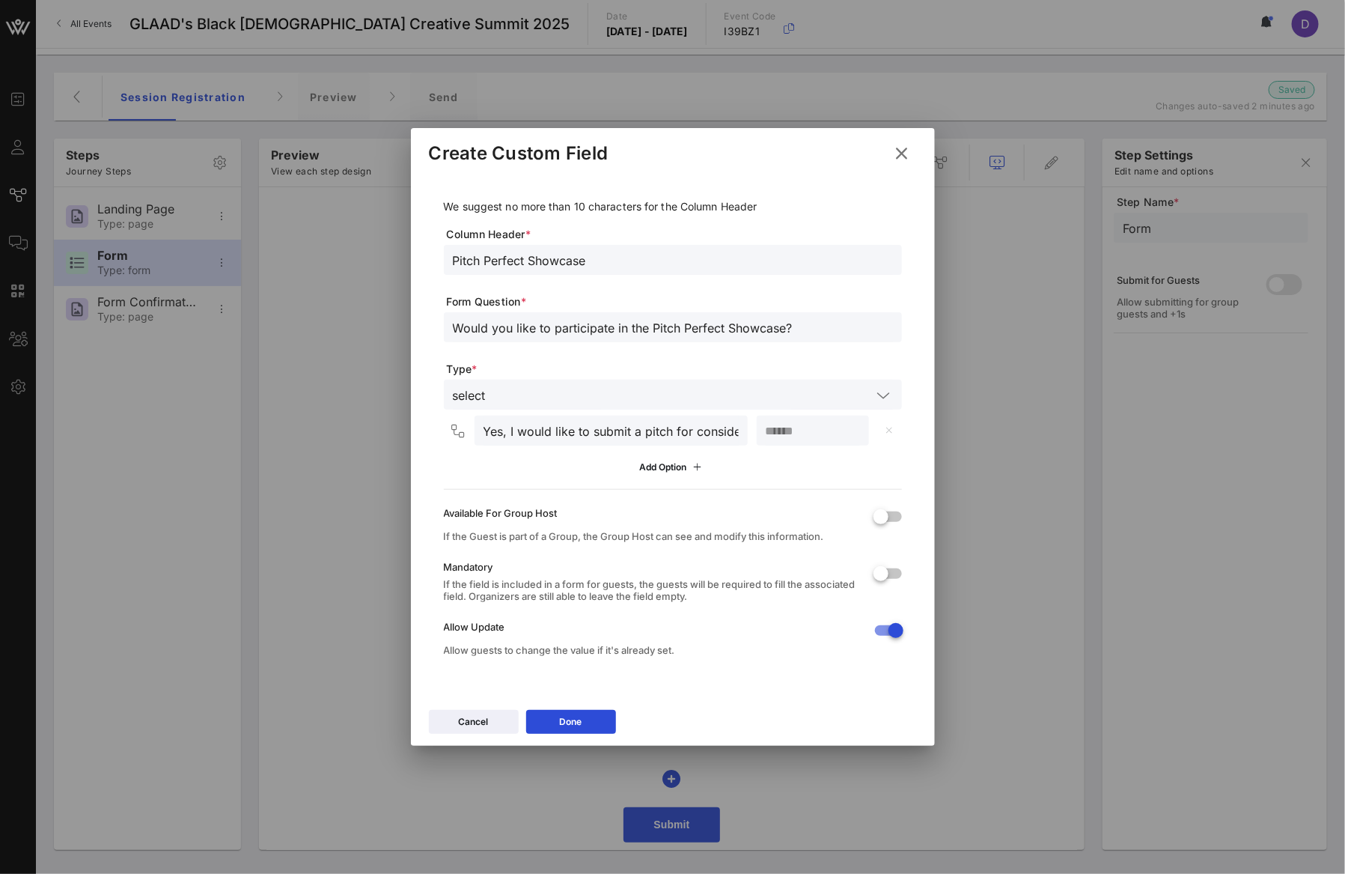
click at [633, 362] on span "Type *" at bounding box center [674, 369] width 455 height 15
click at [582, 723] on button "Done" at bounding box center [571, 722] width 90 height 24
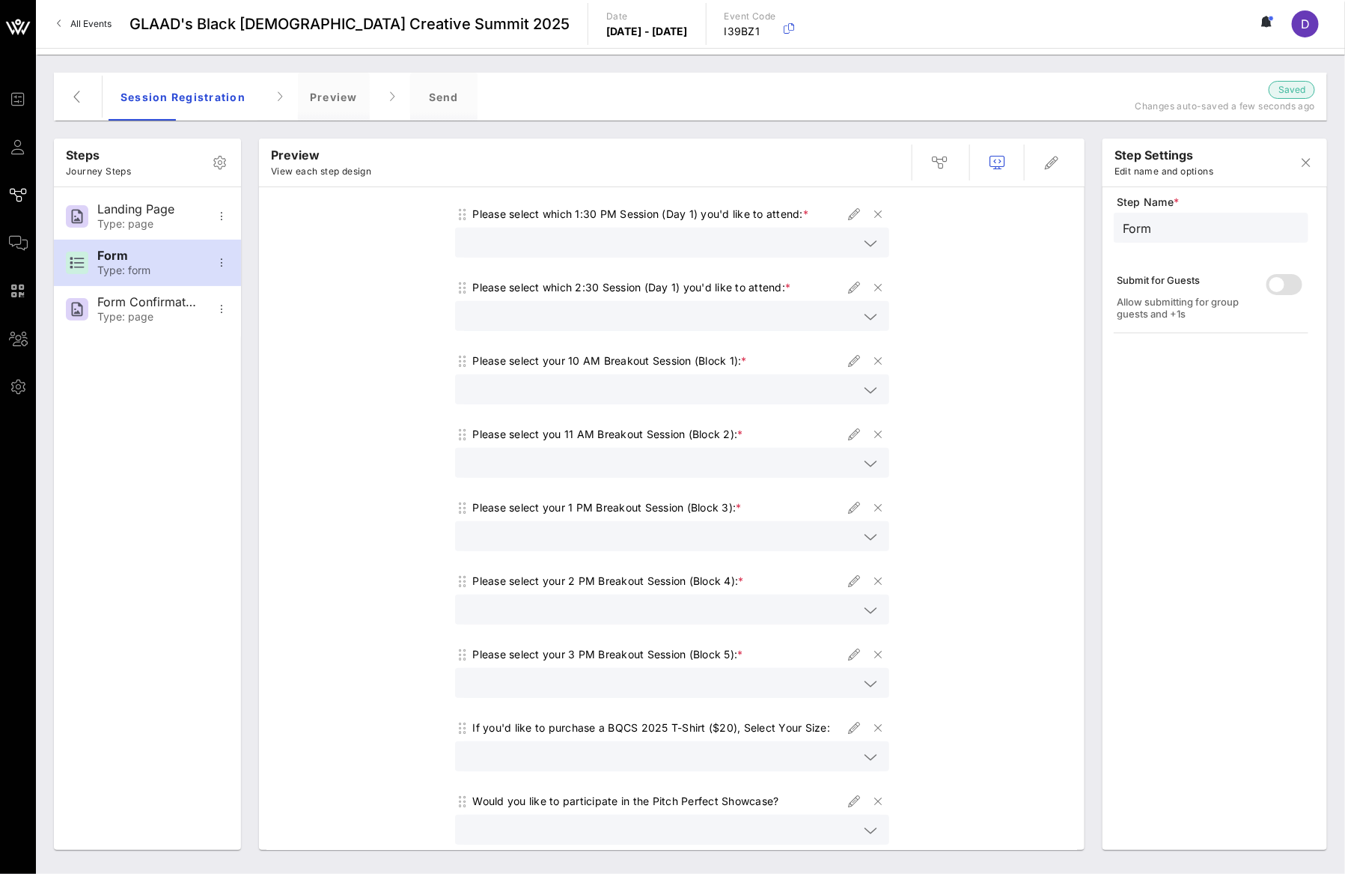
scroll to position [421, 0]
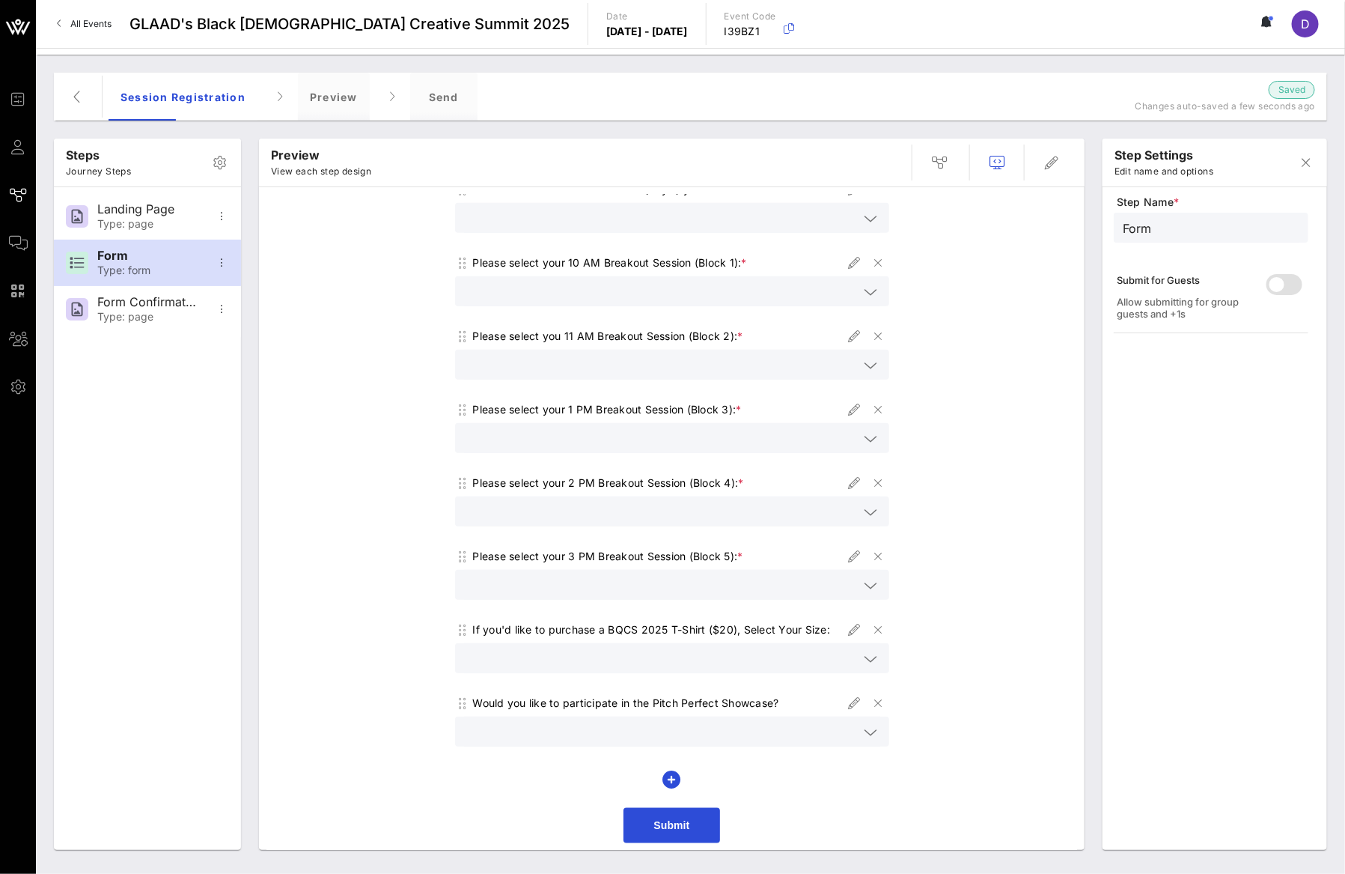
click at [865, 732] on icon at bounding box center [871, 732] width 13 height 18
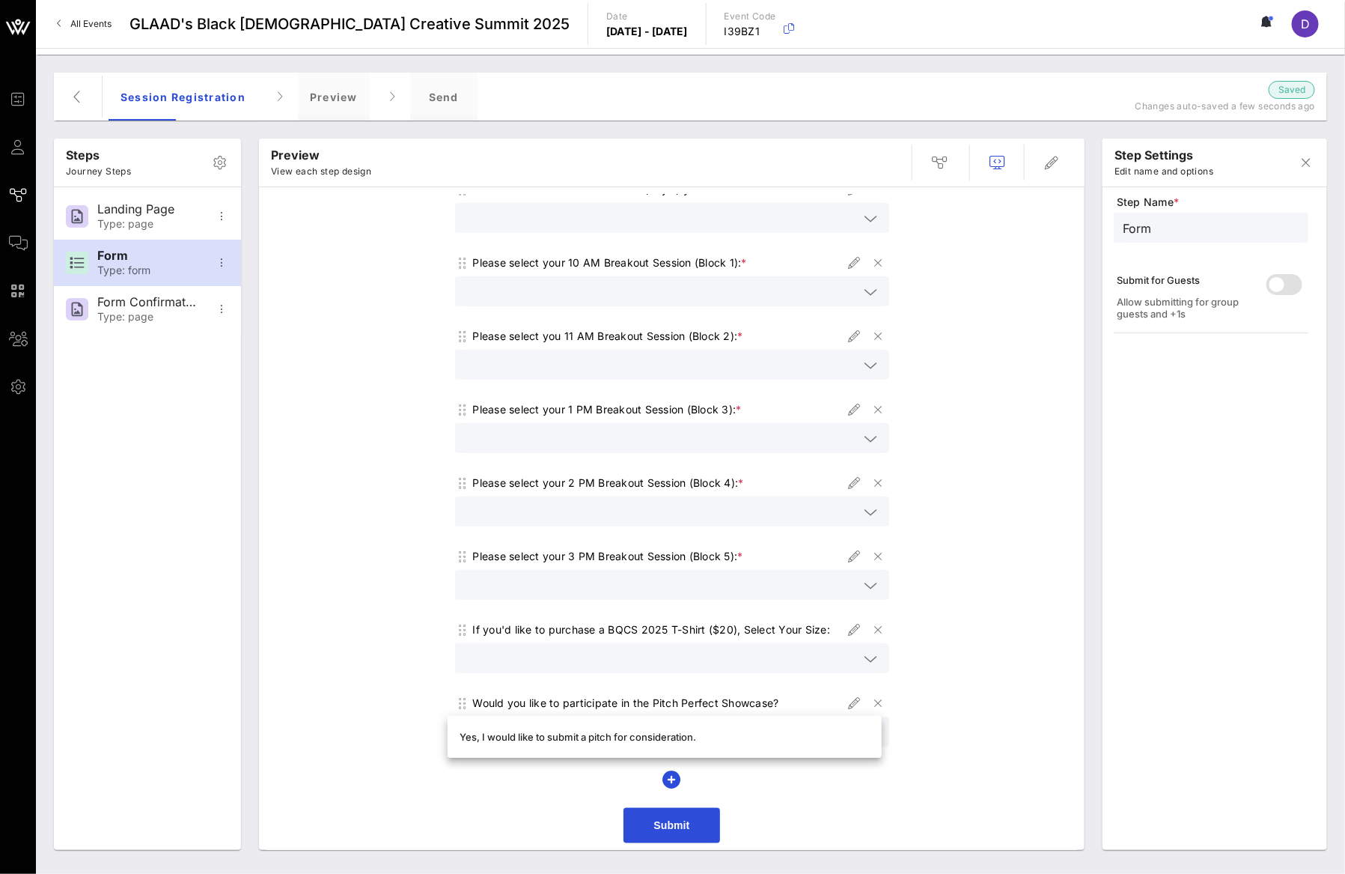
click at [893, 738] on div "View BQCS 2025 Programming here. Select your plenaries and/or fireside chats fo…" at bounding box center [671, 312] width 811 height 1076
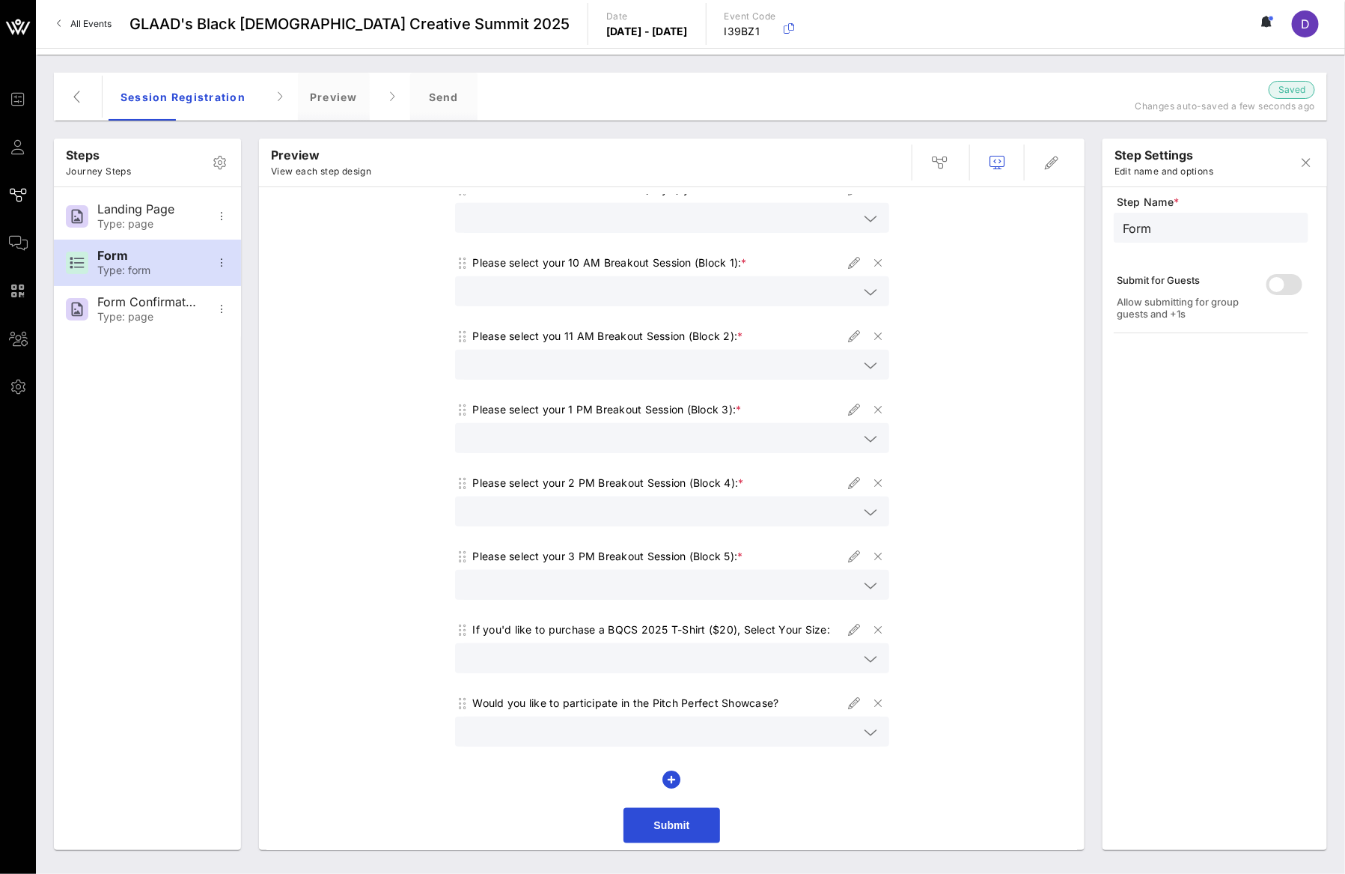
click at [862, 658] on div at bounding box center [871, 659] width 18 height 18
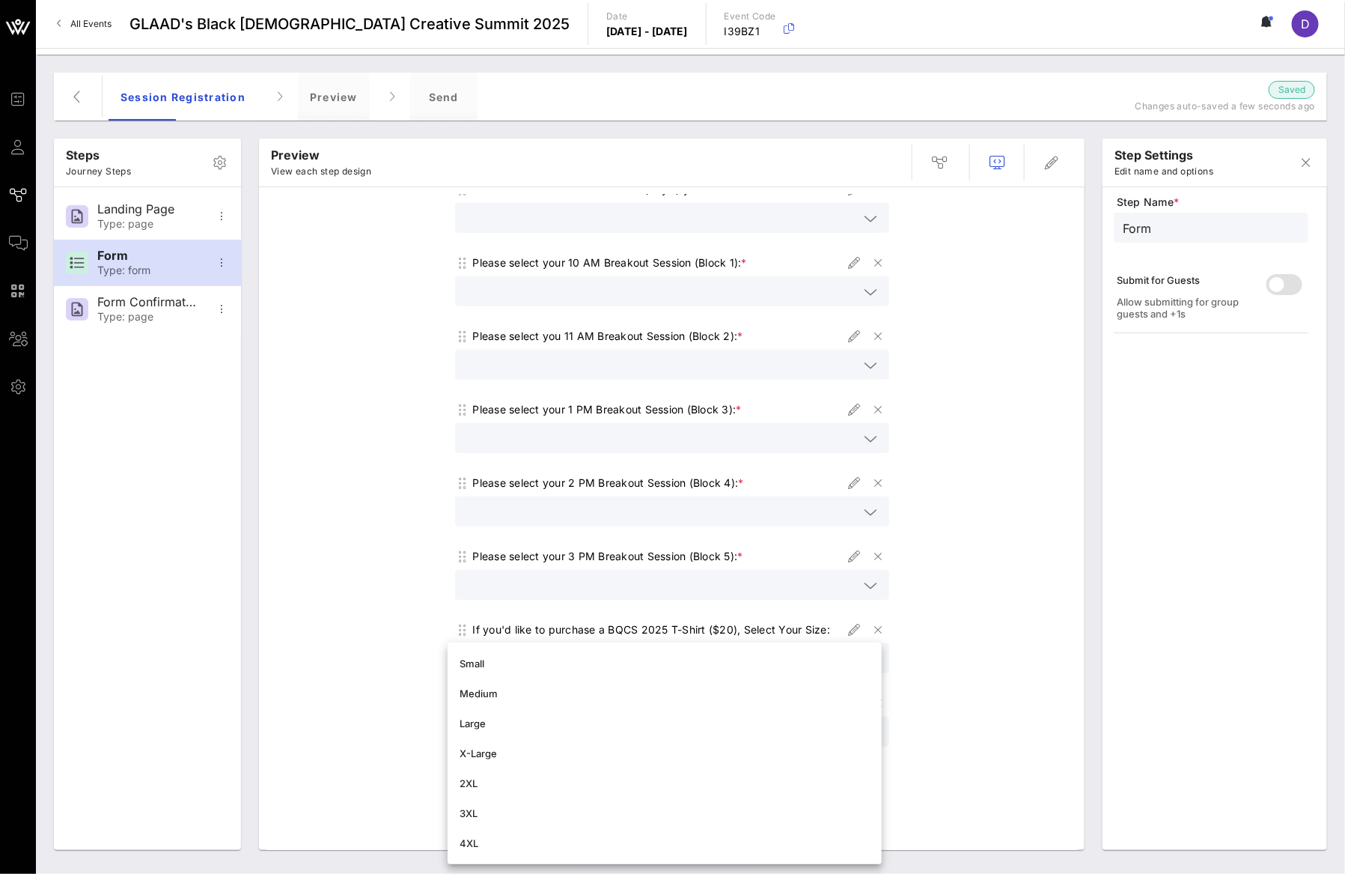
click at [977, 714] on div "View BQCS 2025 Programming here. Select your plenaries and/or fireside chats fo…" at bounding box center [671, 312] width 811 height 1076
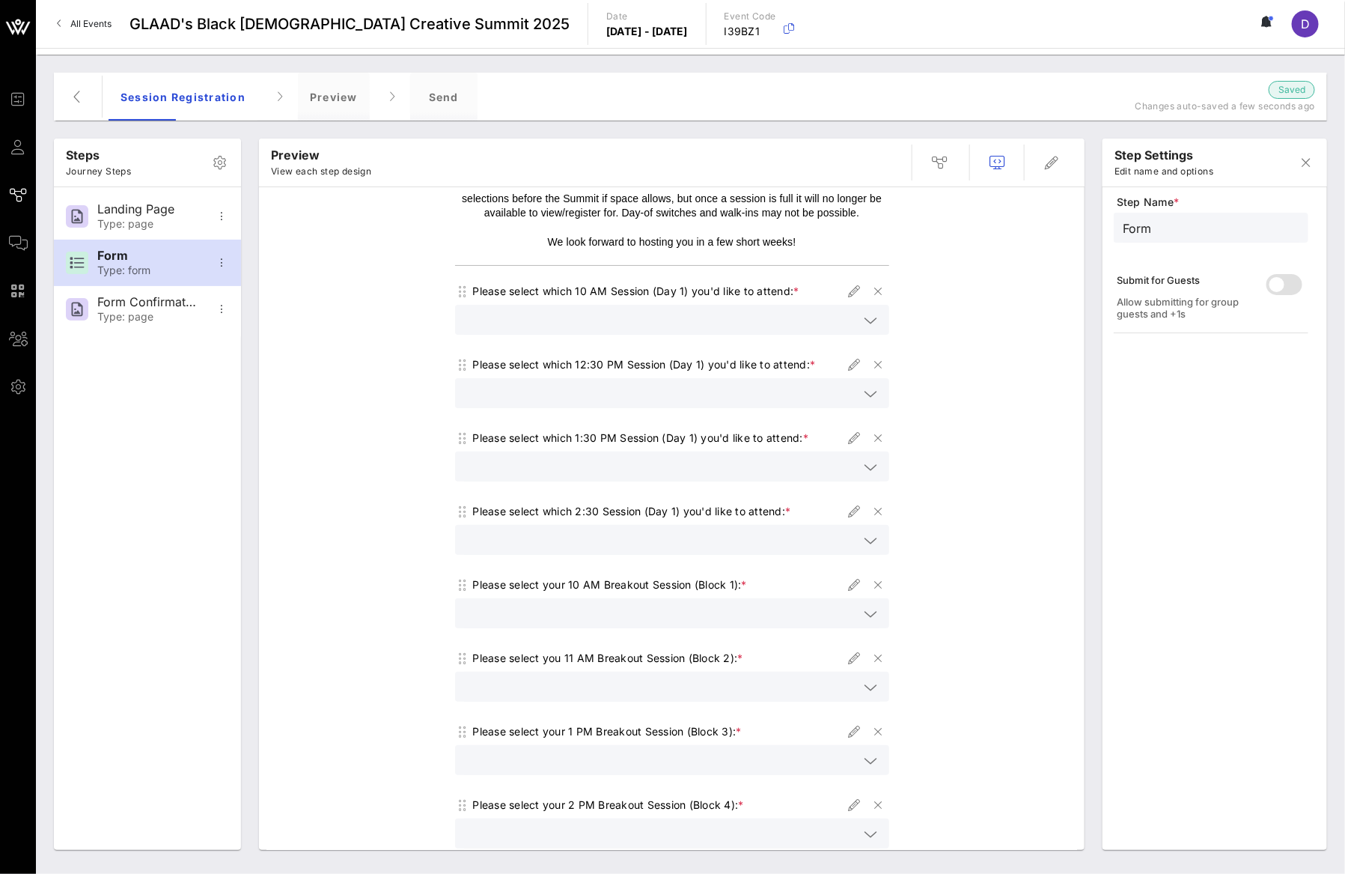
scroll to position [147, 0]
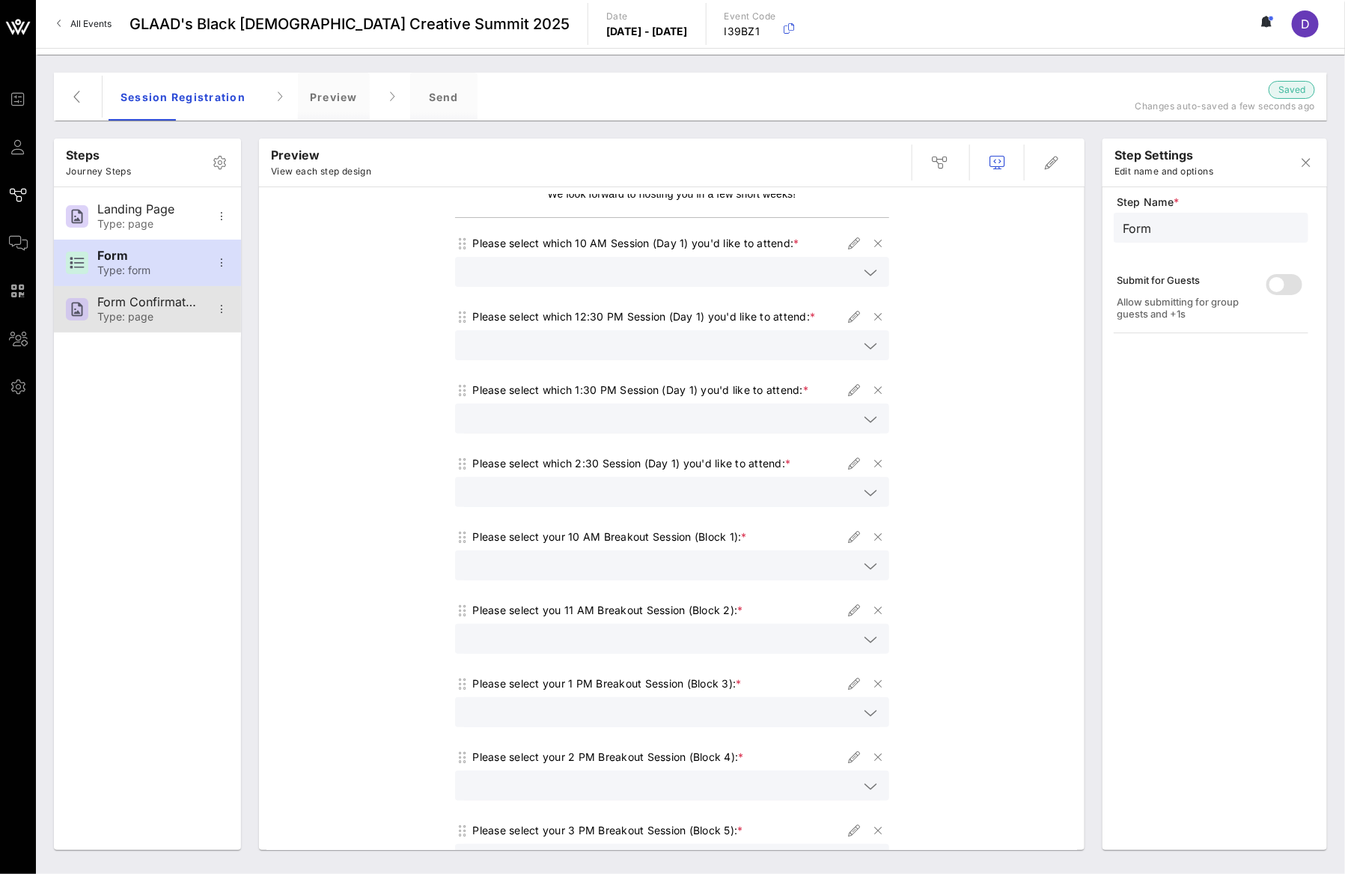
click at [163, 306] on div "Form Confirmation" at bounding box center [146, 302] width 99 height 14
type input "Form Confirmation"
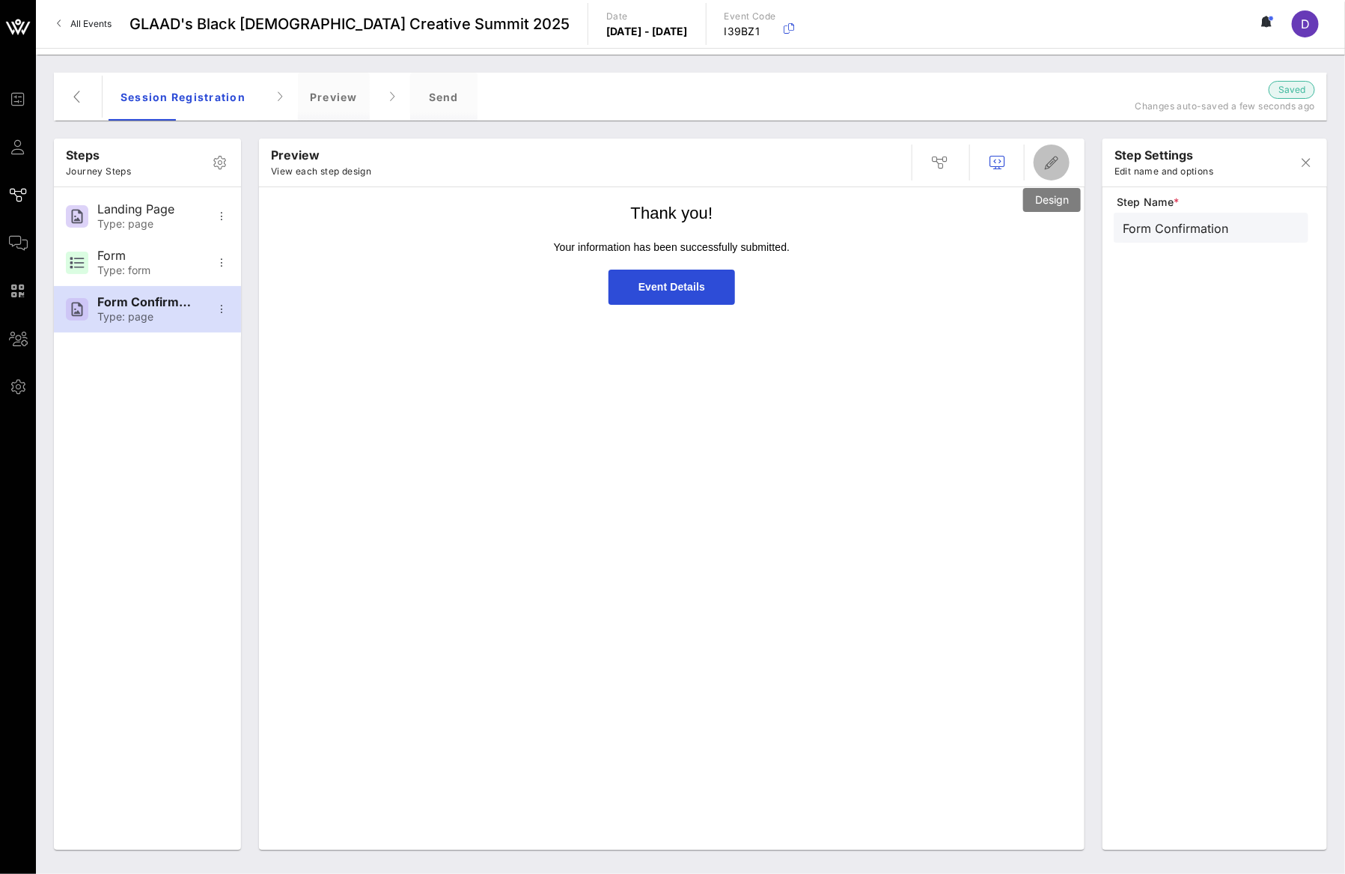
click at [1054, 158] on icon "button" at bounding box center [1052, 162] width 18 height 18
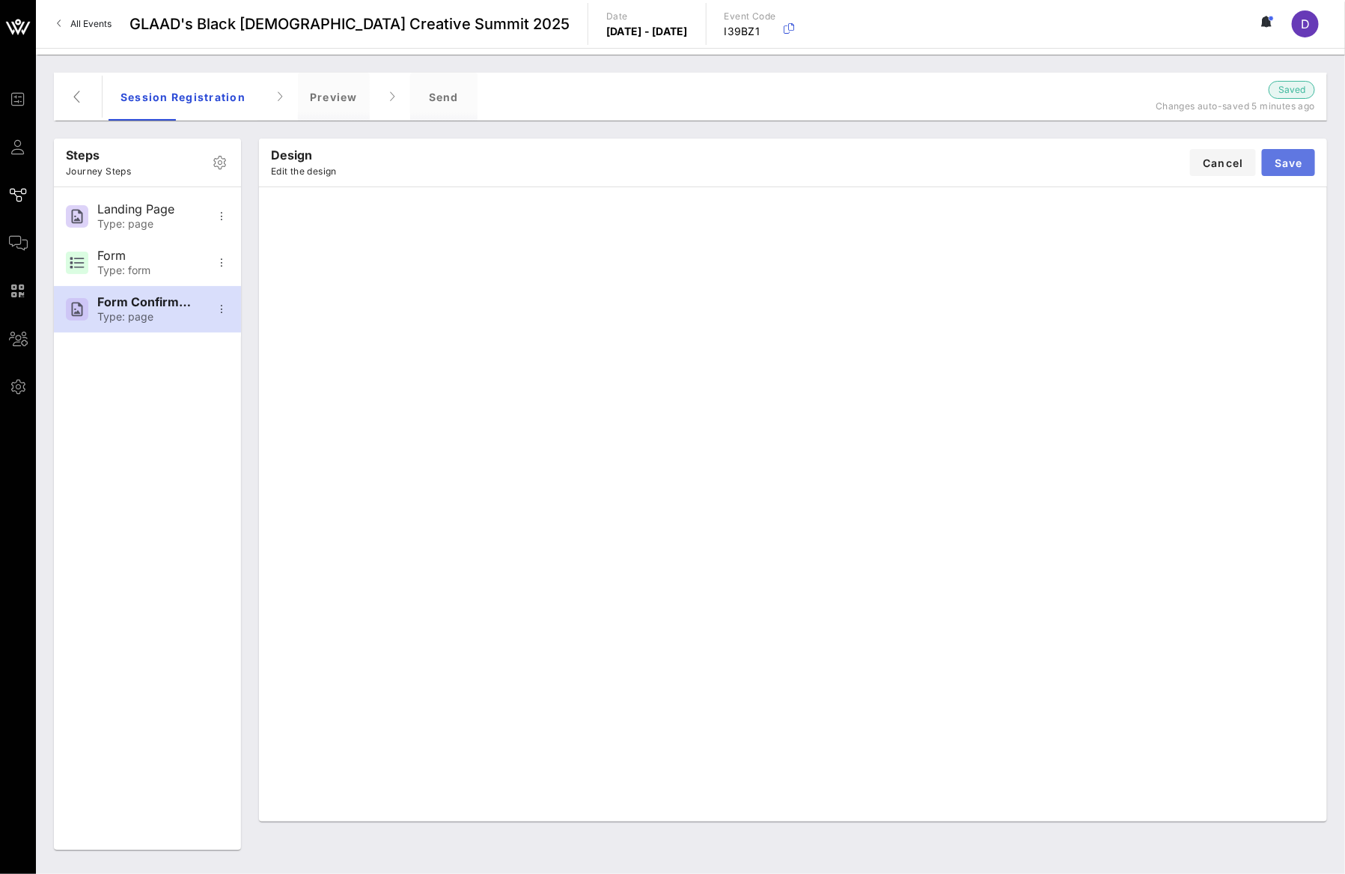
click at [1293, 162] on span "Save" at bounding box center [1288, 162] width 29 height 13
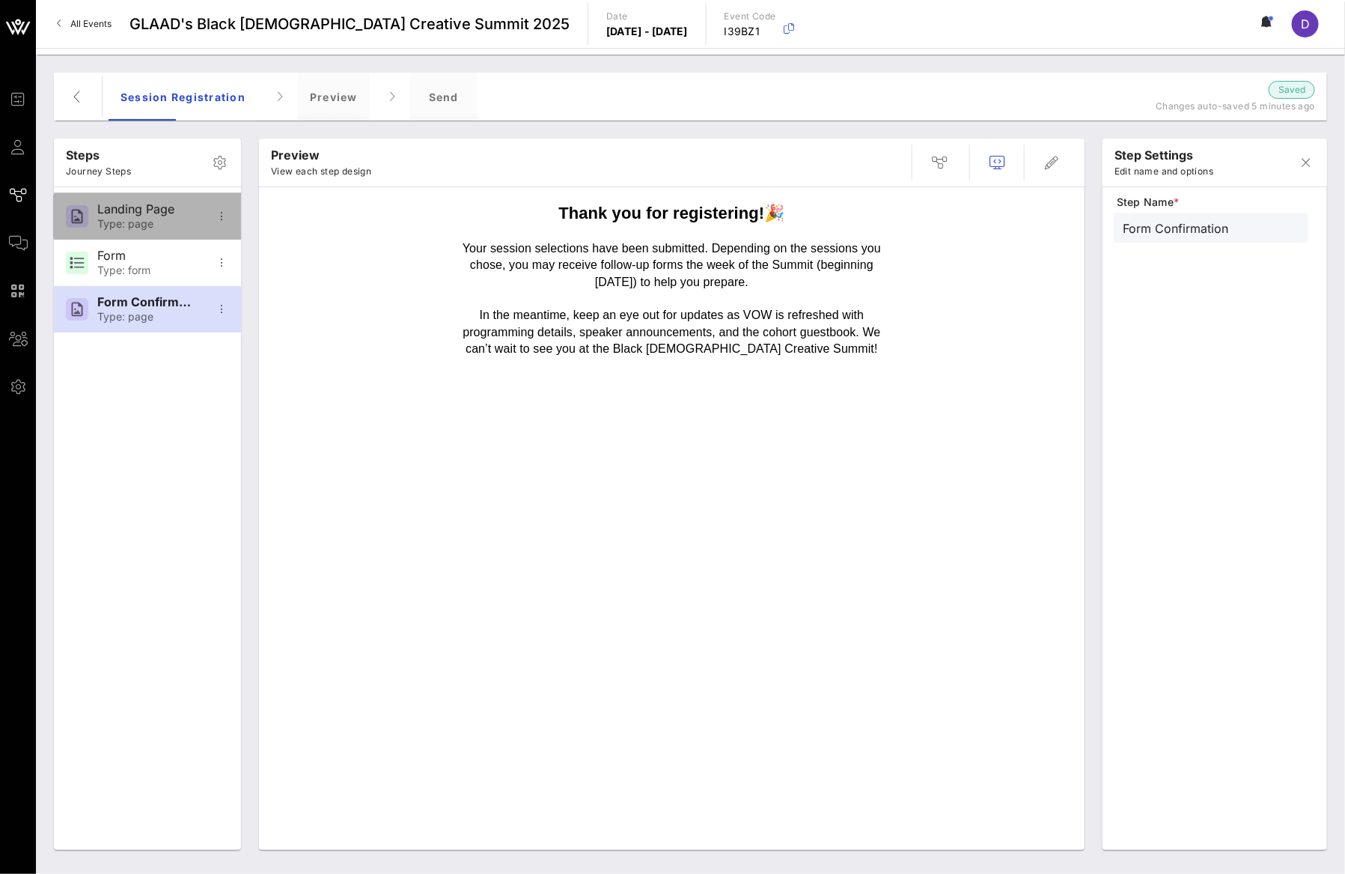
click at [147, 209] on div "Landing Page" at bounding box center [146, 209] width 99 height 14
type input "Landing Page"
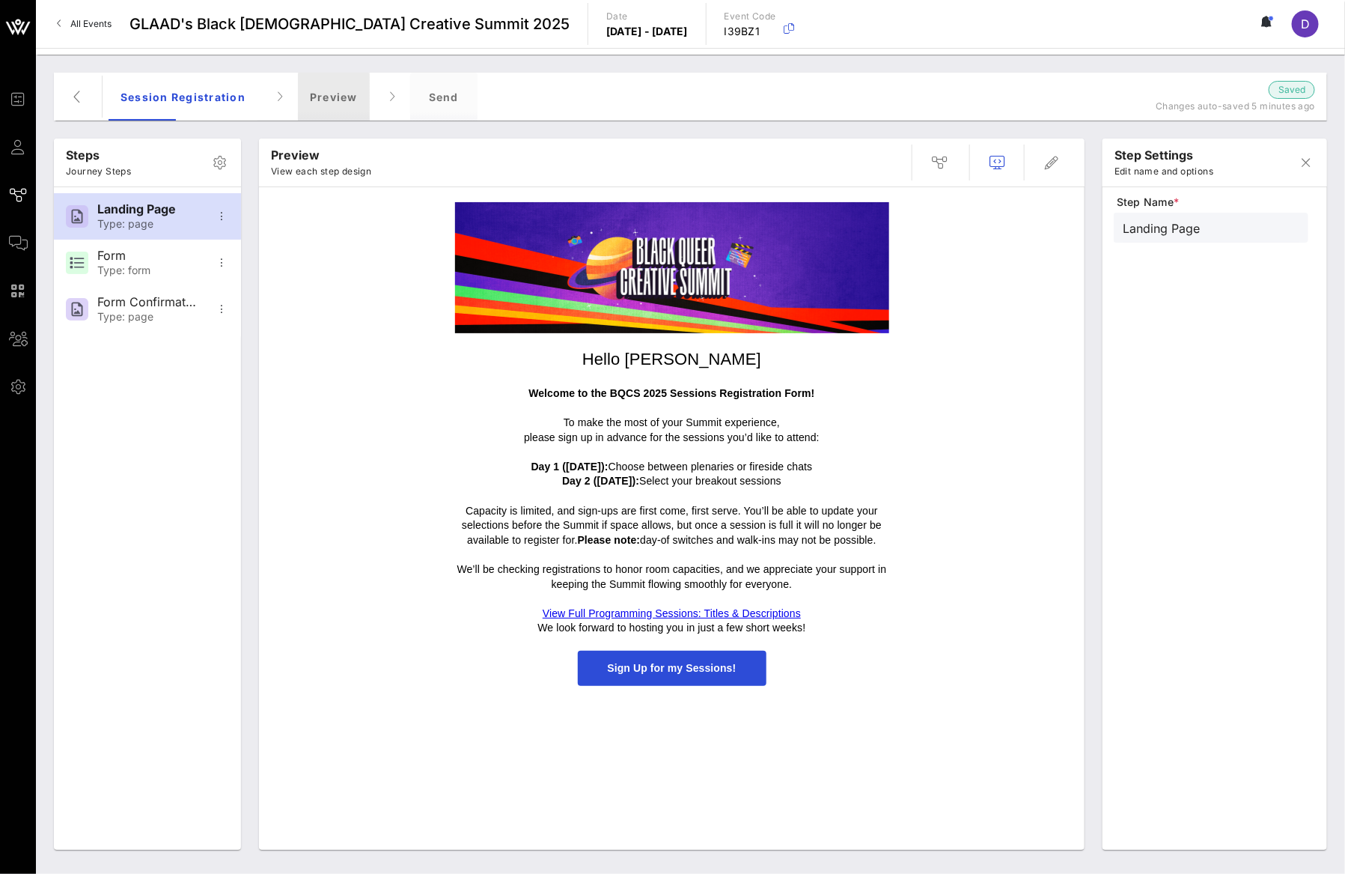
click at [356, 103] on div "Preview" at bounding box center [334, 97] width 72 height 48
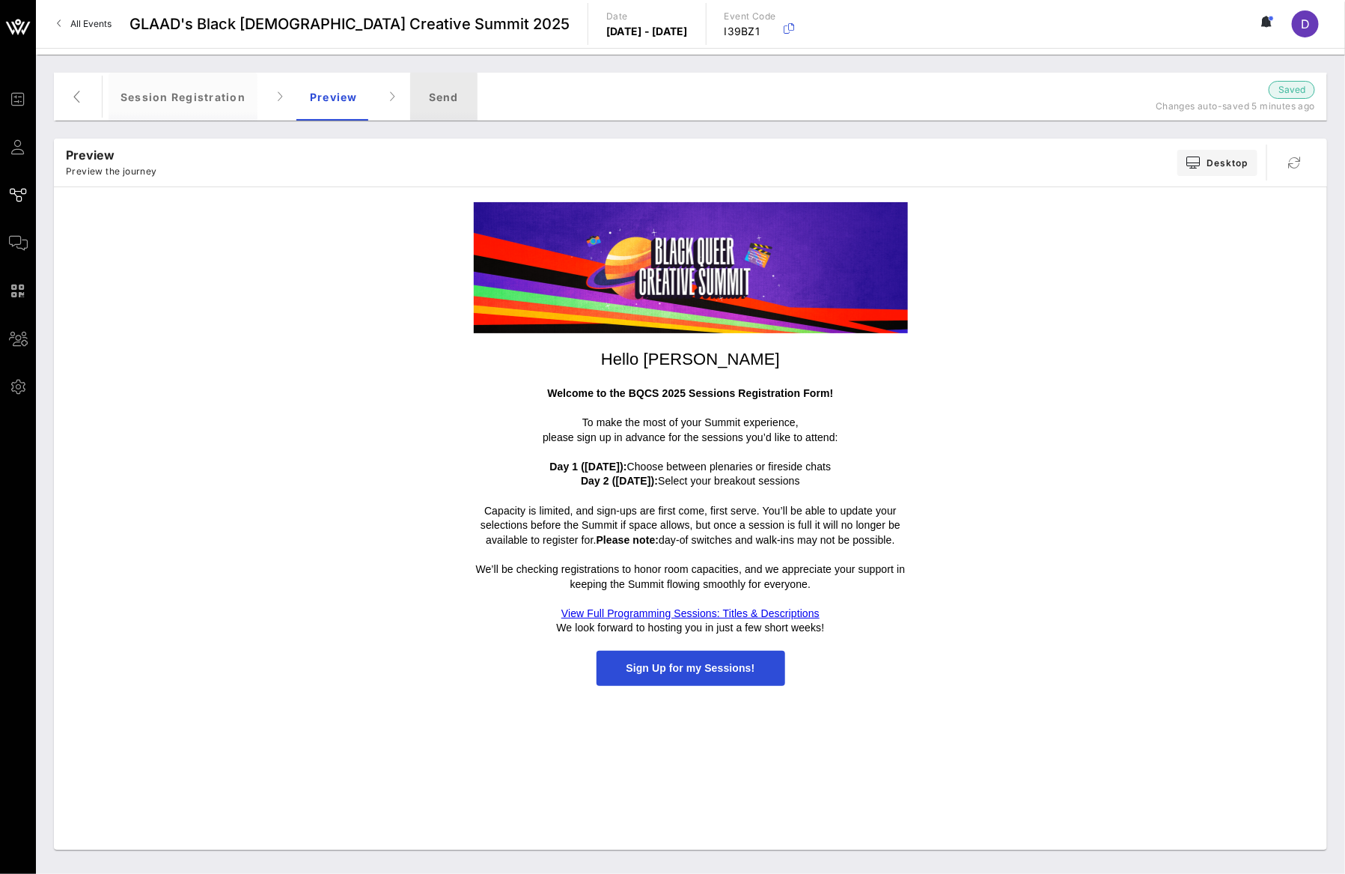
click at [454, 106] on div "Send" at bounding box center [443, 97] width 67 height 48
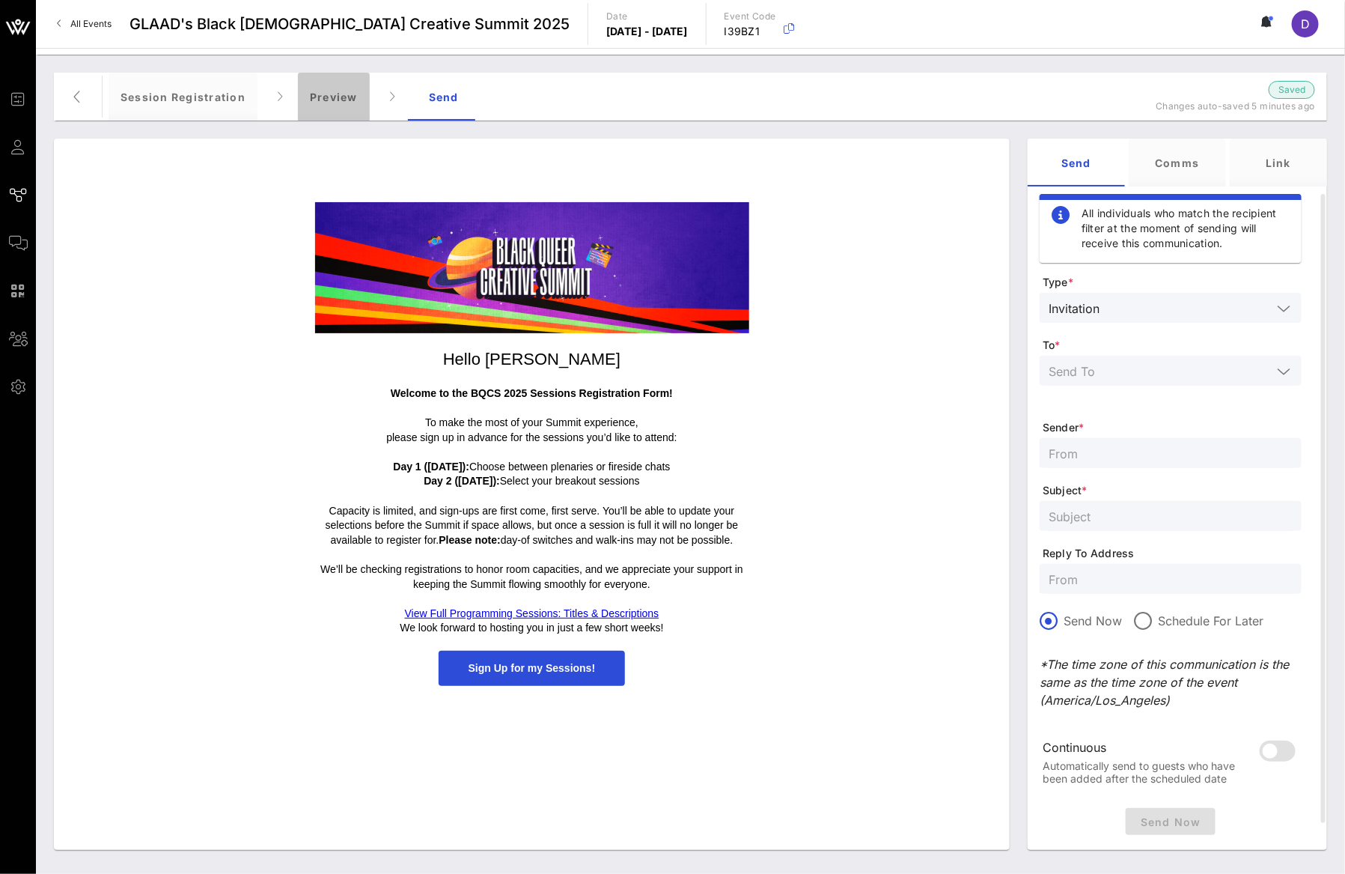
click at [353, 95] on div "Preview" at bounding box center [334, 97] width 72 height 48
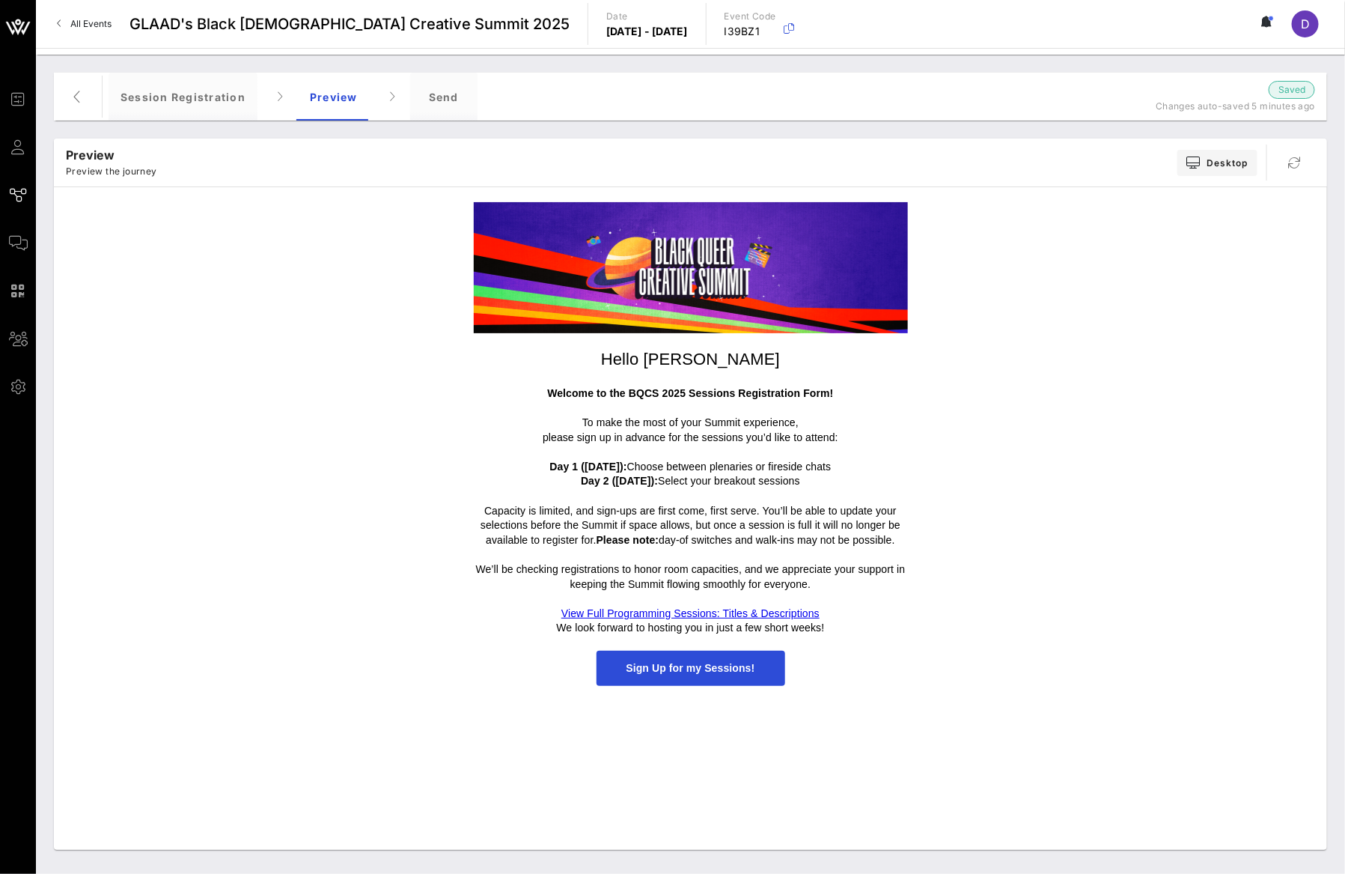
click at [693, 670] on span "Sign Up for my Sessions!" at bounding box center [691, 668] width 129 height 12
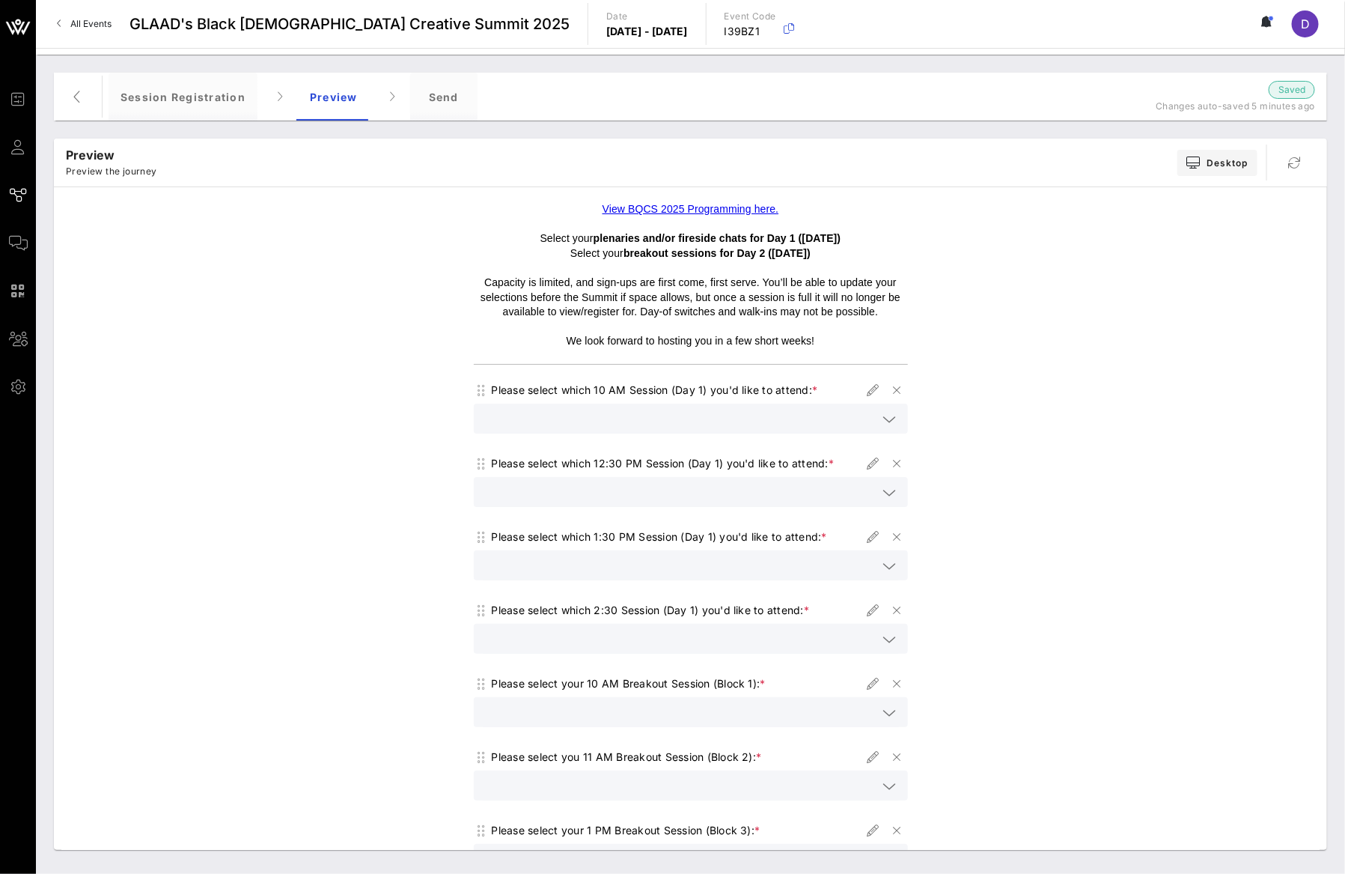
click at [725, 210] on link "View BQCS 2025 Programming here." at bounding box center [691, 209] width 177 height 12
click at [711, 208] on link "View BQCS 2025 Programming here." at bounding box center [691, 209] width 177 height 12
click at [730, 204] on link "View BQCS 2025 Programming here." at bounding box center [691, 209] width 177 height 12
click at [333, 104] on div "Preview" at bounding box center [334, 97] width 72 height 48
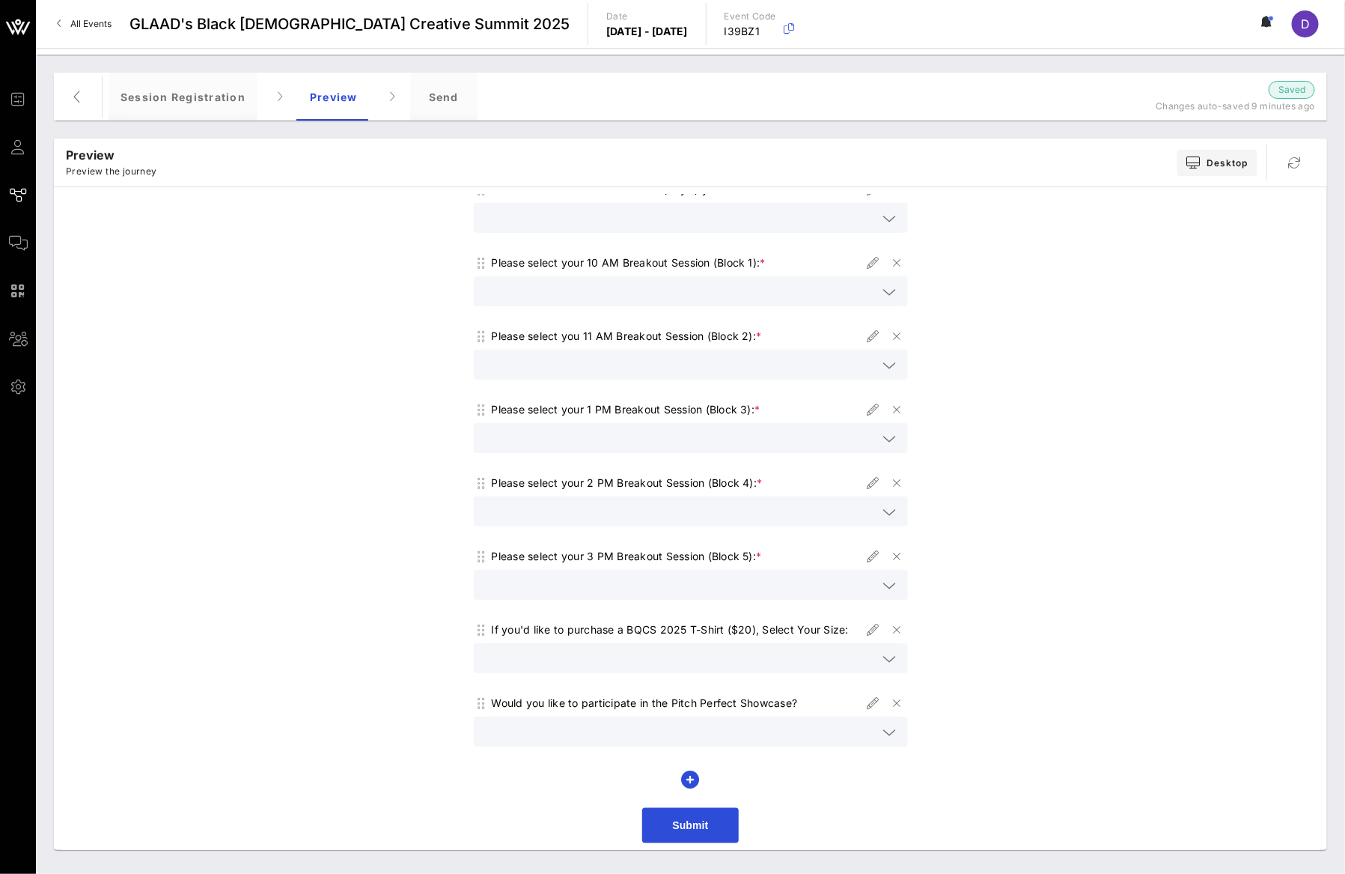
click at [687, 827] on span "Submit" at bounding box center [690, 825] width 36 height 12
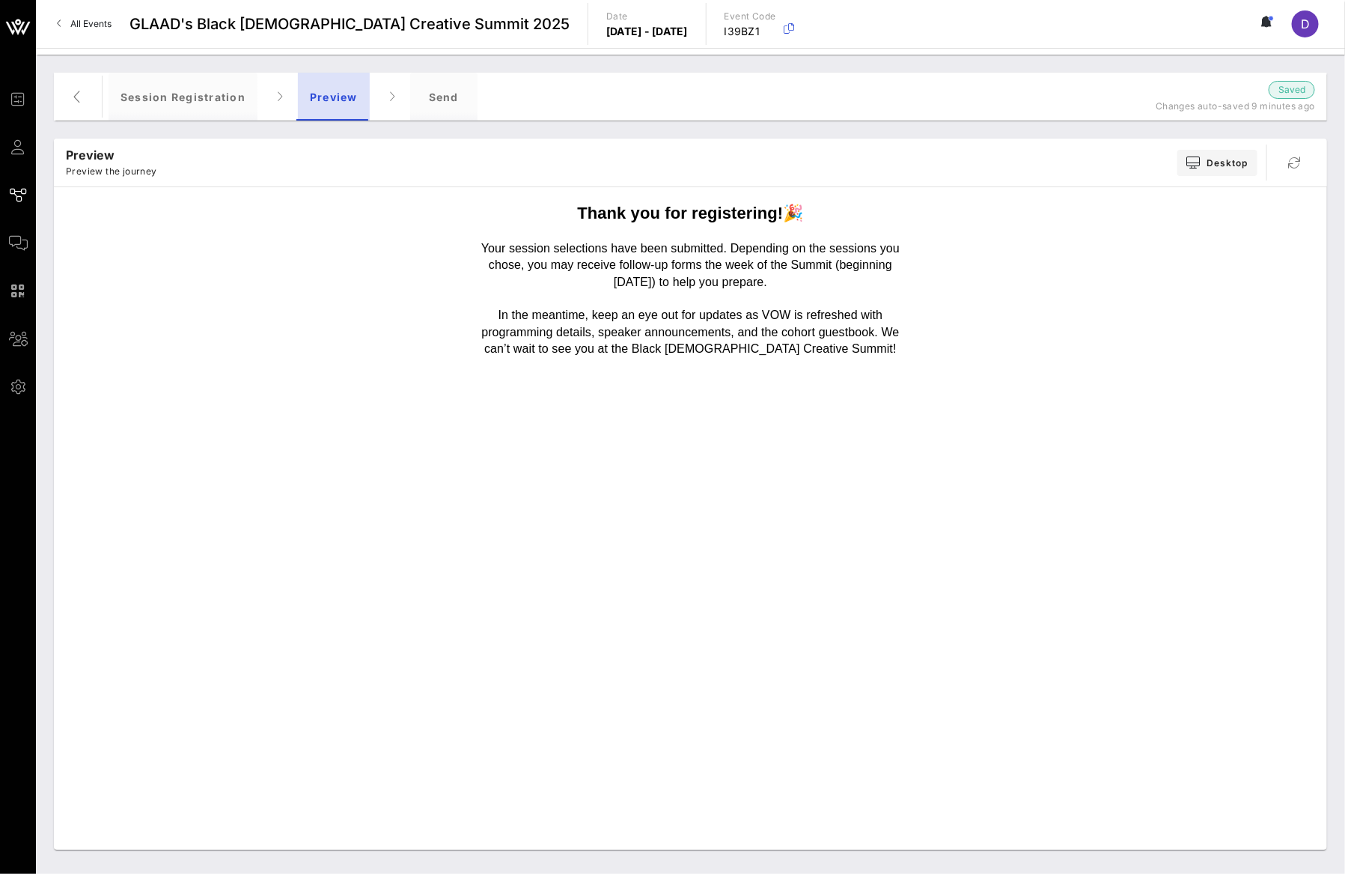
click at [341, 105] on div "Preview" at bounding box center [334, 97] width 72 height 48
click at [439, 106] on div "Send" at bounding box center [443, 97] width 67 height 48
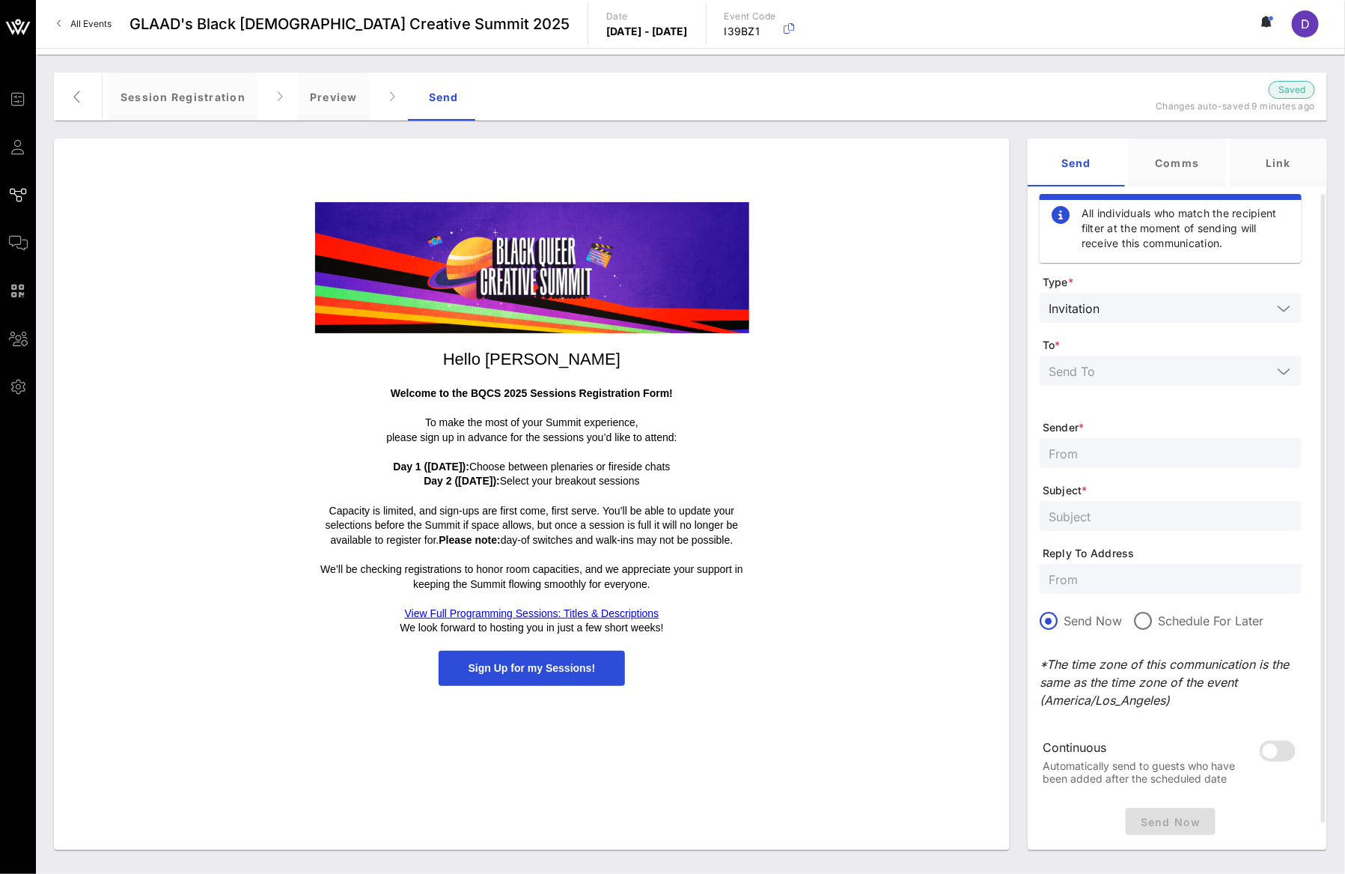
click at [537, 669] on span "Sign Up for my Sessions!" at bounding box center [532, 668] width 127 height 12
click at [540, 676] on span "Sign Up for my Sessions!" at bounding box center [532, 667] width 187 height 35
click at [352, 83] on div "Preview" at bounding box center [334, 97] width 72 height 48
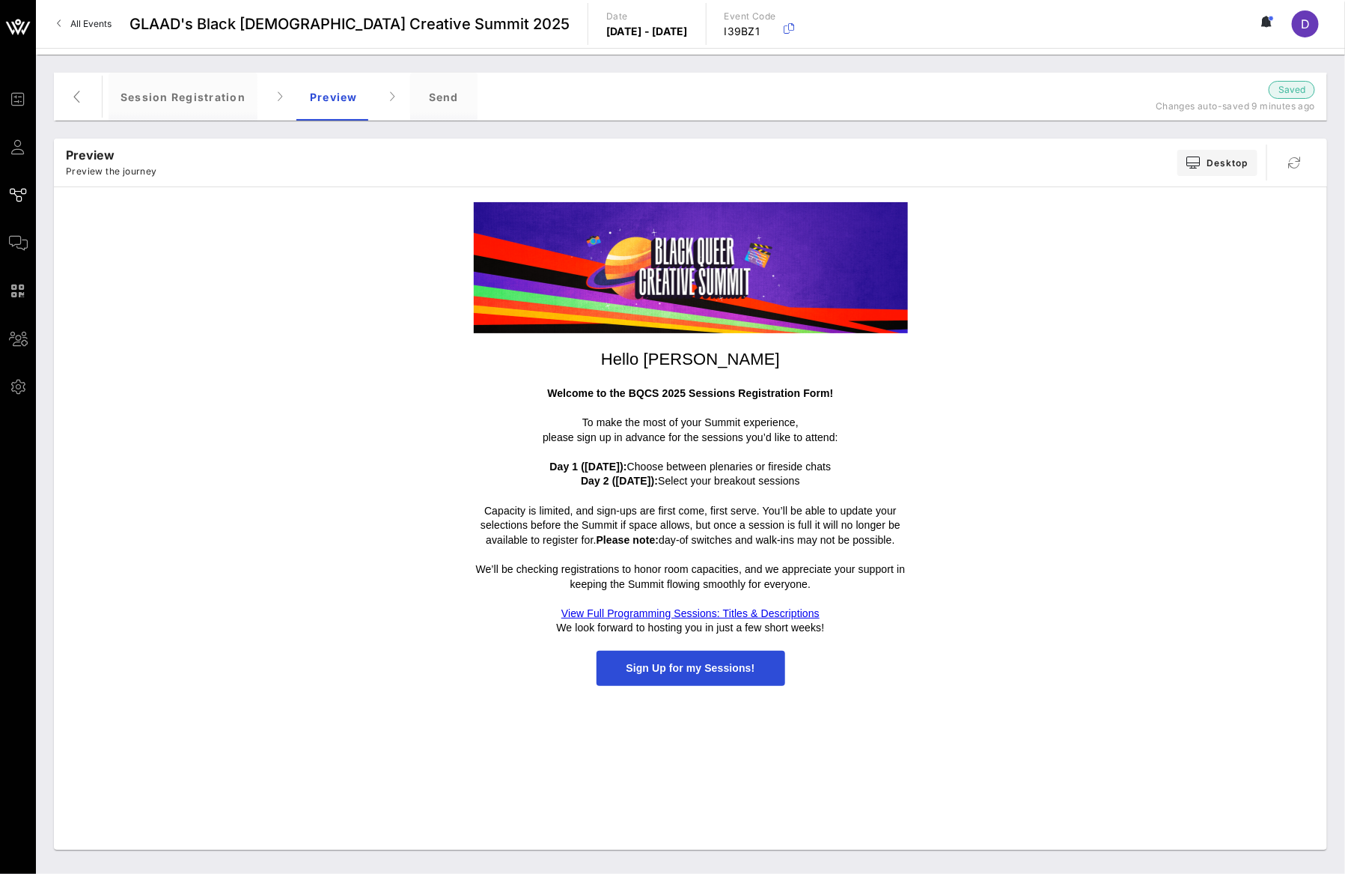
click at [725, 659] on span "Sign Up for my Sessions!" at bounding box center [691, 667] width 189 height 35
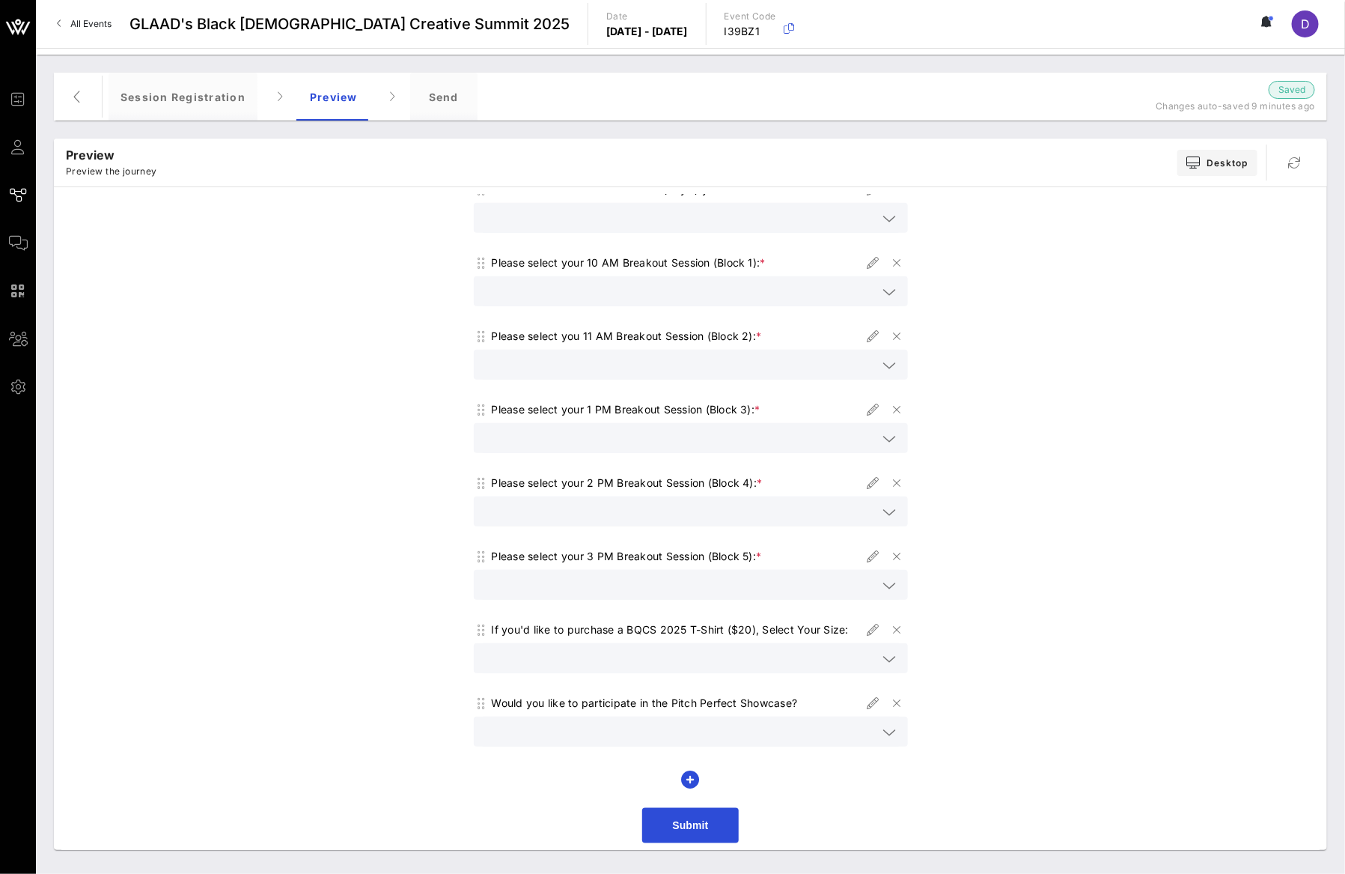
scroll to position [0, 0]
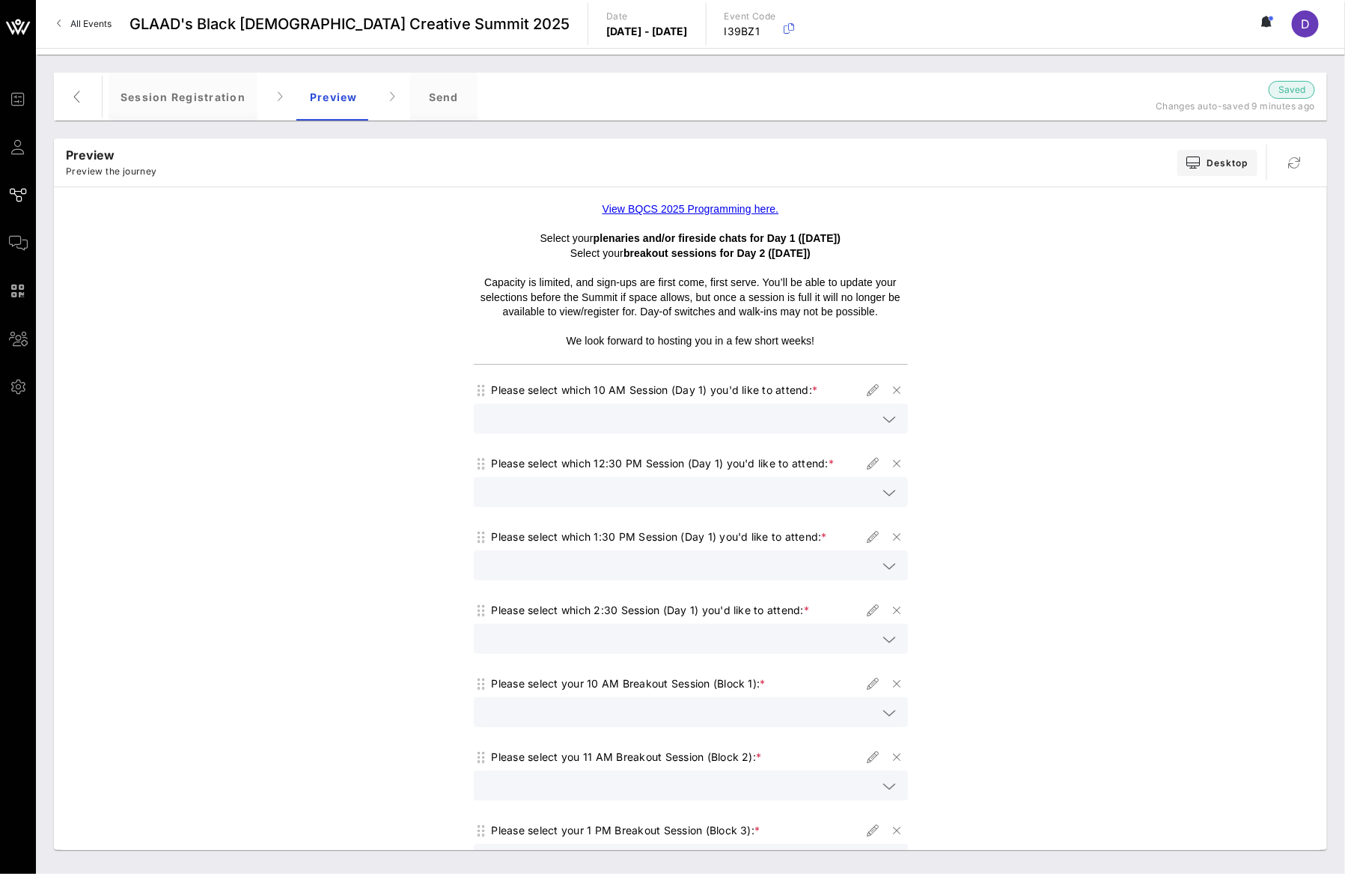
click at [783, 295] on p "Capacity is limited, and sign-ups are first come, first serve. You’ll be able t…" at bounding box center [691, 297] width 434 height 44
click at [316, 101] on div "Preview" at bounding box center [334, 97] width 72 height 48
click at [192, 101] on div "Session Registration" at bounding box center [183, 97] width 149 height 48
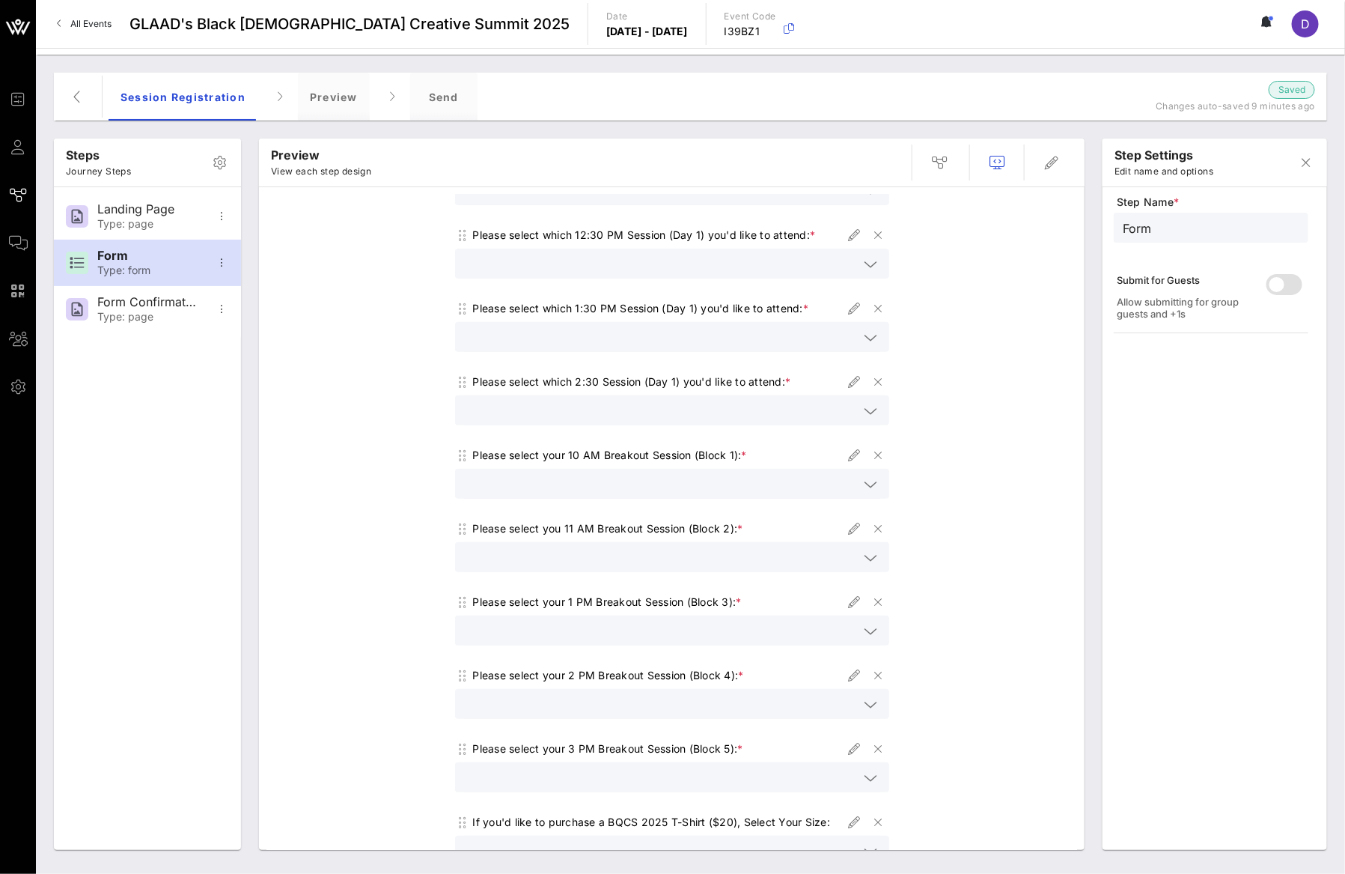
scroll to position [421, 0]
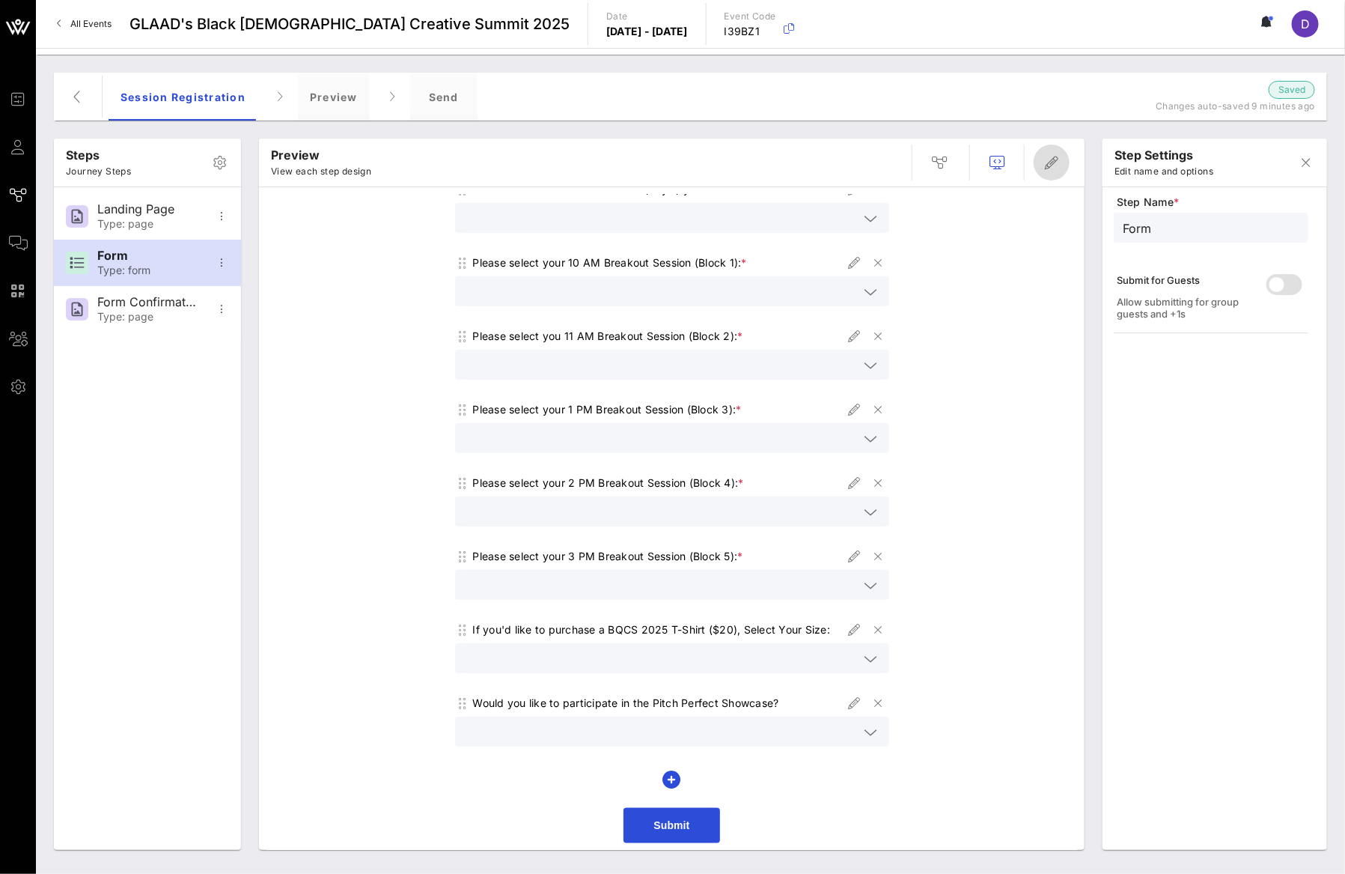
click at [1052, 159] on icon "button" at bounding box center [1052, 162] width 18 height 18
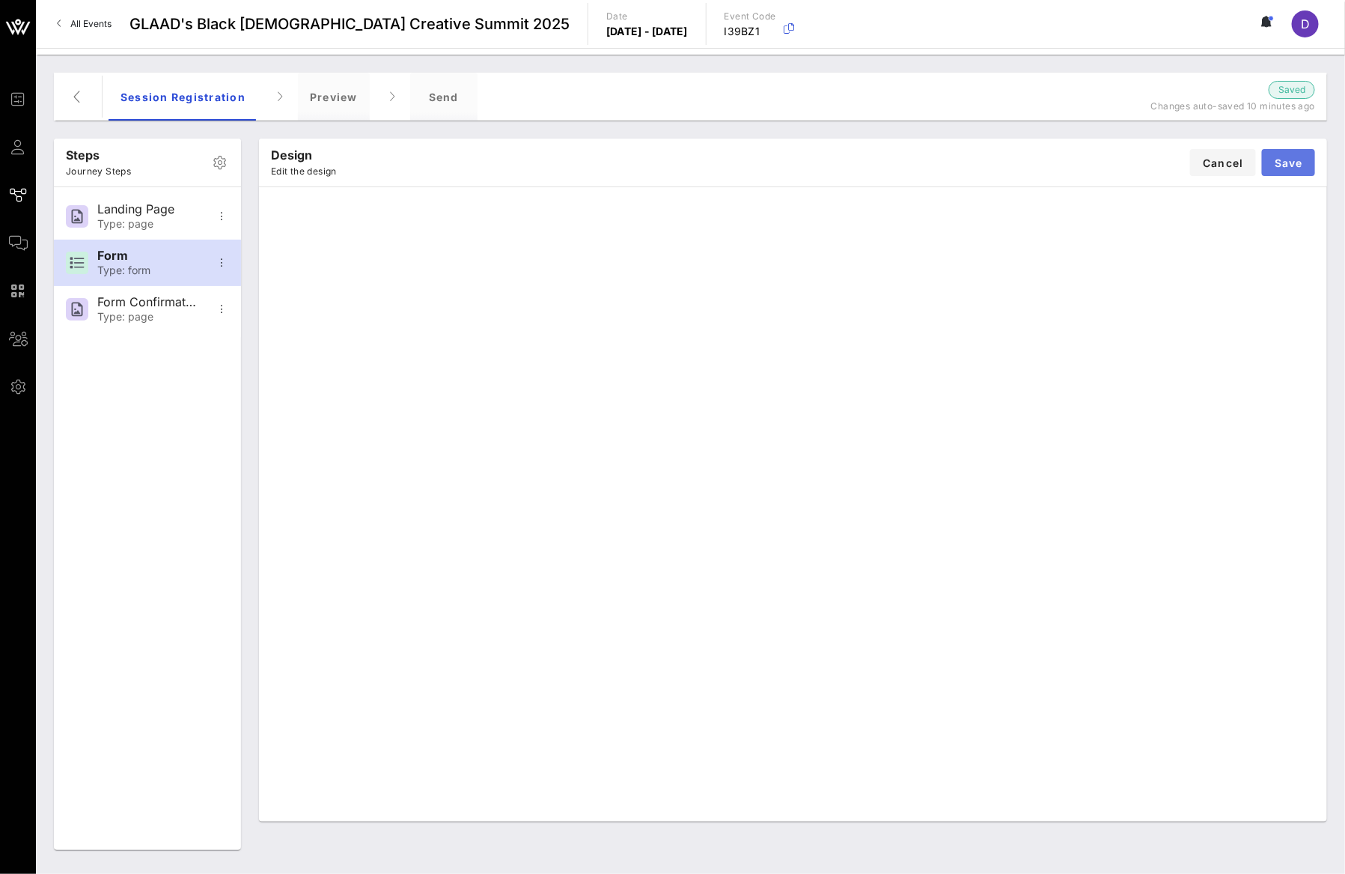
click at [1303, 165] on span "Save" at bounding box center [1288, 162] width 29 height 13
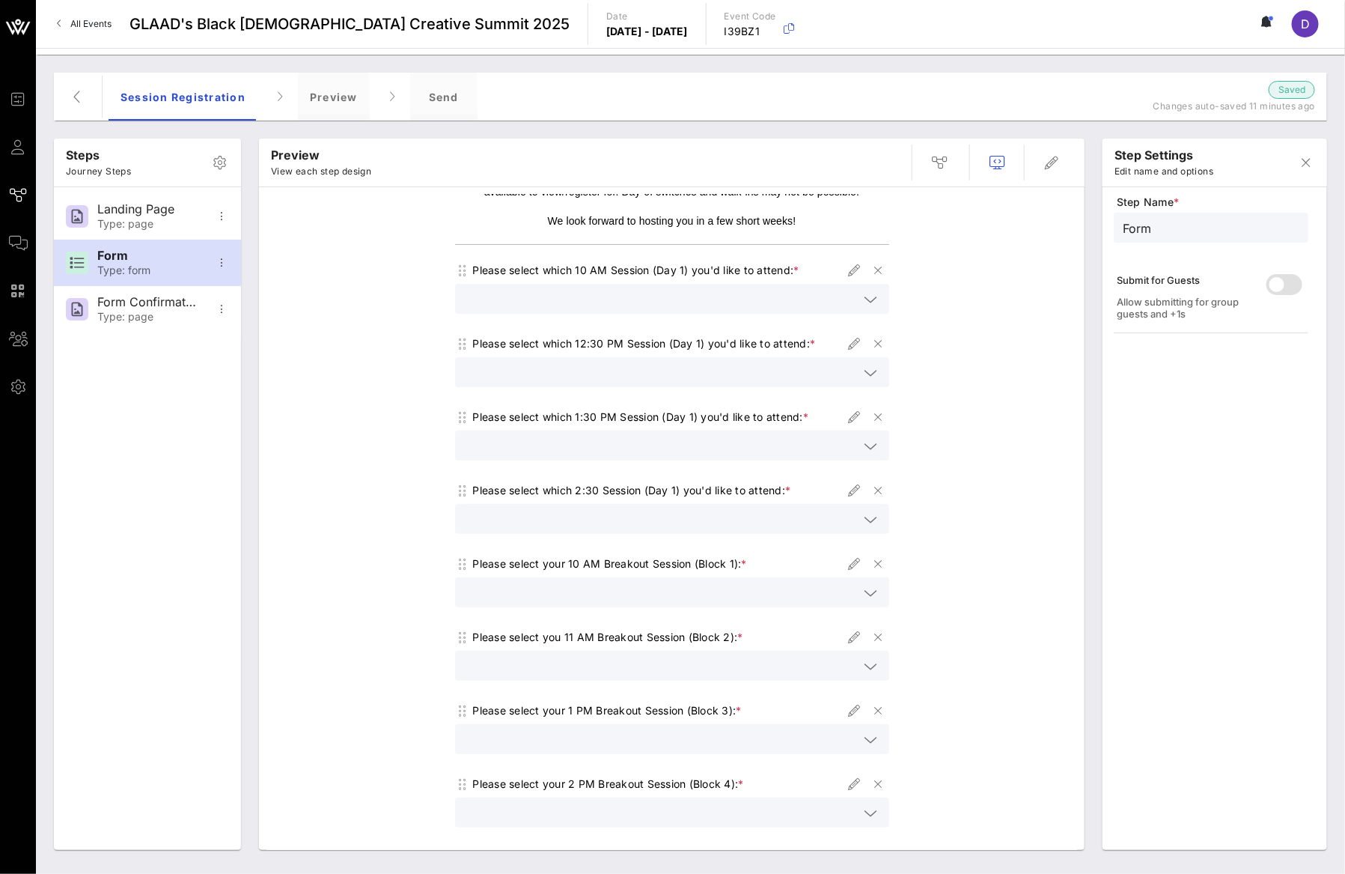
scroll to position [0, 0]
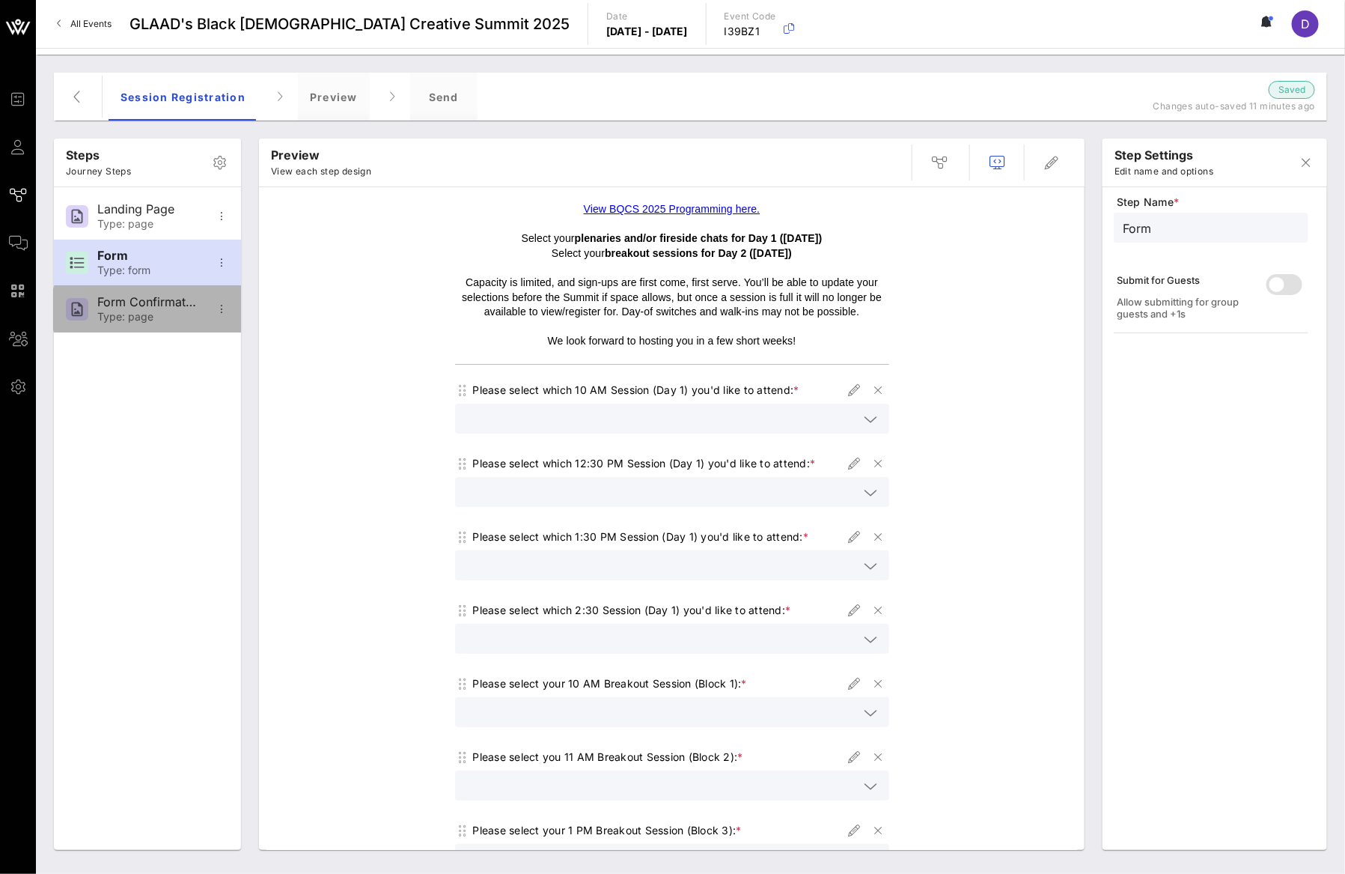
click at [145, 322] on div "Type: page" at bounding box center [146, 317] width 99 height 13
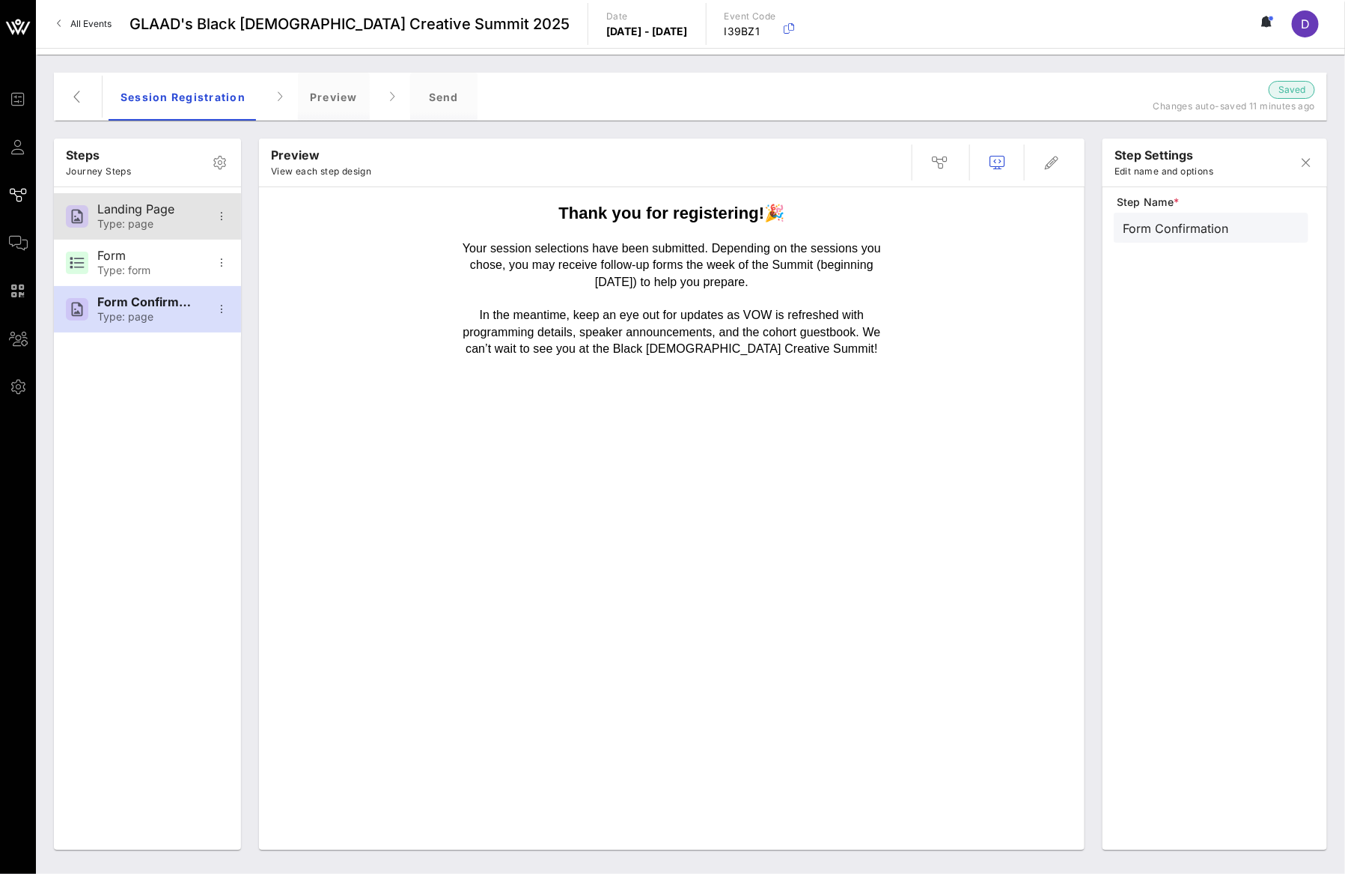
click at [157, 210] on div "Landing Page" at bounding box center [146, 209] width 99 height 14
type input "Landing Page"
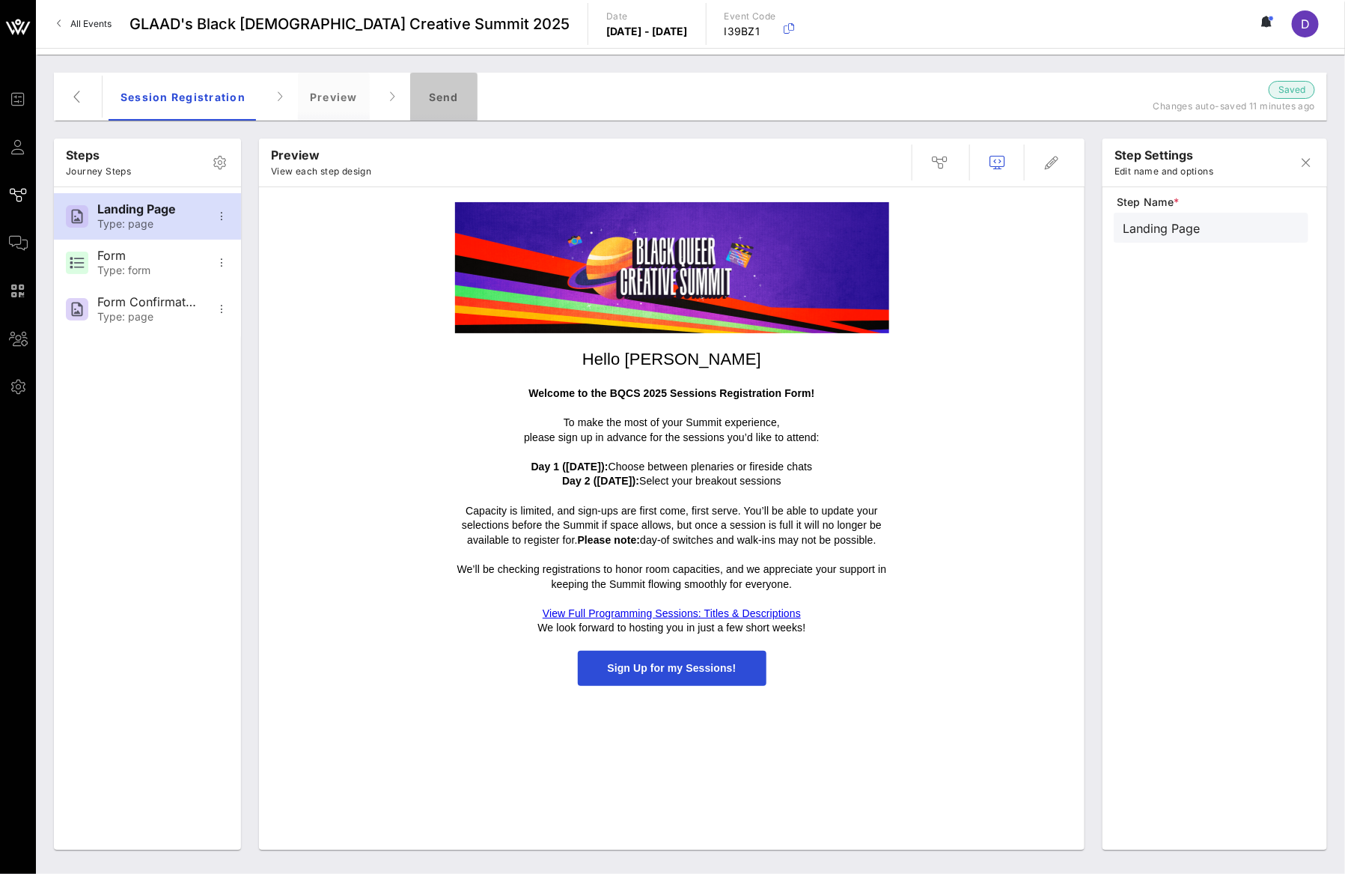
click at [424, 89] on div "Send" at bounding box center [443, 97] width 67 height 48
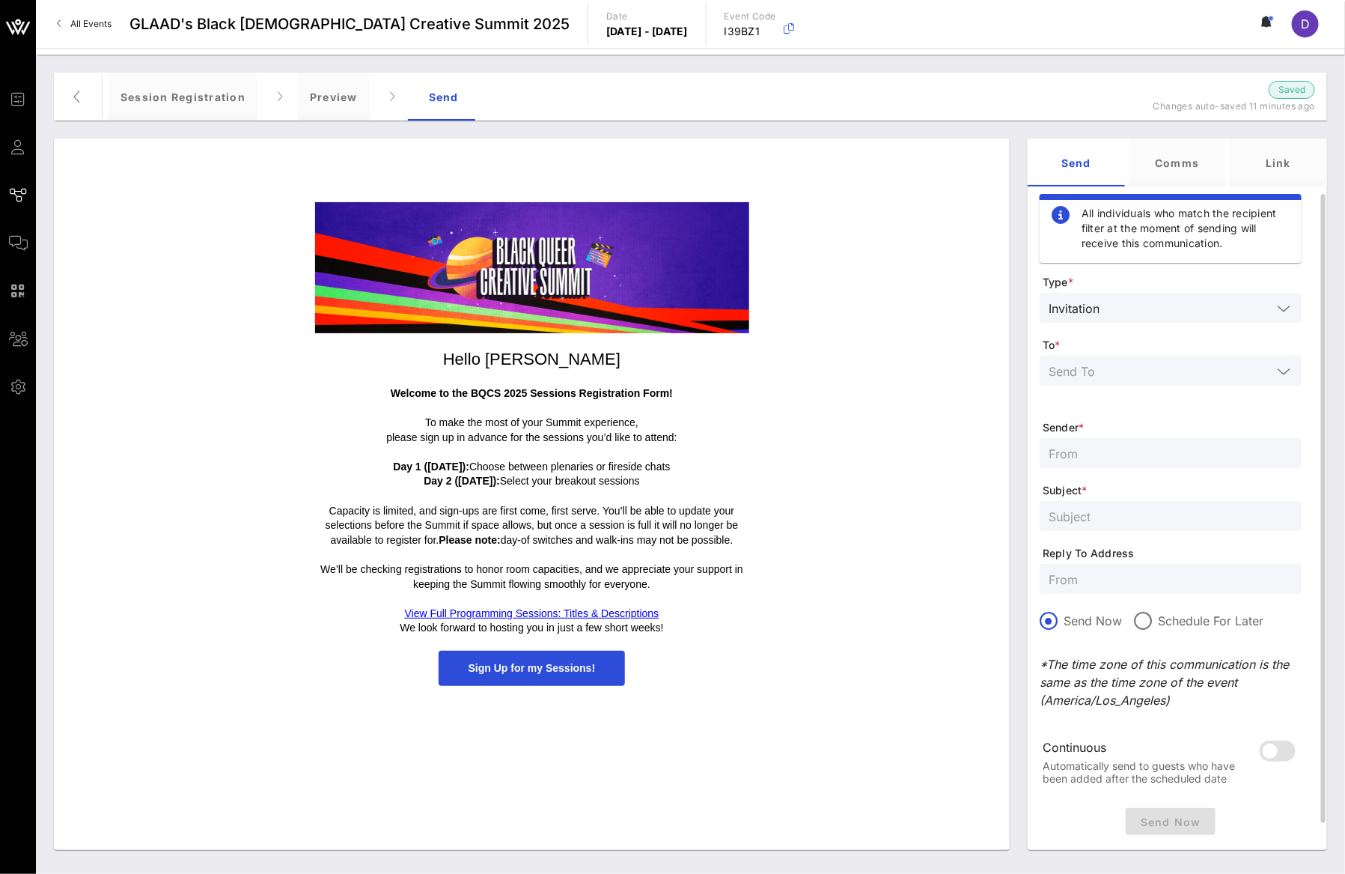
click at [1127, 308] on input "text" at bounding box center [1189, 307] width 166 height 19
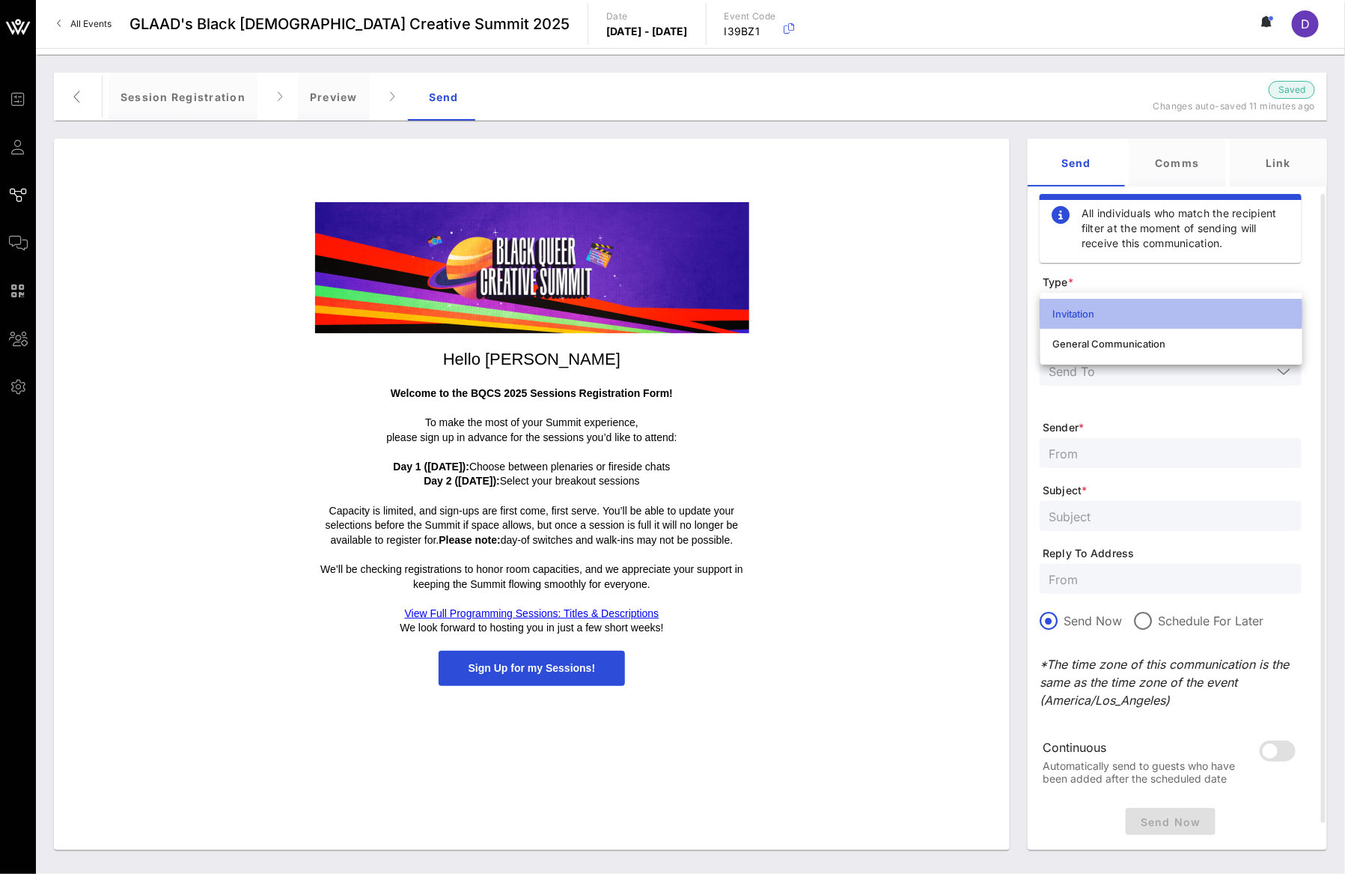
click at [1127, 308] on div "Invitation" at bounding box center [1171, 314] width 238 height 12
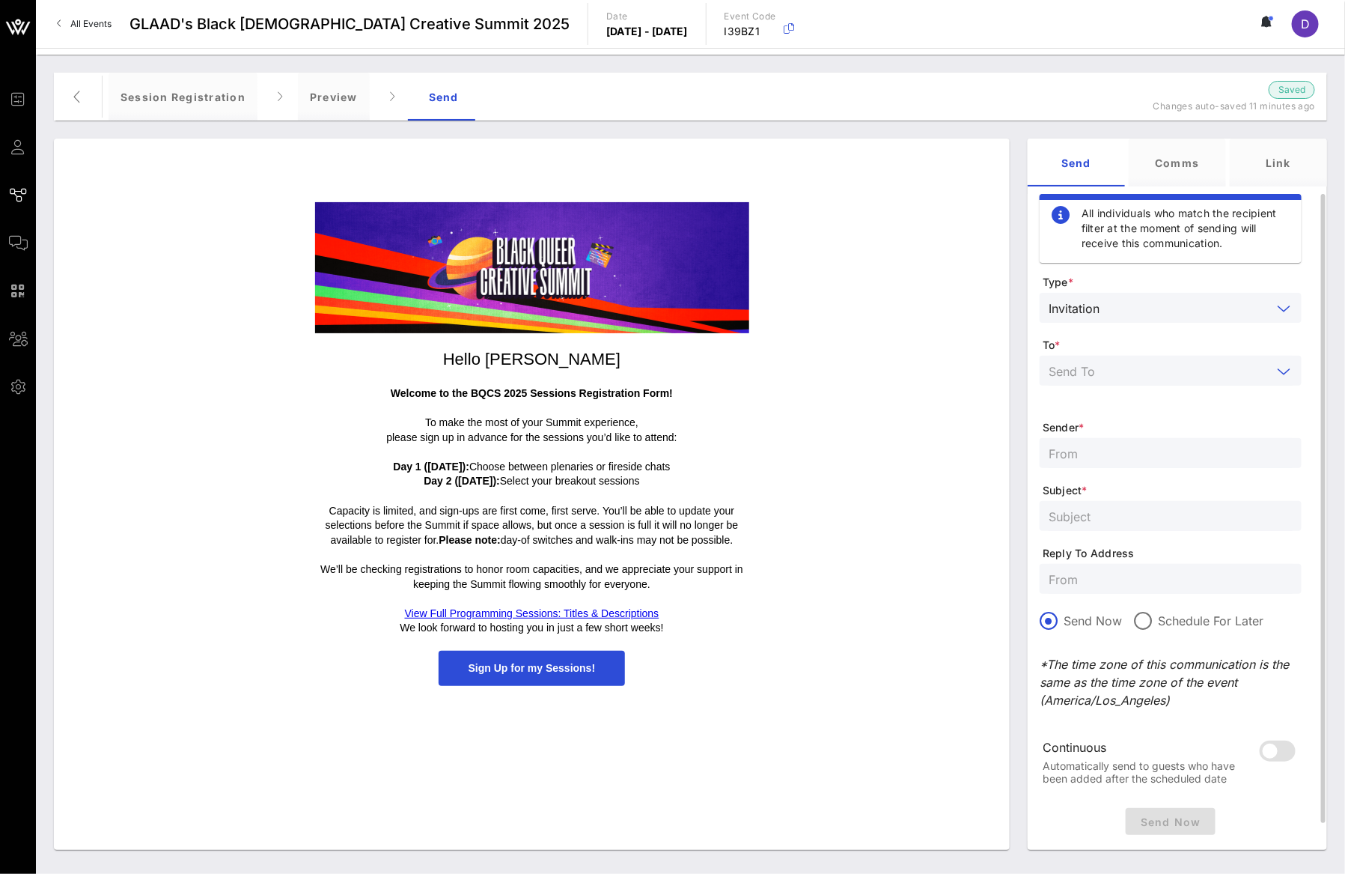
click at [1124, 373] on input "text" at bounding box center [1160, 370] width 223 height 19
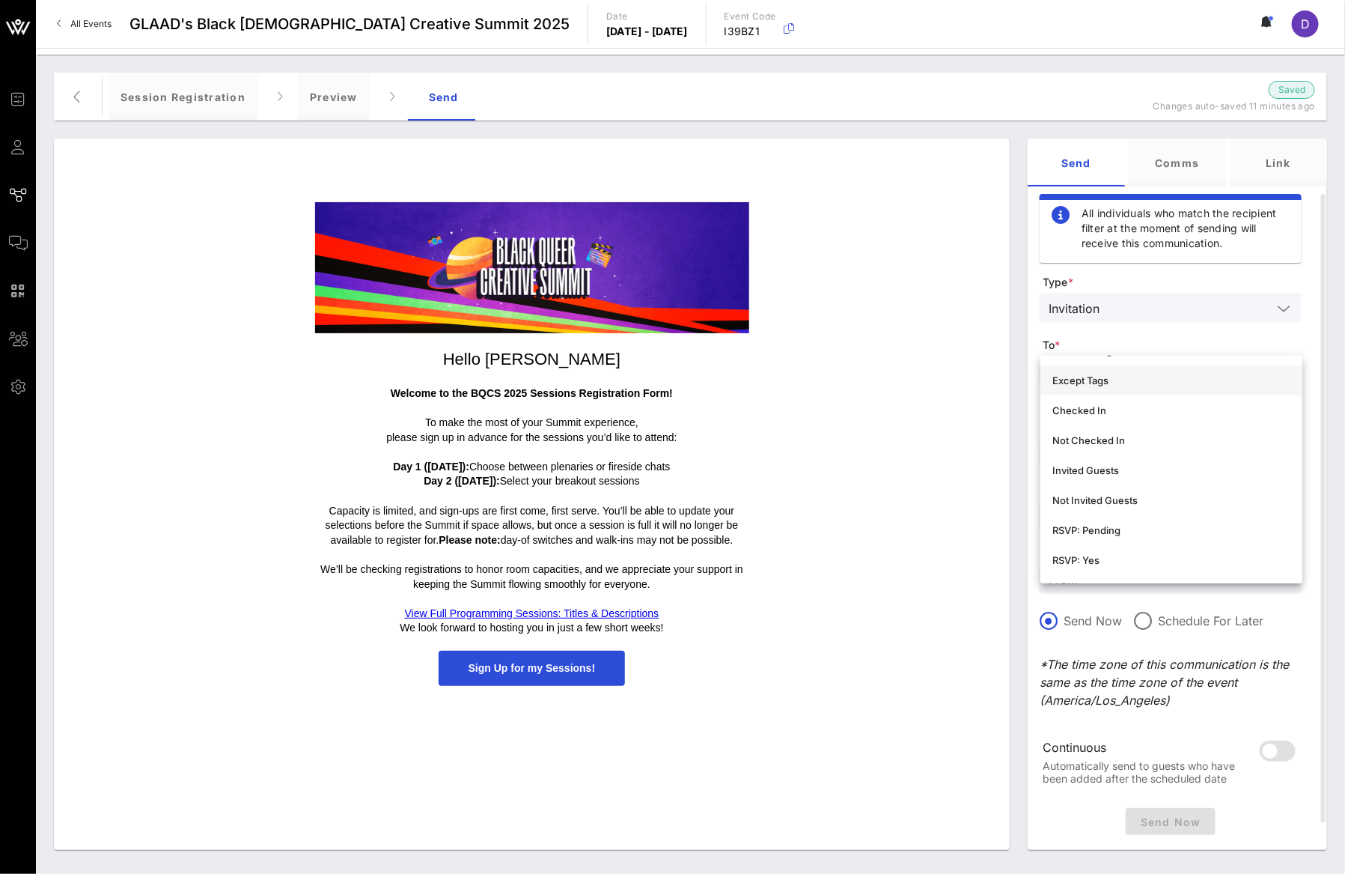
scroll to position [166, 0]
click at [909, 558] on div "Hello [PERSON_NAME] Welcome to the BQCS 2025 Sessions Registration Form! To mak…" at bounding box center [531, 444] width 941 height 499
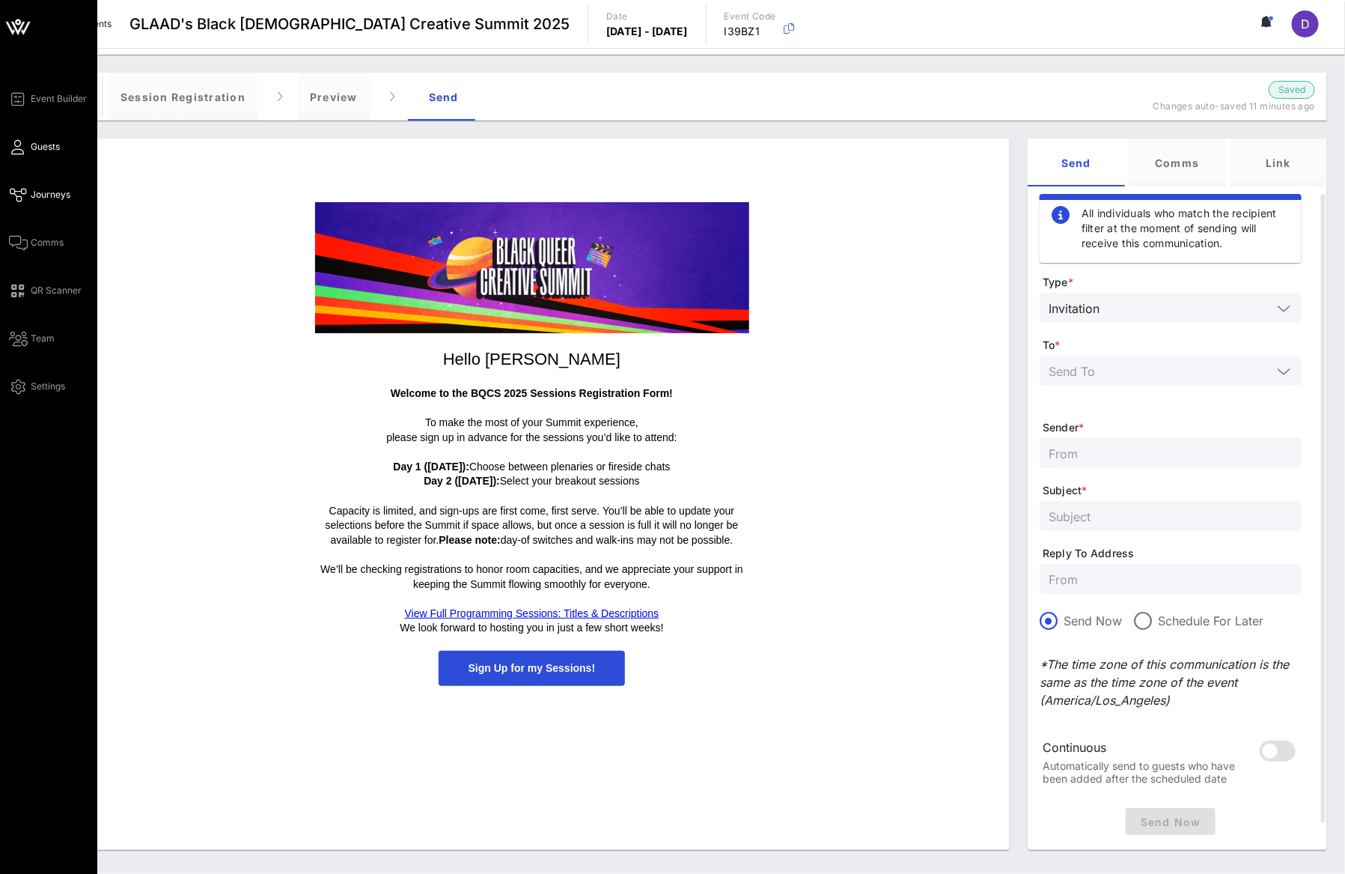
click at [22, 146] on icon at bounding box center [18, 147] width 19 height 2
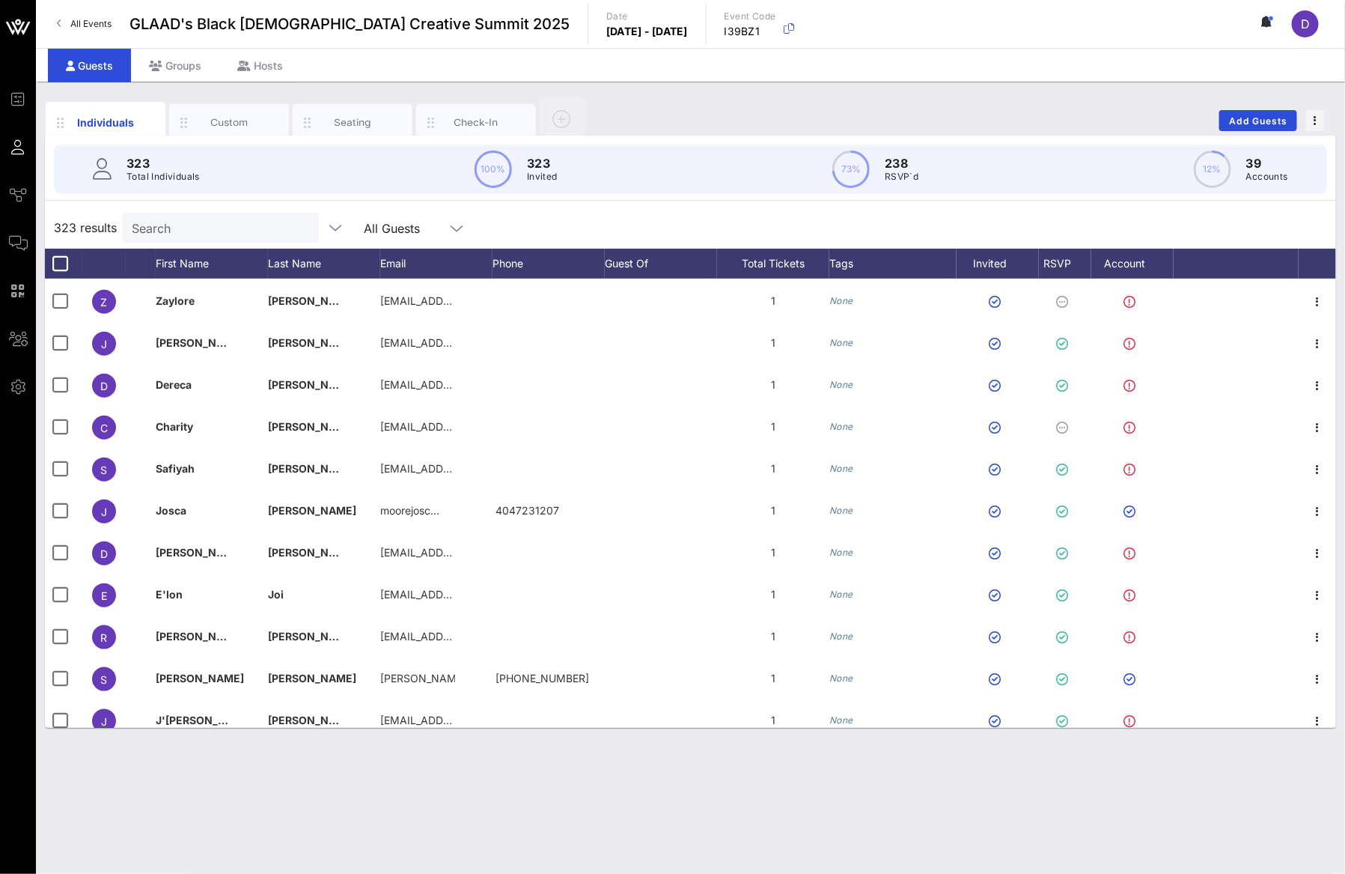
scroll to position [13089, 0]
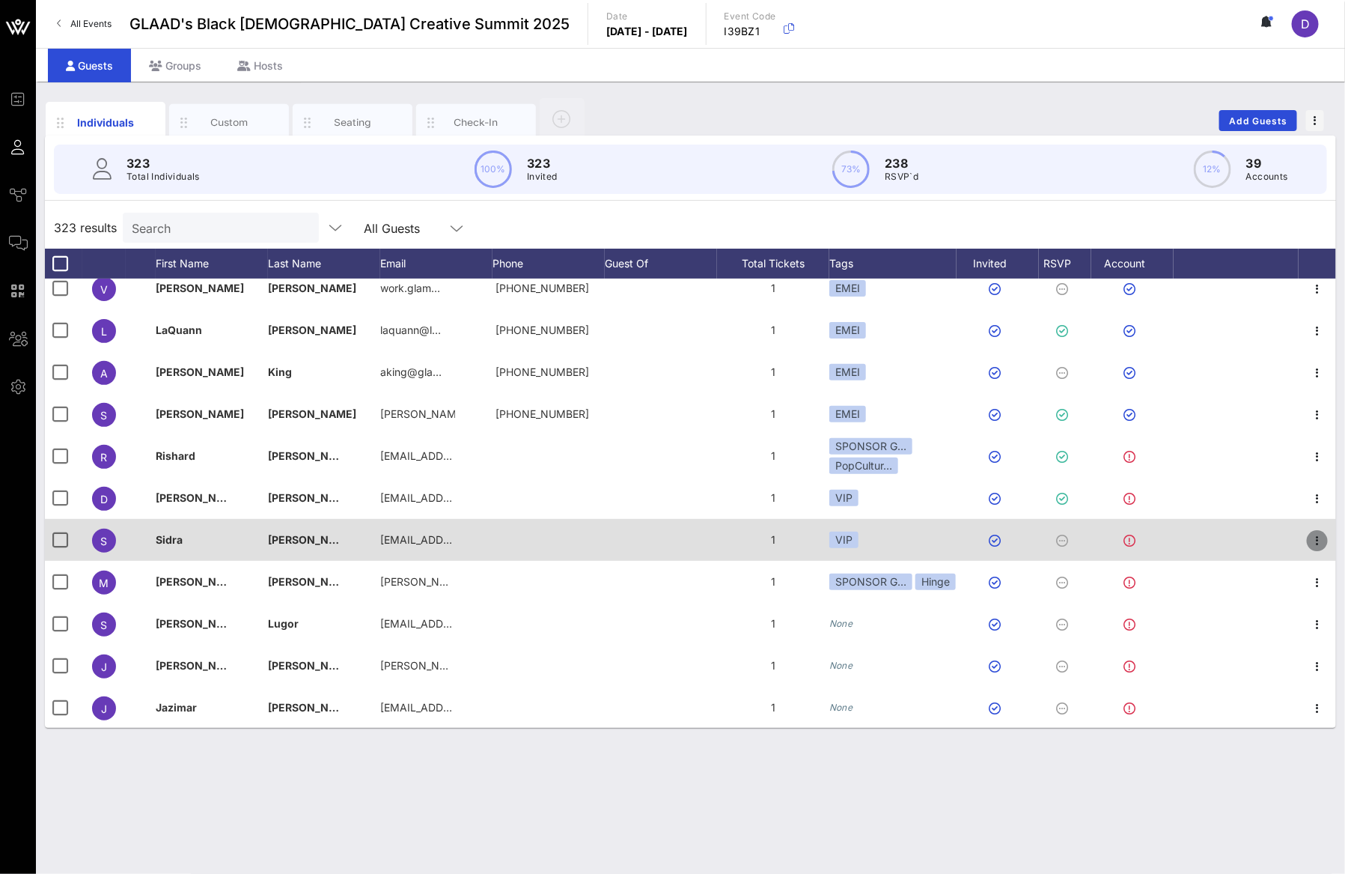
click at [1308, 547] on icon "button" at bounding box center [1317, 540] width 18 height 18
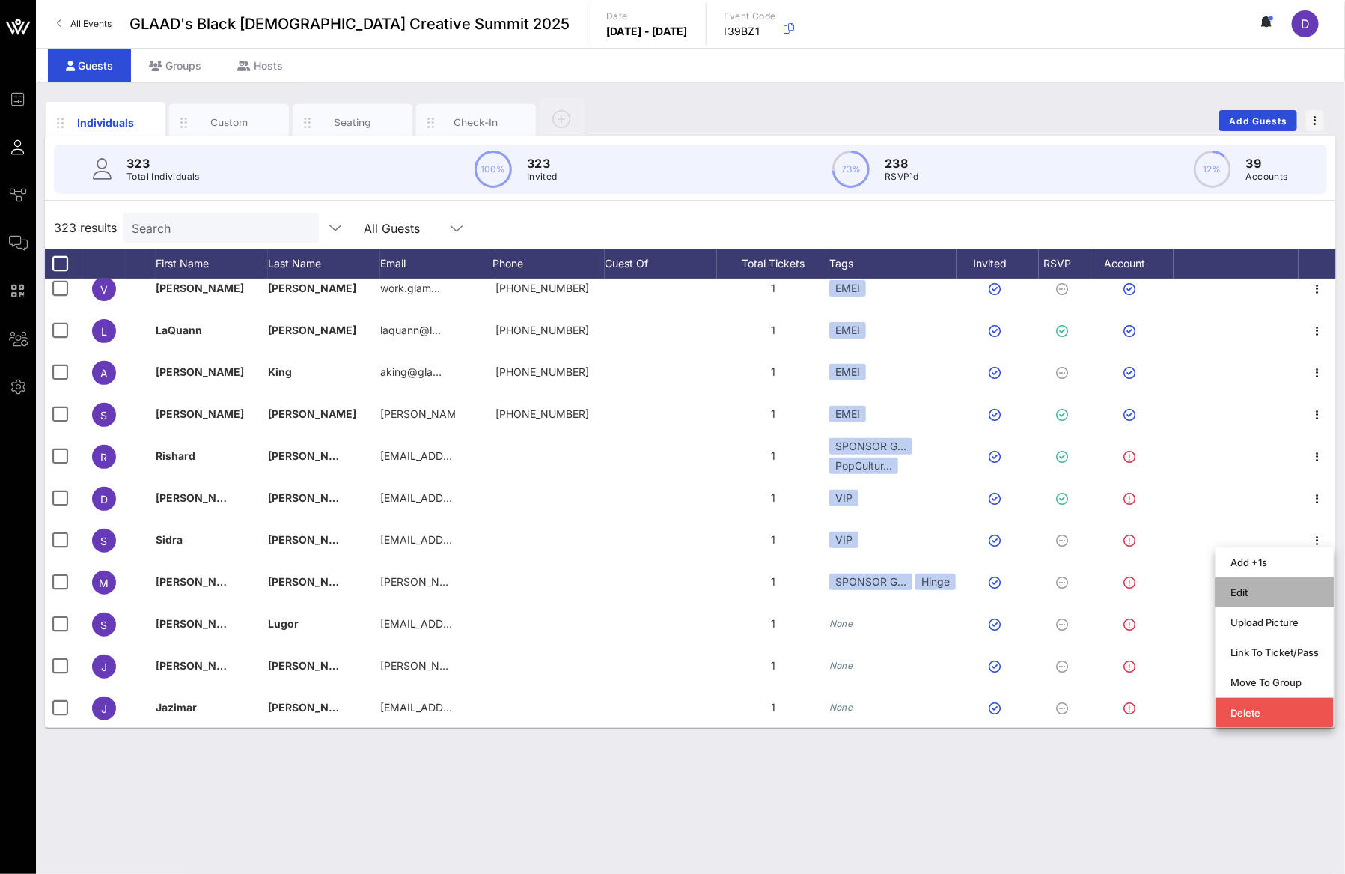
click at [1263, 597] on div "Edit" at bounding box center [1275, 592] width 88 height 12
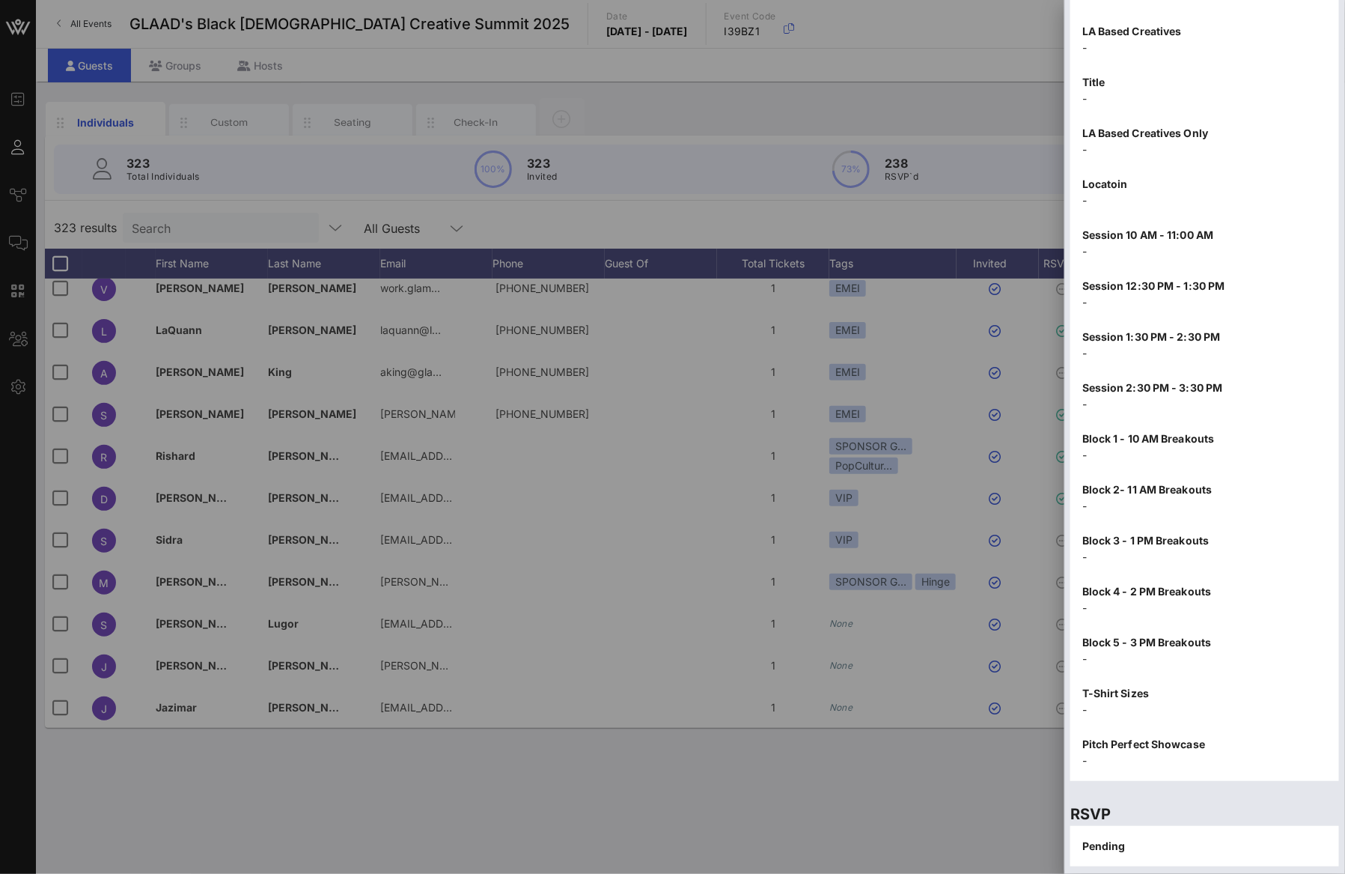
scroll to position [1478, 0]
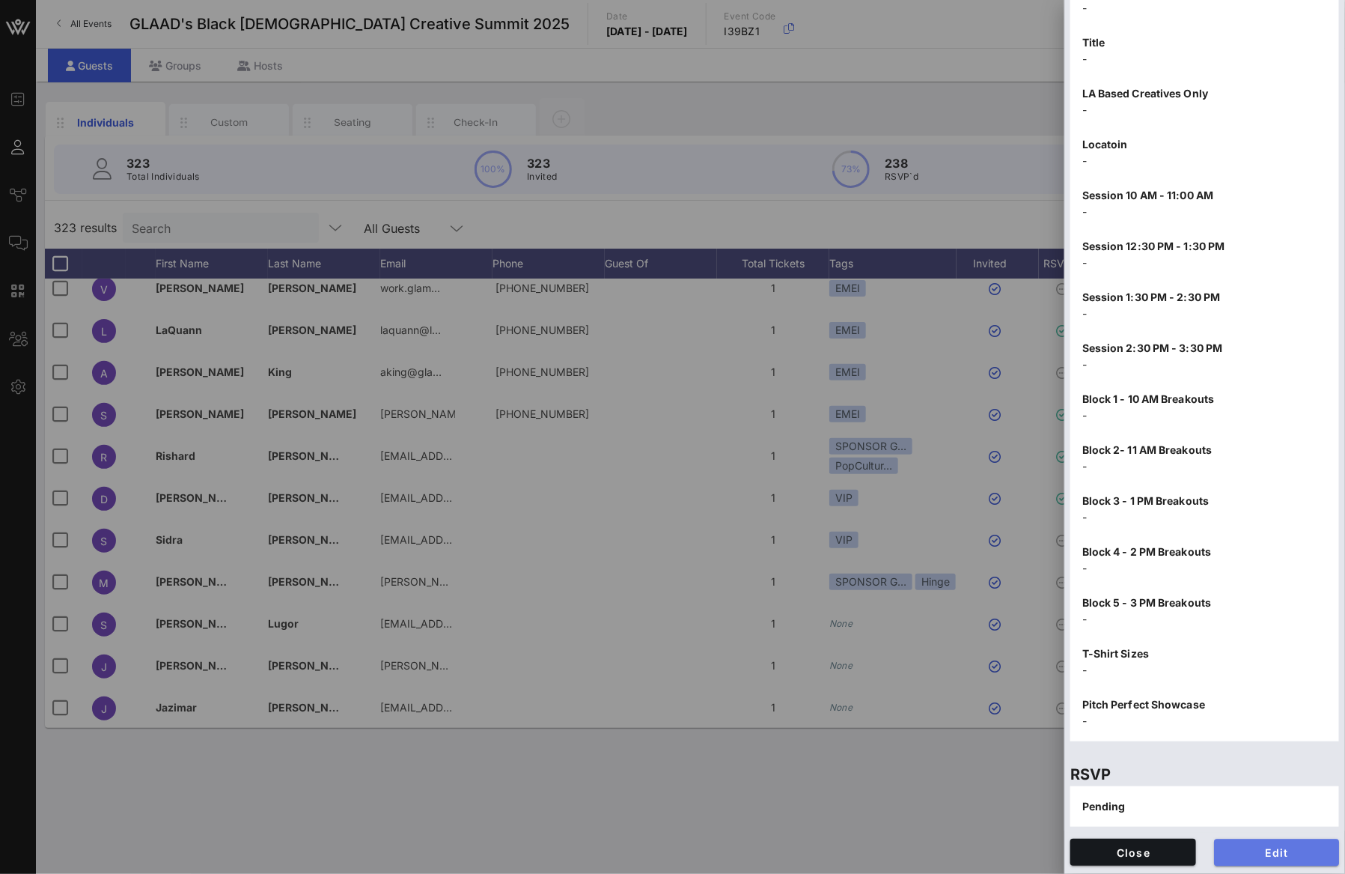
click at [1252, 846] on span "Edit" at bounding box center [1277, 852] width 102 height 13
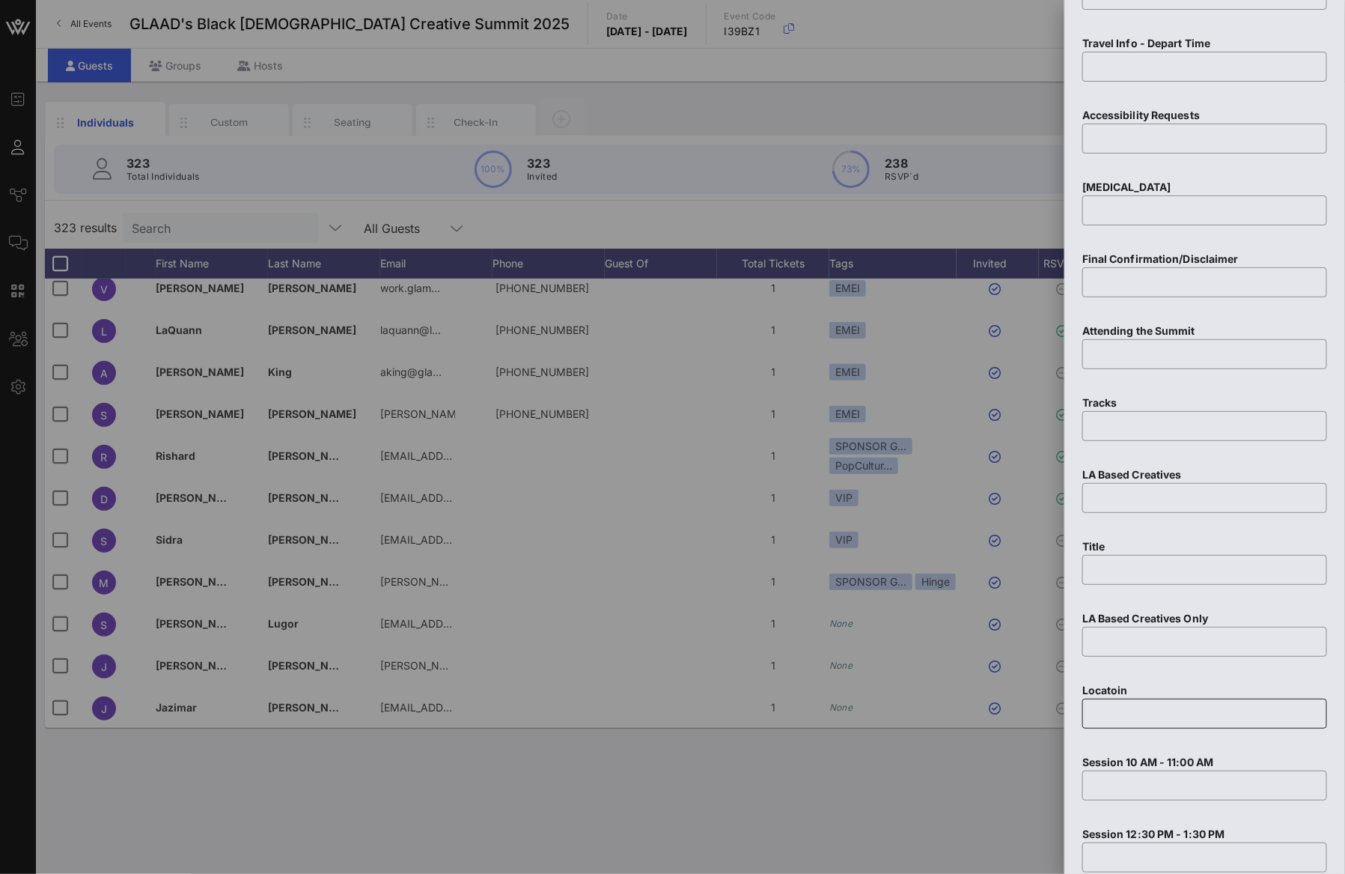
scroll to position [2344, 0]
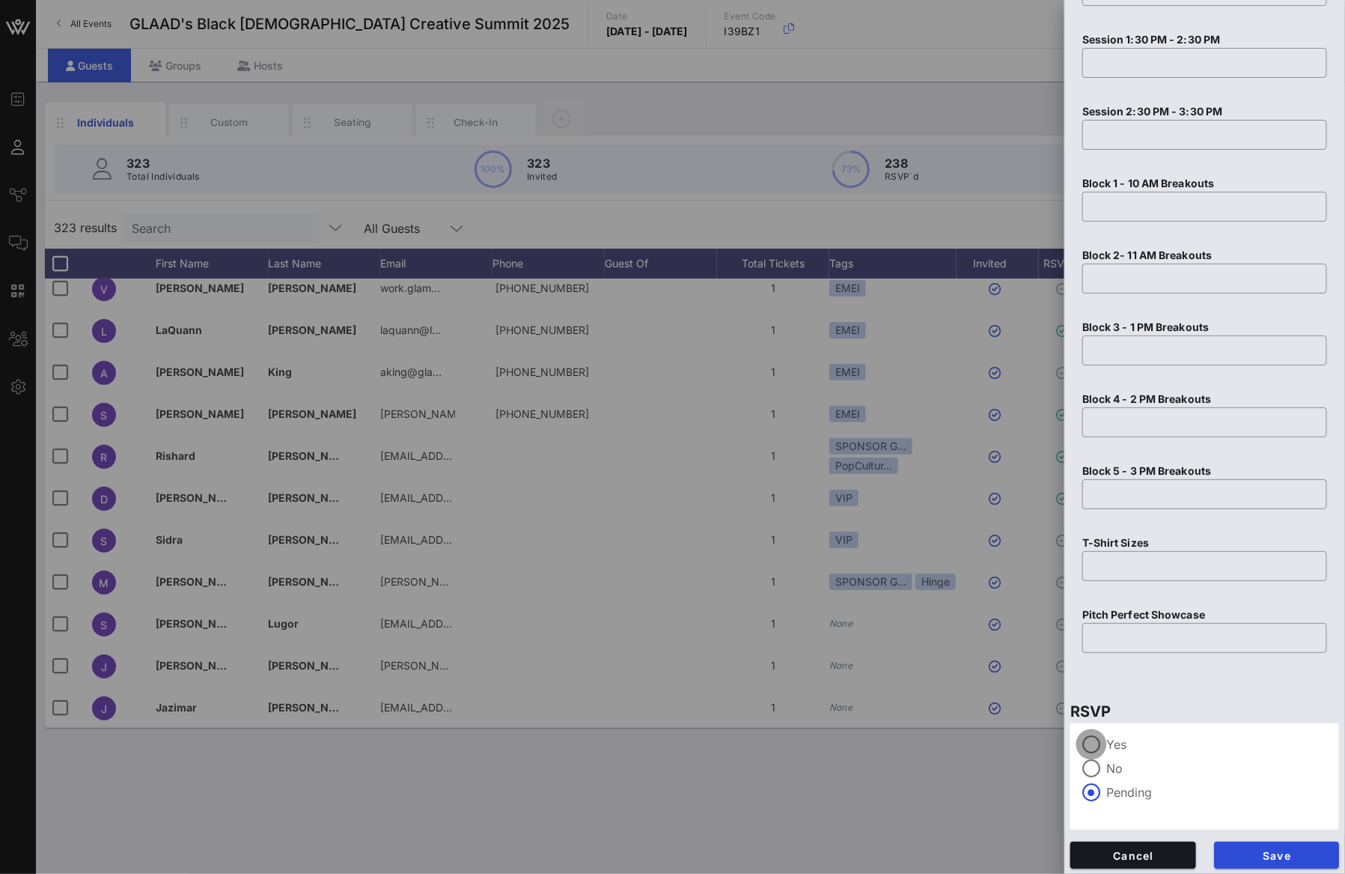
click at [1091, 746] on div at bounding box center [1091, 743] width 25 height 25
click at [1268, 843] on button "Save" at bounding box center [1277, 854] width 126 height 27
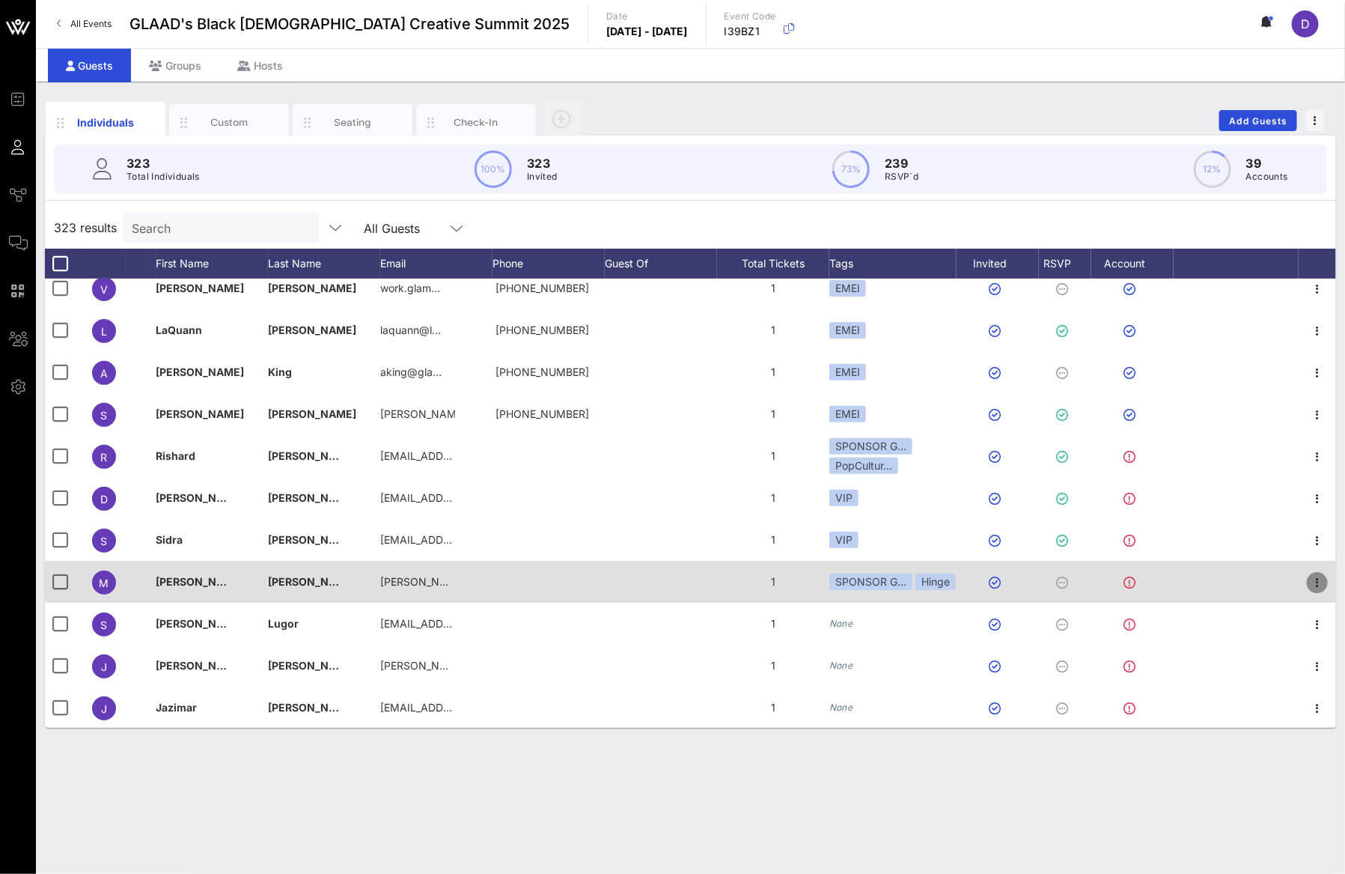
click at [1308, 584] on icon "button" at bounding box center [1317, 582] width 18 height 18
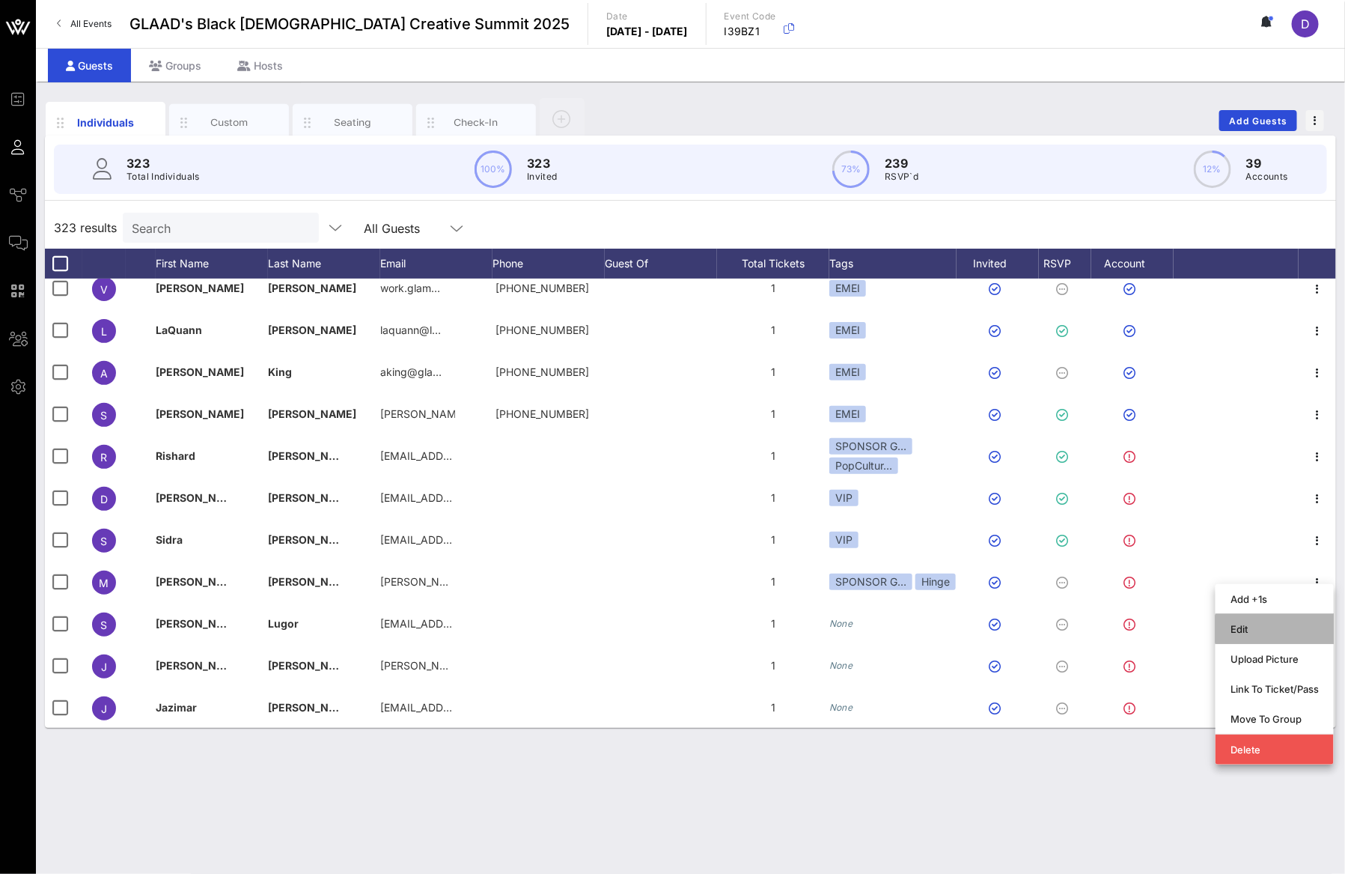
click at [1271, 625] on div "Edit" at bounding box center [1275, 629] width 88 height 12
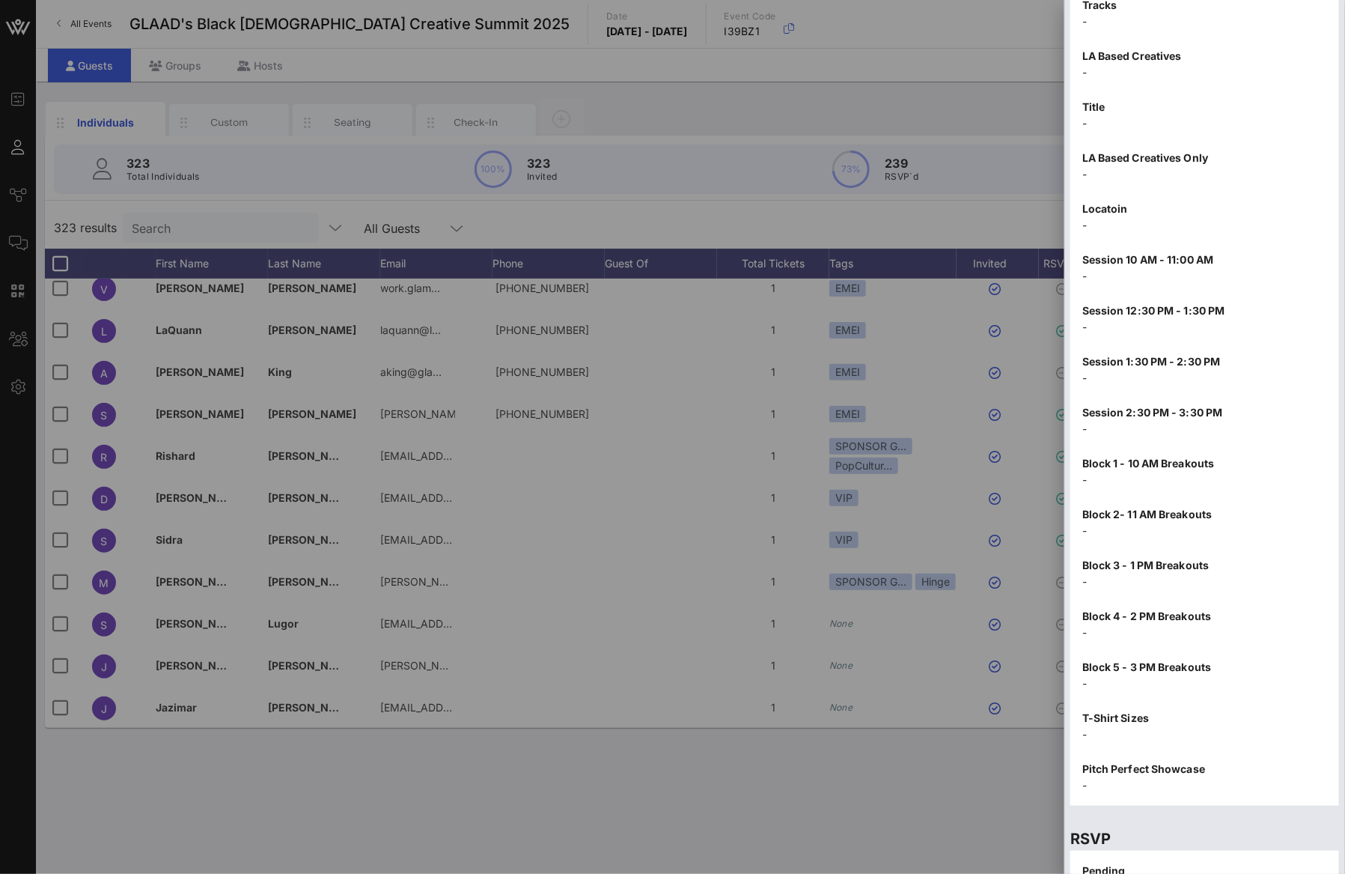
scroll to position [1478, 0]
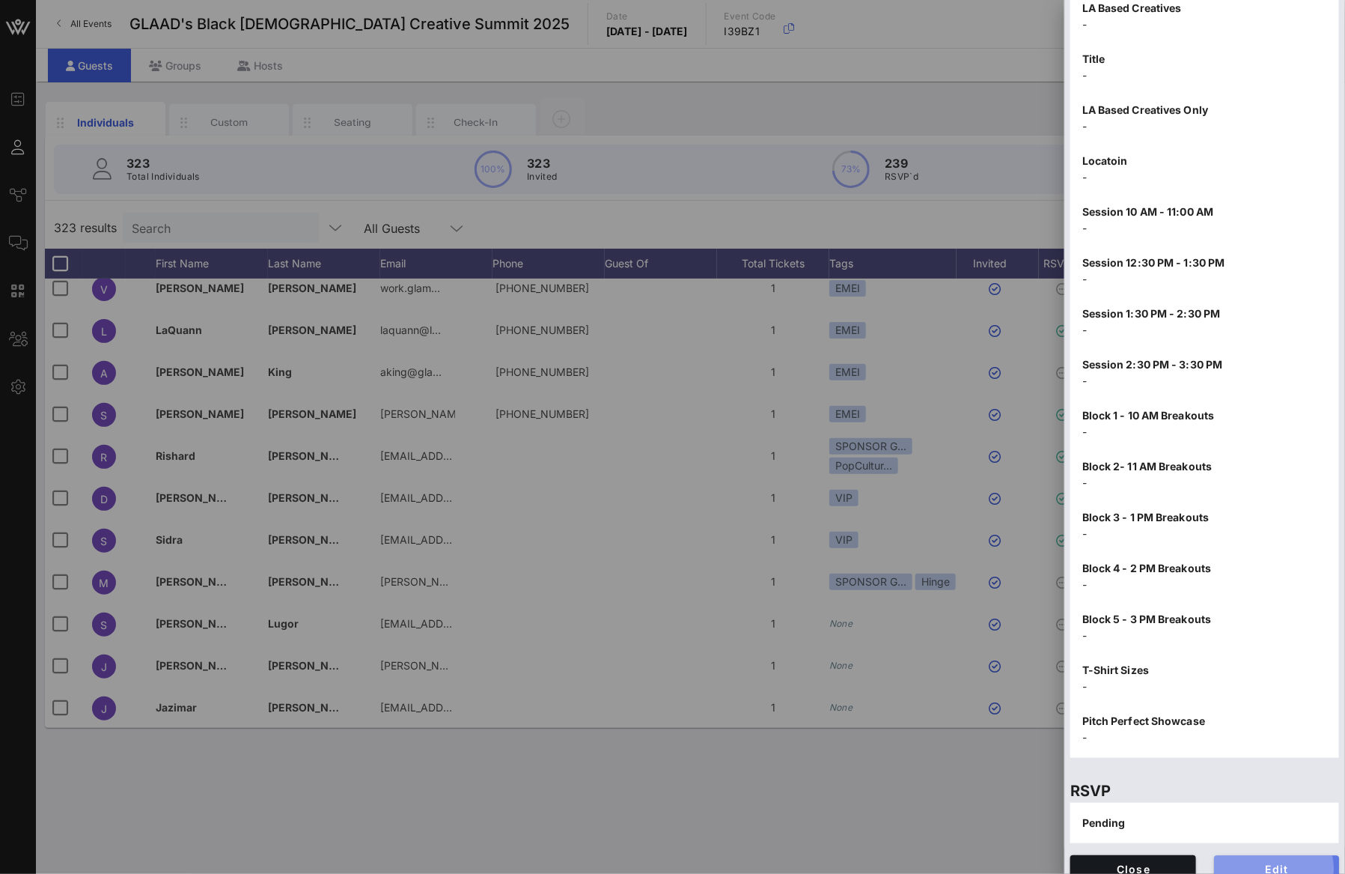
click at [1265, 862] on span "Edit" at bounding box center [1277, 868] width 102 height 13
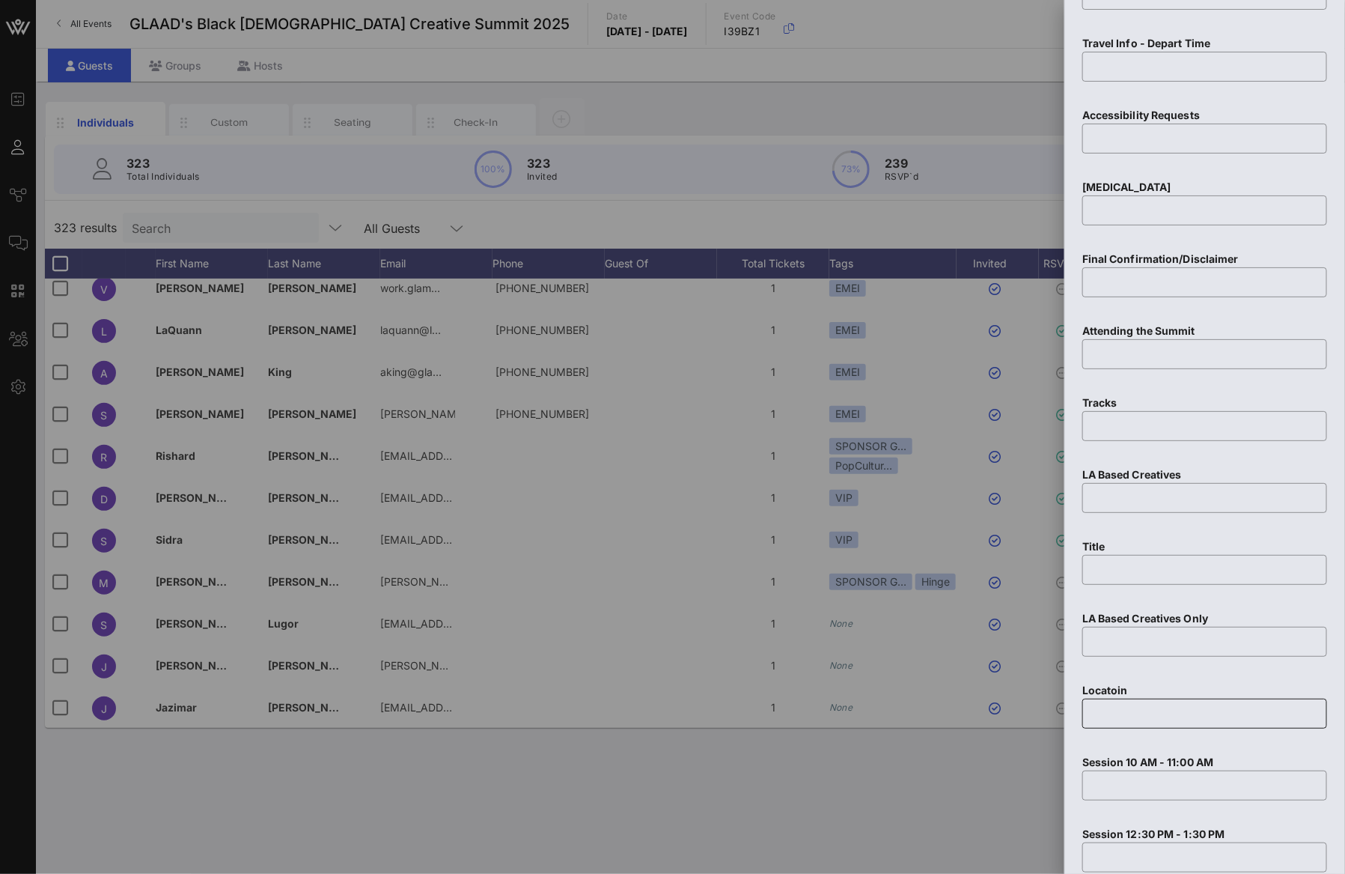
scroll to position [2344, 0]
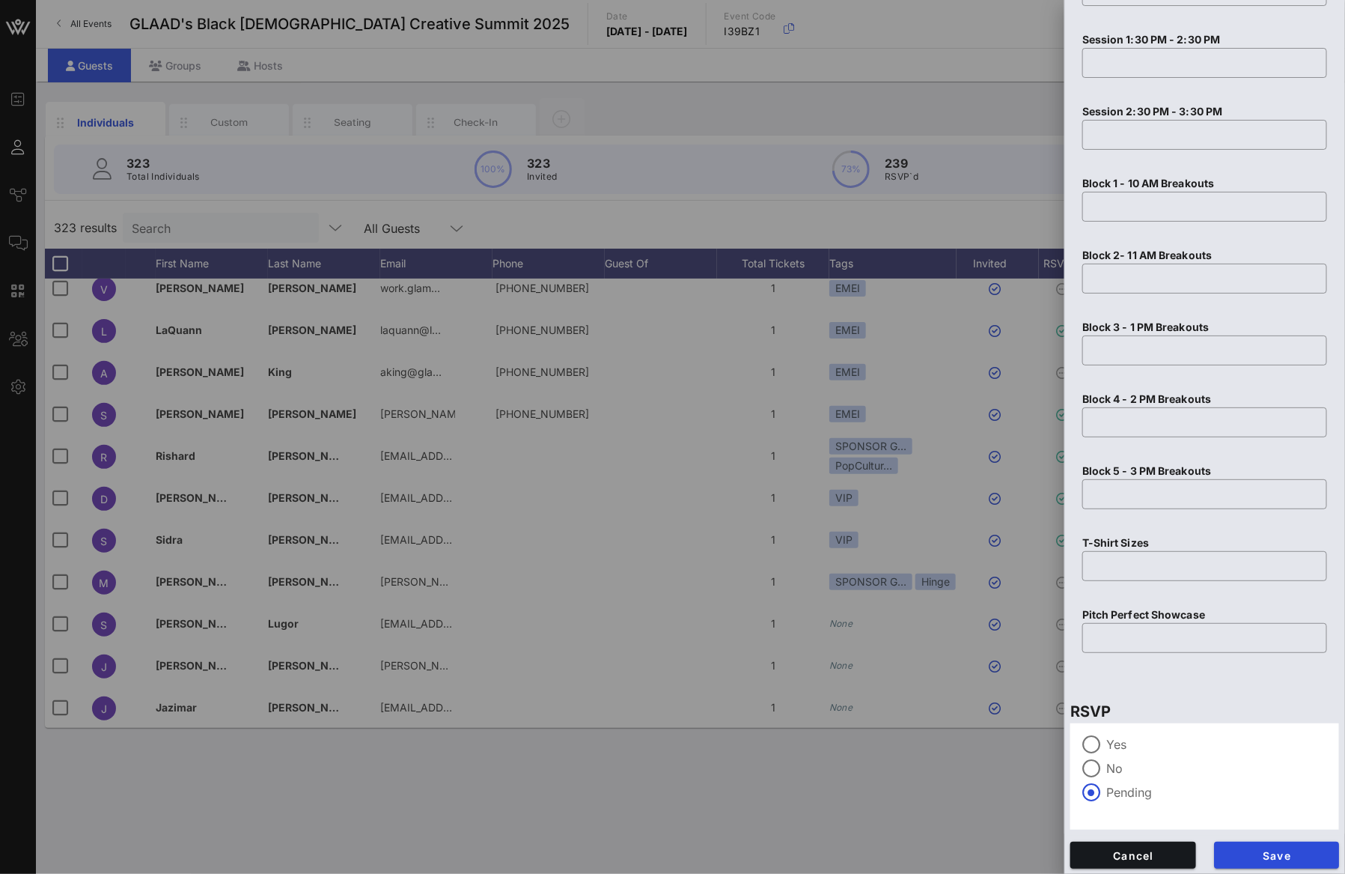
click at [1107, 730] on div "Yes No Pending" at bounding box center [1204, 776] width 269 height 106
click at [1096, 740] on div at bounding box center [1091, 743] width 25 height 25
click at [1253, 852] on span "Save" at bounding box center [1277, 855] width 102 height 13
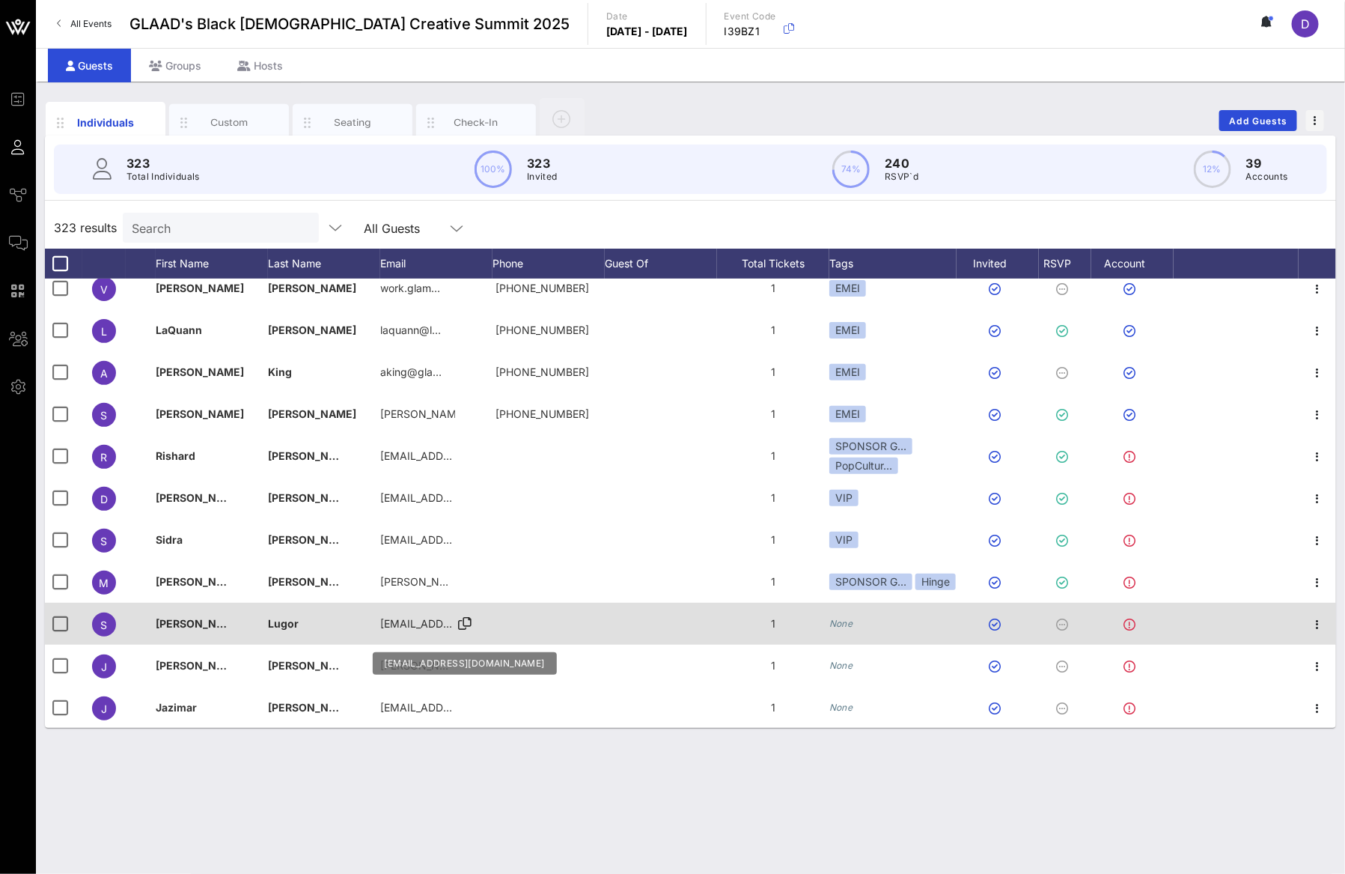
click at [392, 625] on span "[EMAIL_ADDRESS][DOMAIN_NAME]" at bounding box center [470, 623] width 180 height 13
click at [392, 625] on div "[EMAIL_ADDRESS][DOMAIN_NAME]" at bounding box center [479, 630] width 199 height 49
click at [392, 625] on input "[EMAIL_ADDRESS][DOMAIN_NAME]" at bounding box center [479, 627] width 175 height 24
click at [844, 622] on icon "None" at bounding box center [841, 623] width 24 height 11
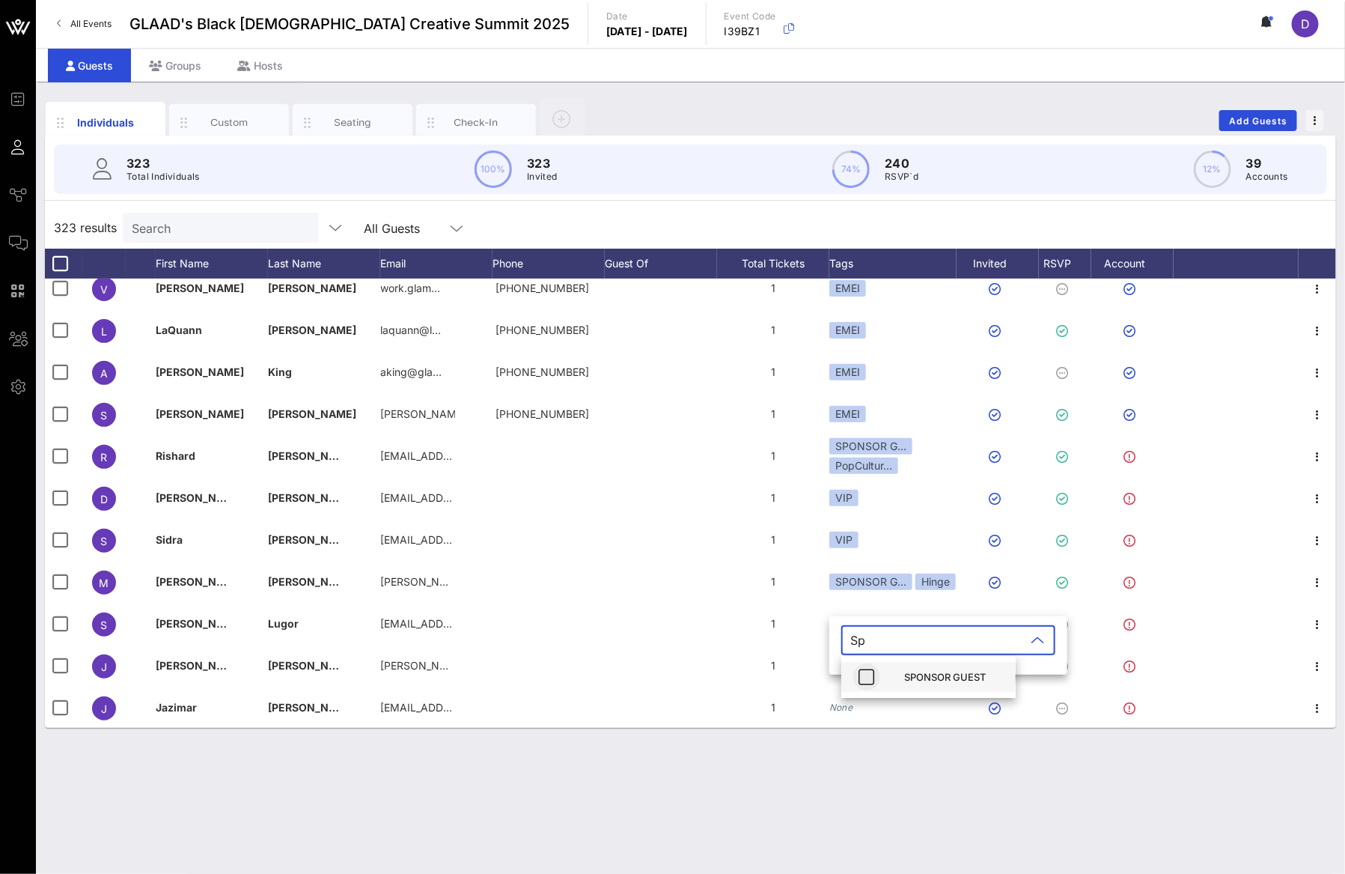
type input "Sp"
click at [865, 680] on icon "button" at bounding box center [867, 677] width 18 height 18
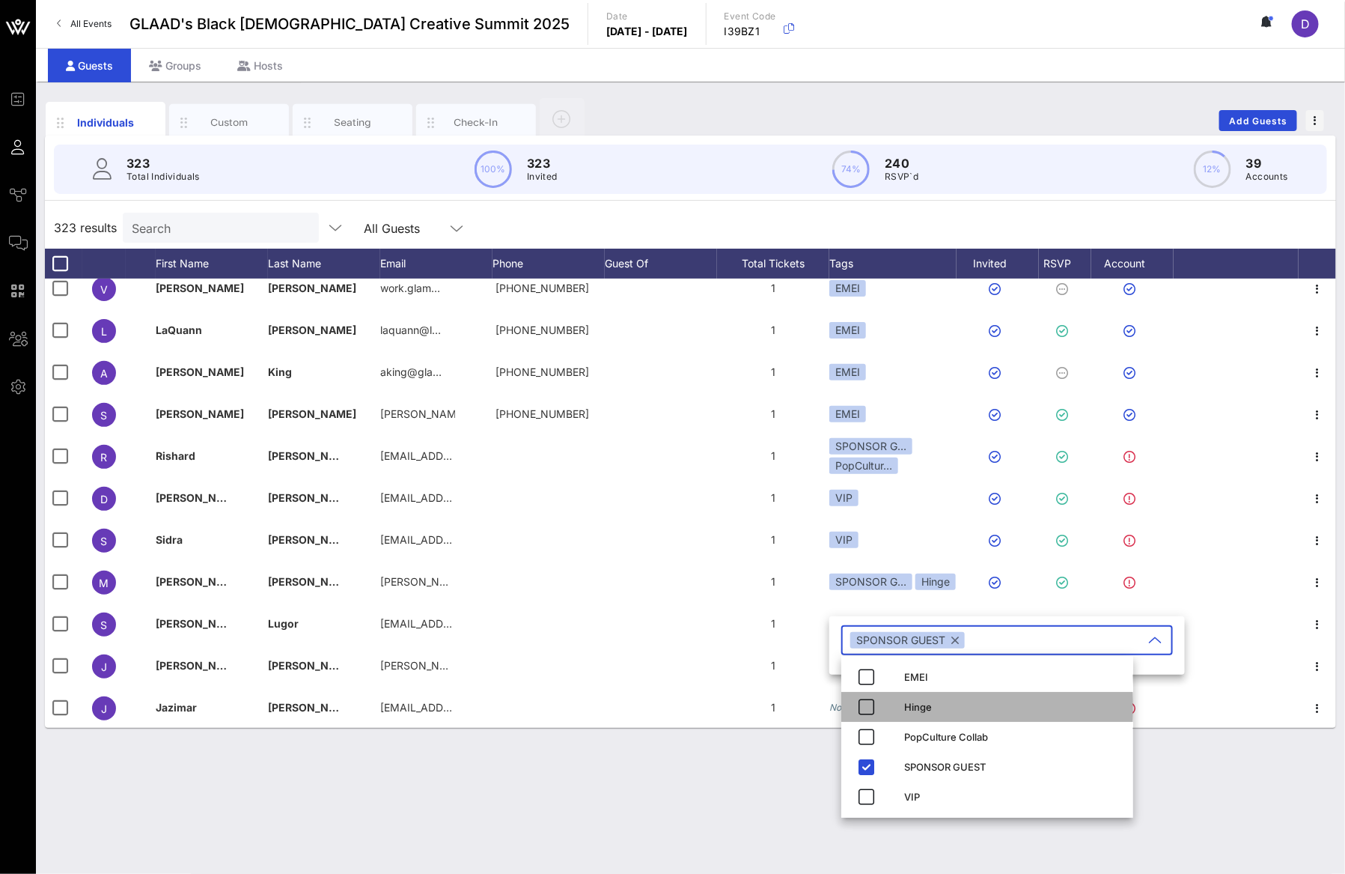
click at [897, 702] on div "Hinge" at bounding box center [987, 707] width 292 height 30
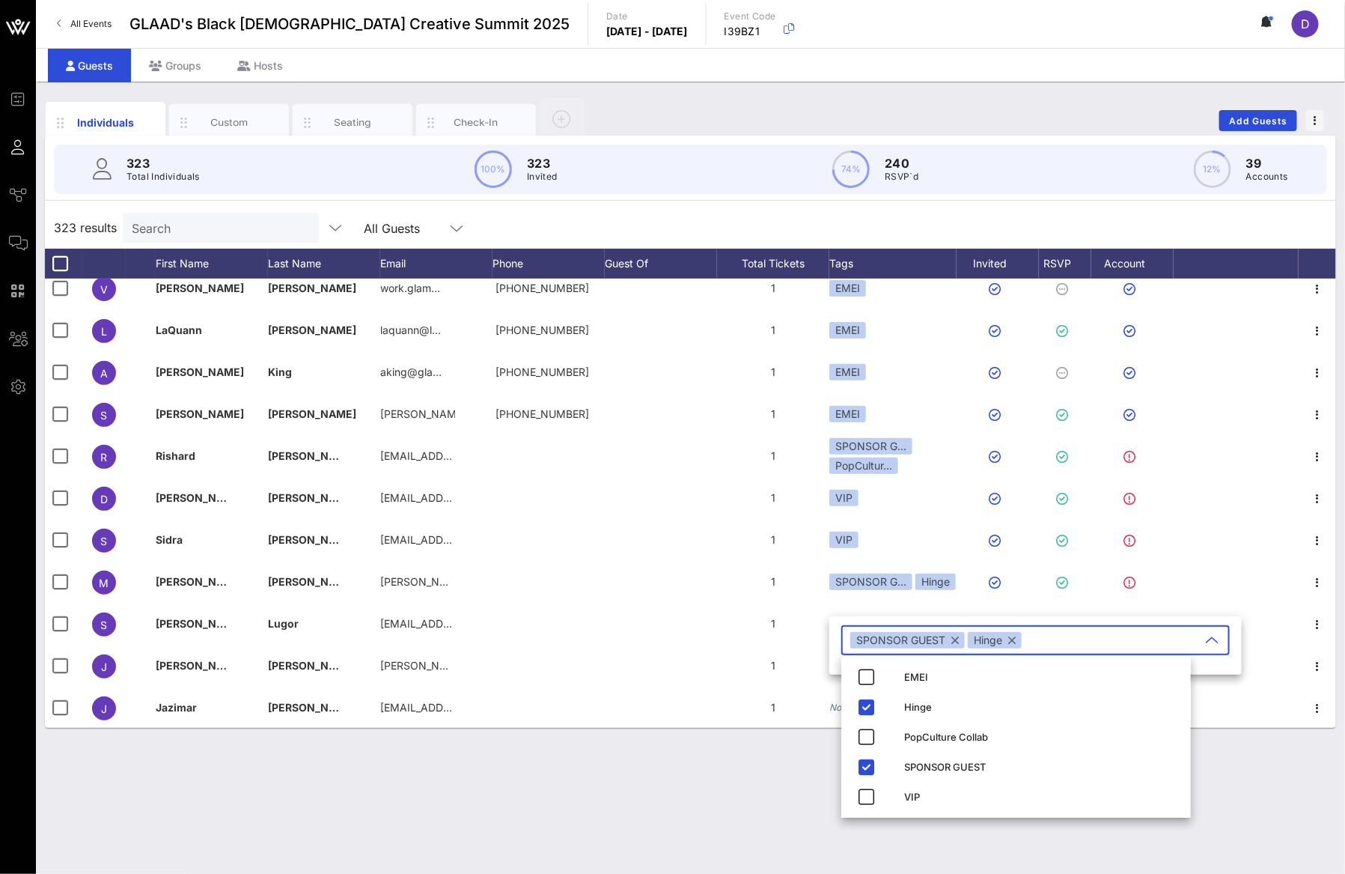
click at [762, 802] on div "Individuals Custom Seating Check-In Add Guests 323 Total Individuals 100% 323 I…" at bounding box center [690, 478] width 1309 height 792
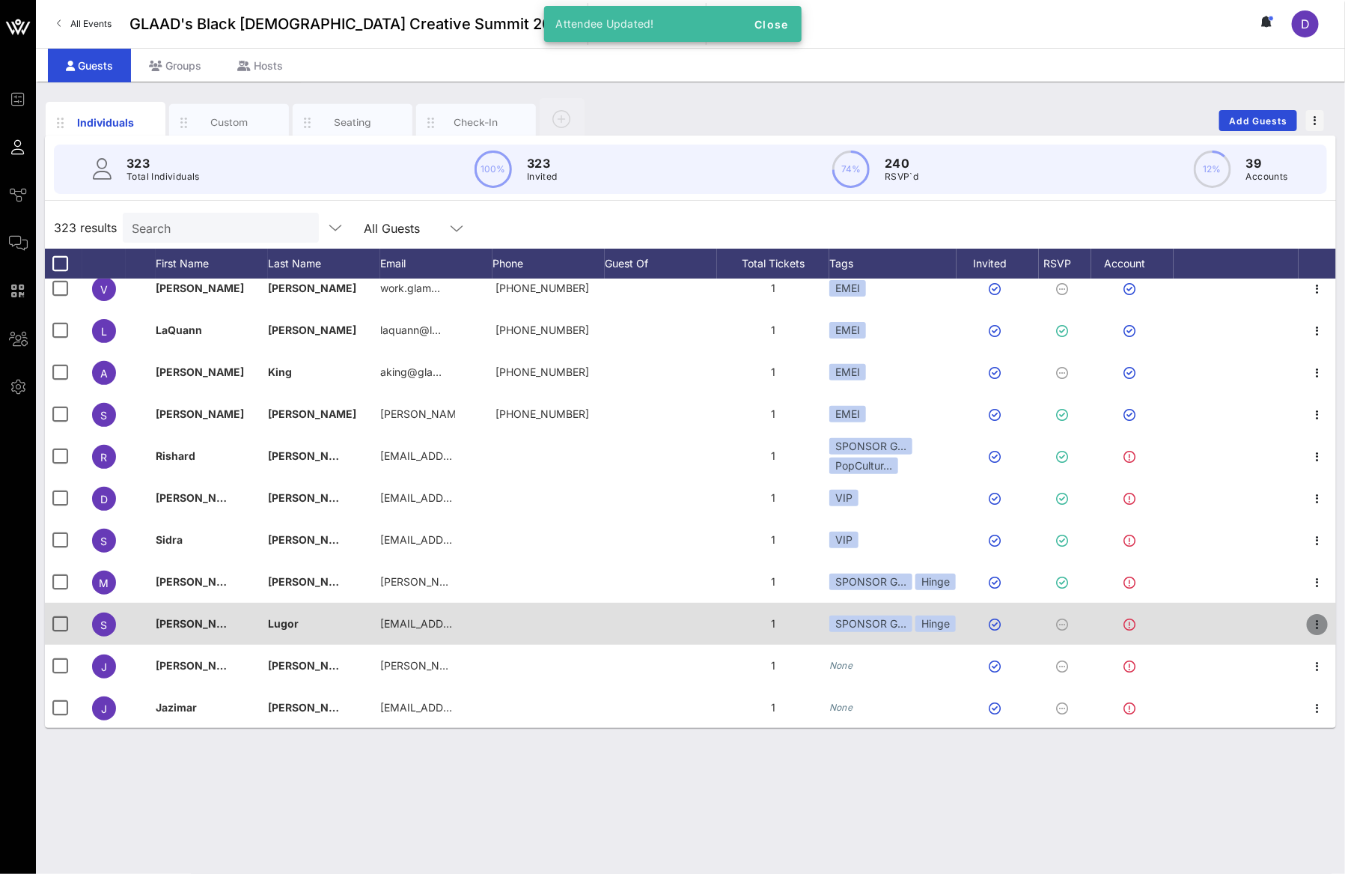
click at [1309, 626] on icon "button" at bounding box center [1317, 624] width 18 height 18
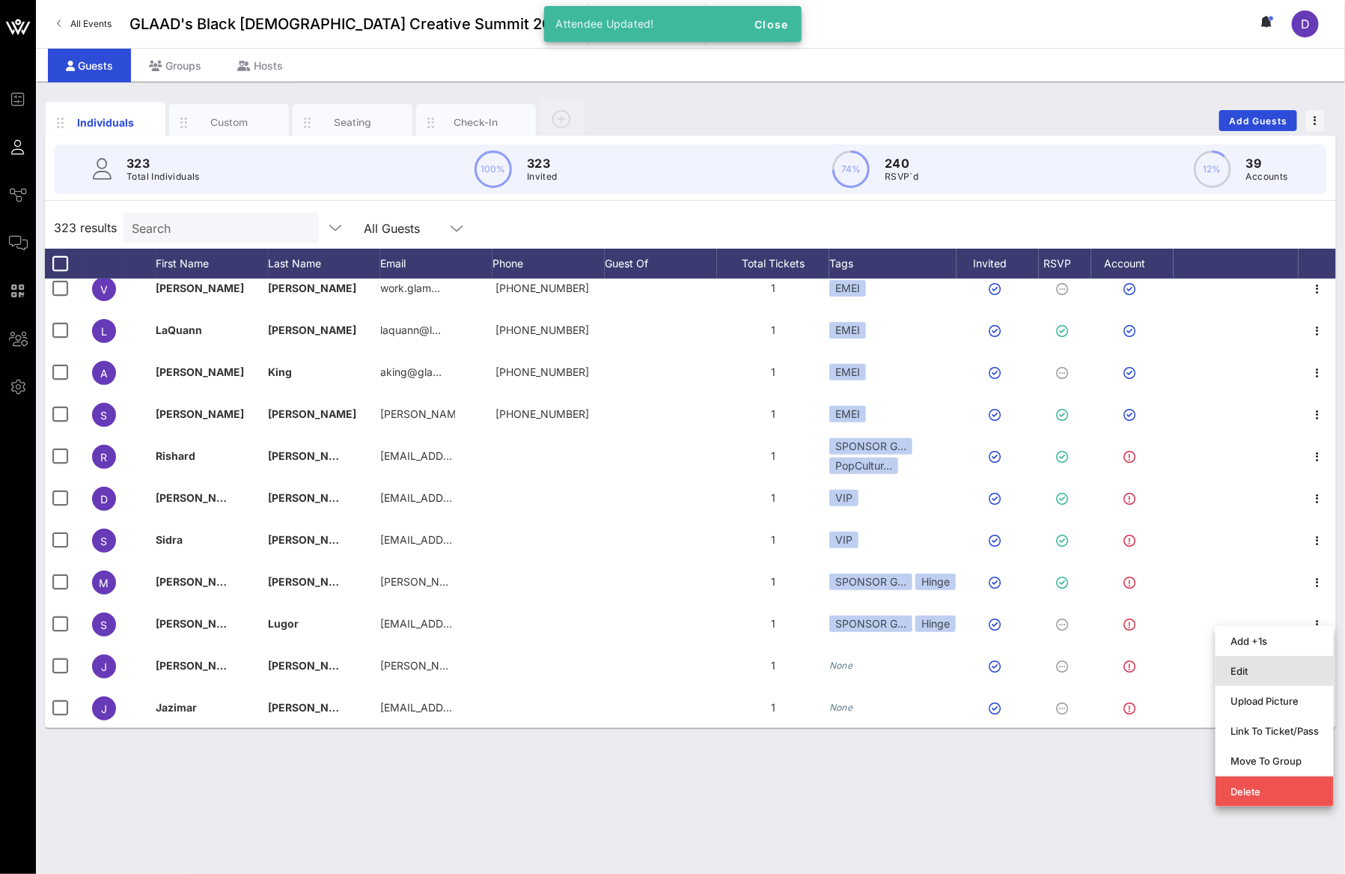
click at [1255, 669] on div "Edit" at bounding box center [1275, 671] width 88 height 12
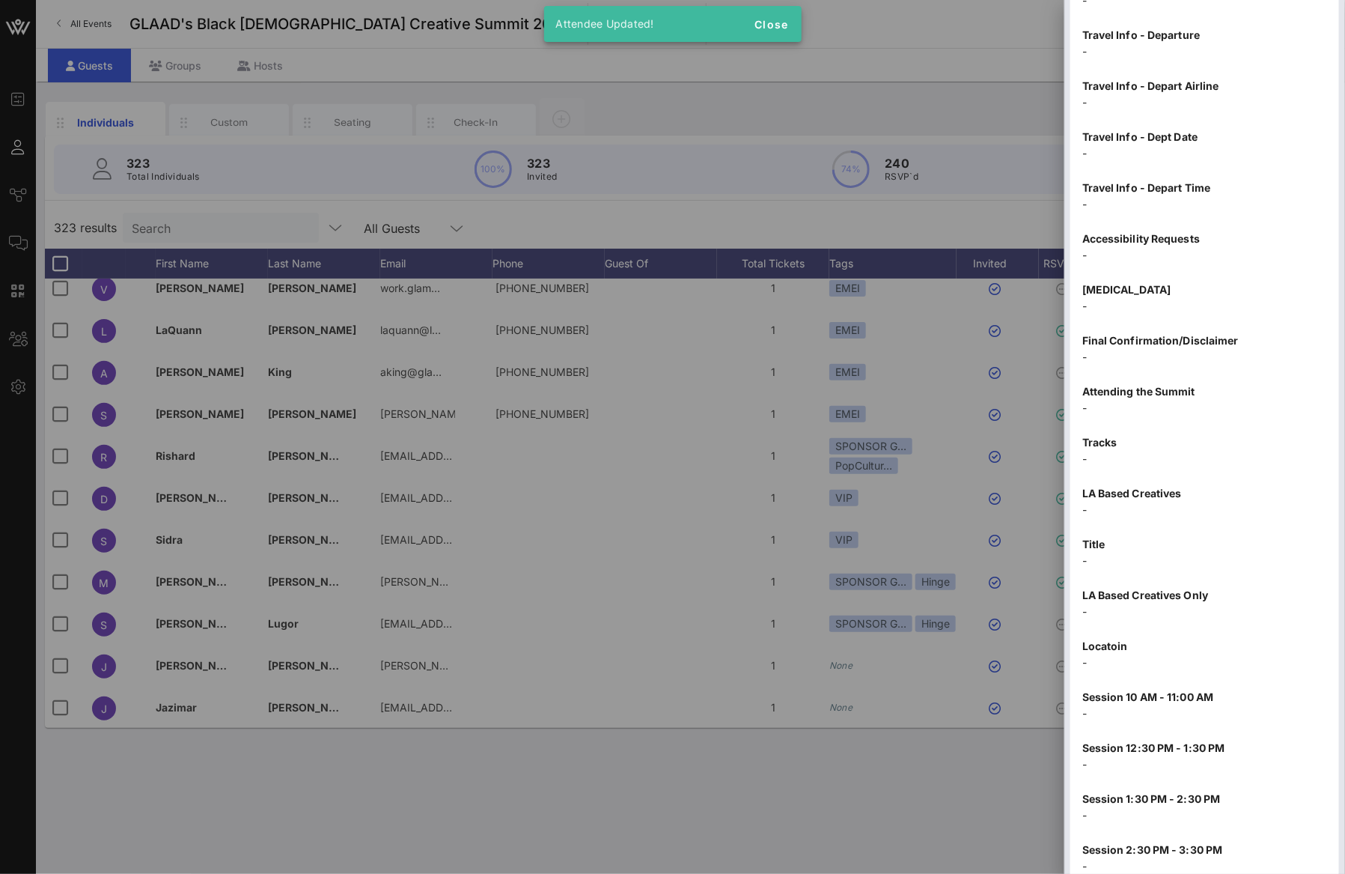
scroll to position [1478, 0]
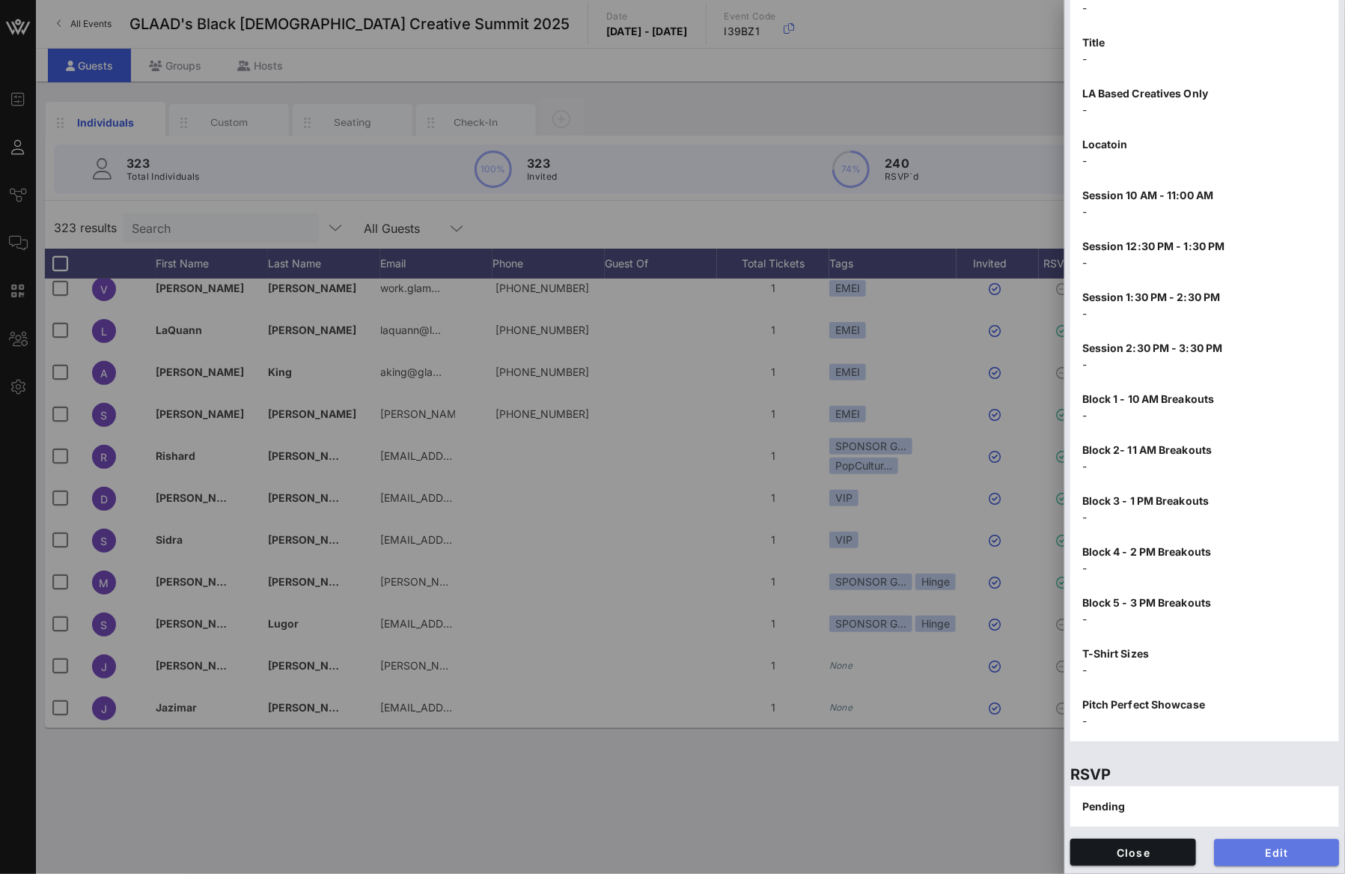
click at [1250, 855] on span "Edit" at bounding box center [1277, 852] width 102 height 13
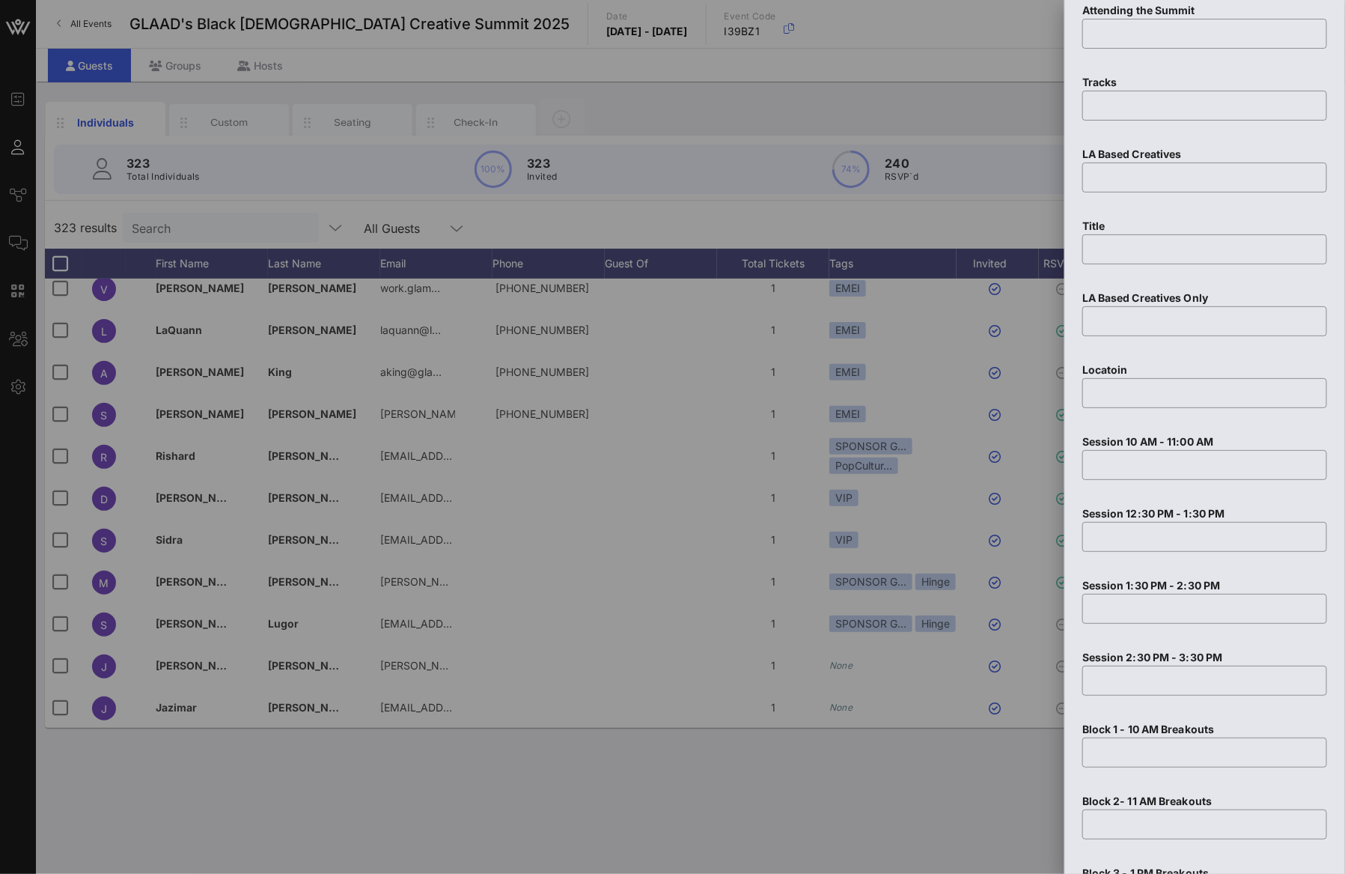
scroll to position [2344, 0]
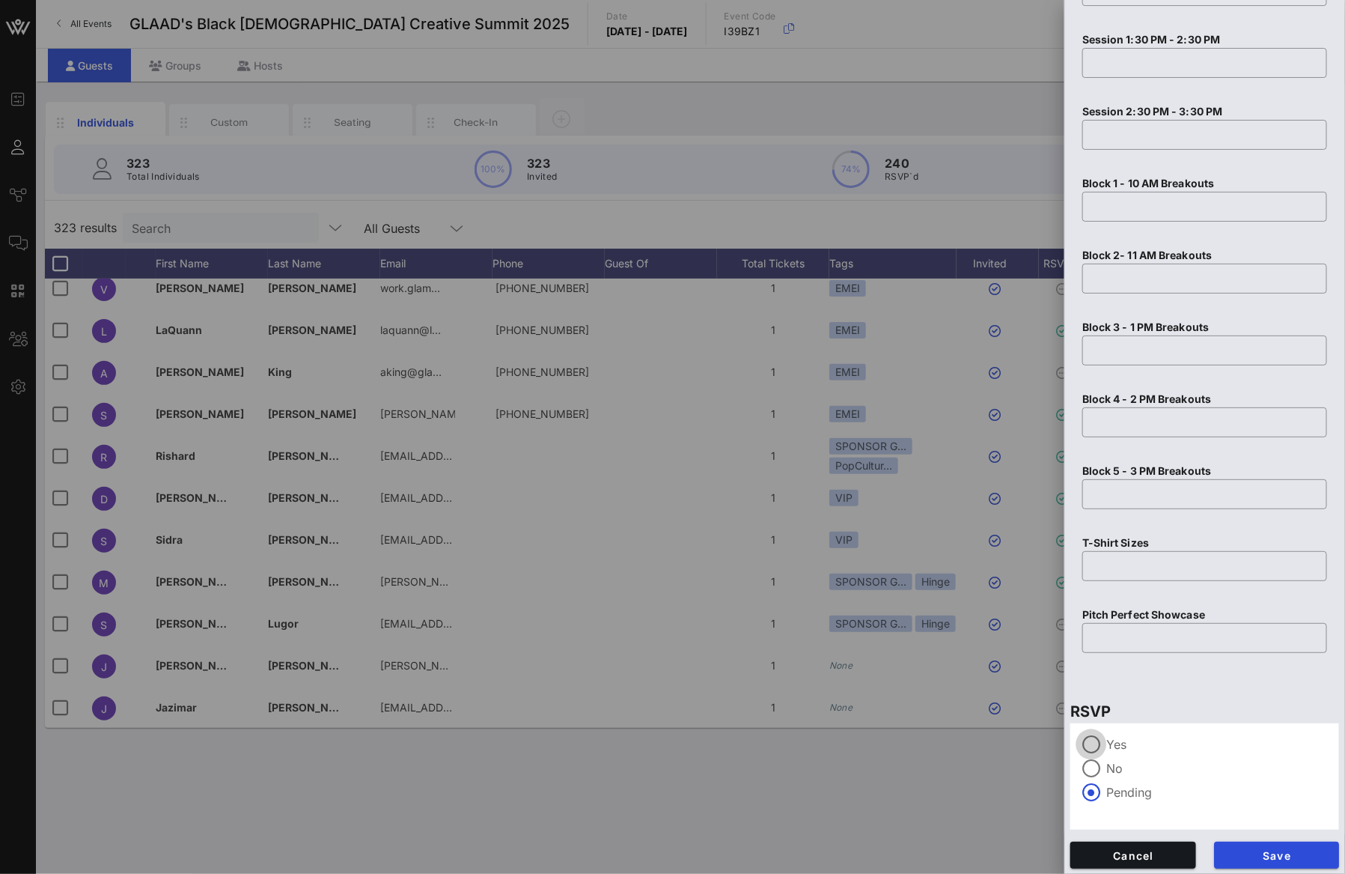
click at [1091, 741] on div at bounding box center [1091, 743] width 25 height 25
click at [1243, 835] on div "Save" at bounding box center [1277, 854] width 144 height 45
click at [1245, 849] on span "Save" at bounding box center [1277, 855] width 102 height 13
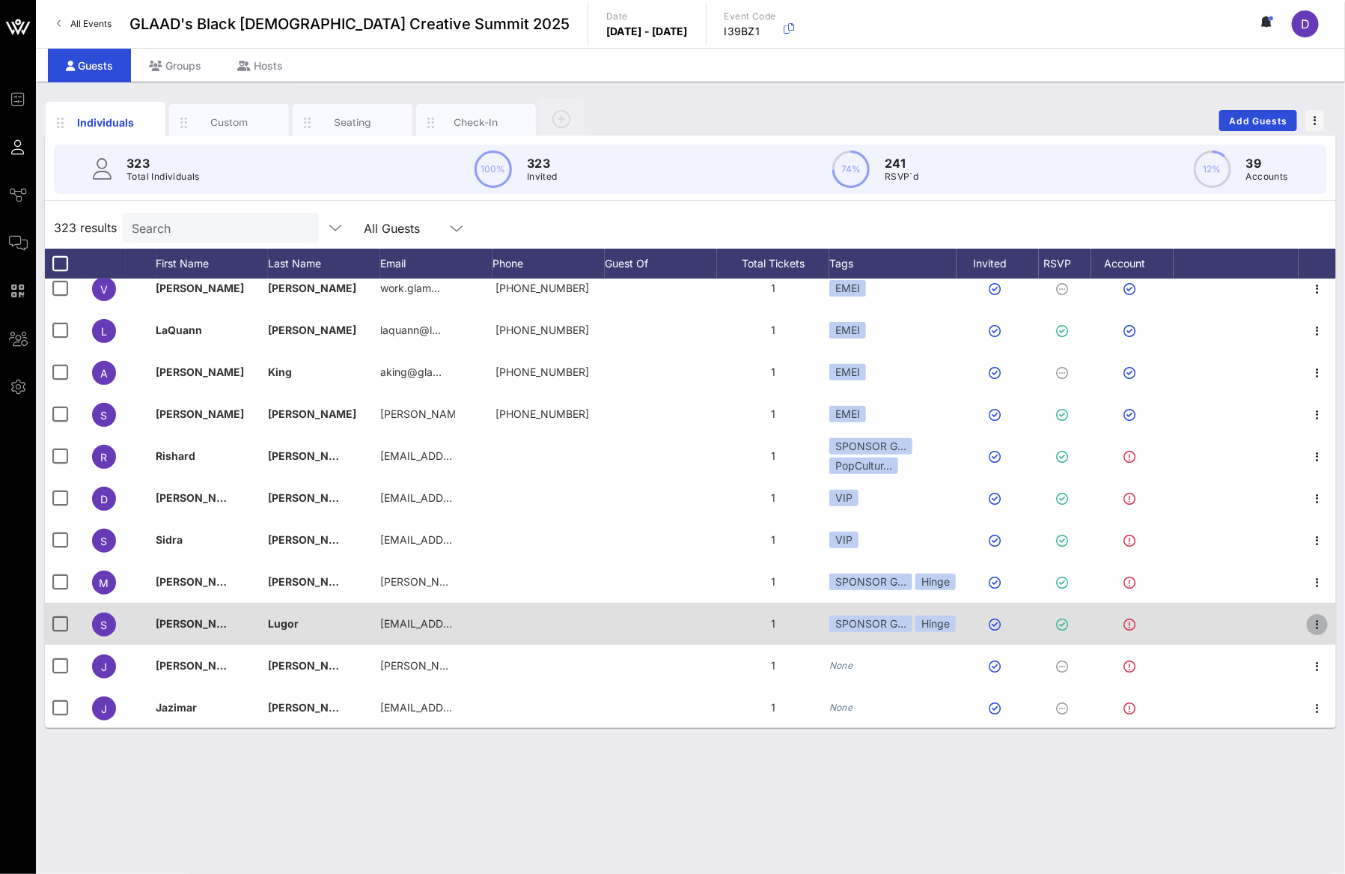
click at [1308, 617] on icon "button" at bounding box center [1317, 624] width 18 height 18
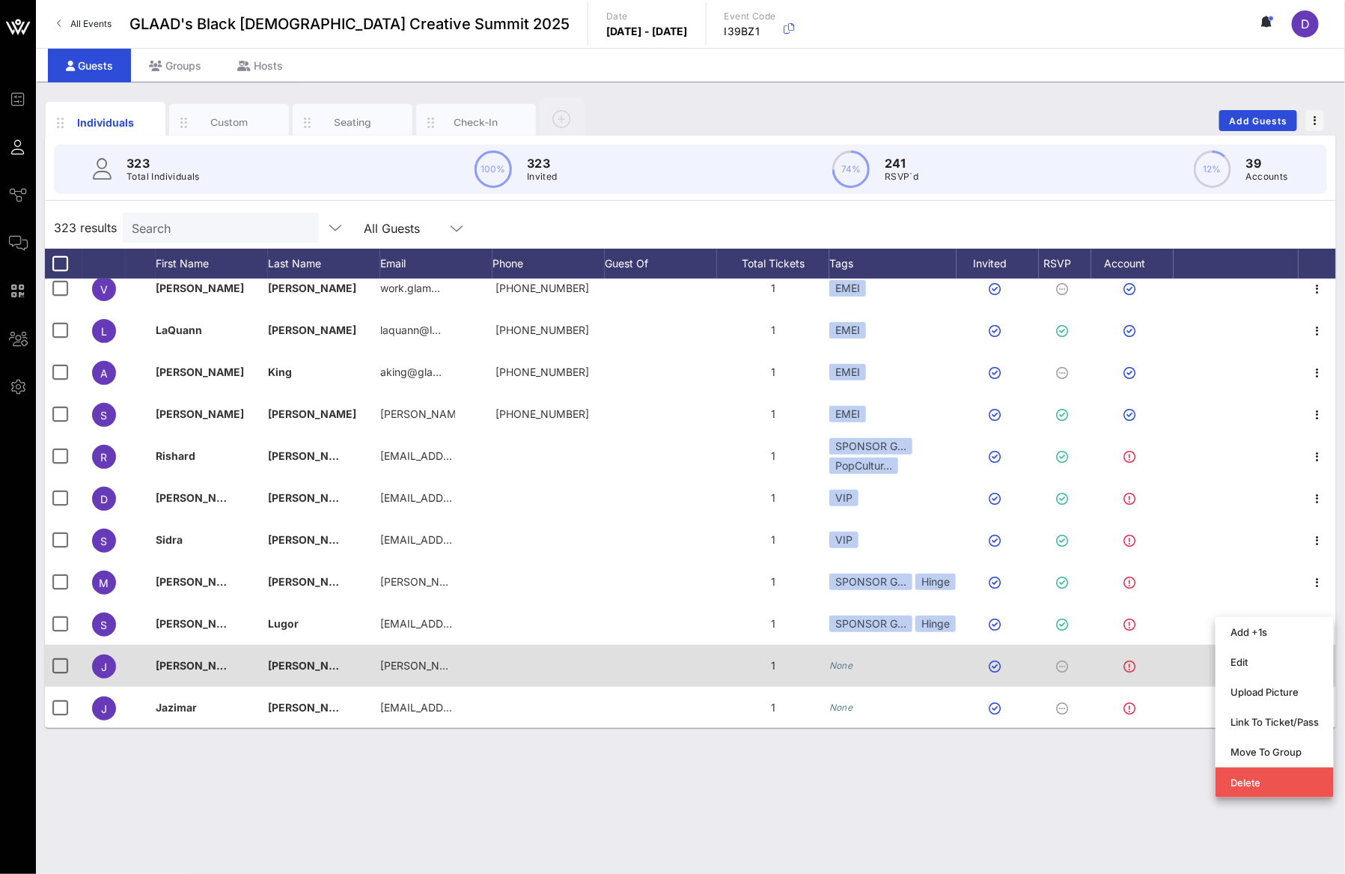
click at [1003, 665] on div at bounding box center [998, 665] width 82 height 42
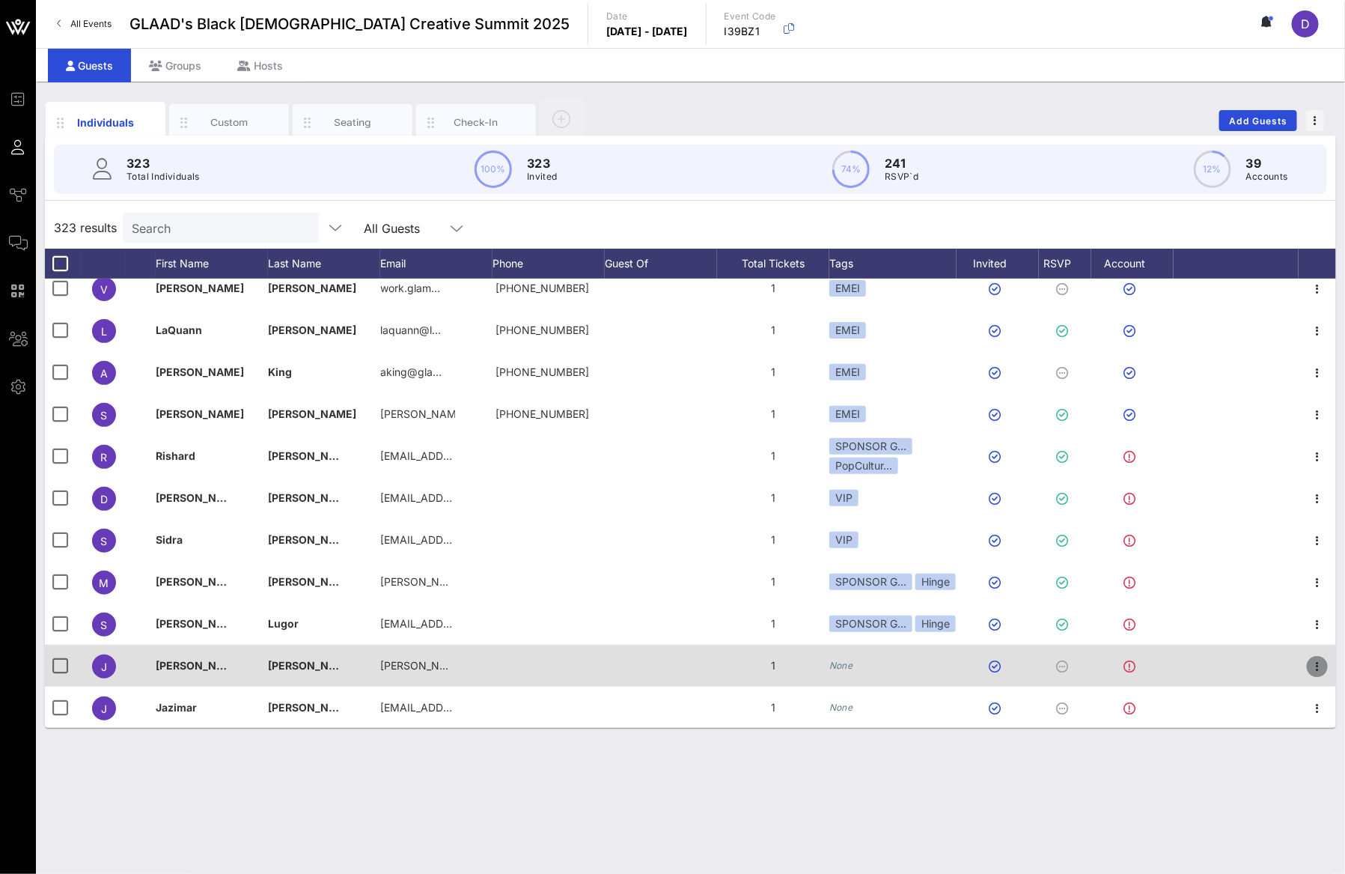
click at [1311, 666] on icon "button" at bounding box center [1317, 666] width 18 height 18
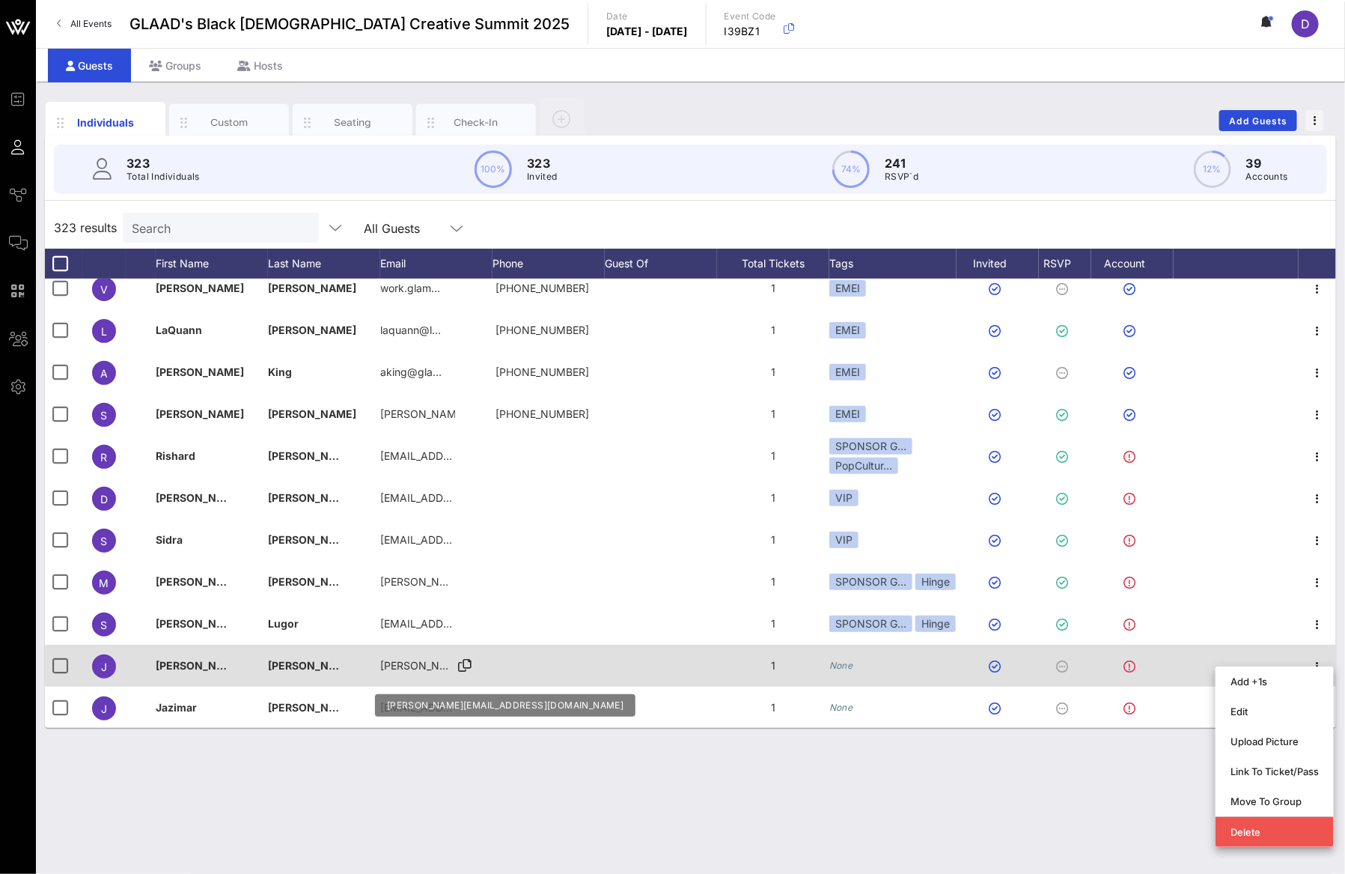
click at [395, 666] on span "[PERSON_NAME][EMAIL_ADDRESS][DOMAIN_NAME]" at bounding box center [513, 665] width 266 height 13
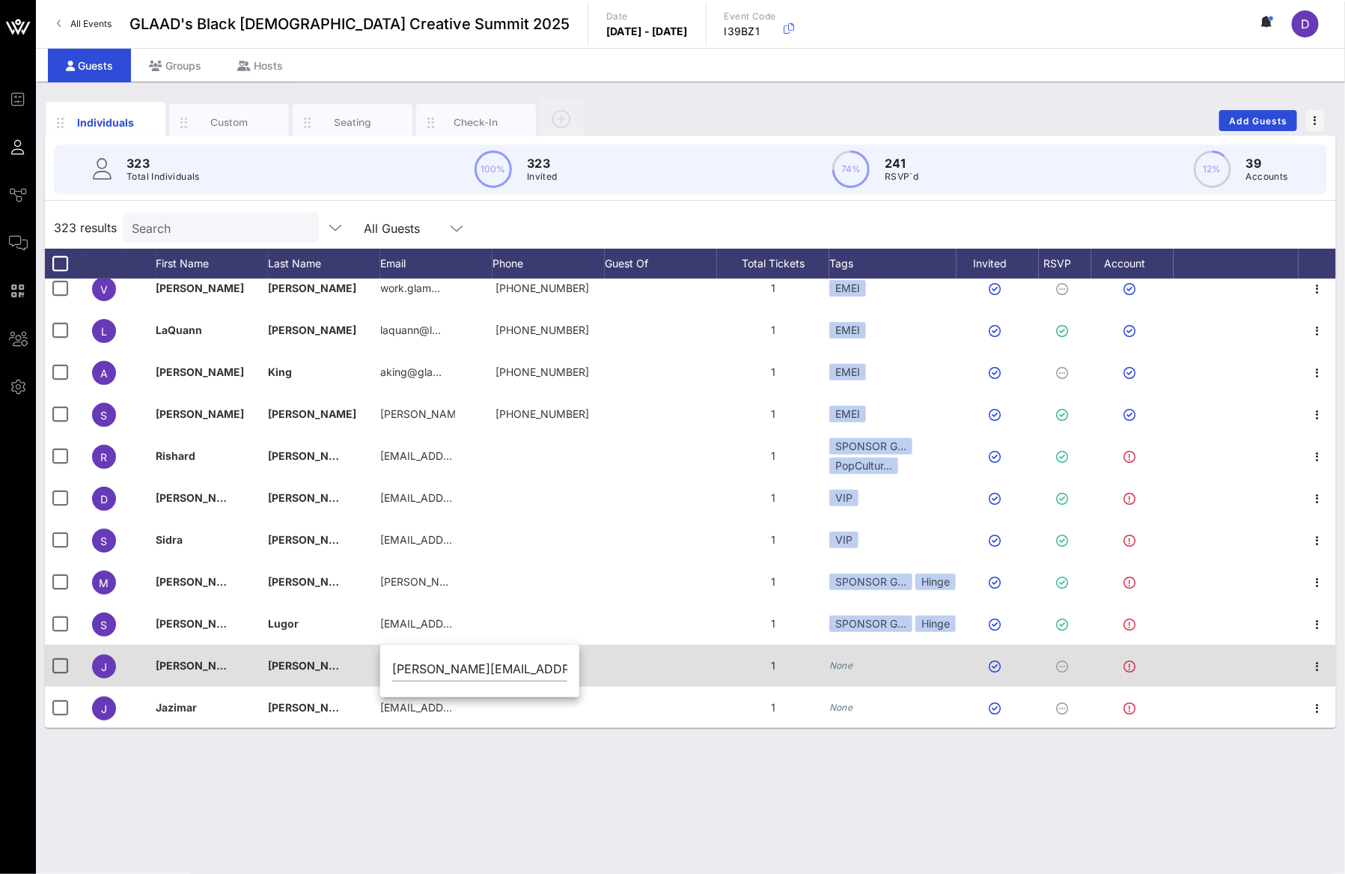
click at [814, 674] on div "1" at bounding box center [773, 665] width 112 height 42
click at [843, 662] on icon "None" at bounding box center [841, 664] width 24 height 11
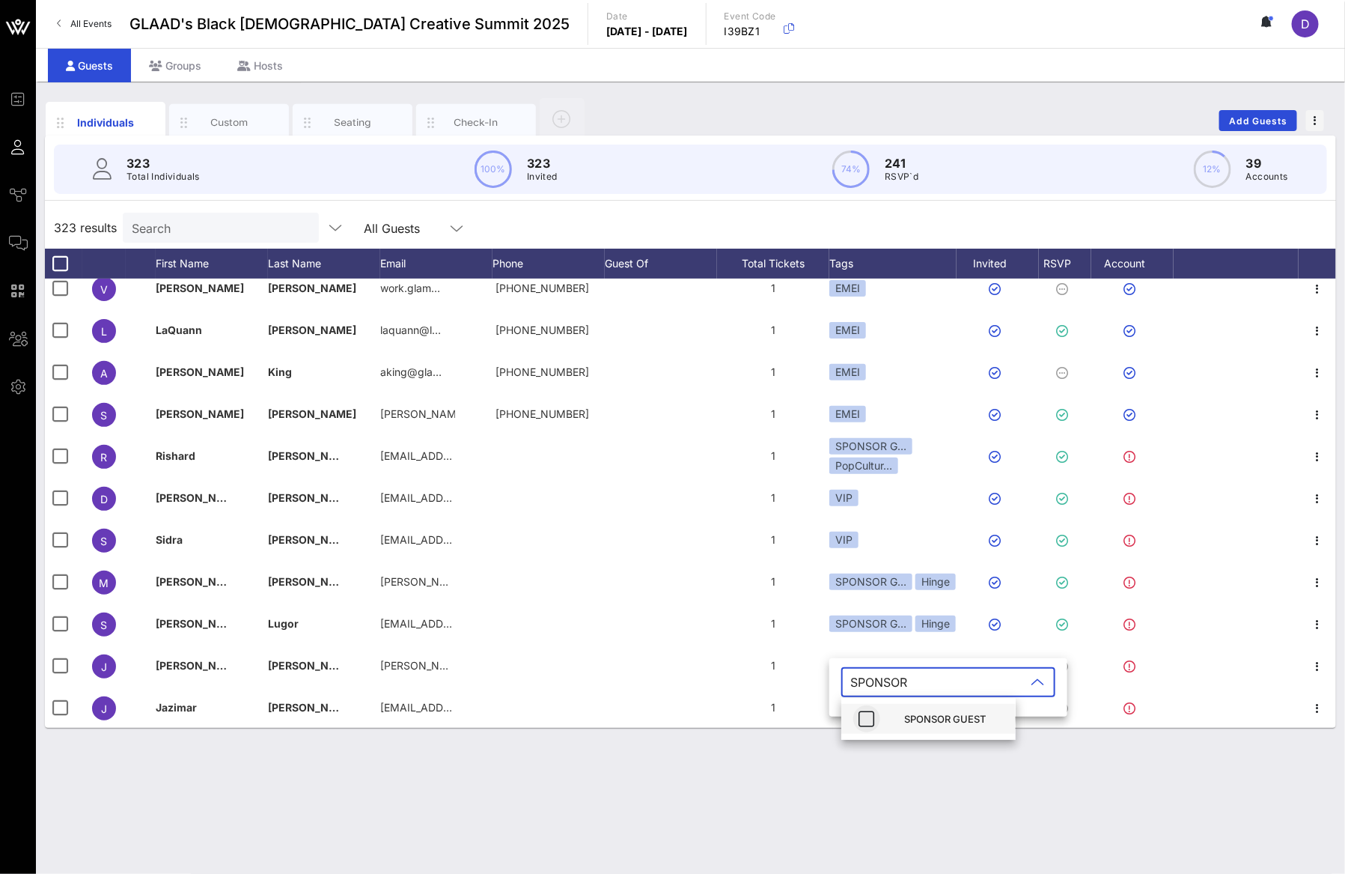
type input "SPONSOR"
click at [877, 721] on span "button" at bounding box center [866, 719] width 27 height 18
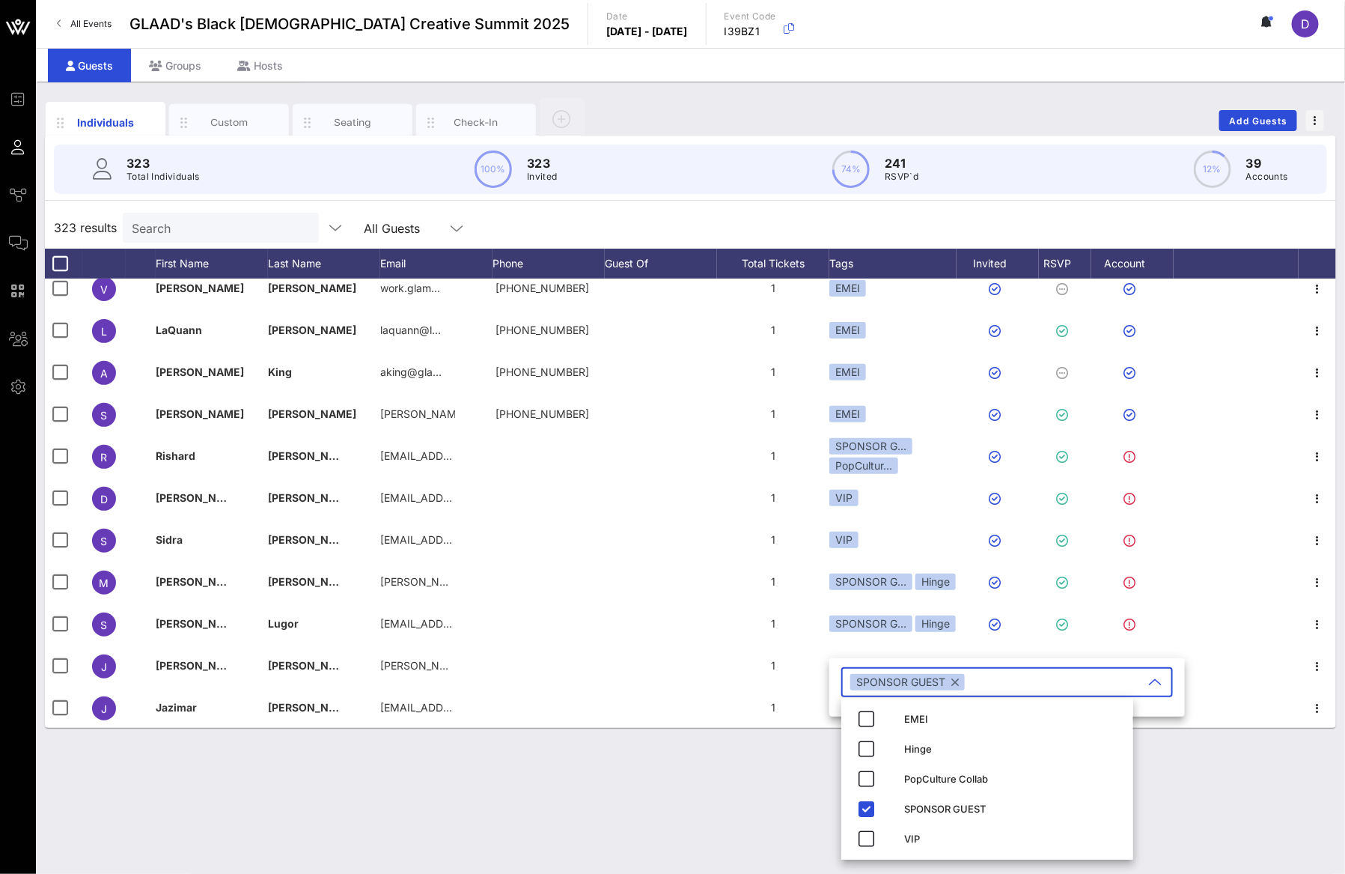
click at [998, 677] on input "text" at bounding box center [1055, 682] width 175 height 24
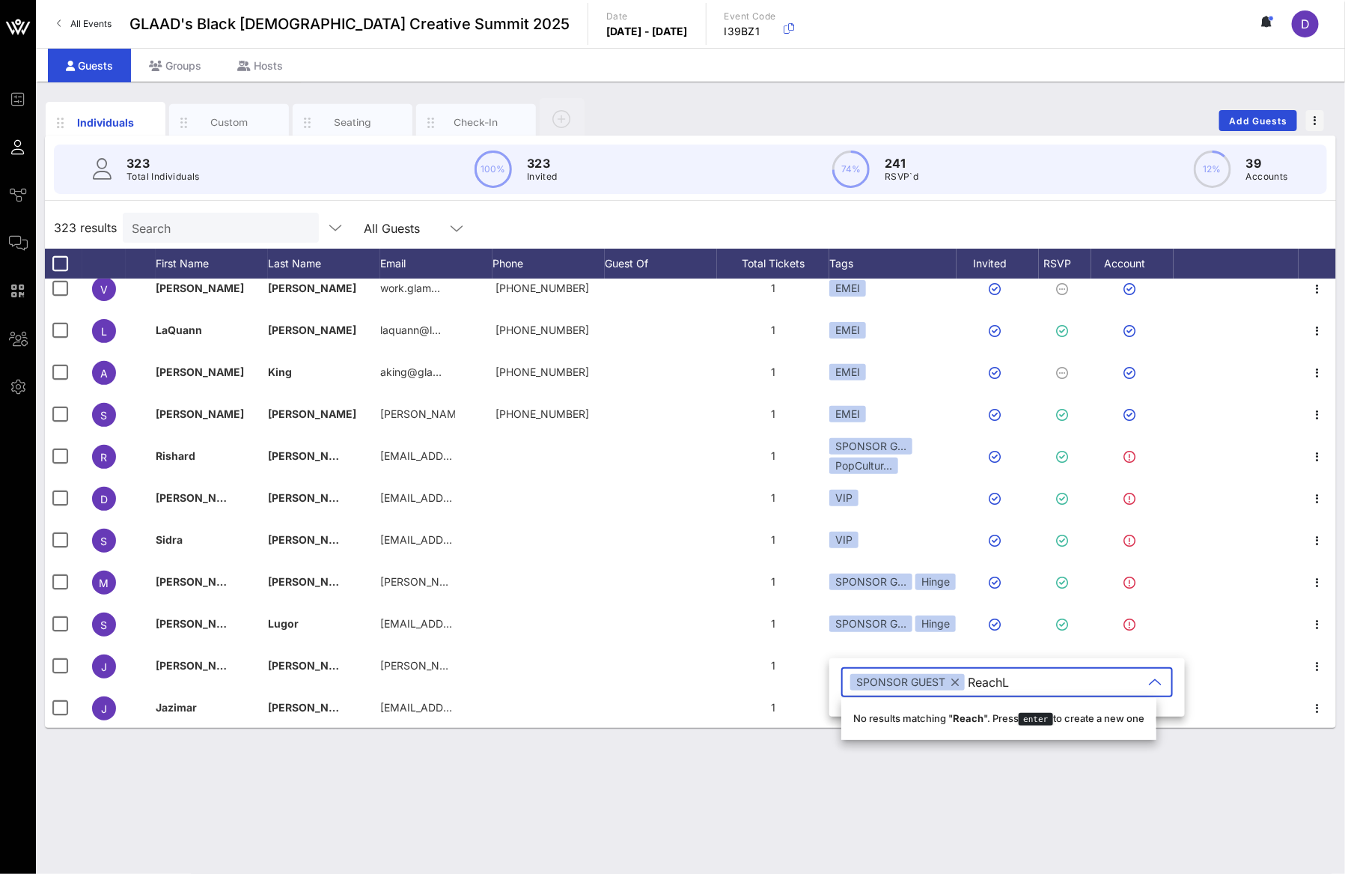
type input "ReachLA"
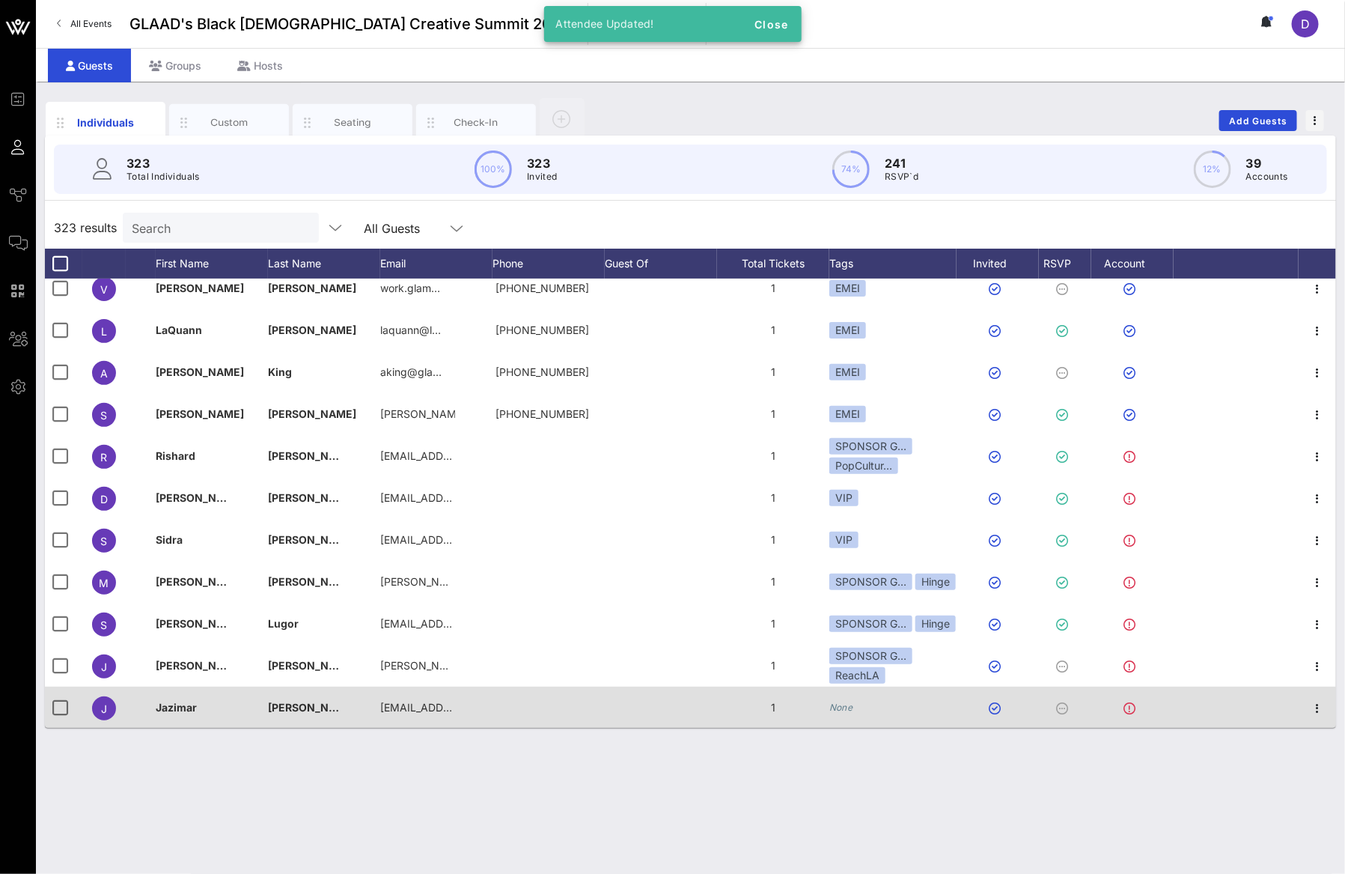
click at [841, 707] on icon "None" at bounding box center [841, 706] width 24 height 11
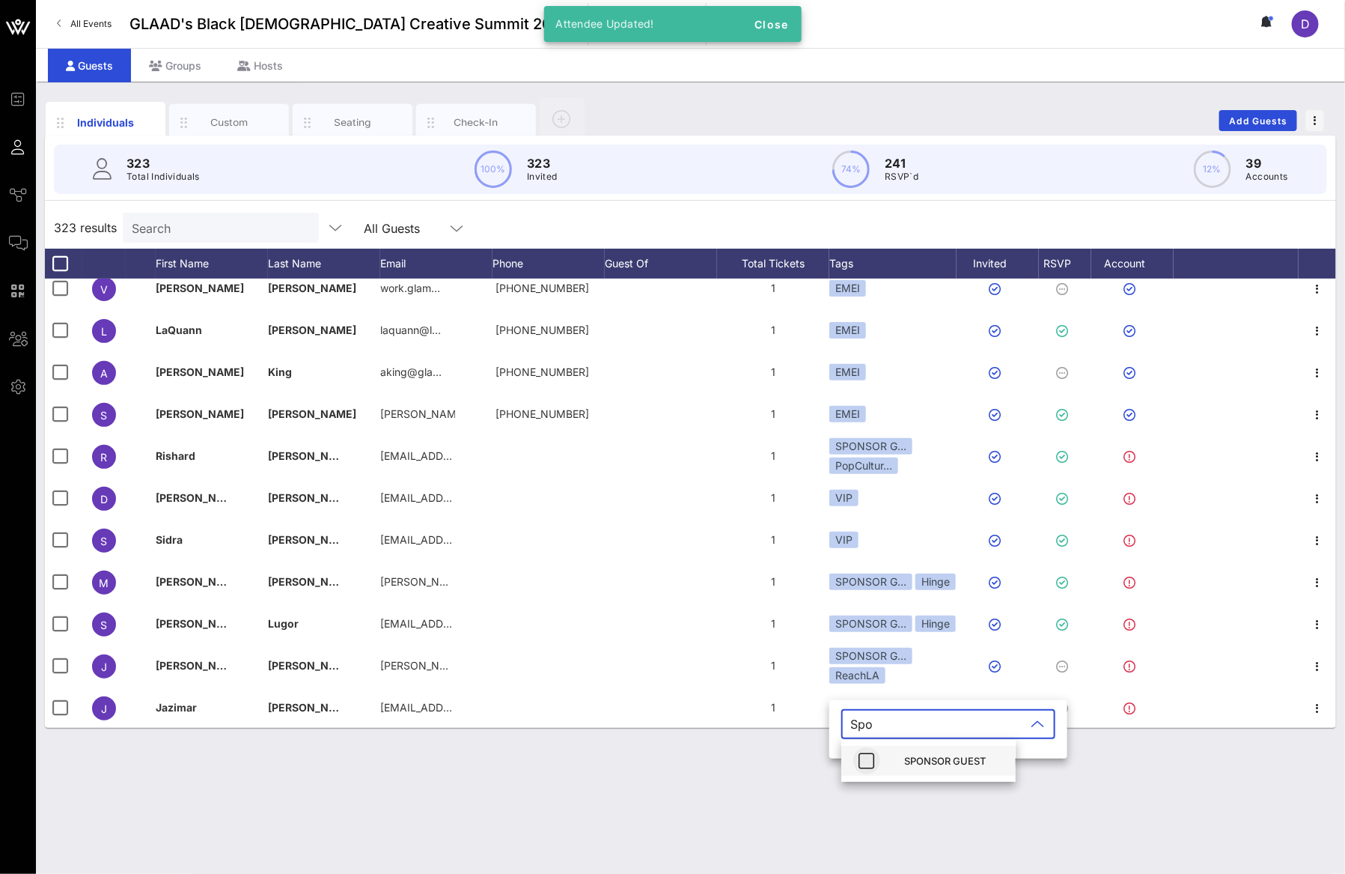
type input "Spo"
click at [873, 766] on icon "button" at bounding box center [867, 761] width 18 height 18
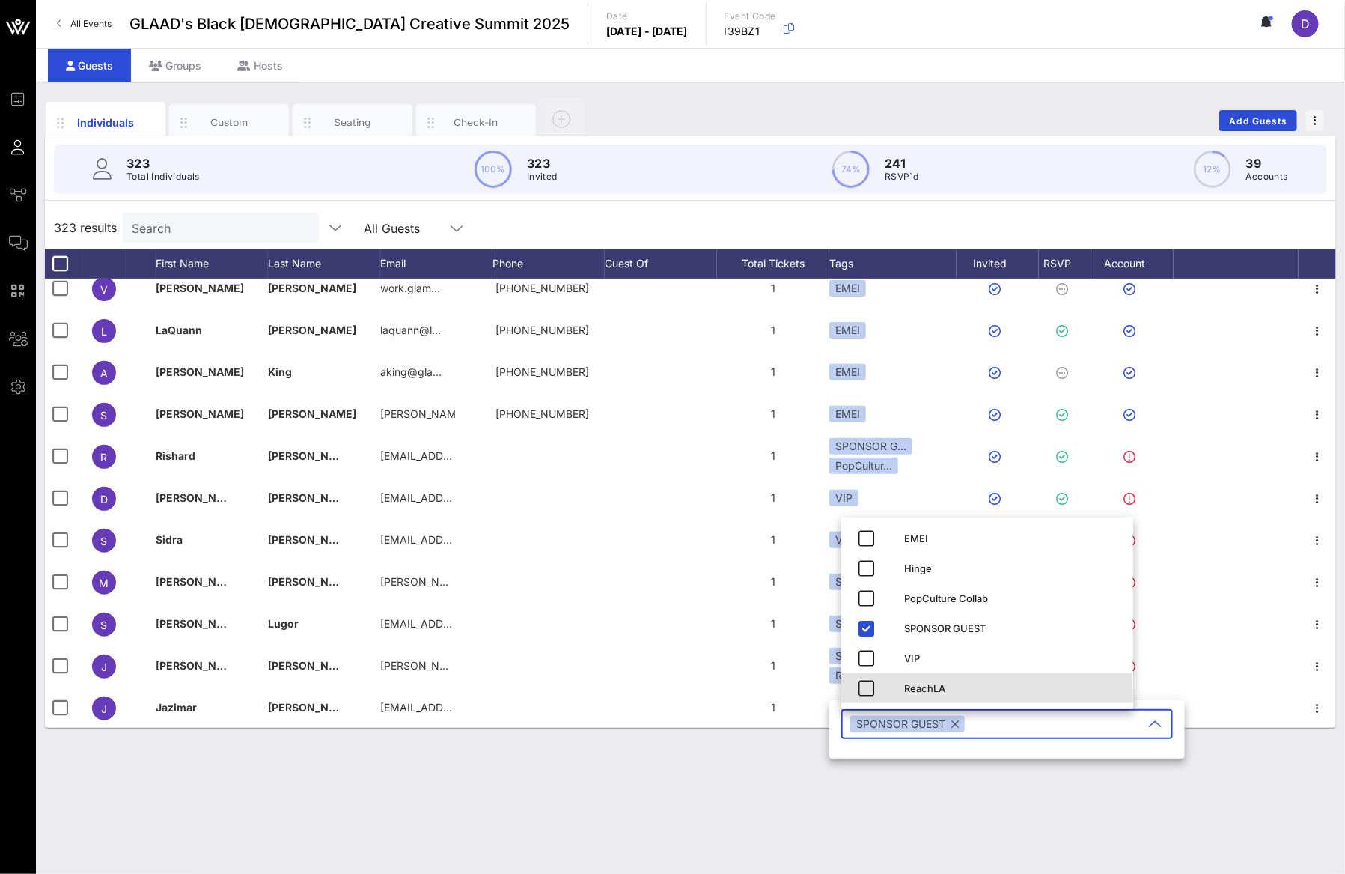
click at [912, 680] on div "ReachLA" at bounding box center [1012, 688] width 217 height 24
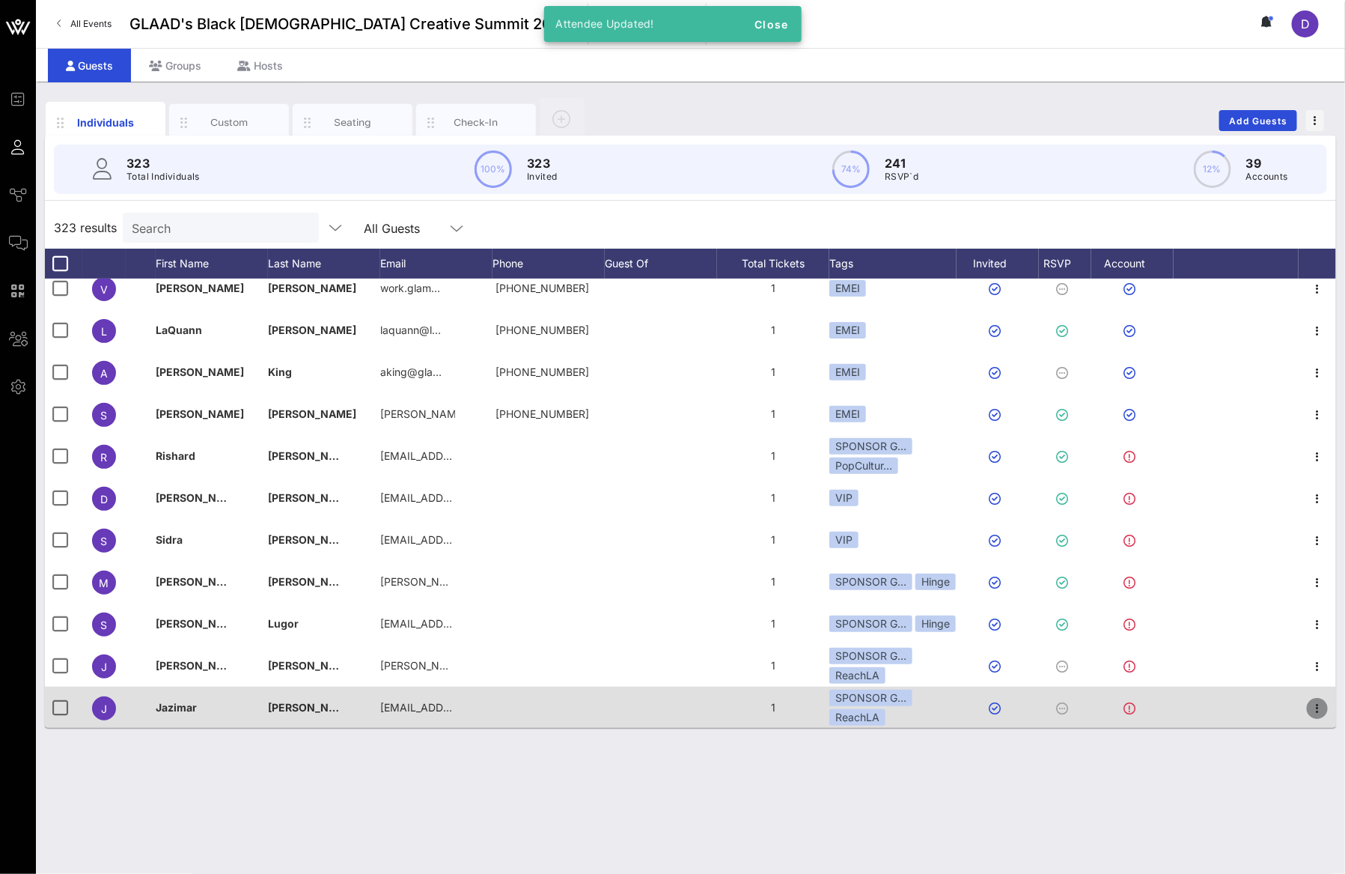
click at [1308, 704] on icon "button" at bounding box center [1317, 708] width 18 height 18
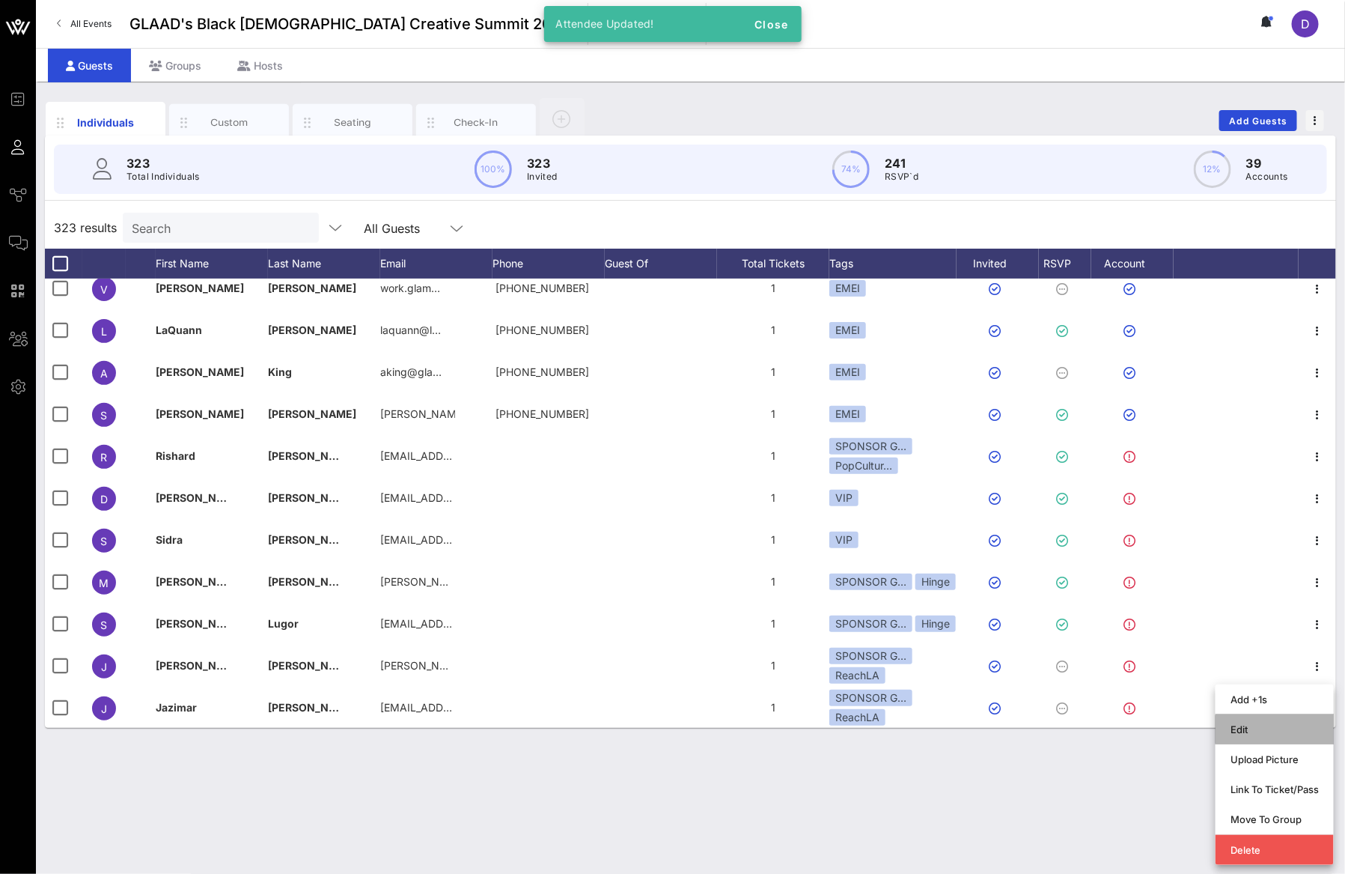
click at [1263, 725] on div "Edit" at bounding box center [1275, 729] width 88 height 12
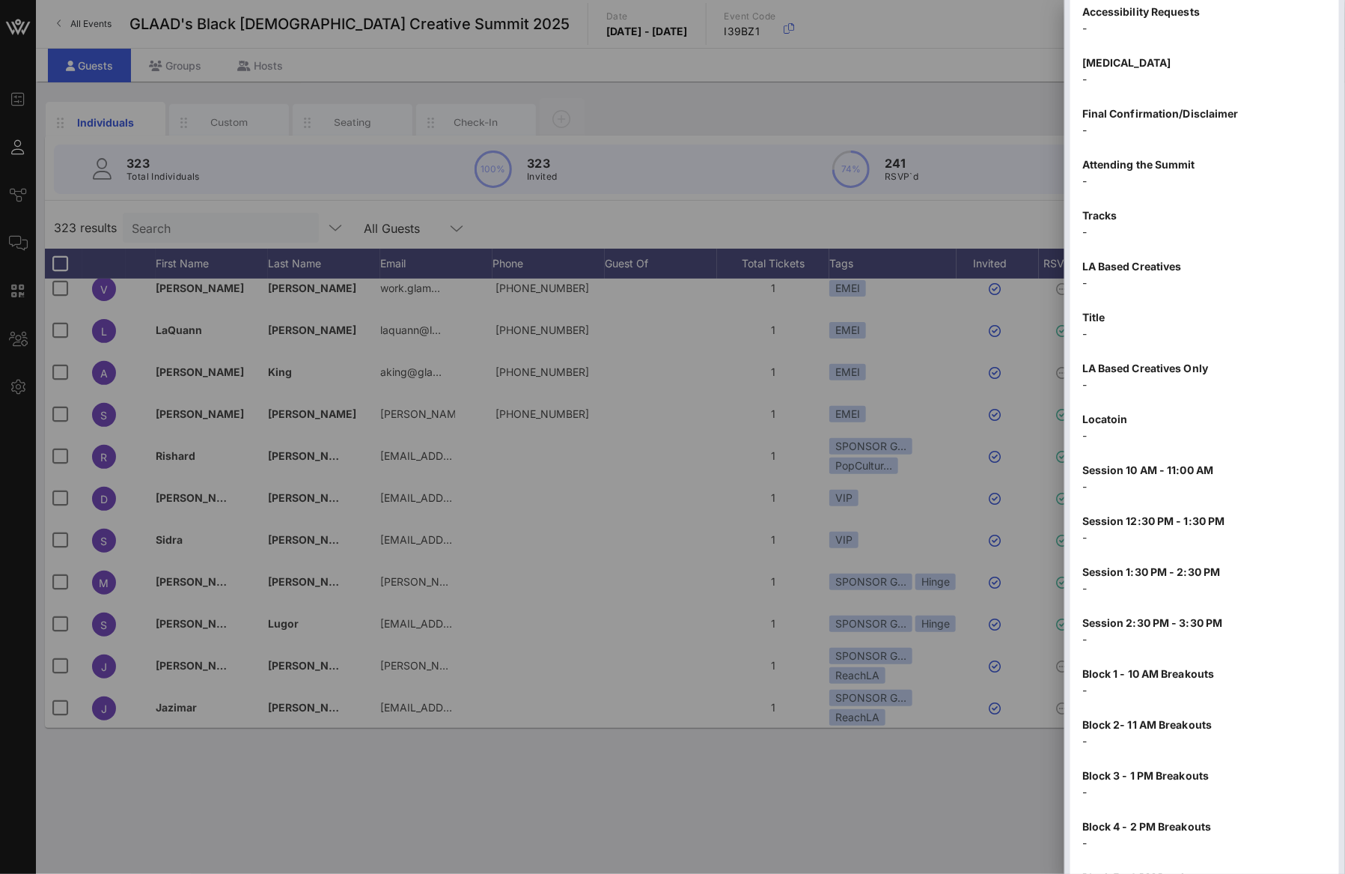
scroll to position [1478, 0]
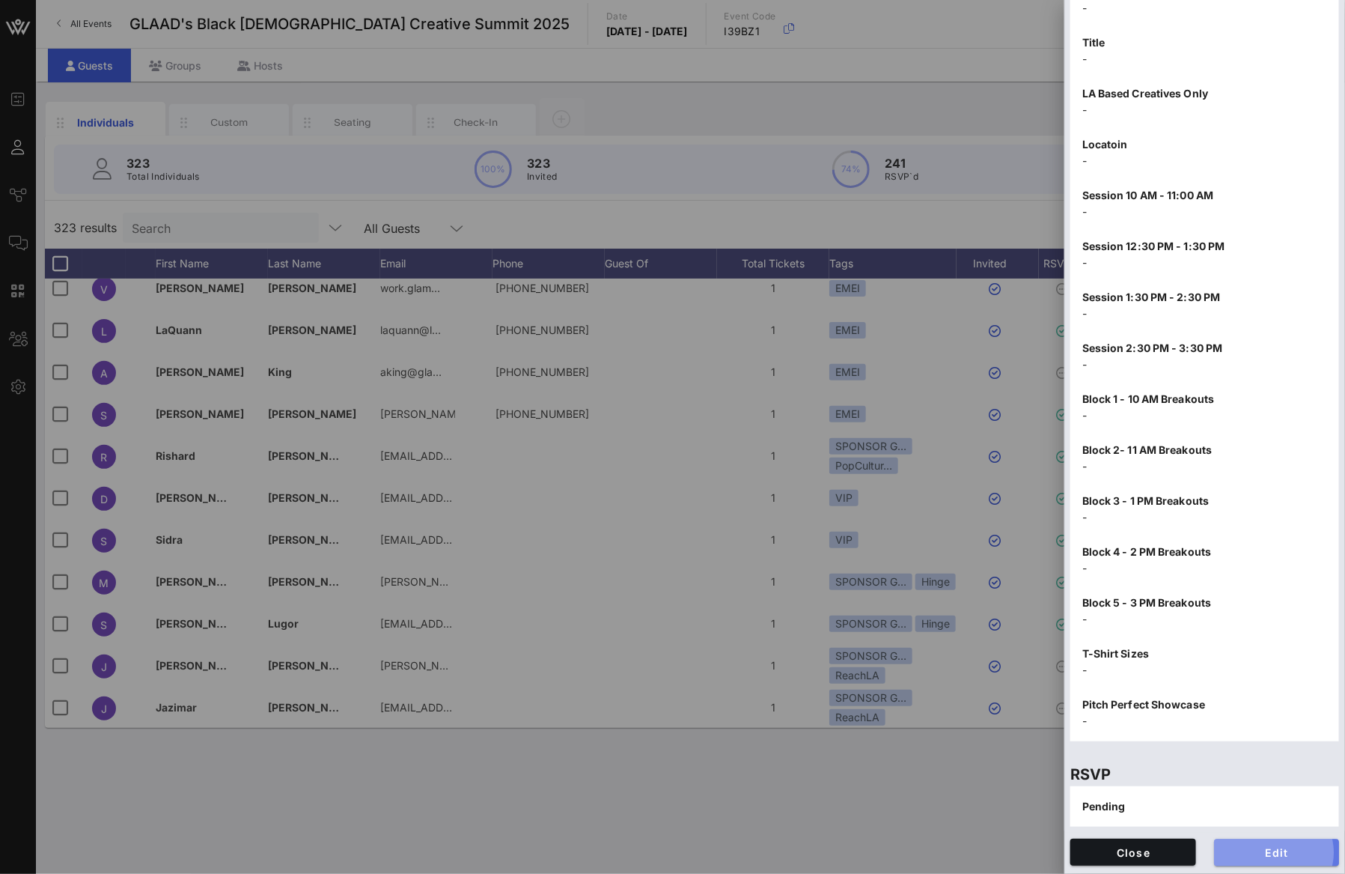
click at [1262, 849] on span "Edit" at bounding box center [1277, 852] width 102 height 13
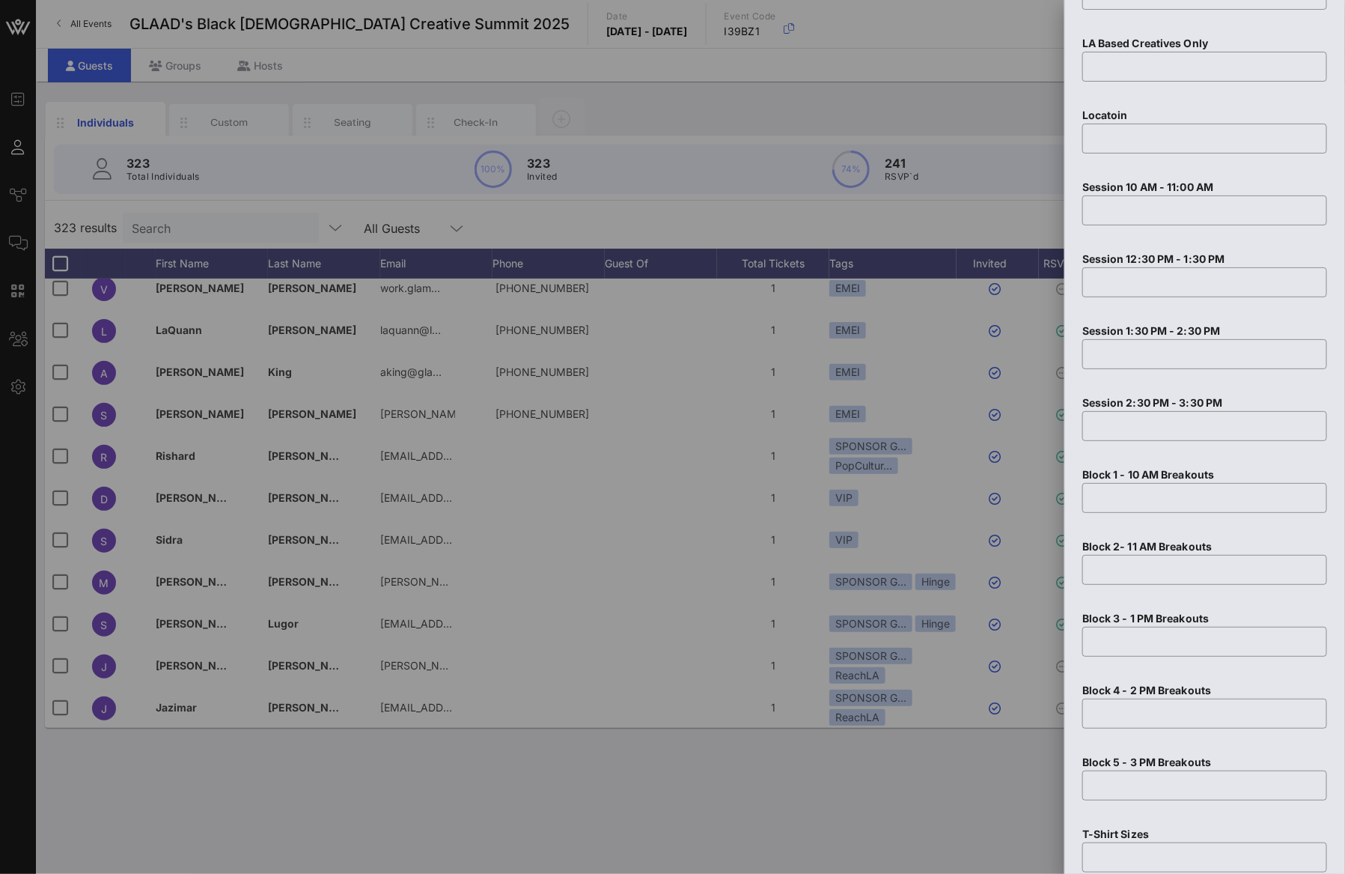
scroll to position [2344, 0]
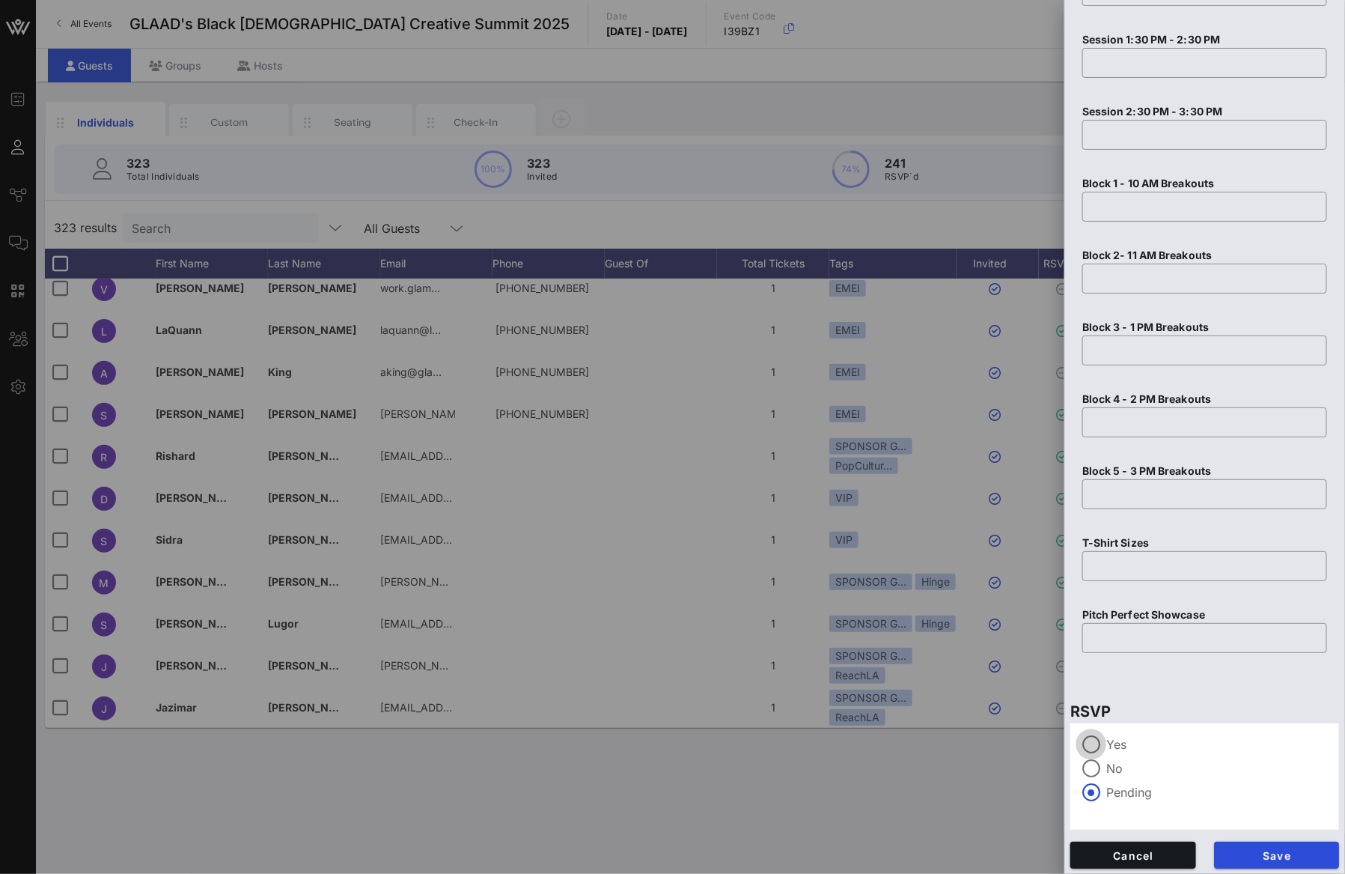
click at [1098, 743] on div at bounding box center [1091, 743] width 25 height 25
click at [1269, 850] on span "Save" at bounding box center [1277, 855] width 102 height 13
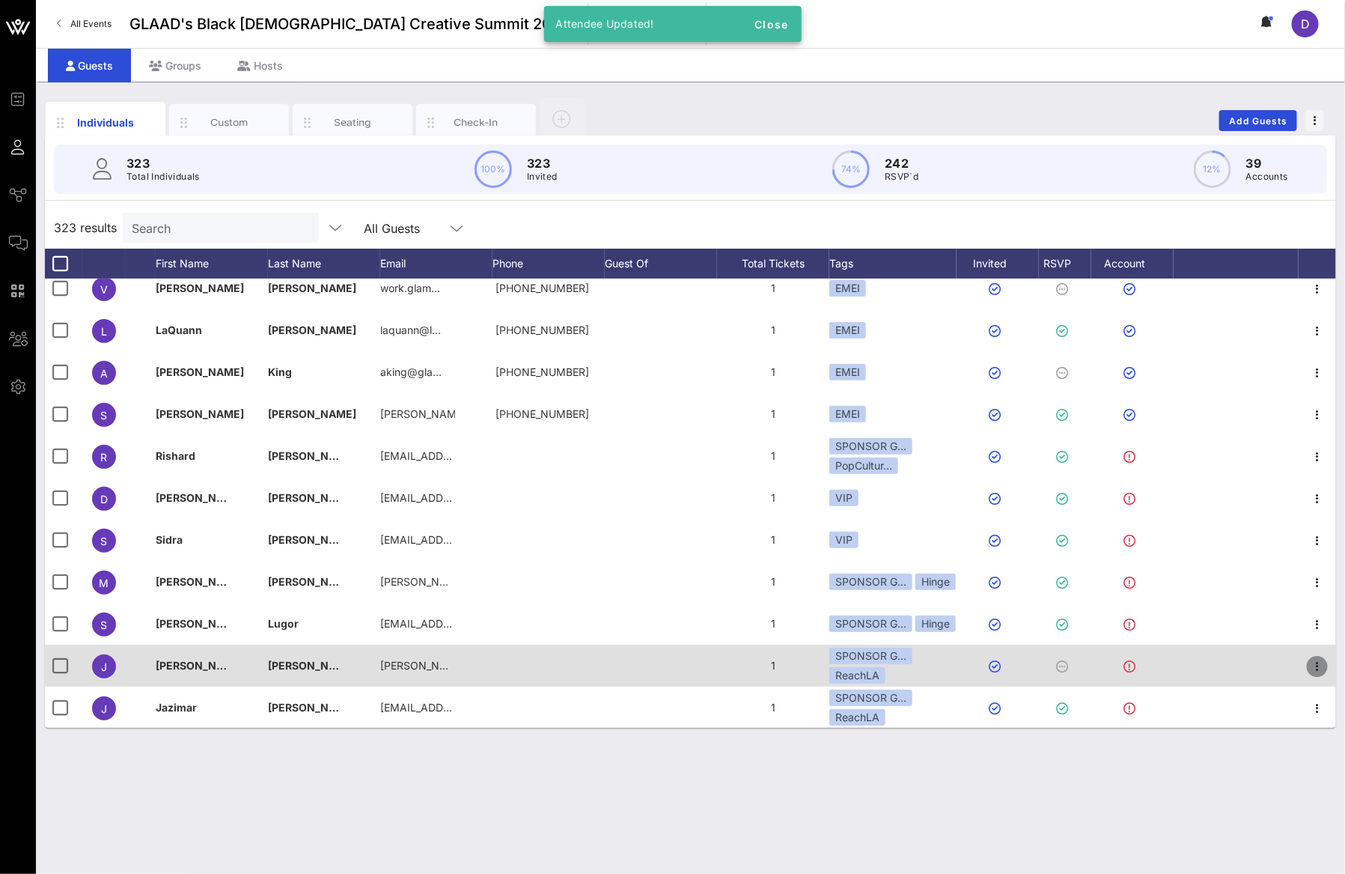
click at [1311, 665] on icon "button" at bounding box center [1317, 666] width 18 height 18
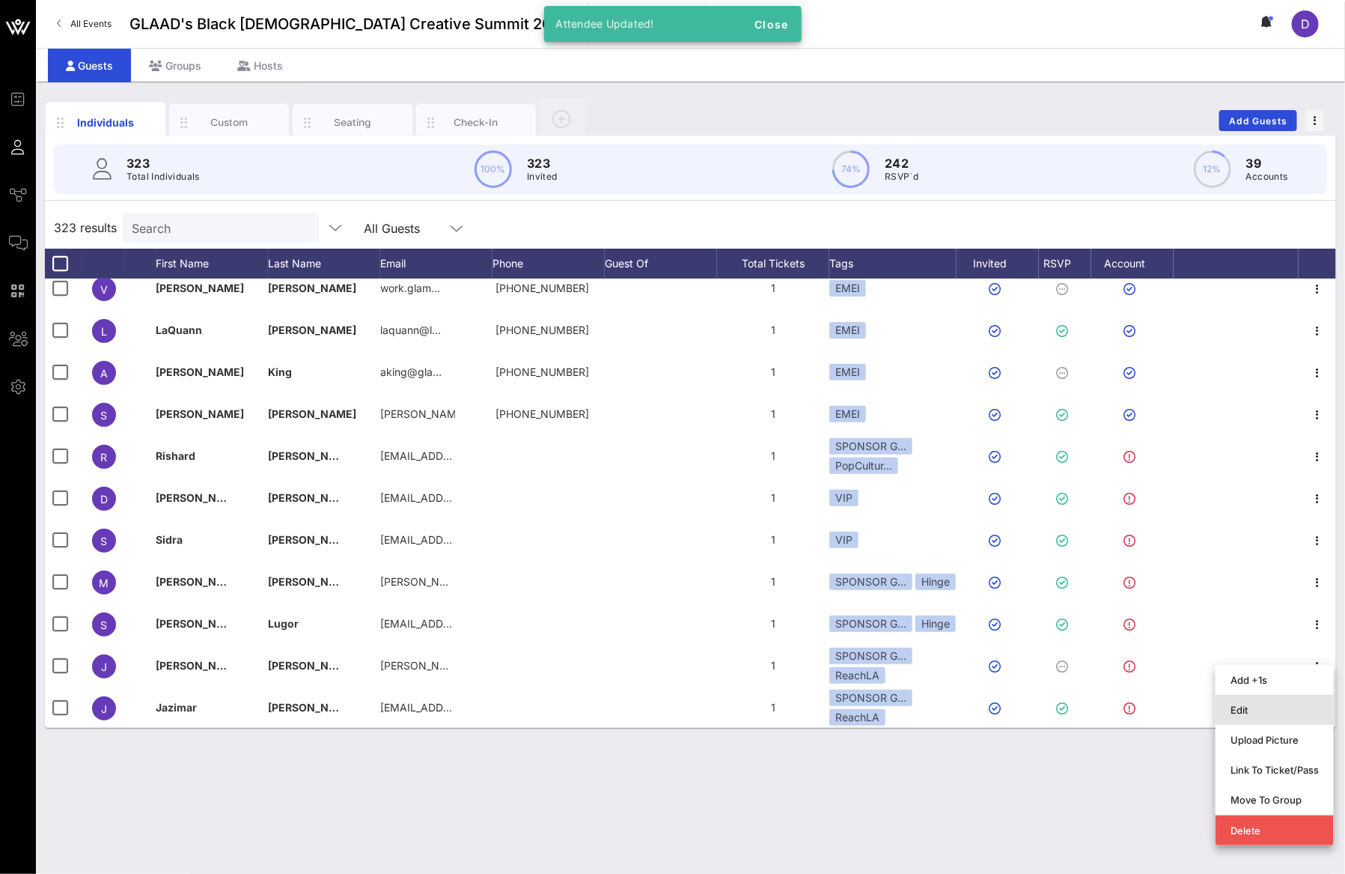
click at [1275, 710] on div "Edit" at bounding box center [1275, 710] width 88 height 12
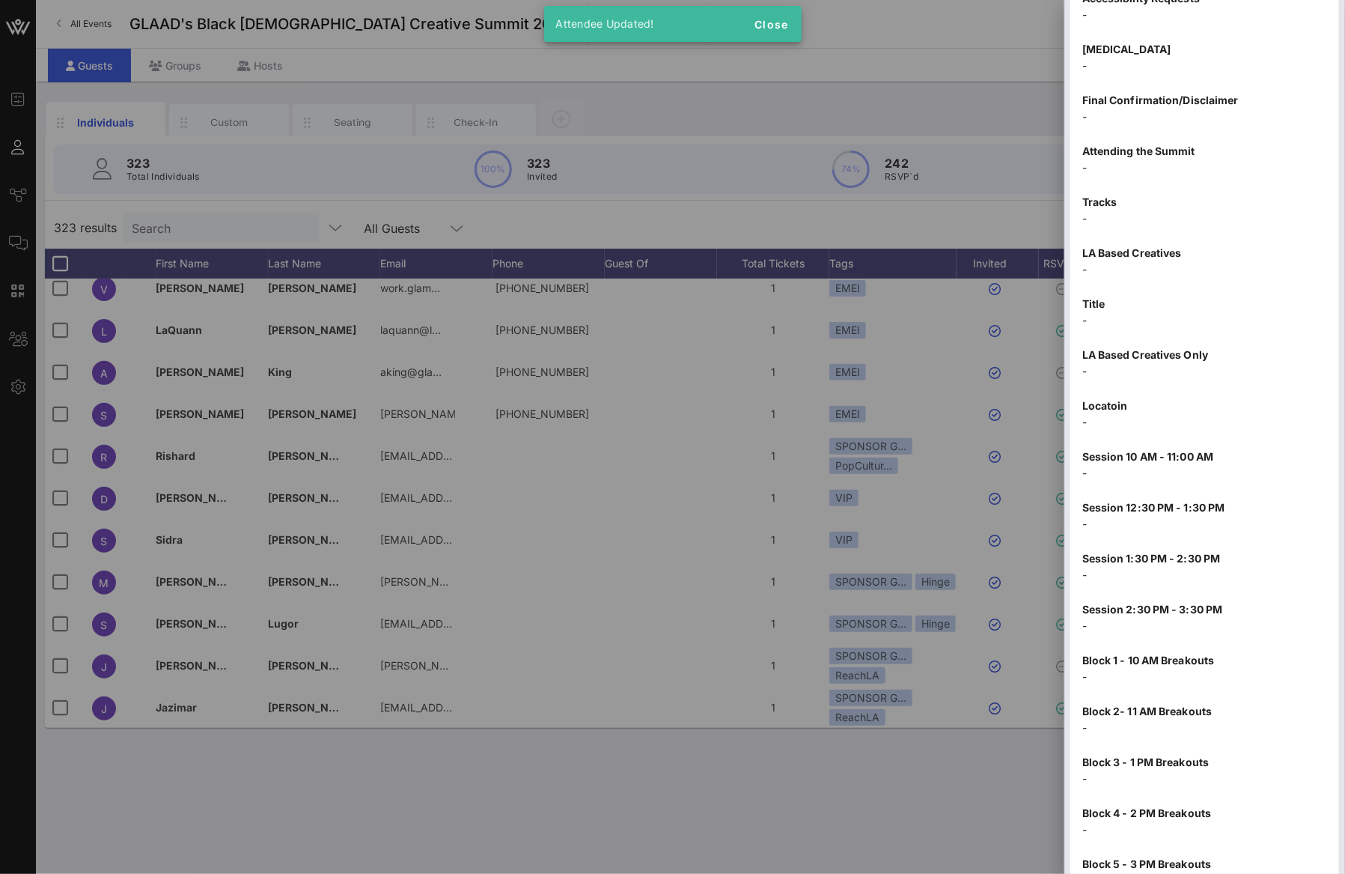
scroll to position [1478, 0]
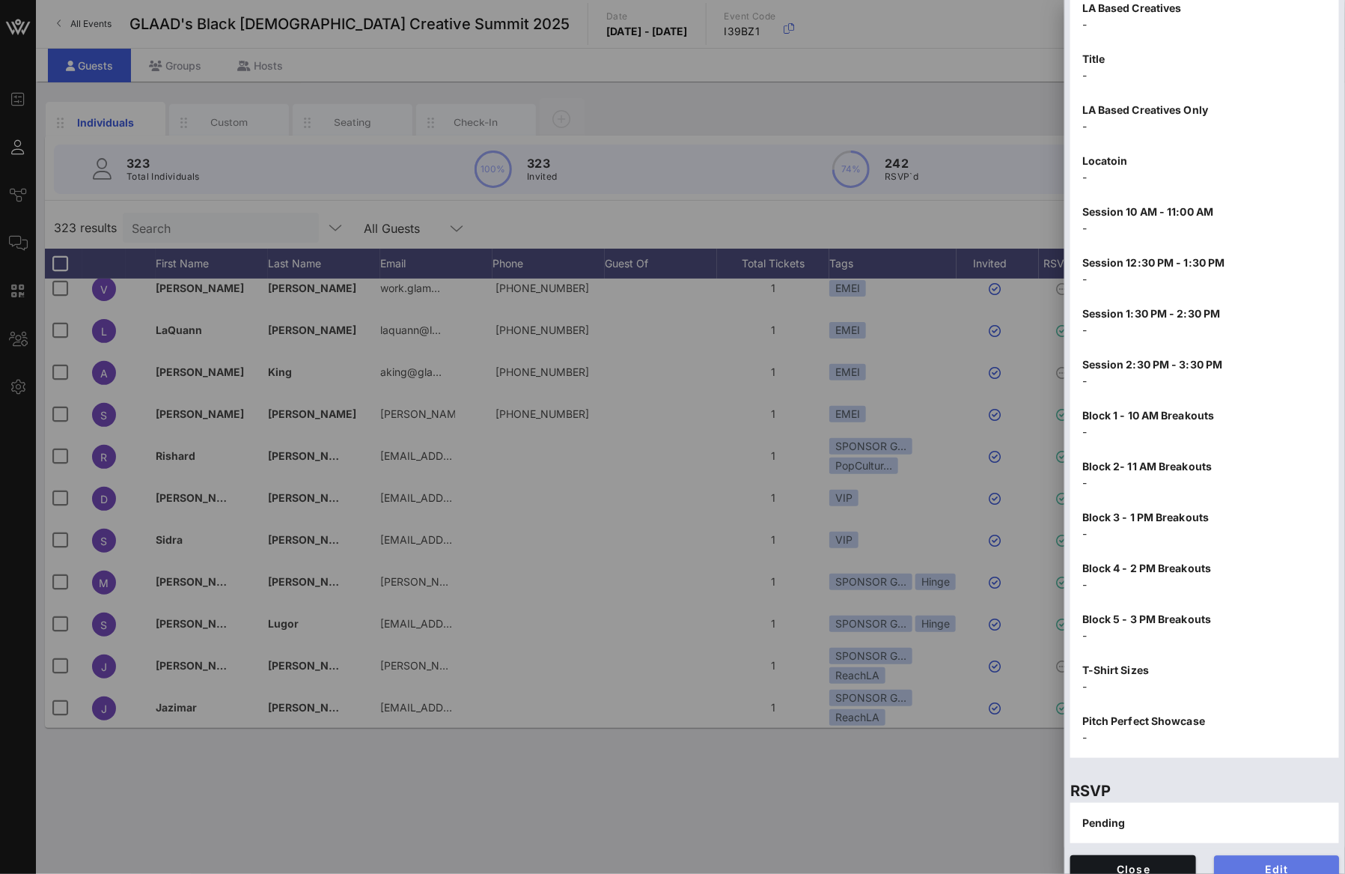
click at [1291, 862] on span "Edit" at bounding box center [1277, 868] width 102 height 13
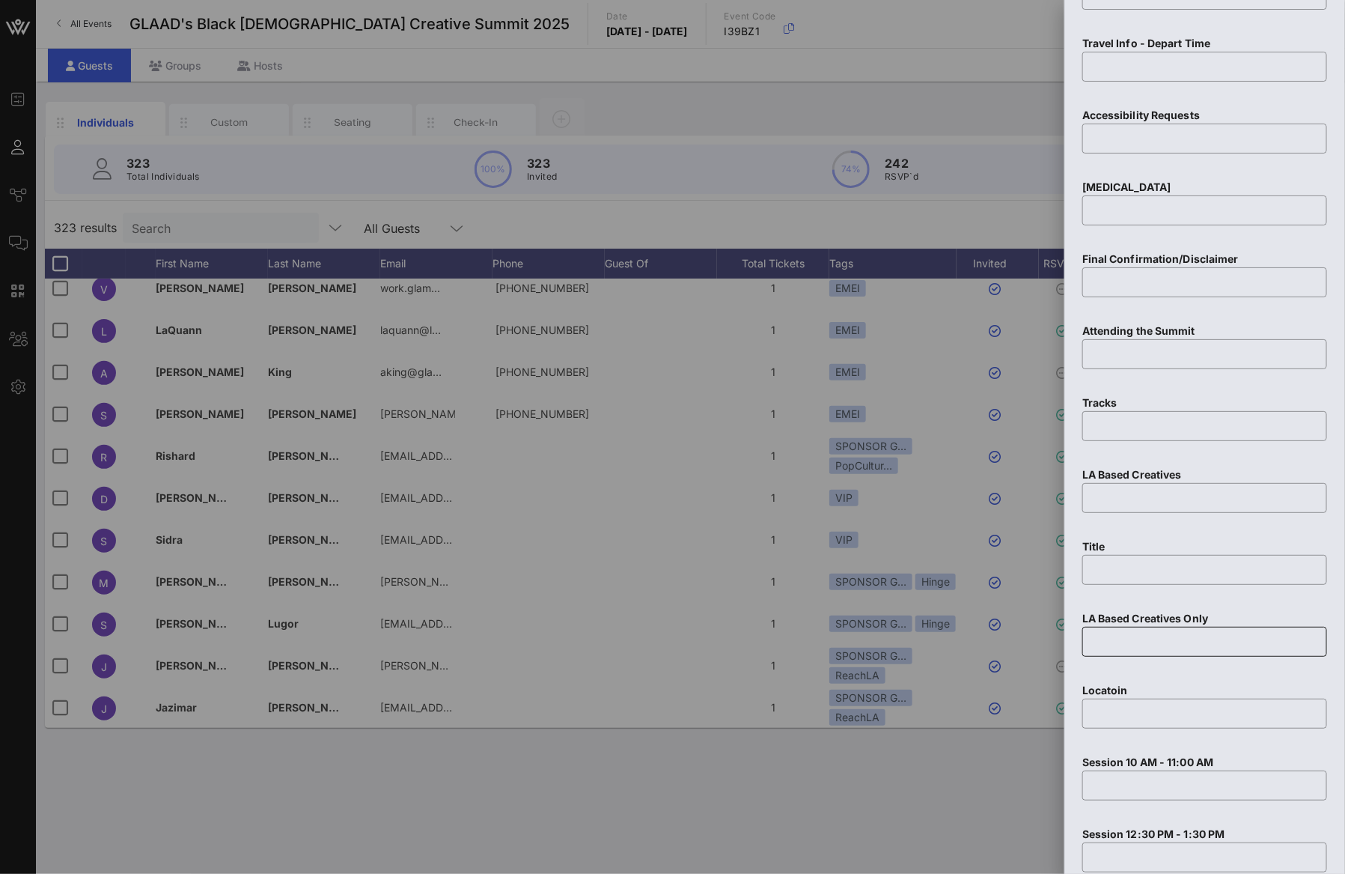
scroll to position [2344, 0]
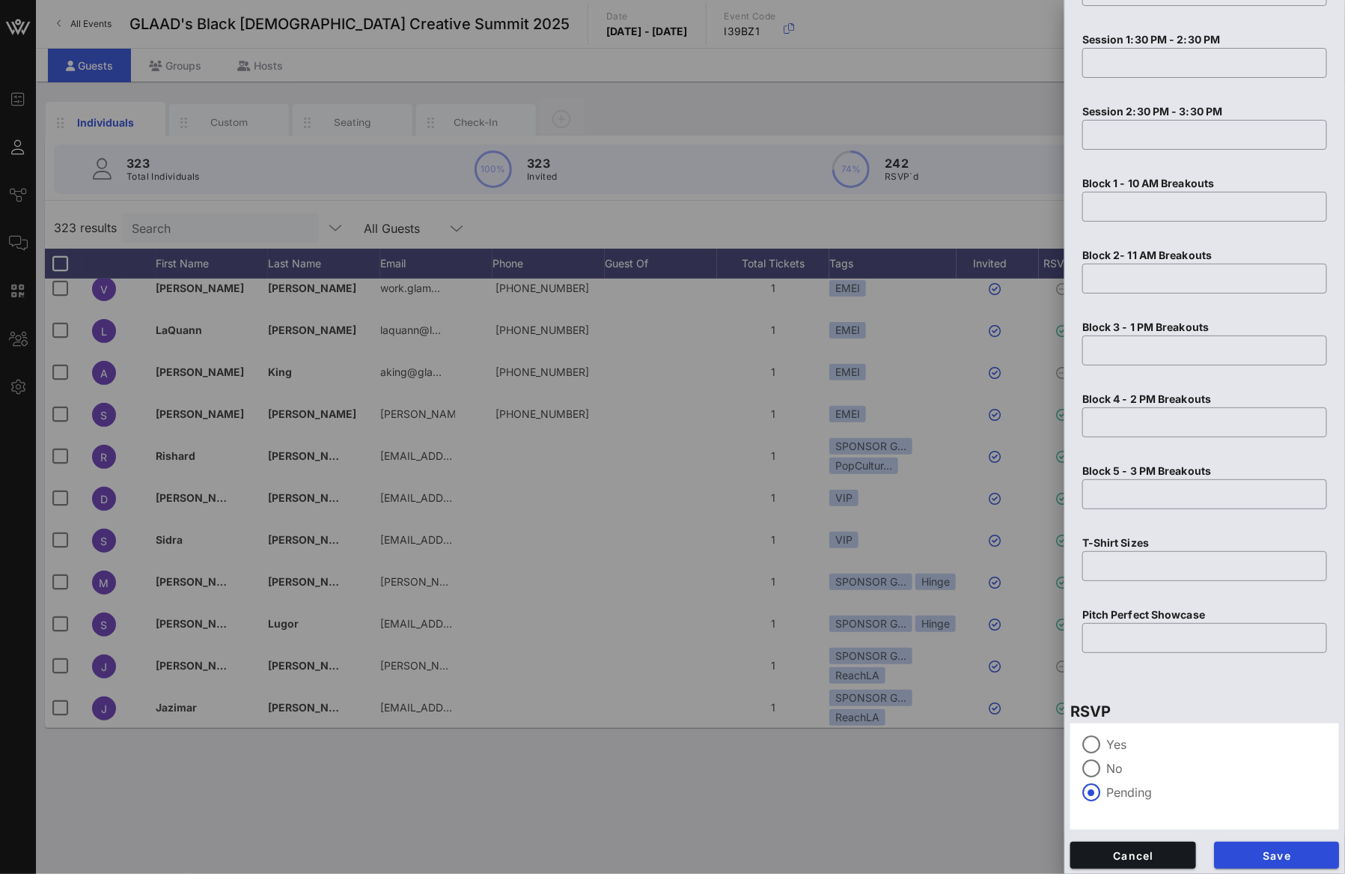
click at [1106, 743] on label "Yes" at bounding box center [1216, 744] width 221 height 15
click at [1232, 850] on span "Save" at bounding box center [1277, 855] width 102 height 13
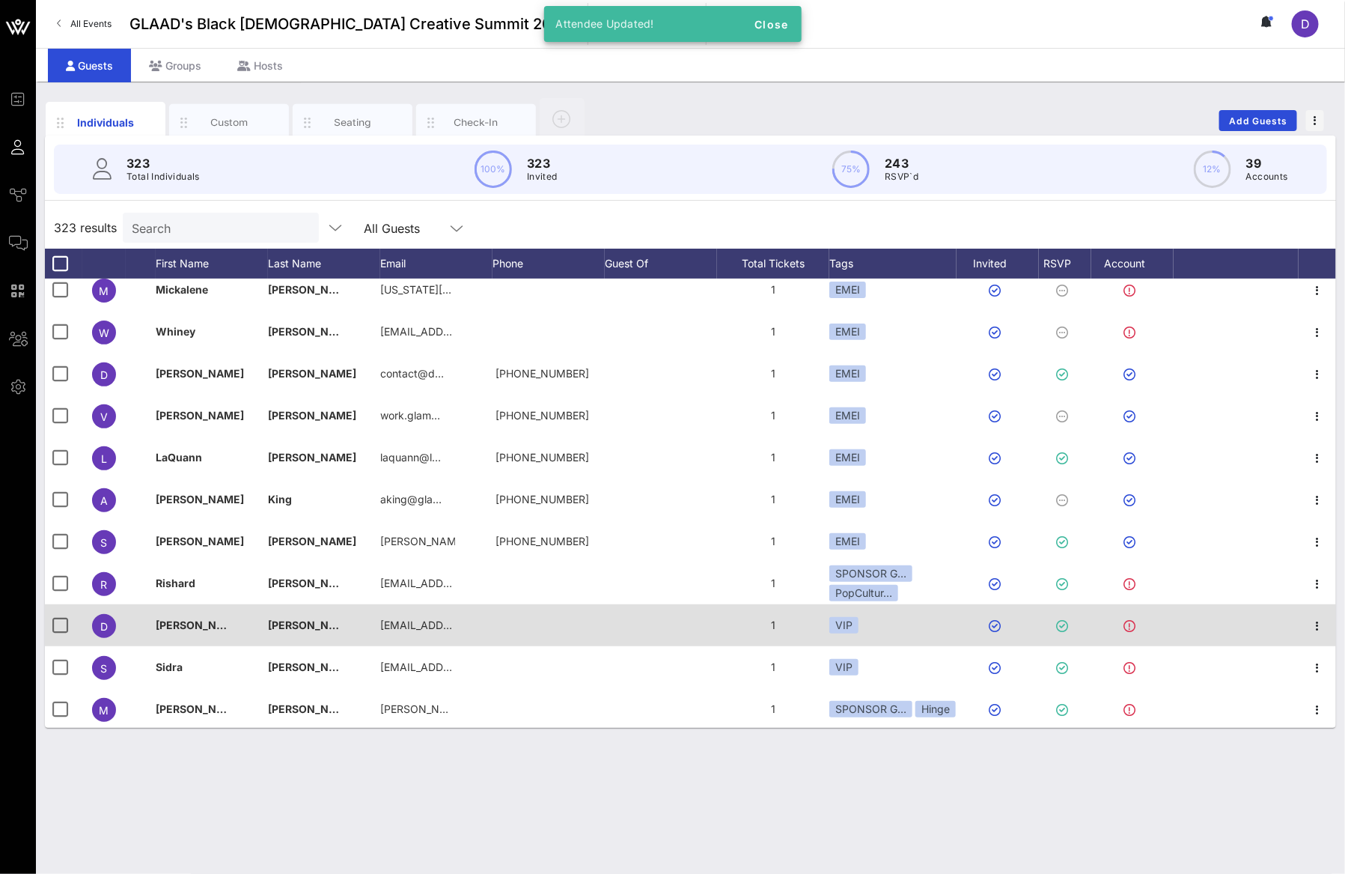
scroll to position [12949, 0]
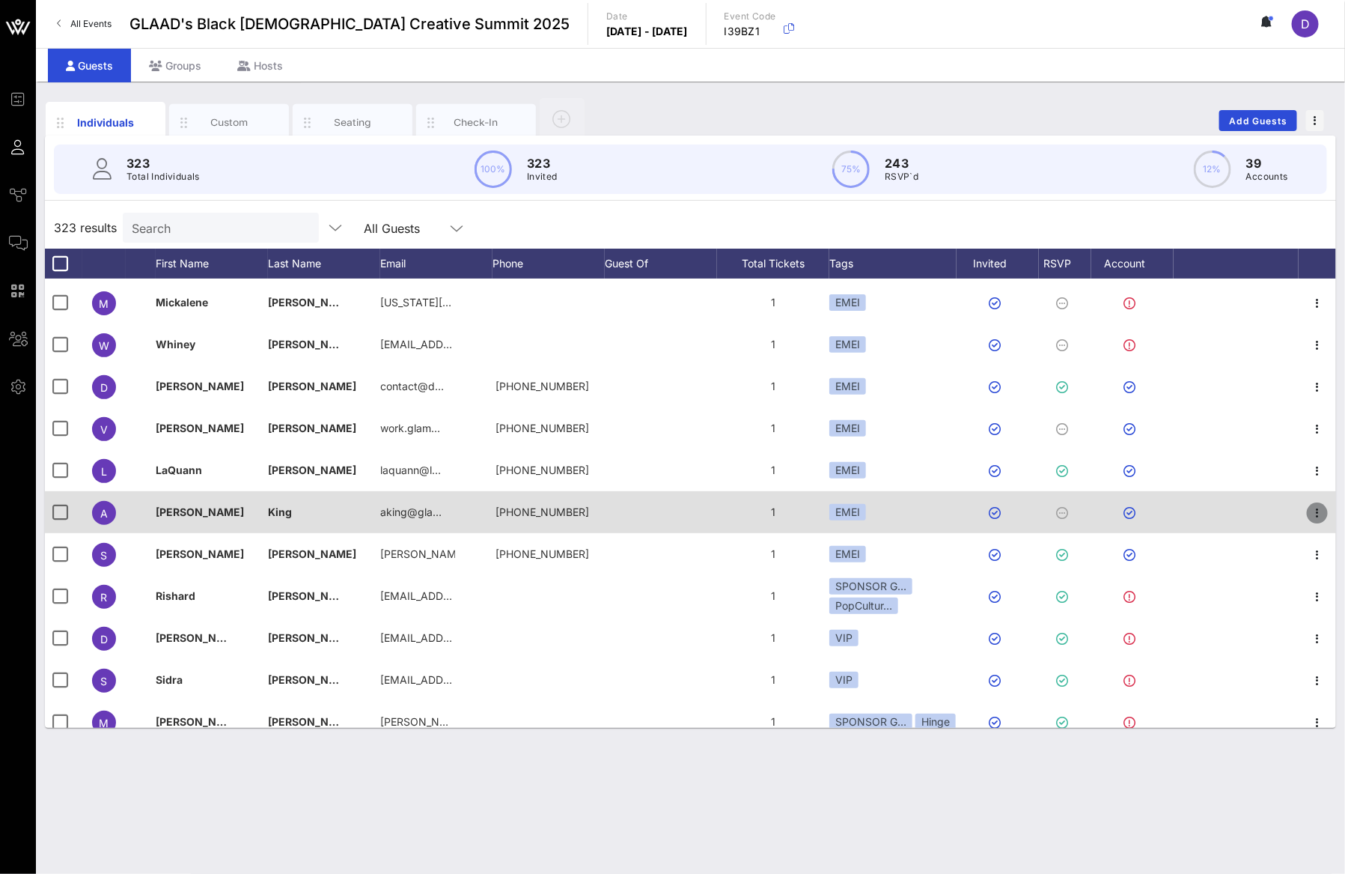
click at [1309, 516] on icon "button" at bounding box center [1317, 513] width 18 height 18
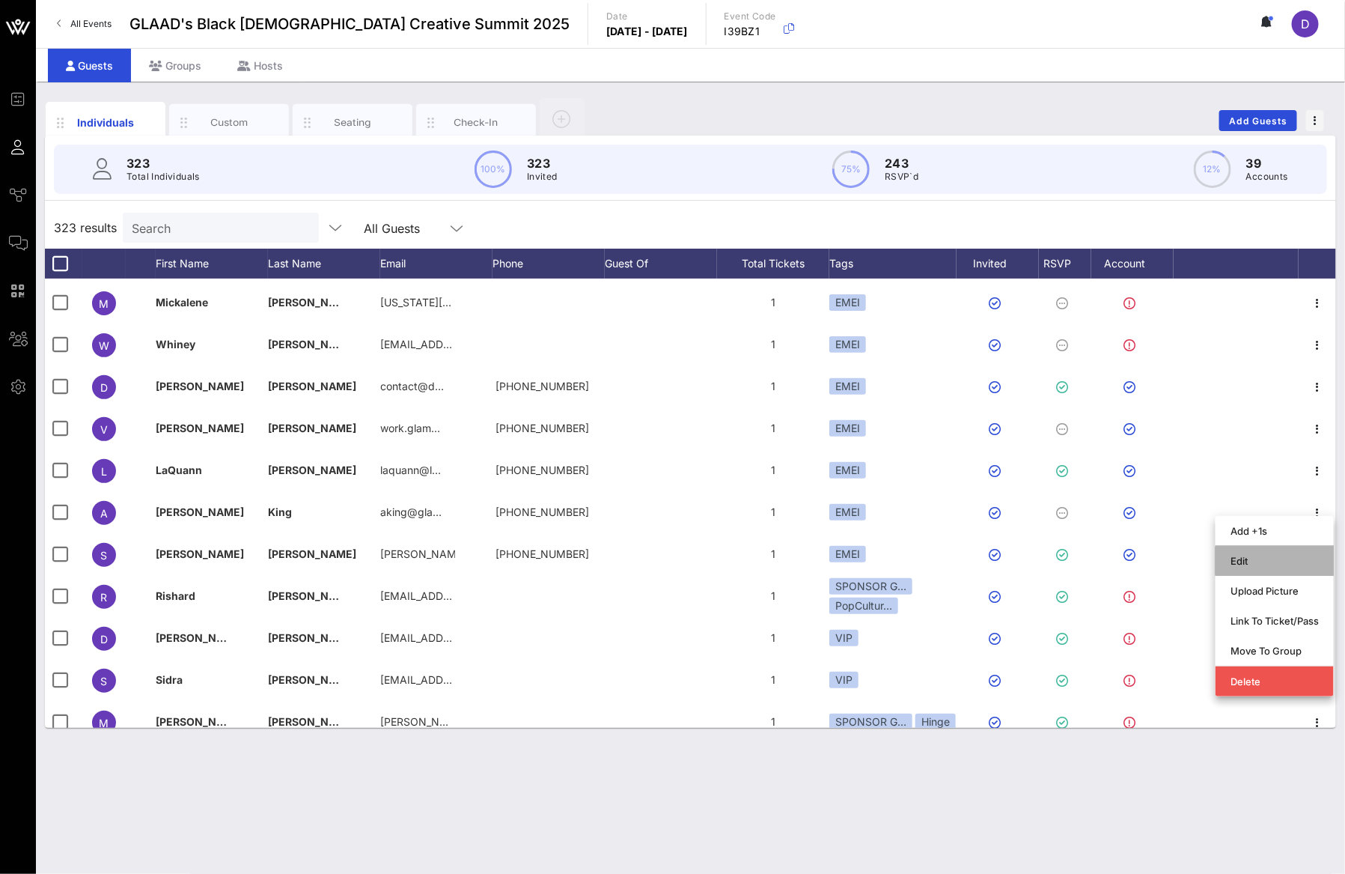
click at [1288, 558] on div "Edit" at bounding box center [1275, 561] width 88 height 12
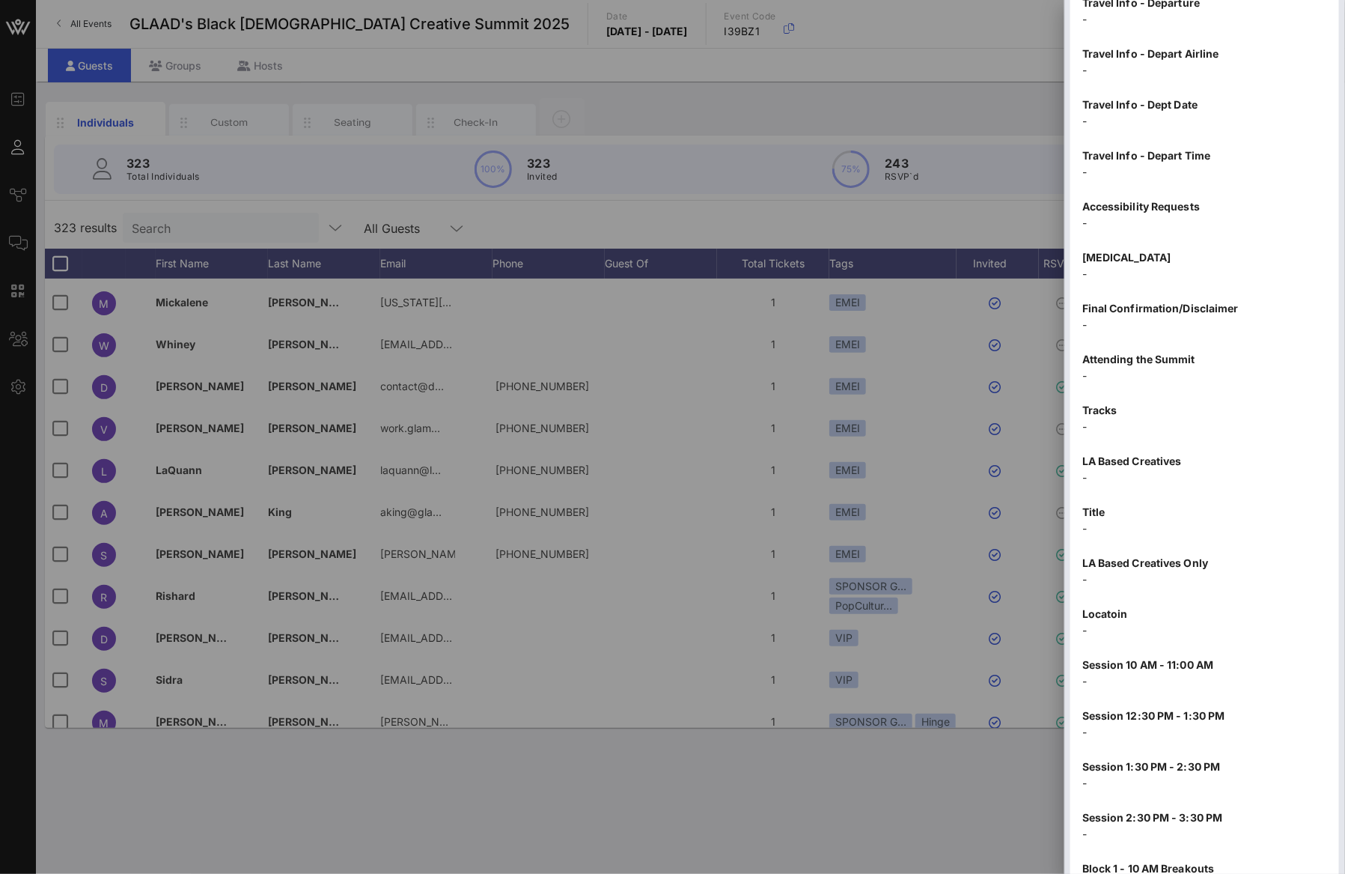
scroll to position [1494, 0]
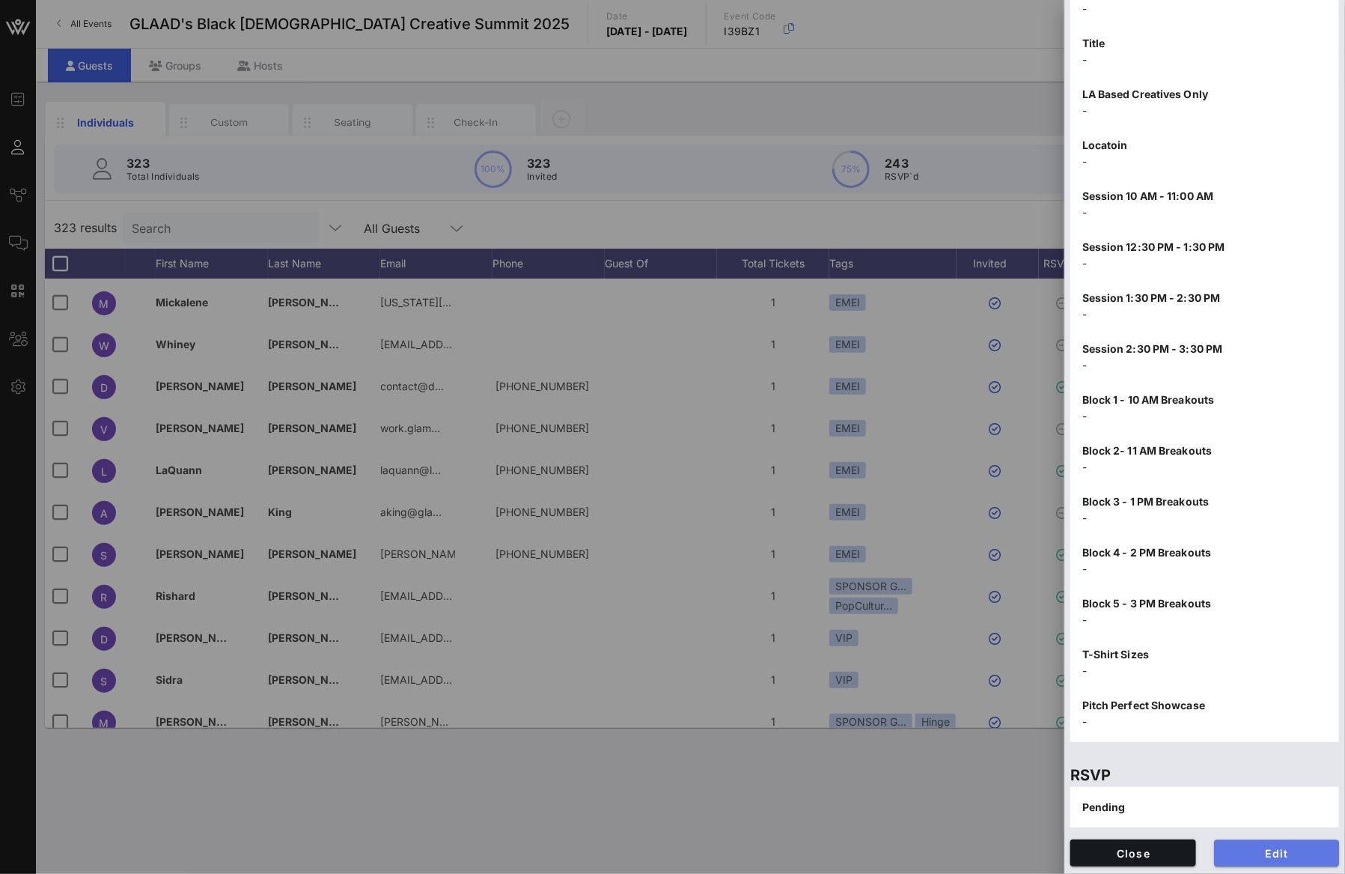
click at [1276, 853] on span "Edit" at bounding box center [1277, 853] width 102 height 13
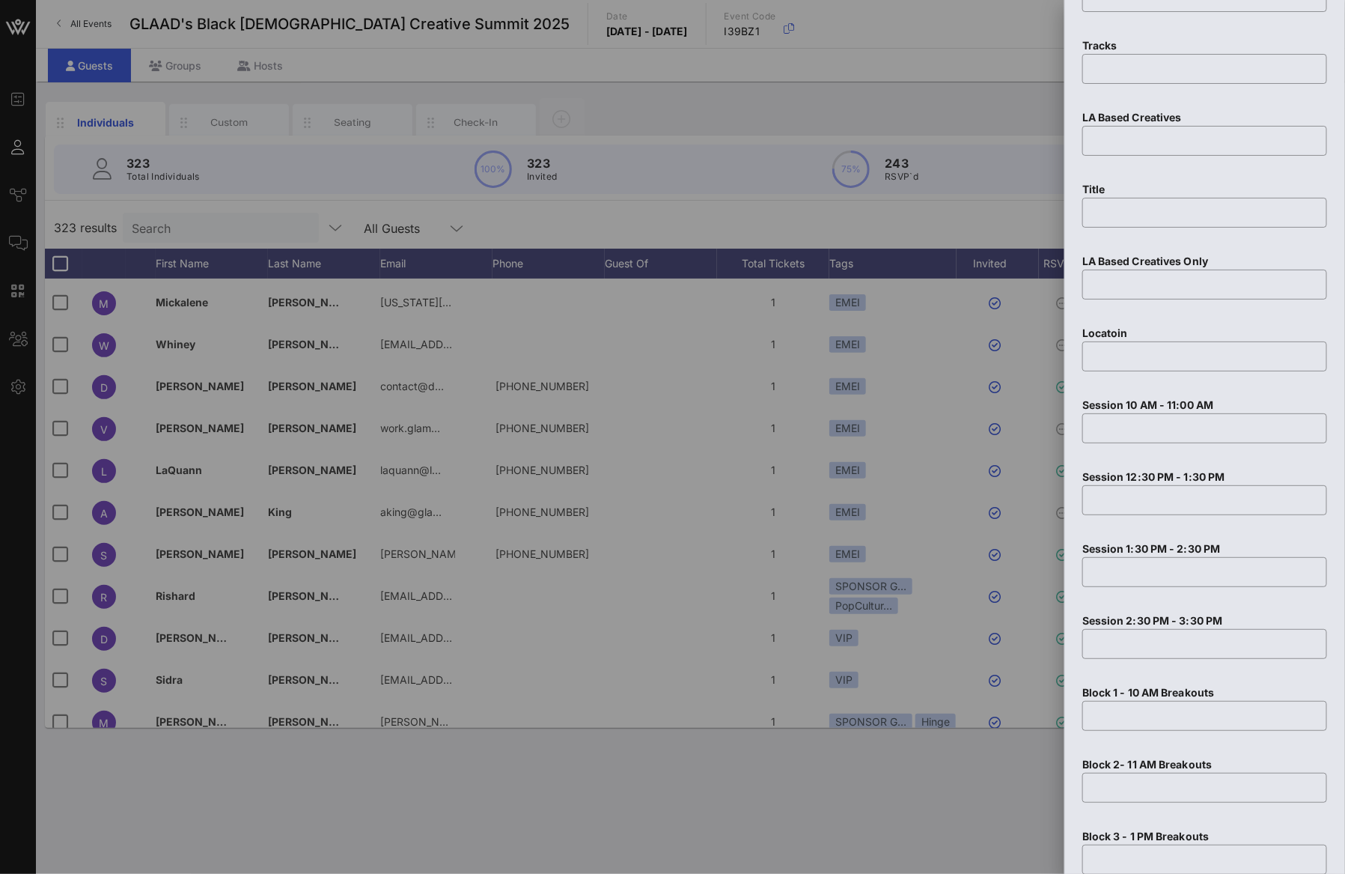
scroll to position [2344, 0]
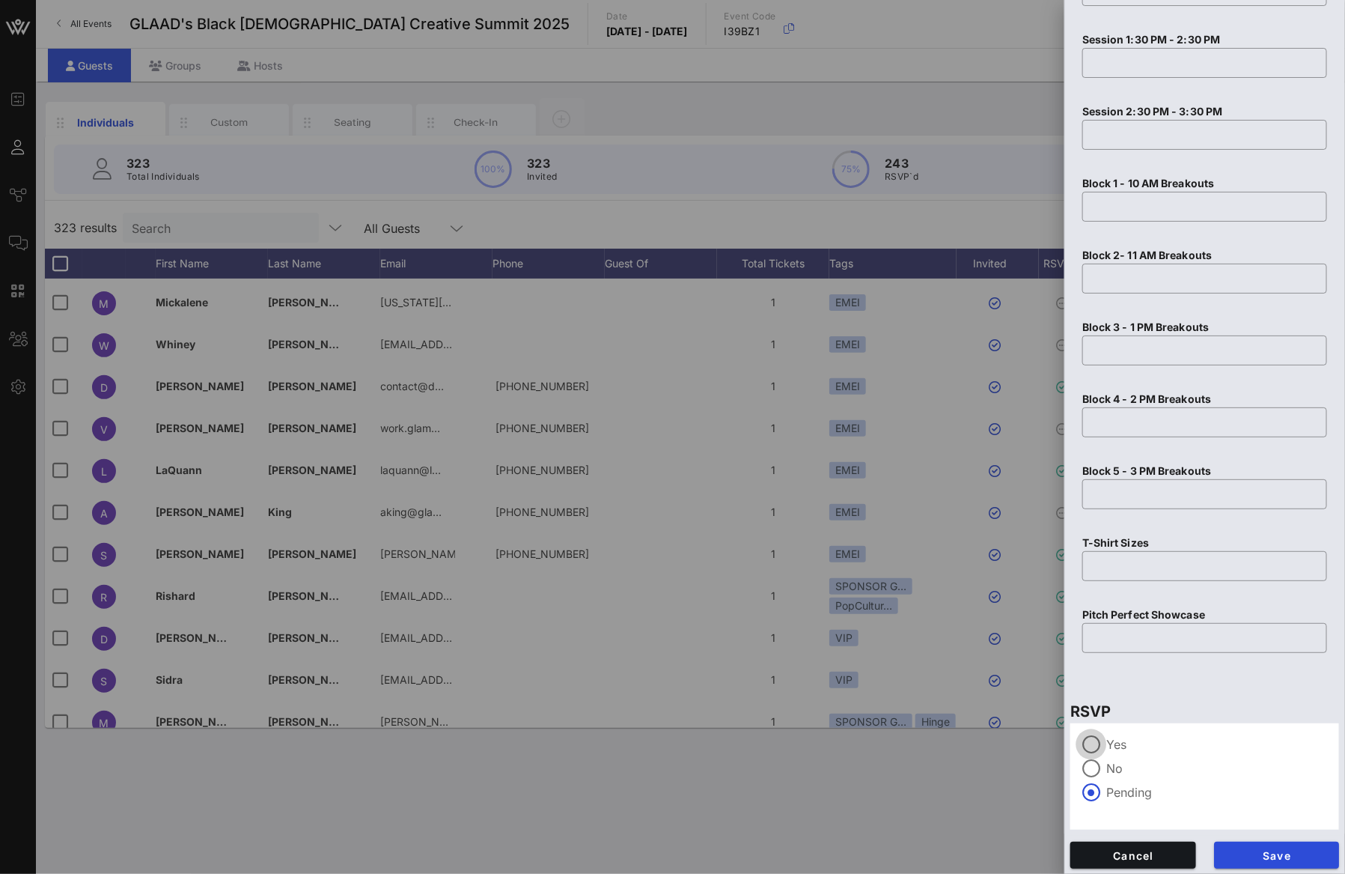
click at [1093, 737] on div at bounding box center [1091, 743] width 25 height 25
click at [1245, 851] on span "Save" at bounding box center [1277, 855] width 102 height 13
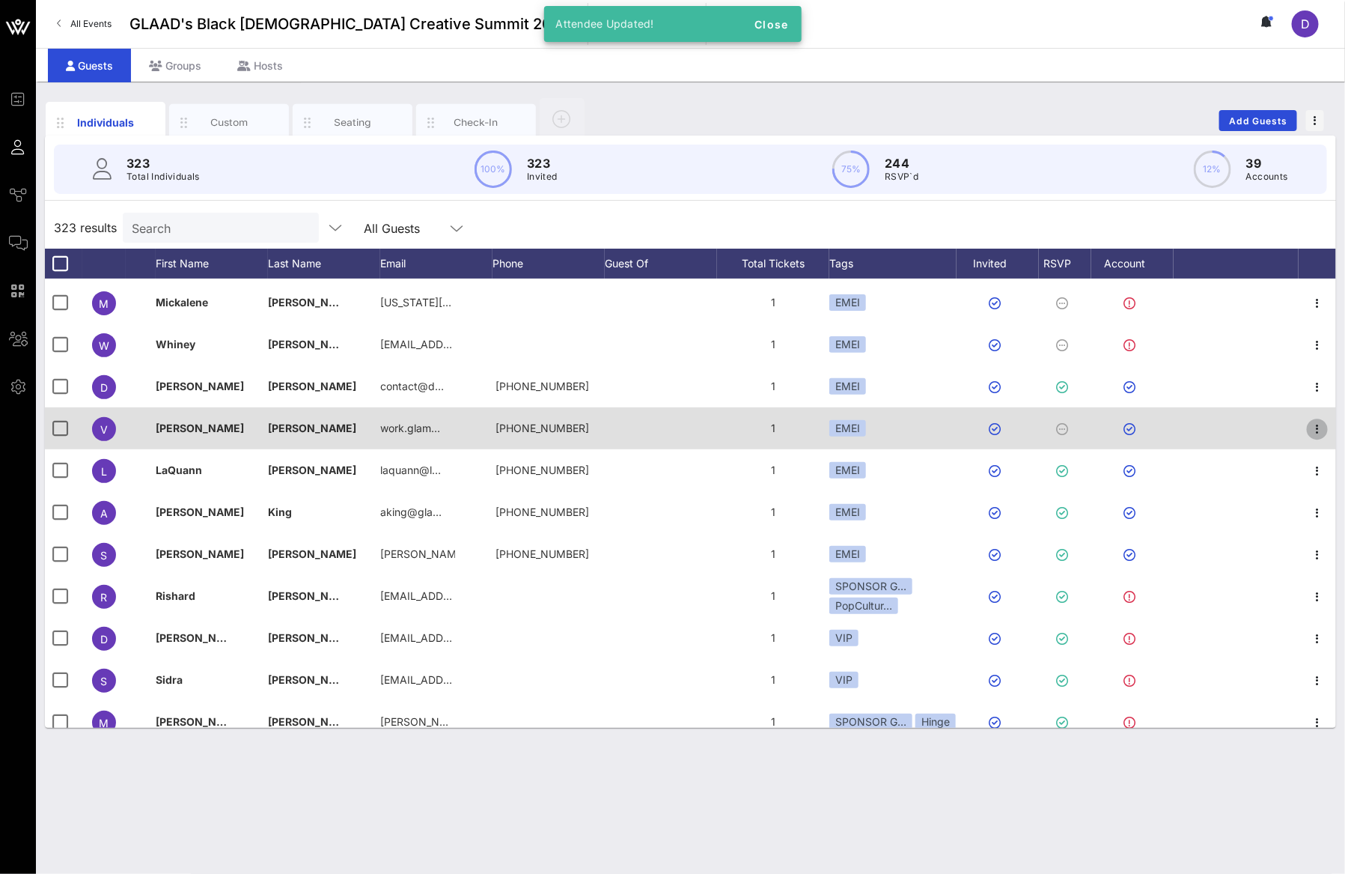
click at [1308, 427] on icon "button" at bounding box center [1317, 429] width 18 height 18
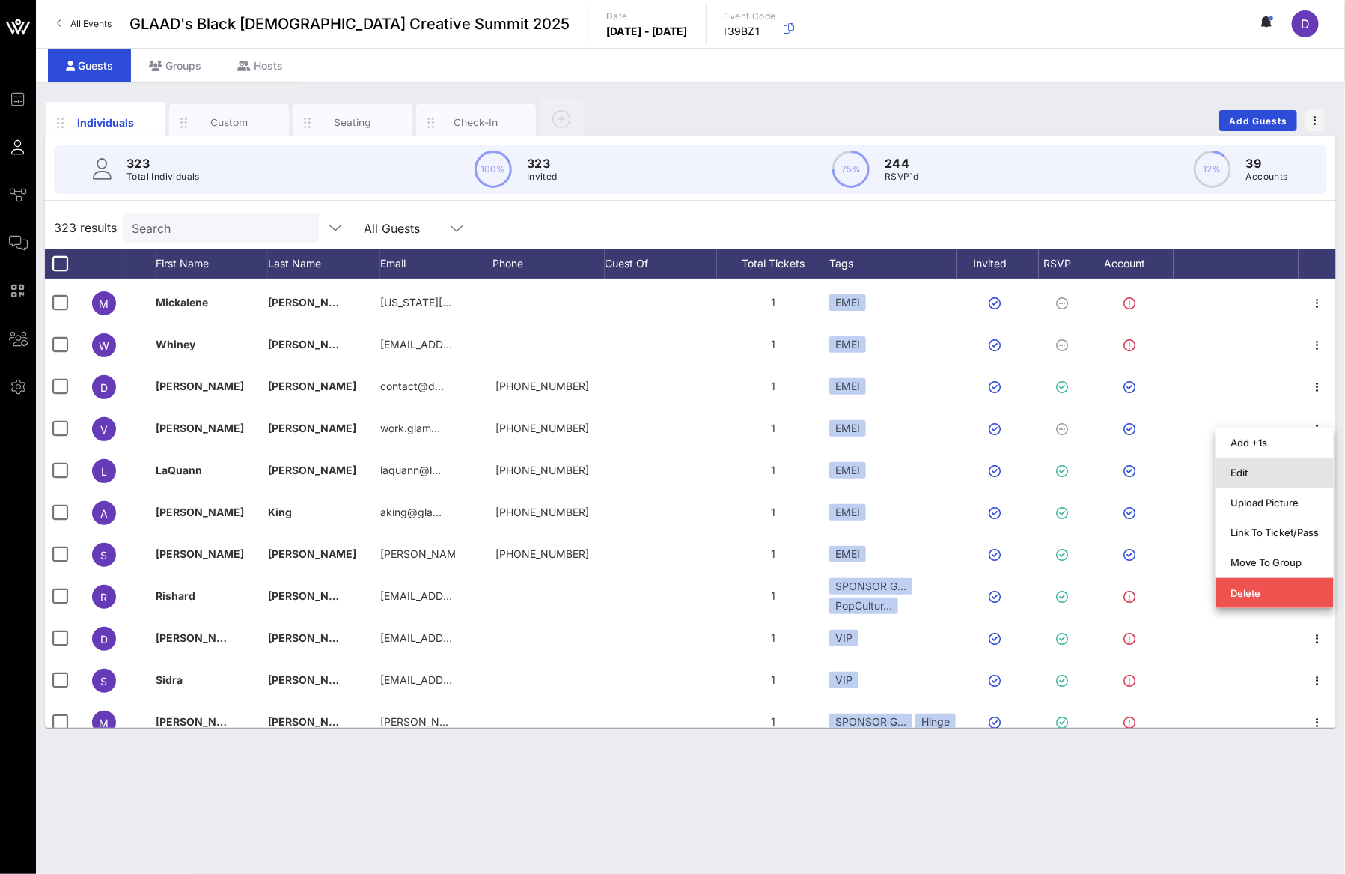
click at [1299, 472] on div "Edit" at bounding box center [1275, 472] width 88 height 12
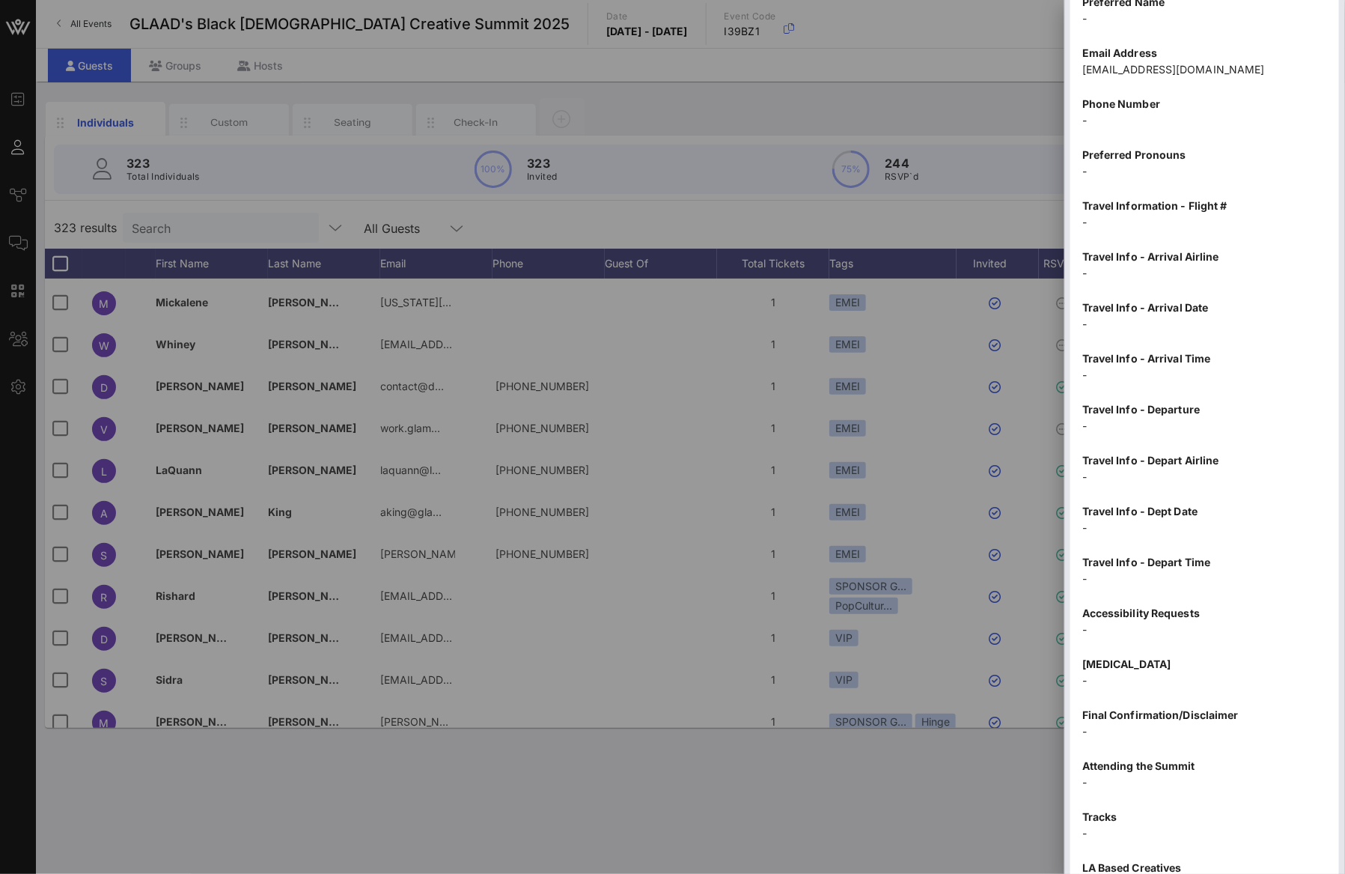
scroll to position [1494, 0]
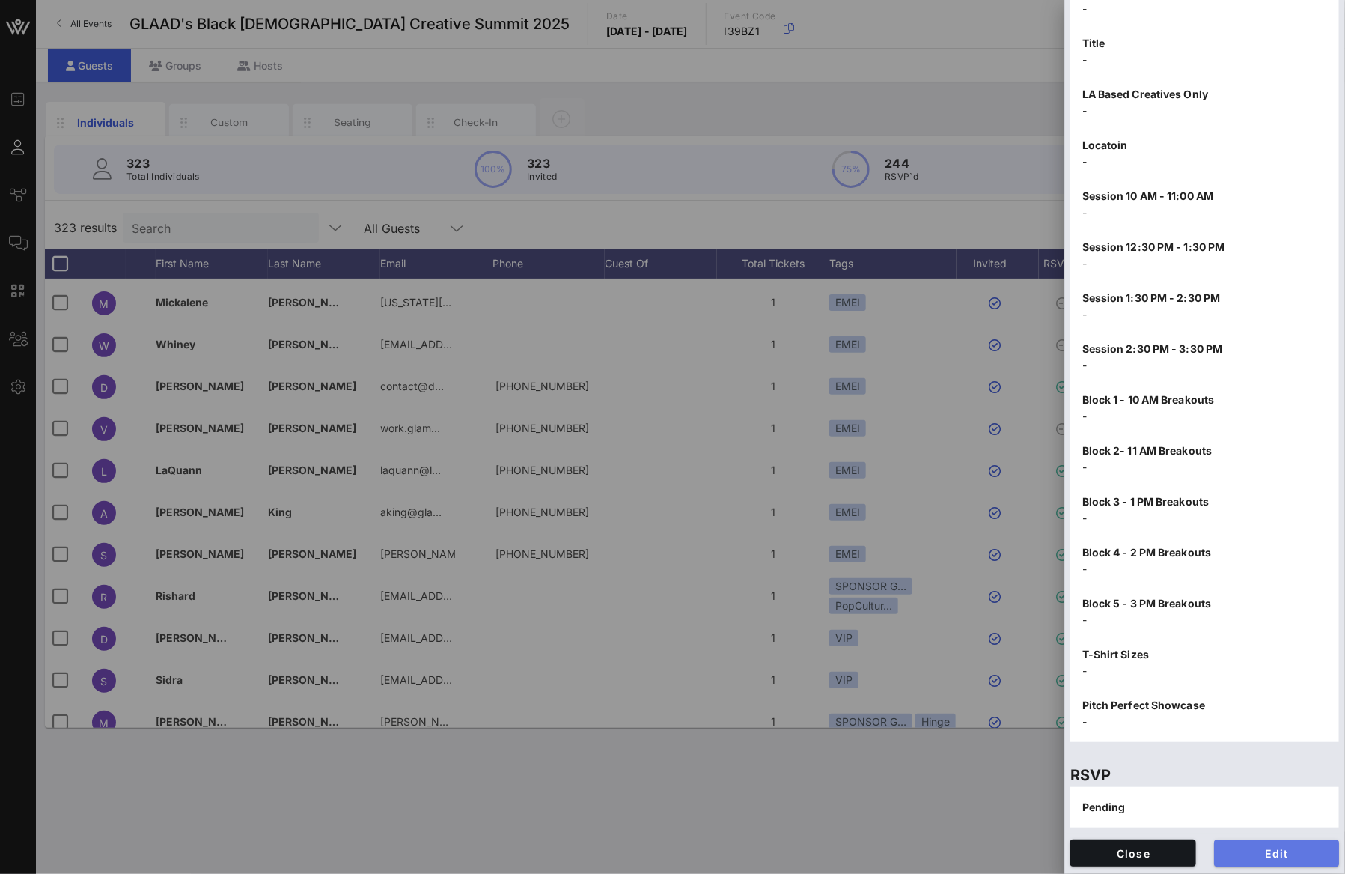
click at [1271, 847] on span "Edit" at bounding box center [1277, 853] width 102 height 13
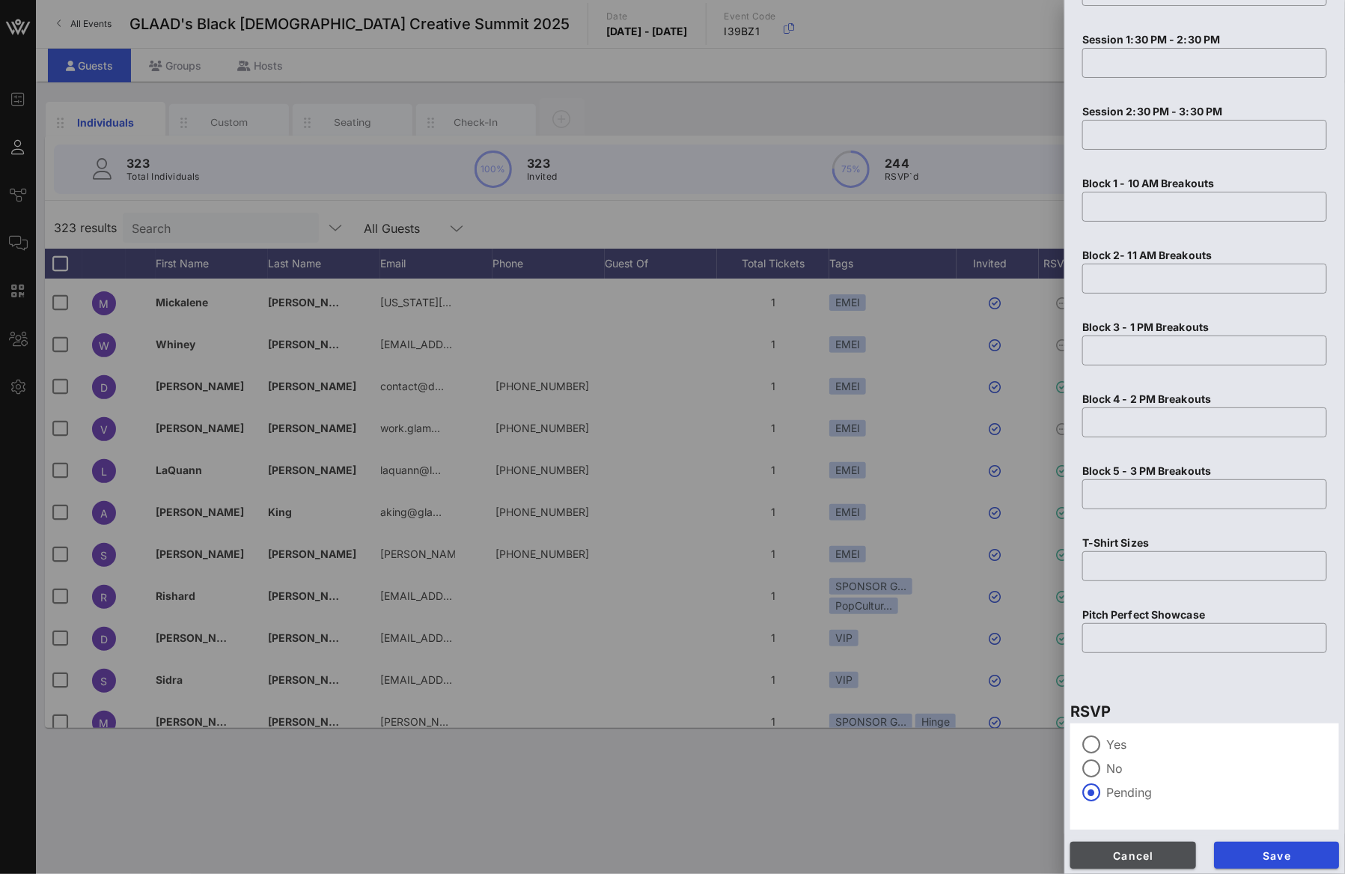
click at [1159, 849] on span "Cancel" at bounding box center [1133, 855] width 102 height 13
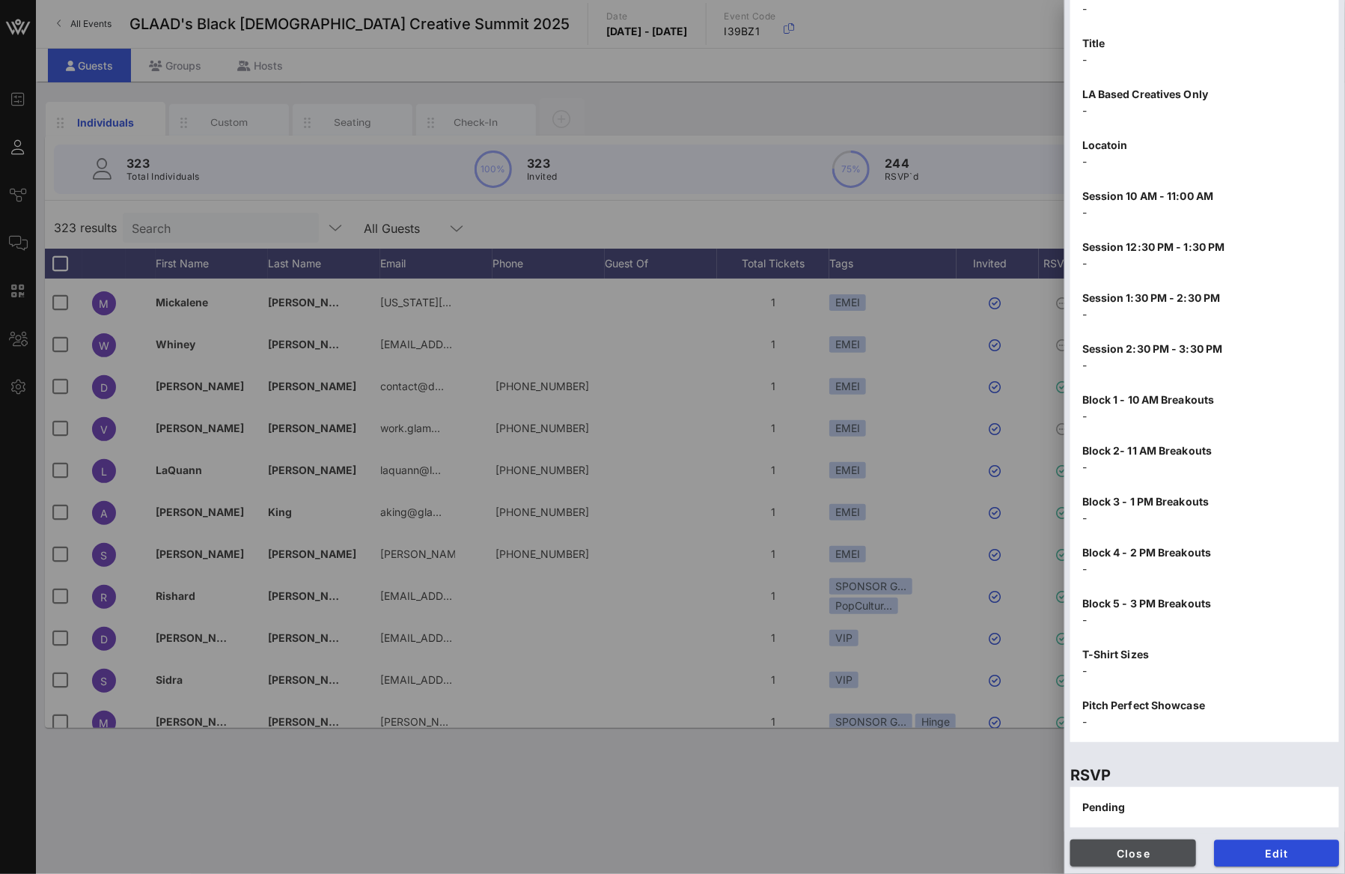
click at [1147, 858] on button "Close" at bounding box center [1133, 852] width 126 height 27
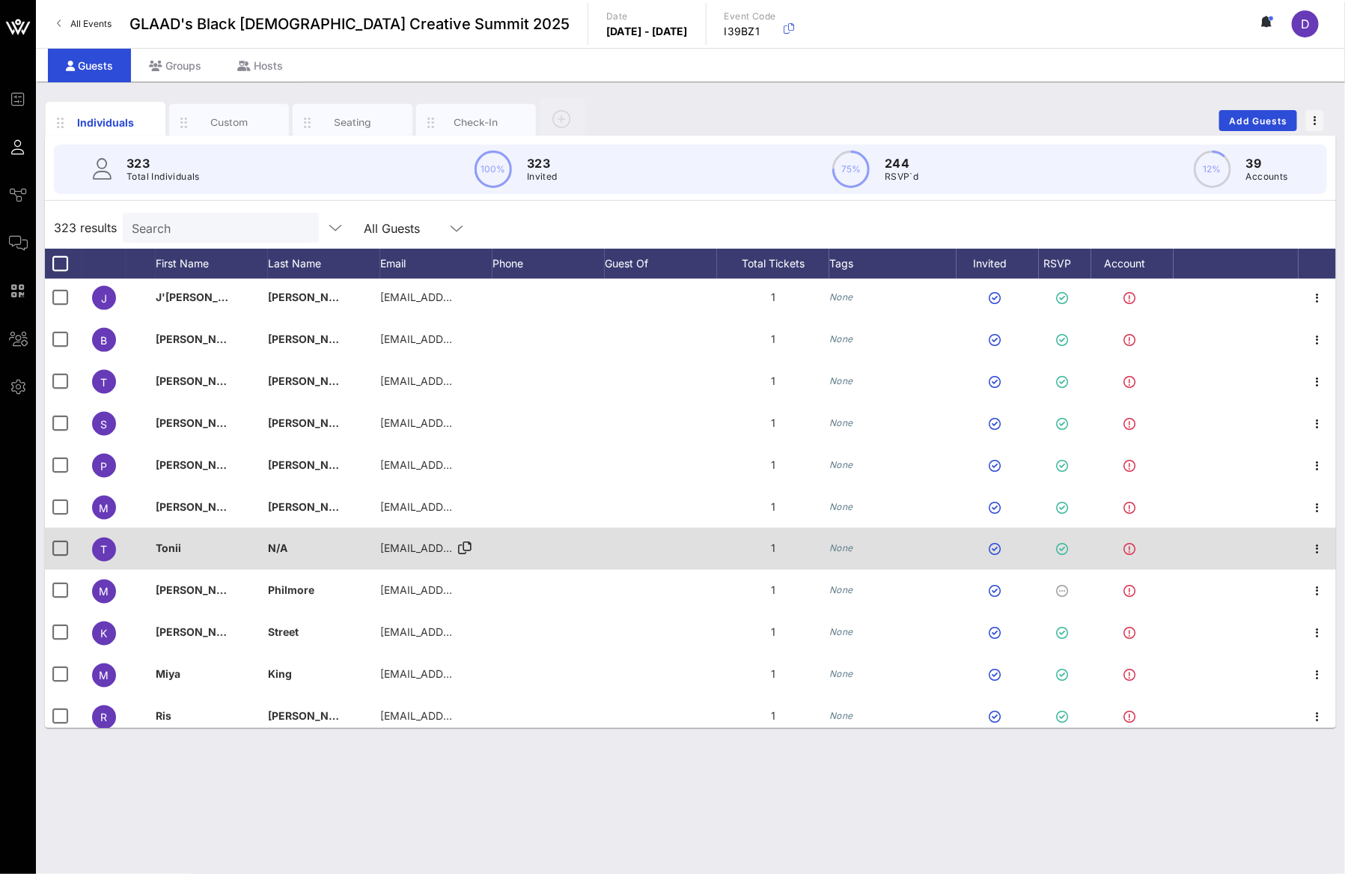
scroll to position [11558, 0]
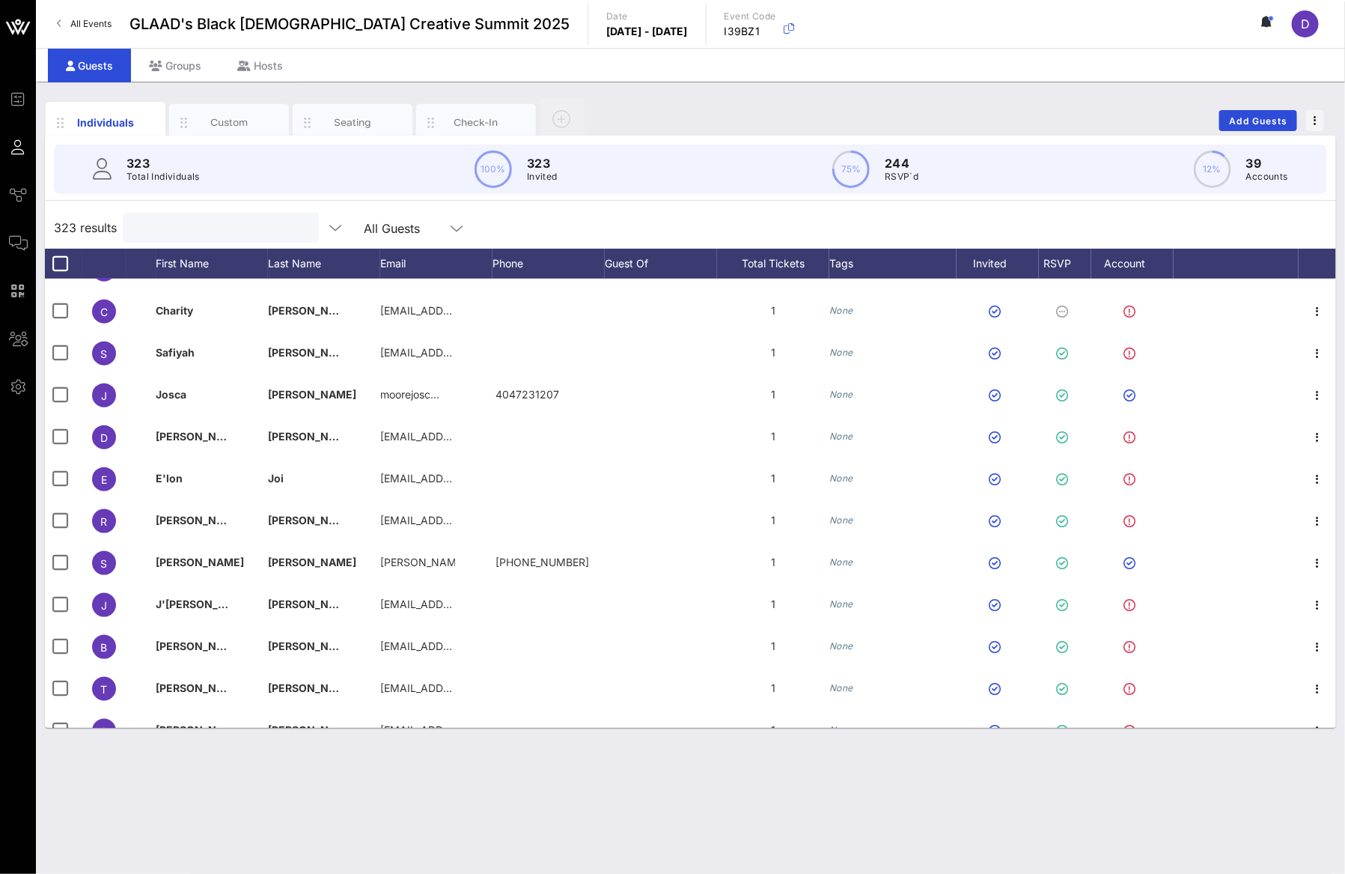
click at [189, 234] on input "text" at bounding box center [219, 227] width 175 height 19
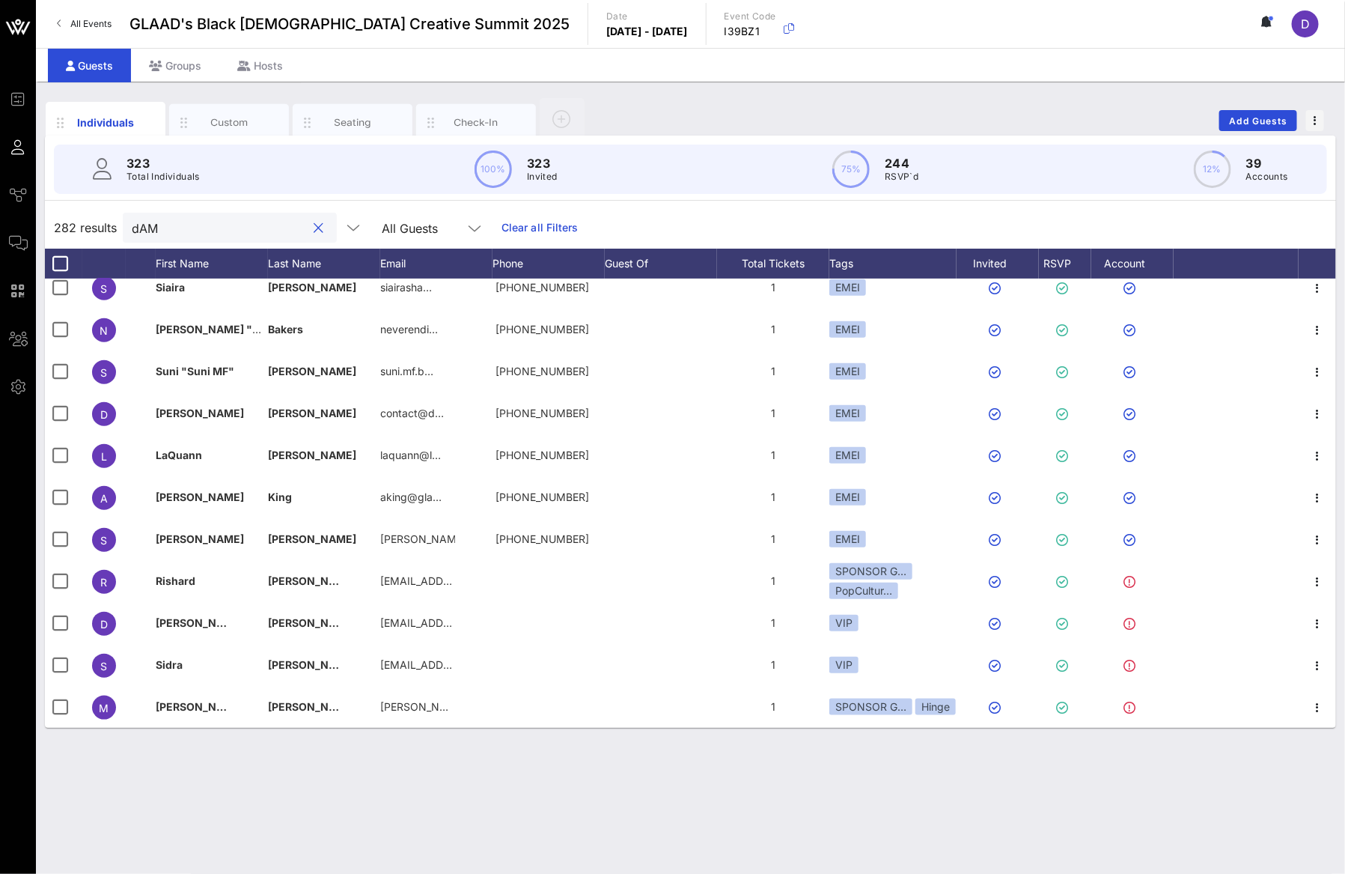
scroll to position [0, 0]
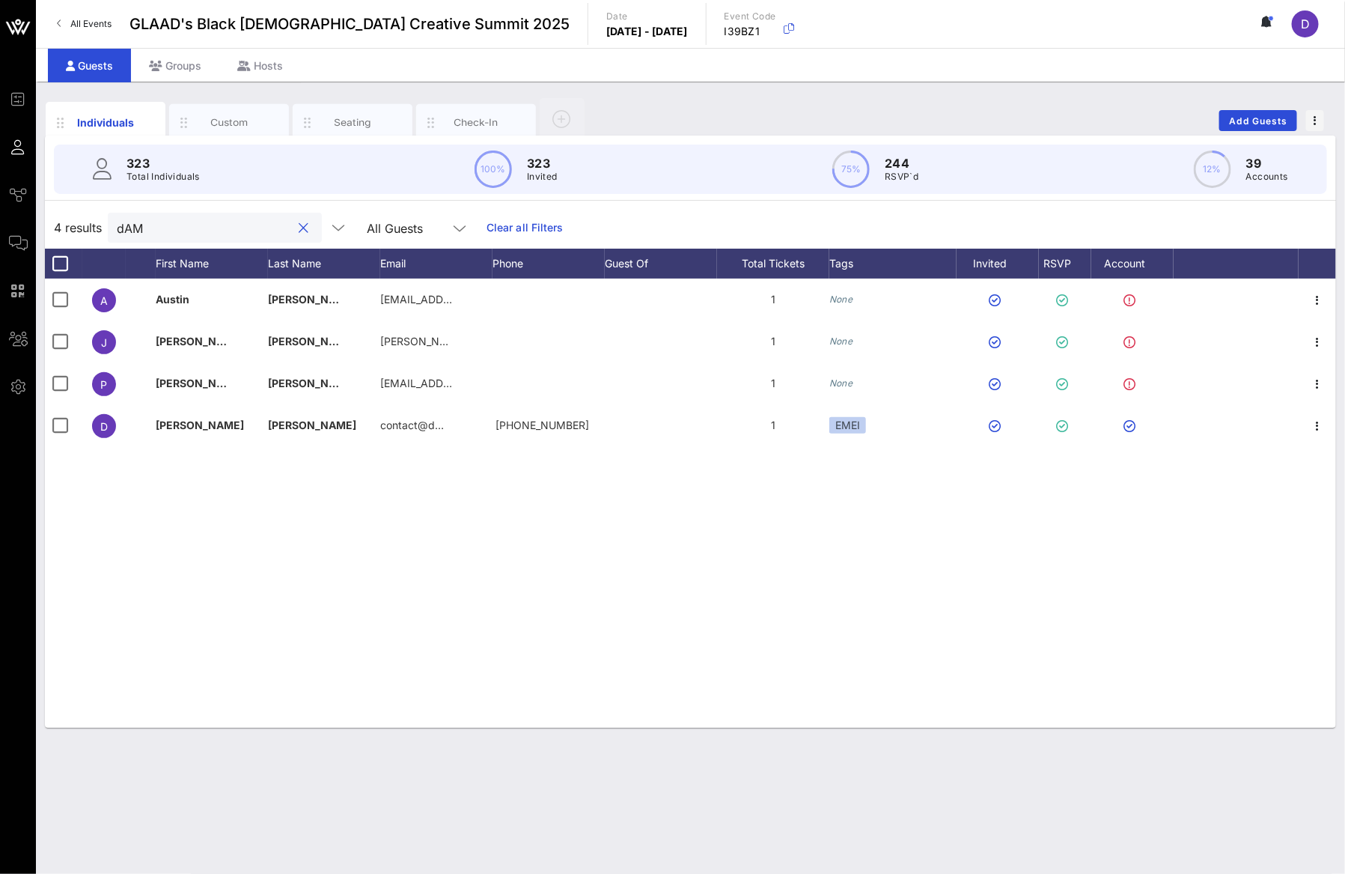
type input "dAMI"
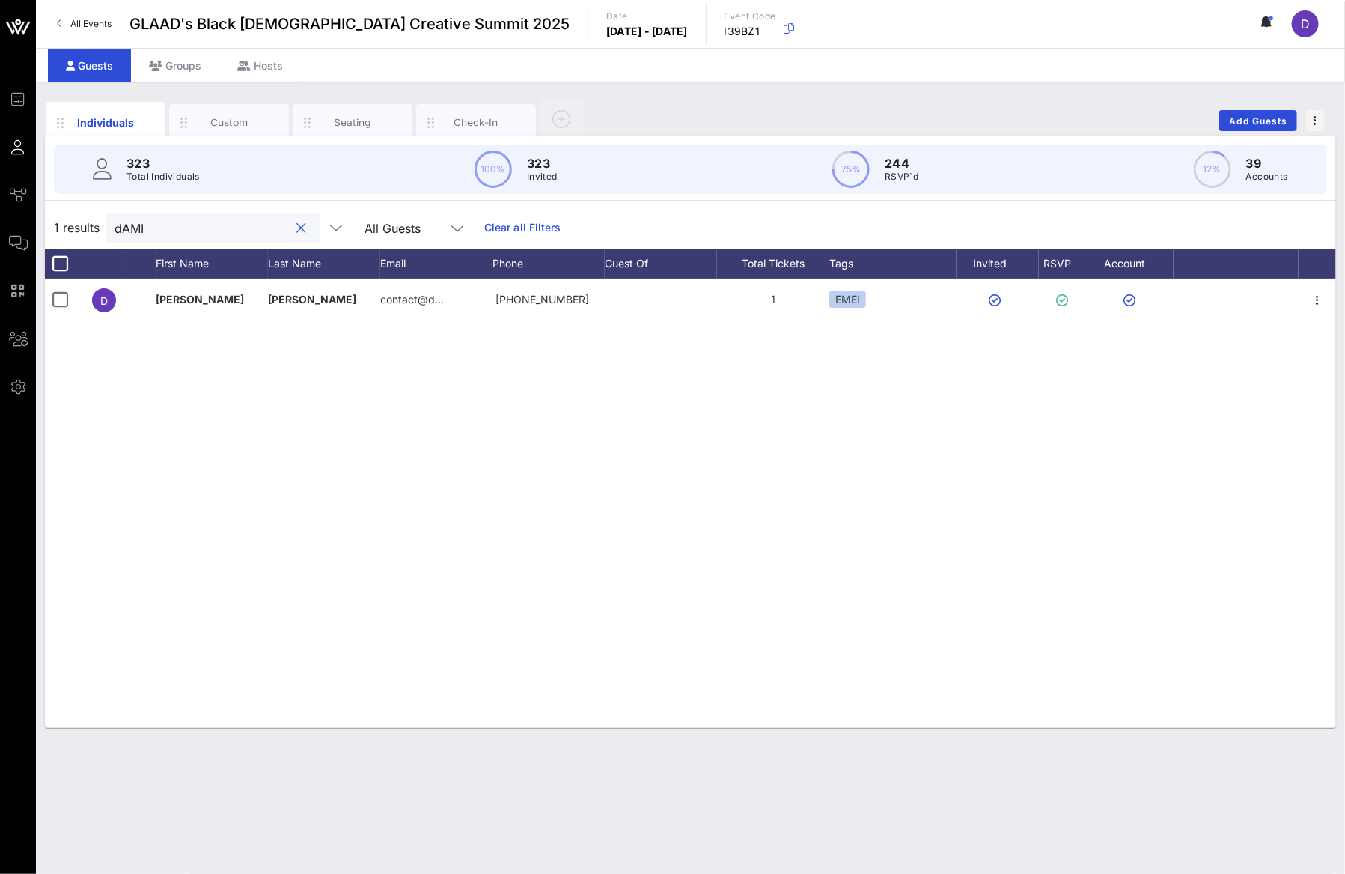
click at [162, 231] on input "dAMI" at bounding box center [202, 227] width 175 height 19
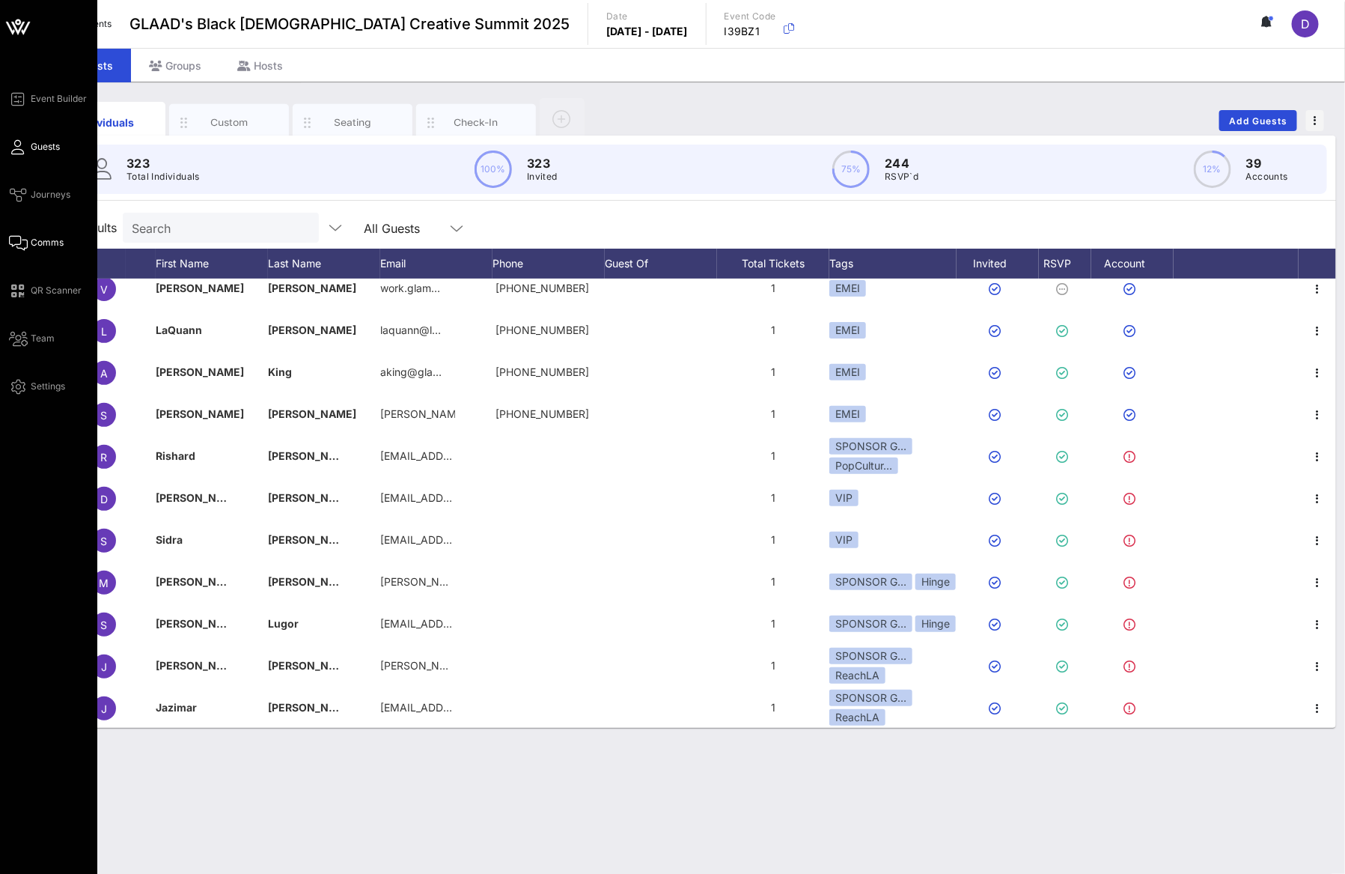
click at [28, 243] on link "Comms" at bounding box center [36, 243] width 55 height 18
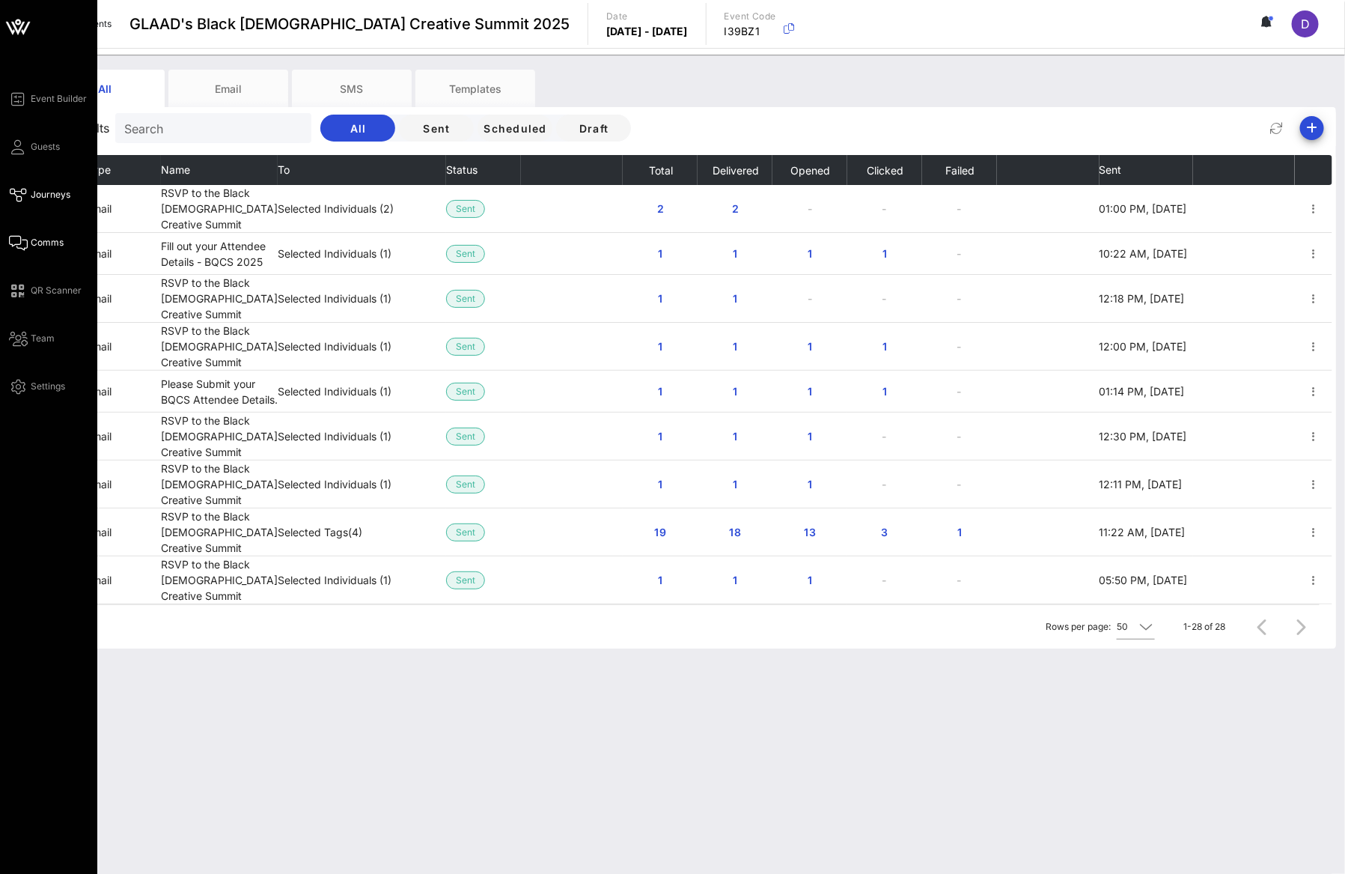
click at [44, 194] on span "Journeys" at bounding box center [51, 194] width 40 height 13
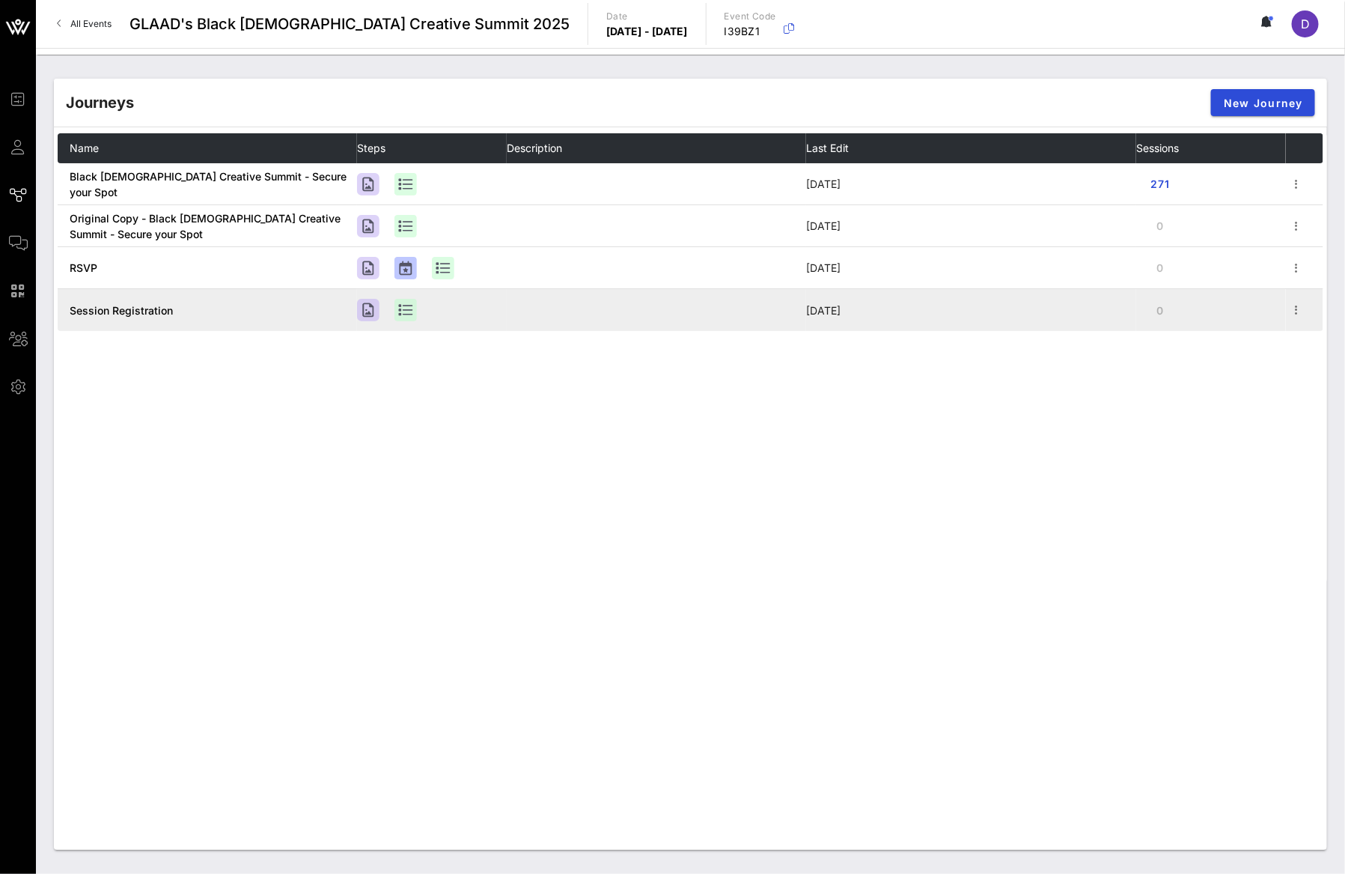
click at [135, 313] on span "Session Registration" at bounding box center [121, 310] width 103 height 13
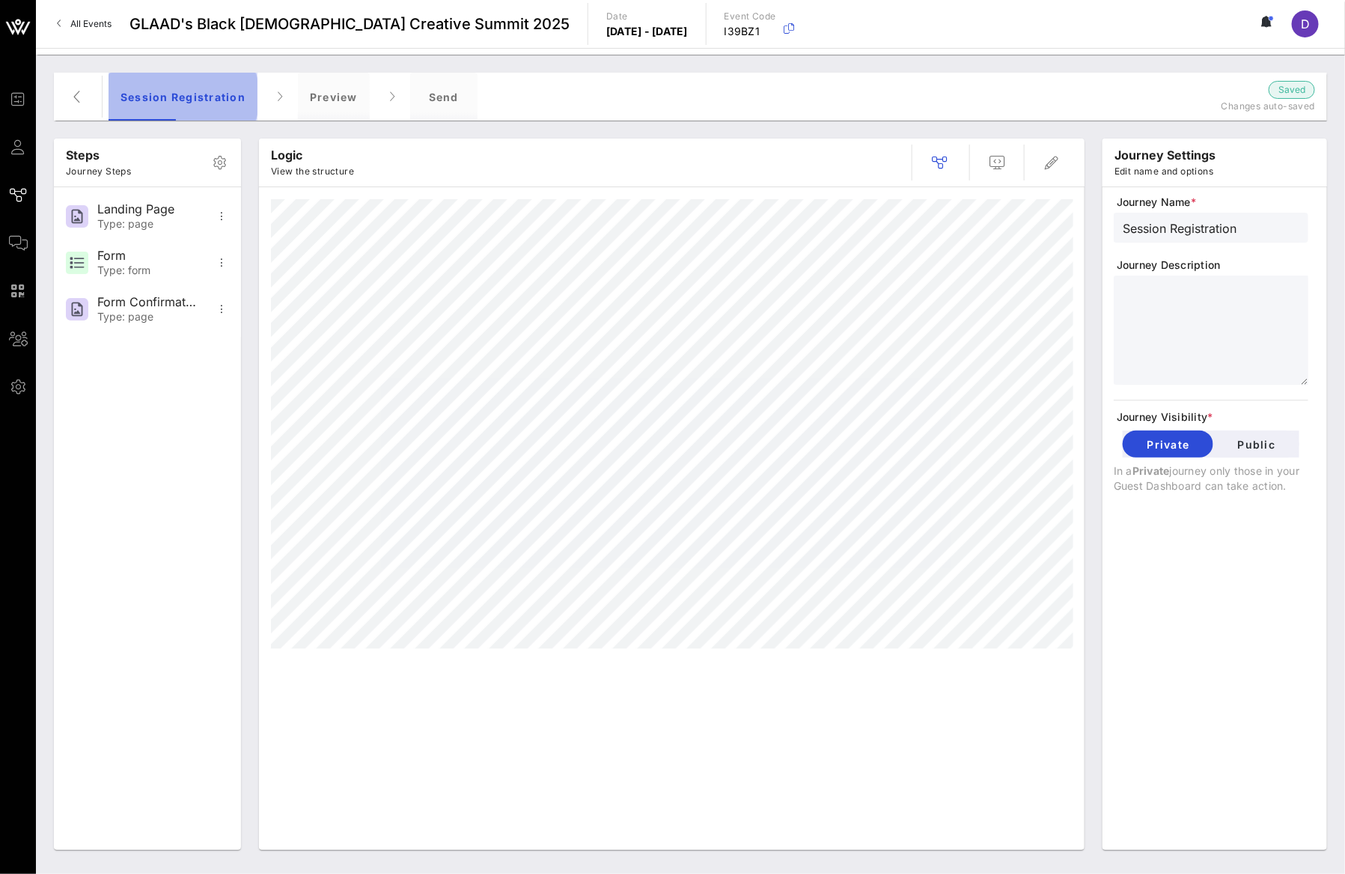
click at [184, 95] on div "Session Registration" at bounding box center [183, 97] width 149 height 48
click at [445, 87] on div "Send" at bounding box center [443, 97] width 67 height 48
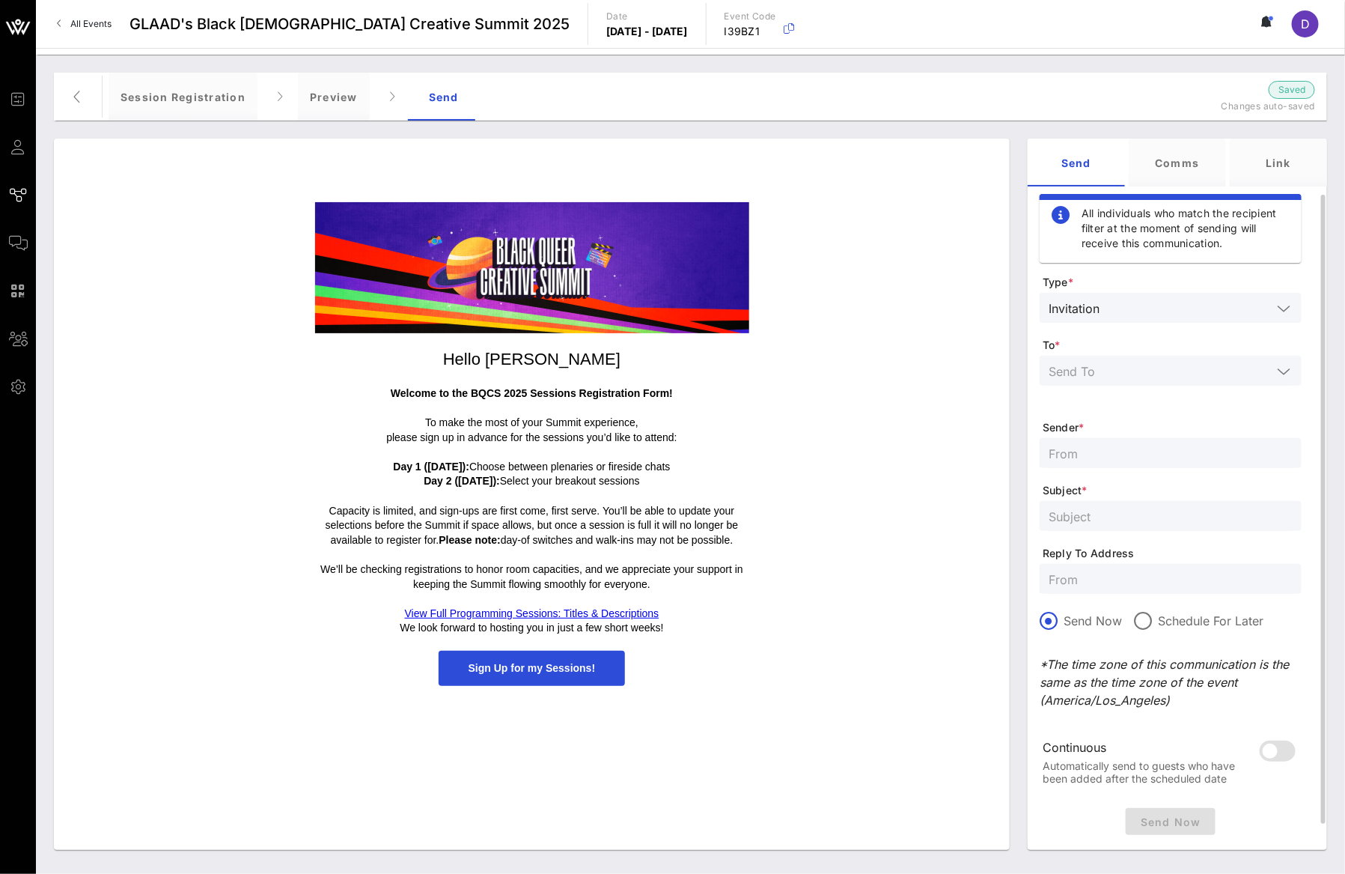
scroll to position [9, 0]
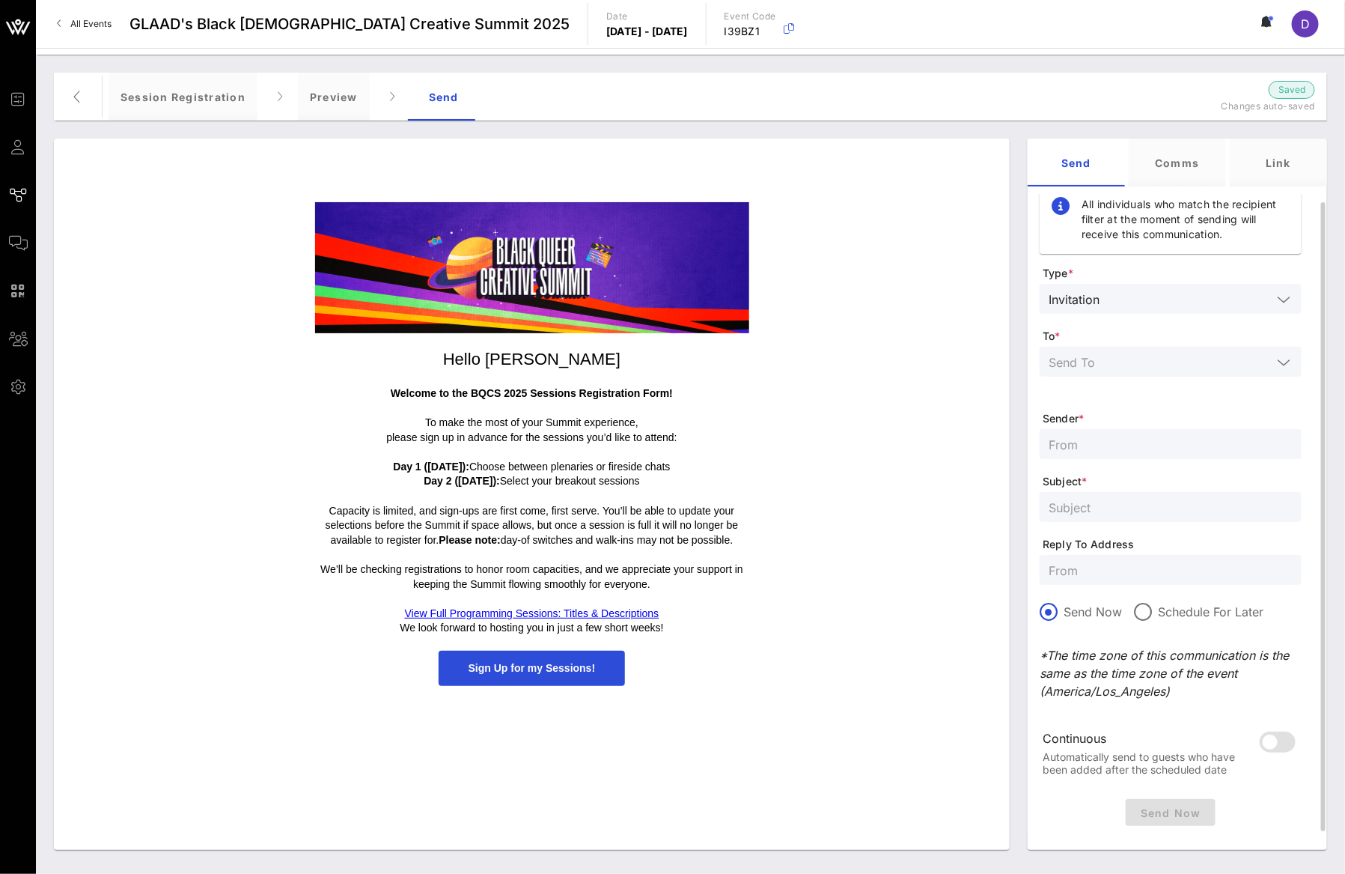
click at [1137, 356] on input "text" at bounding box center [1160, 361] width 223 height 19
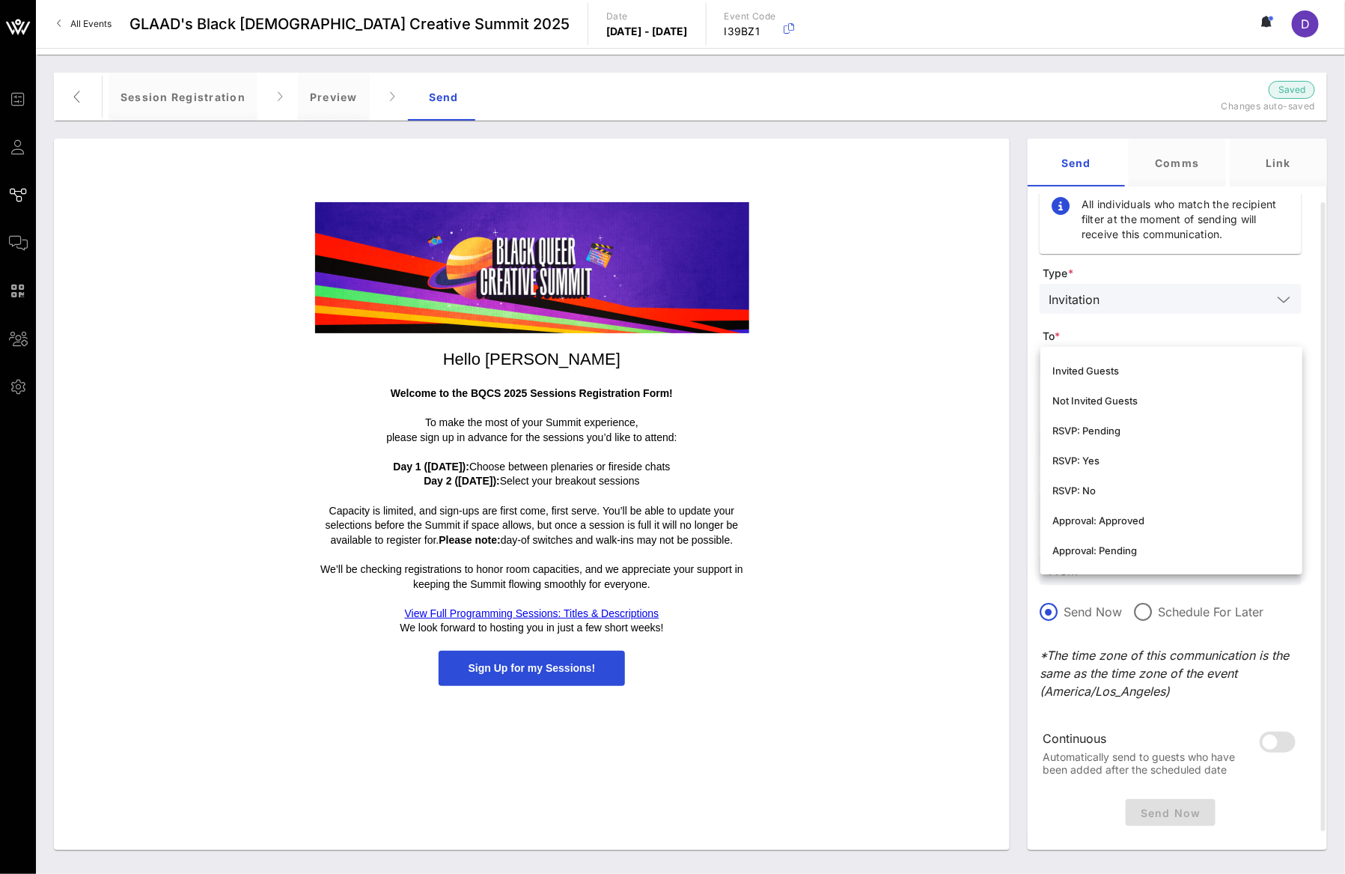
scroll to position [240, 0]
click at [1132, 460] on div "RSVP: Yes" at bounding box center [1171, 457] width 238 height 12
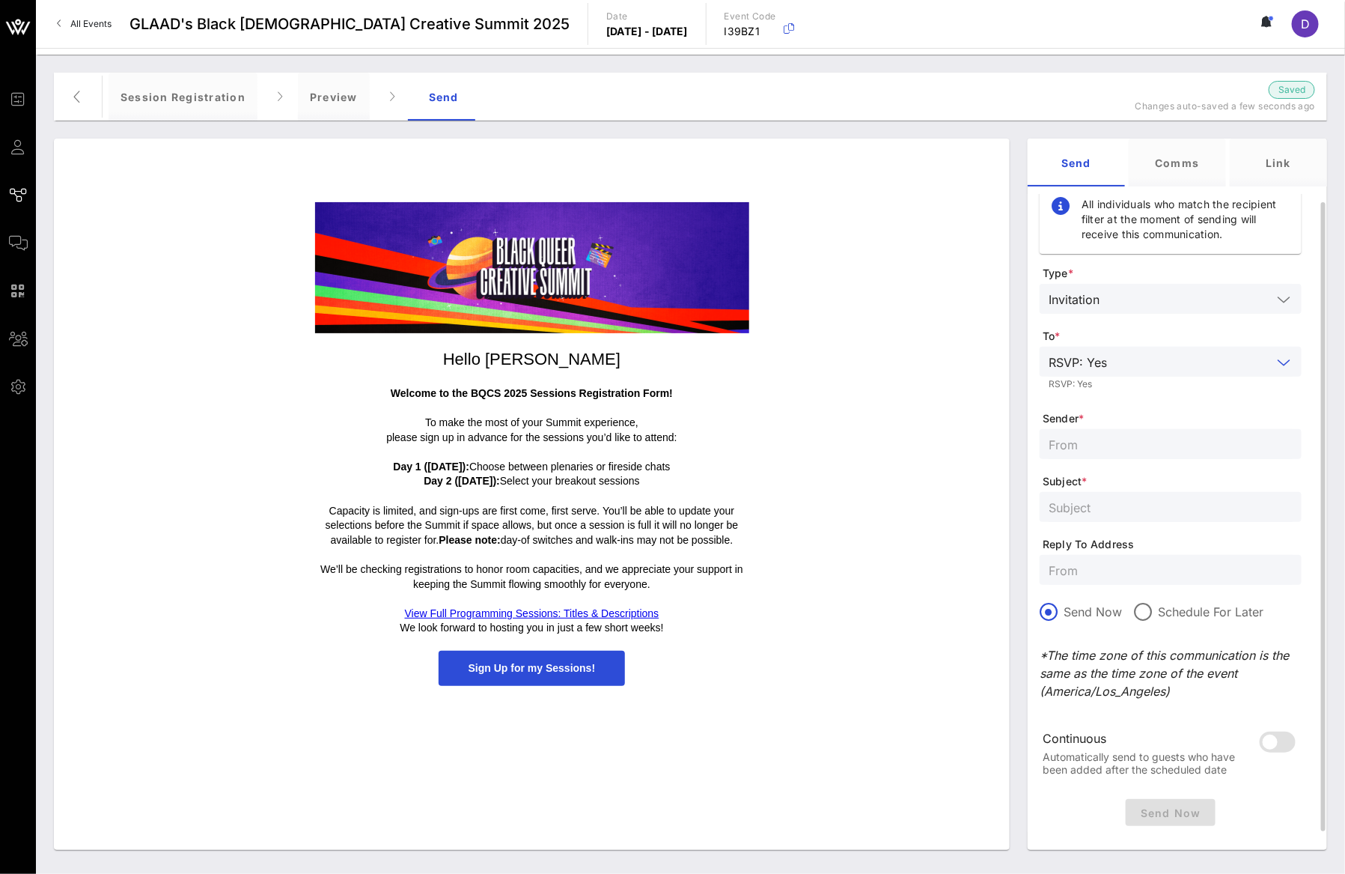
click at [1132, 449] on input "text" at bounding box center [1171, 443] width 244 height 19
click at [1131, 446] on input "text" at bounding box center [1171, 443] width 244 height 19
type input "[EMAIL_ADDRESS][DOMAIN_NAME]"
click at [1146, 515] on input "text" at bounding box center [1171, 506] width 244 height 19
paste input "BQCS 2025: Session Registration is Open"
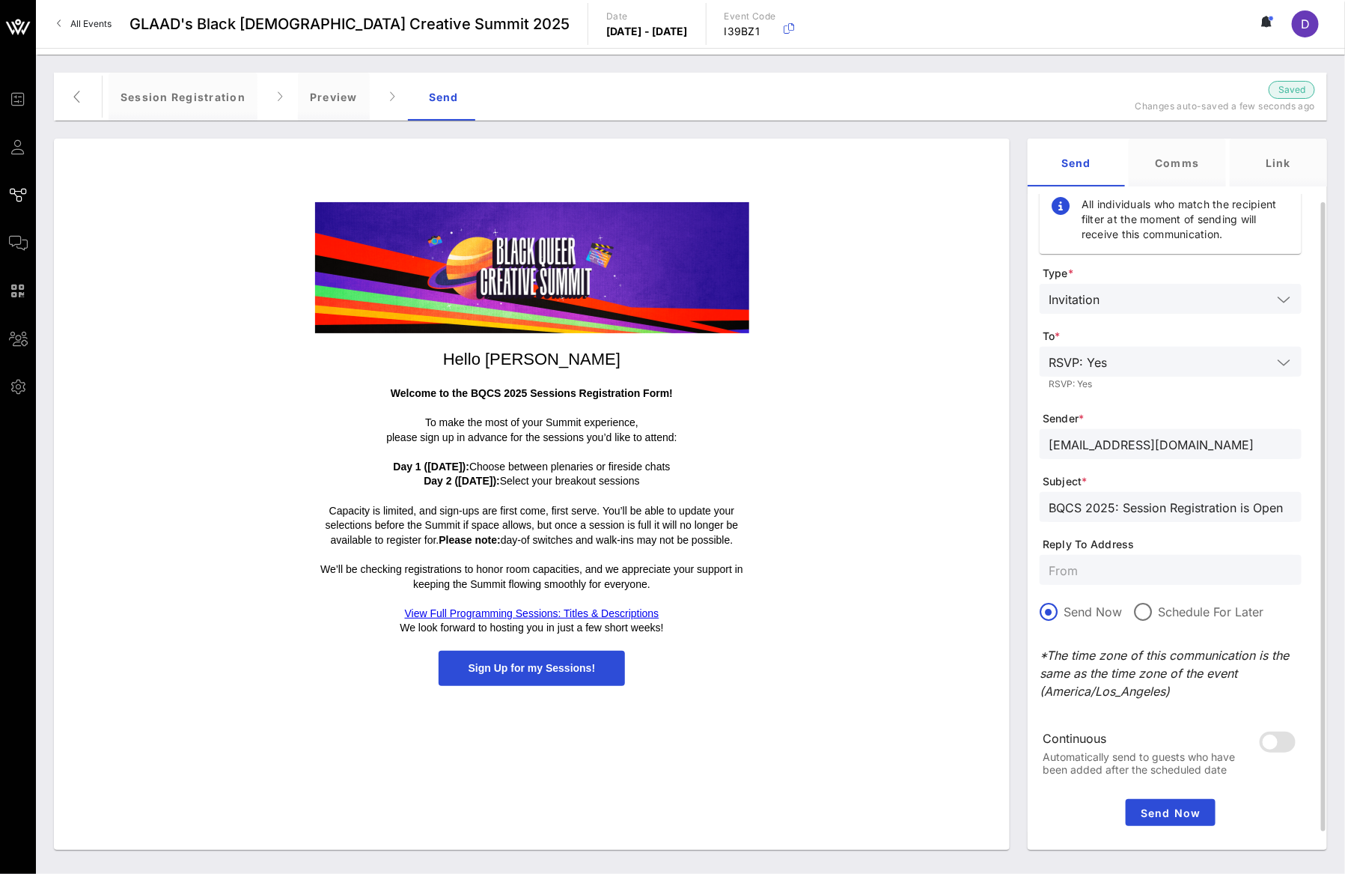
type input "BQCS 2025: Session Registration is Open"
click at [1138, 560] on input "text" at bounding box center [1171, 569] width 244 height 19
type input "c"
click at [1146, 627] on div at bounding box center [1171, 632] width 262 height 10
click at [1146, 613] on div at bounding box center [1142, 611] width 25 height 25
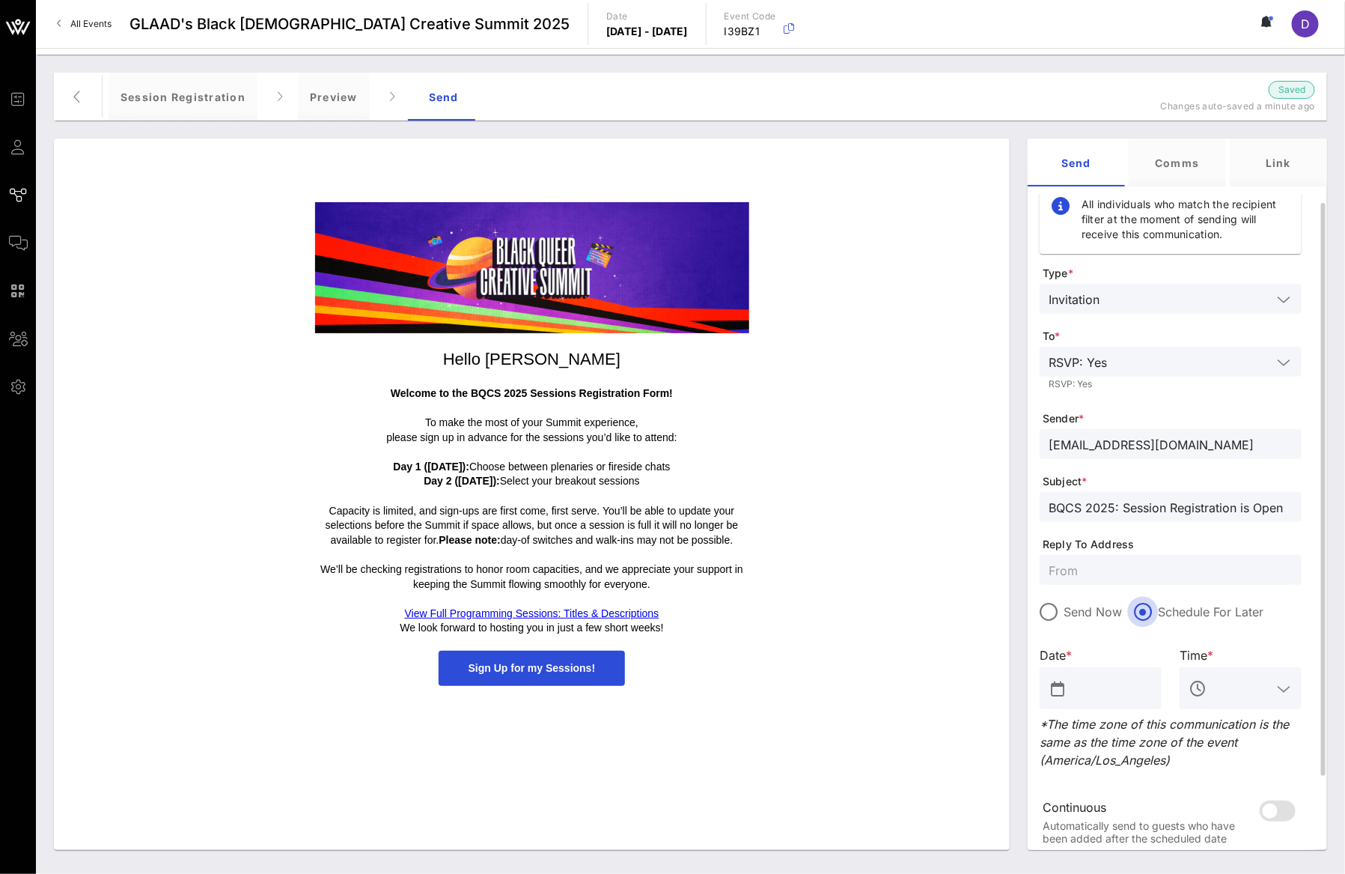
scroll to position [105, 0]
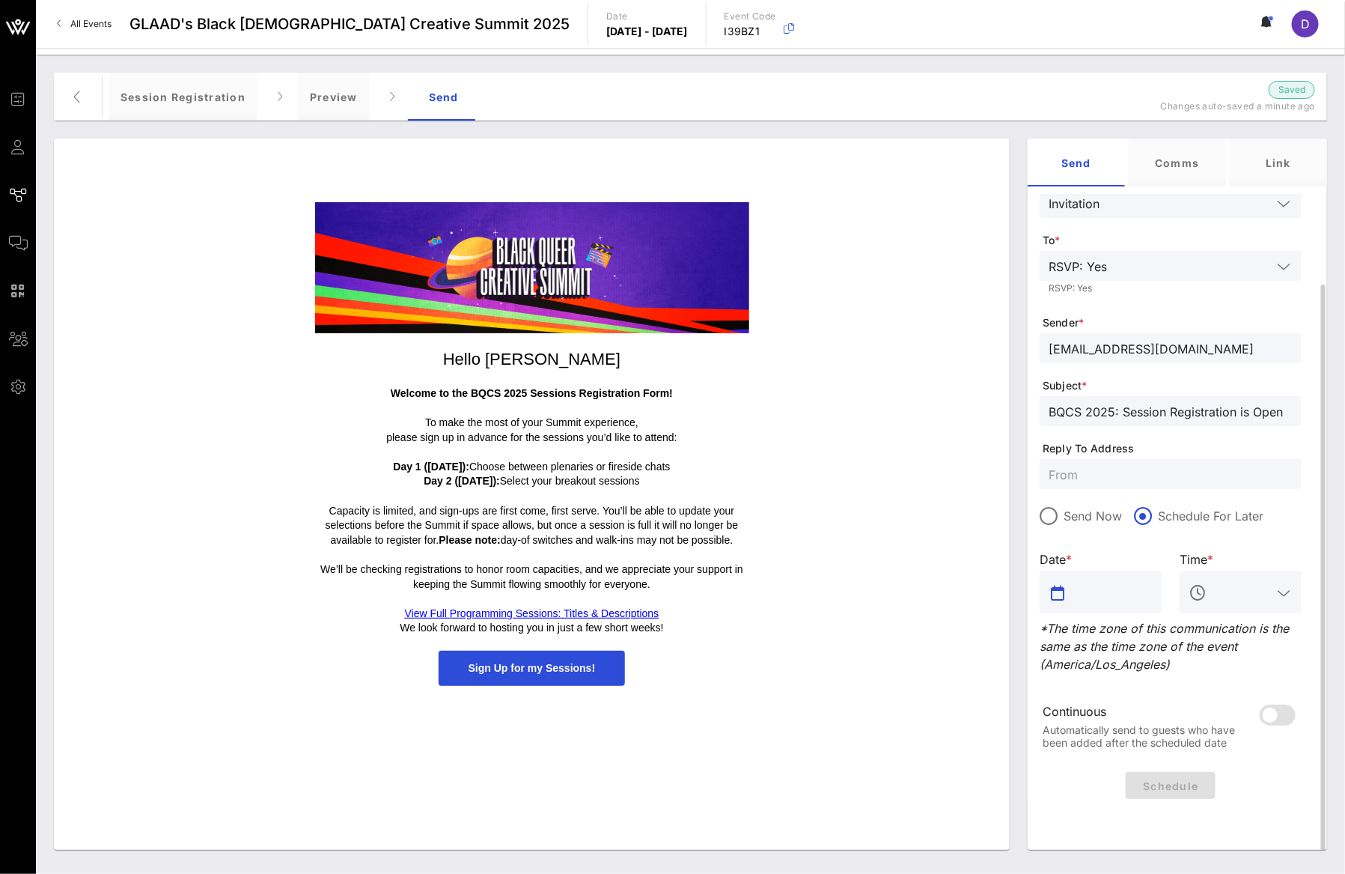
click at [1115, 586] on input "text" at bounding box center [1111, 592] width 83 height 24
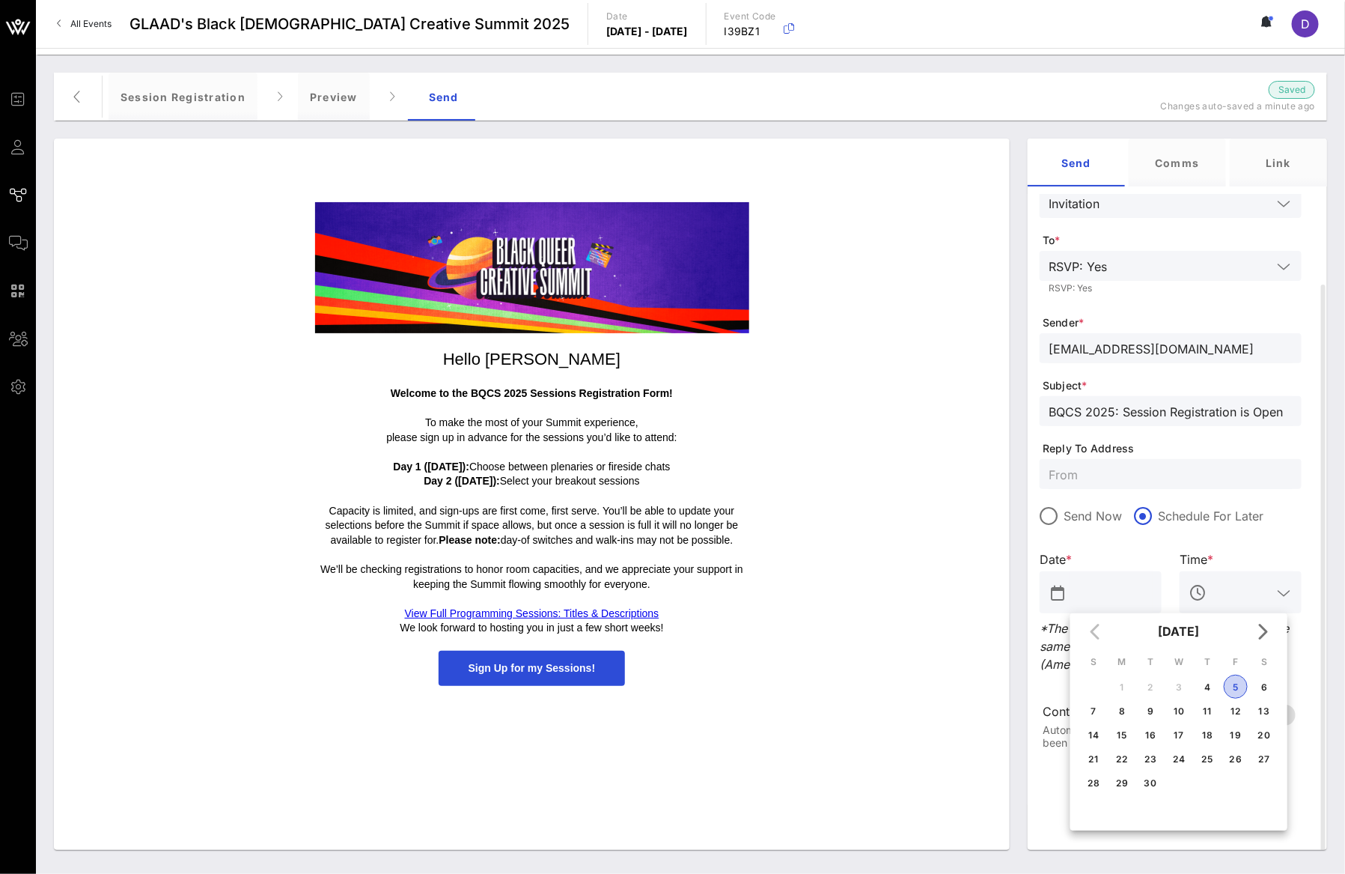
click at [1239, 686] on div "5" at bounding box center [1236, 686] width 22 height 11
type input "[DATE]"
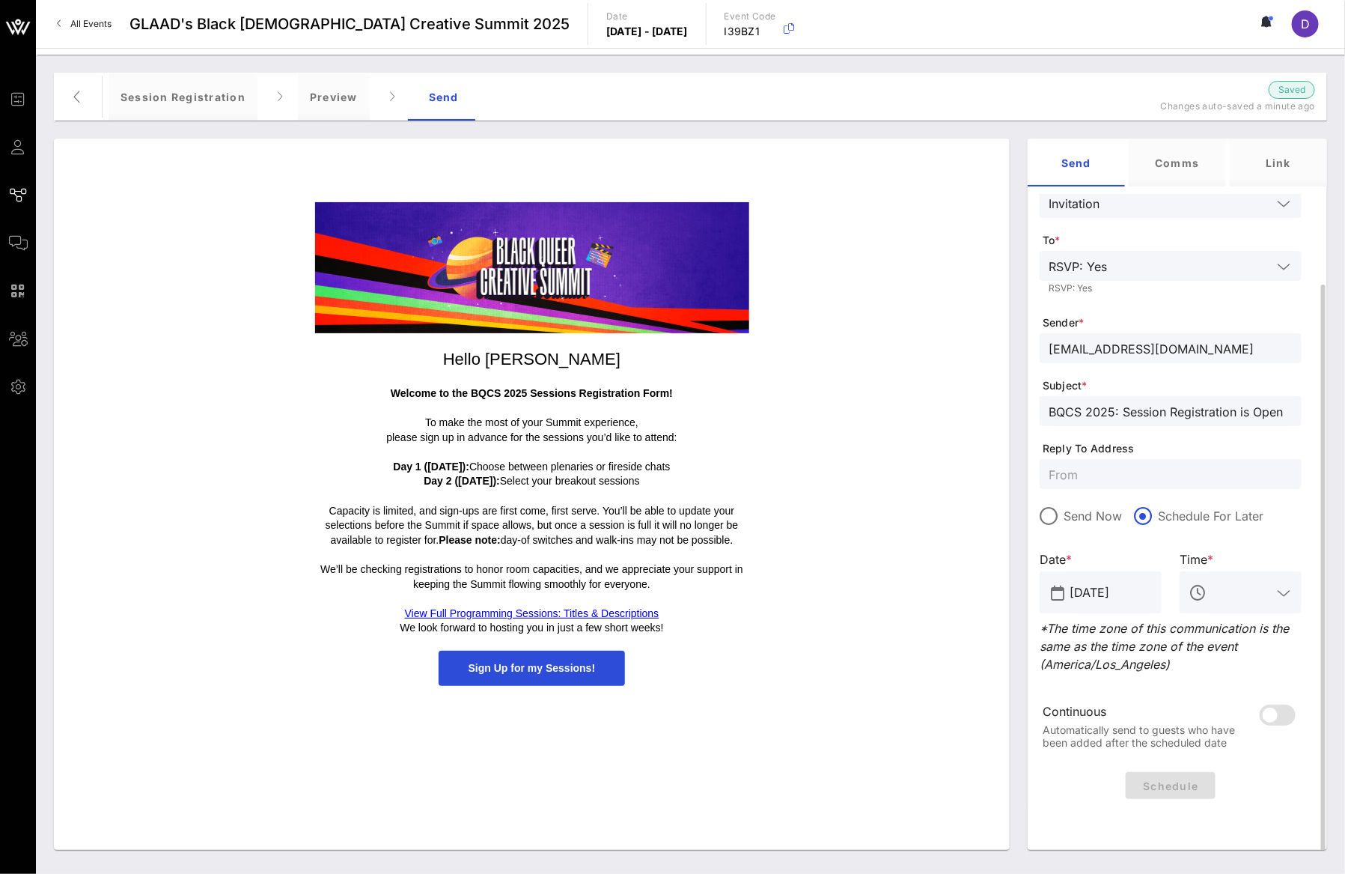
click at [1242, 591] on input "text" at bounding box center [1241, 592] width 62 height 24
click at [1235, 709] on div "3 PM" at bounding box center [1241, 711] width 98 height 14
drag, startPoint x: 1219, startPoint y: 590, endPoint x: 1206, endPoint y: 590, distance: 12.7
click at [1206, 590] on div "3 PM" at bounding box center [1241, 592] width 122 height 42
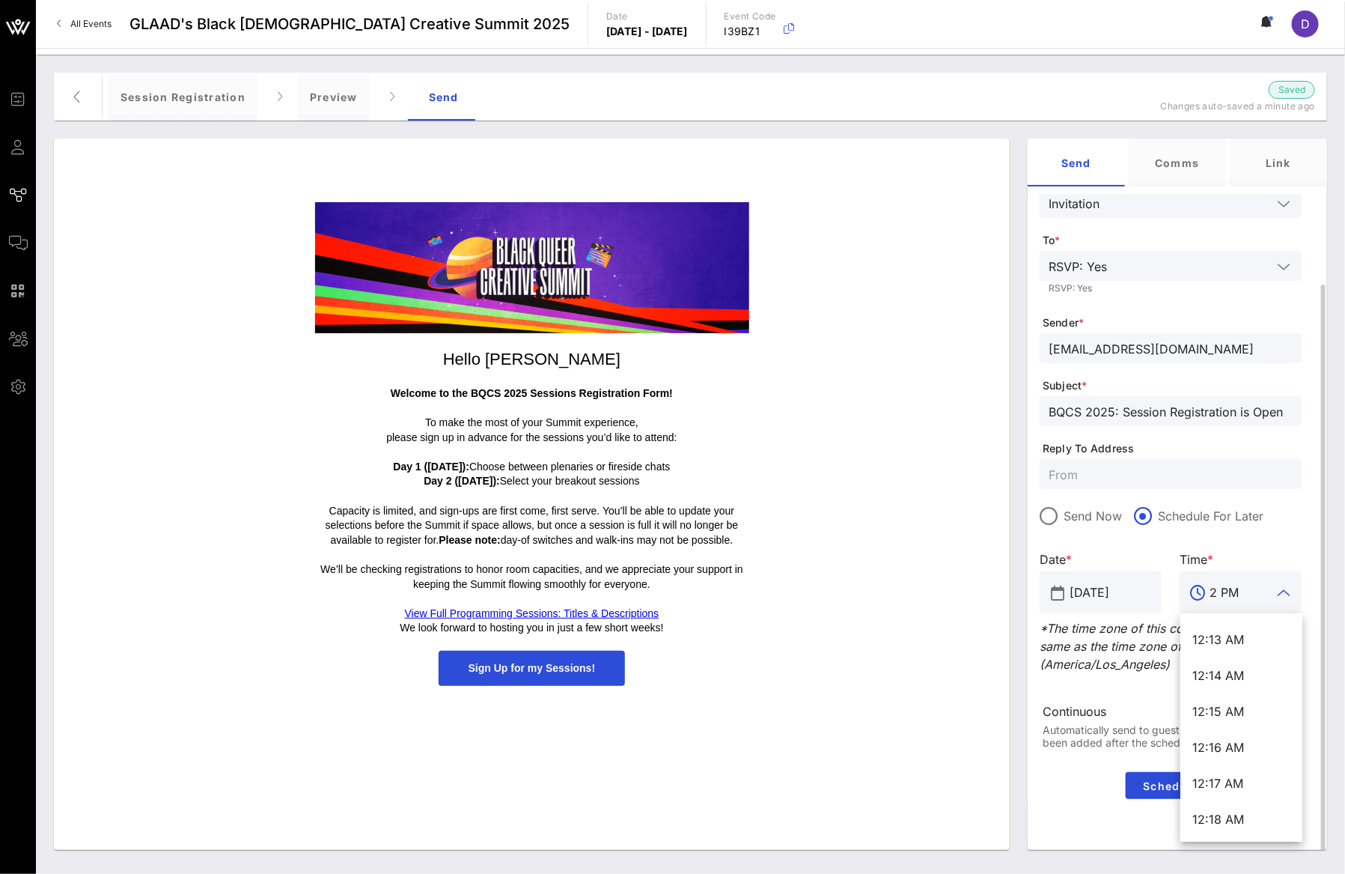
scroll to position [0, 0]
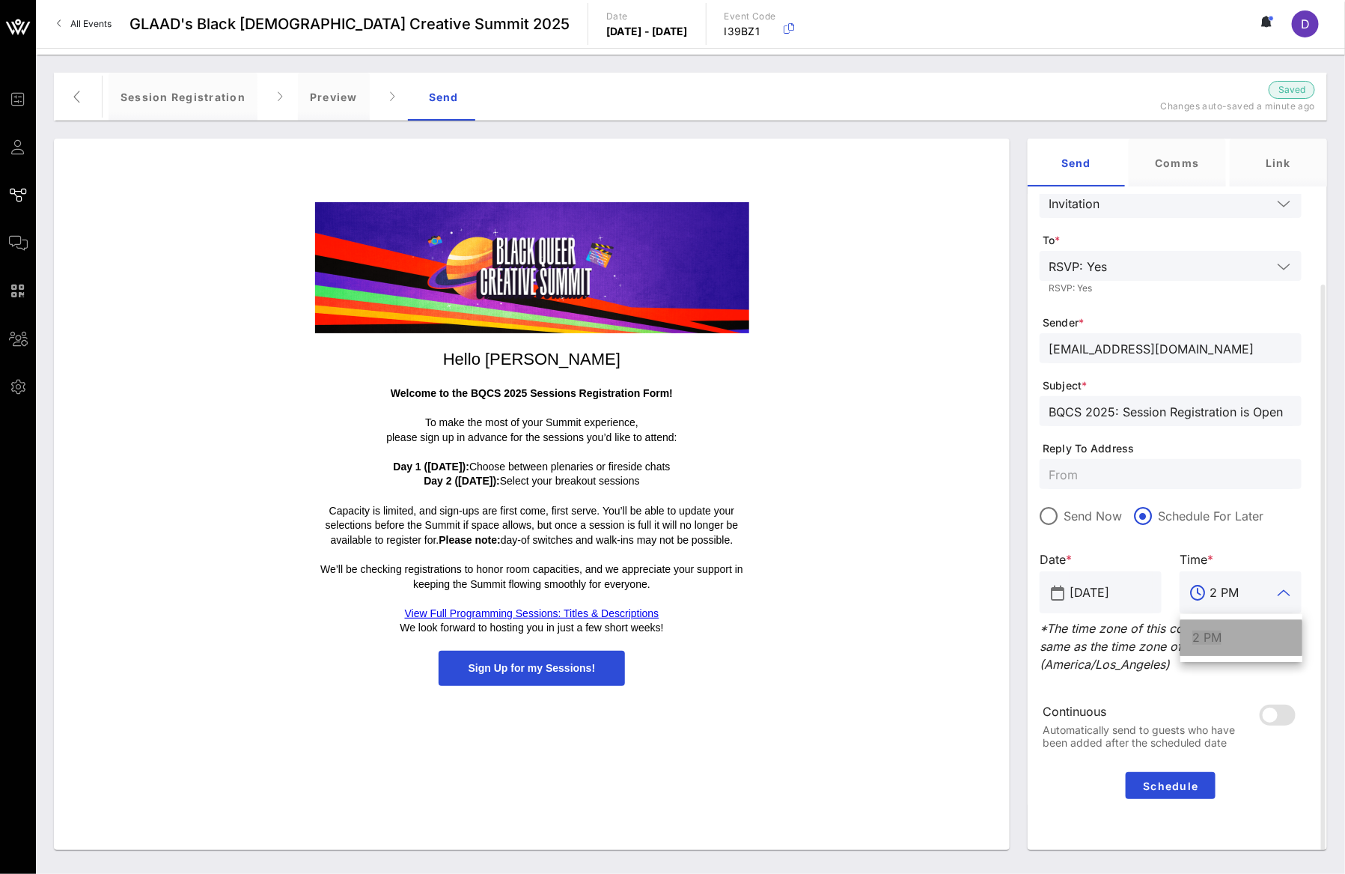
click at [1213, 651] on div "2 PM" at bounding box center [1241, 637] width 98 height 32
type input "2 PM"
click at [1208, 669] on p "*The time zone of this communication is the same as the time zone of the event …" at bounding box center [1171, 646] width 262 height 54
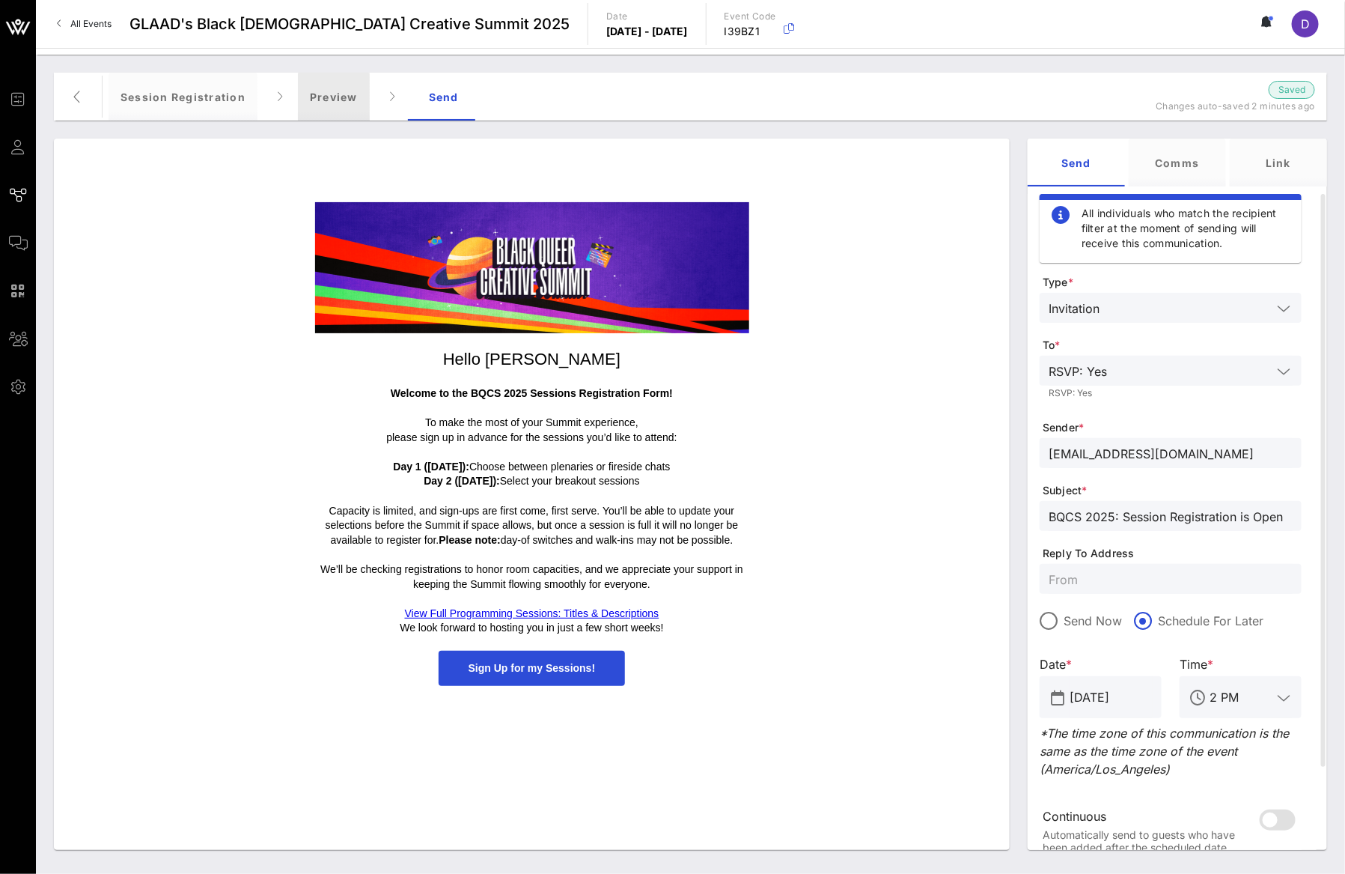
click at [358, 100] on div "Preview" at bounding box center [334, 97] width 72 height 48
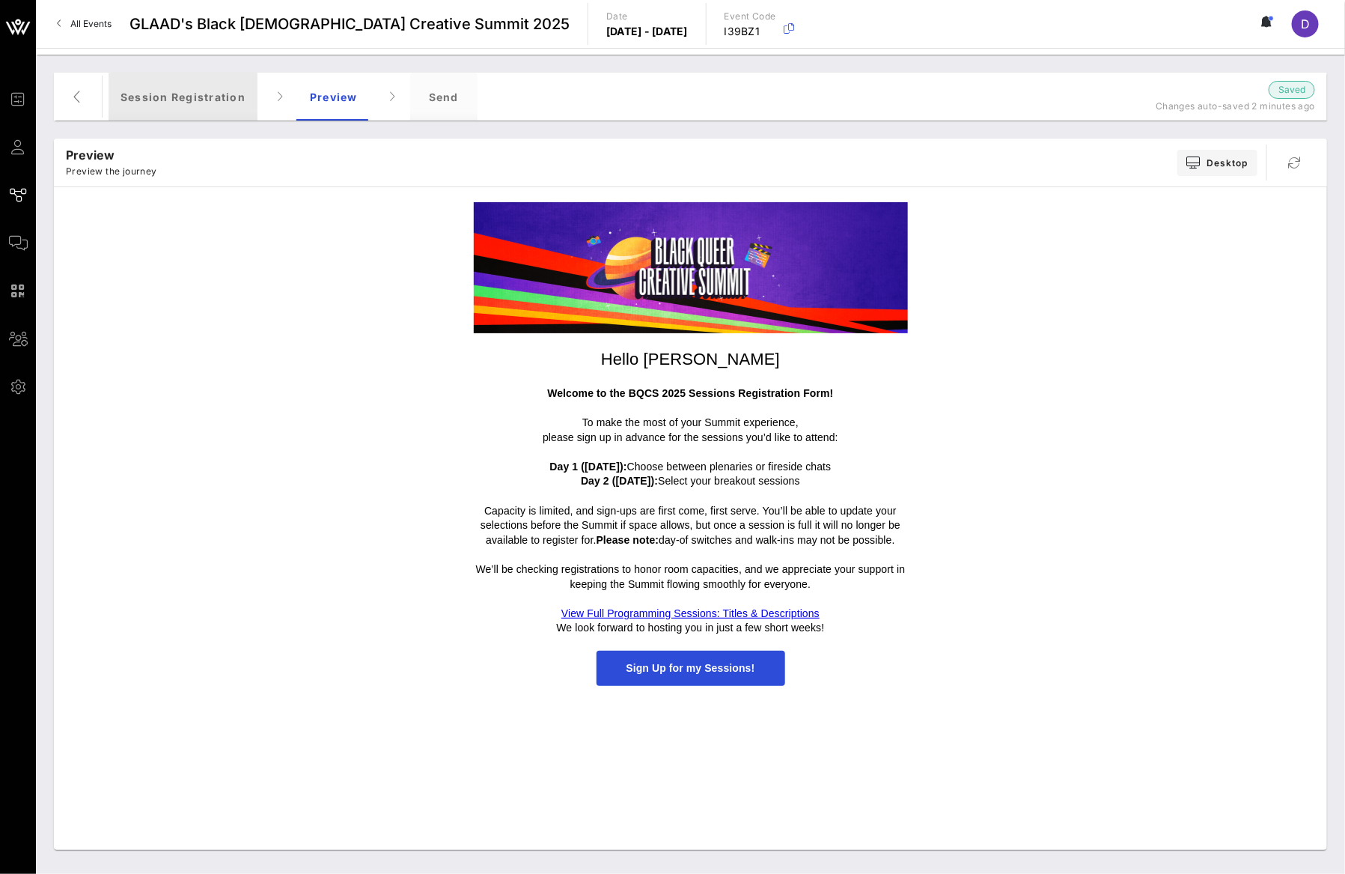
click at [186, 85] on div "Session Registration" at bounding box center [183, 97] width 149 height 48
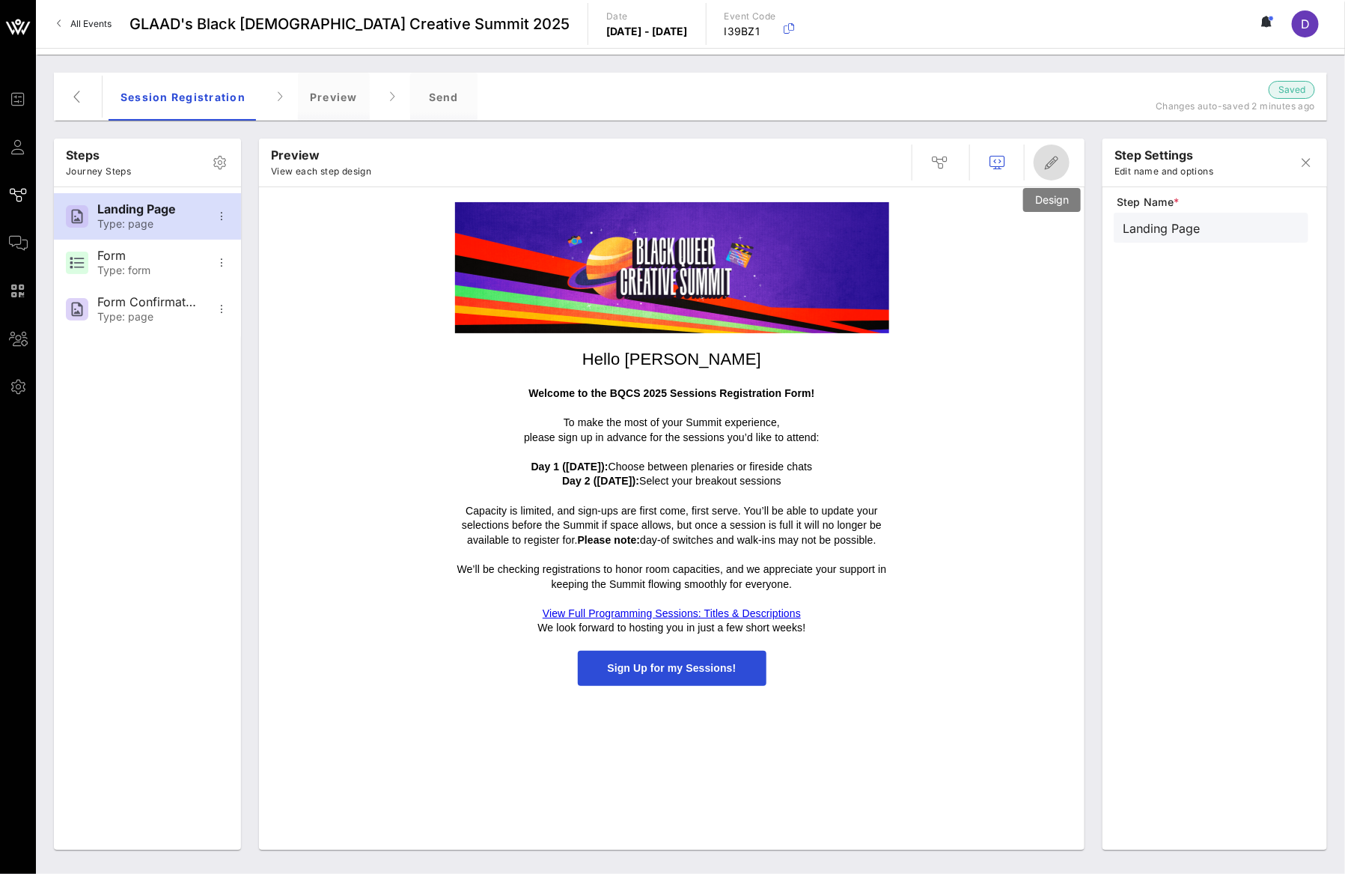
click at [1057, 163] on icon "button" at bounding box center [1052, 162] width 18 height 18
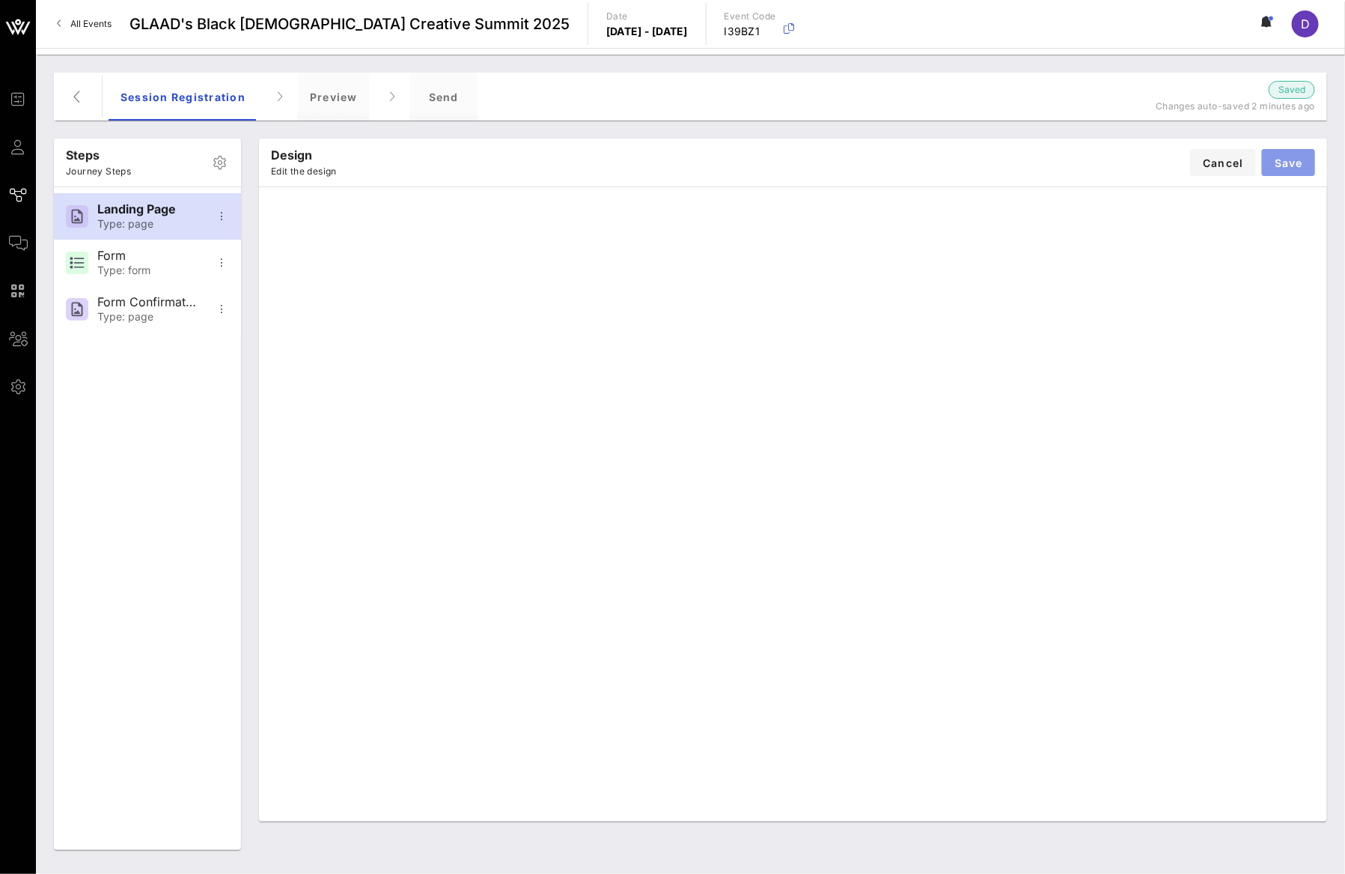
click at [1269, 164] on button "Save" at bounding box center [1288, 162] width 53 height 27
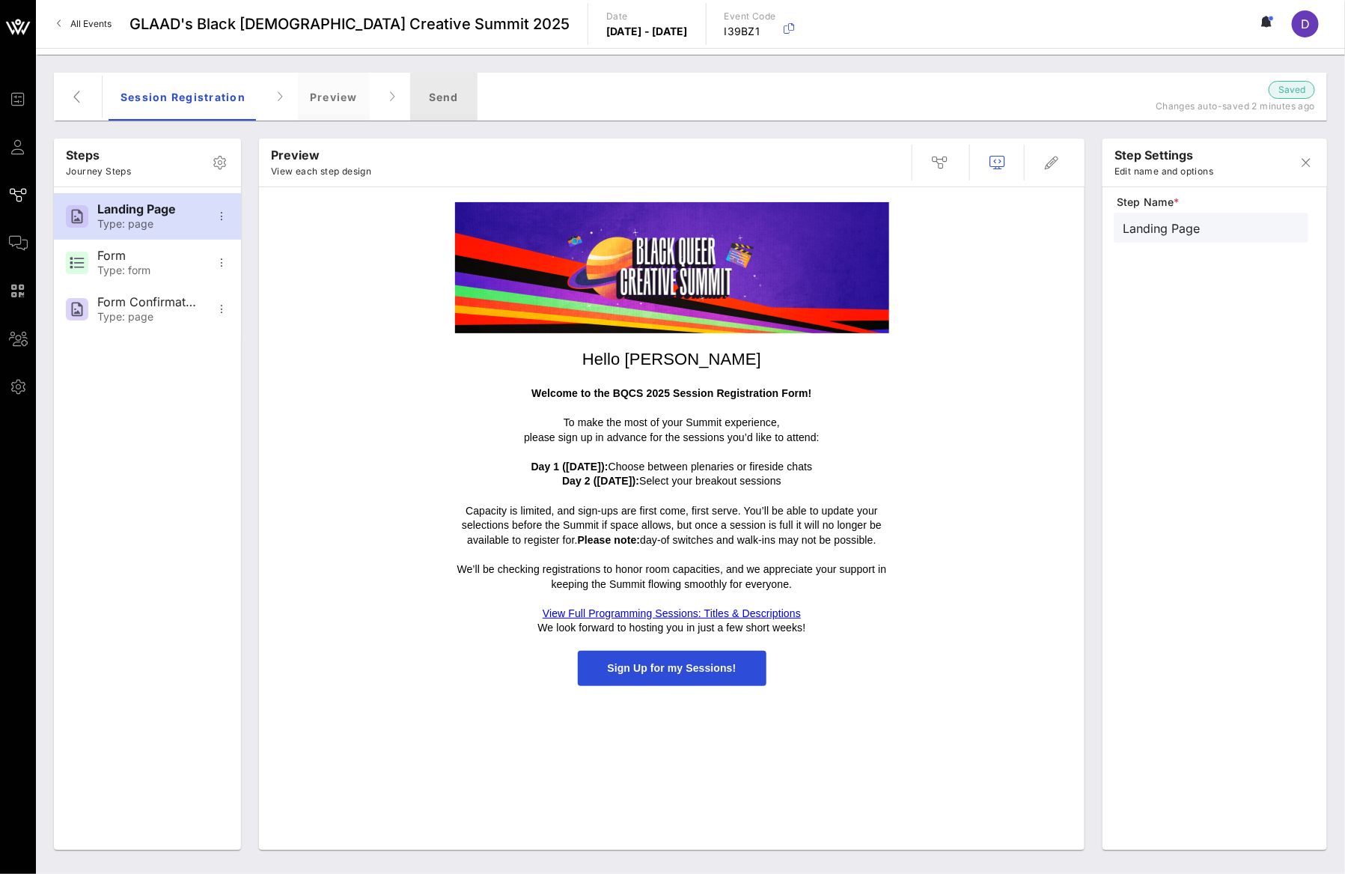
click at [449, 97] on div "Send" at bounding box center [443, 97] width 67 height 48
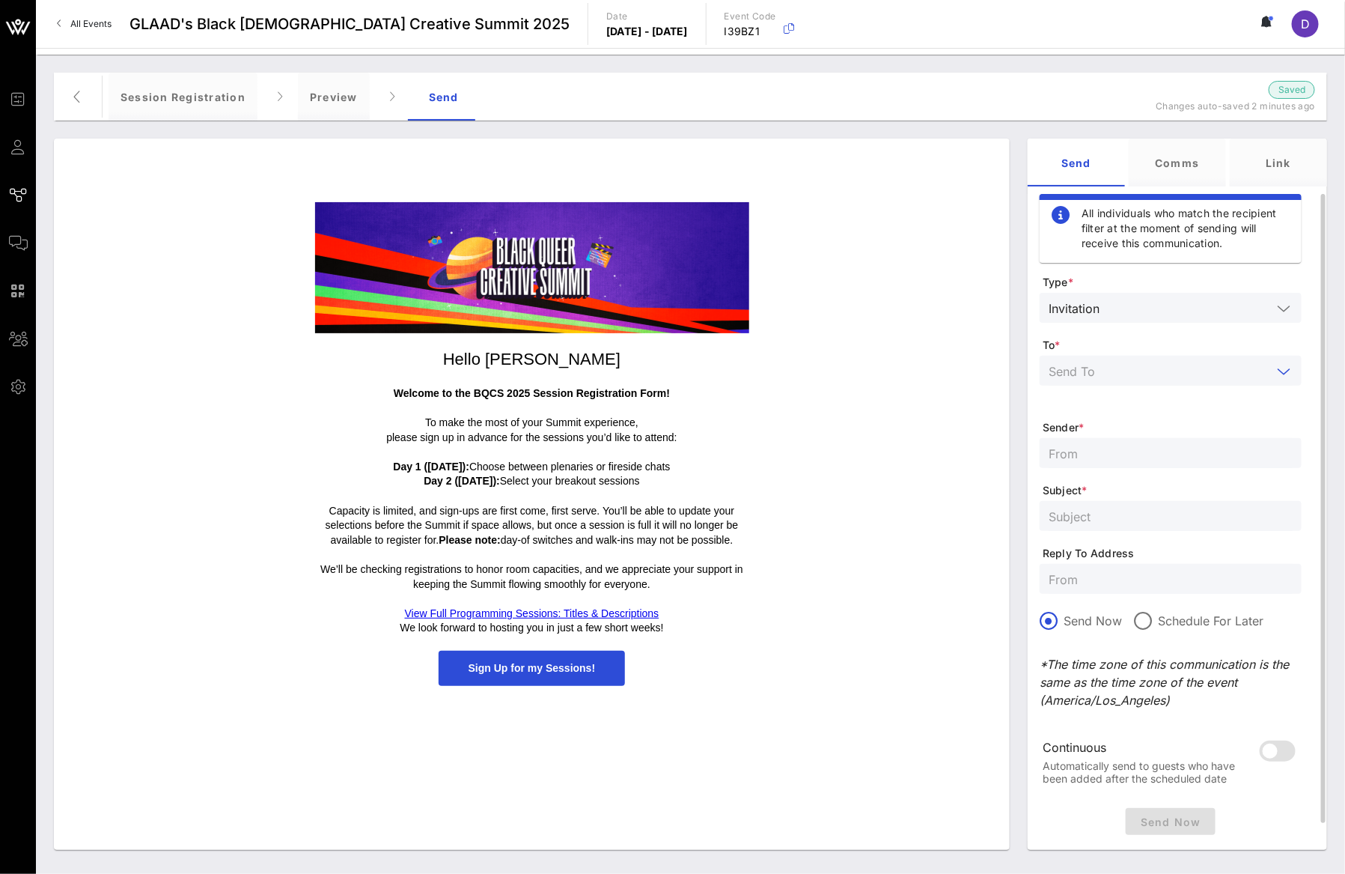
click at [1141, 371] on input "text" at bounding box center [1160, 370] width 223 height 19
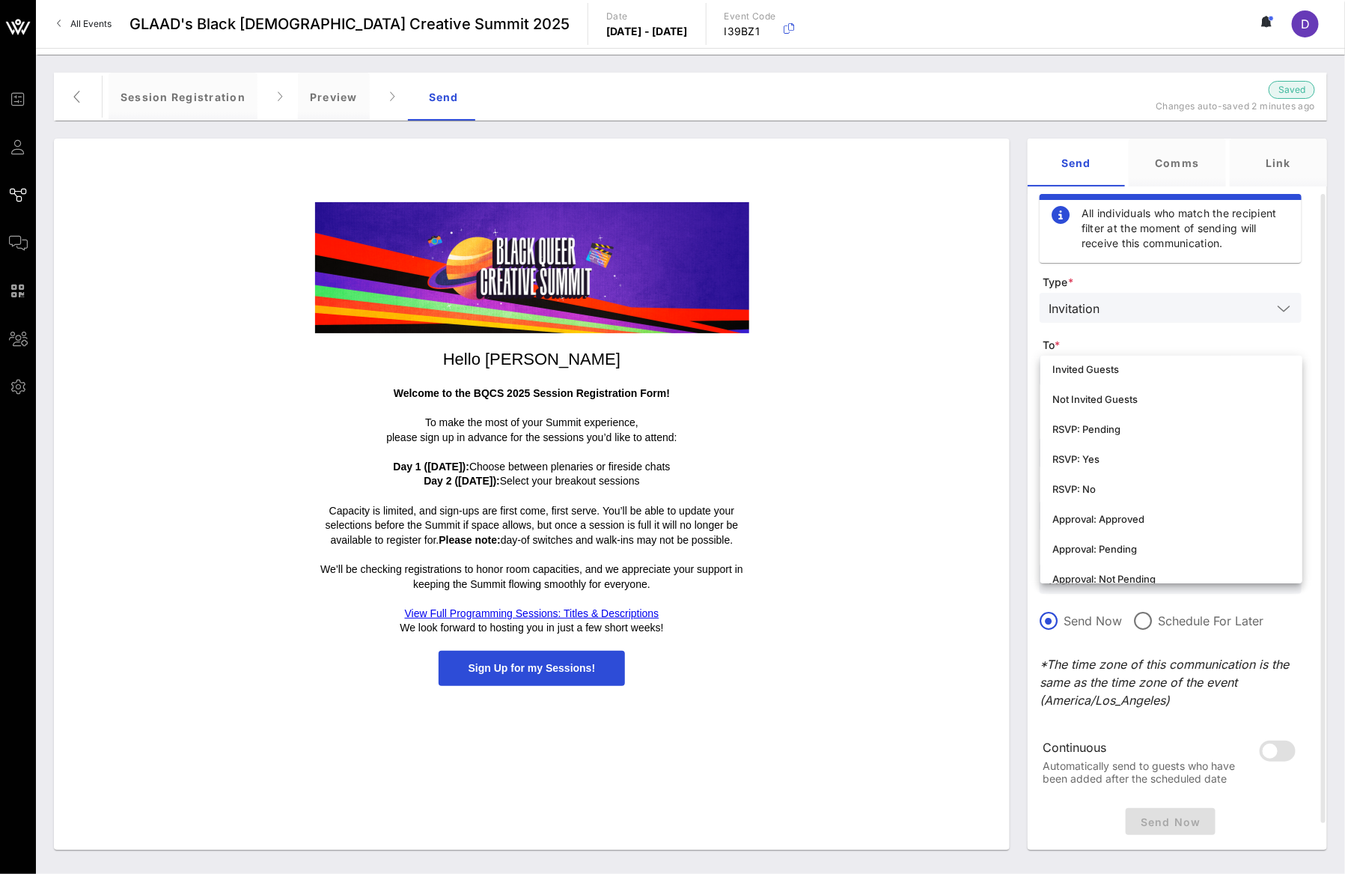
scroll to position [255, 0]
click at [1125, 456] on div "RSVP: Yes" at bounding box center [1171, 451] width 238 height 12
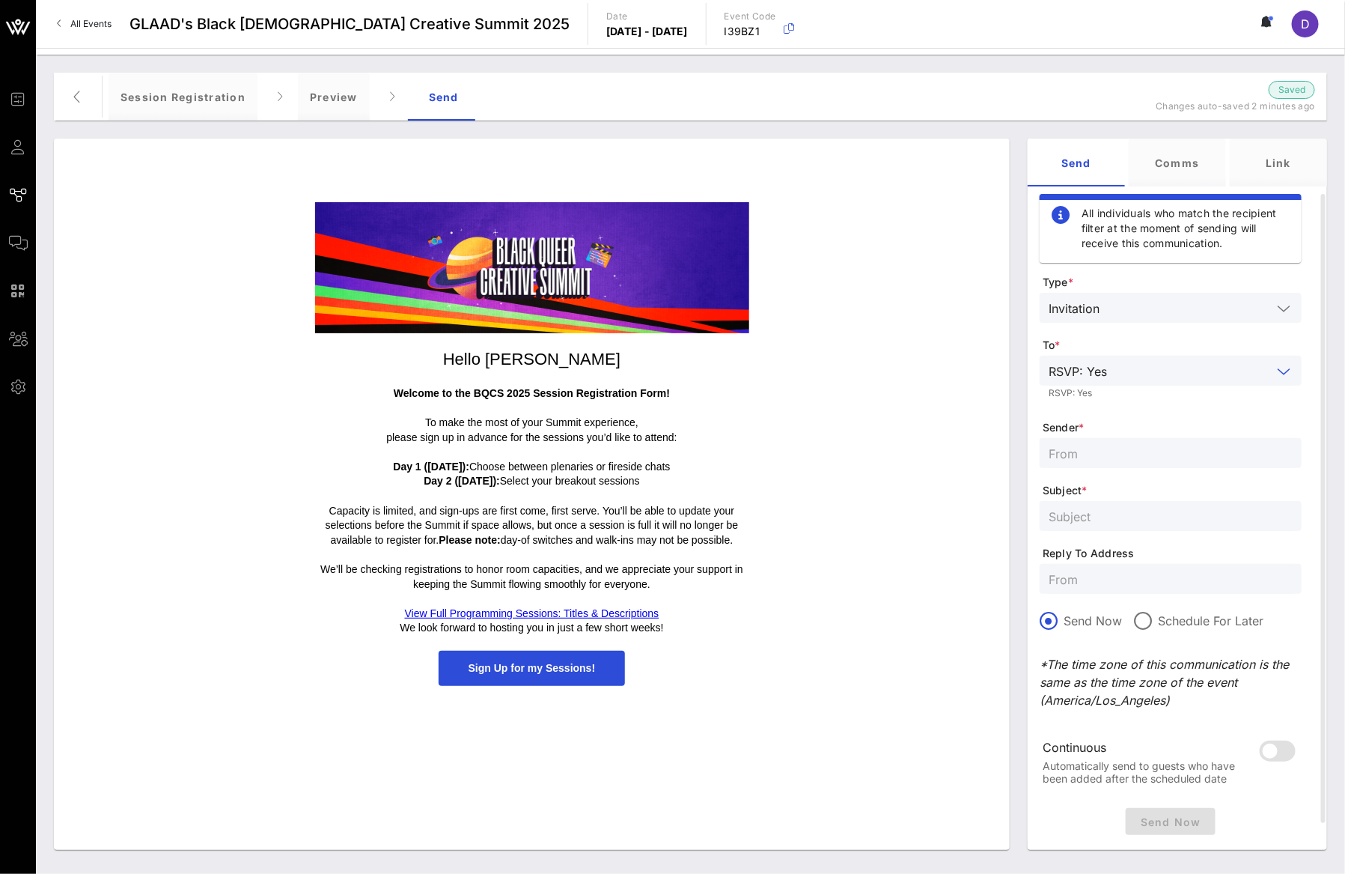
click at [1125, 456] on input "text" at bounding box center [1171, 452] width 244 height 19
type input "[EMAIL_ADDRESS][DOMAIN_NAME]"
paste input "BQCS 2025: Session Registration is Open"
type input "BQCS 2025: Session Registration is Open"
click at [1159, 581] on input "text" at bounding box center [1171, 578] width 244 height 19
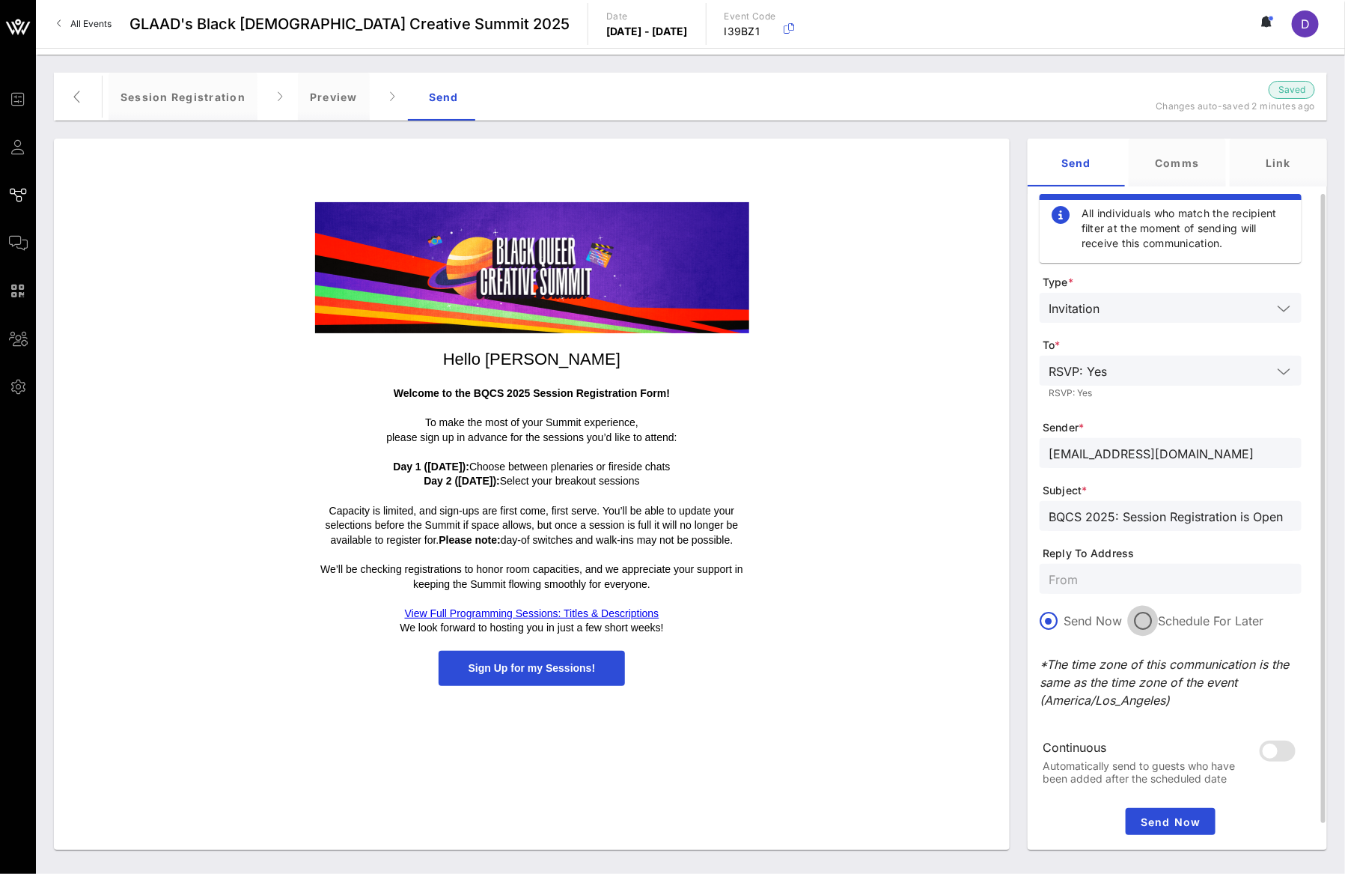
click at [1144, 624] on div at bounding box center [1142, 620] width 25 height 25
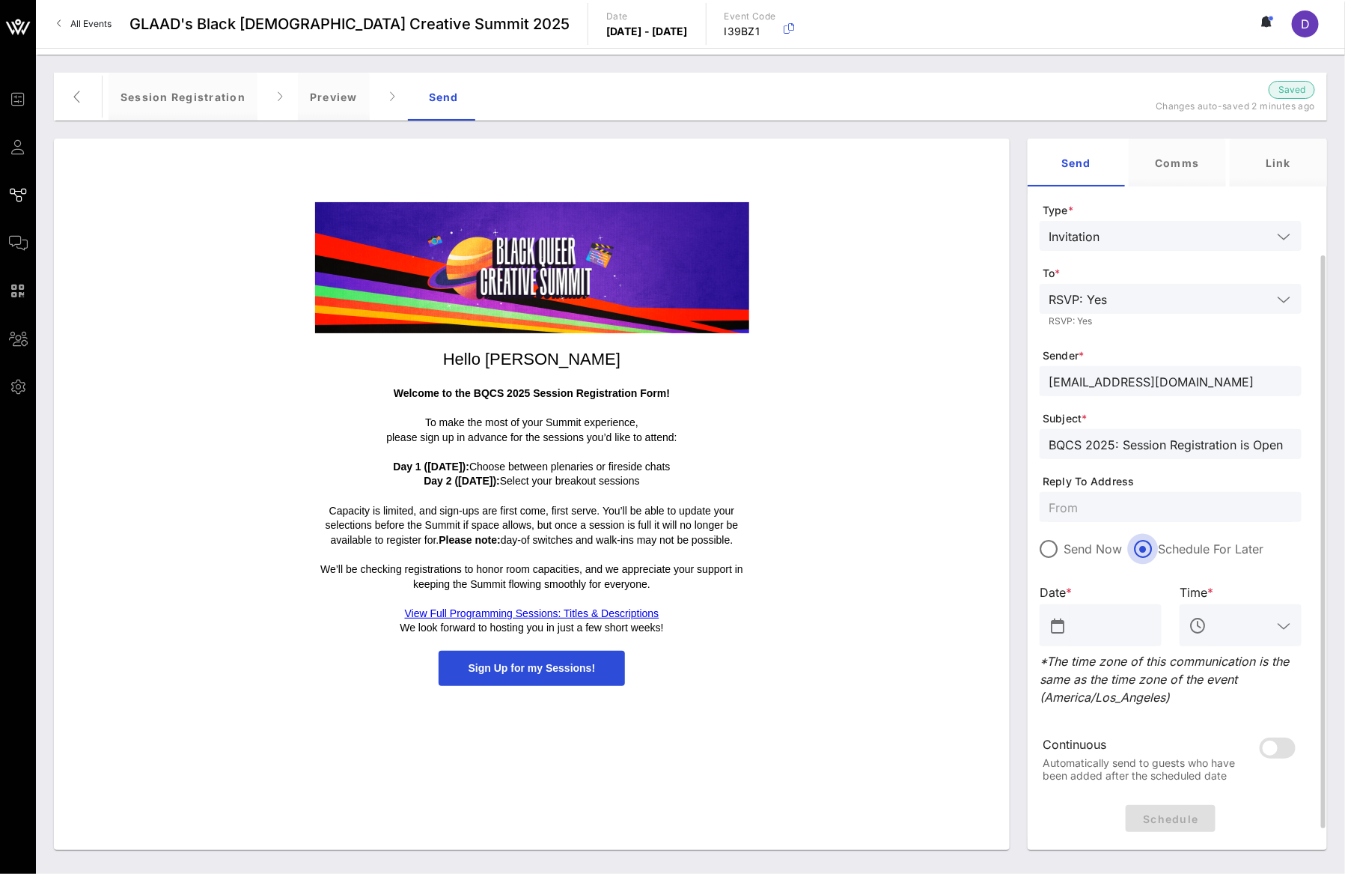
scroll to position [105, 0]
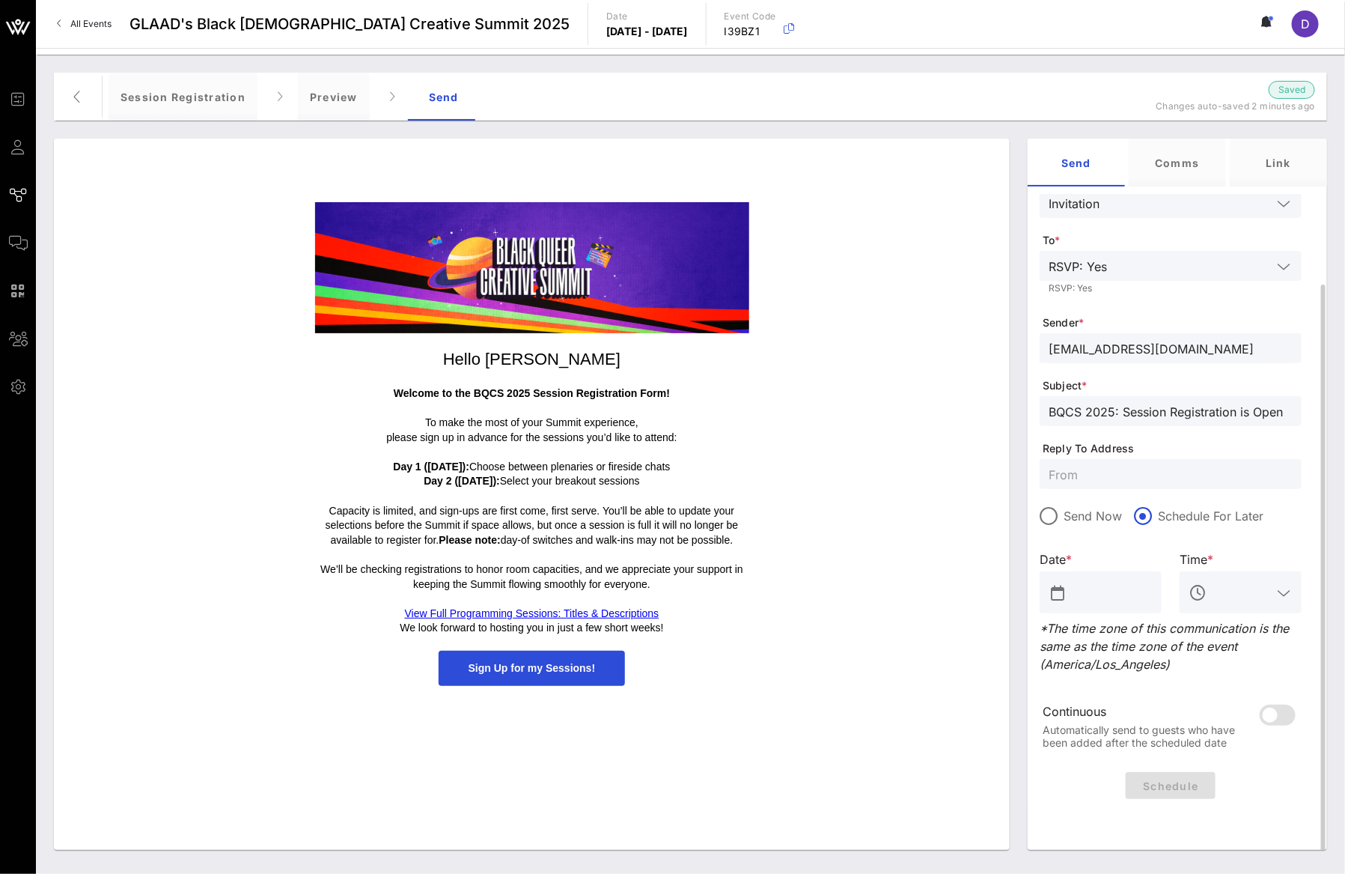
click at [1112, 596] on input "text" at bounding box center [1111, 592] width 83 height 24
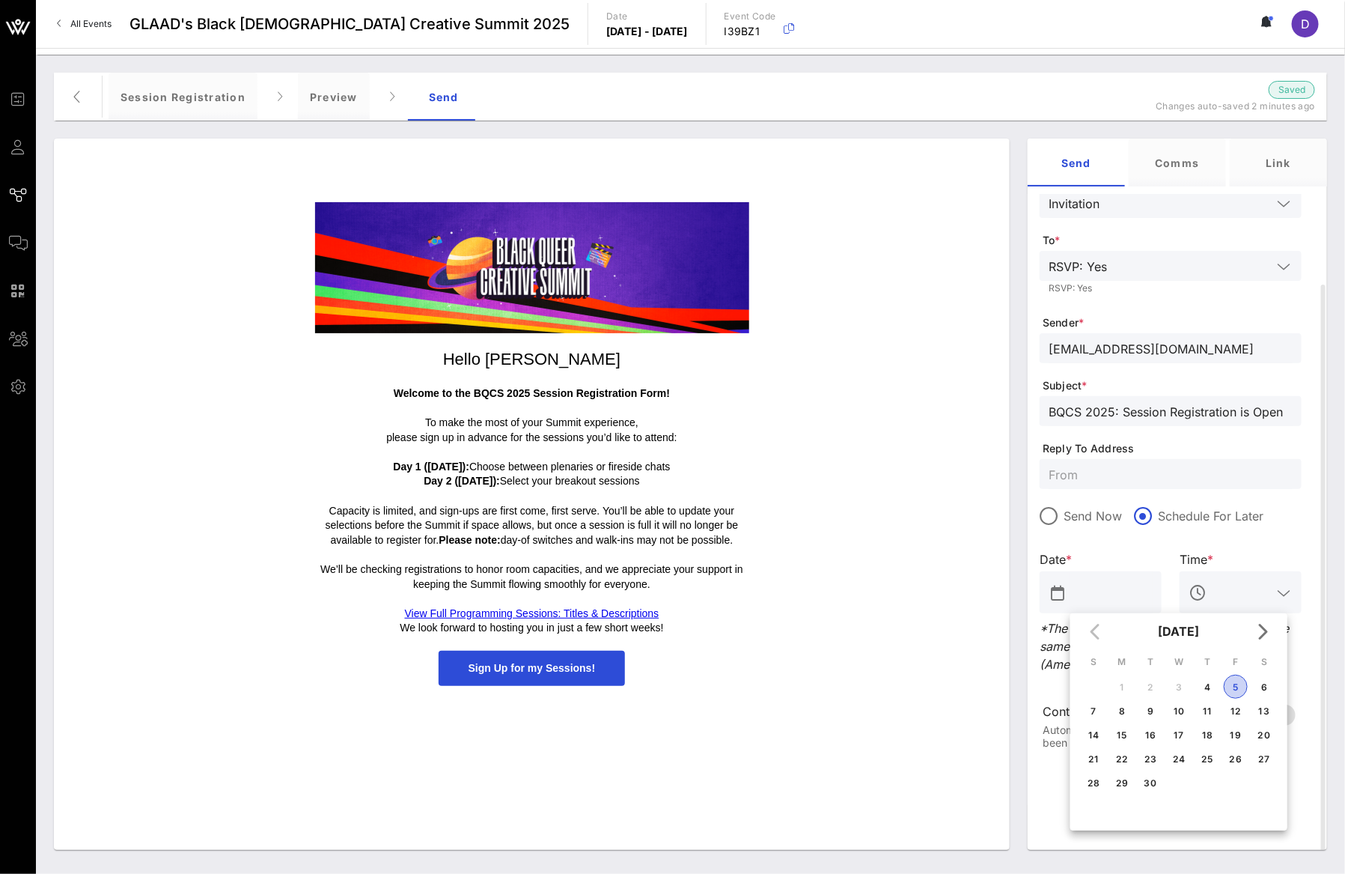
click at [1235, 686] on div "5" at bounding box center [1236, 686] width 22 height 11
type input "[DATE]"
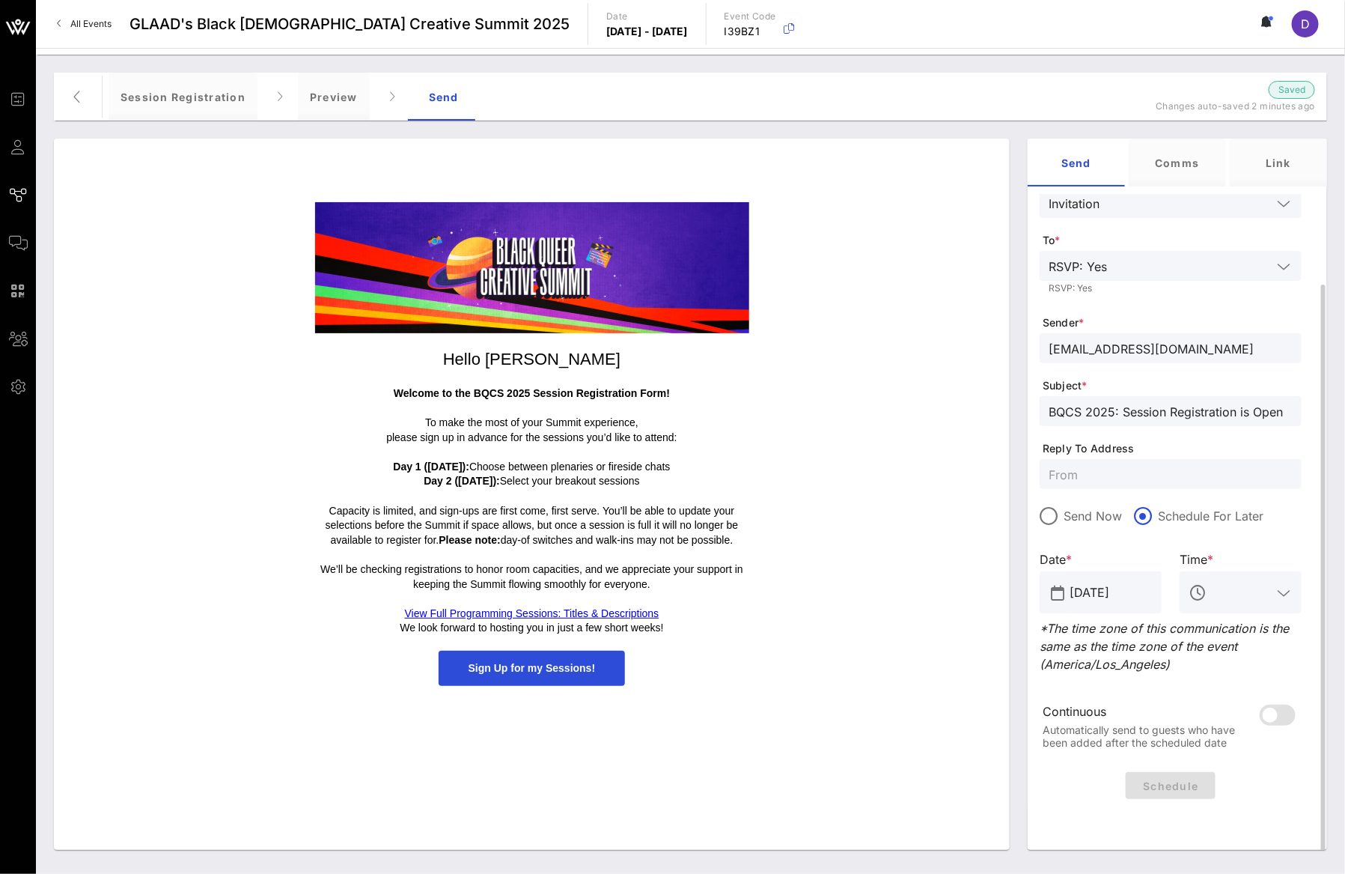
click at [1234, 580] on input "text" at bounding box center [1241, 592] width 62 height 24
click at [1228, 631] on div "2 PM" at bounding box center [1241, 637] width 98 height 14
click at [1183, 783] on span "Schedule" at bounding box center [1171, 785] width 78 height 13
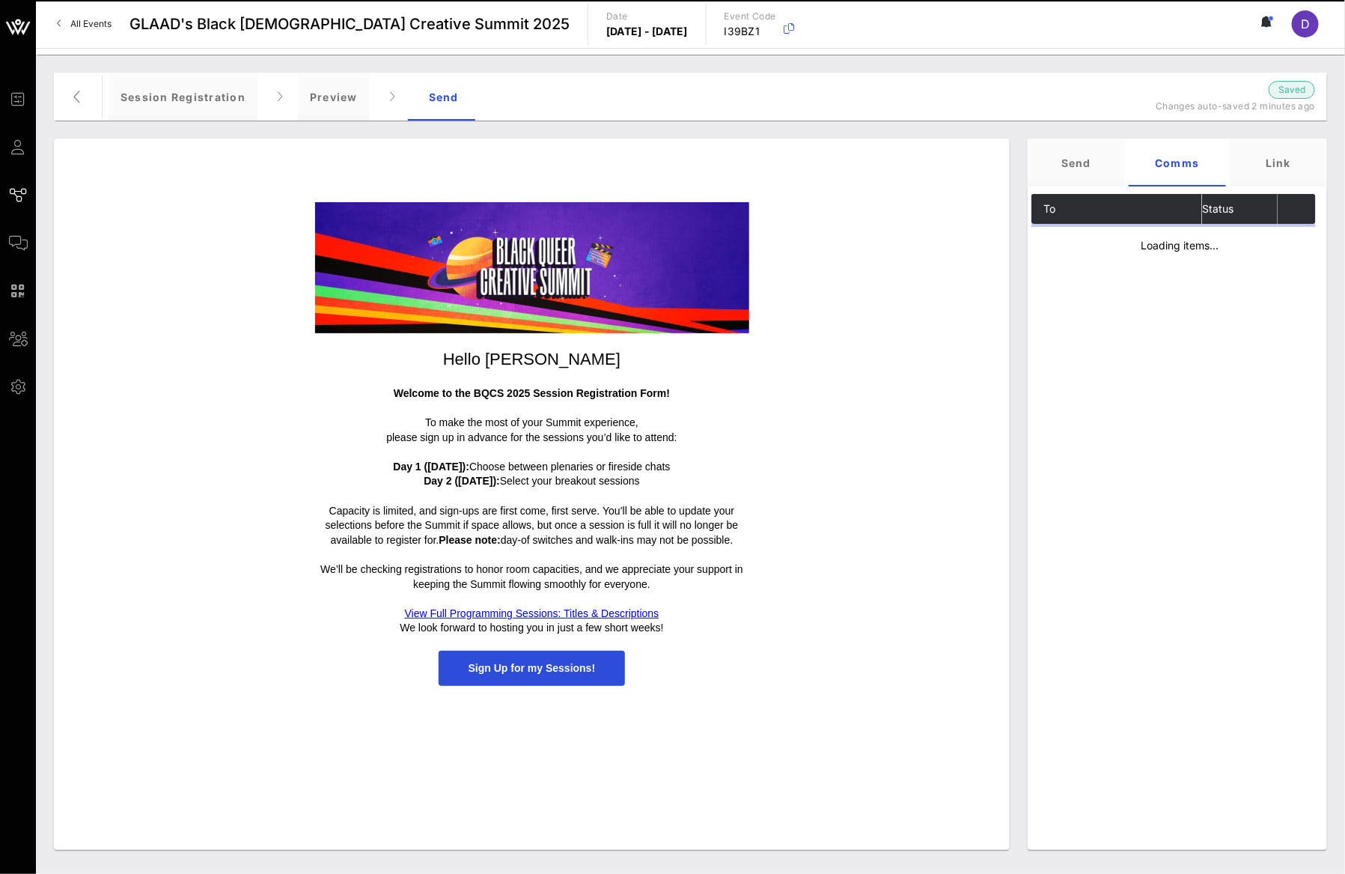
scroll to position [0, 0]
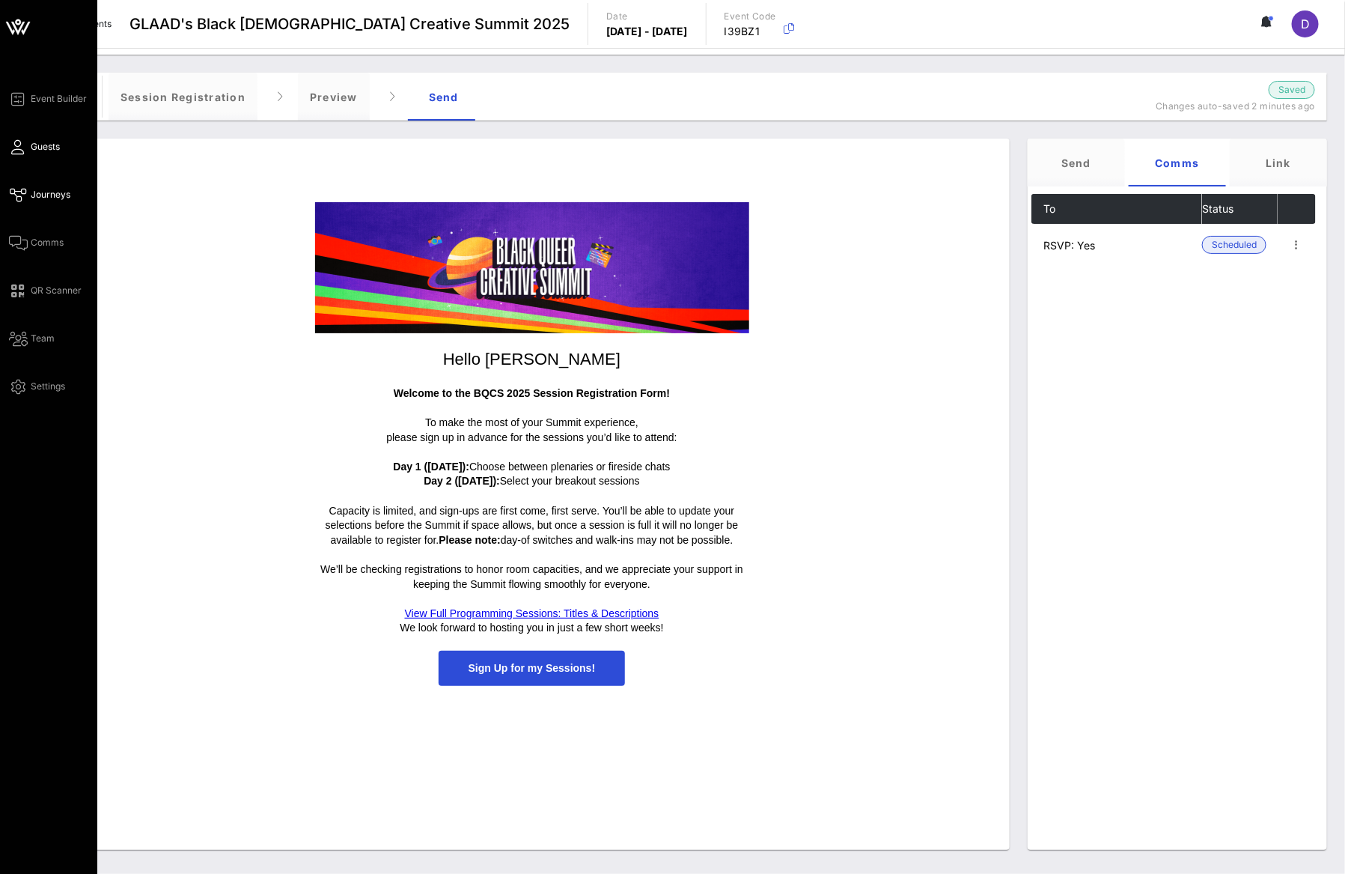
click at [24, 148] on icon at bounding box center [18, 147] width 19 height 2
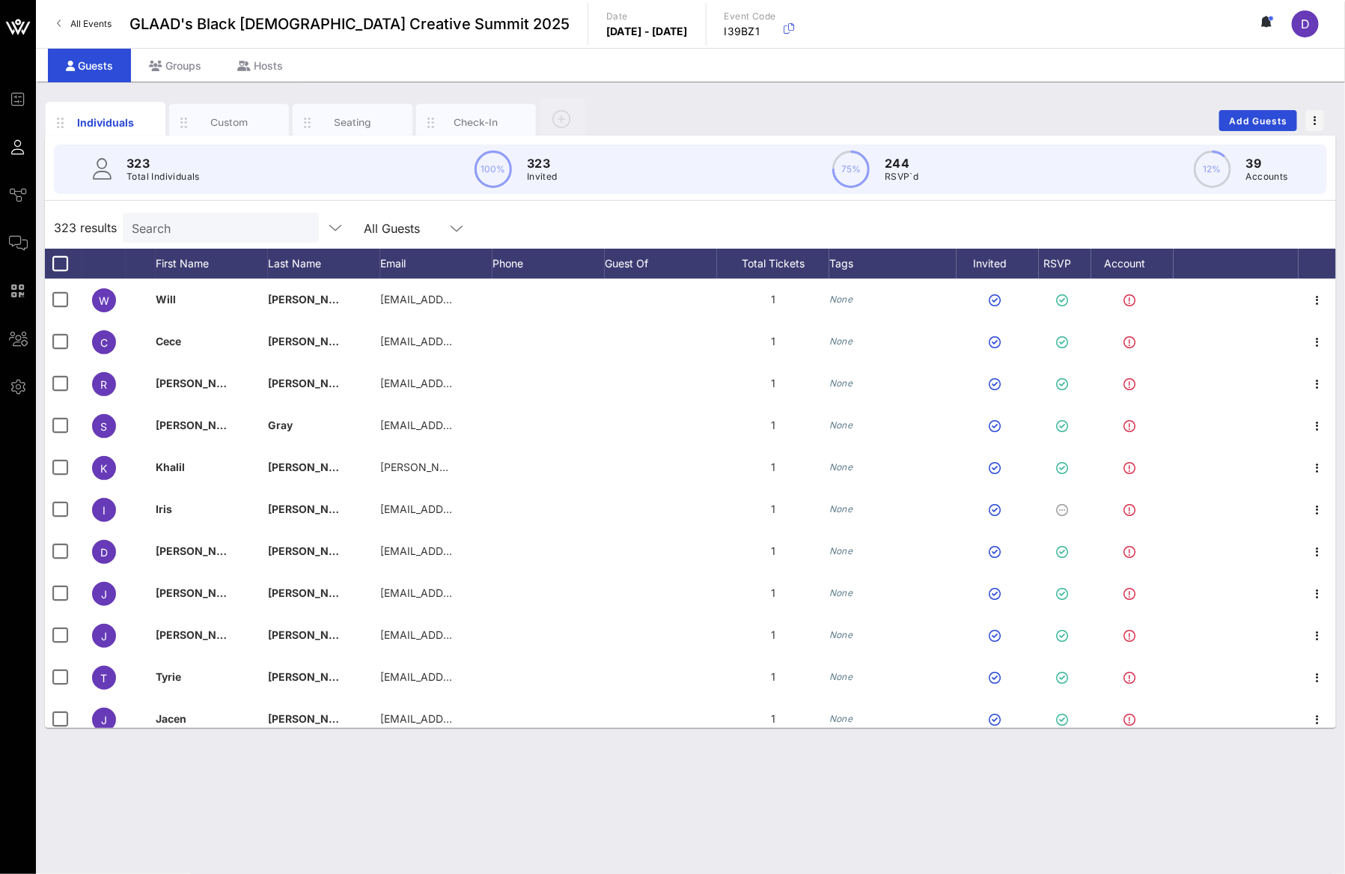
click at [195, 237] on input "Search" at bounding box center [219, 227] width 175 height 19
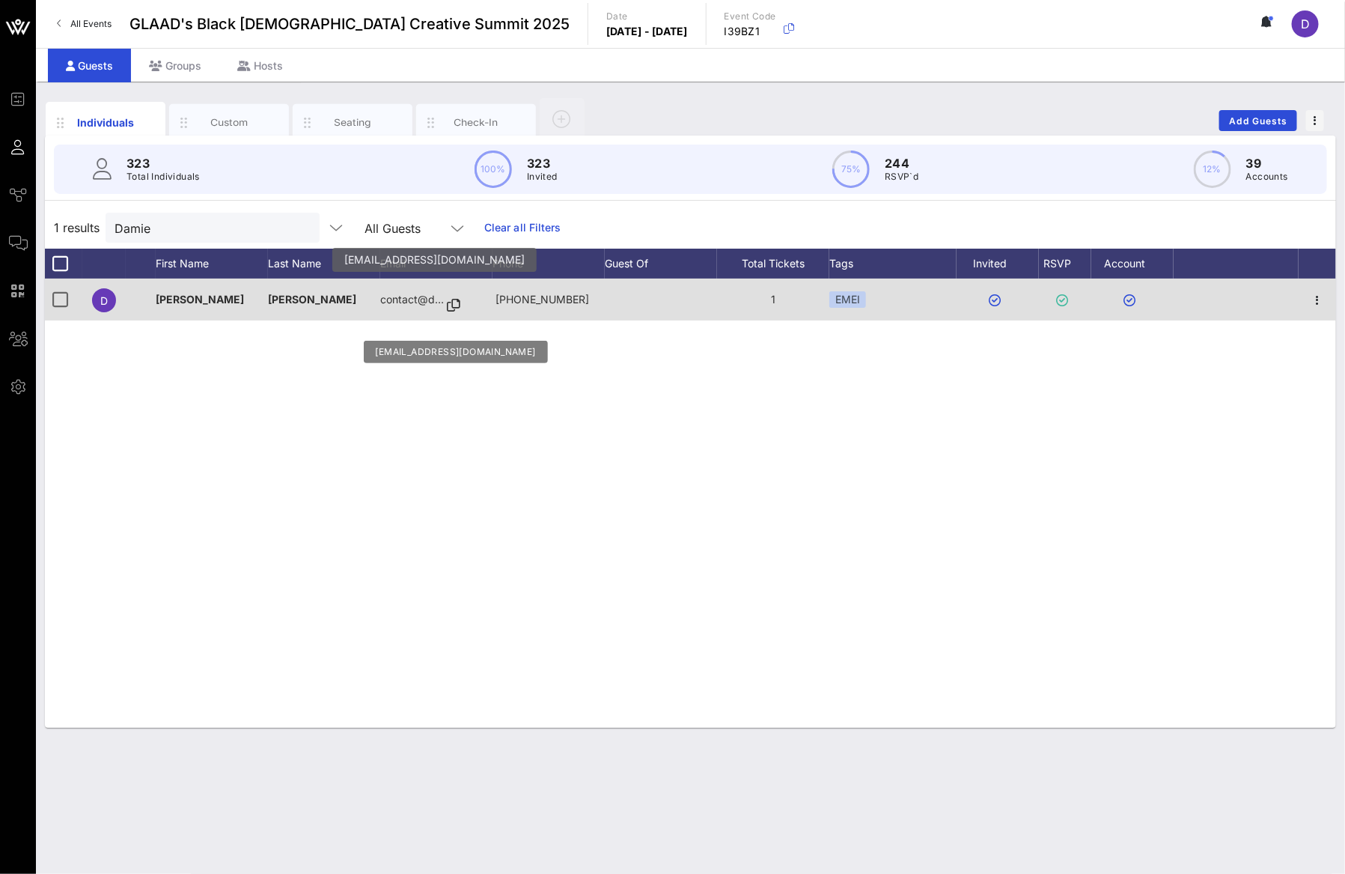
click at [416, 302] on p "contact@d…" at bounding box center [412, 299] width 64 height 42
click at [455, 306] on icon at bounding box center [453, 305] width 13 height 1
